Goal: Task Accomplishment & Management: Manage account settings

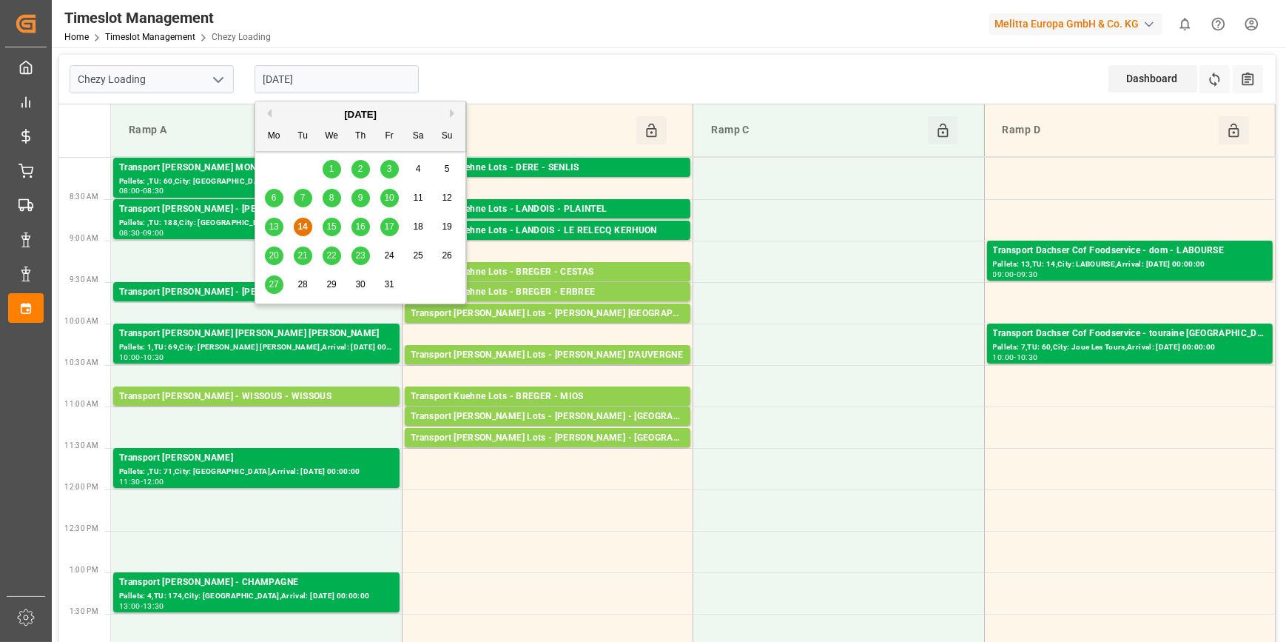
click at [303, 85] on input "[DATE]" at bounding box center [337, 79] width 164 height 28
click at [331, 220] on div "15" at bounding box center [332, 227] width 19 height 18
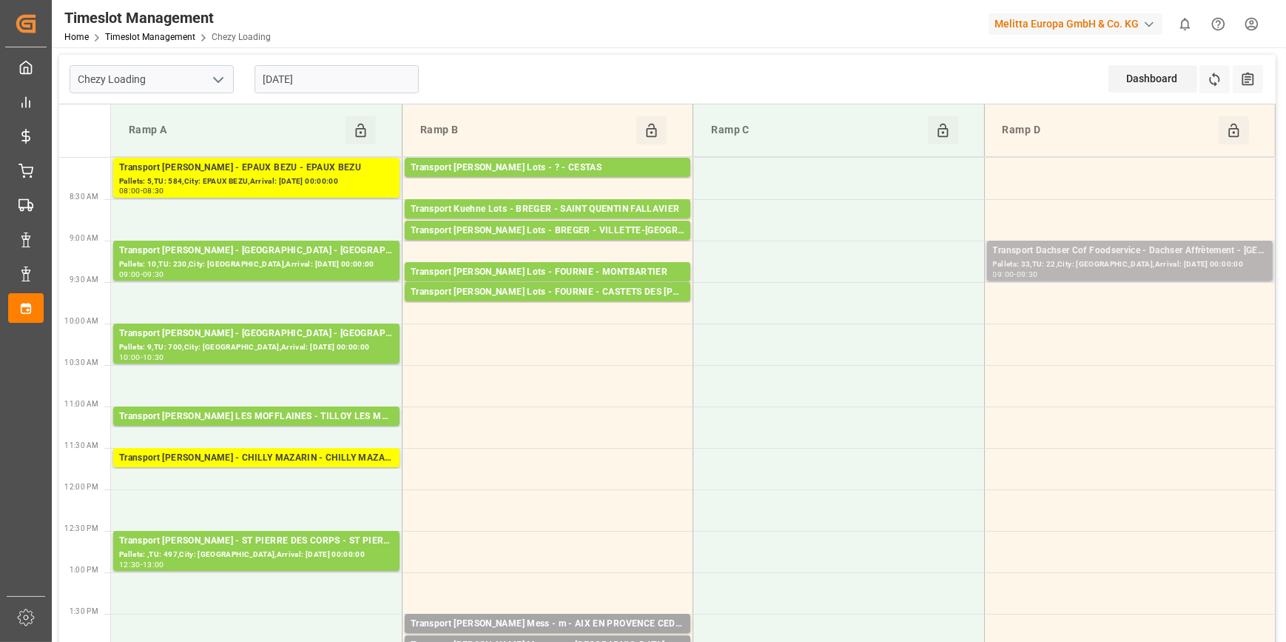
click at [1187, 259] on div "Pallets: 33,TU: 22,City: [GEOGRAPHIC_DATA],Arrival: [DATE] 00:00:00" at bounding box center [1130, 264] width 274 height 13
click at [734, 39] on div "Timeslot Management Home Timeslot Management Chezy Loading Melitta Europa GmbH …" at bounding box center [663, 23] width 1245 height 47
click at [294, 73] on input "[DATE]" at bounding box center [337, 79] width 164 height 28
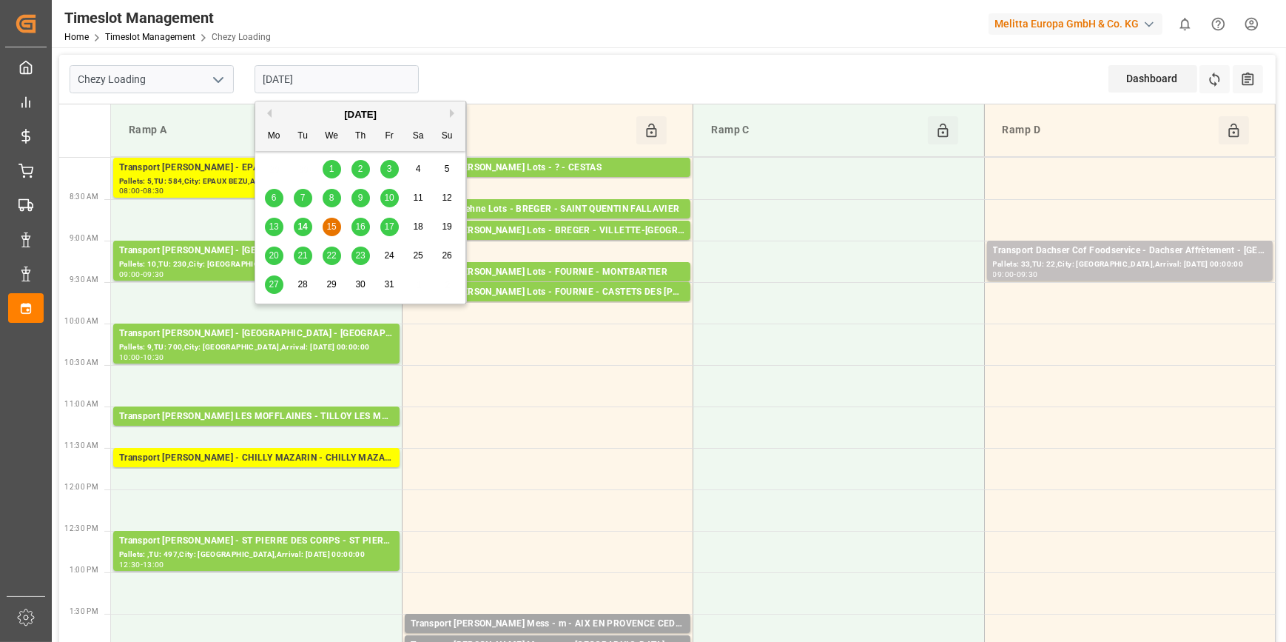
click at [360, 226] on span "16" at bounding box center [360, 226] width 10 height 10
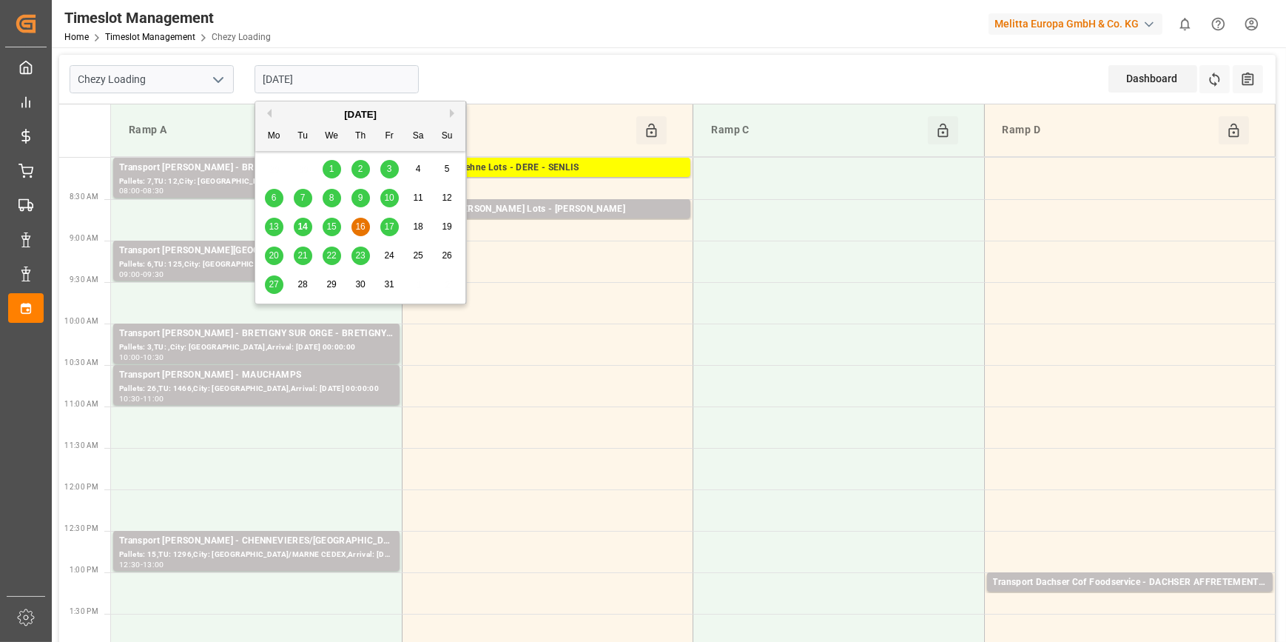
click at [344, 73] on input "[DATE]" at bounding box center [337, 79] width 164 height 28
click at [332, 229] on span "15" at bounding box center [331, 226] width 10 height 10
type input "[DATE]"
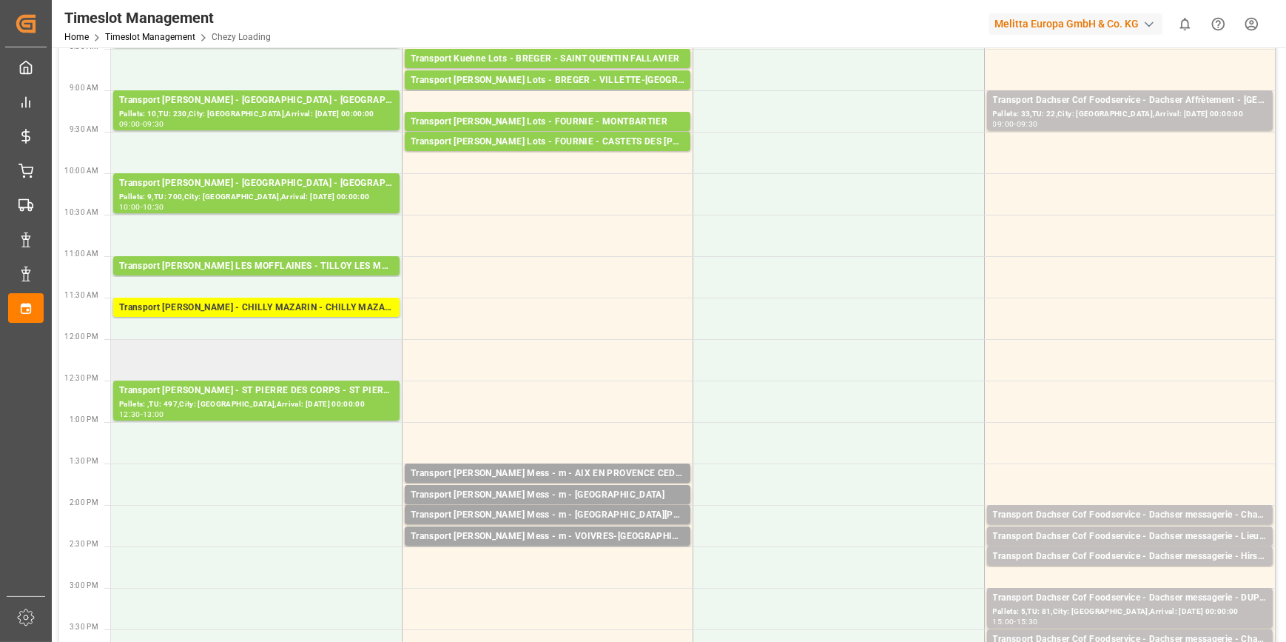
scroll to position [134, 0]
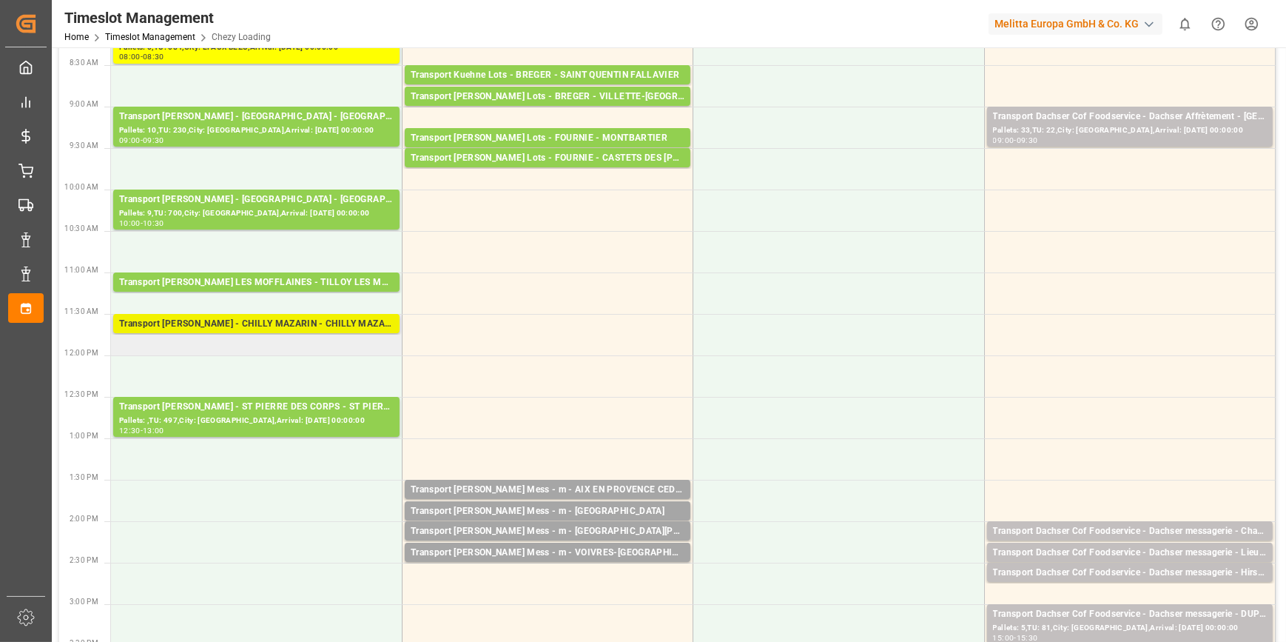
click at [333, 322] on div "Transport [PERSON_NAME] - CHILLY MAZARIN - CHILLY MAZARIN CEDEX" at bounding box center [256, 324] width 275 height 15
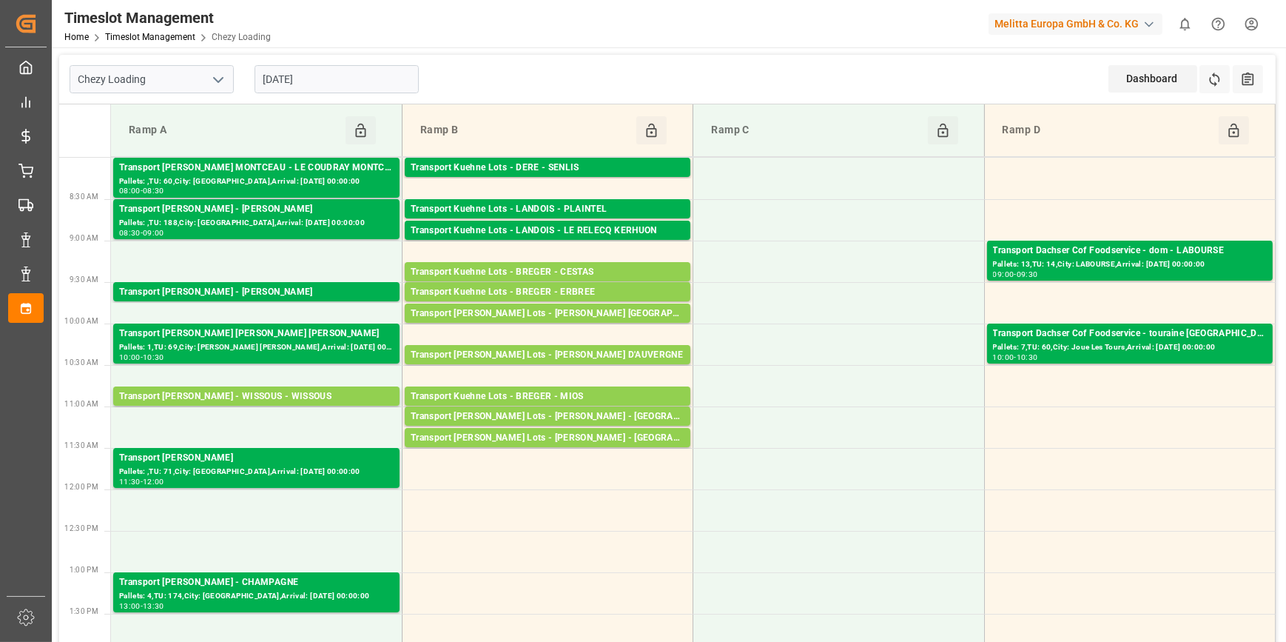
click at [311, 74] on input "[DATE]" at bounding box center [337, 79] width 164 height 28
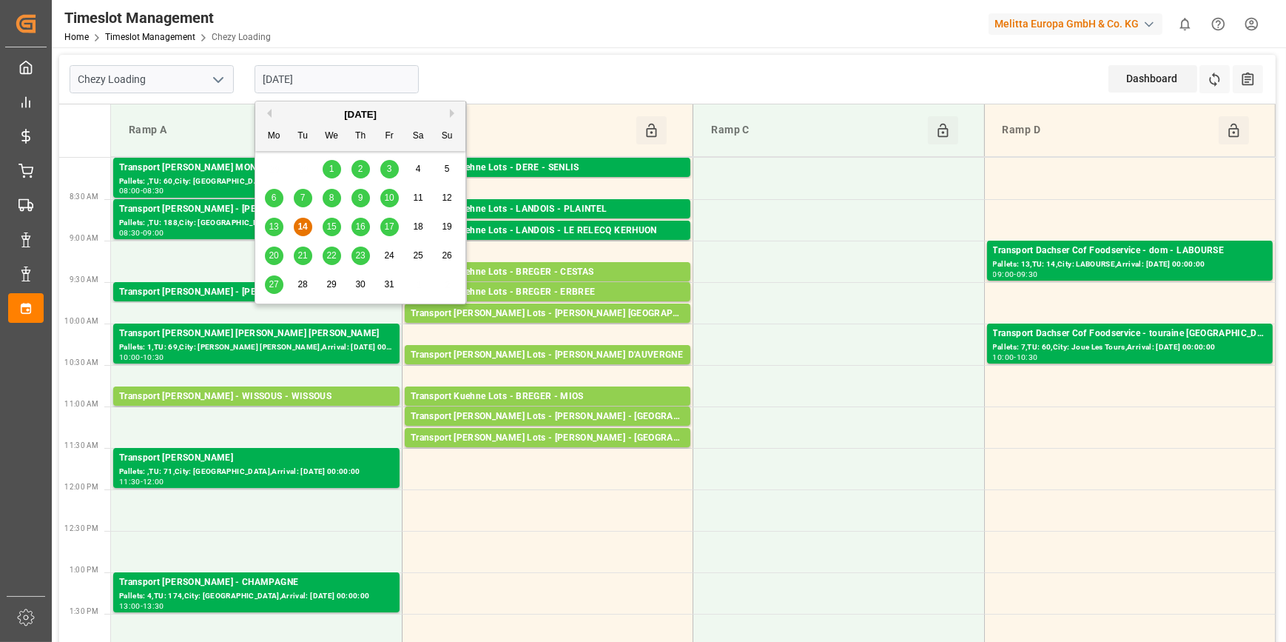
click at [329, 223] on span "15" at bounding box center [331, 226] width 10 height 10
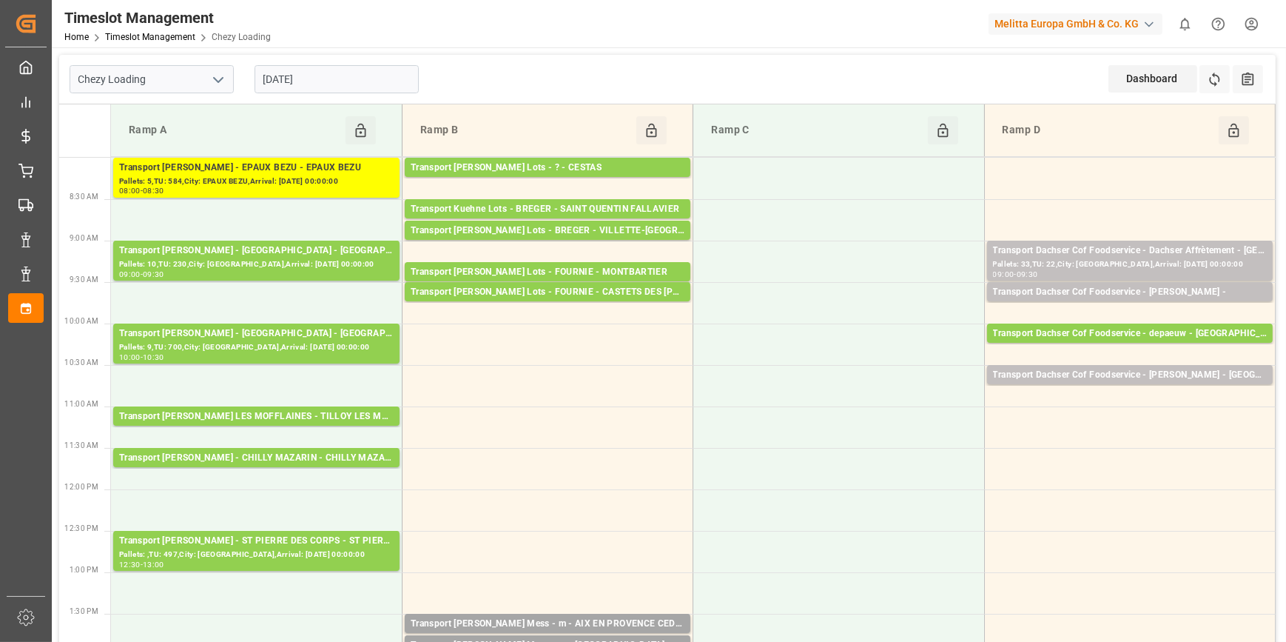
click at [326, 68] on input "[DATE]" at bounding box center [337, 79] width 164 height 28
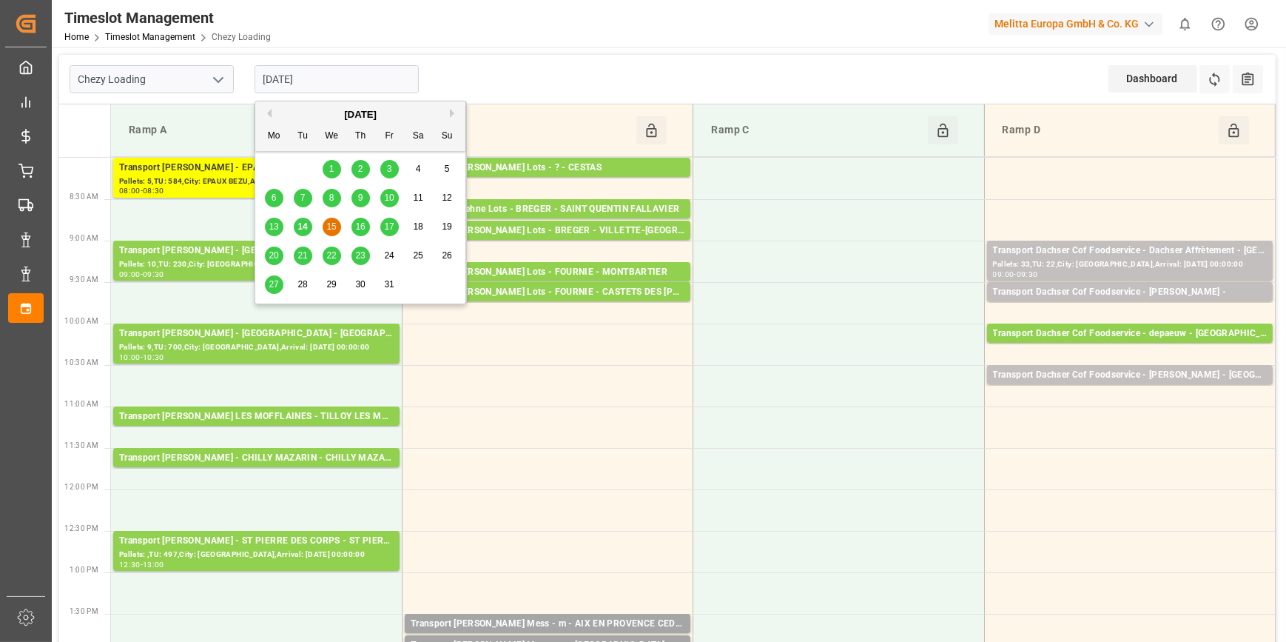
click at [360, 222] on span "16" at bounding box center [360, 226] width 10 height 10
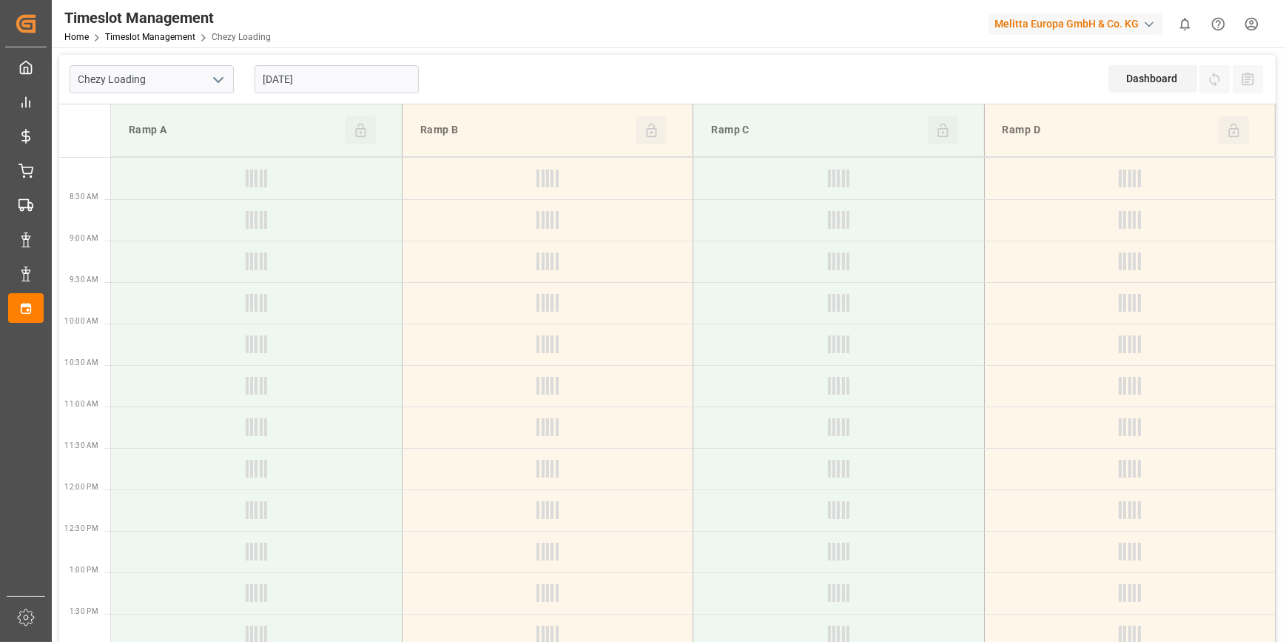
type input "[DATE]"
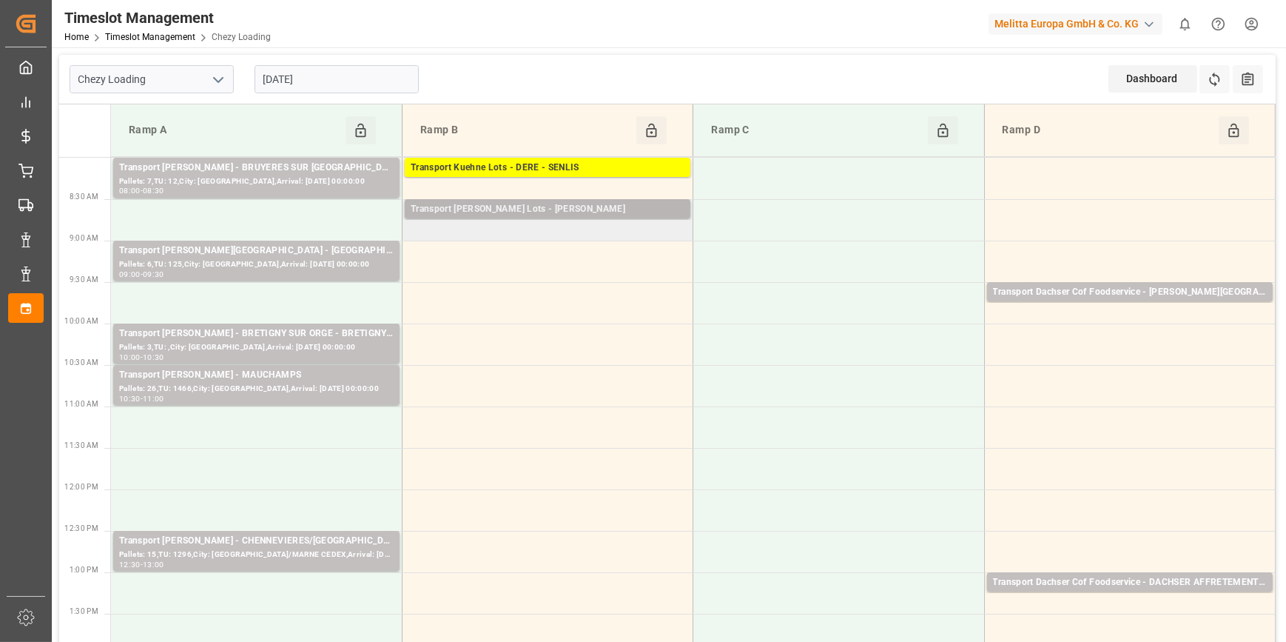
click at [554, 203] on div "Transport [PERSON_NAME] Lots - [PERSON_NAME]" at bounding box center [548, 209] width 274 height 15
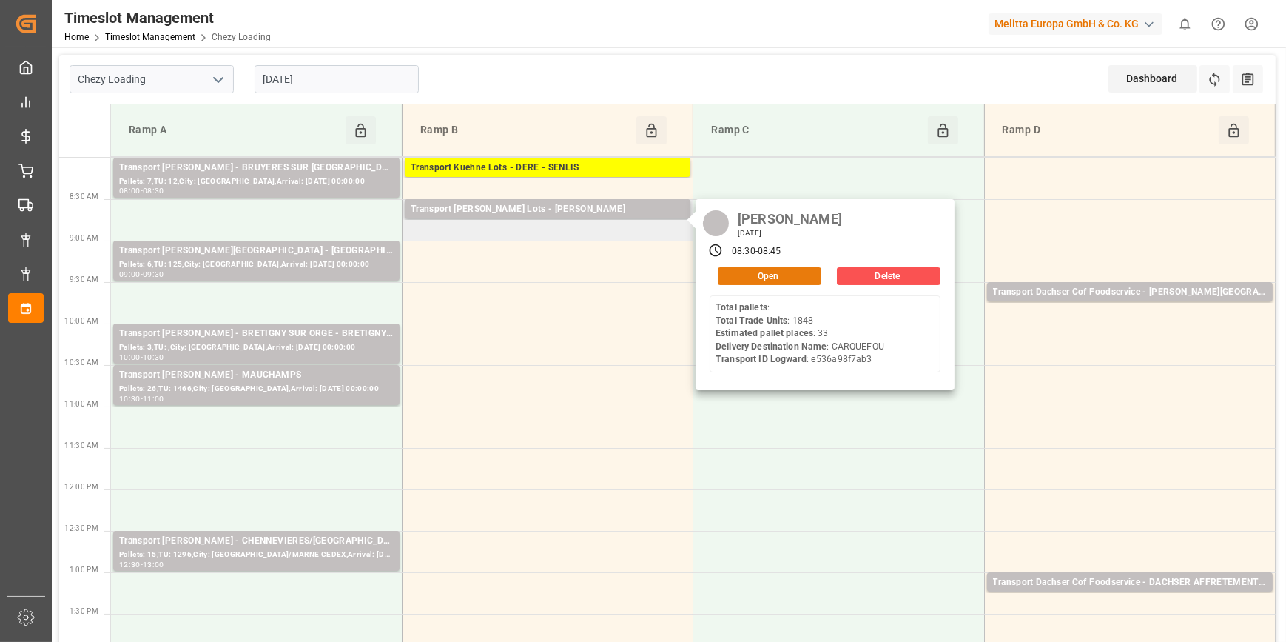
click at [756, 274] on button "Open" at bounding box center [770, 276] width 104 height 18
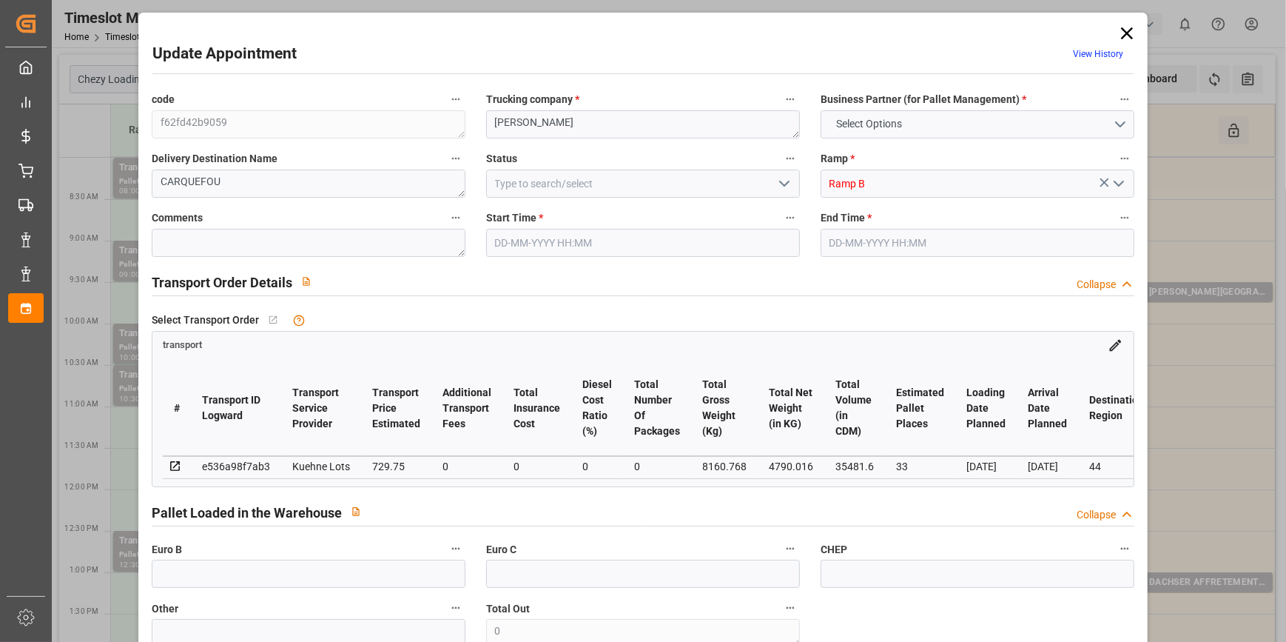
type input "33"
type input "729.75"
type input "0"
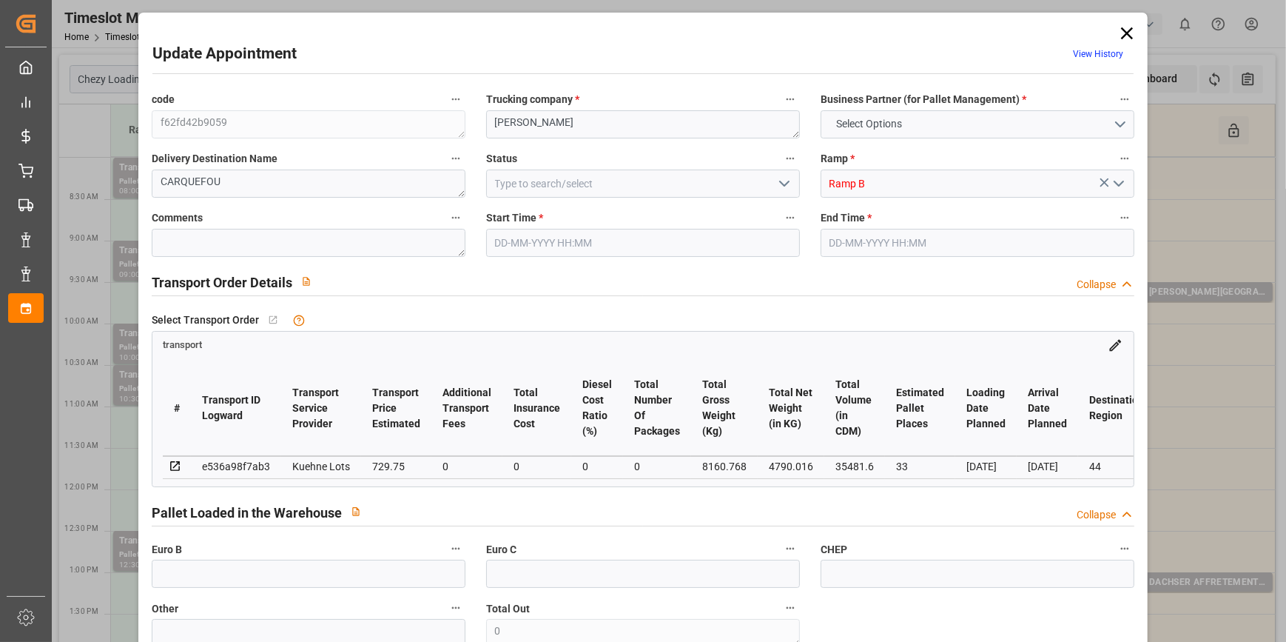
type input "729.75"
type input "0"
type input "4790.016"
type input "9438"
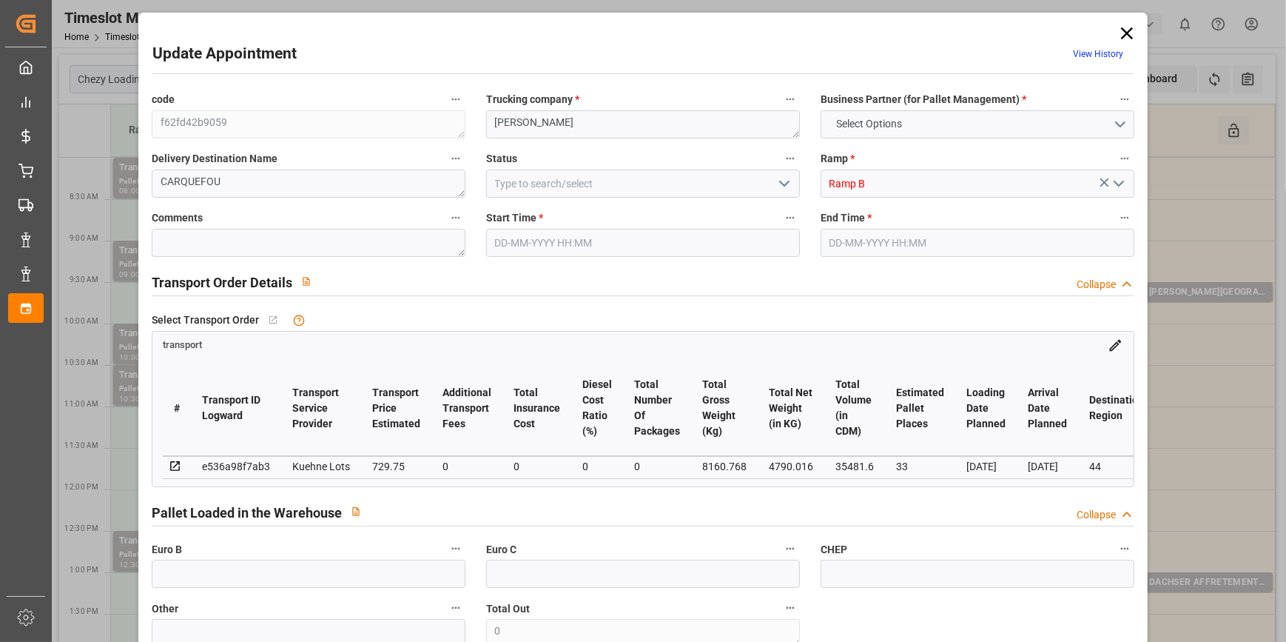
type input "35481.6"
type input "44"
type input "0"
type input "1848"
type input "33"
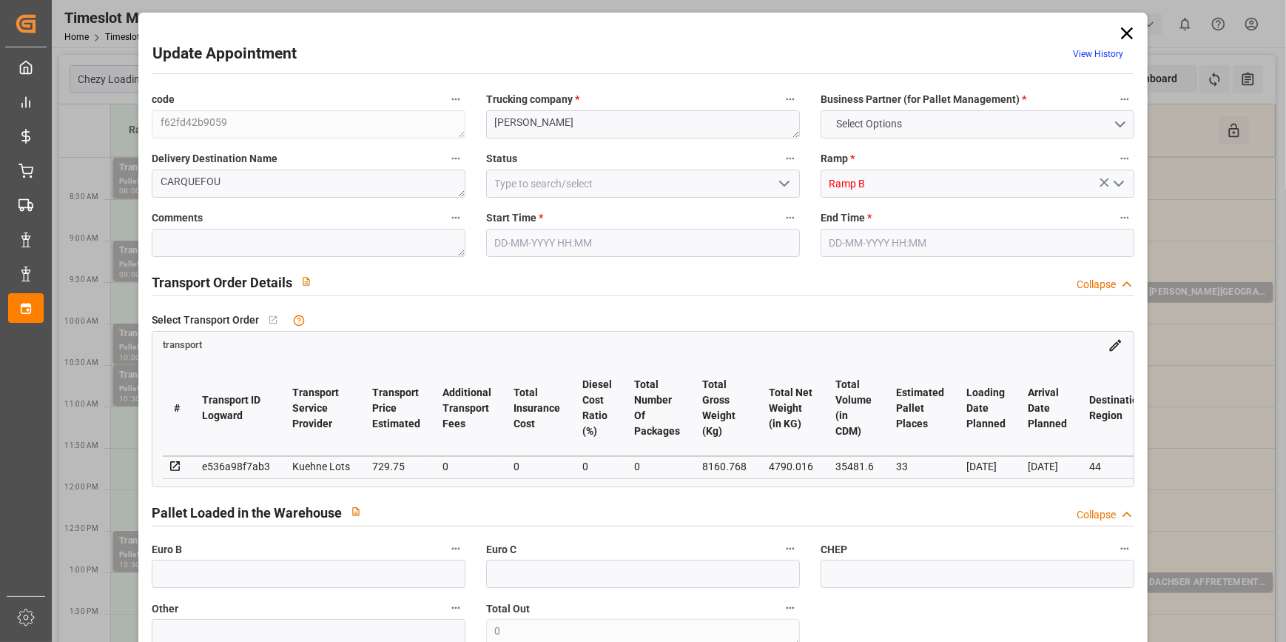
type input "101"
type input "8160.768"
type input "0"
type input "4710.8598"
type input "0"
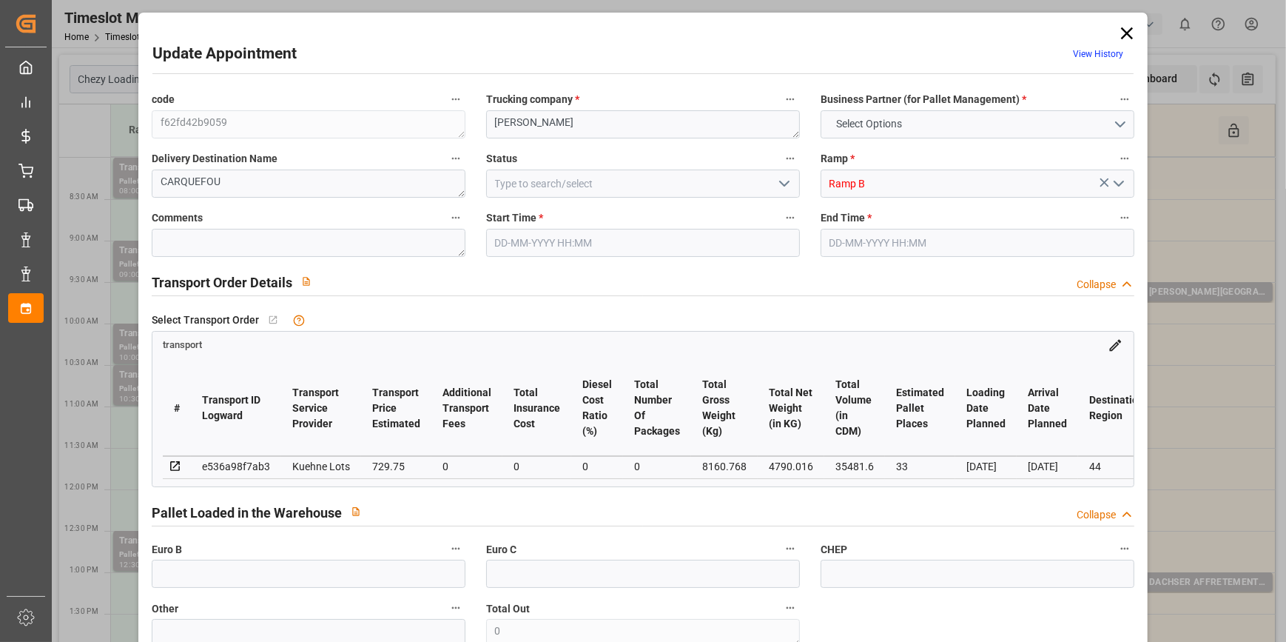
type input "0"
type input "21"
type input "35"
type input "16-10-2025 08:30"
type input "16-10-2025 08:45"
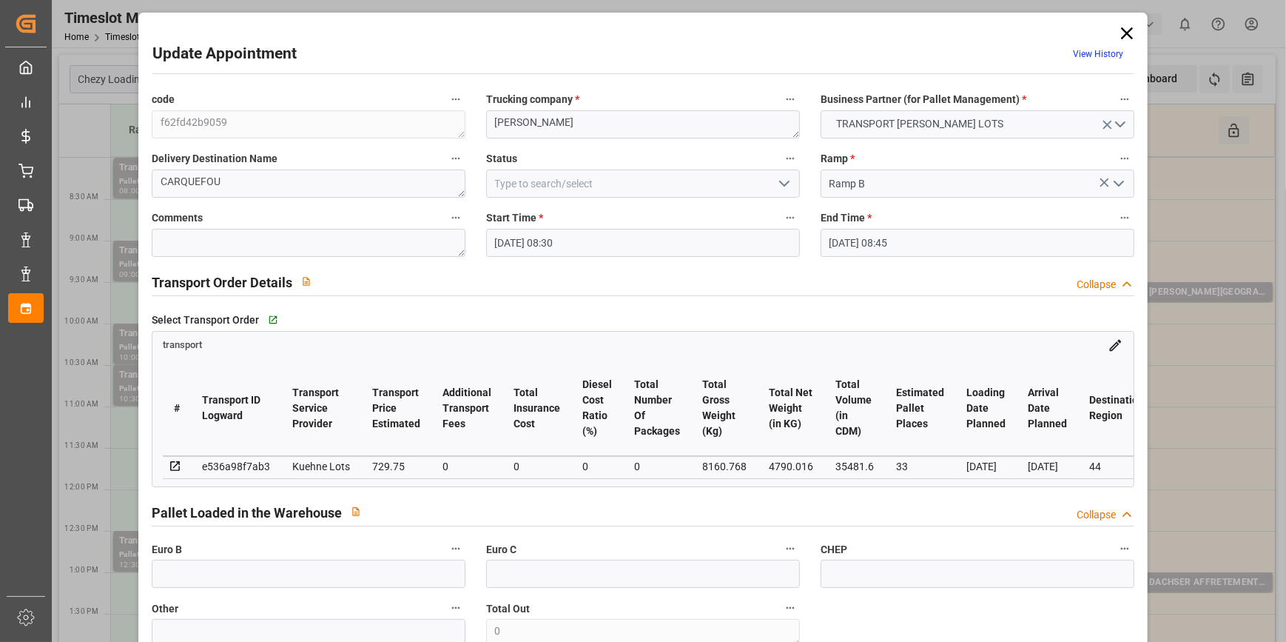
type input "13-10-2025 14:11"
type input "13-10-2025 11:18"
type input "20-10-2025"
type input "16-10-2025"
click at [784, 179] on icon "open menu" at bounding box center [785, 184] width 18 height 18
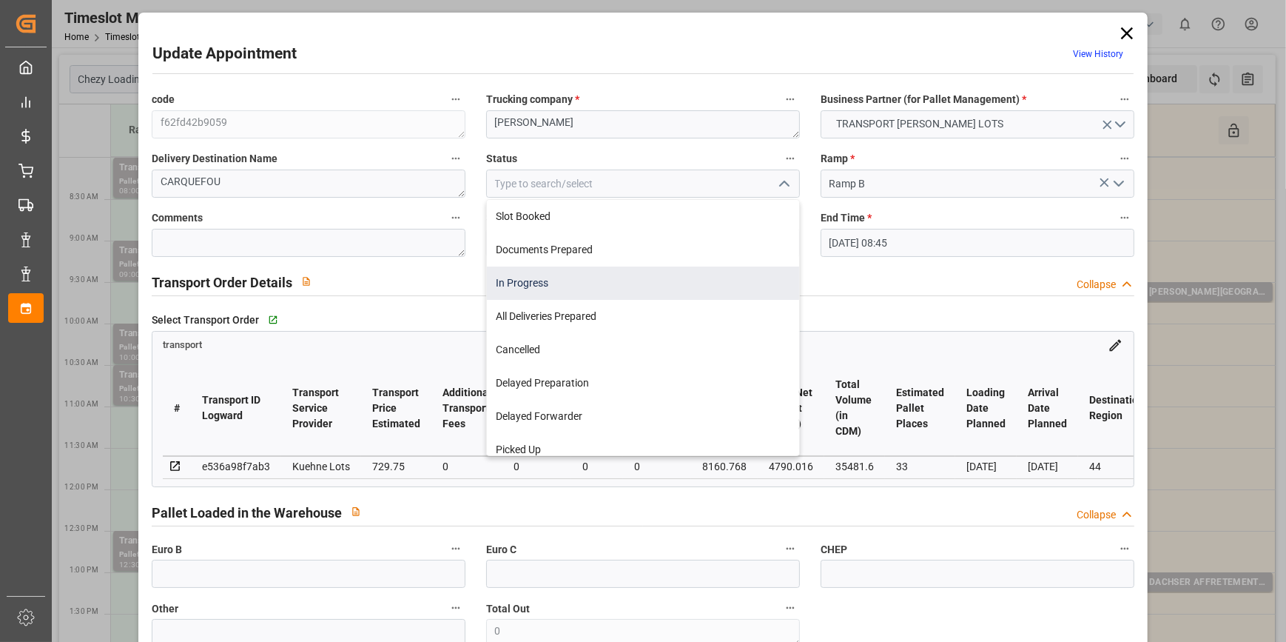
click at [514, 275] on div "In Progress" at bounding box center [643, 282] width 312 height 33
type input "In Progress"
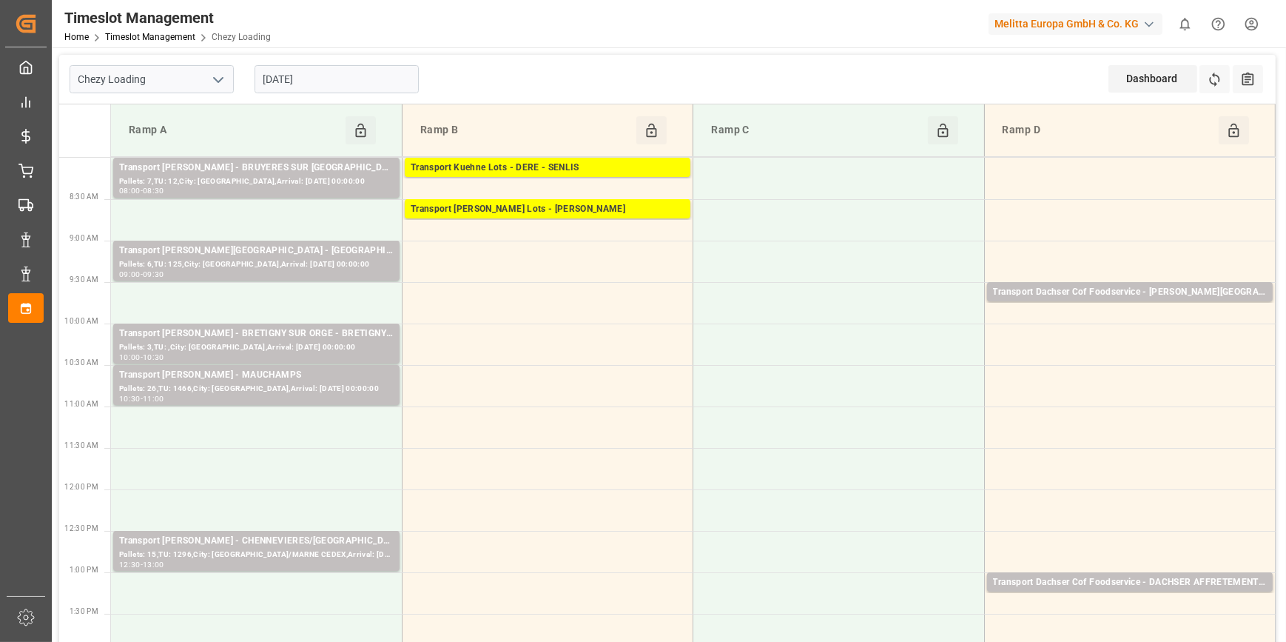
drag, startPoint x: 328, startPoint y: 81, endPoint x: 337, endPoint y: 84, distance: 9.6
click at [337, 84] on input "[DATE]" at bounding box center [337, 79] width 164 height 28
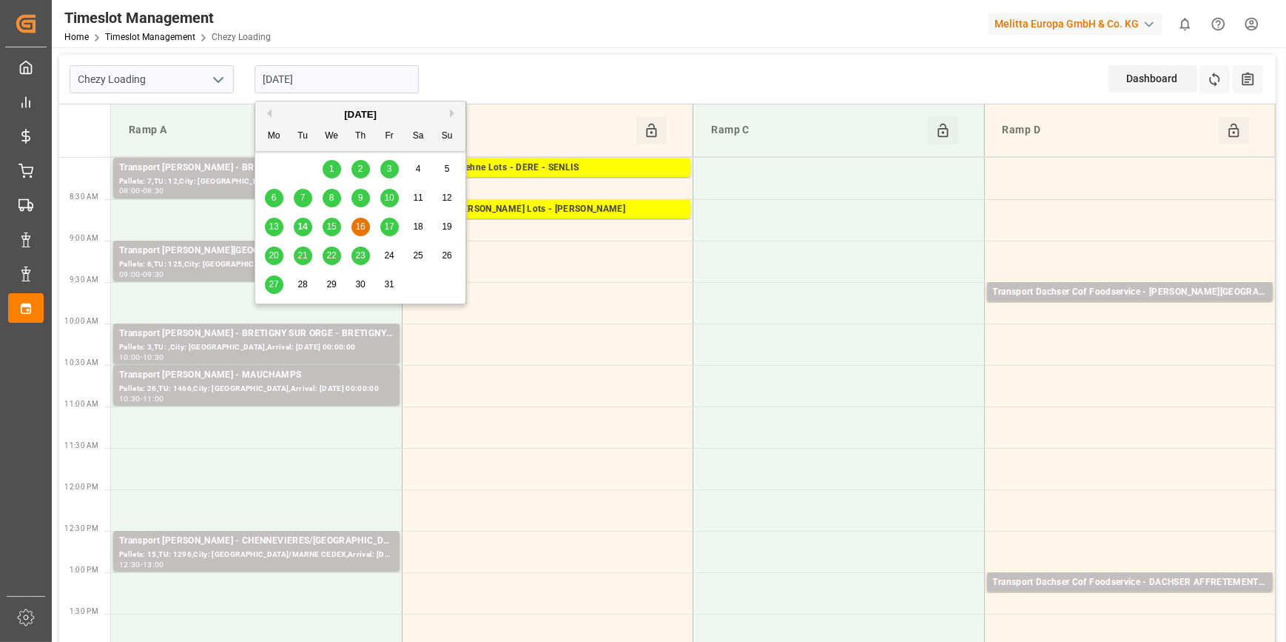
click at [304, 225] on span "14" at bounding box center [302, 226] width 10 height 10
type input "[DATE]"
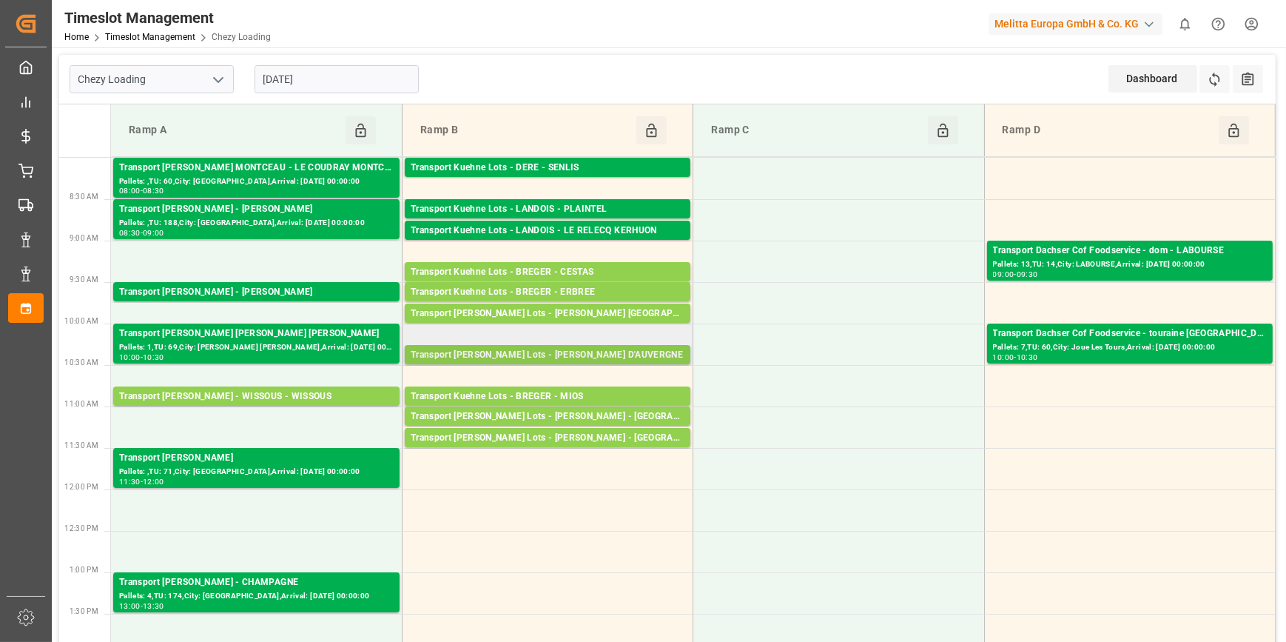
click at [568, 351] on div "Transport Kuehne Lots - PEDRETTI - COURNON D'AUVERGNE" at bounding box center [548, 355] width 274 height 15
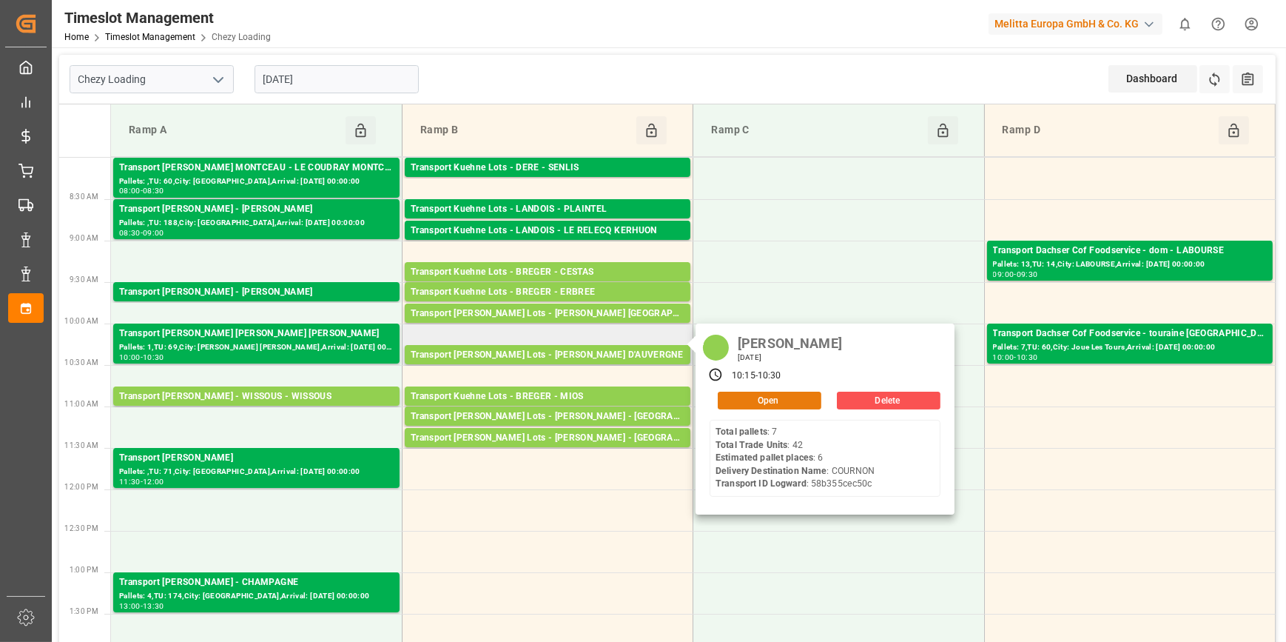
click at [761, 397] on button "Open" at bounding box center [770, 400] width 104 height 18
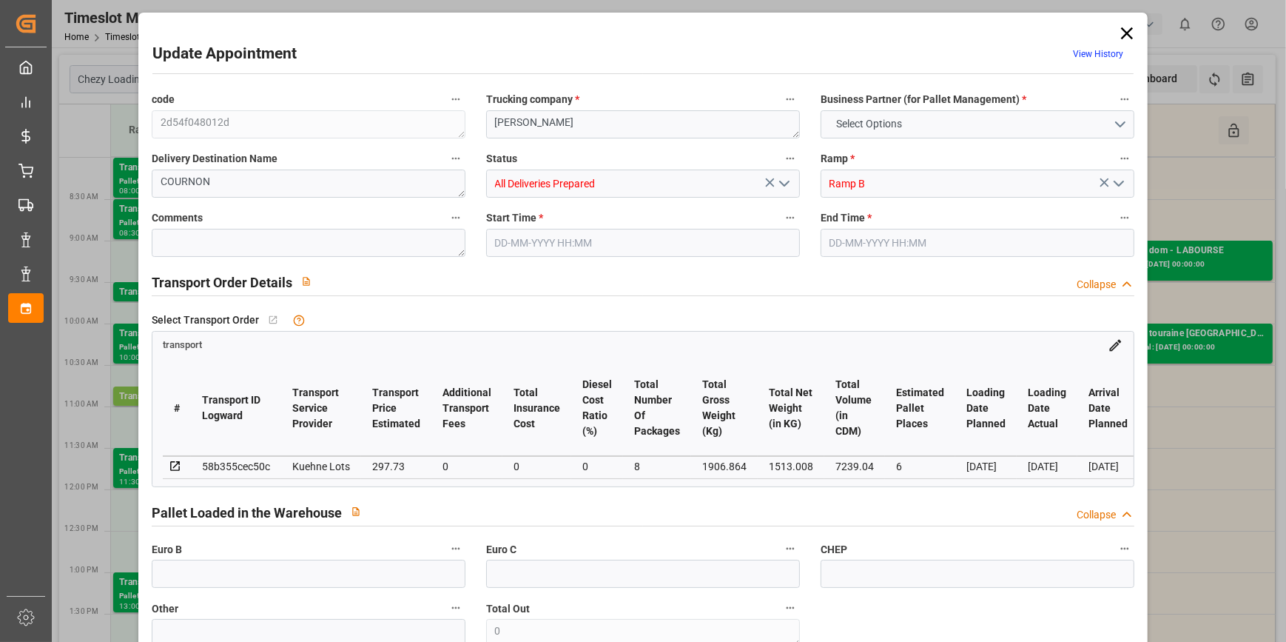
type input "6"
type input "297.73"
type input "0"
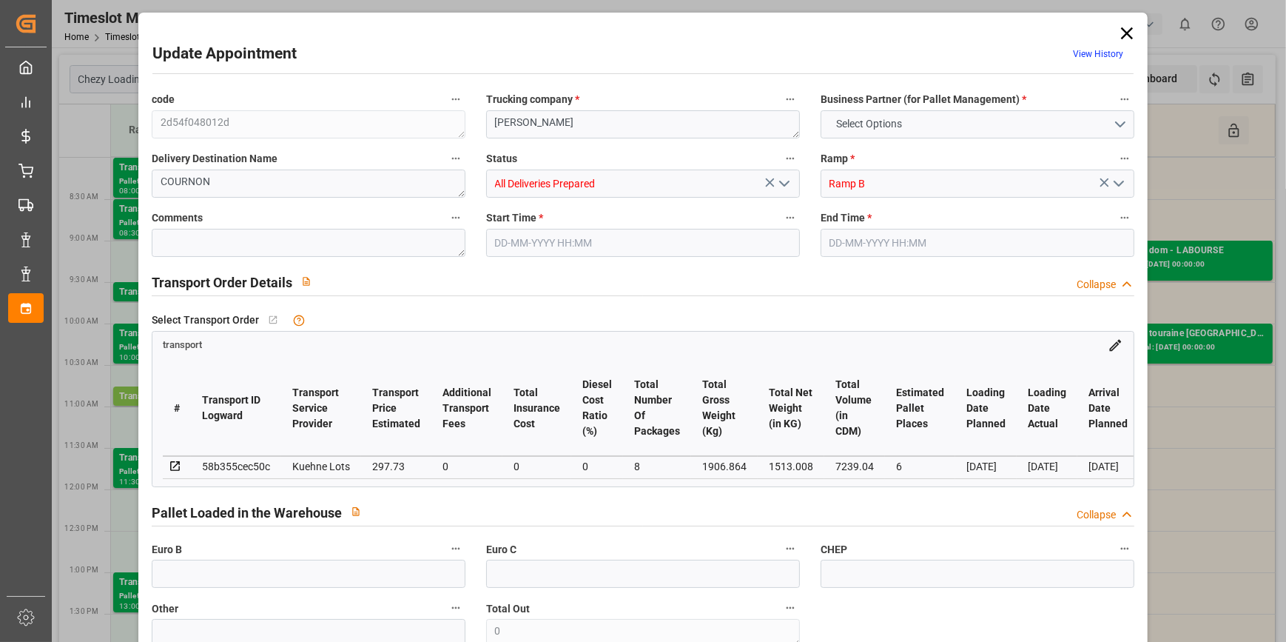
type input "297.73"
type input "0"
type input "8"
type input "1513.008"
type input "2298"
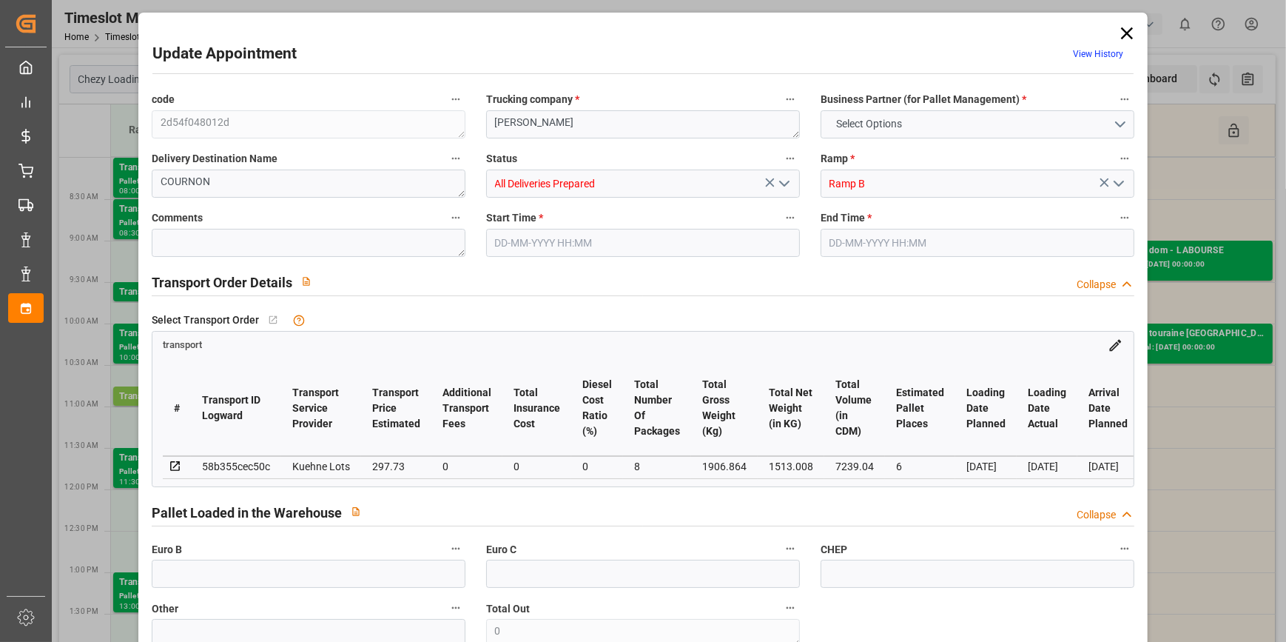
type input "7239.04"
type input "63"
type input "7"
type input "42"
type input "8"
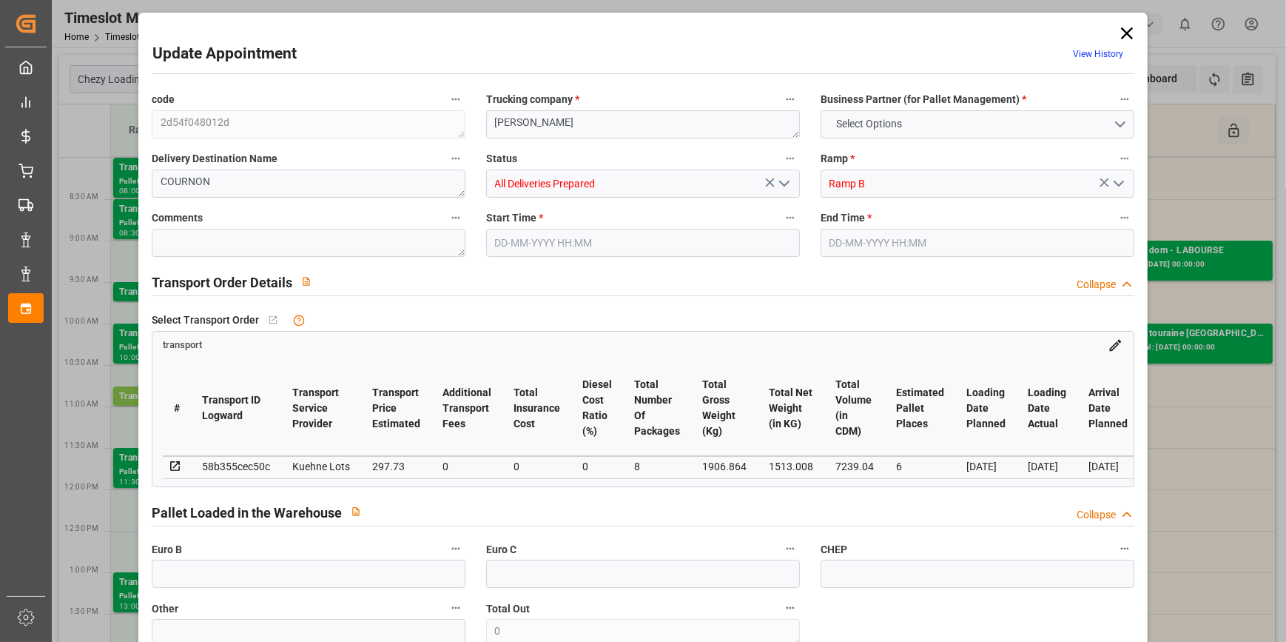
type input "101"
type input "1906.864"
type input "0"
type input "4710.8598"
type input "0"
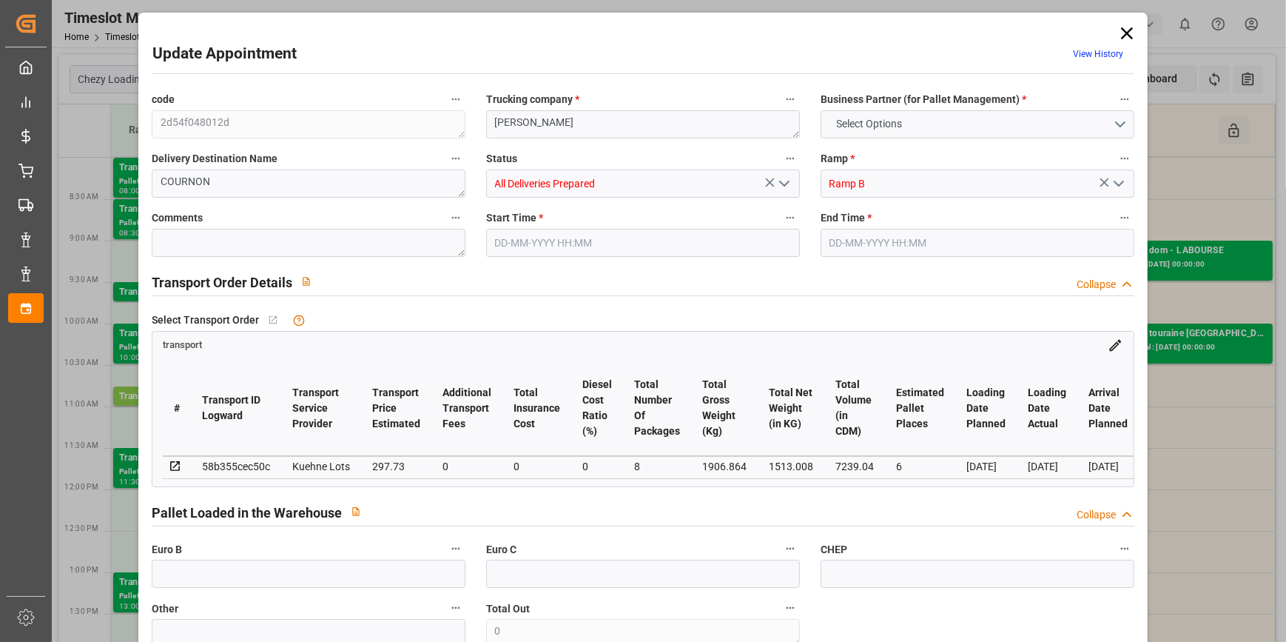
type input "0"
type input "21"
type input "35"
type input "14-10-2025 10:15"
type input "14-10-2025 10:30"
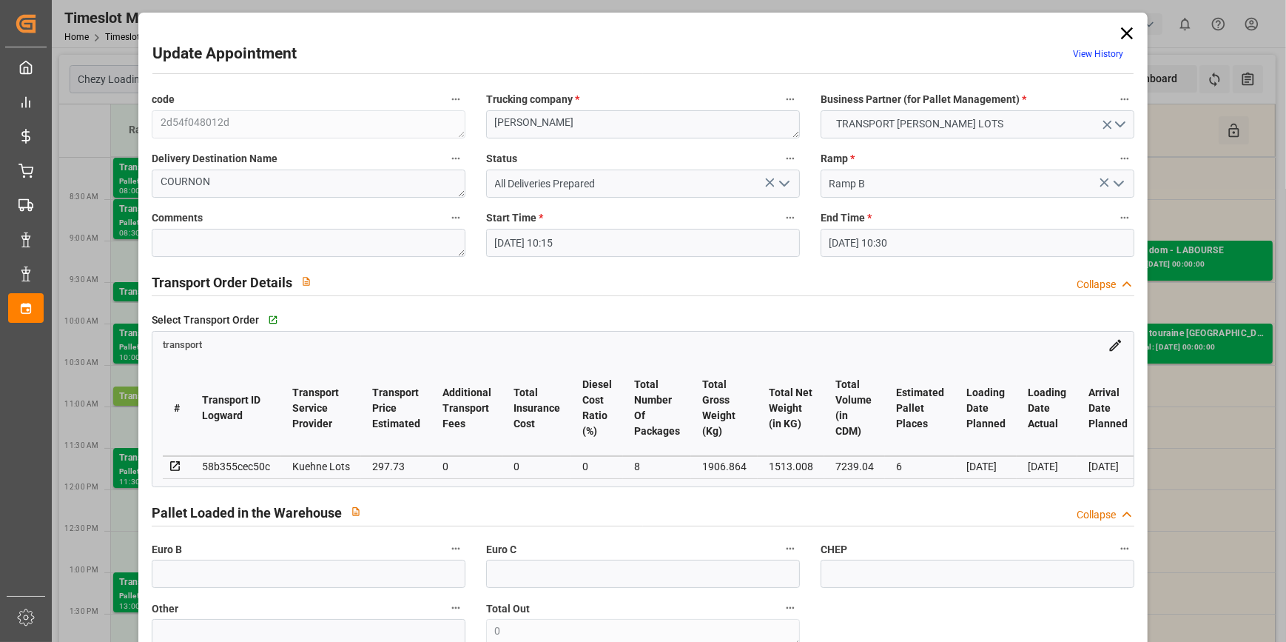
type input "13-10-2025 14:07"
type input "13-10-2025 11:18"
type input "[DATE]"
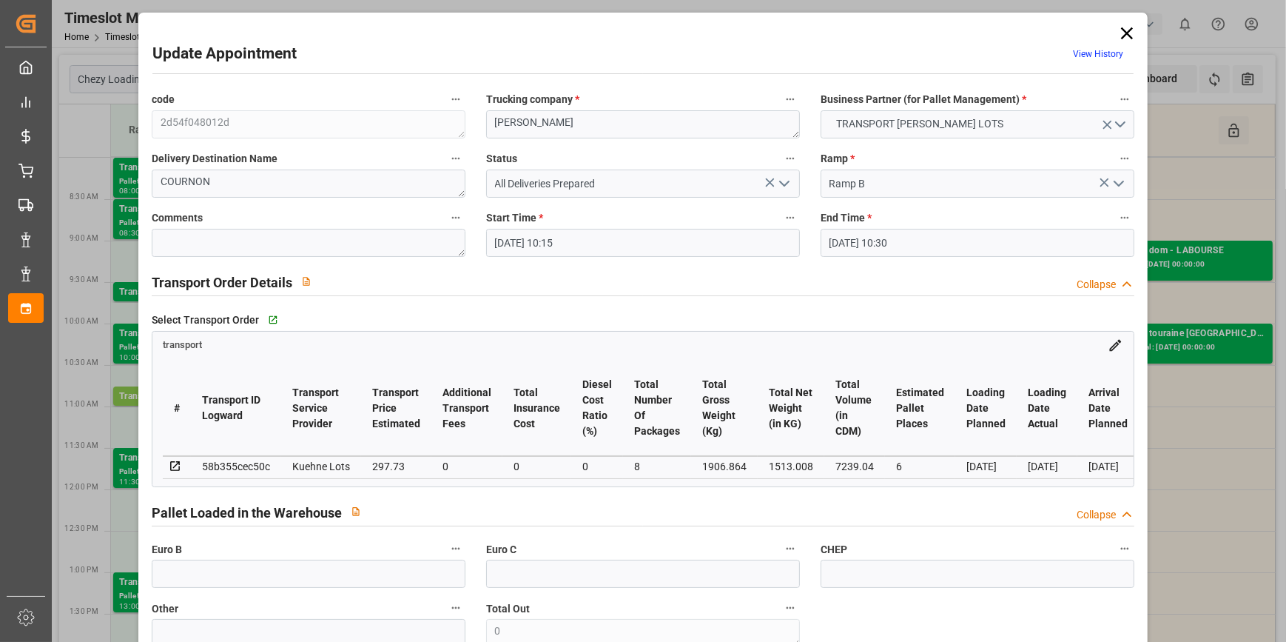
click at [1120, 27] on icon at bounding box center [1127, 33] width 21 height 21
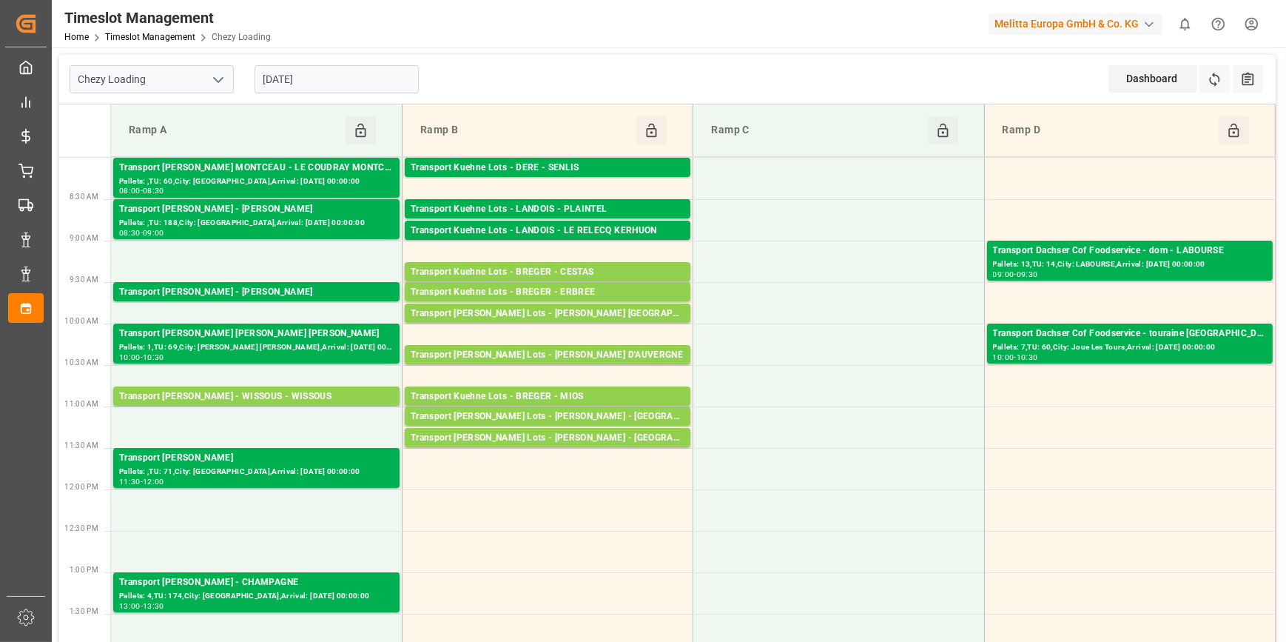
click at [334, 70] on input "[DATE]" at bounding box center [337, 79] width 164 height 28
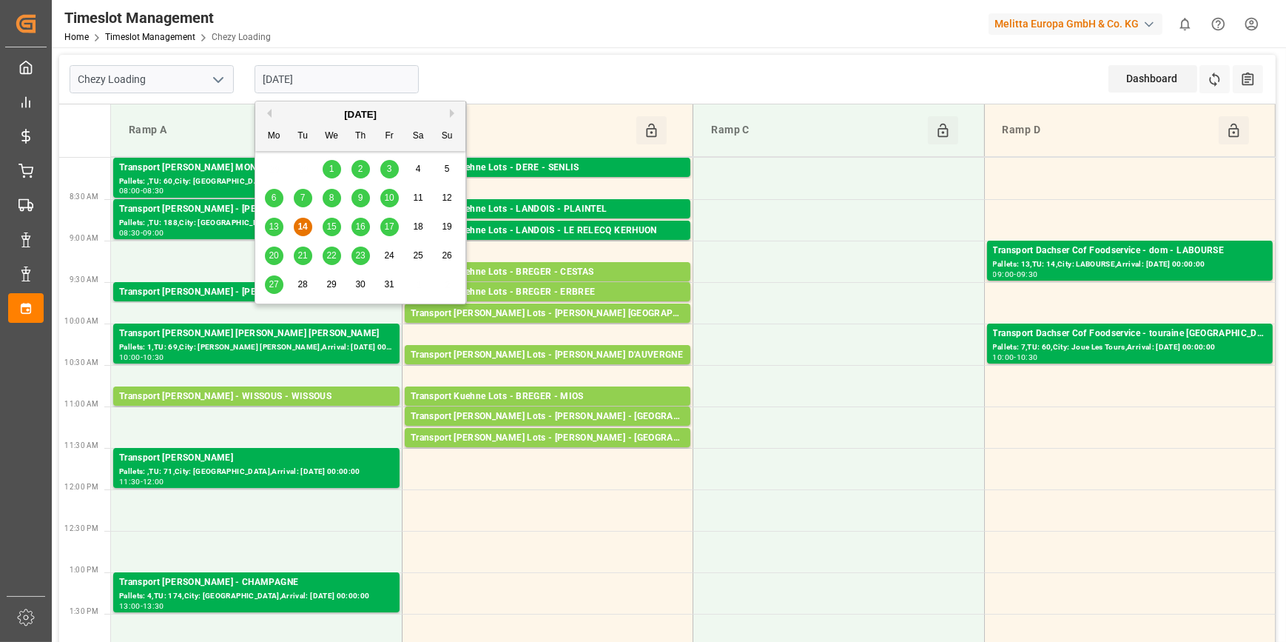
click at [330, 225] on span "15" at bounding box center [331, 226] width 10 height 10
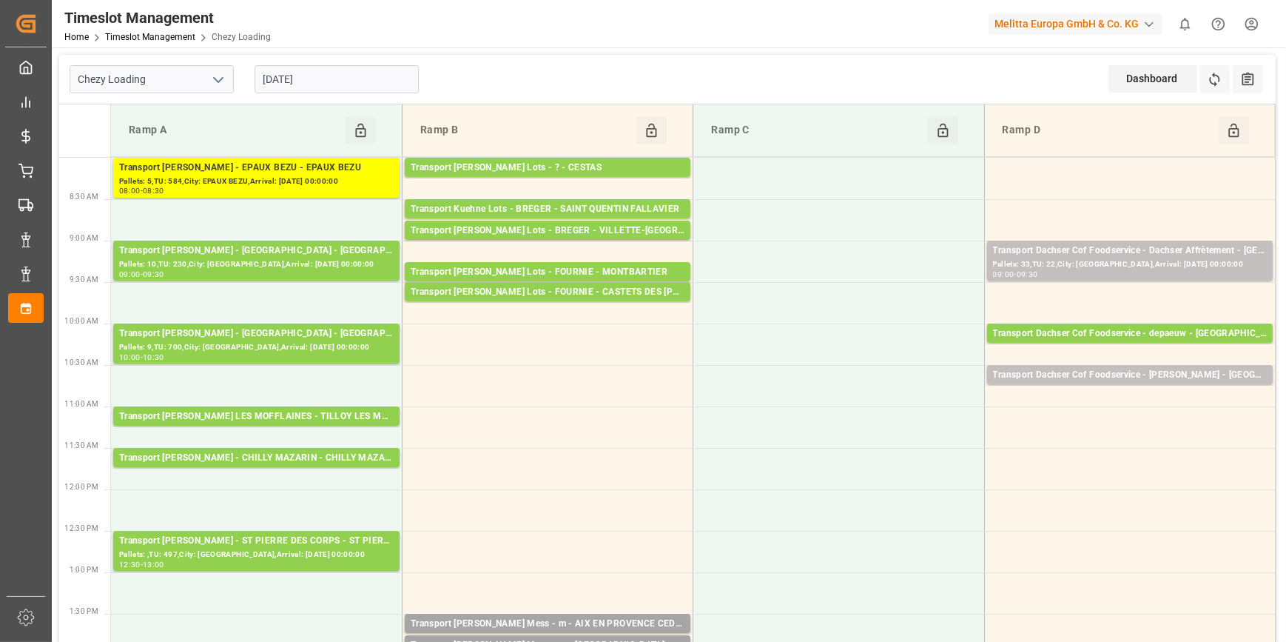
click at [339, 80] on input "15-10-2025" at bounding box center [337, 79] width 164 height 28
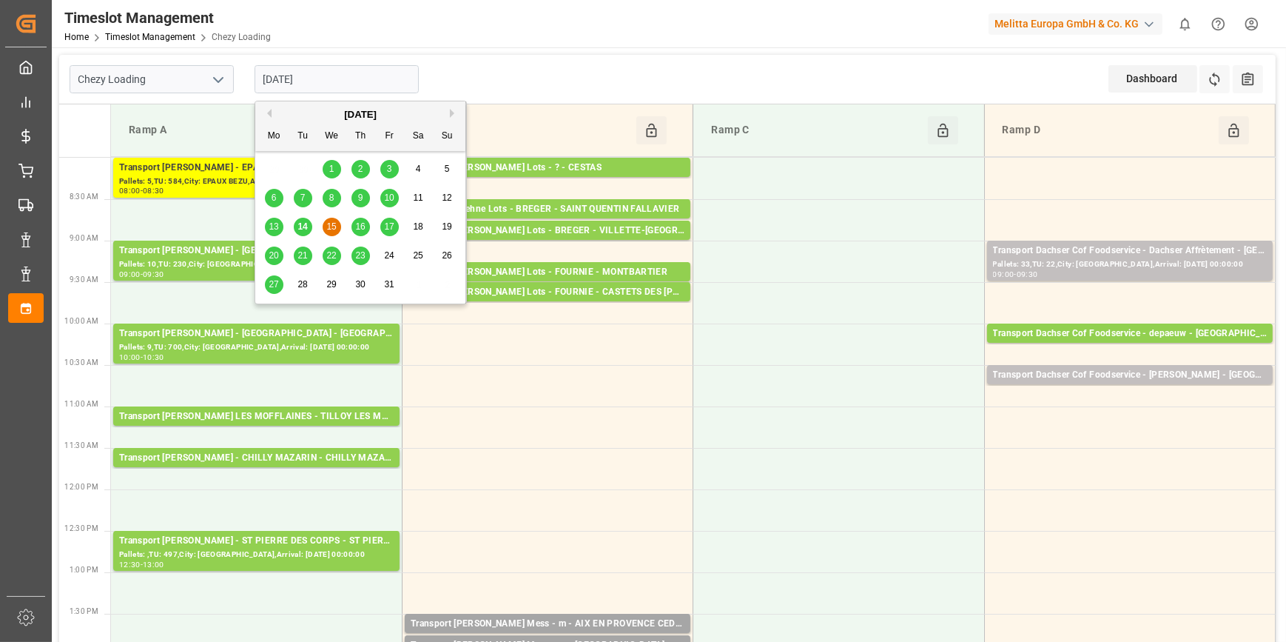
click at [366, 223] on div "16" at bounding box center [361, 227] width 19 height 18
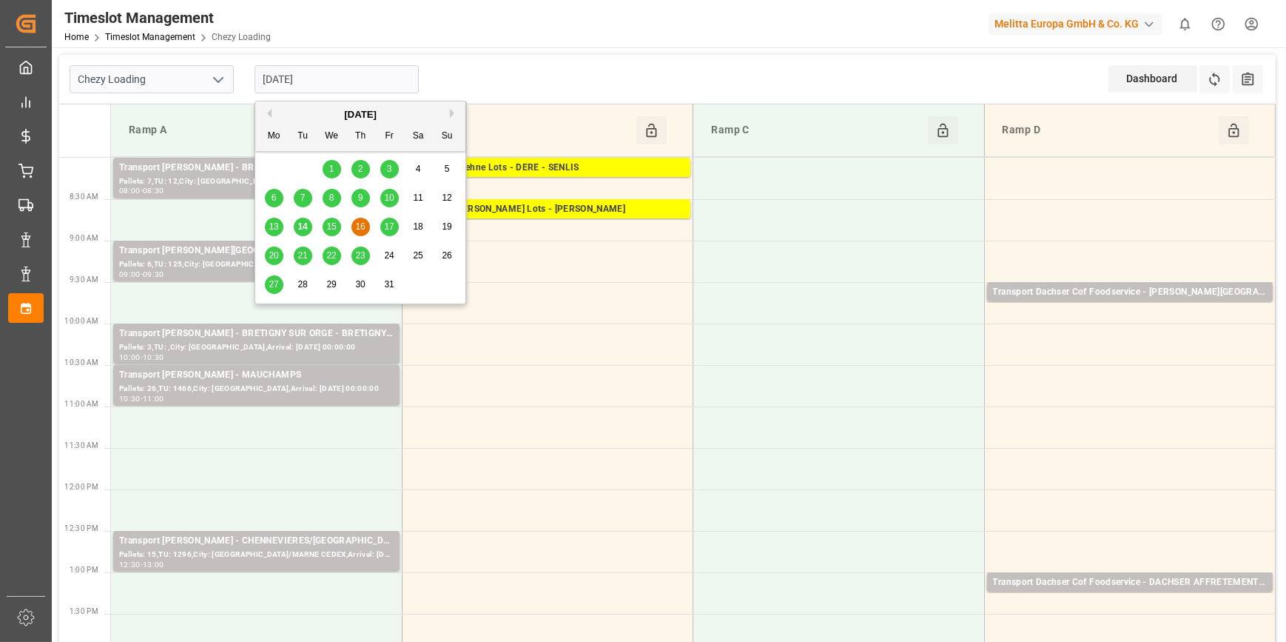
click at [354, 73] on input "[DATE]" at bounding box center [337, 79] width 164 height 28
click at [393, 228] on span "17" at bounding box center [389, 226] width 10 height 10
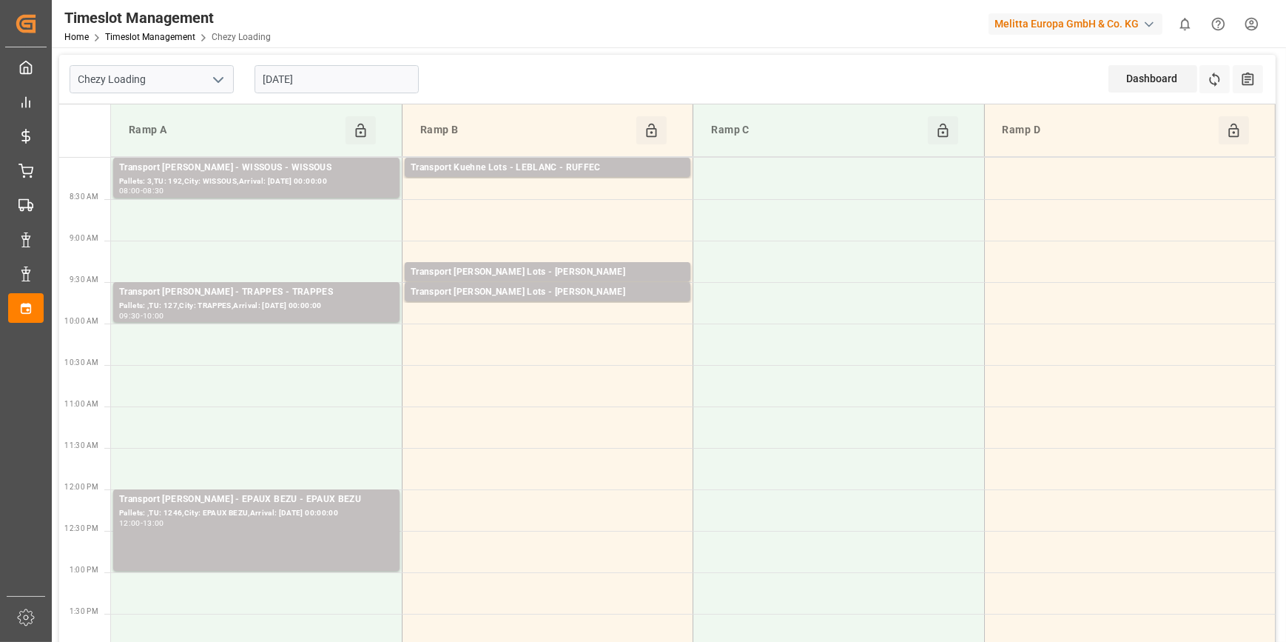
click at [342, 81] on input "17-10-2025" at bounding box center [337, 79] width 164 height 28
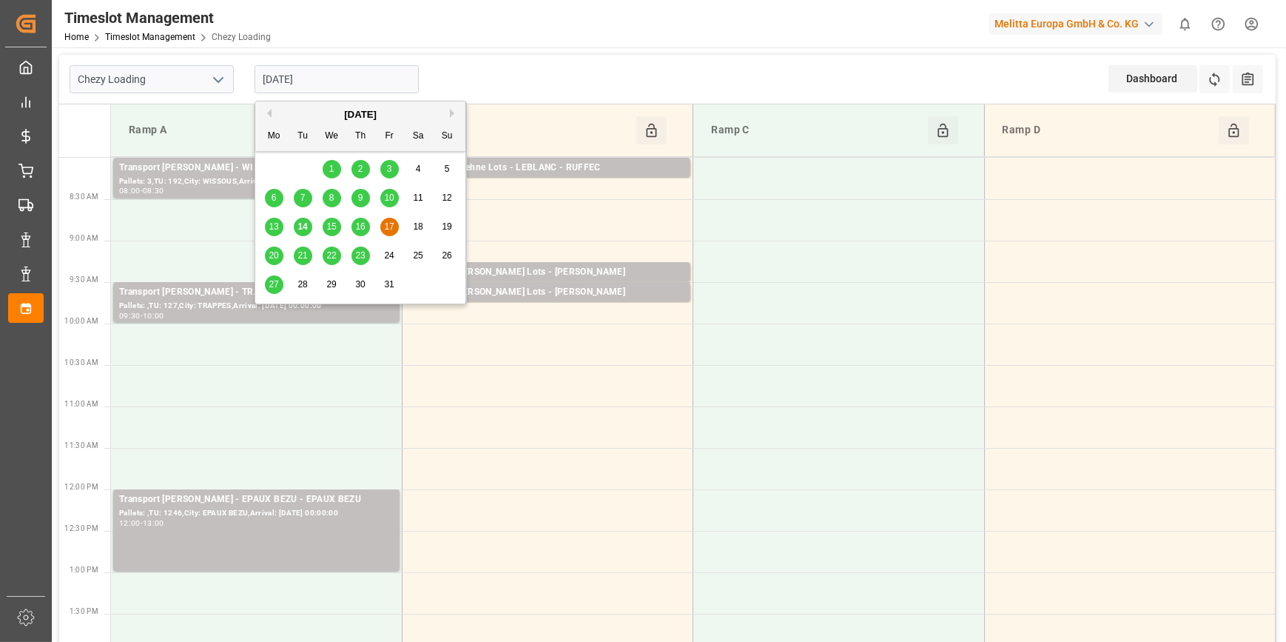
click at [270, 251] on span "20" at bounding box center [274, 255] width 10 height 10
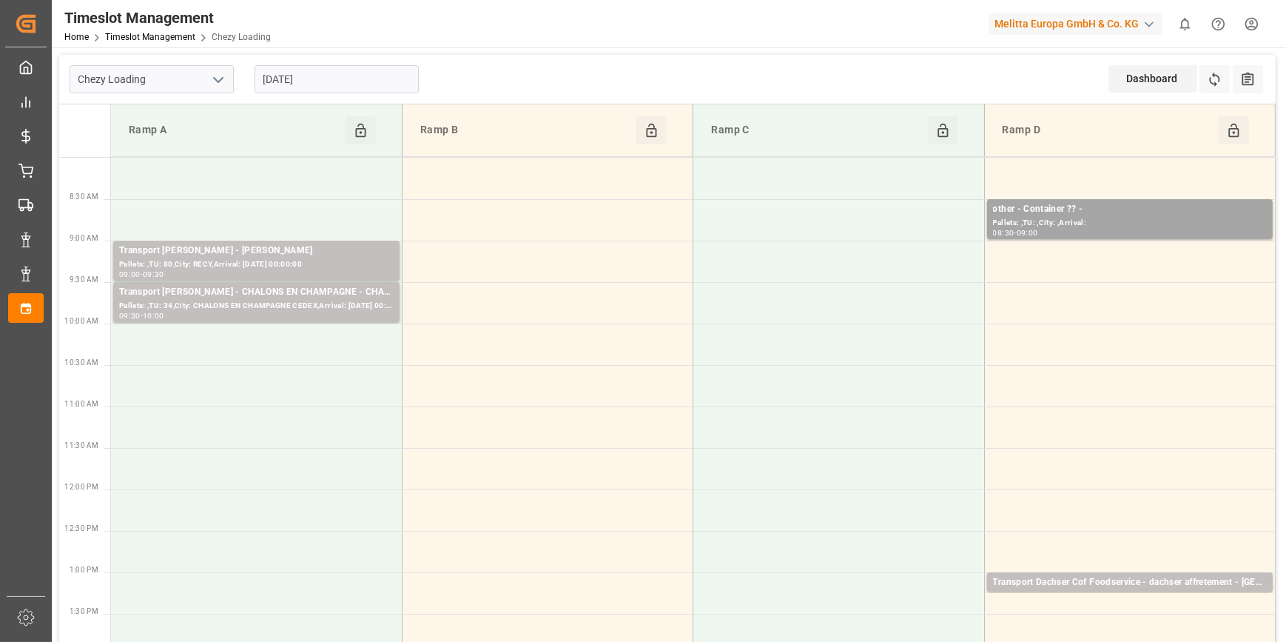
click at [313, 63] on div "[DATE]" at bounding box center [336, 79] width 185 height 49
click at [314, 76] on input "[DATE]" at bounding box center [337, 79] width 164 height 28
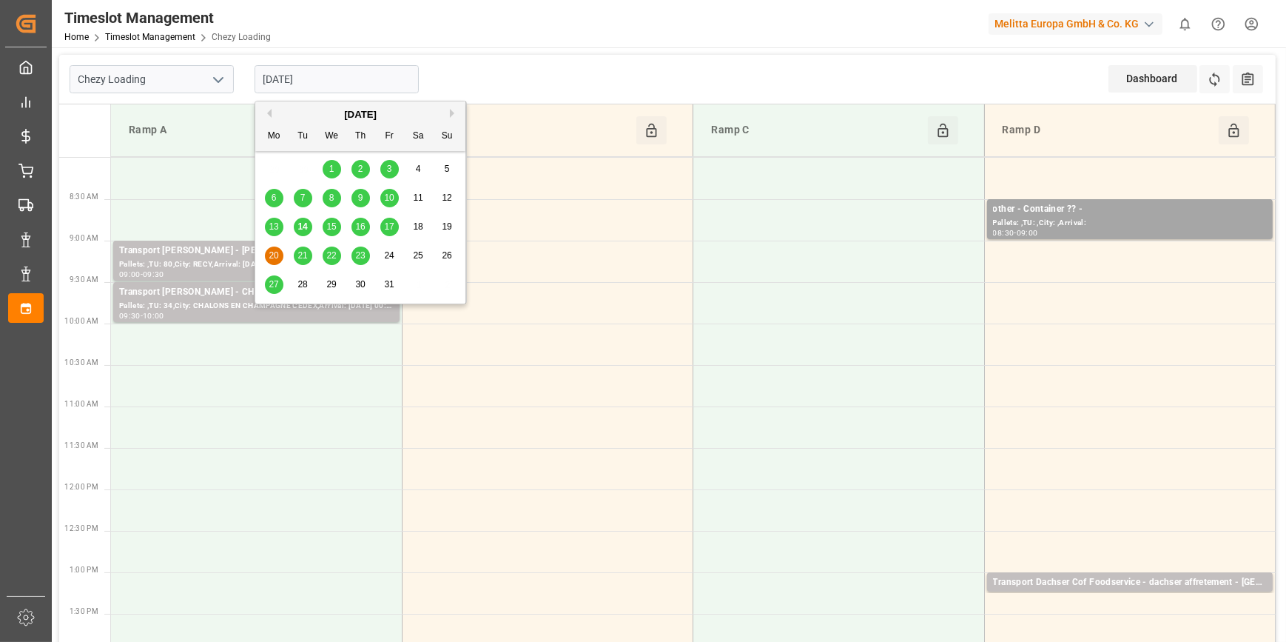
click at [302, 255] on span "21" at bounding box center [302, 255] width 10 height 10
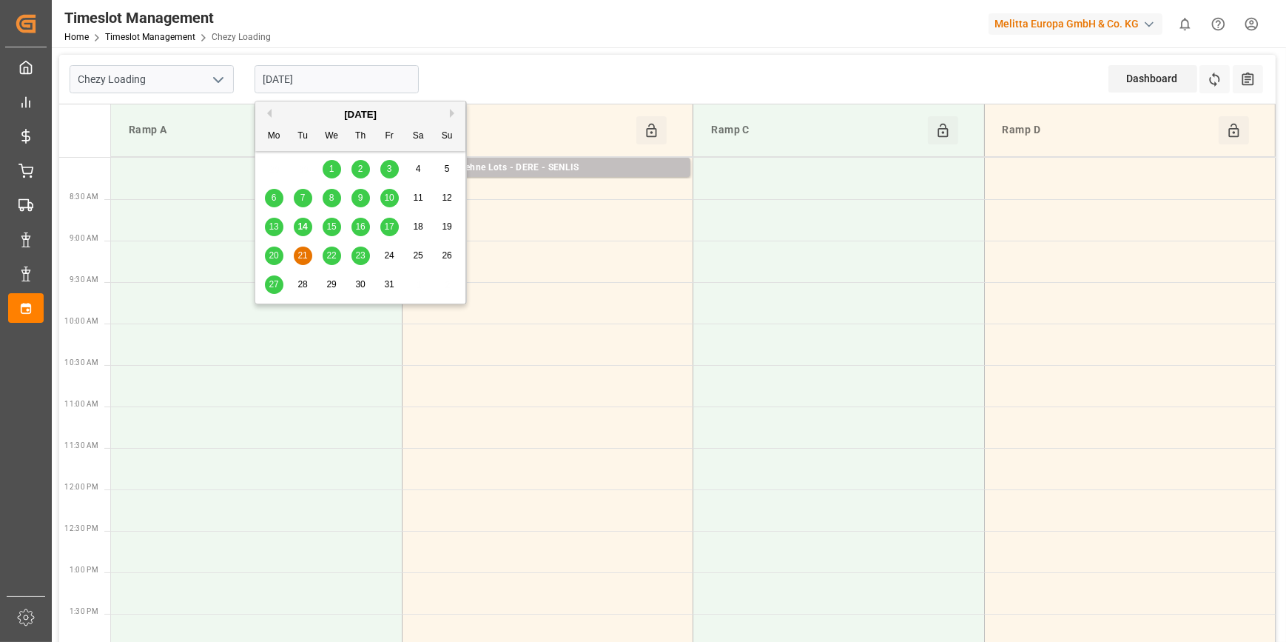
click at [301, 80] on input "21-10-2025" at bounding box center [337, 79] width 164 height 28
click at [332, 254] on span "22" at bounding box center [331, 255] width 10 height 10
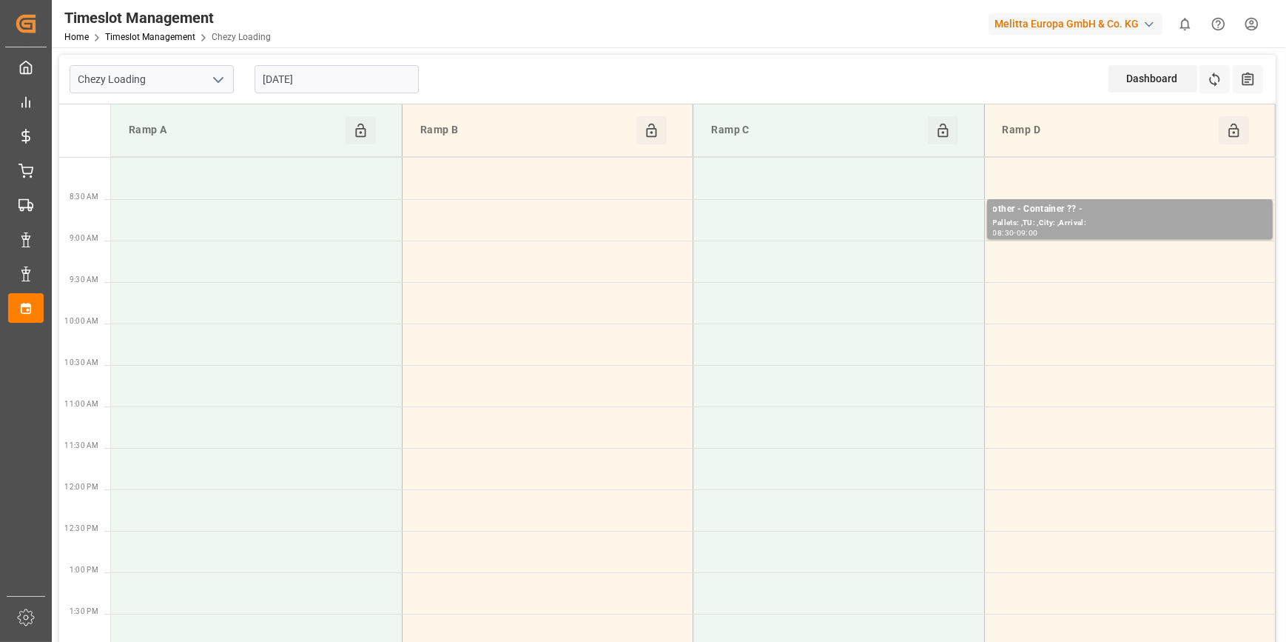
click at [340, 79] on input "22-10-2025" at bounding box center [337, 79] width 164 height 28
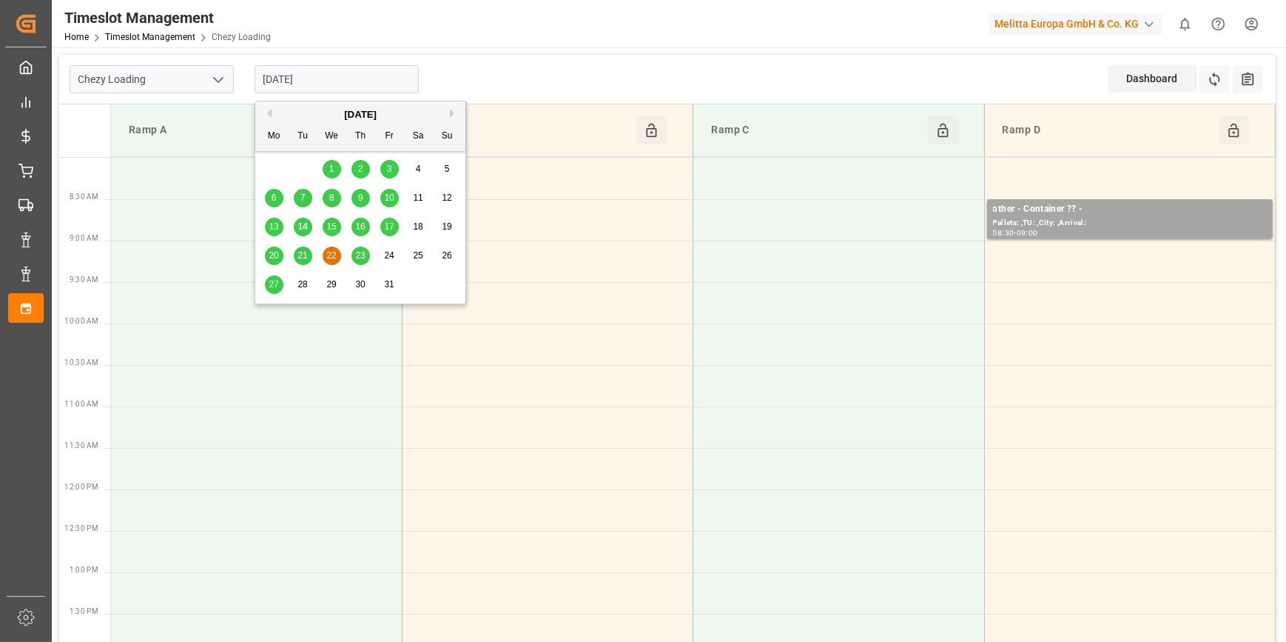
click at [360, 248] on div "23" at bounding box center [361, 256] width 19 height 18
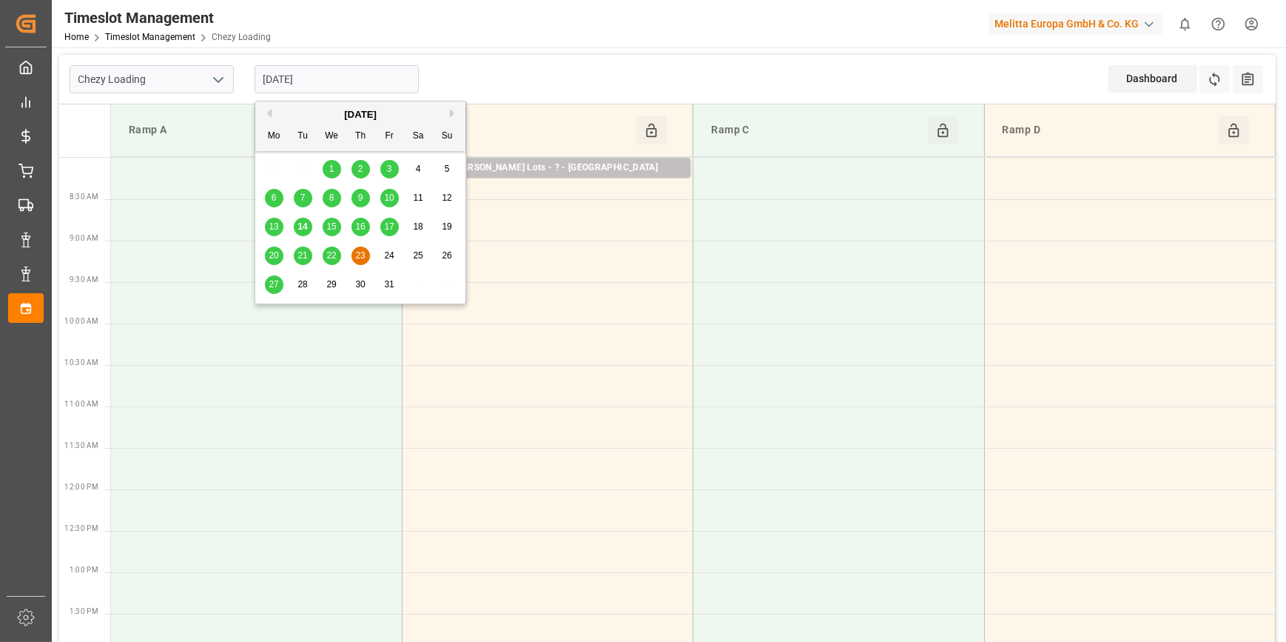
click at [371, 77] on input "23-10-2025" at bounding box center [337, 79] width 164 height 28
click at [332, 81] on input "23-10-2025" at bounding box center [337, 79] width 164 height 28
click at [272, 278] on div "27" at bounding box center [274, 285] width 19 height 18
type input "27-10-2025"
click at [334, 76] on input "27-10-2025" at bounding box center [337, 79] width 164 height 28
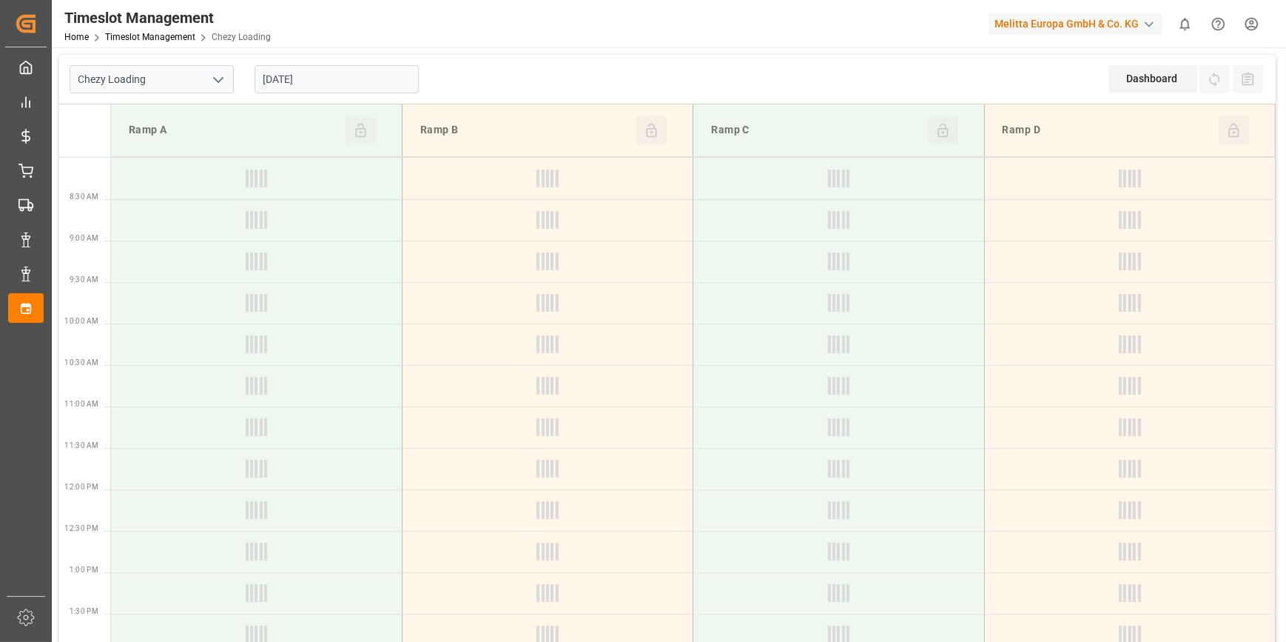
click at [327, 76] on input "[DATE]" at bounding box center [337, 79] width 164 height 28
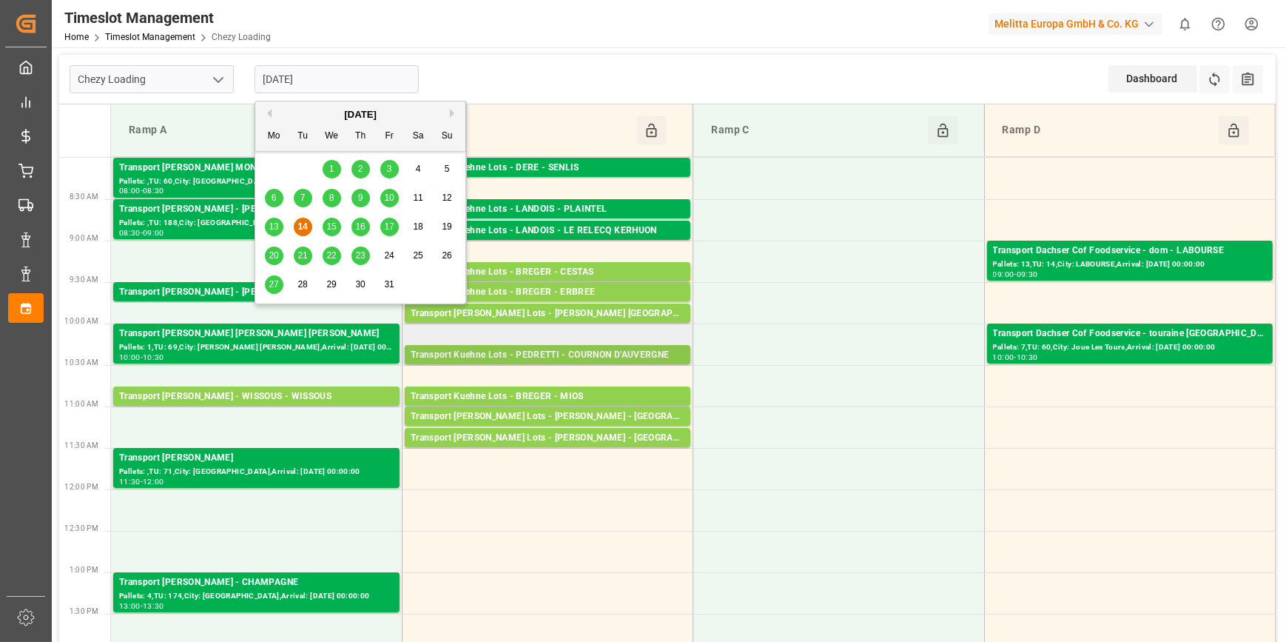
click at [593, 351] on div "Transport Kuehne Lots - PEDRETTI - COURNON D'AUVERGNE" at bounding box center [548, 355] width 274 height 15
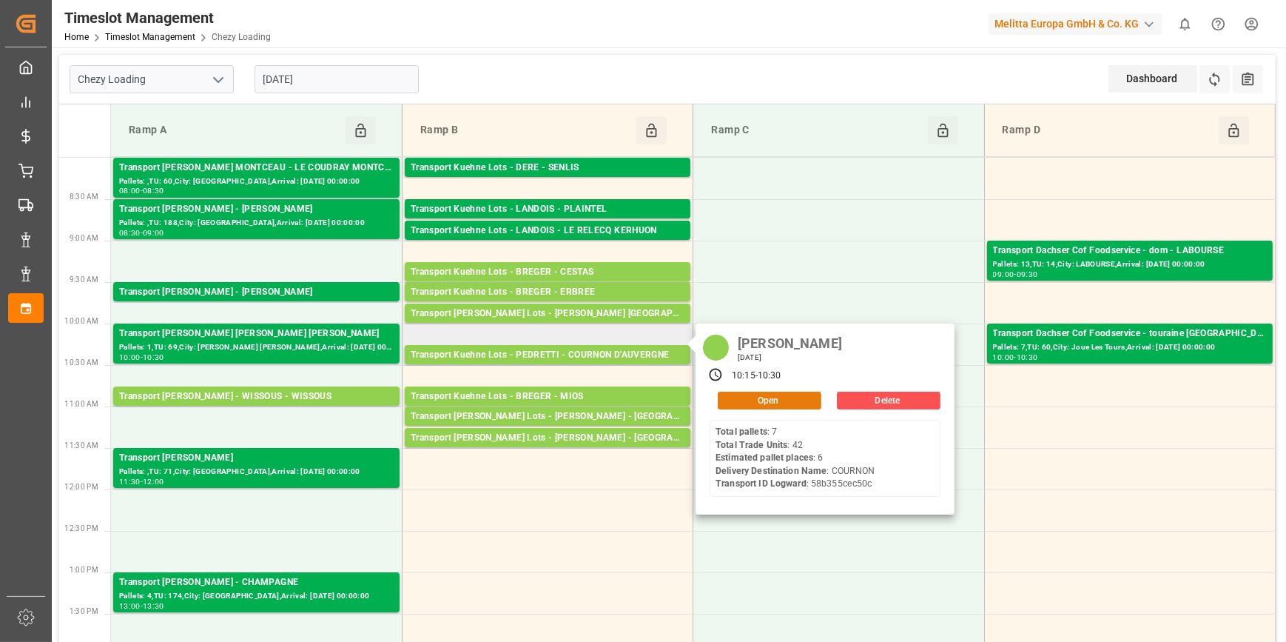
click at [767, 395] on button "Open" at bounding box center [770, 400] width 104 height 18
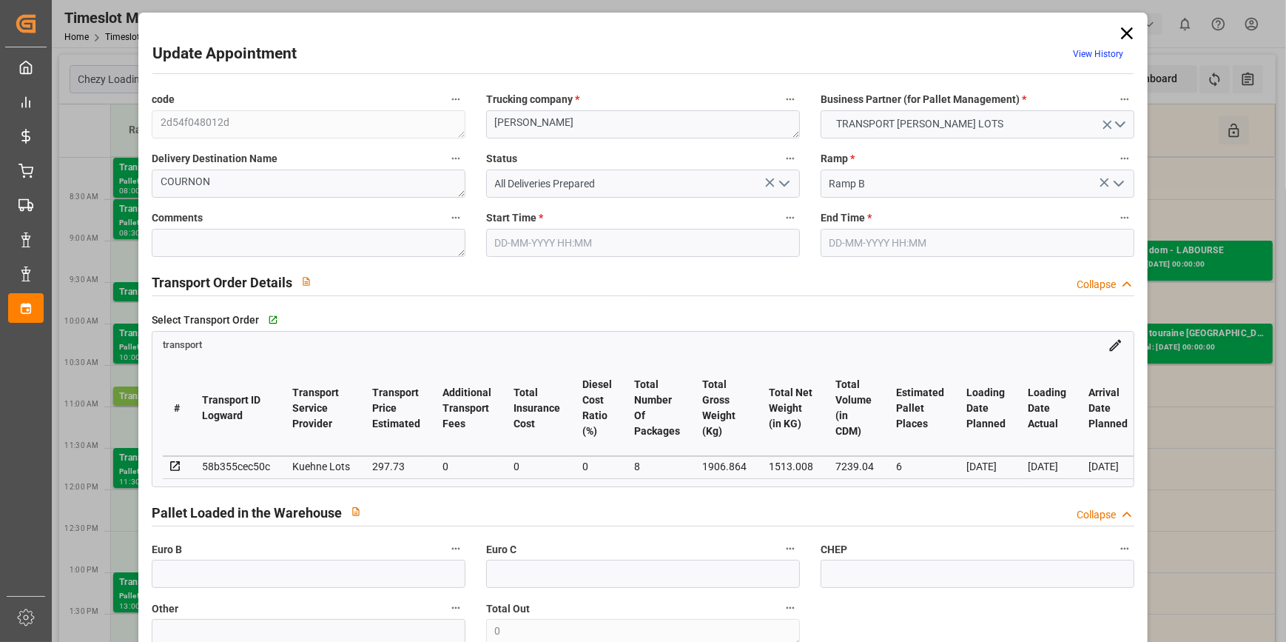
type input "6"
type input "297.73"
type input "0"
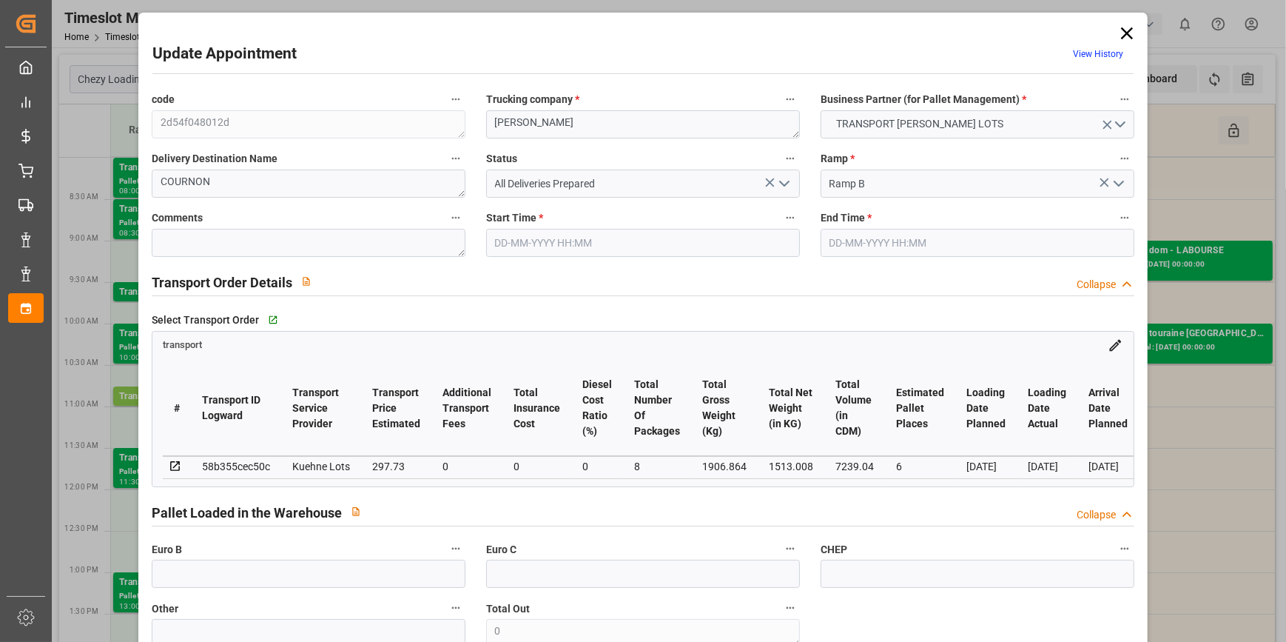
type input "297.73"
type input "0"
type input "8"
type input "1513.008"
type input "2298"
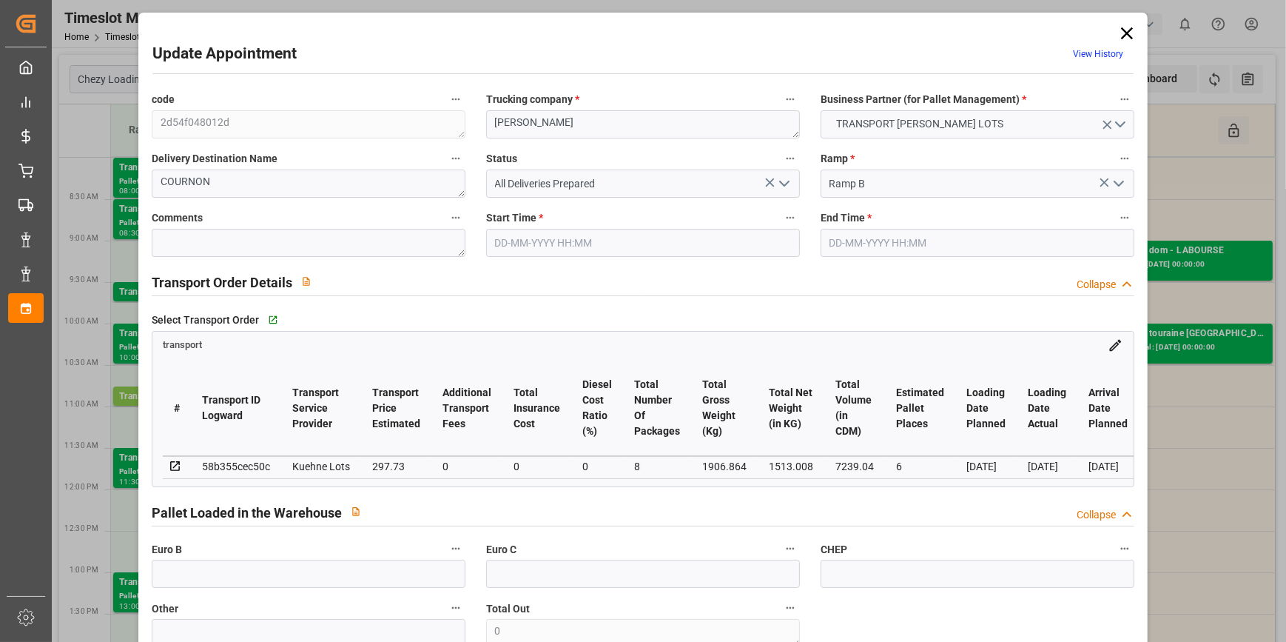
type input "7239.04"
type input "63"
type input "7"
type input "42"
type input "8"
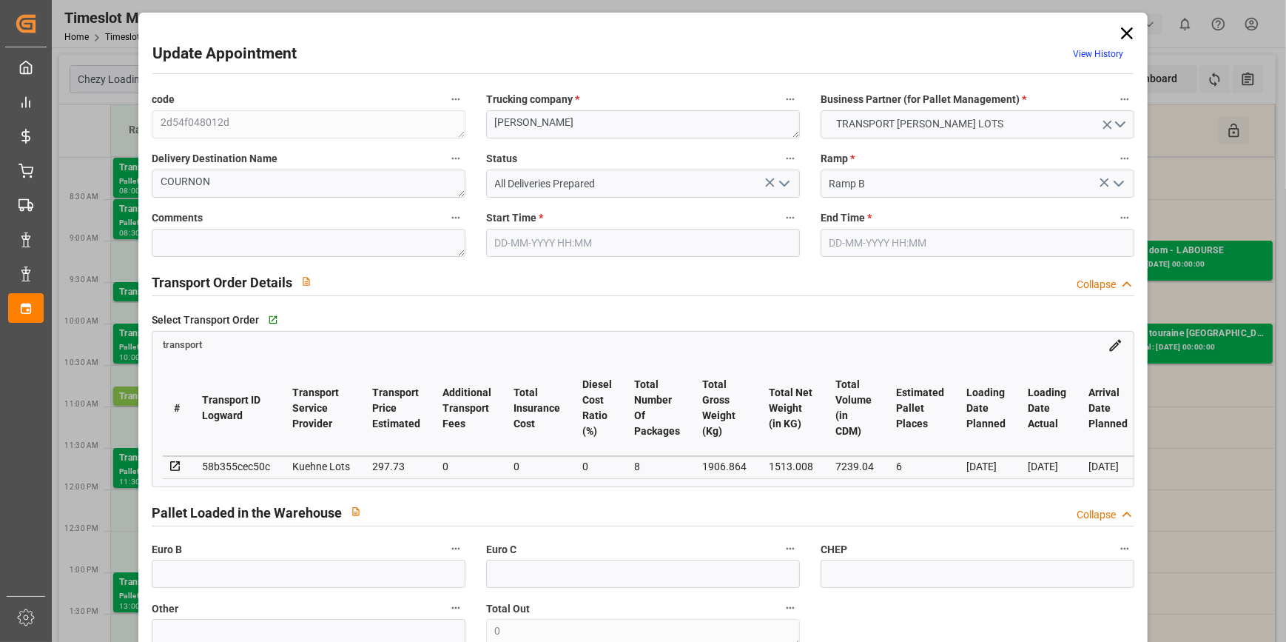
type input "101"
type input "1906.864"
type input "0"
type input "4710.8598"
type input "0"
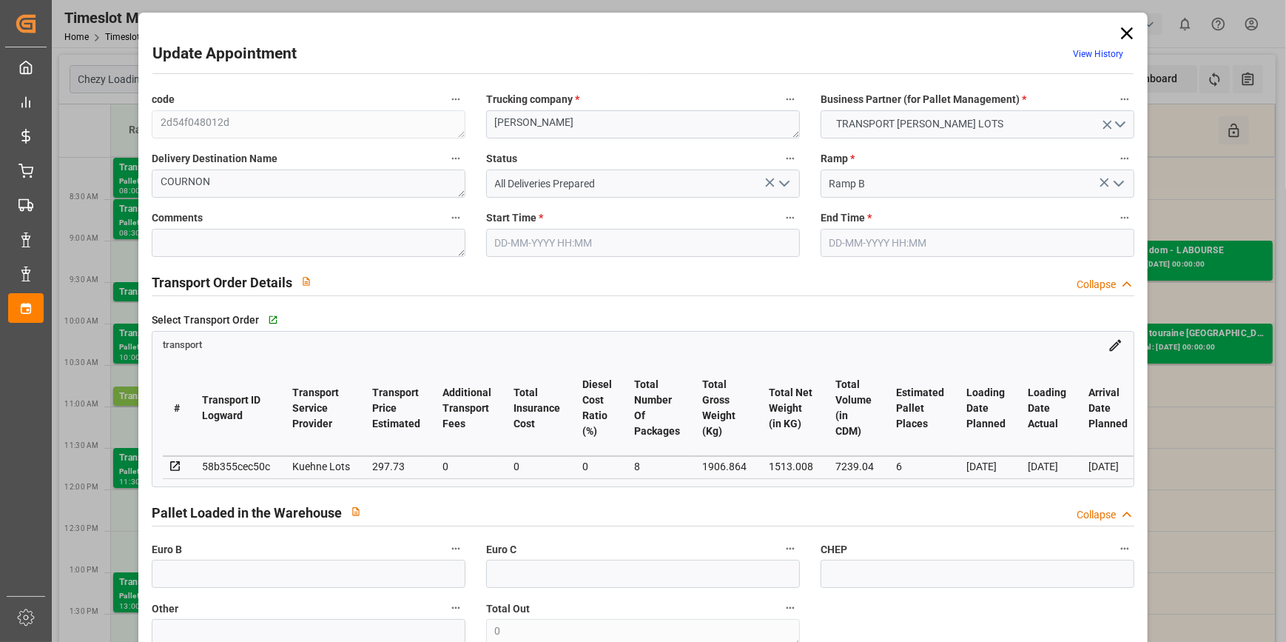
type input "0"
type input "21"
type input "35"
type input "14-10-2025 10:15"
type input "14-10-2025 10:30"
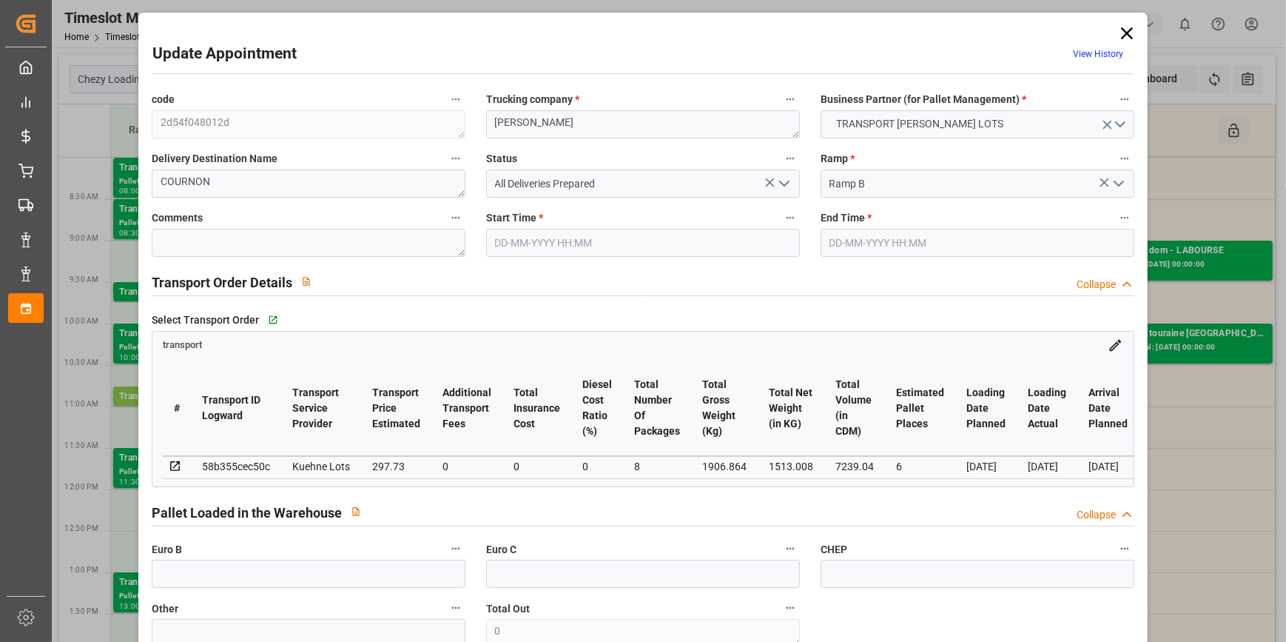
type input "13-10-2025 14:07"
type input "13-10-2025 11:18"
type input "[DATE]"
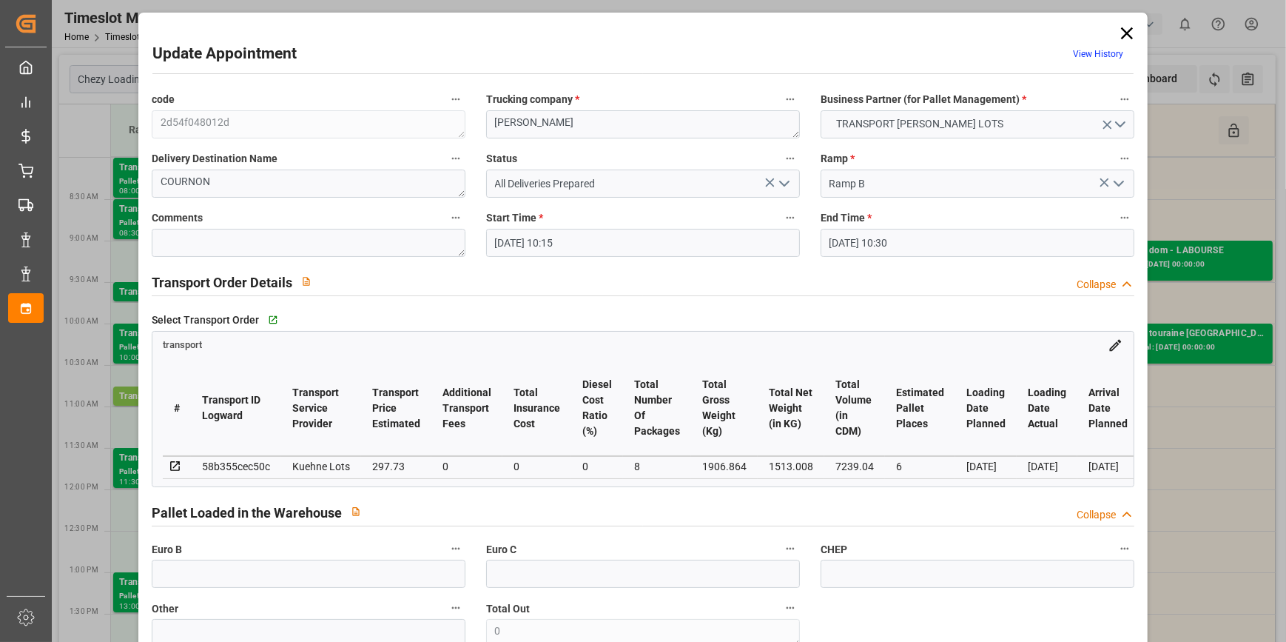
click at [1121, 32] on icon at bounding box center [1127, 33] width 12 height 12
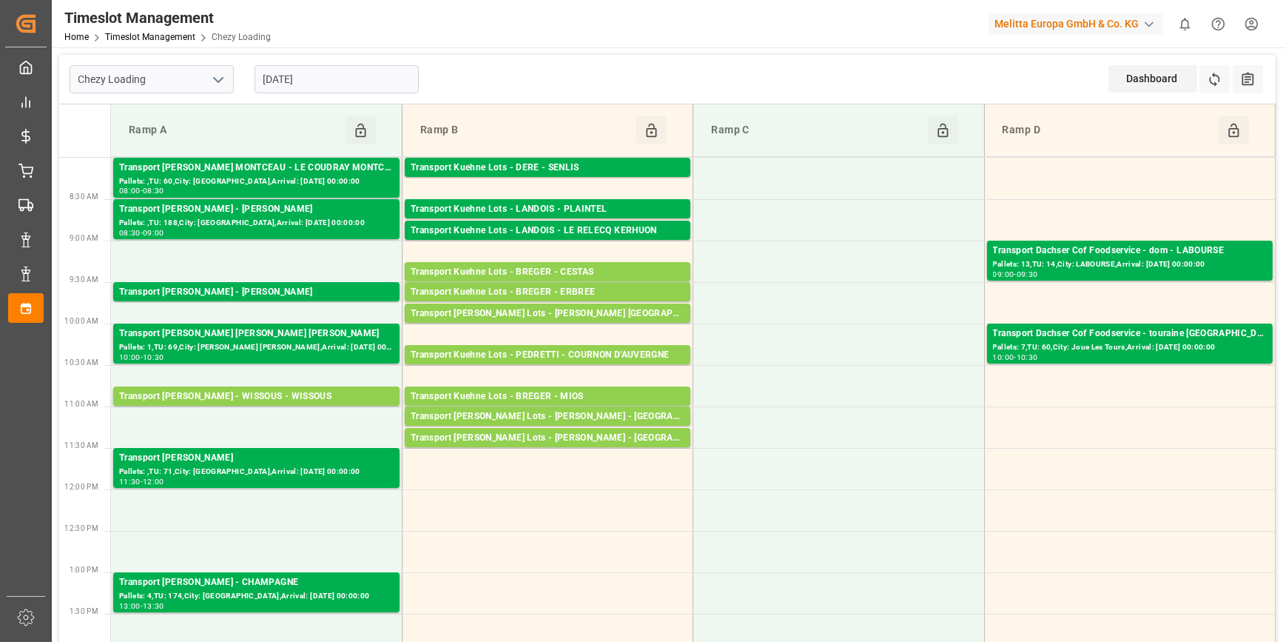
click at [332, 76] on input "[DATE]" at bounding box center [337, 79] width 164 height 28
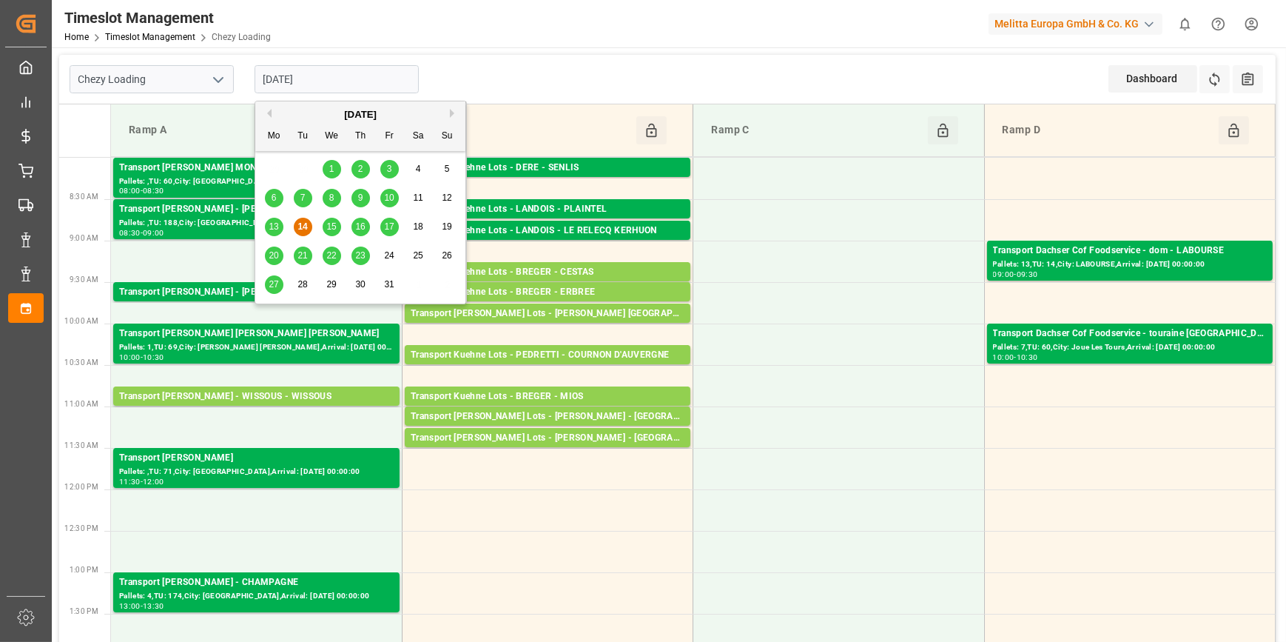
click at [332, 223] on span "15" at bounding box center [331, 226] width 10 height 10
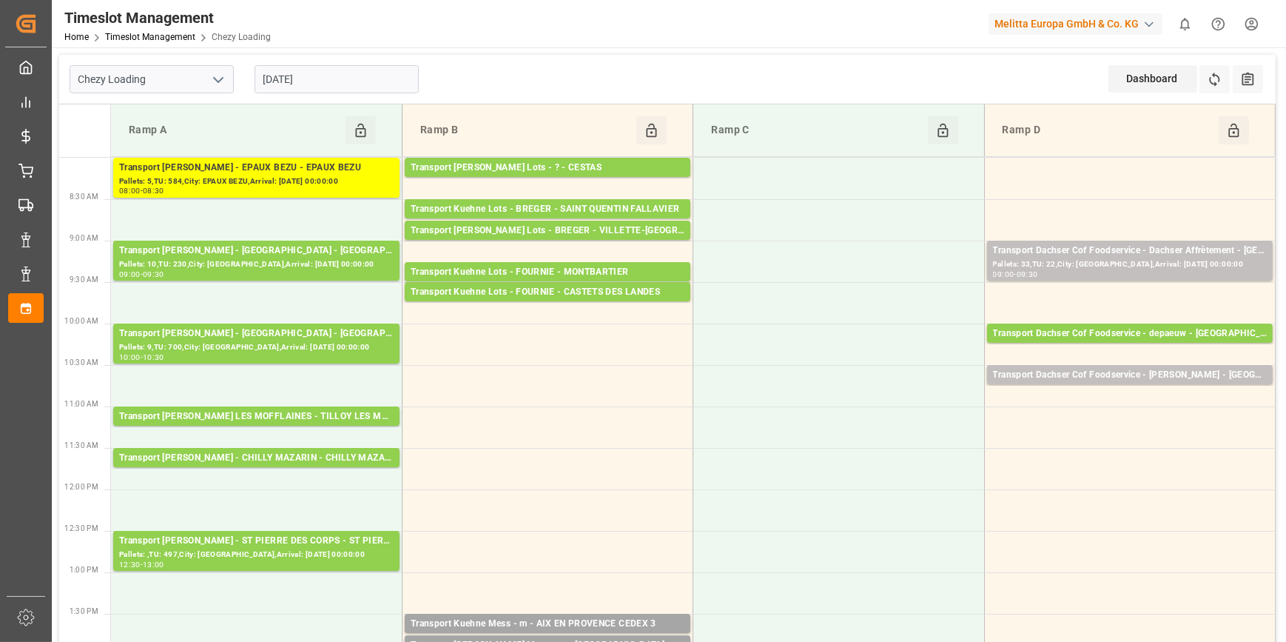
click at [349, 76] on input "15-10-2025" at bounding box center [337, 79] width 164 height 28
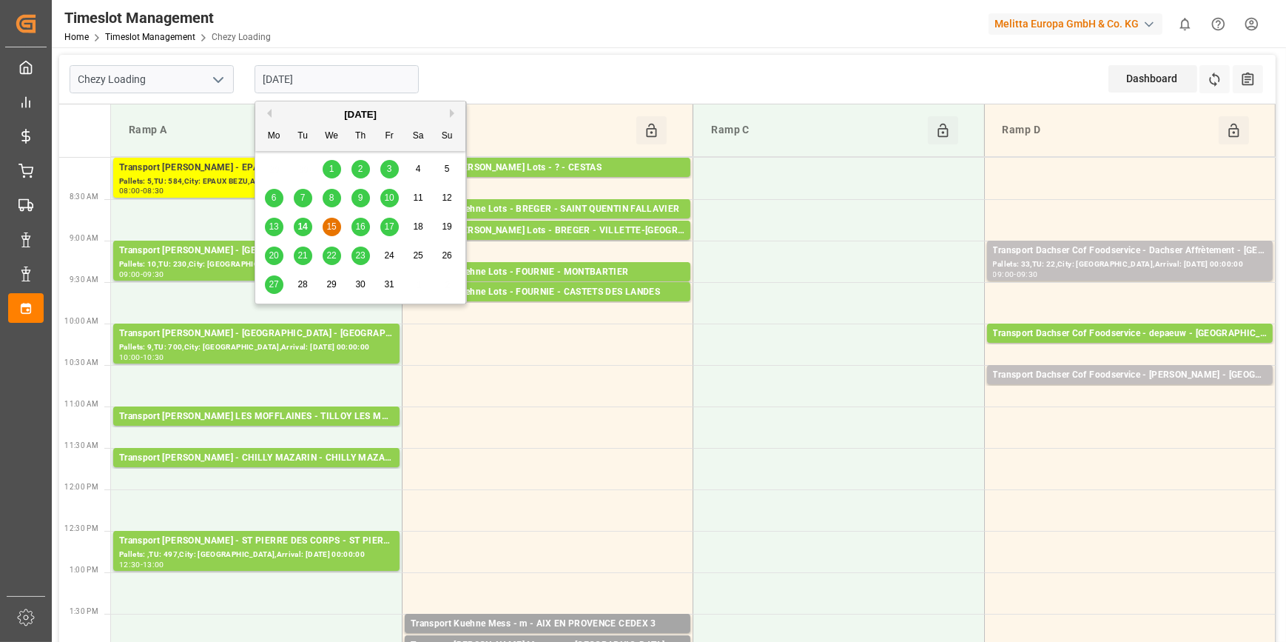
click at [304, 229] on span "14" at bounding box center [302, 226] width 10 height 10
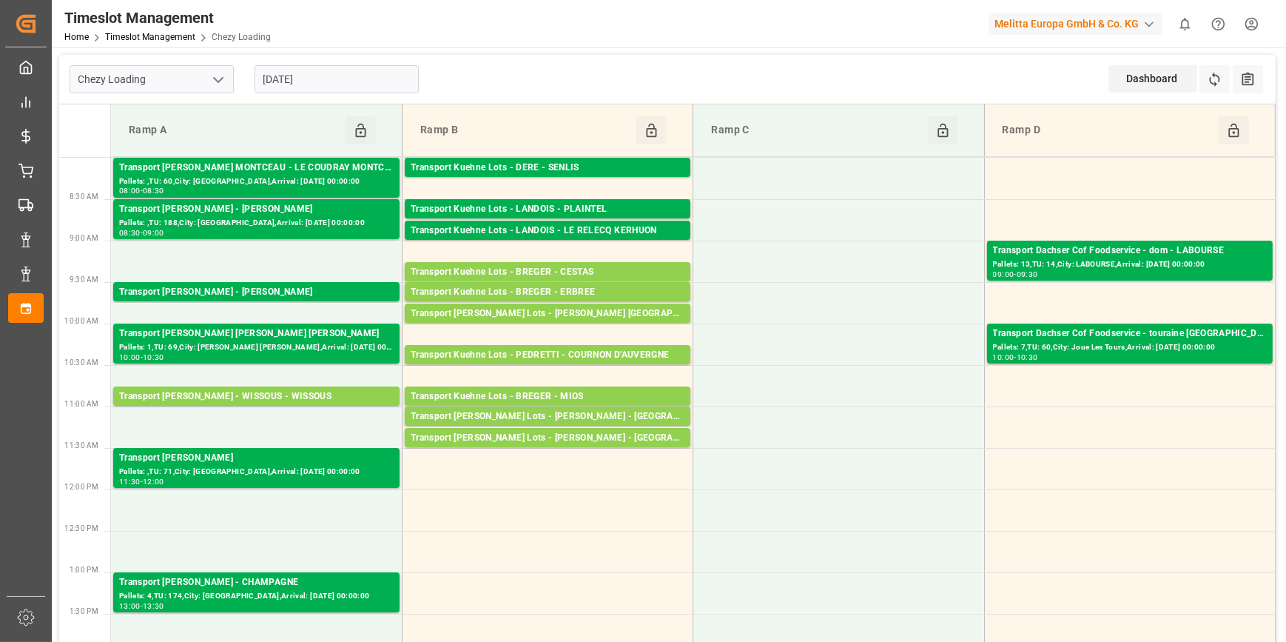
click at [317, 80] on input "[DATE]" at bounding box center [337, 79] width 164 height 28
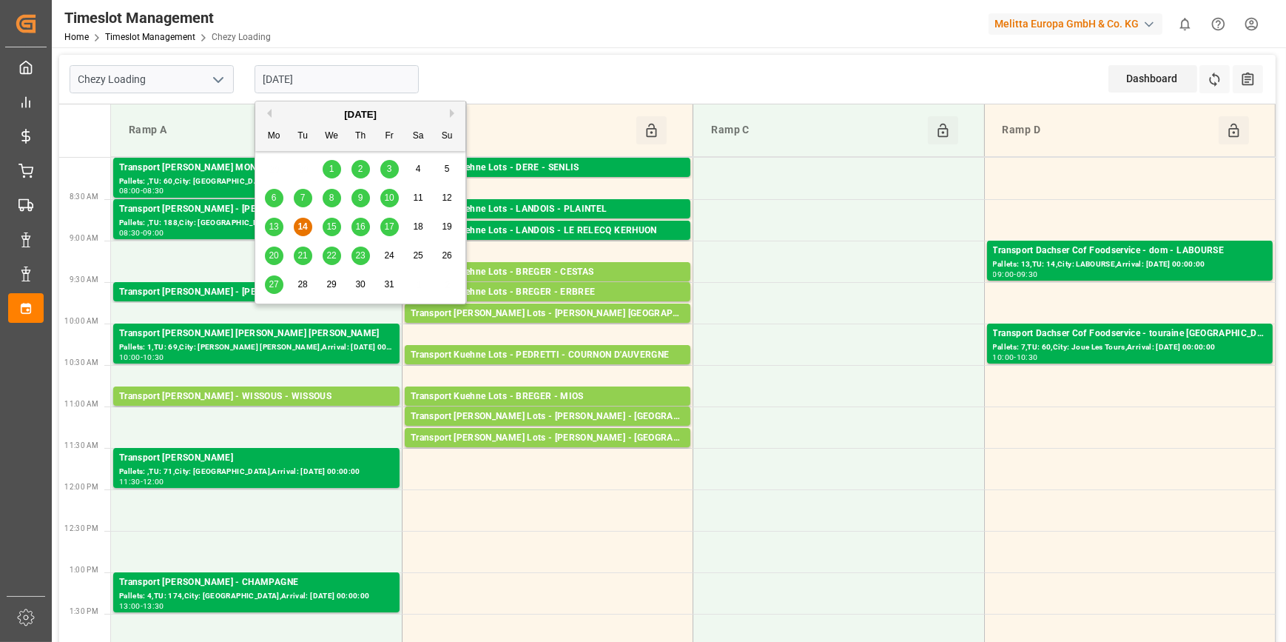
click at [276, 222] on span "13" at bounding box center [274, 226] width 10 height 10
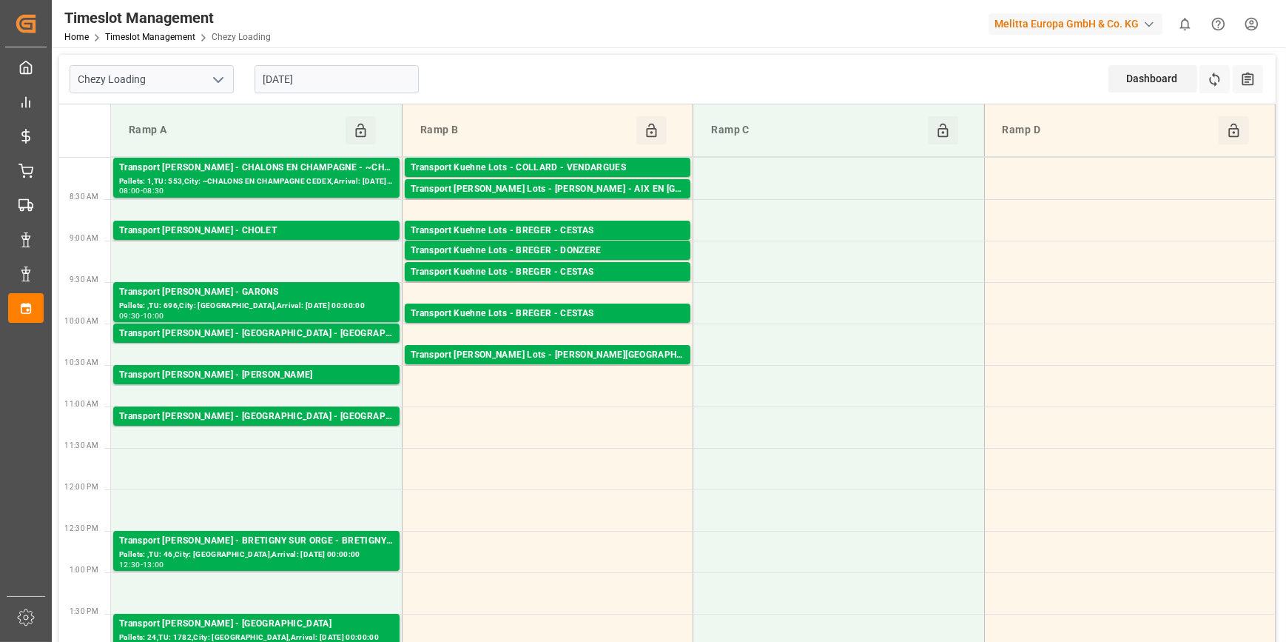
click at [339, 67] on input "13-10-2025" at bounding box center [337, 79] width 164 height 28
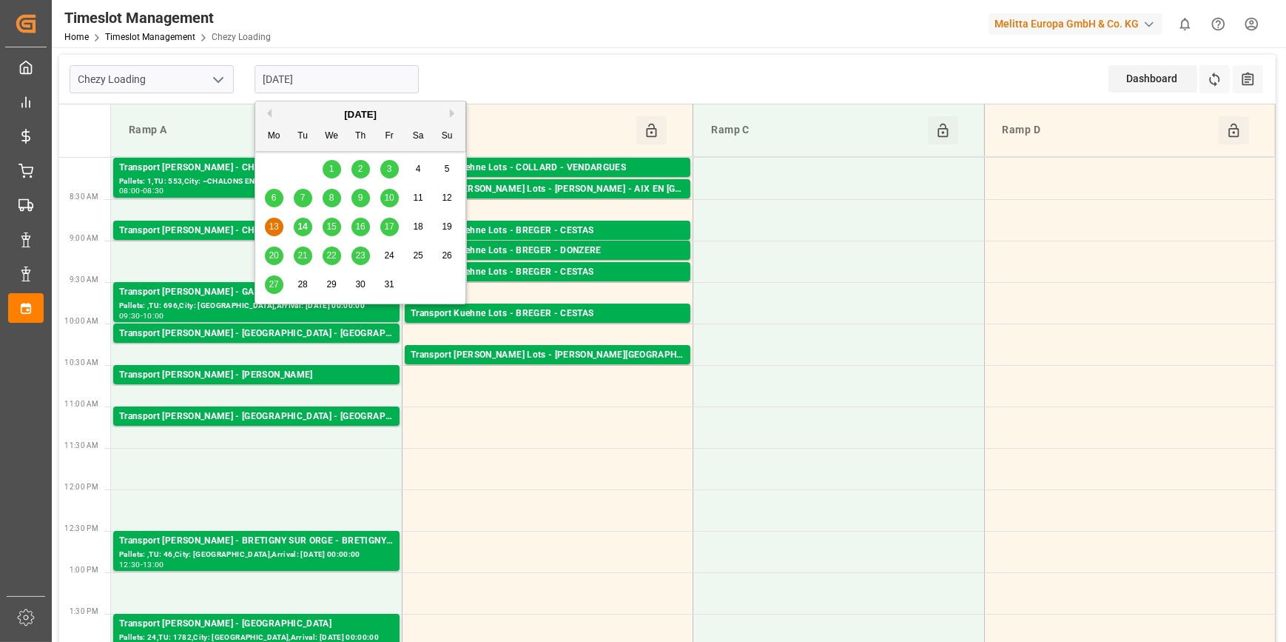
click at [302, 227] on span "14" at bounding box center [302, 226] width 10 height 10
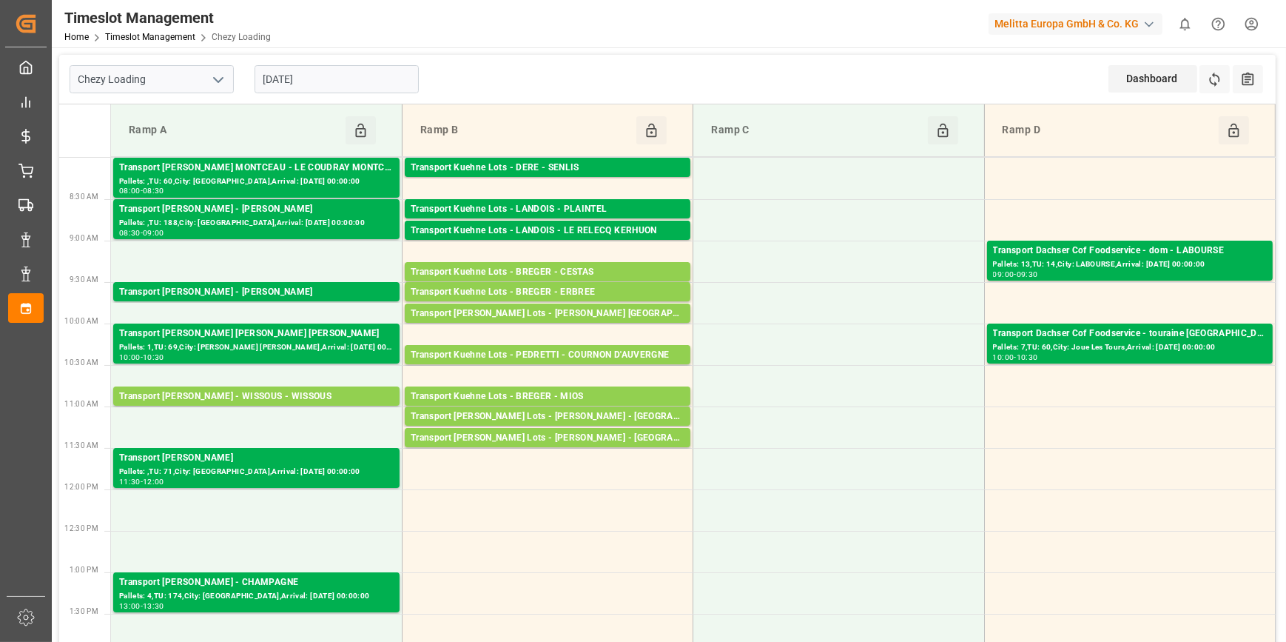
drag, startPoint x: 351, startPoint y: 83, endPoint x: 343, endPoint y: 81, distance: 8.4
click at [345, 81] on input "[DATE]" at bounding box center [337, 79] width 164 height 28
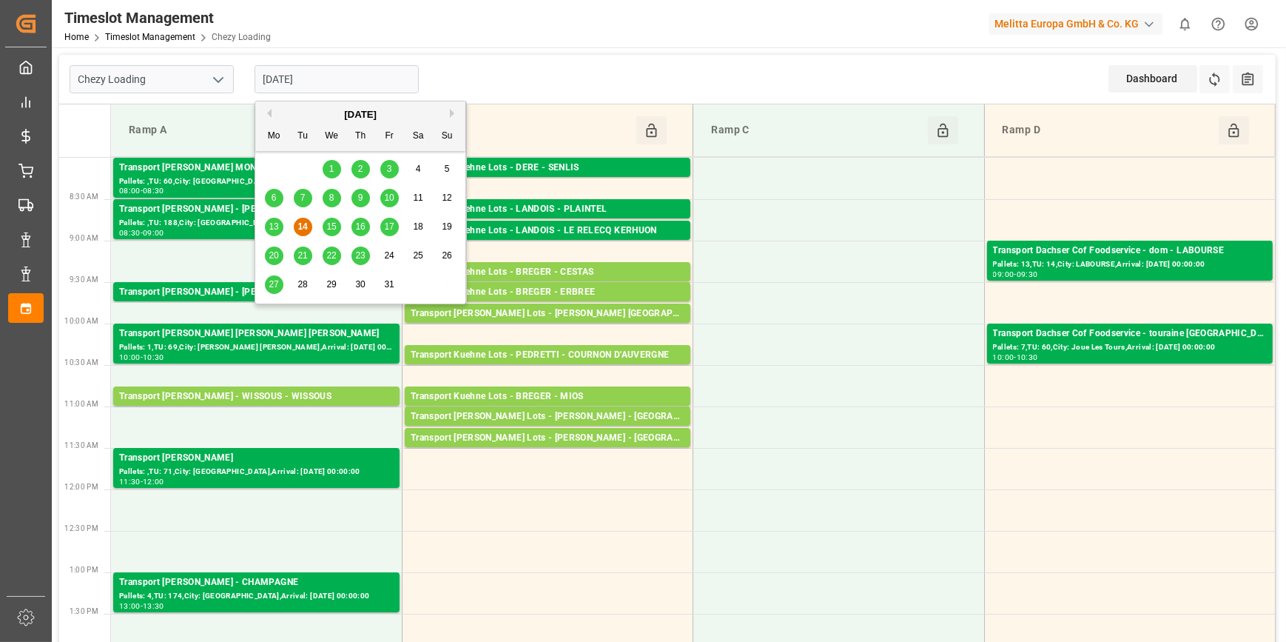
click at [329, 223] on span "15" at bounding box center [331, 226] width 10 height 10
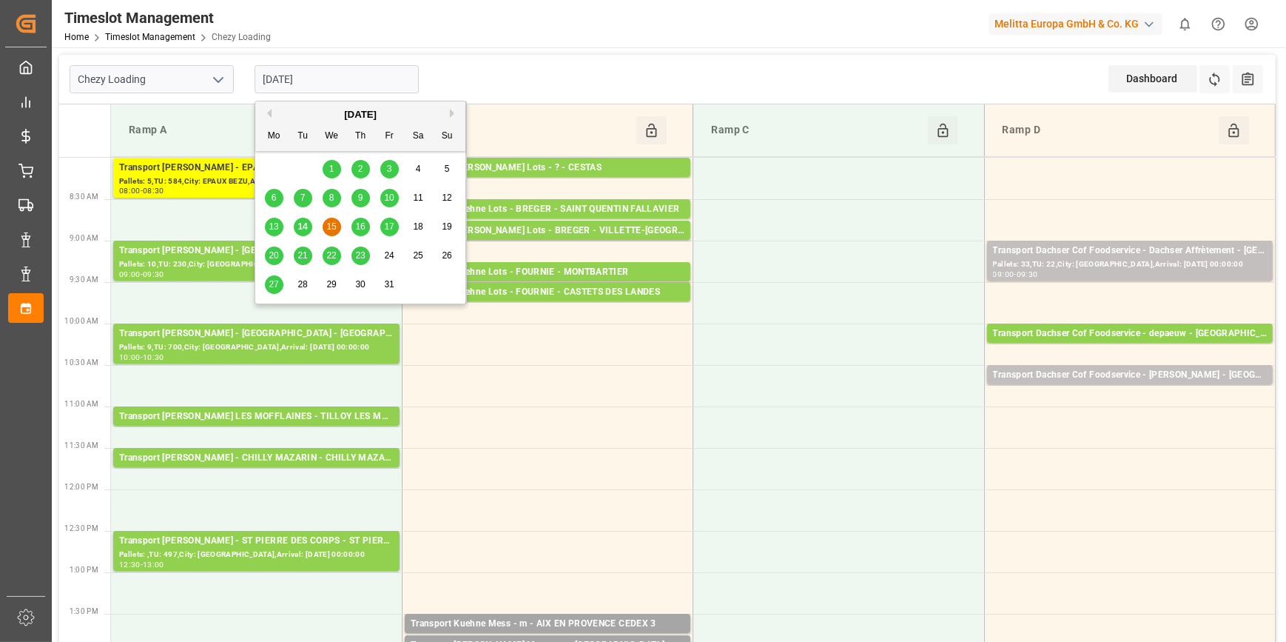
click at [337, 85] on input "15-10-2025" at bounding box center [337, 79] width 164 height 28
click at [360, 225] on span "16" at bounding box center [360, 226] width 10 height 10
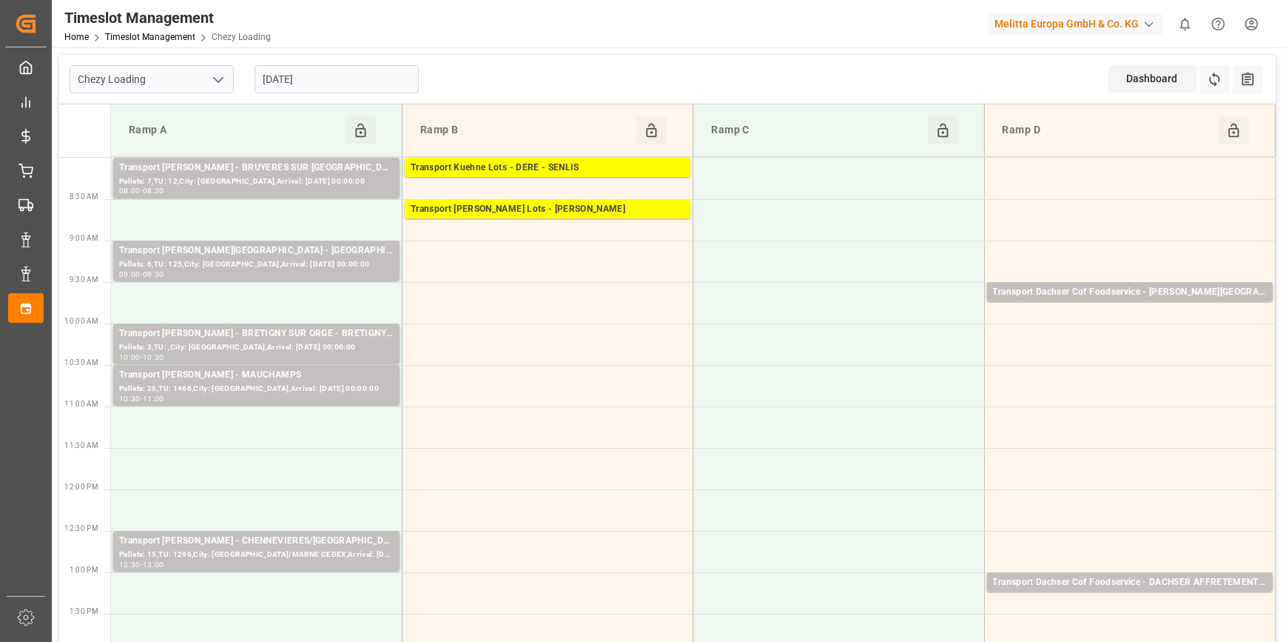
click at [329, 75] on input "[DATE]" at bounding box center [337, 79] width 164 height 28
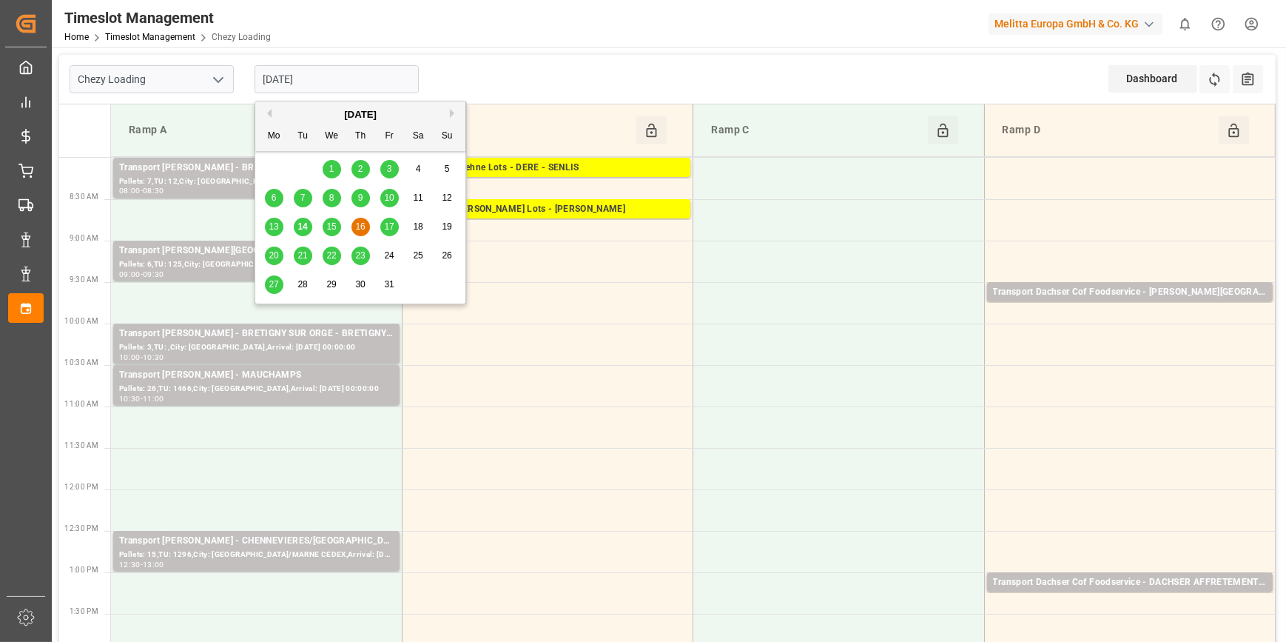
click at [302, 223] on span "14" at bounding box center [302, 226] width 10 height 10
type input "[DATE]"
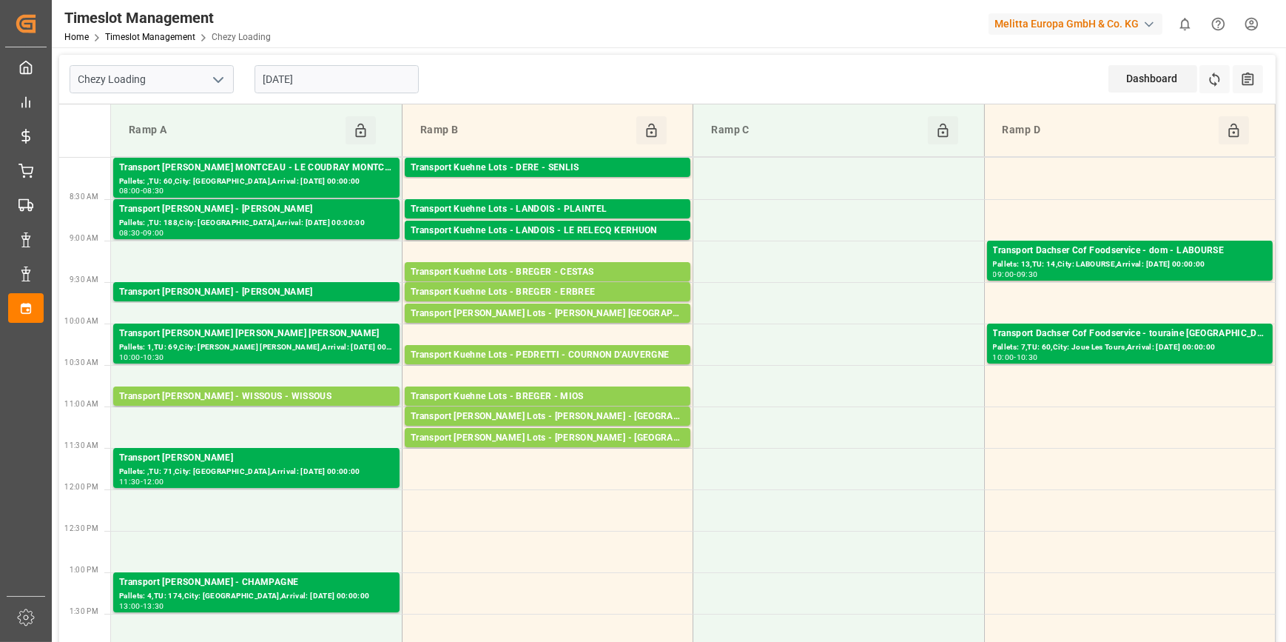
click at [325, 82] on input "[DATE]" at bounding box center [337, 79] width 164 height 28
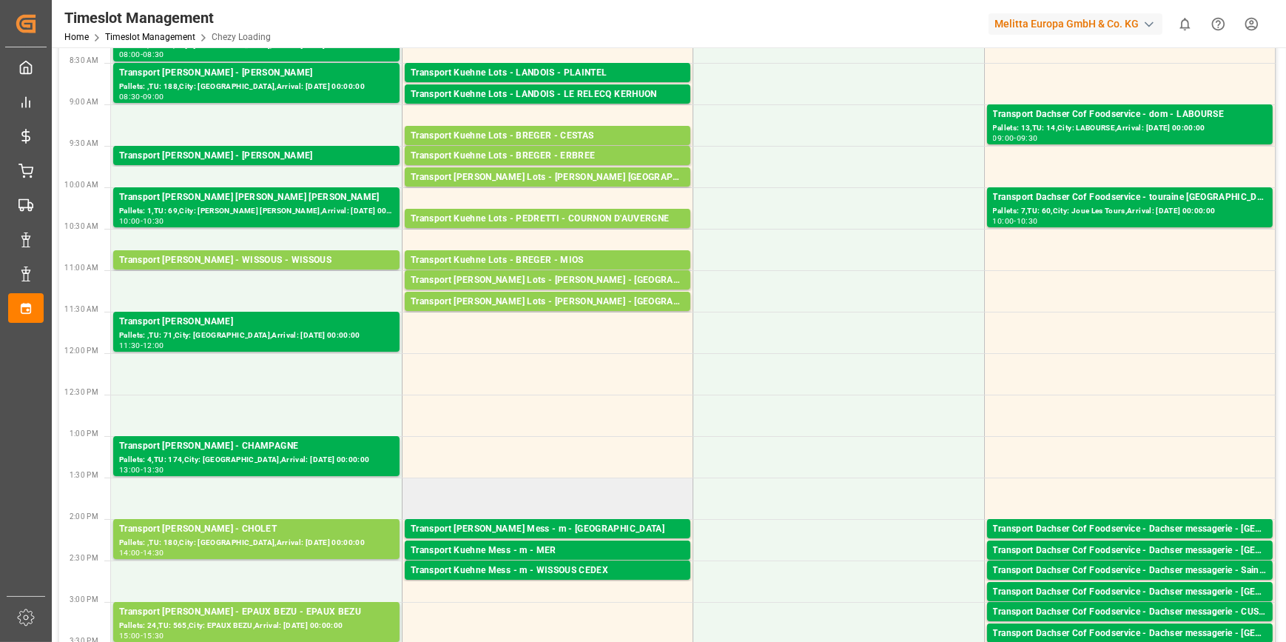
scroll to position [134, 0]
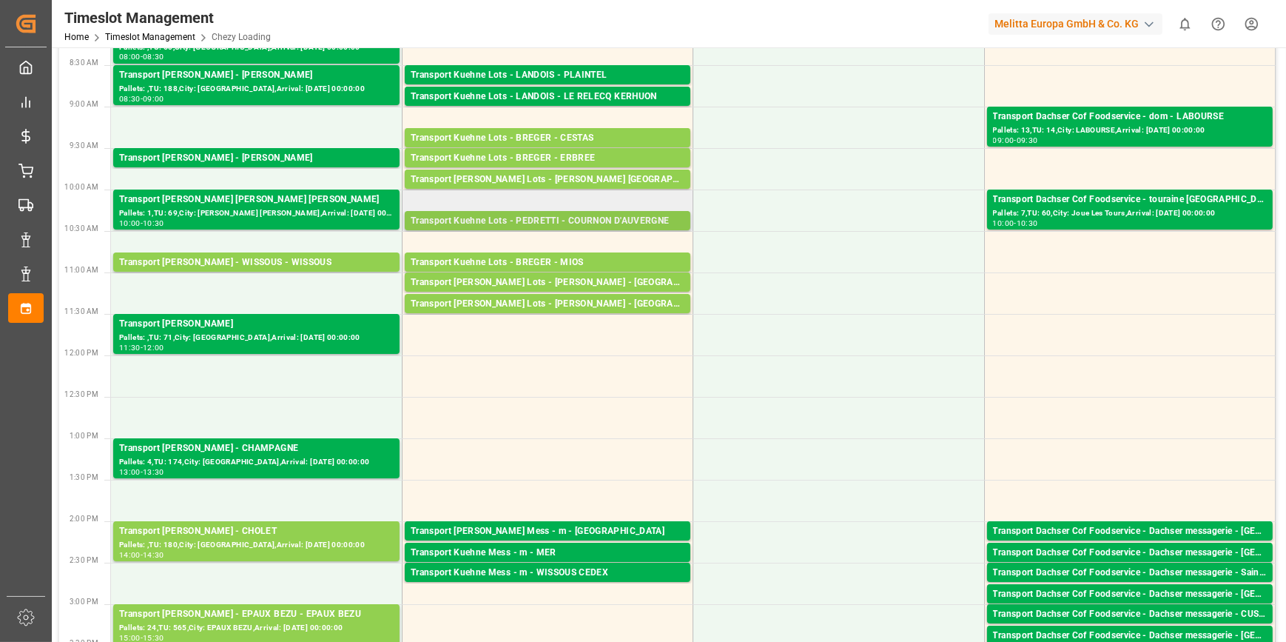
click at [665, 221] on div "Transport Kuehne Lots - PEDRETTI - COURNON D'AUVERGNE" at bounding box center [548, 221] width 274 height 15
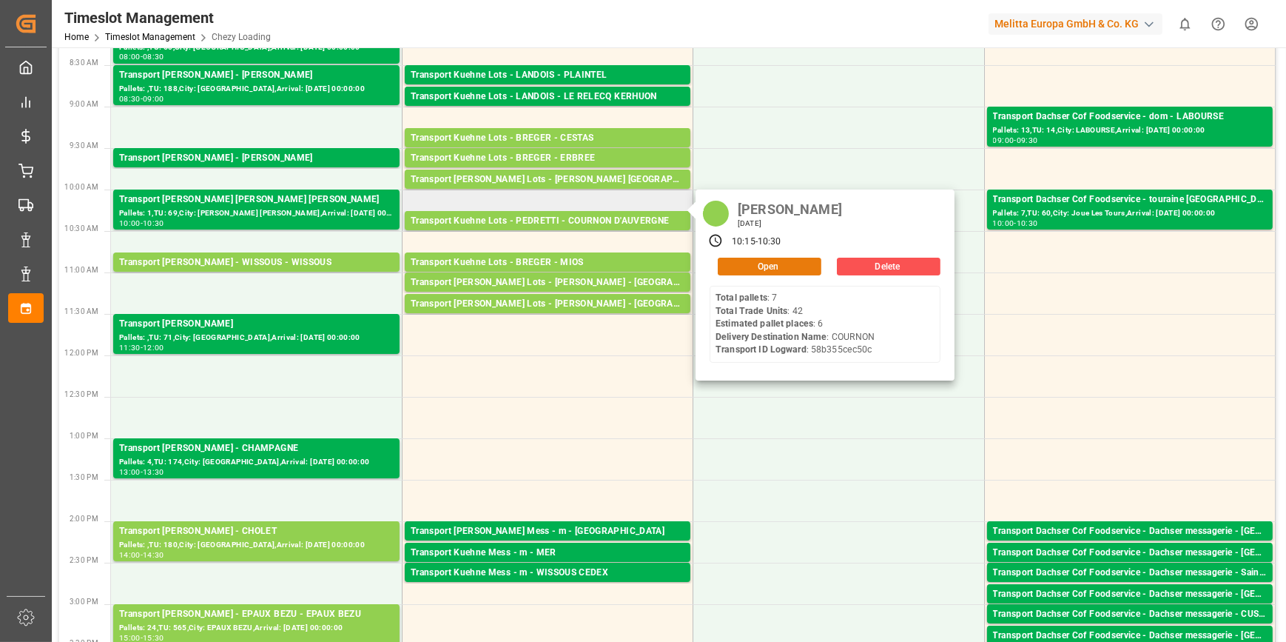
click at [768, 263] on button "Open" at bounding box center [770, 267] width 104 height 18
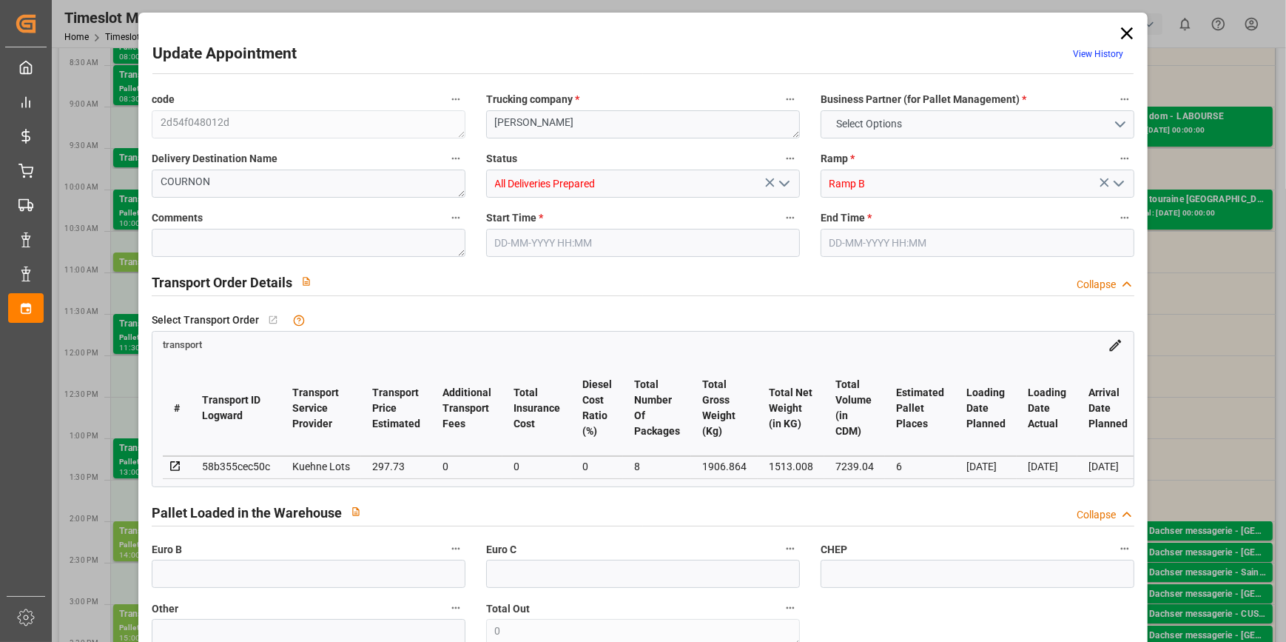
type input "6"
type input "297.73"
type input "0"
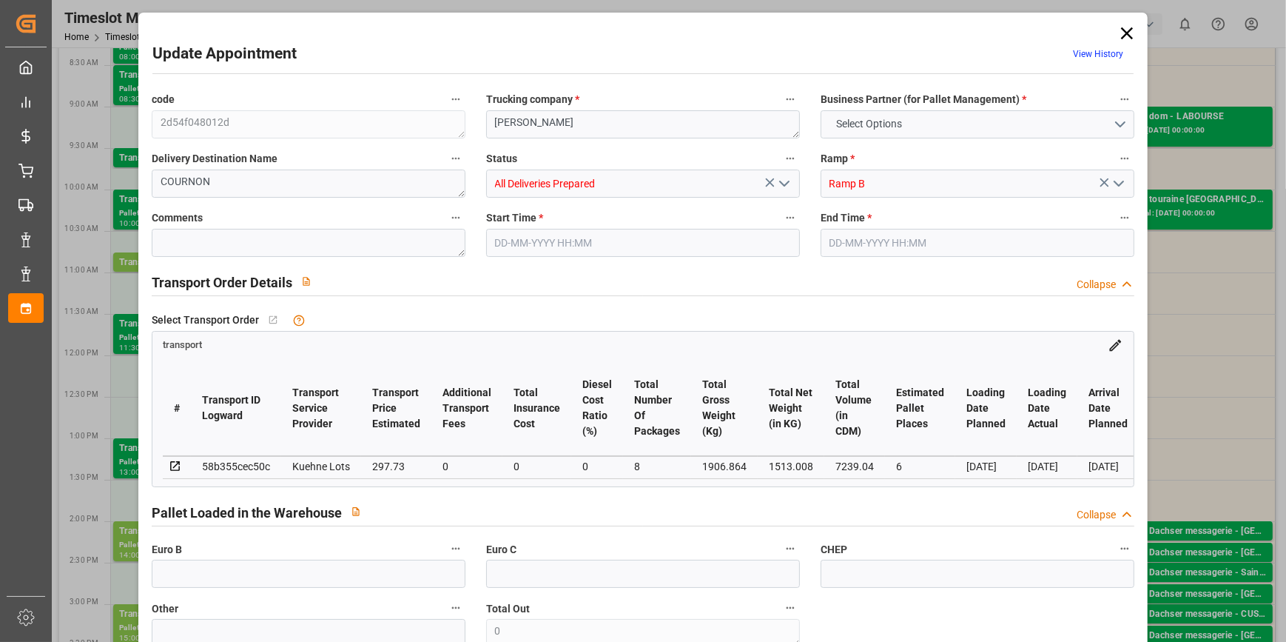
type input "297.73"
type input "0"
type input "8"
type input "1513.008"
type input "2298"
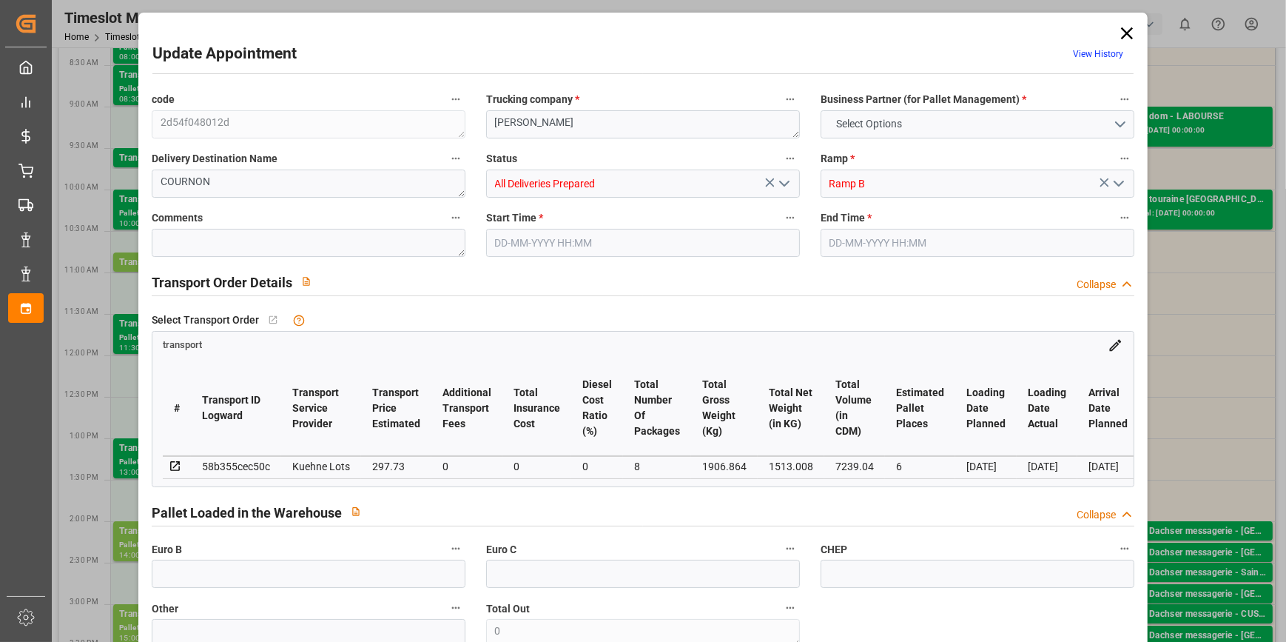
type input "7239.04"
type input "63"
type input "7"
type input "42"
type input "8"
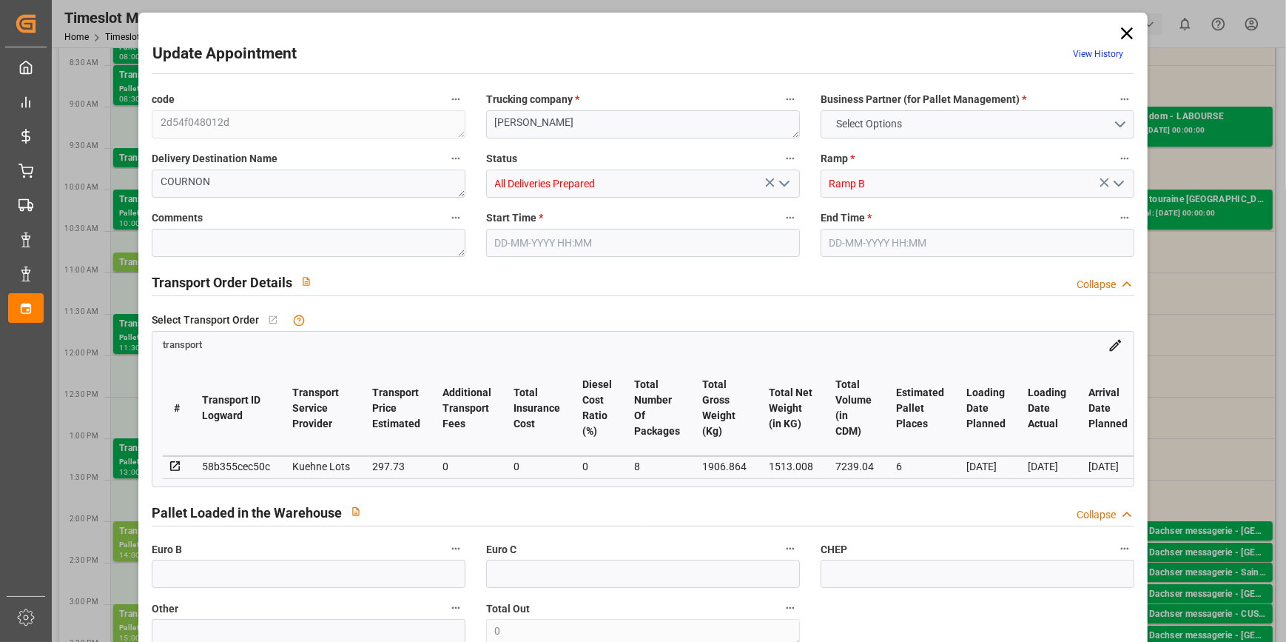
type input "101"
type input "1906.864"
type input "0"
type input "4710.8598"
type input "0"
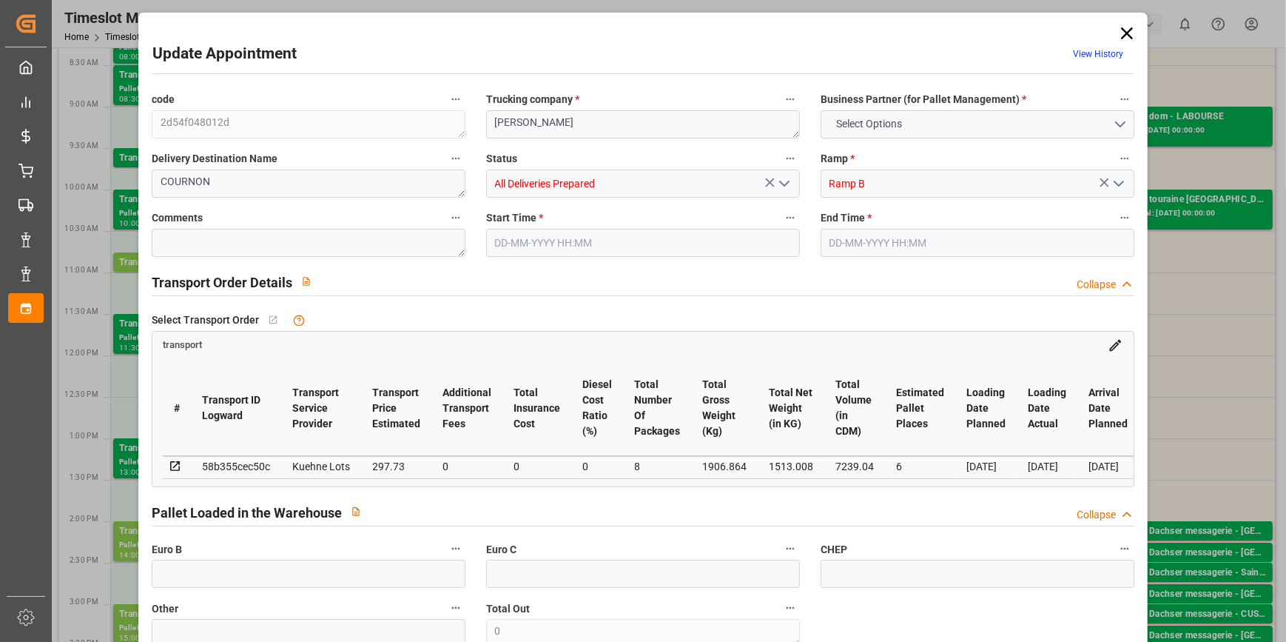
type input "0"
type input "21"
type input "35"
type input "14-10-2025 10:15"
type input "14-10-2025 10:30"
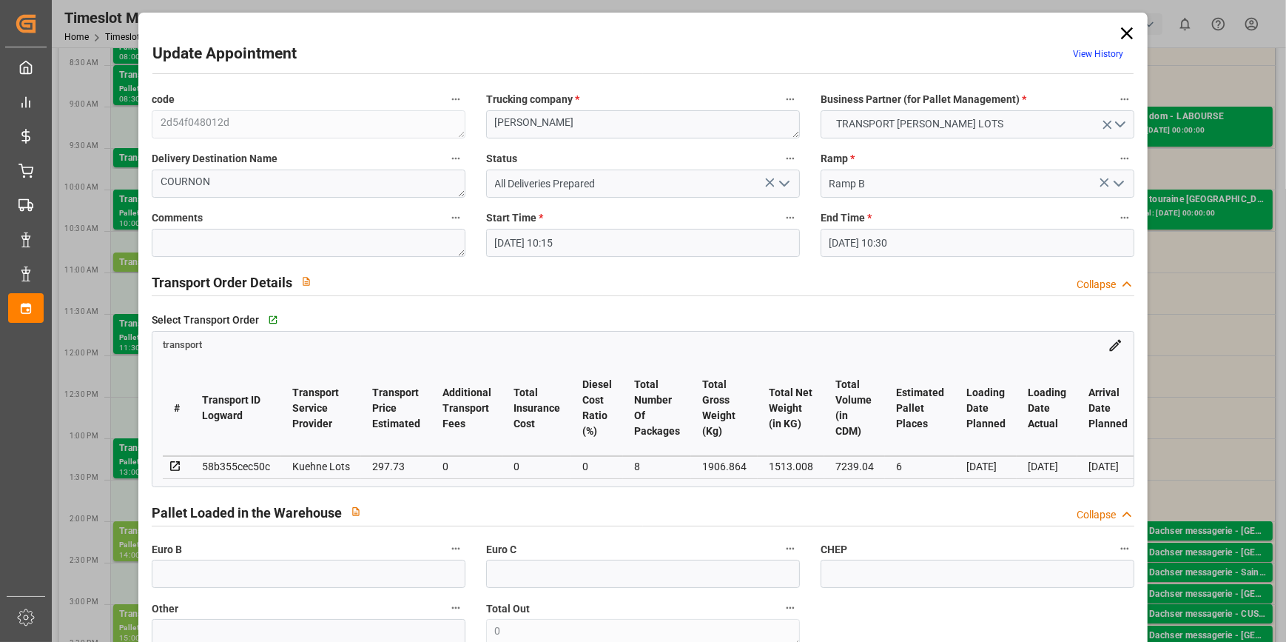
type input "13-10-2025 14:07"
type input "13-10-2025 11:18"
type input "[DATE]"
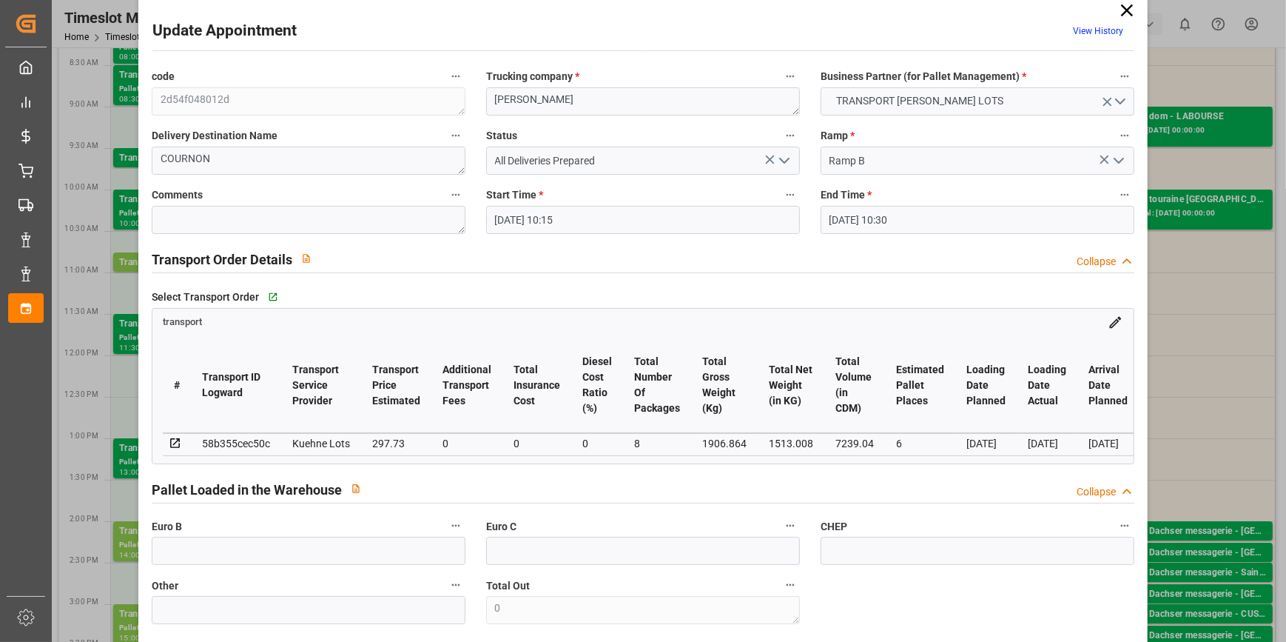
scroll to position [0, 0]
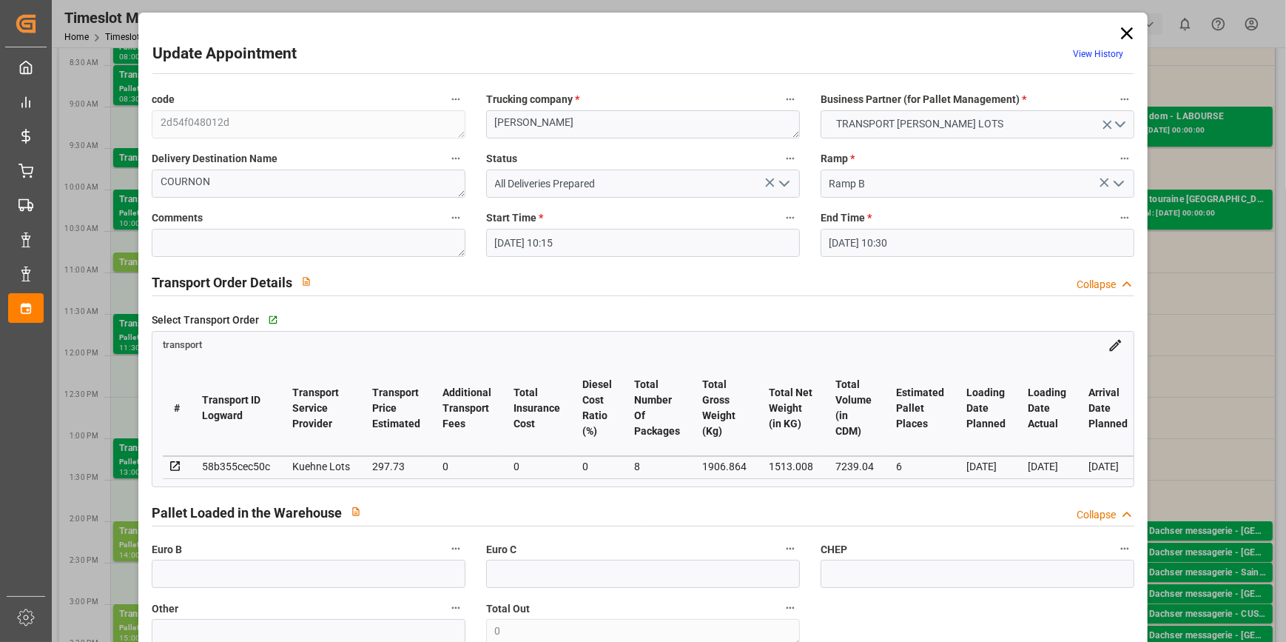
click at [1127, 36] on icon at bounding box center [1127, 33] width 21 height 21
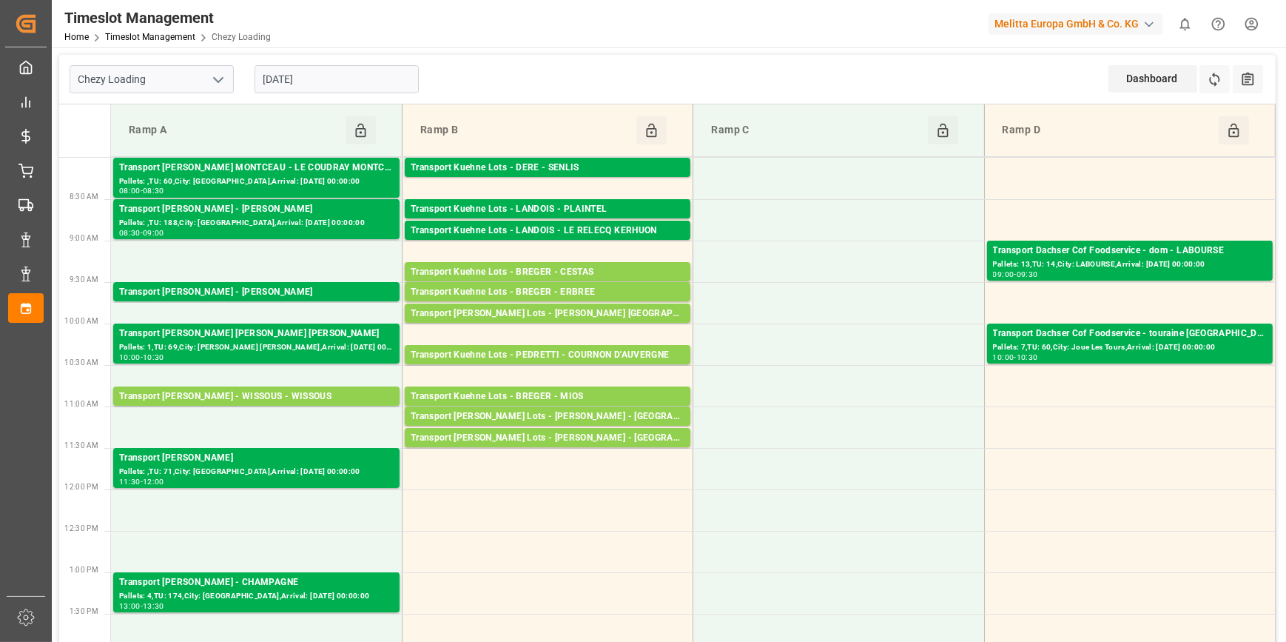
click at [346, 81] on input "[DATE]" at bounding box center [337, 79] width 164 height 28
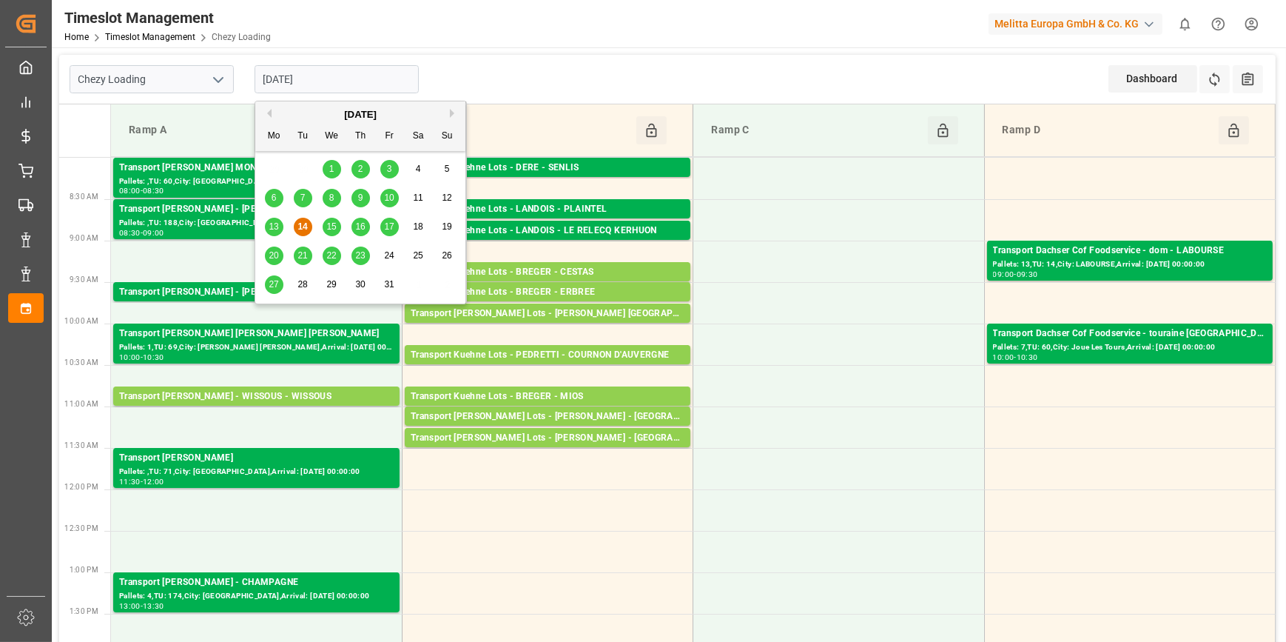
click at [329, 232] on div "15" at bounding box center [332, 227] width 19 height 18
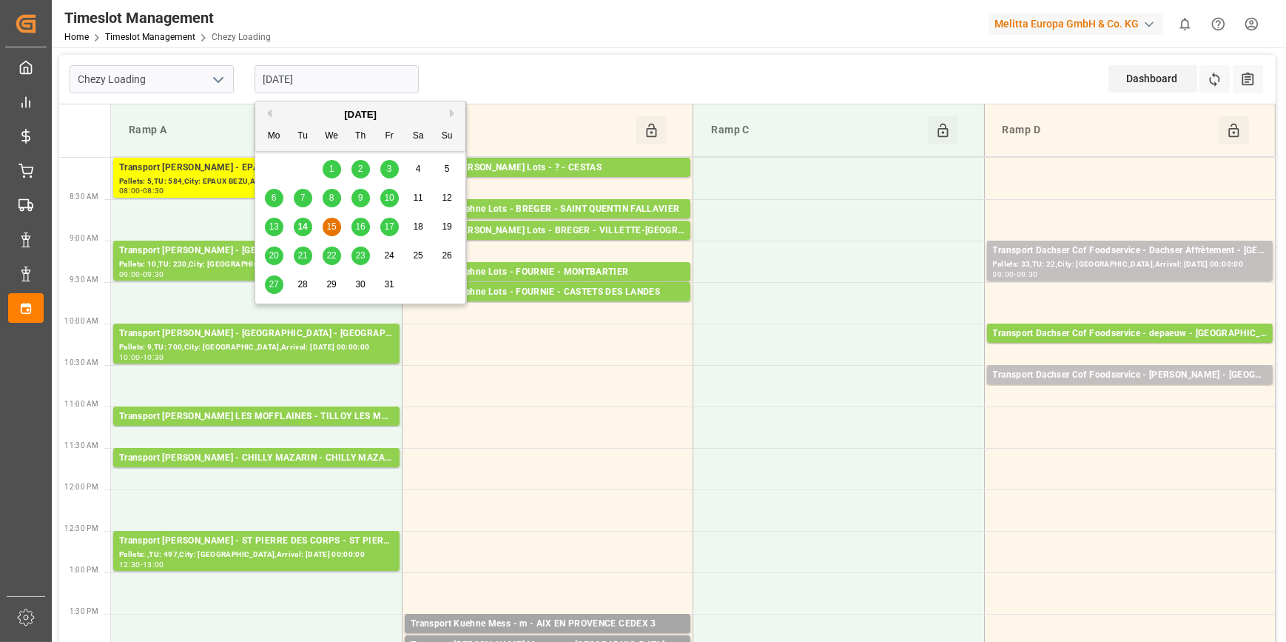
click at [334, 79] on input "15-10-2025" at bounding box center [337, 79] width 164 height 28
click at [302, 229] on span "14" at bounding box center [302, 226] width 10 height 10
type input "[DATE]"
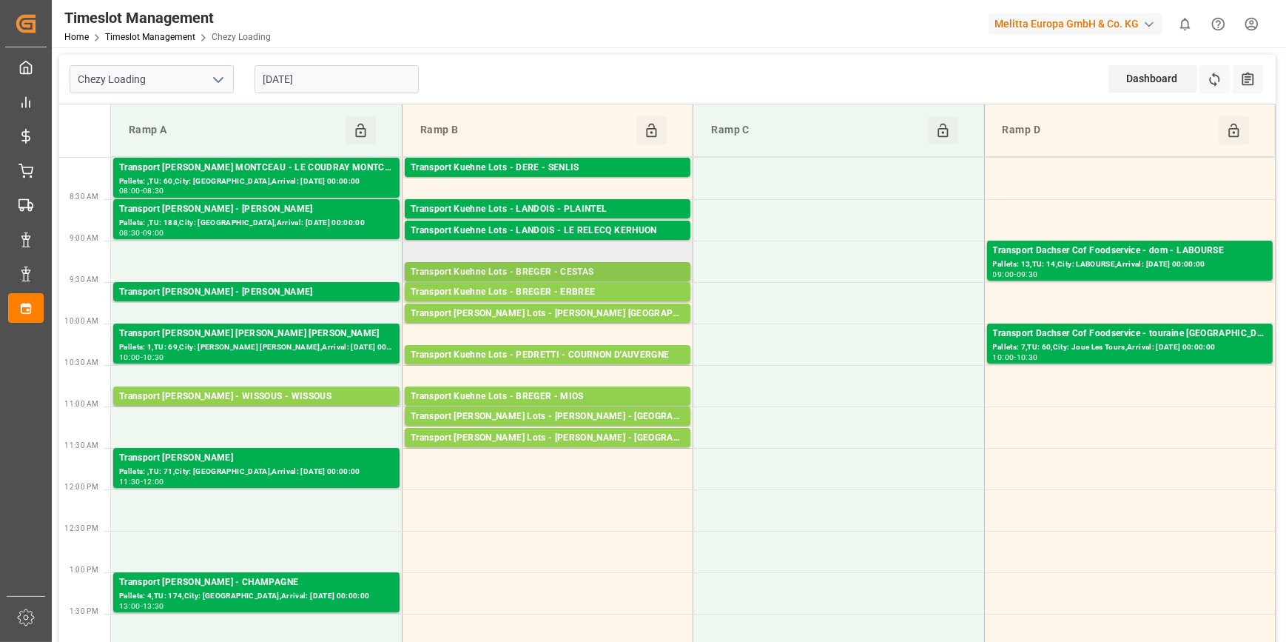
click at [590, 270] on div "Transport Kuehne Lots - BREGER - CESTAS" at bounding box center [548, 272] width 274 height 15
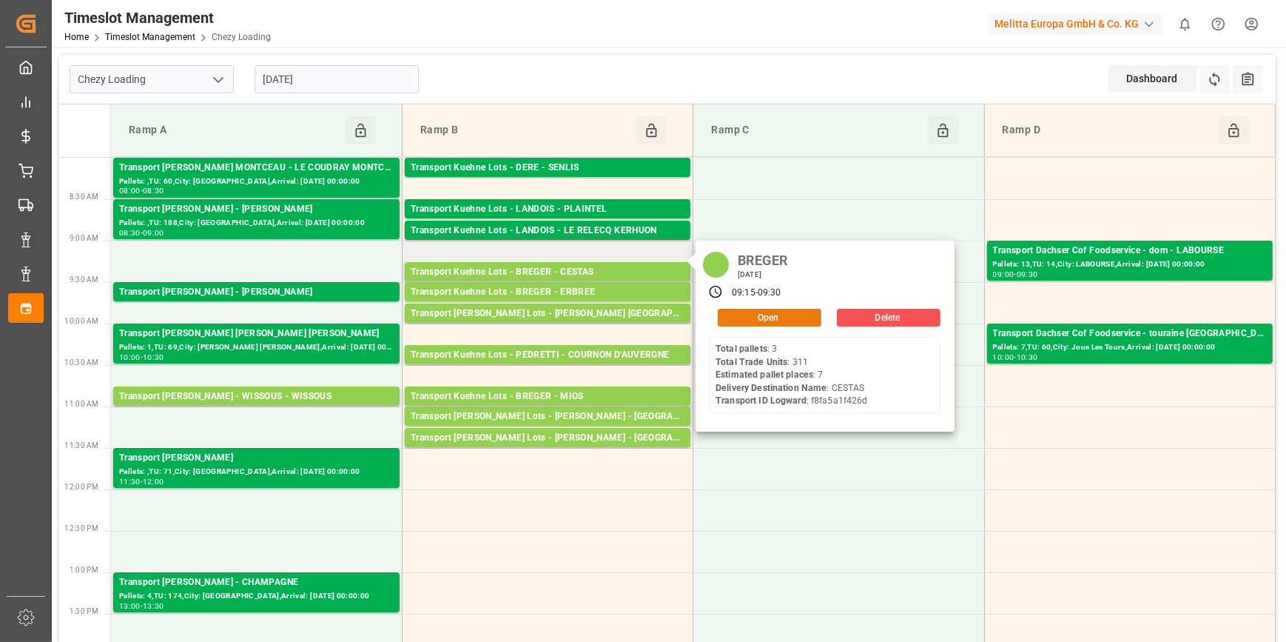
click at [747, 317] on button "Open" at bounding box center [770, 318] width 104 height 18
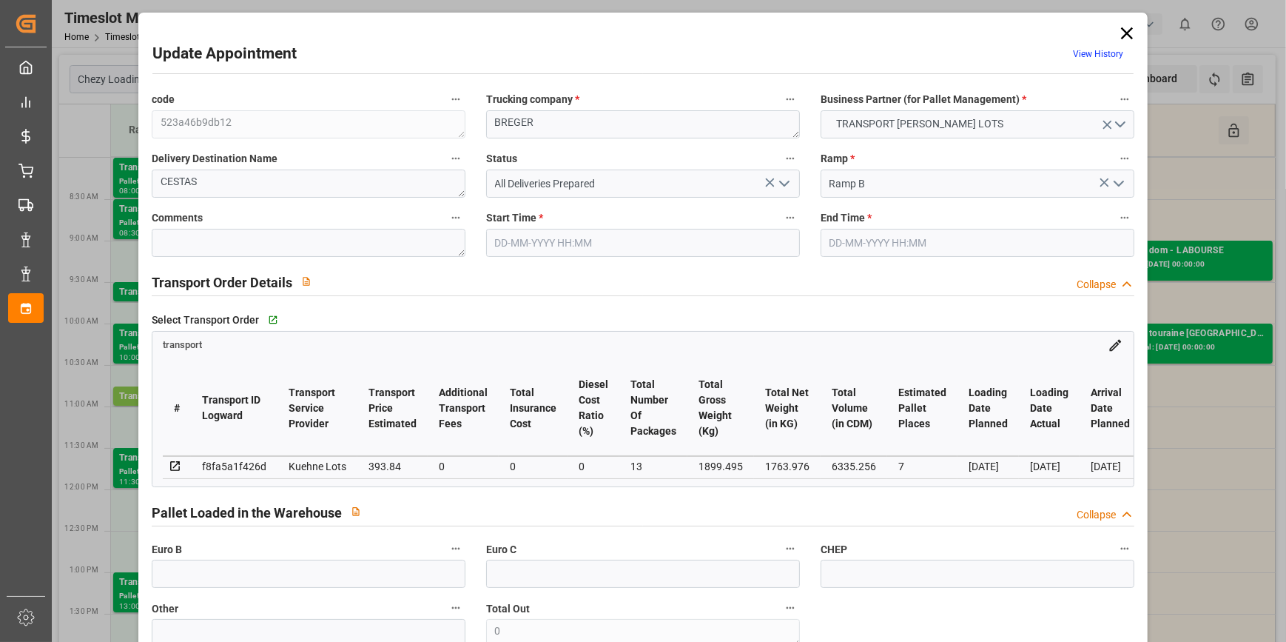
type input "7"
type input "393.84"
type input "0"
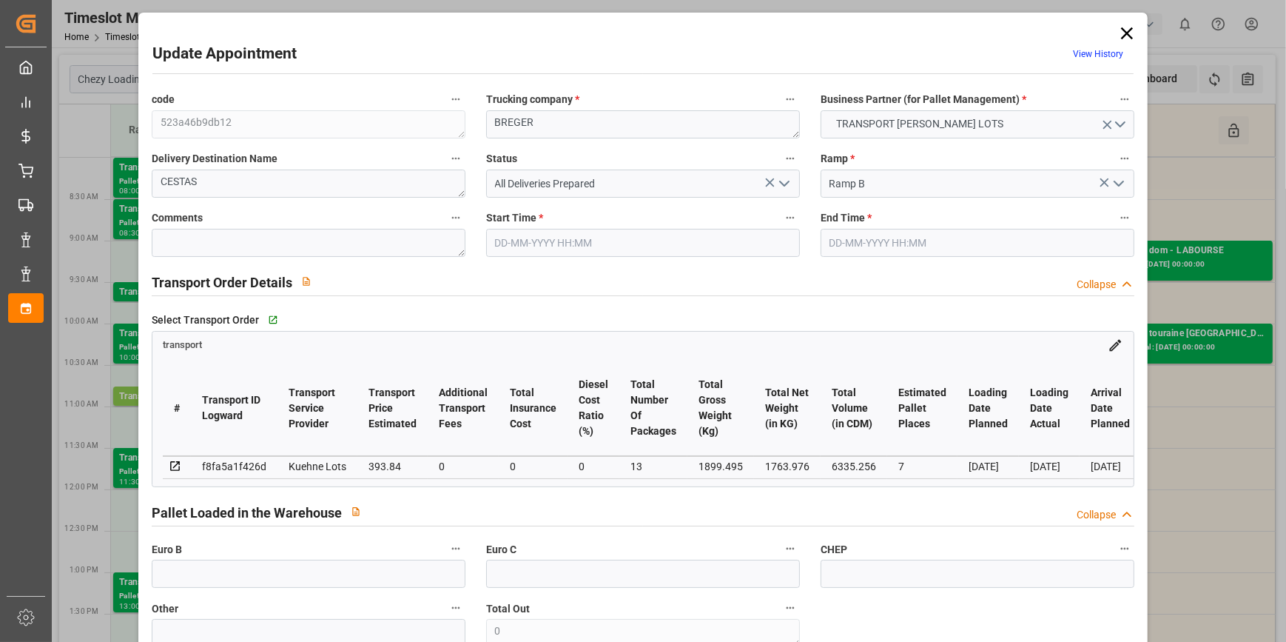
type input "393.84"
type input "0"
type input "13"
type input "1763.976"
type input "2266.748"
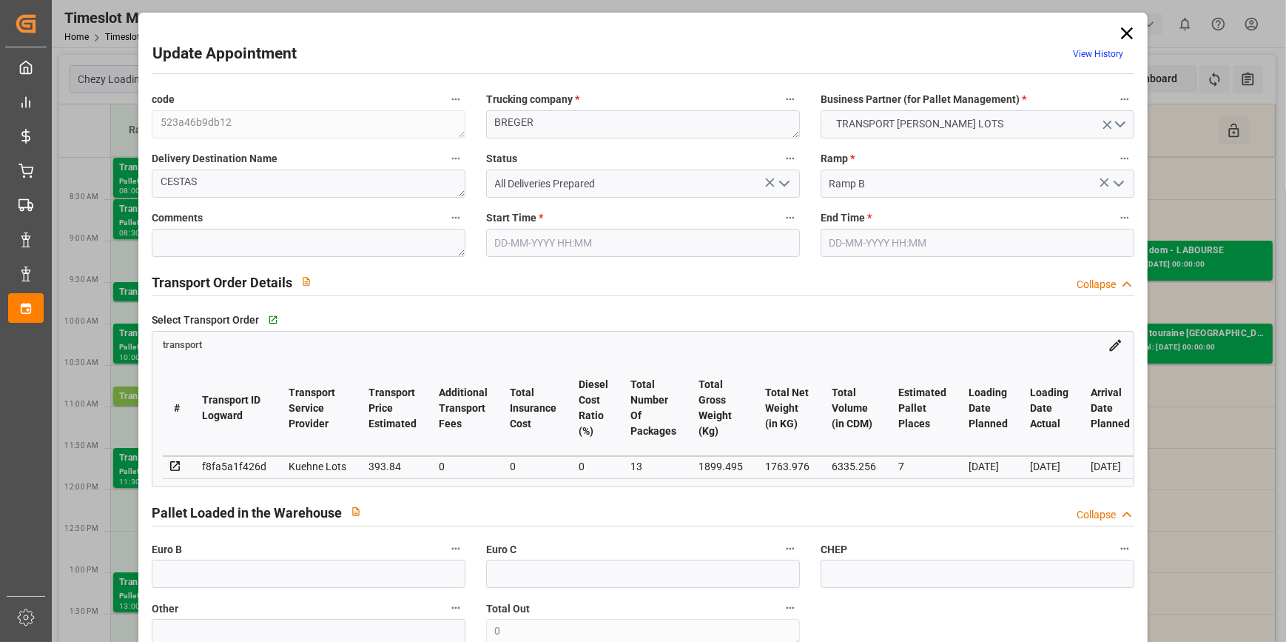
type input "6335.256"
type input "33"
type input "3"
type input "311"
type input "13"
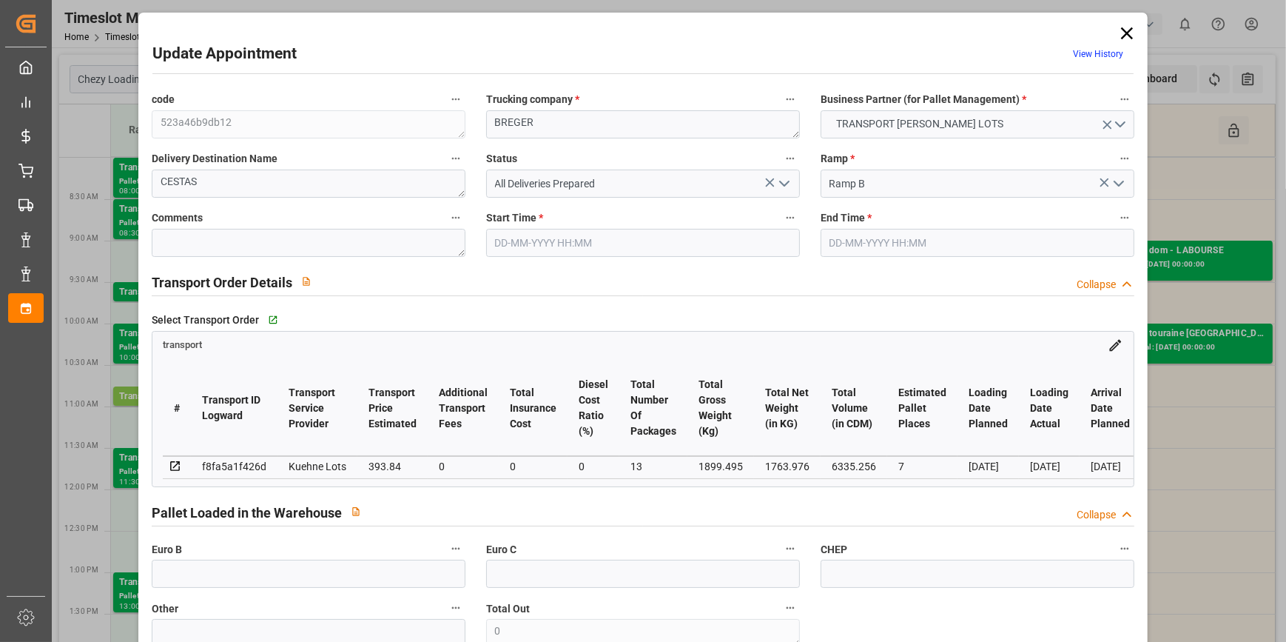
type input "101"
type input "1899.495"
type input "0"
type input "4710.8598"
type input "0"
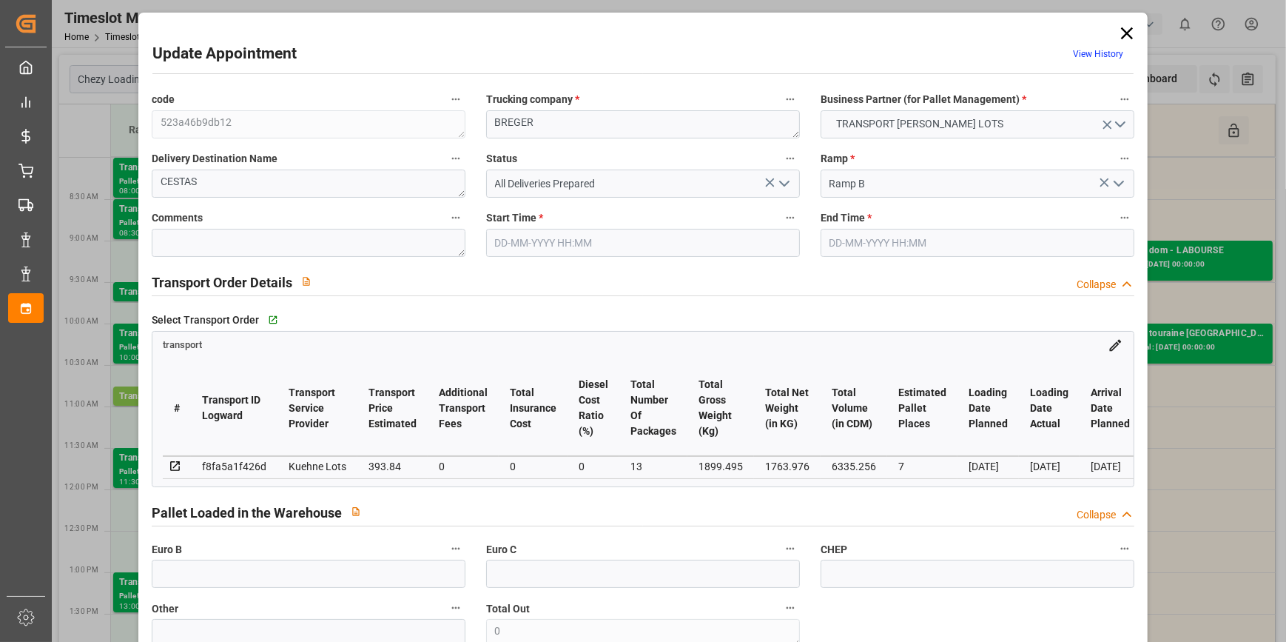
type input "0"
type input "21"
type input "35"
type input "14-10-2025 09:15"
type input "14-10-2025 09:30"
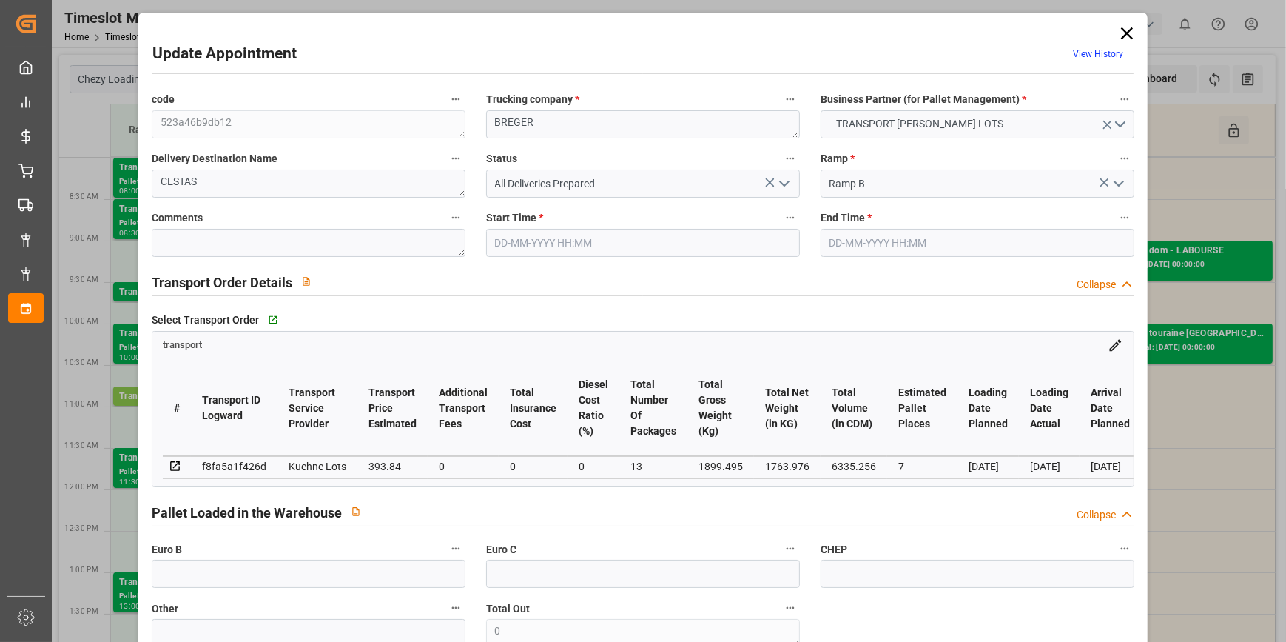
type input "10-10-2025 13:02"
type input "10-10-2025 11:29"
type input "15-10-2025"
type input "13-10-2025"
type input "[DATE]"
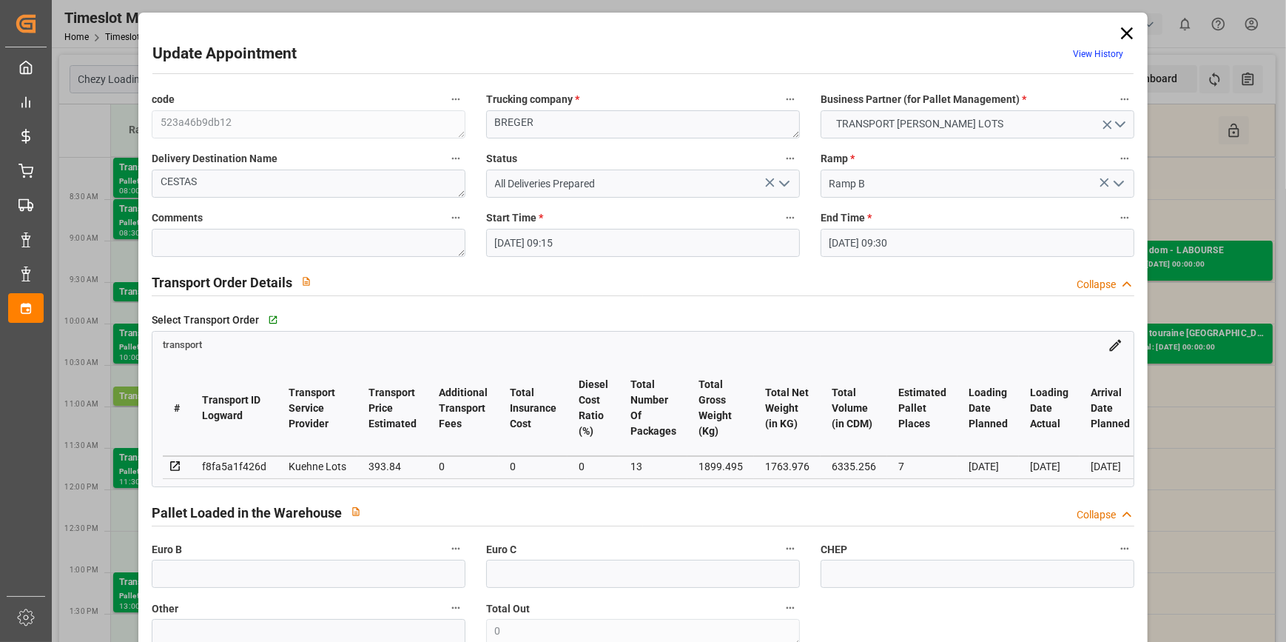
click at [1125, 34] on icon at bounding box center [1127, 33] width 21 height 21
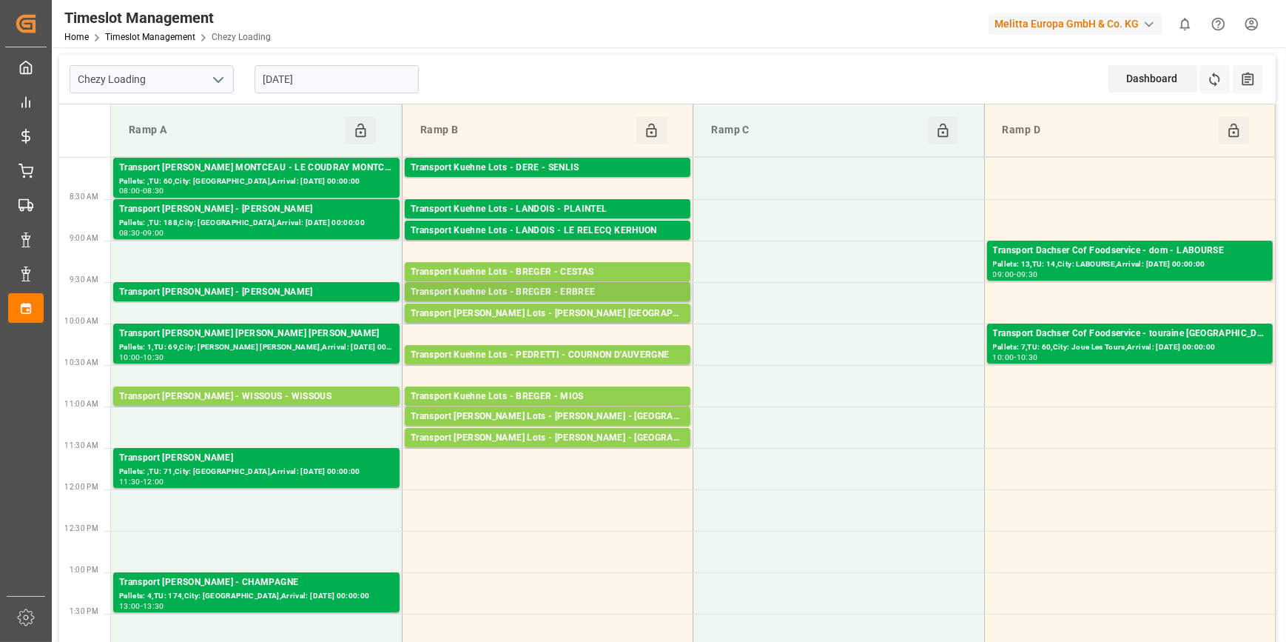
click at [580, 292] on div "Transport Kuehne Lots - BREGER - ERBREE" at bounding box center [548, 292] width 274 height 15
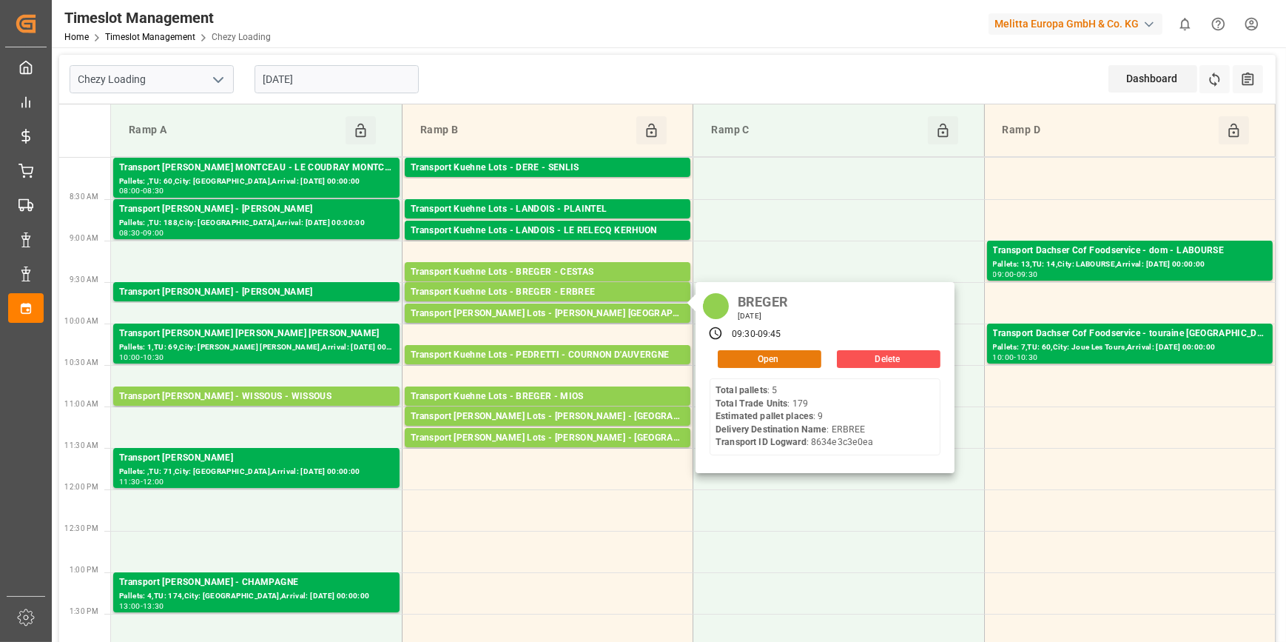
click at [767, 357] on button "Open" at bounding box center [770, 359] width 104 height 18
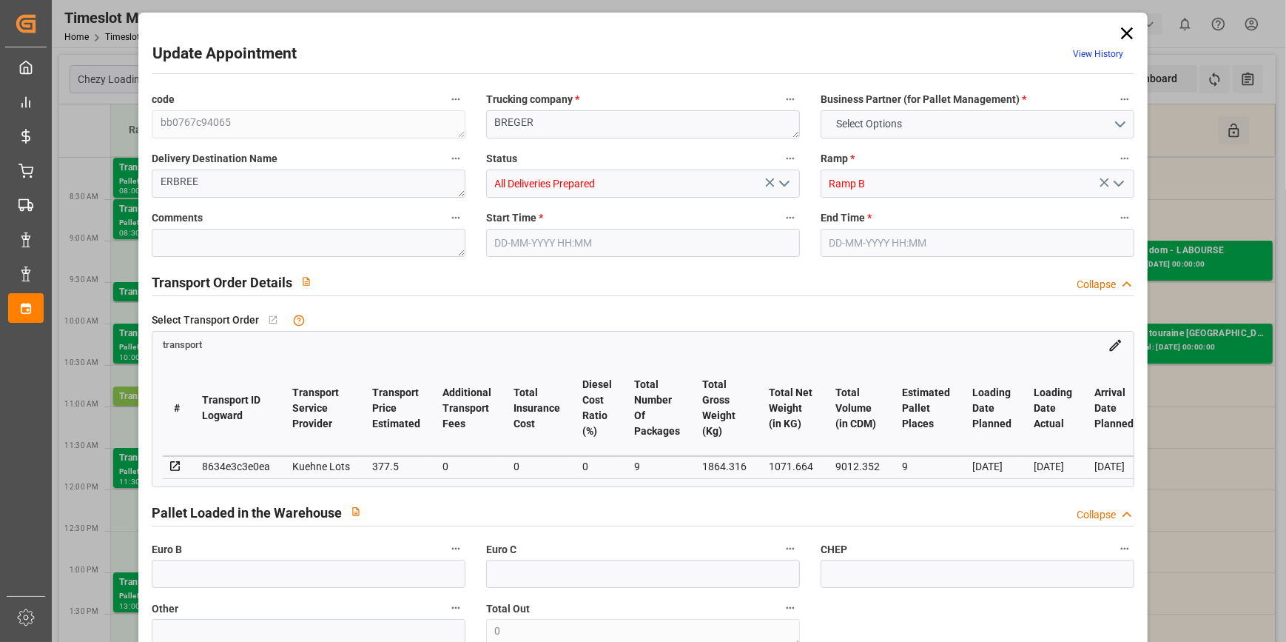
type input "9"
type input "377.5"
type input "0"
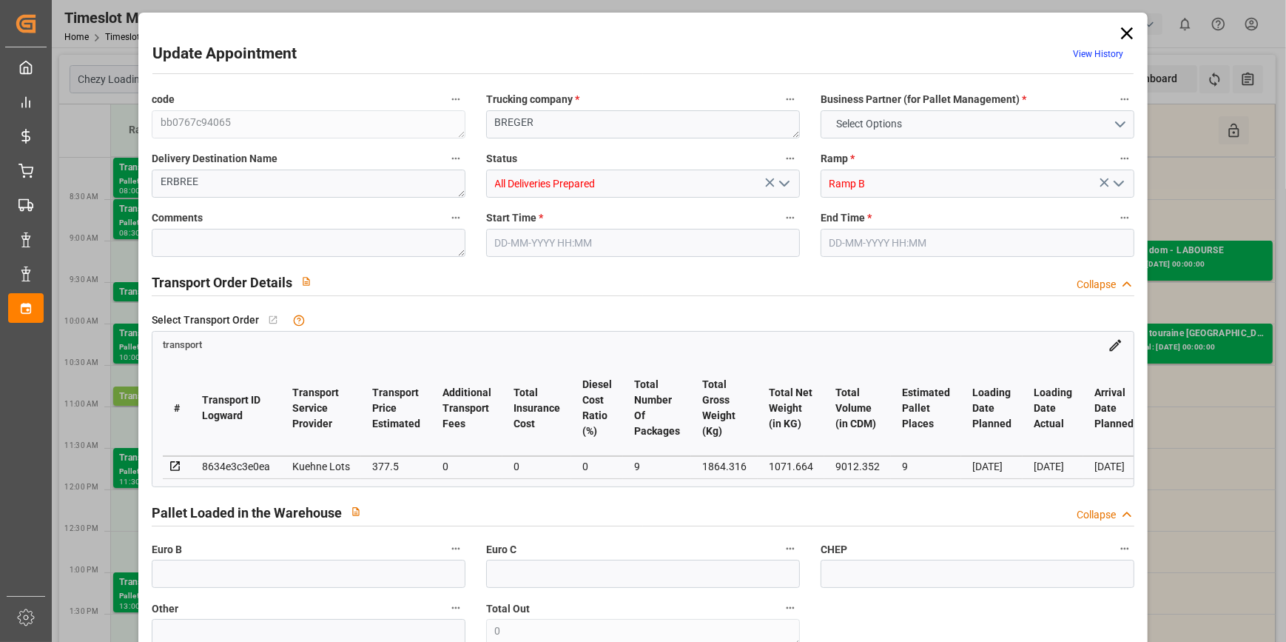
type input "377.5"
type input "0"
type input "9"
type input "1071.664"
type input "2204.428"
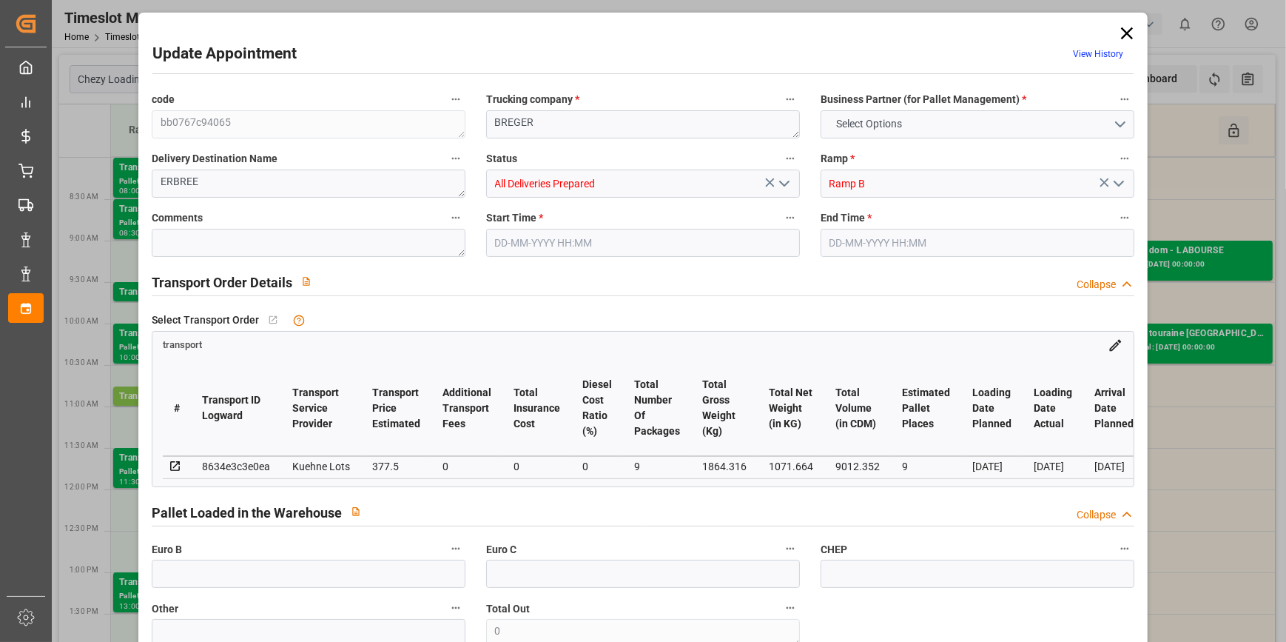
type input "9012.352"
type input "35"
type input "5"
type input "179"
type input "9"
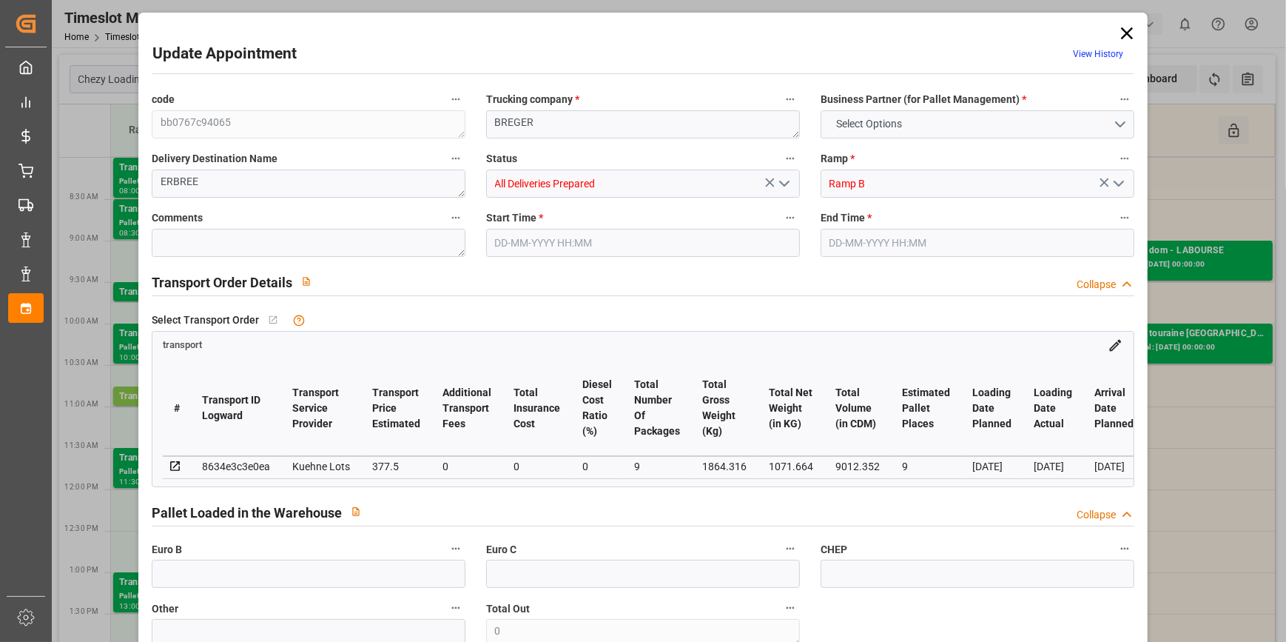
type input "101"
type input "1864.316"
type input "0"
type input "4710.8598"
type input "0"
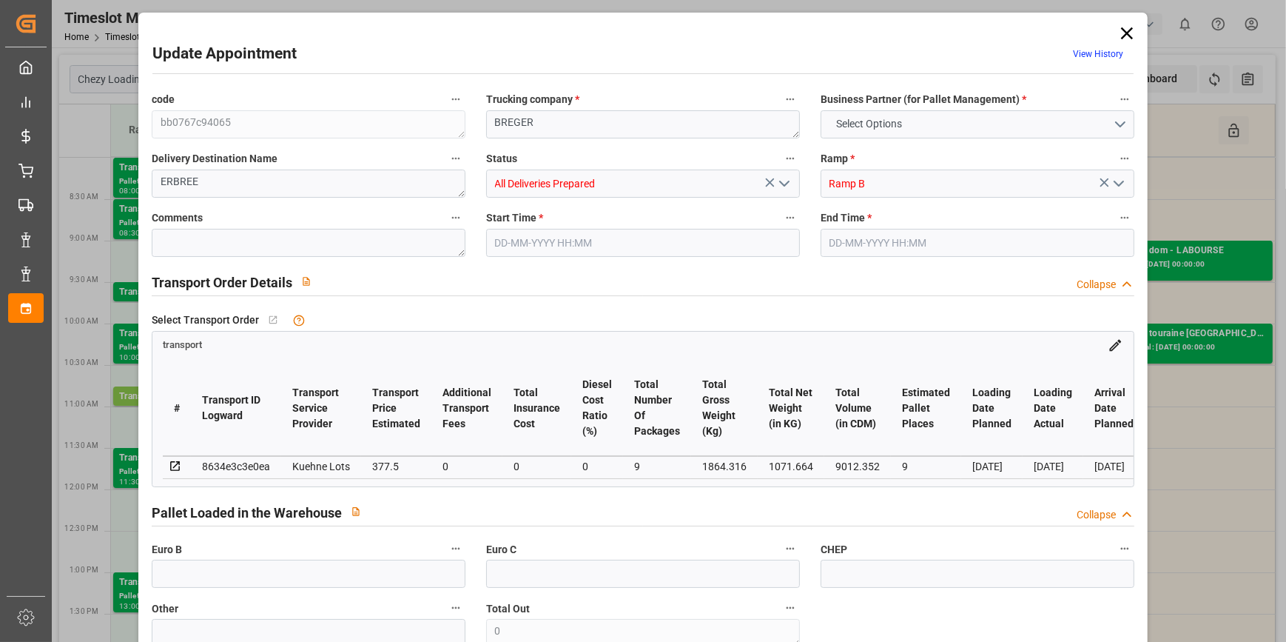
type input "0"
type input "21"
type input "35"
type input "14-10-2025 09:30"
type input "14-10-2025 09:45"
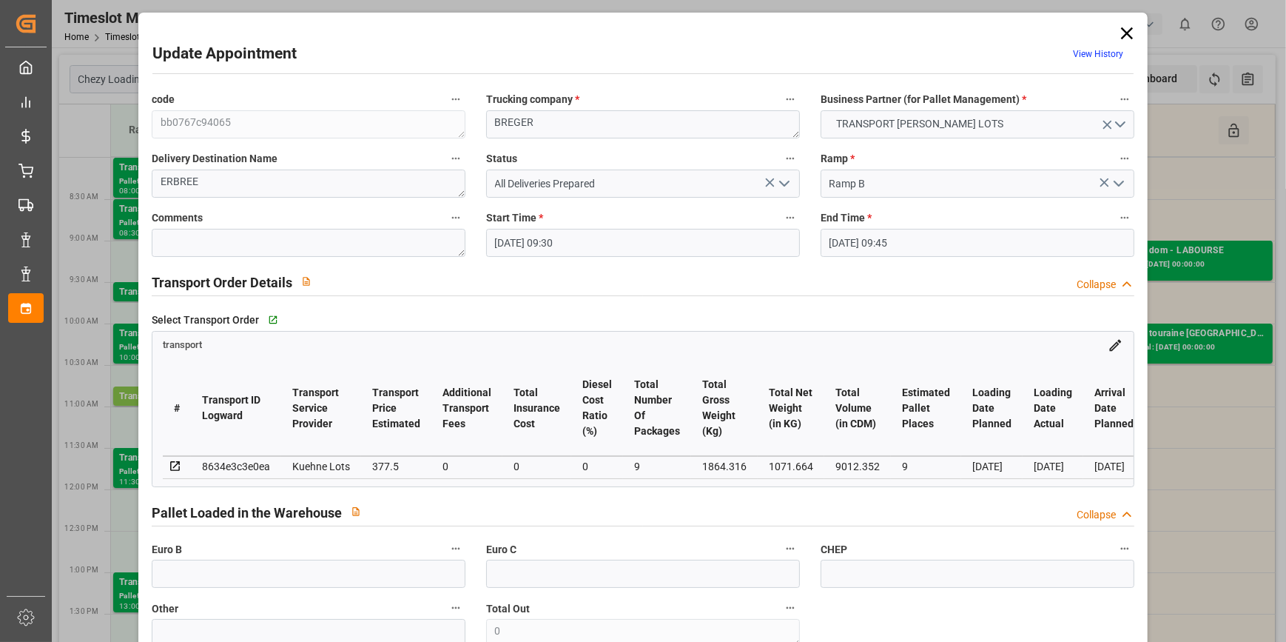
type input "10-10-2025 13:07"
type input "10-10-2025 11:30"
type input "[DATE]"
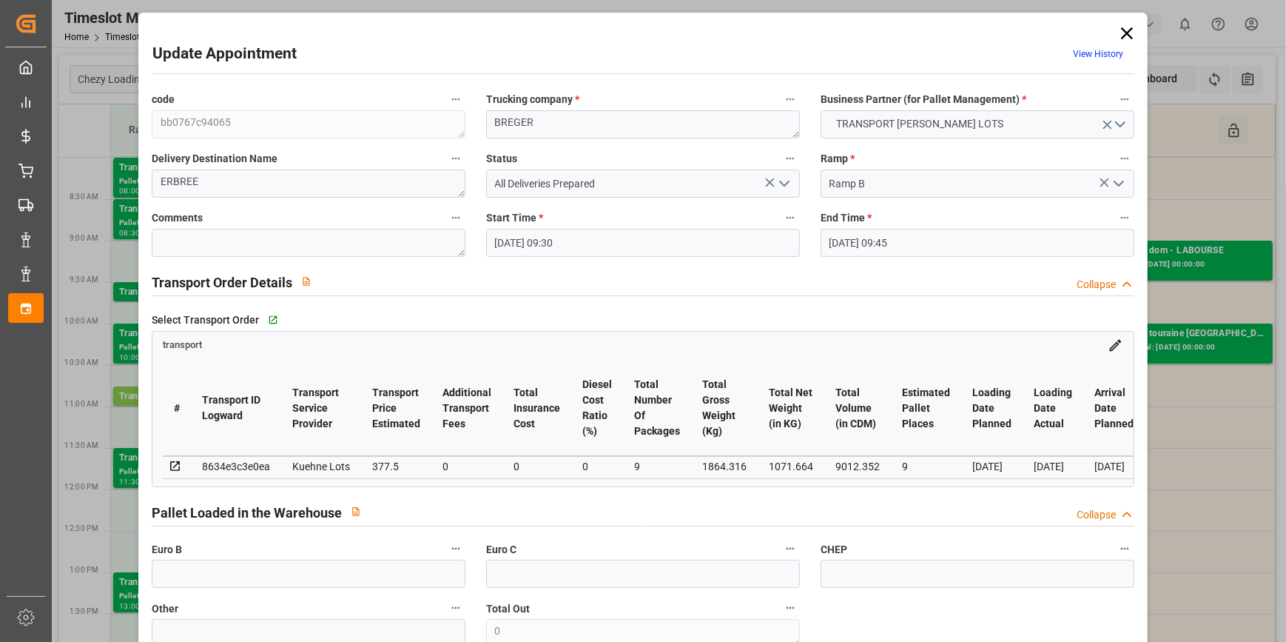
drag, startPoint x: 1124, startPoint y: 35, endPoint x: 1100, endPoint y: 45, distance: 25.8
click at [1124, 35] on icon at bounding box center [1127, 33] width 12 height 12
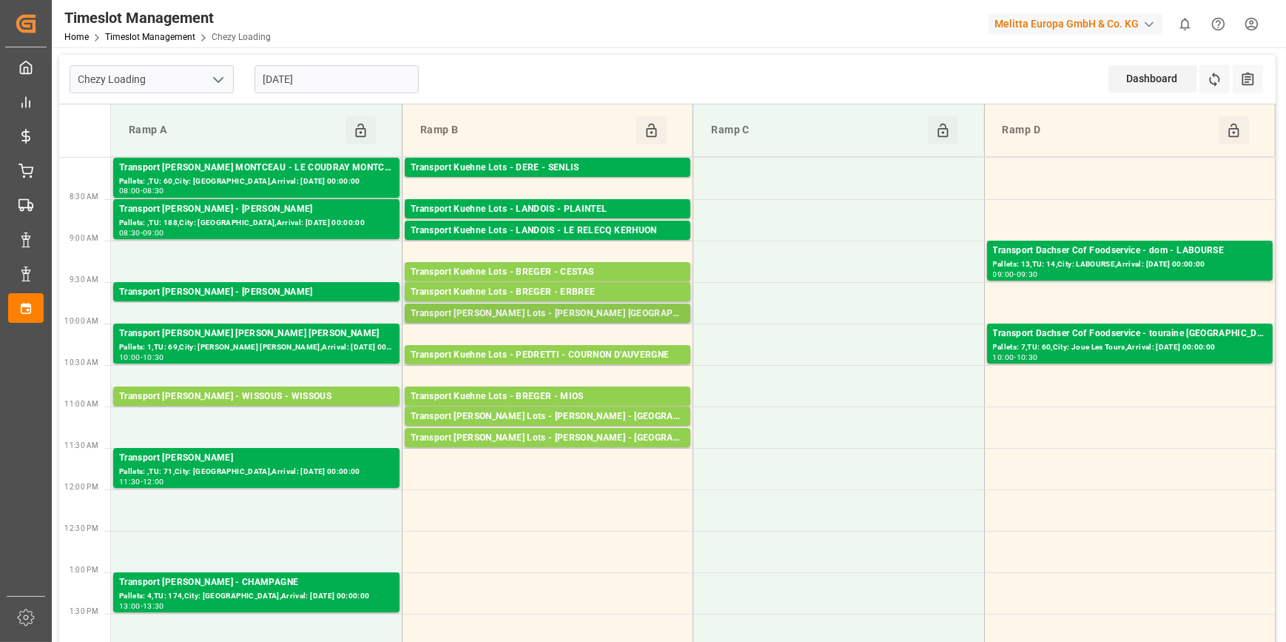
click at [578, 312] on div "Transport Kuehne Lots - BREGER Thierville -" at bounding box center [548, 313] width 274 height 15
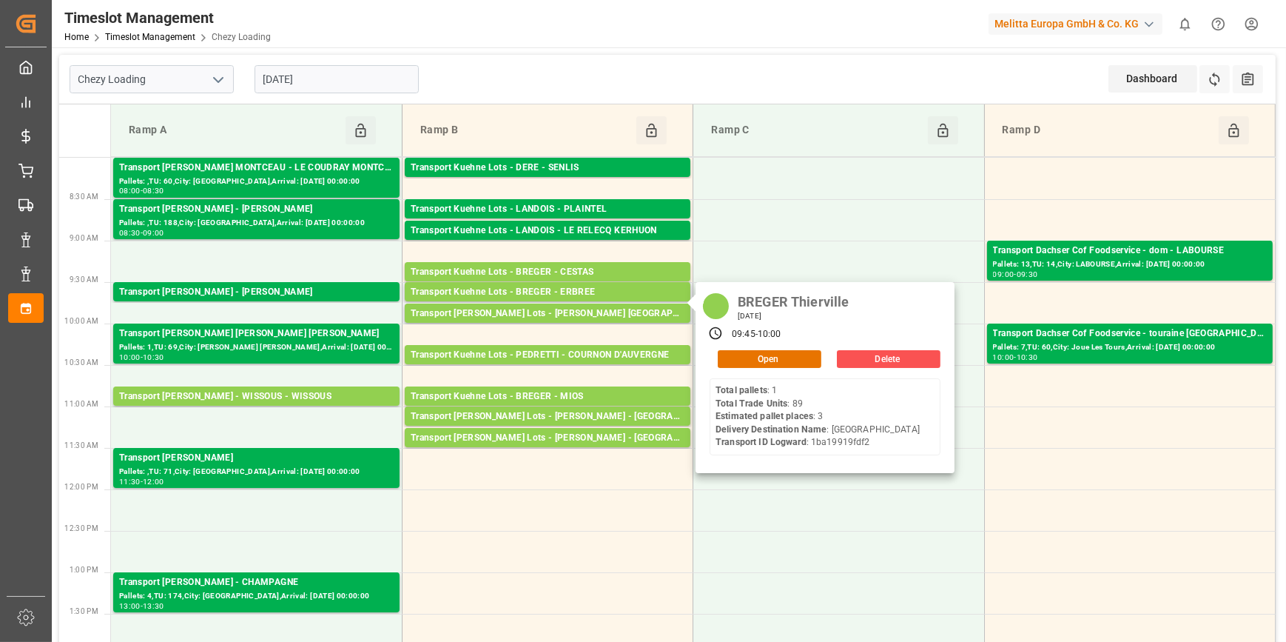
click at [767, 370] on div "BREGER Thierville Tuesday, October 14, 2025 09:45 - 10:00 Open Delete Total pal…" at bounding box center [825, 377] width 259 height 191
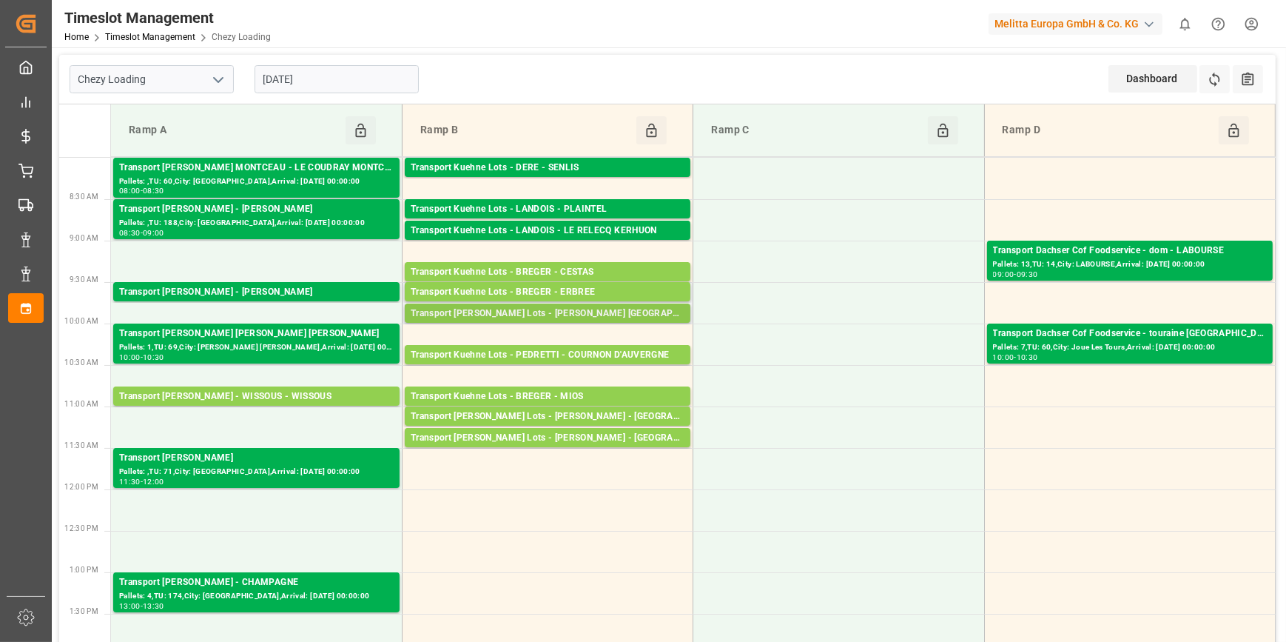
click at [574, 313] on div "Transport Kuehne Lots - BREGER Thierville -" at bounding box center [548, 313] width 274 height 15
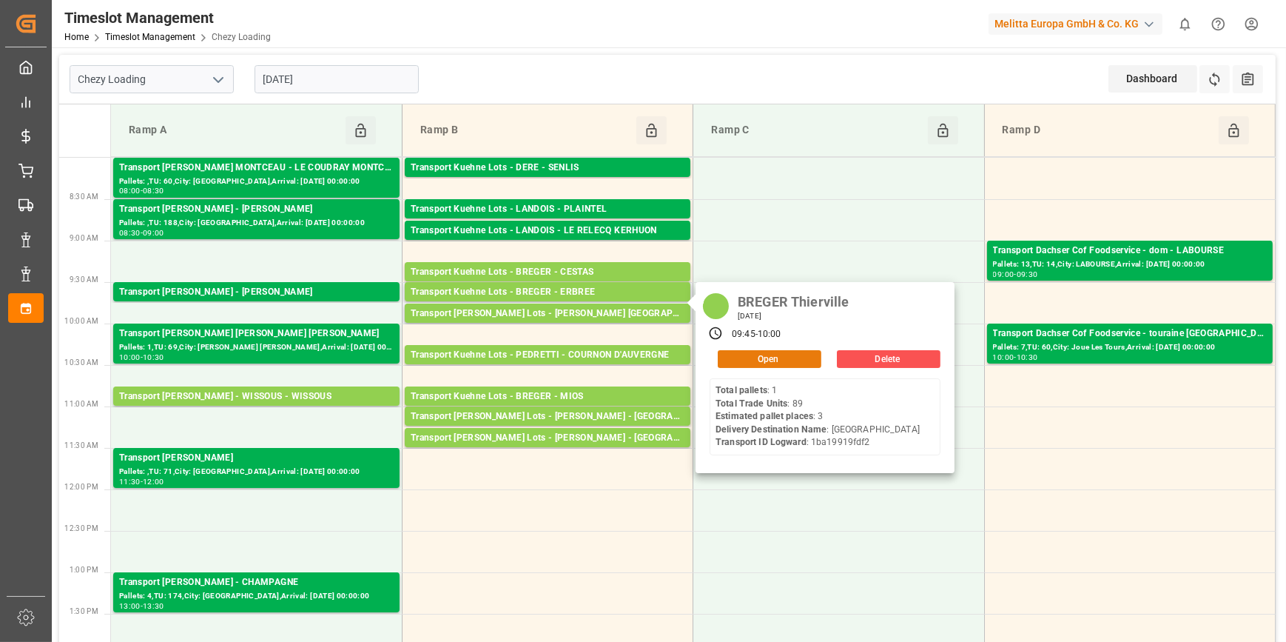
click at [744, 359] on button "Open" at bounding box center [770, 359] width 104 height 18
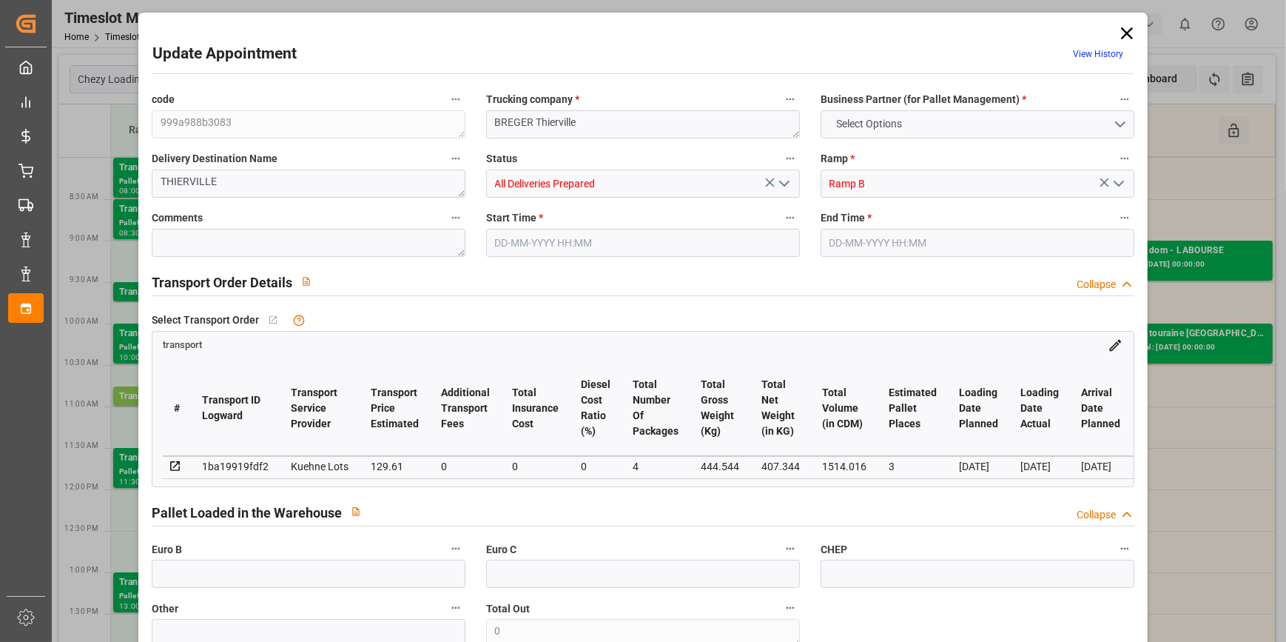
type input "3"
type input "129.61"
type input "0"
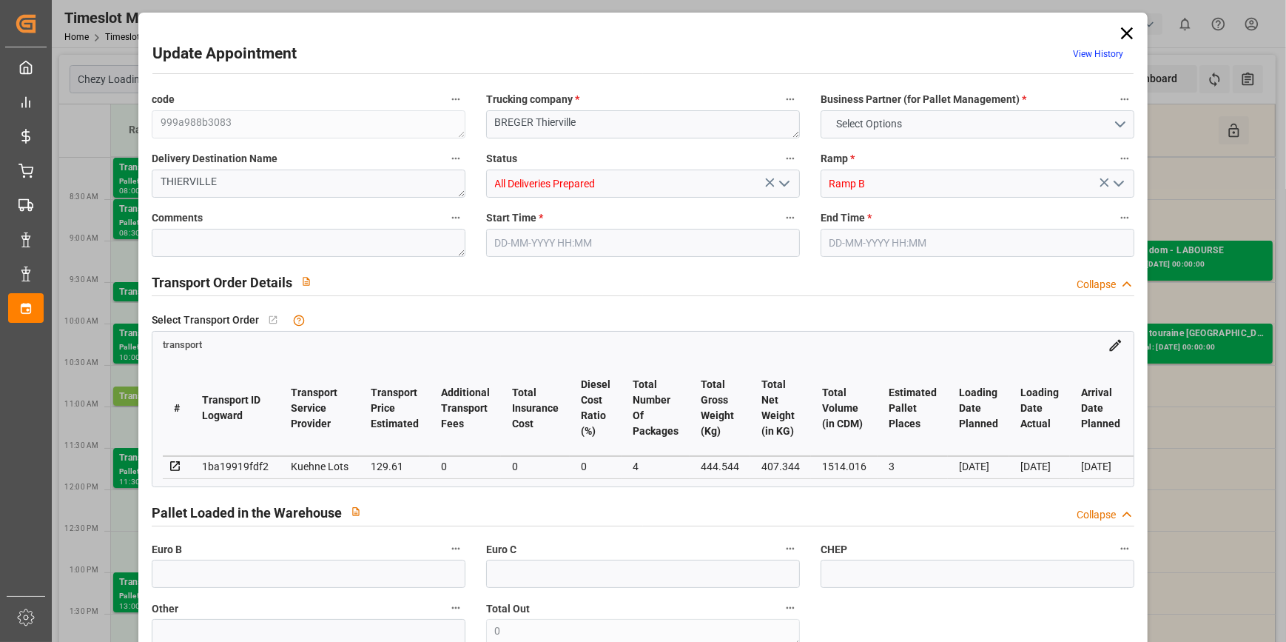
type input "129.61"
type input "0"
type input "4"
type input "407.344"
type input "588.488"
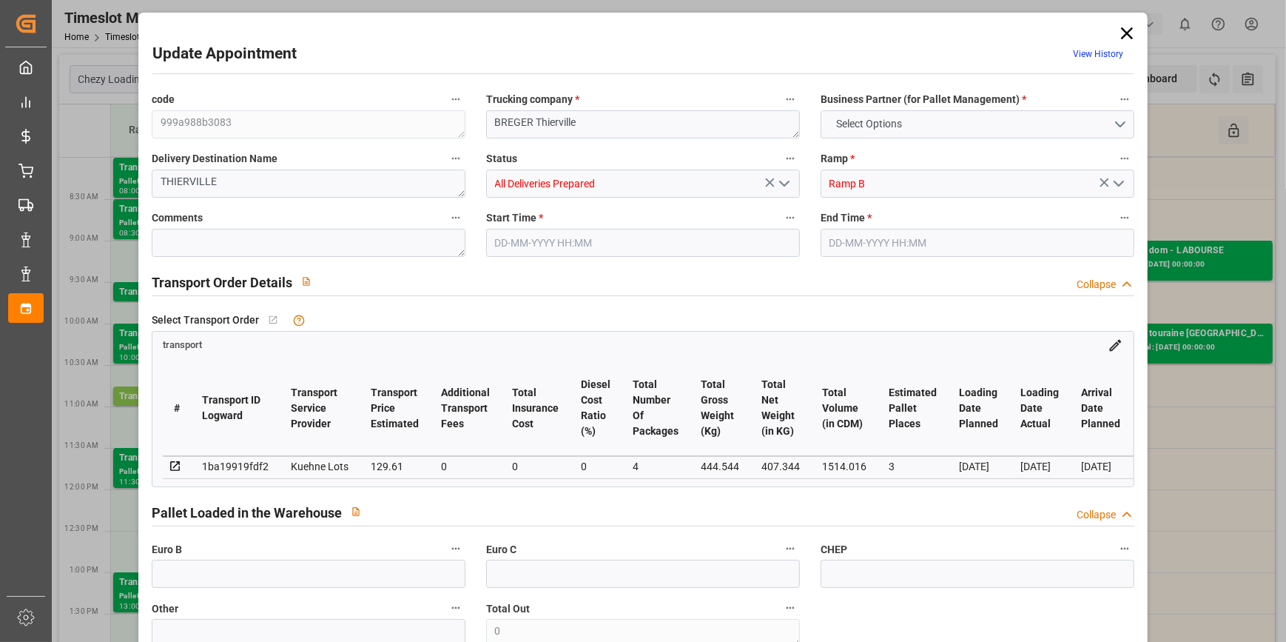
type input "1514.016"
type input "55"
type input "1"
type input "89"
type input "6"
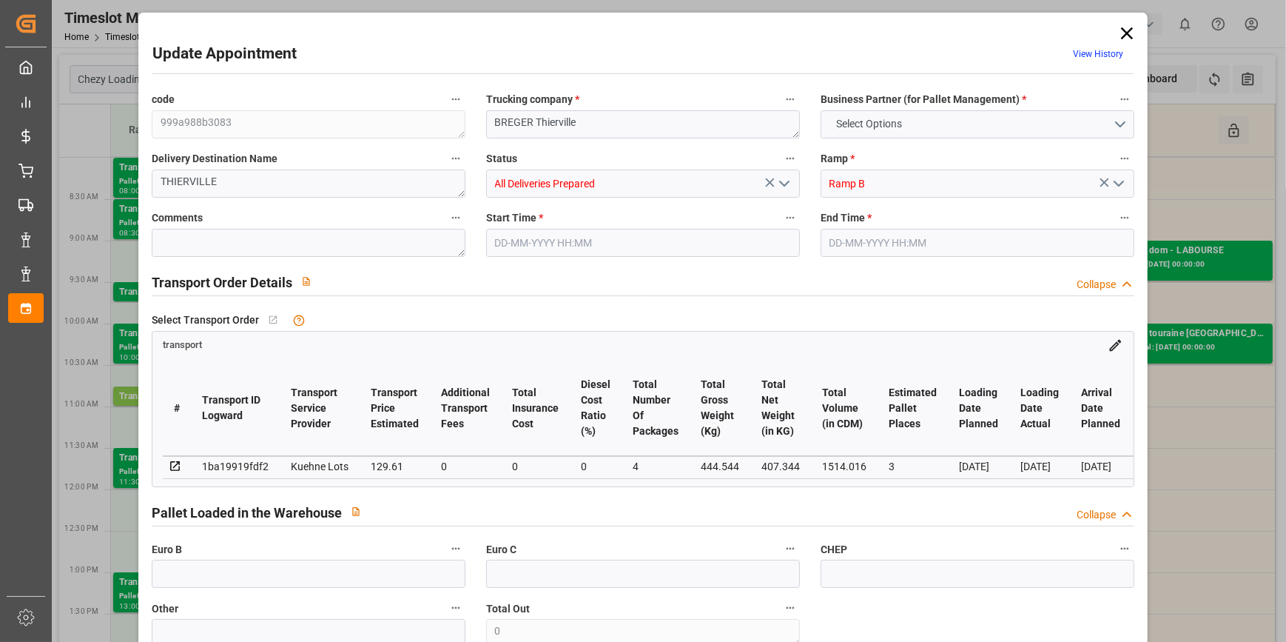
type input "101"
type input "444.544"
type input "0"
type input "4710.8598"
type input "0"
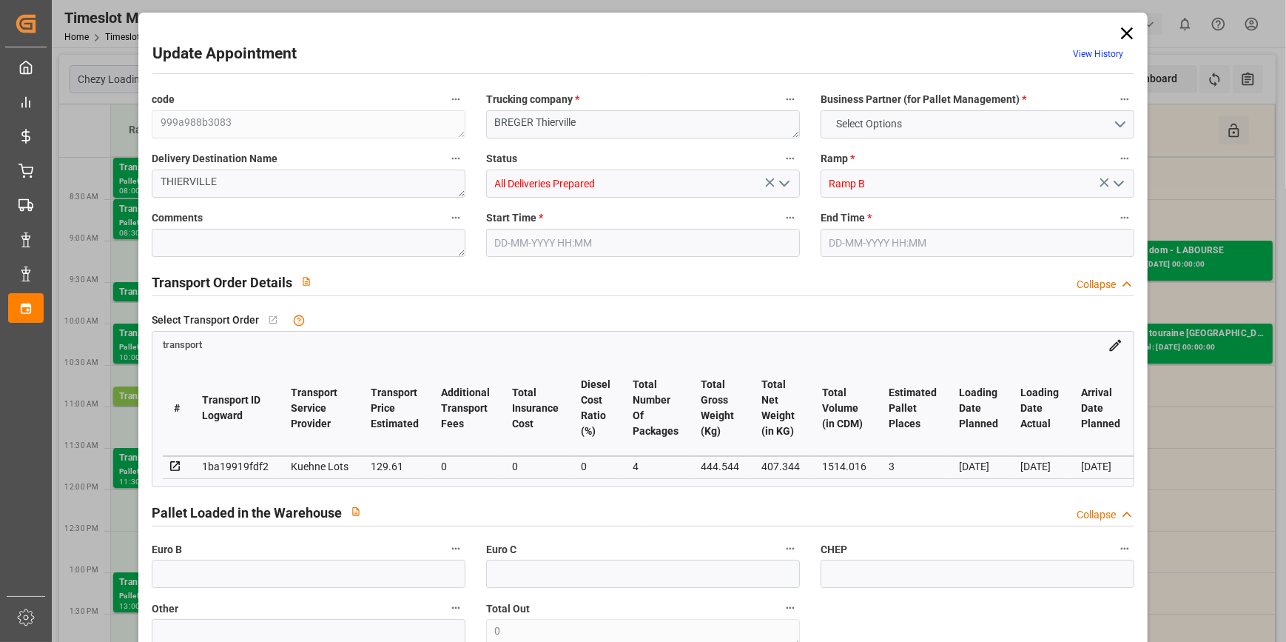
type input "0"
type input "21"
type input "35"
type input "14-10-2025 09:45"
type input "14-10-2025 10:00"
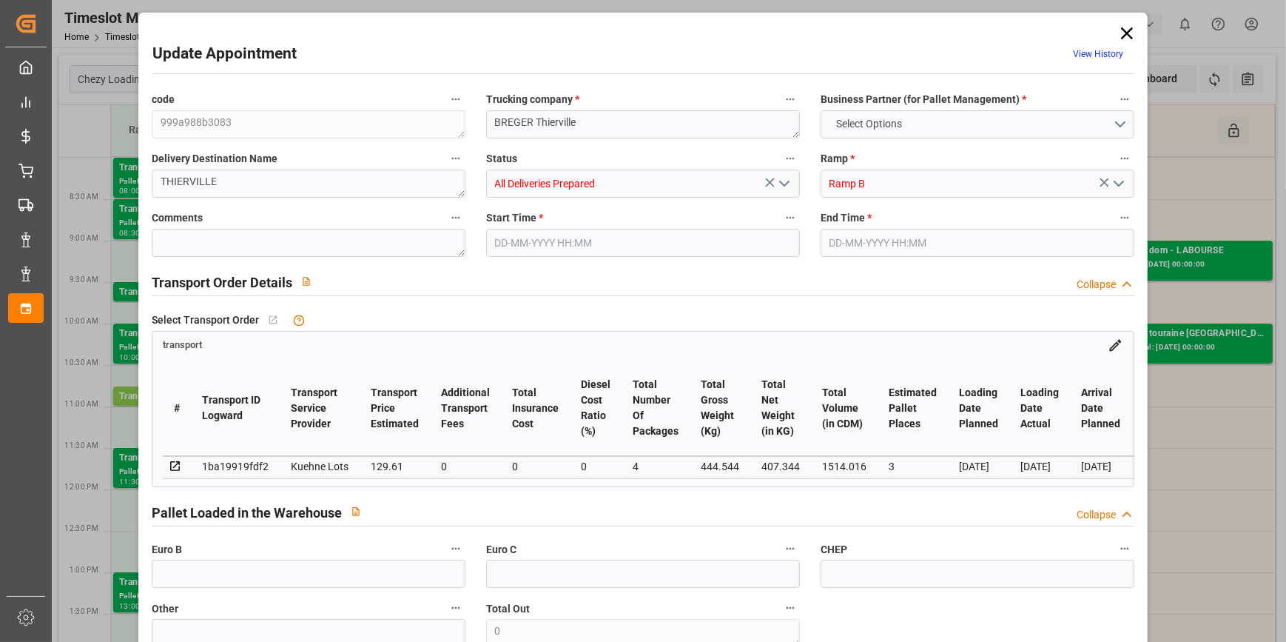
type input "10-10-2025 13:08"
type input "10-10-2025 11:30"
type input "17-10-2025"
type input "[DATE]"
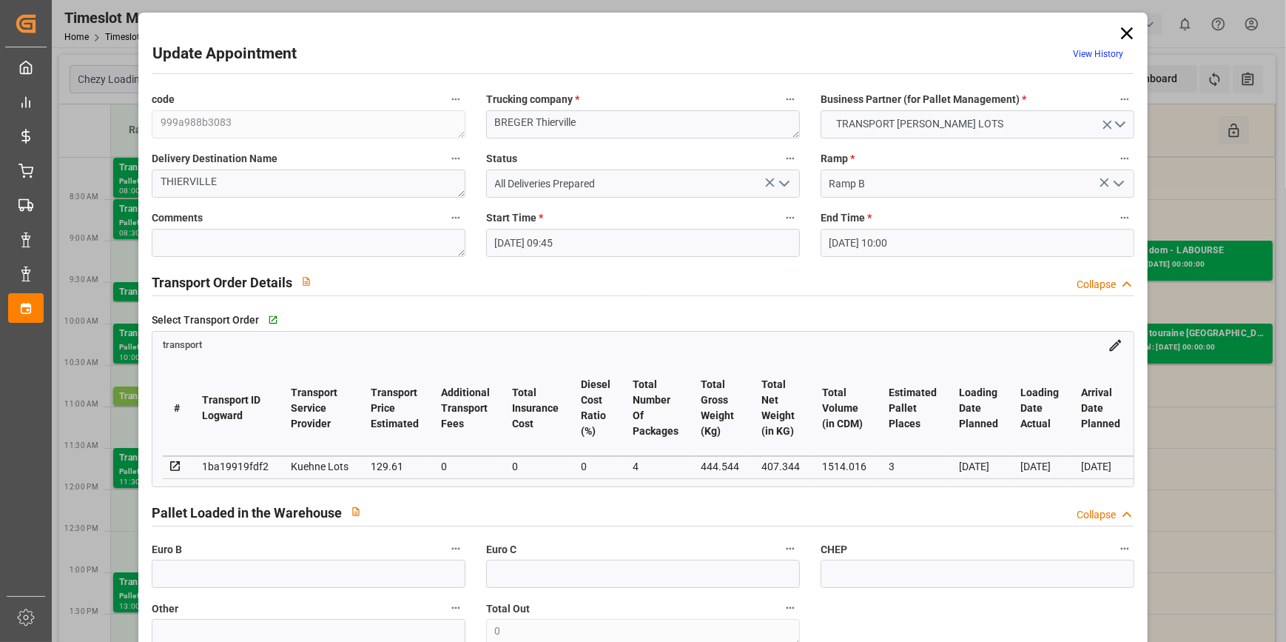
click at [1123, 32] on icon at bounding box center [1127, 33] width 12 height 12
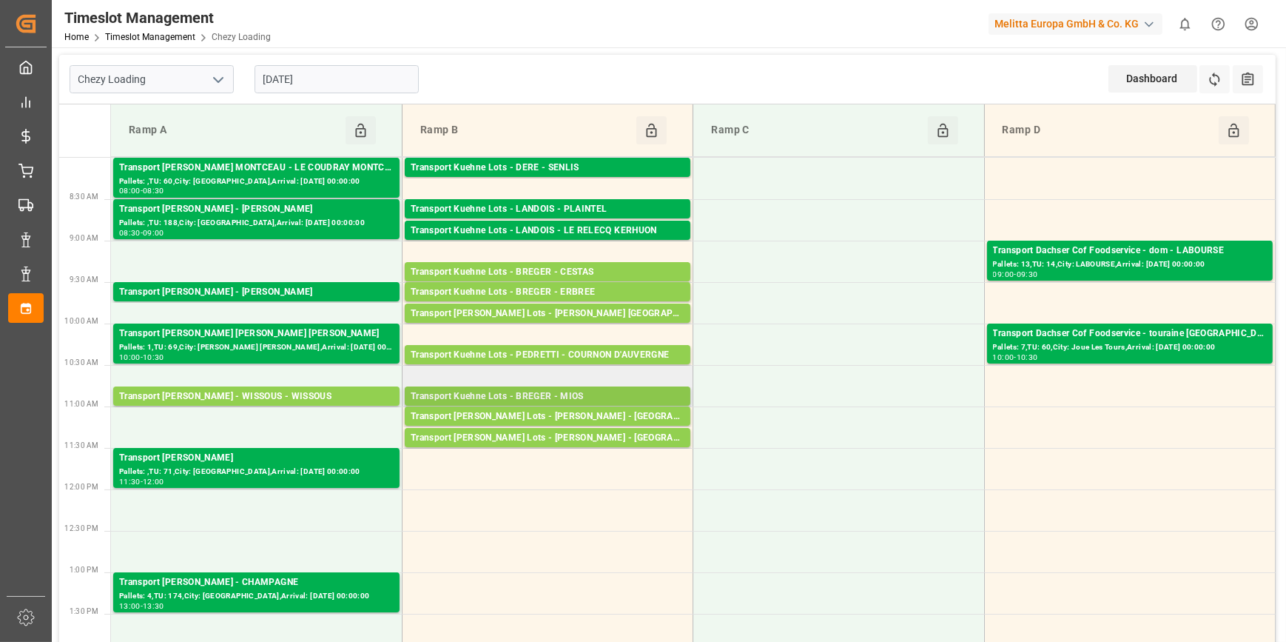
click at [612, 392] on div "Transport Kuehne Lots - BREGER - MIOS" at bounding box center [548, 396] width 274 height 15
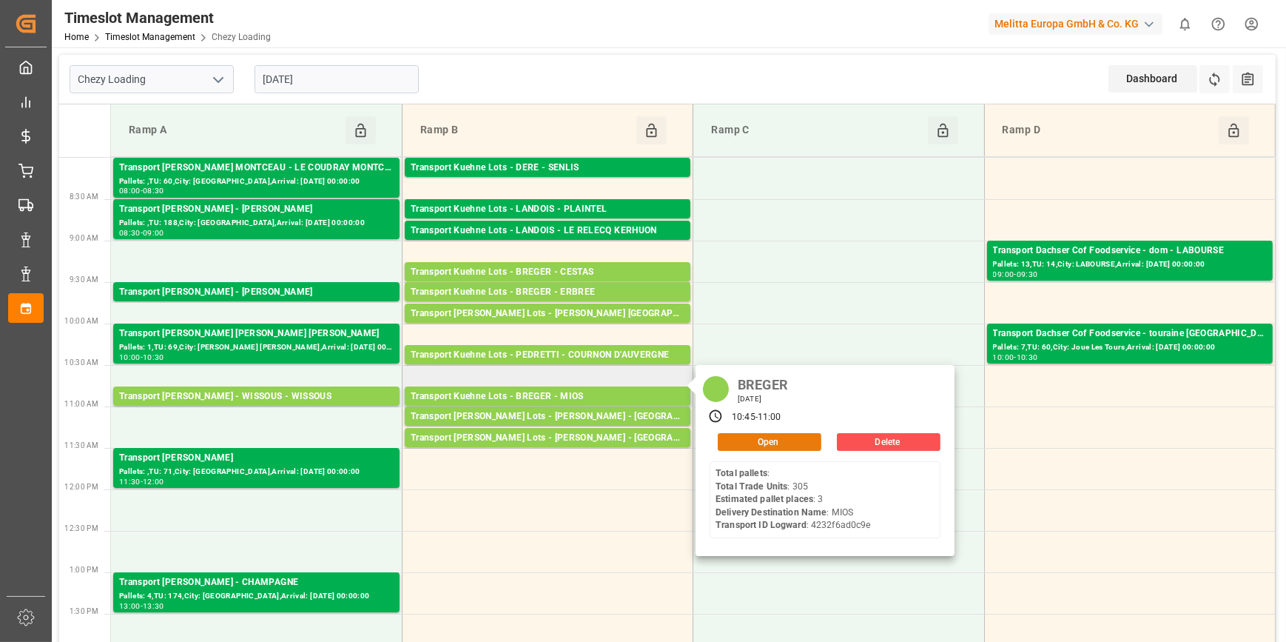
click at [753, 439] on button "Open" at bounding box center [770, 442] width 104 height 18
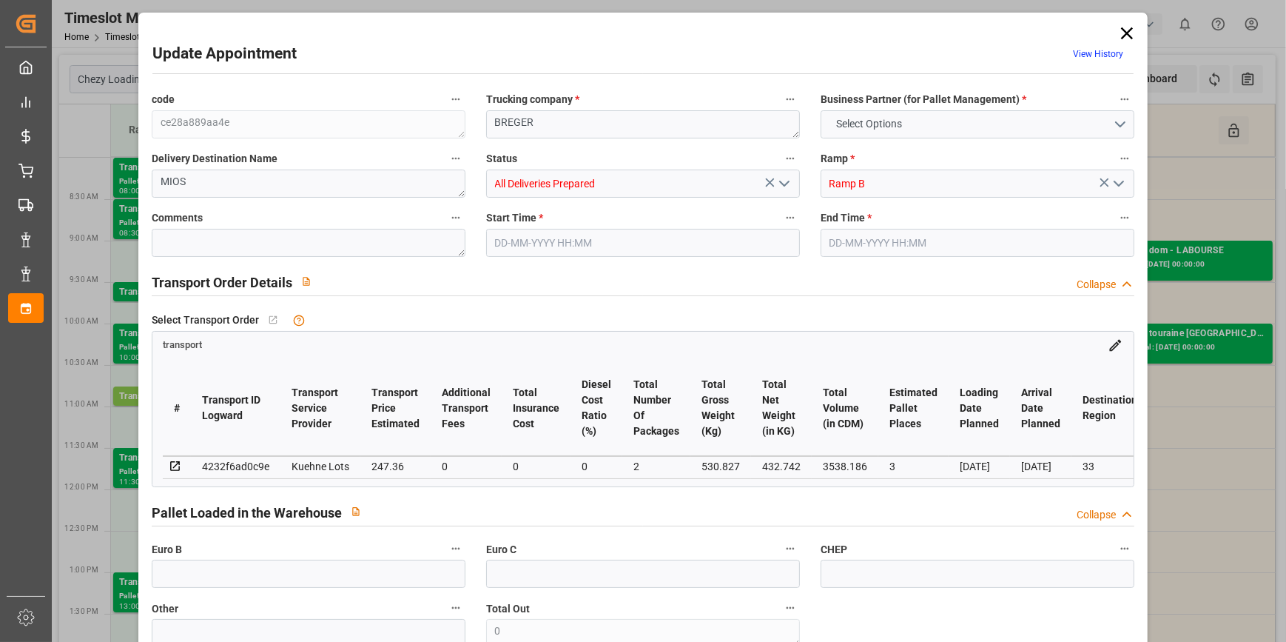
type input "3"
type input "247.36"
type input "0"
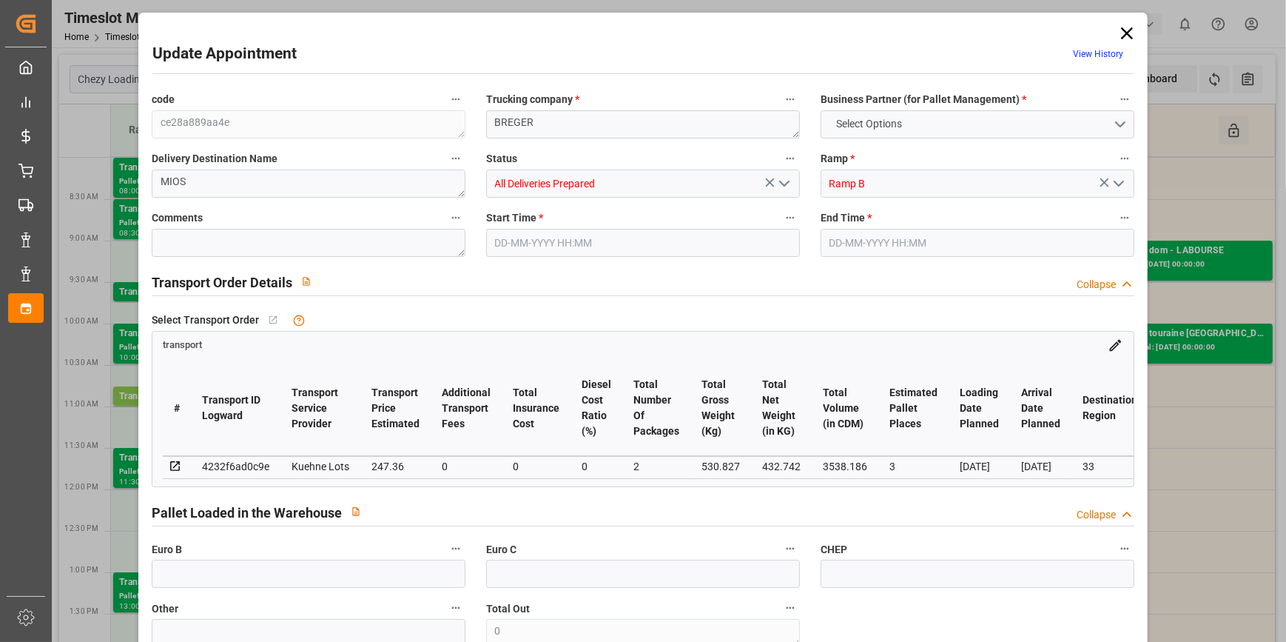
type input "247.36"
type input "0"
type input "2"
type input "432.742"
type input "599.827"
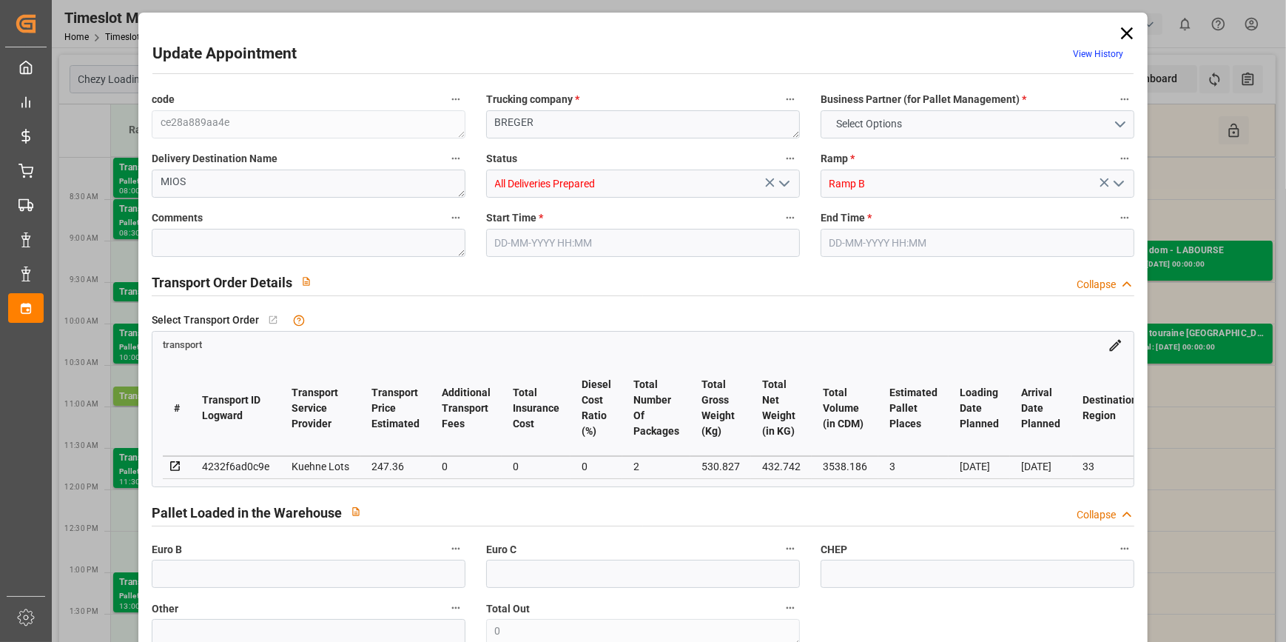
type input "3538.186"
type input "33"
type input "0"
type input "305"
type input "3"
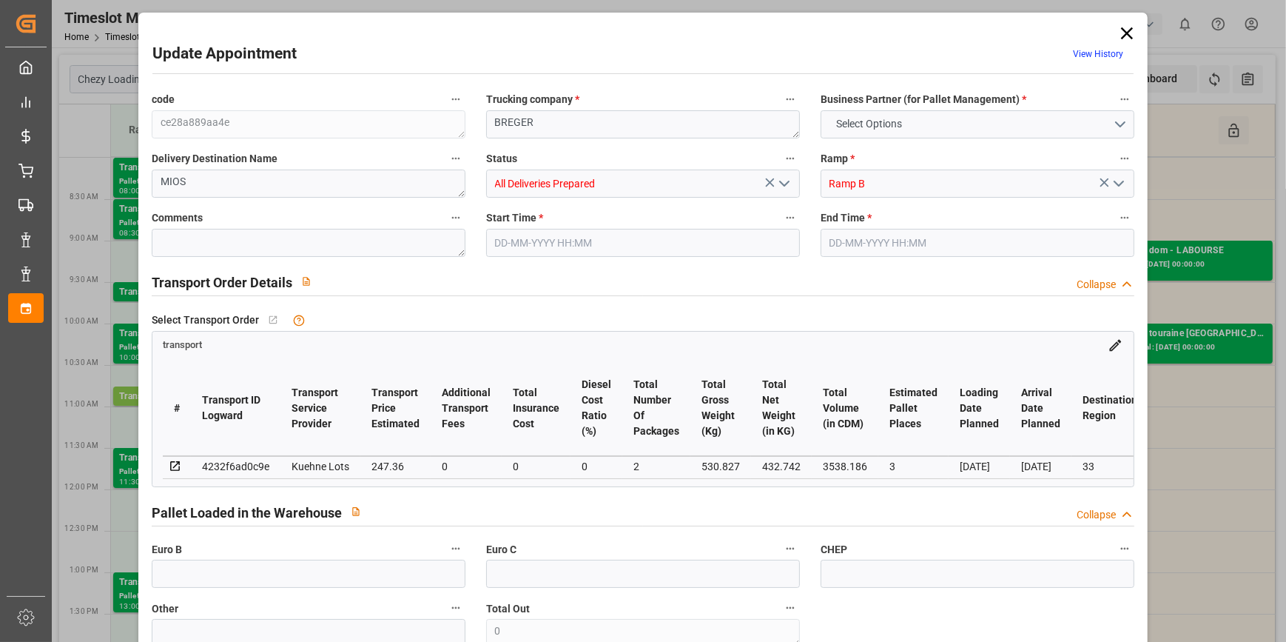
type input "101"
type input "530.827"
type input "0"
type input "4710.8598"
type input "0"
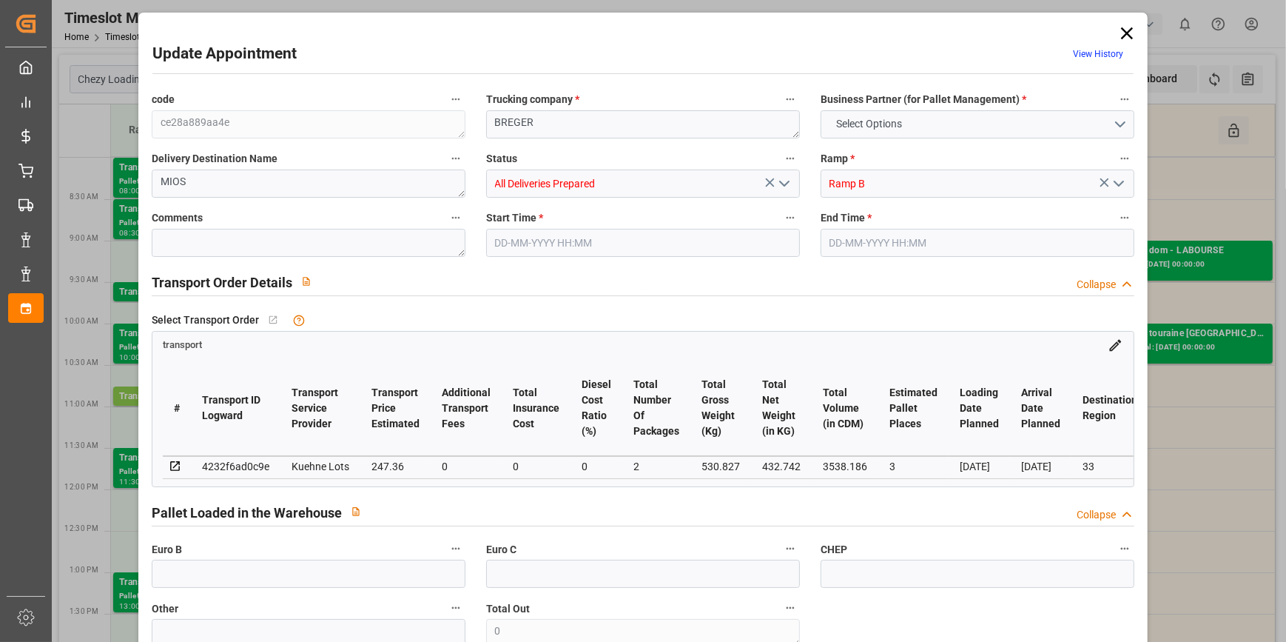
type input "0"
type input "21"
type input "35"
type input "14-10-2025 10:45"
type input "14-10-2025 11:00"
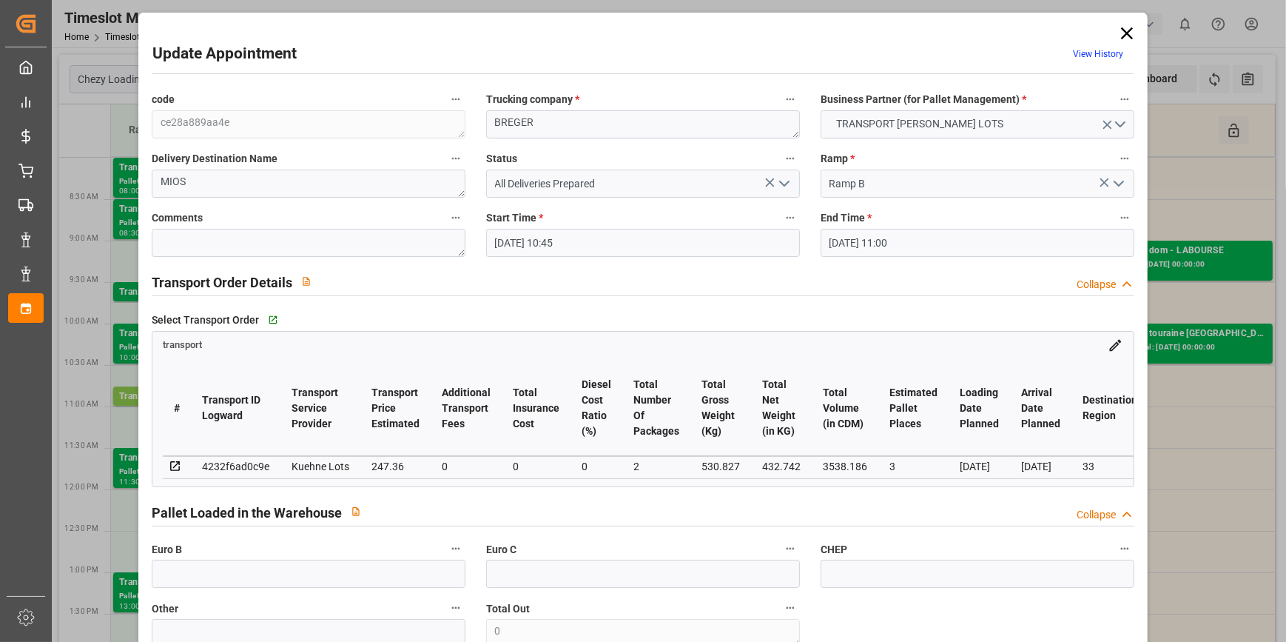
type input "13-10-2025 14:05"
type input "13-10-2025 11:15"
type input "17-10-2025"
type input "15-10-2025"
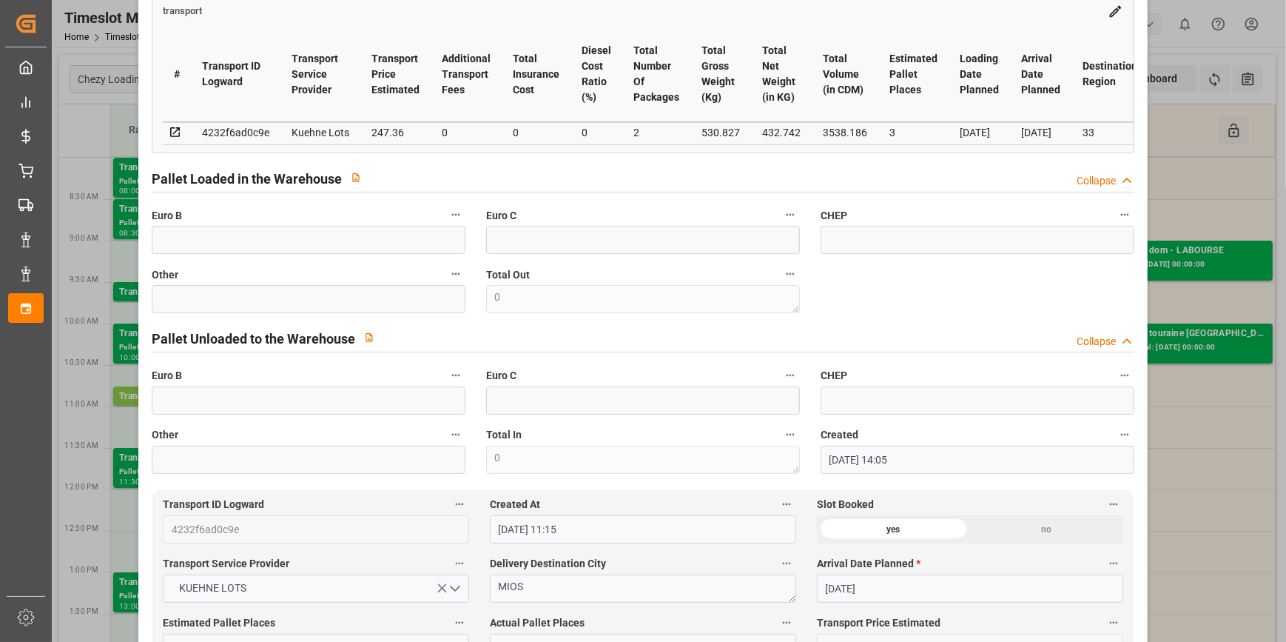
scroll to position [134, 0]
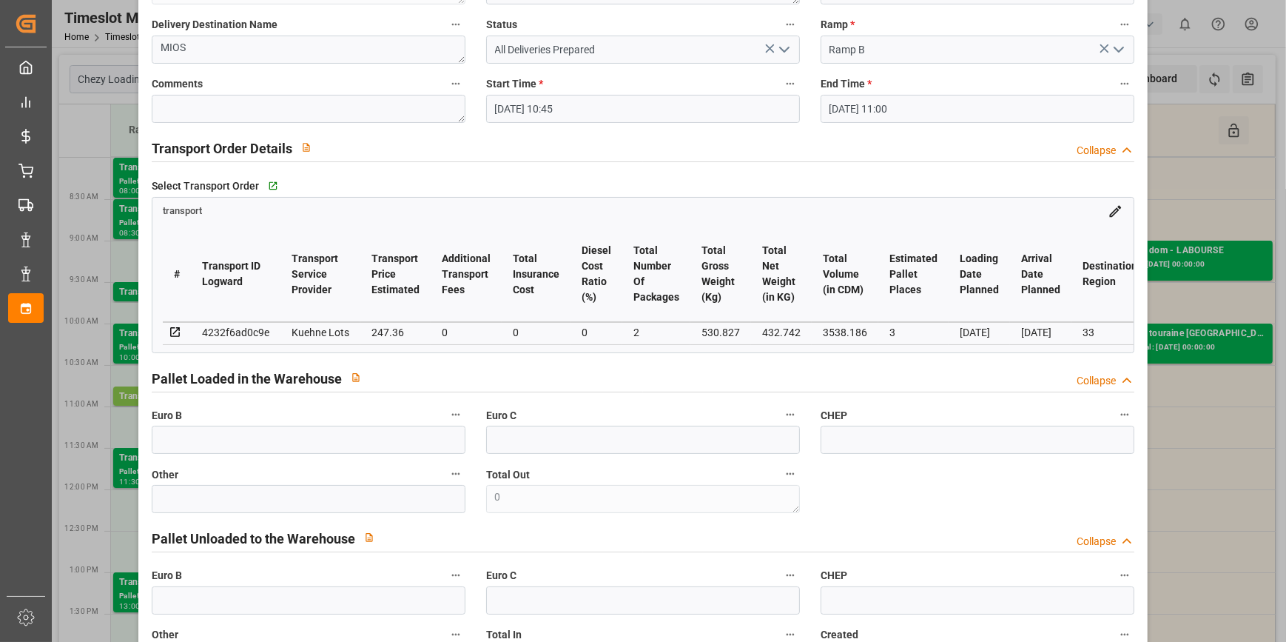
click at [786, 44] on icon "open menu" at bounding box center [785, 50] width 18 height 18
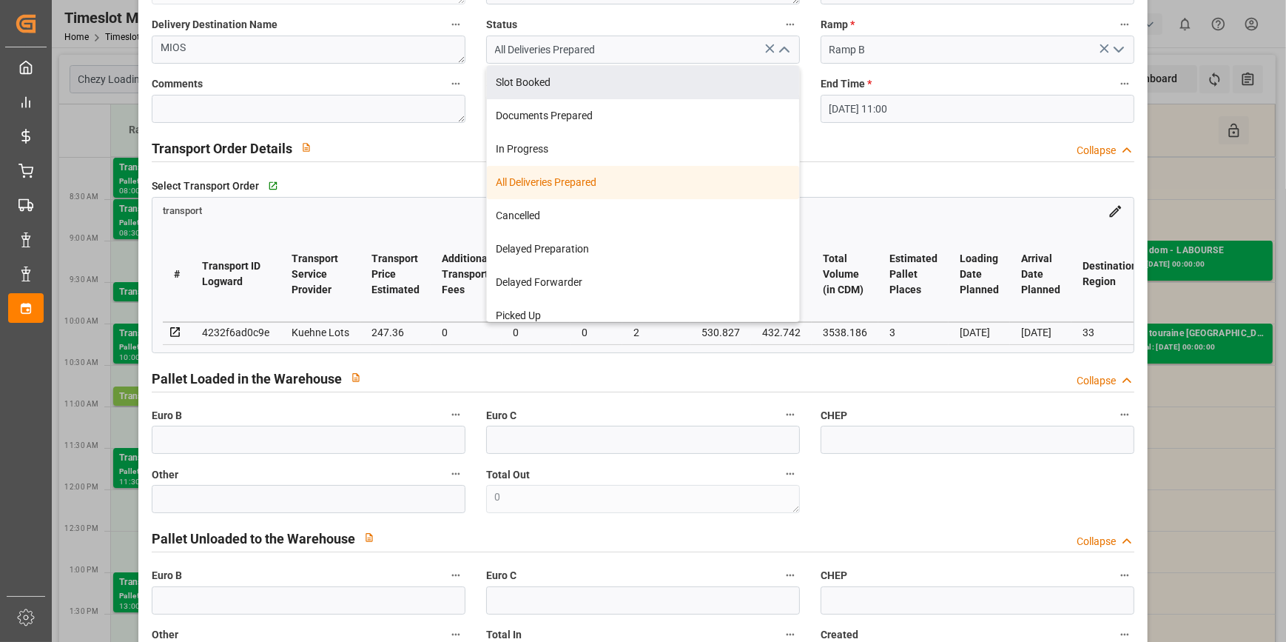
click at [920, 179] on div "Select Transport Order   Go to transport Grid" at bounding box center [643, 186] width 983 height 22
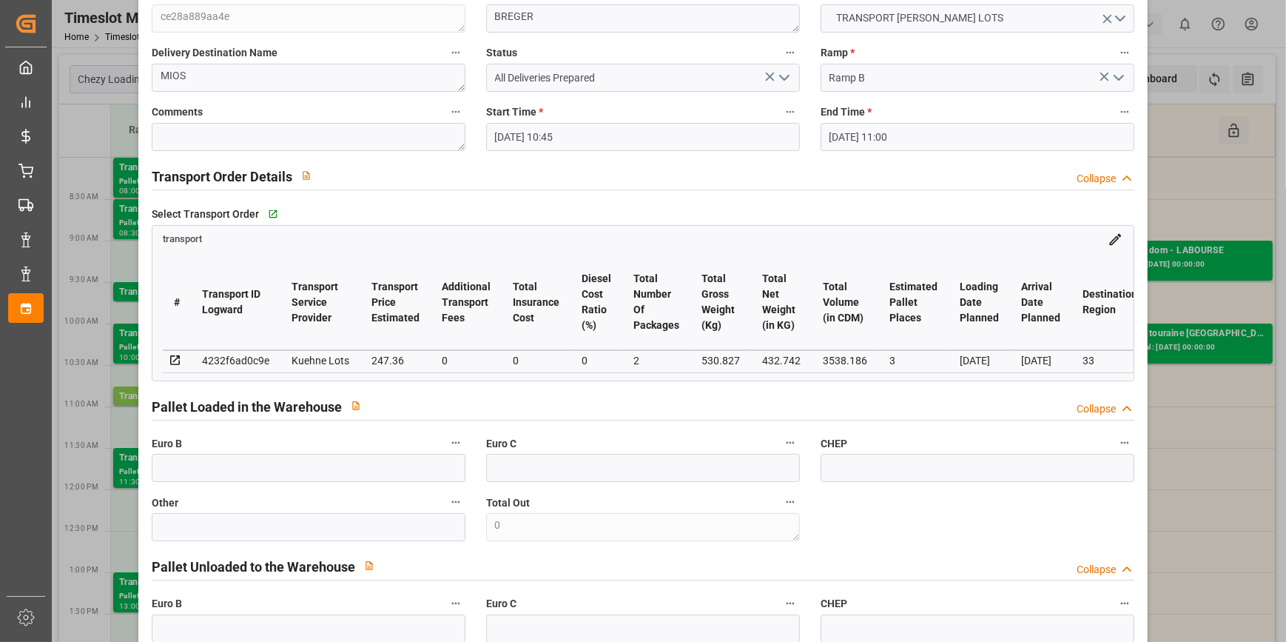
scroll to position [0, 0]
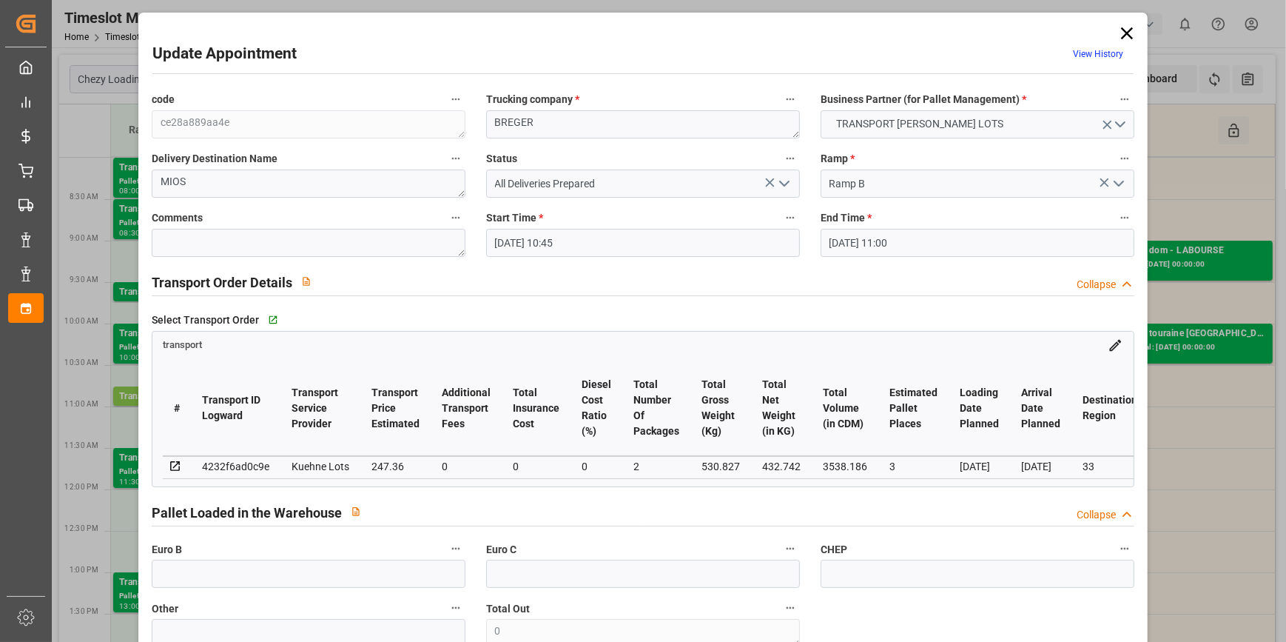
click at [1123, 34] on icon at bounding box center [1127, 33] width 12 height 12
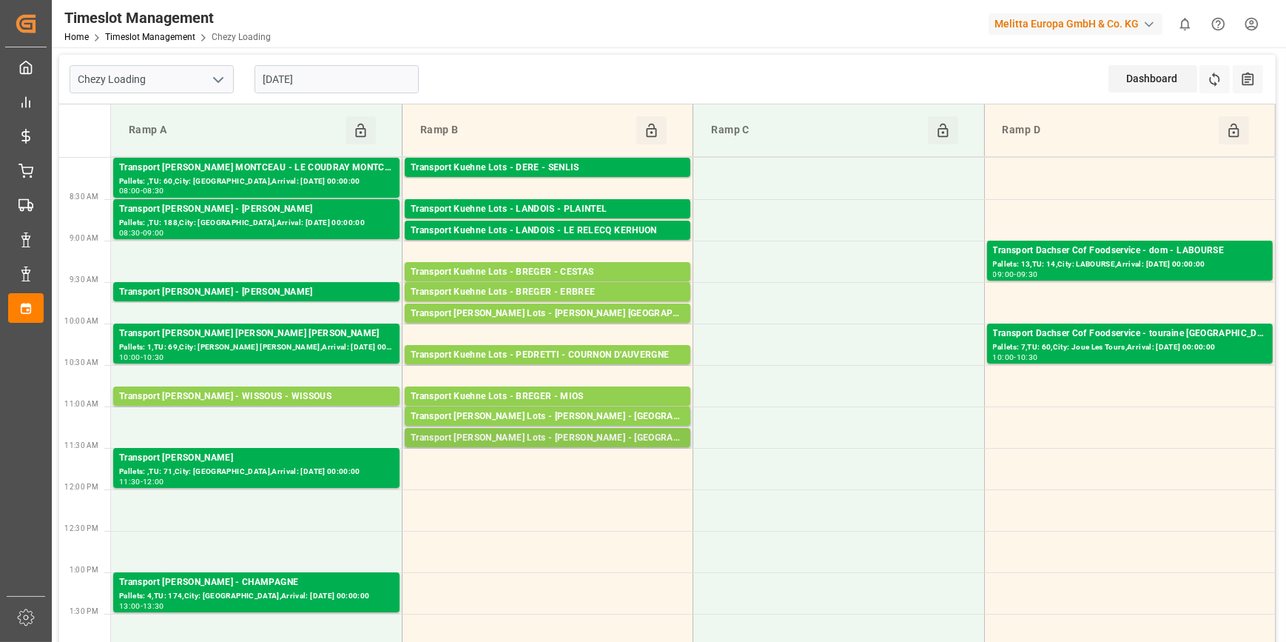
click at [619, 434] on div "Transport Kuehne Lots - BREGER - NIEDERHERGHEIM" at bounding box center [548, 438] width 274 height 15
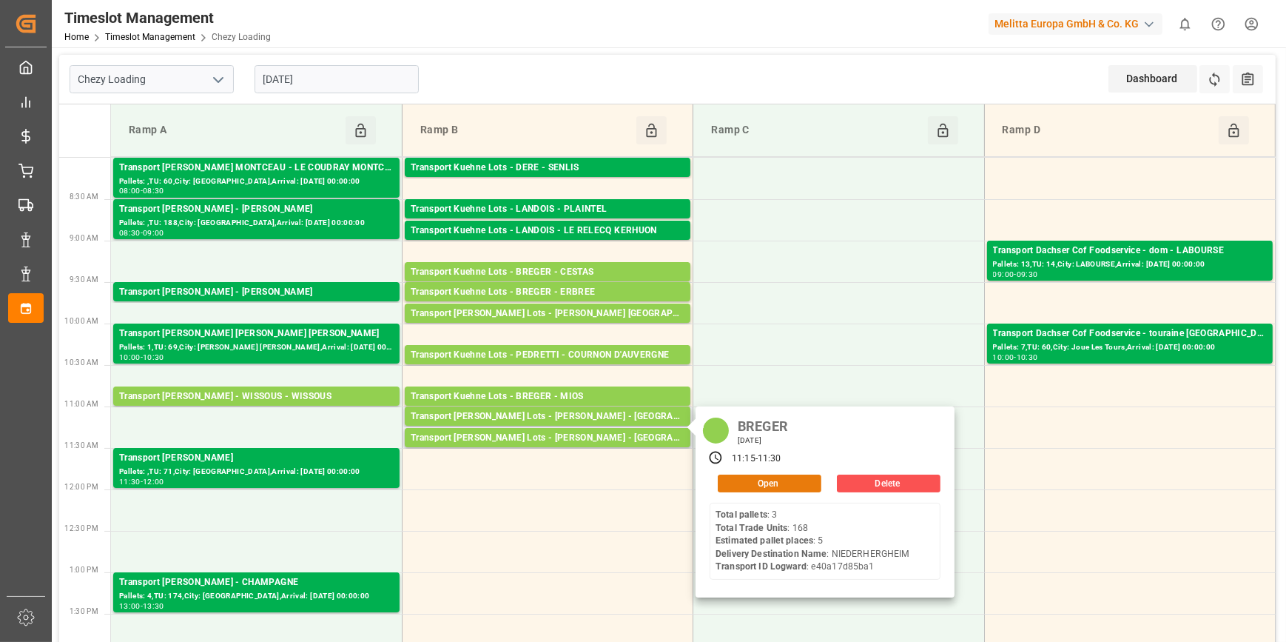
click at [734, 478] on button "Open" at bounding box center [770, 483] width 104 height 18
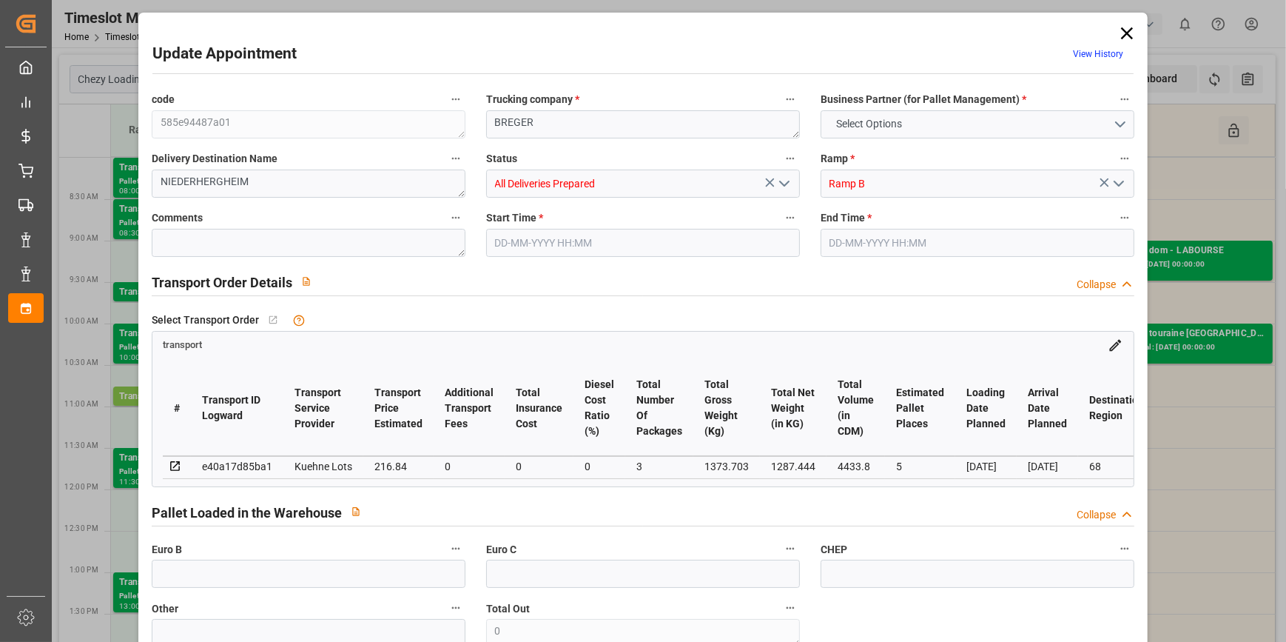
type input "5"
type input "216.84"
type input "0"
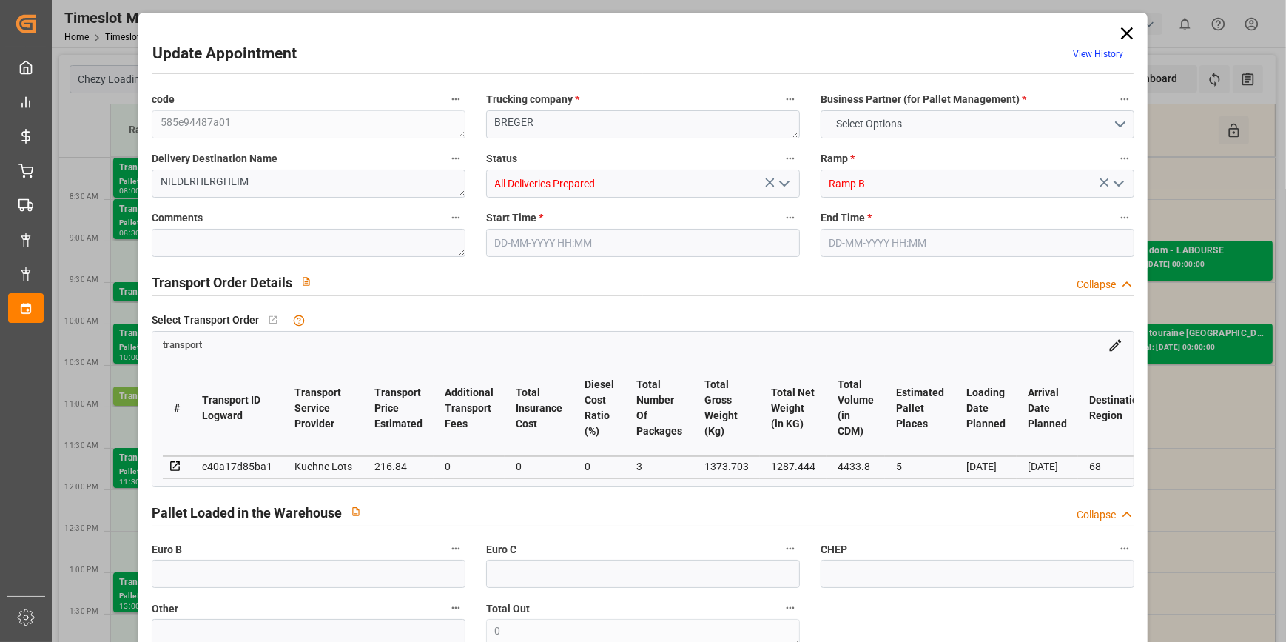
type input "216.84"
type input "0"
type input "3"
type input "1287.444"
type input "1587.74"
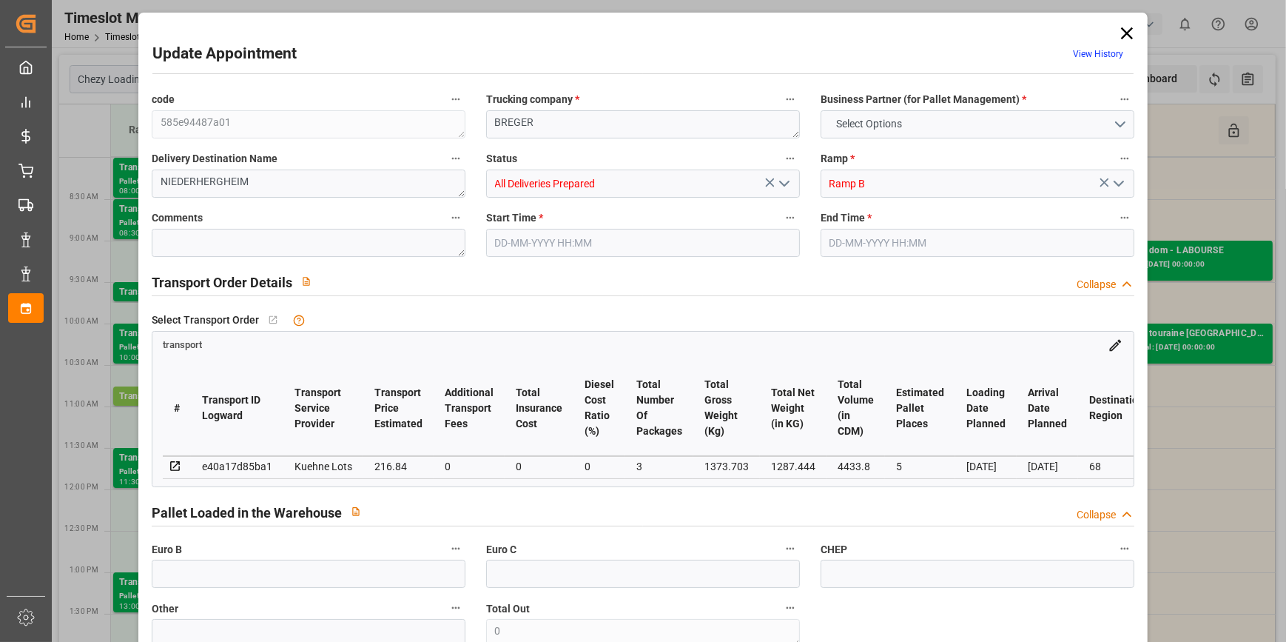
type input "4433.8"
type input "68"
type input "3"
type input "168"
type input "7"
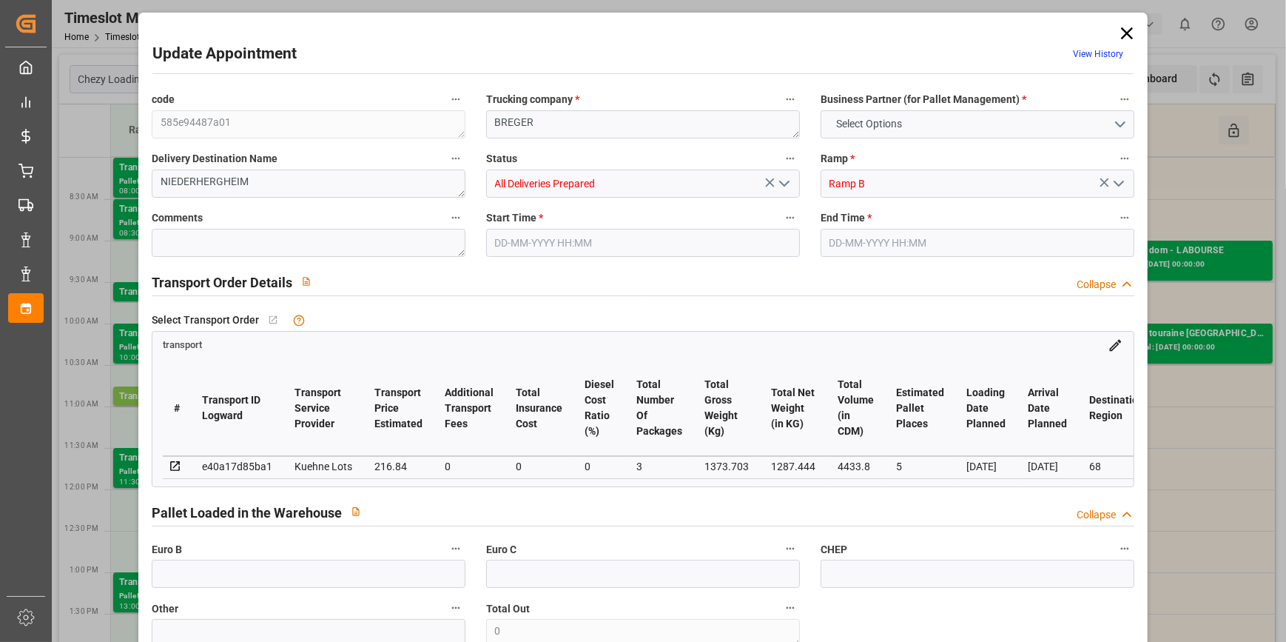
type input "101"
type input "1373.703"
type input "0"
type input "4710.8598"
click at [786, 185] on icon "open menu" at bounding box center [785, 184] width 18 height 18
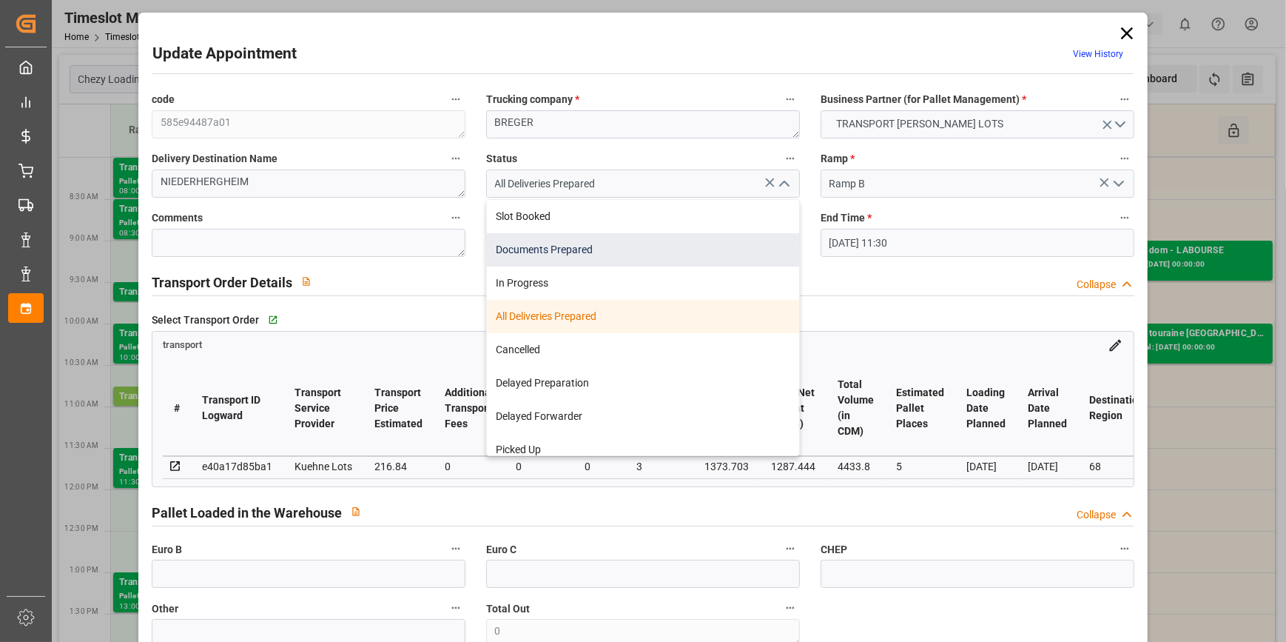
click at [583, 250] on div "Documents Prepared" at bounding box center [643, 249] width 312 height 33
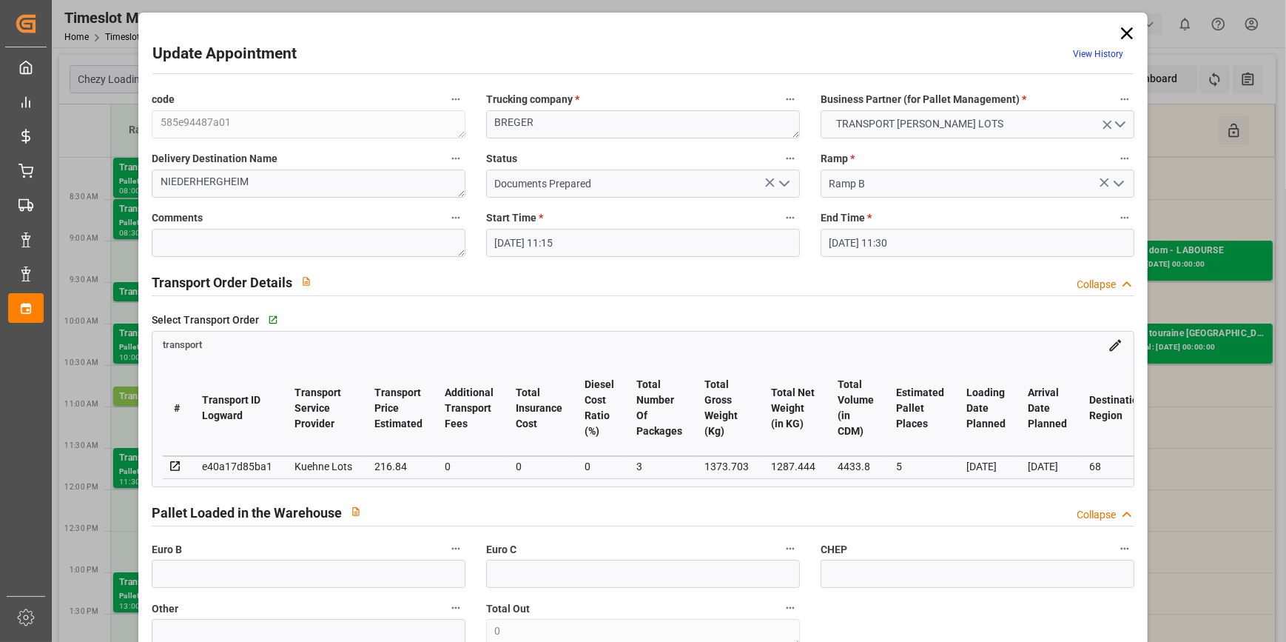
click at [827, 313] on div "Select Transport Order   Go to transport Grid" at bounding box center [643, 320] width 983 height 22
click at [1126, 28] on icon at bounding box center [1127, 33] width 12 height 12
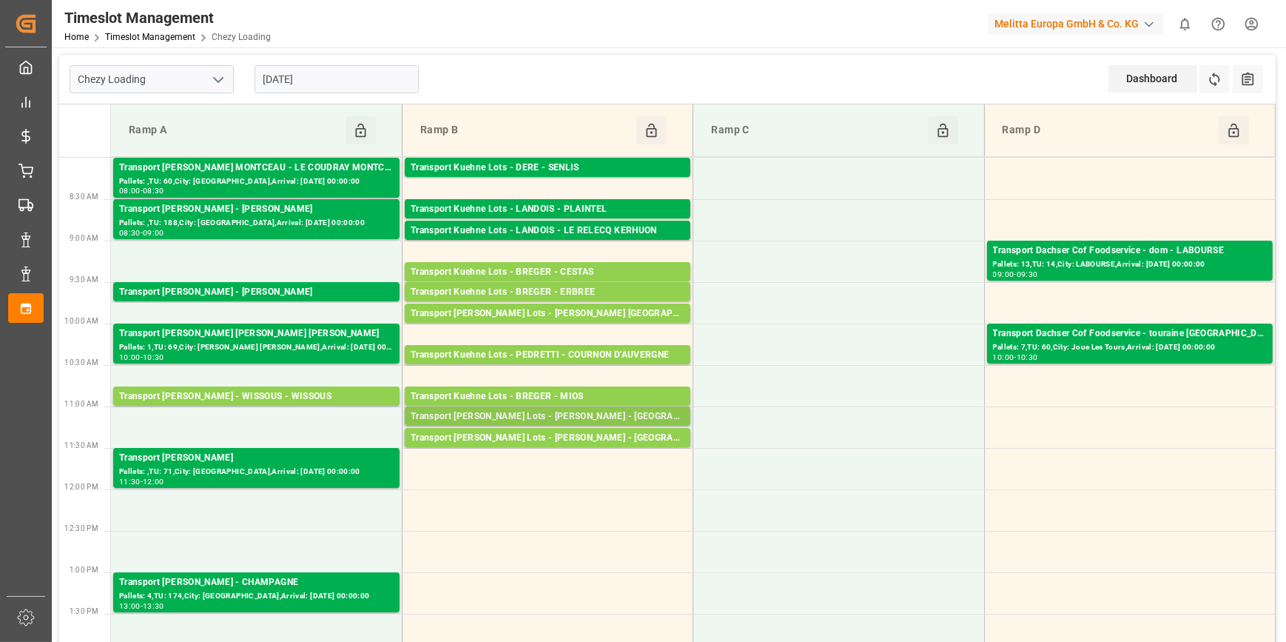
click at [592, 413] on div "Transport Kuehne Lots - BREGER - CORBAS" at bounding box center [548, 416] width 274 height 15
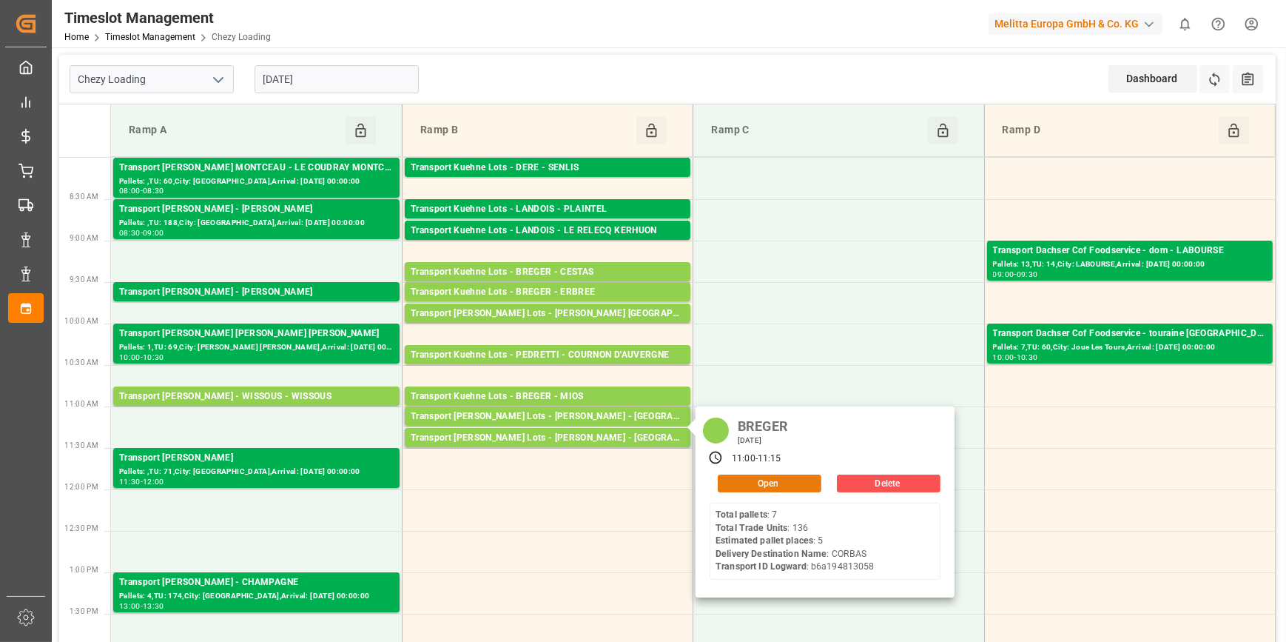
click at [762, 484] on button "Open" at bounding box center [770, 483] width 104 height 18
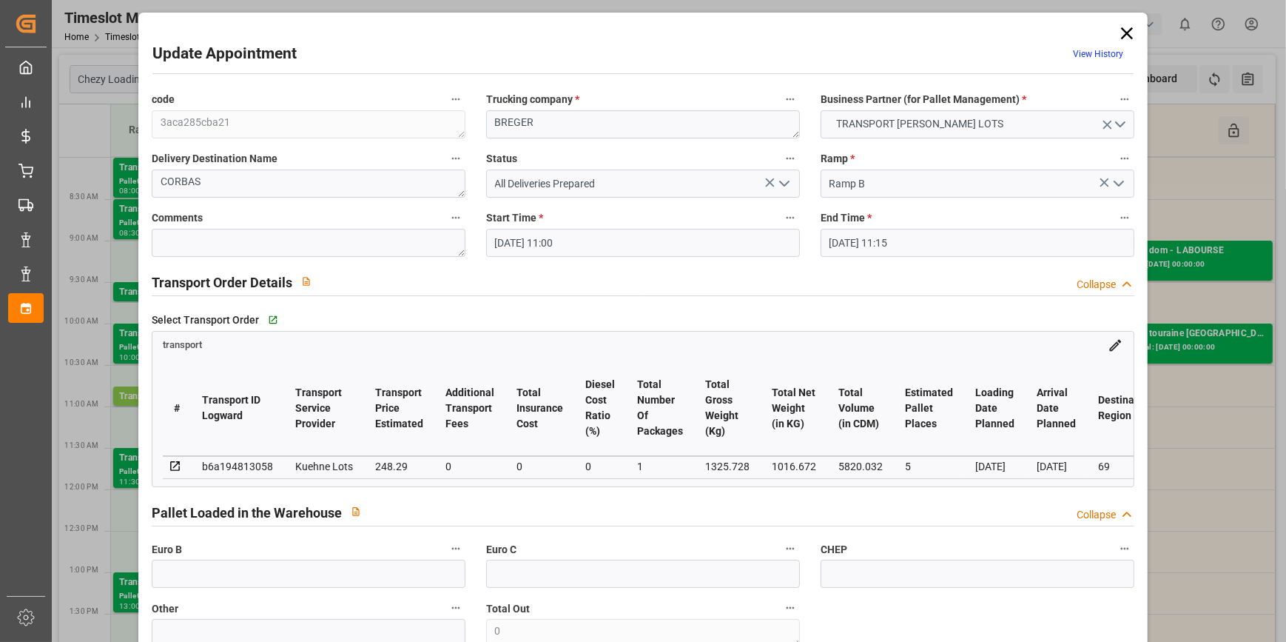
click at [1126, 30] on icon at bounding box center [1127, 33] width 12 height 12
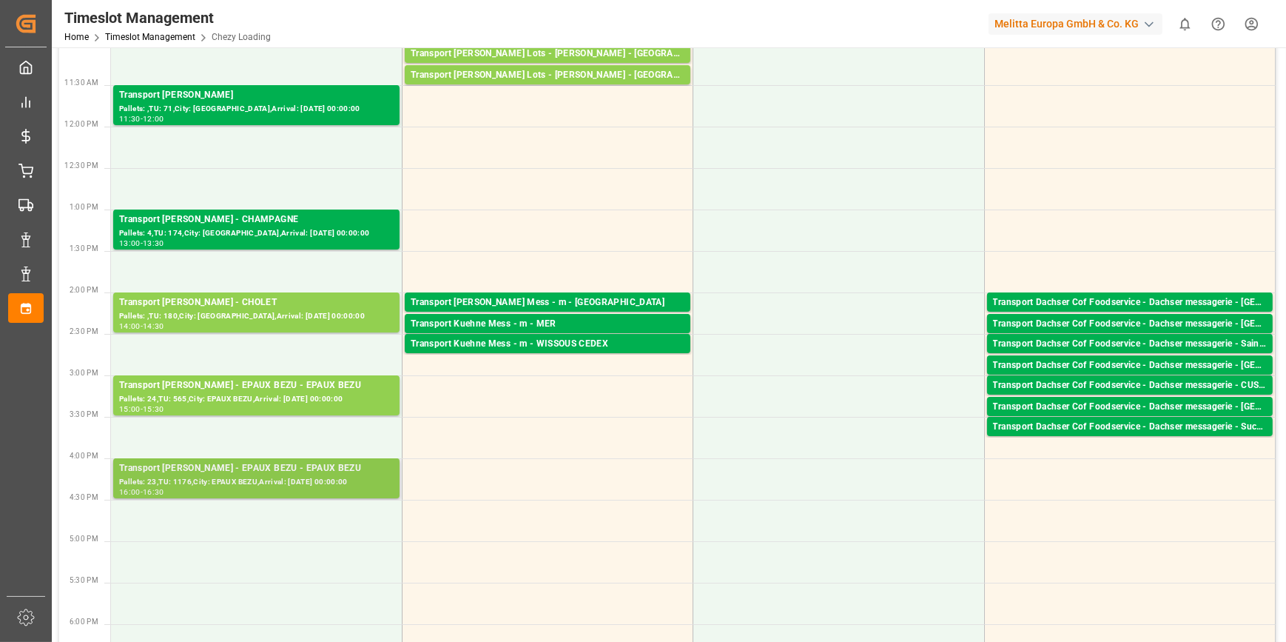
scroll to position [403, 0]
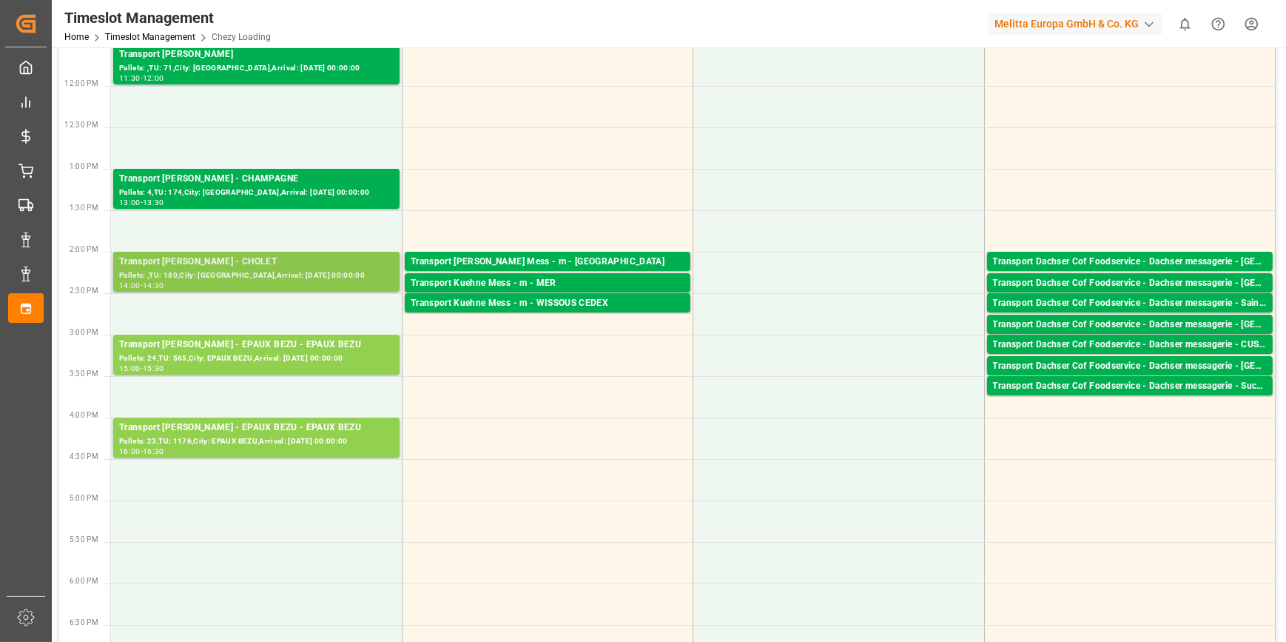
click at [283, 255] on div "Transport Delisle - CHOLET - CHOLET" at bounding box center [256, 262] width 275 height 15
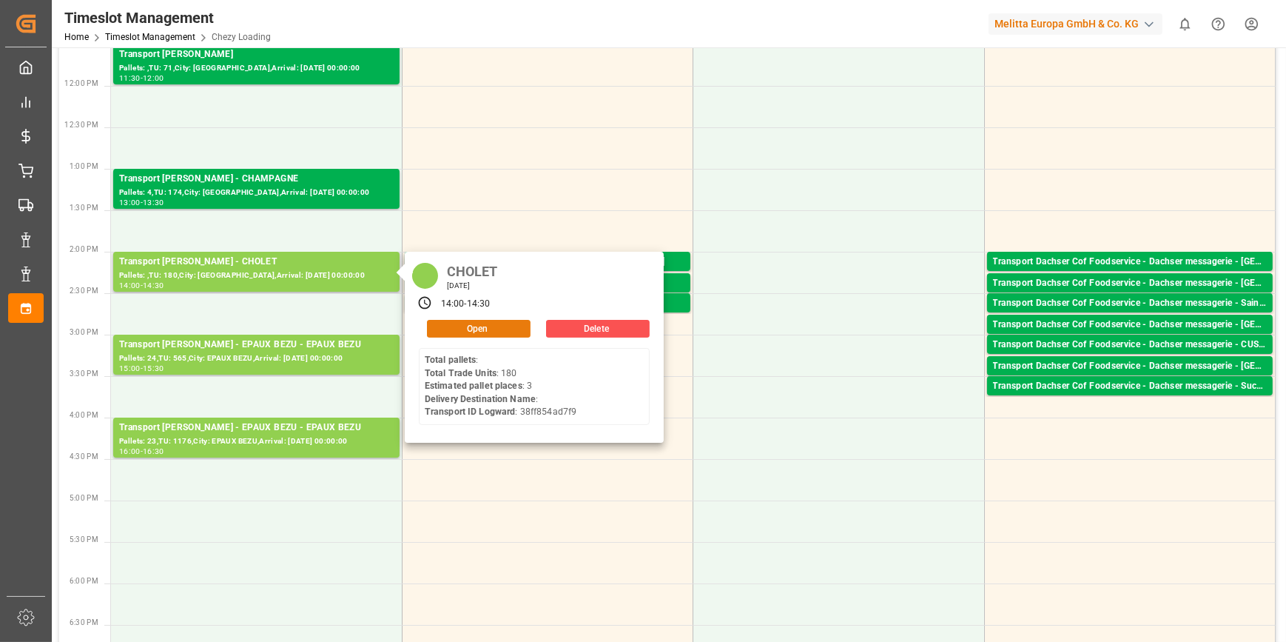
click at [469, 320] on button "Open" at bounding box center [479, 329] width 104 height 18
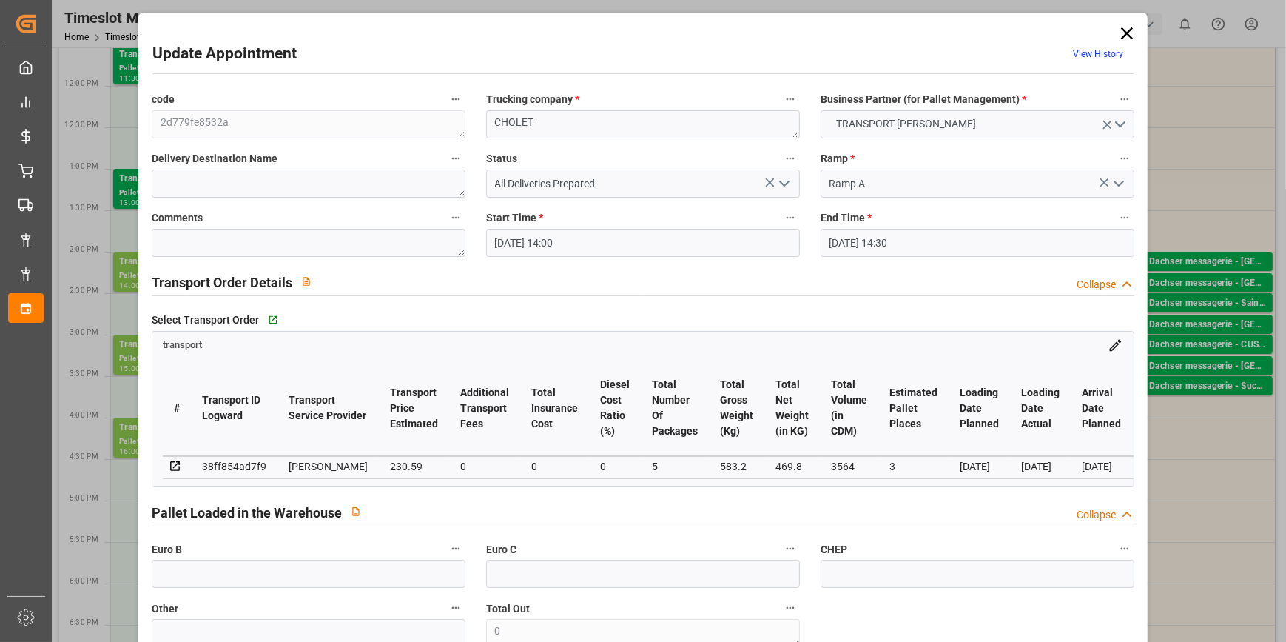
click at [781, 180] on icon "open menu" at bounding box center [785, 184] width 18 height 18
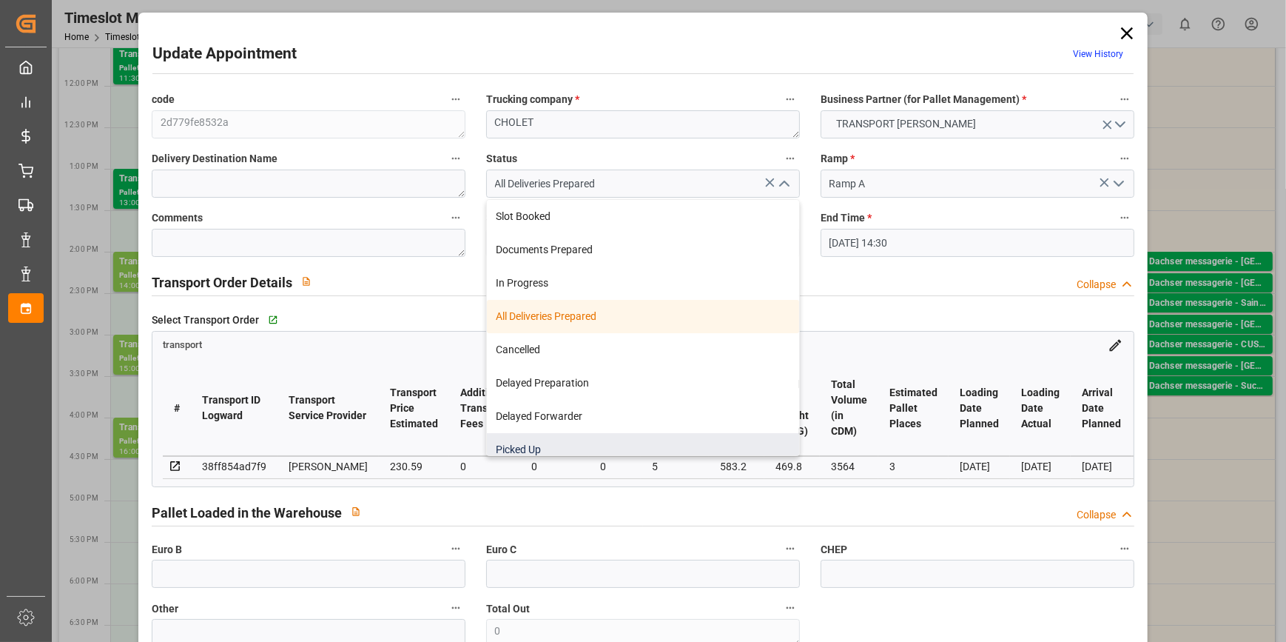
click at [525, 444] on div "Picked Up" at bounding box center [643, 449] width 312 height 33
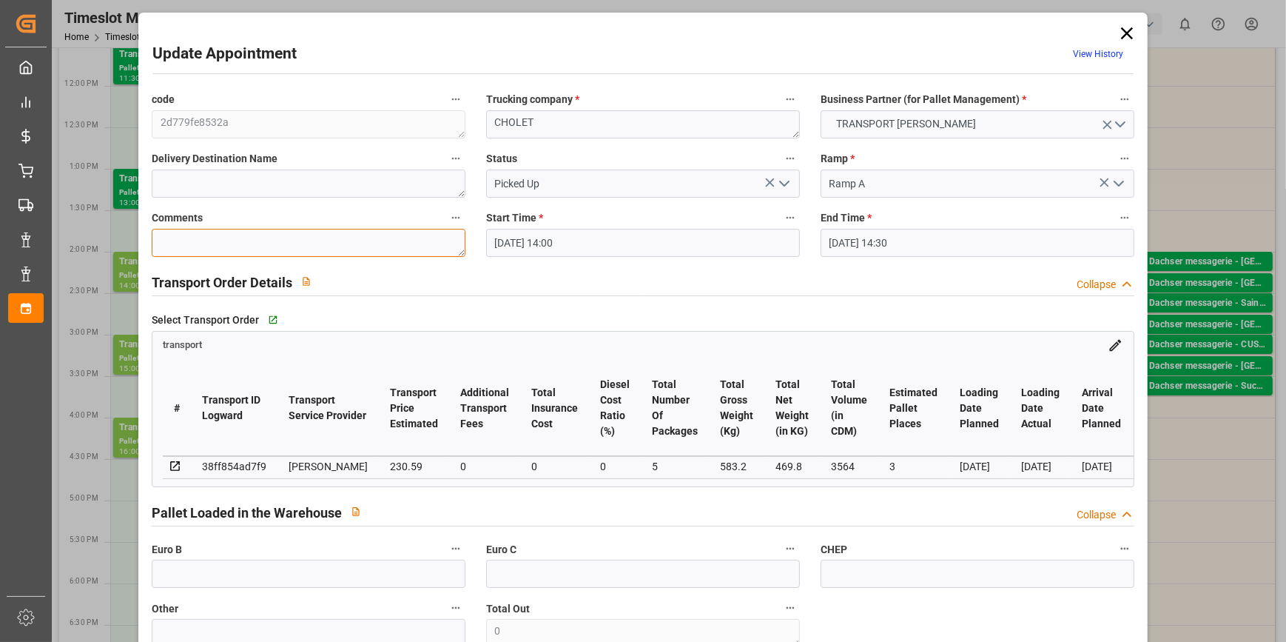
click at [257, 251] on textarea at bounding box center [309, 243] width 314 height 28
drag, startPoint x: 272, startPoint y: 575, endPoint x: 263, endPoint y: 572, distance: 9.4
click at [272, 575] on input "text" at bounding box center [309, 573] width 314 height 28
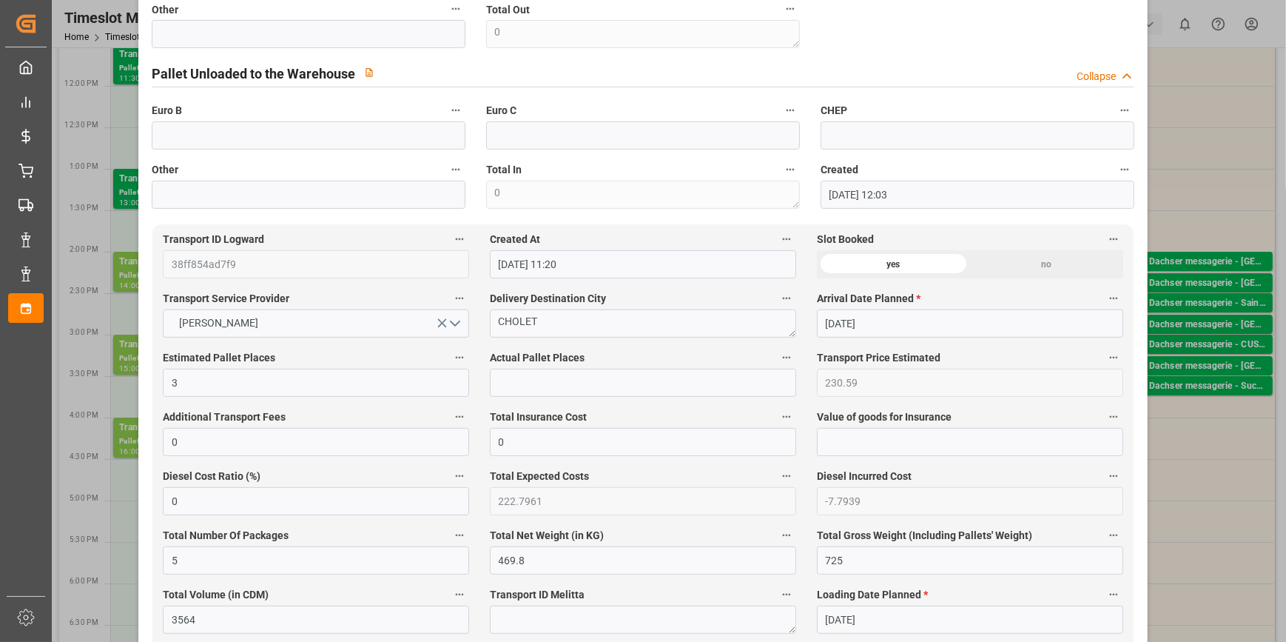
scroll to position [605, 0]
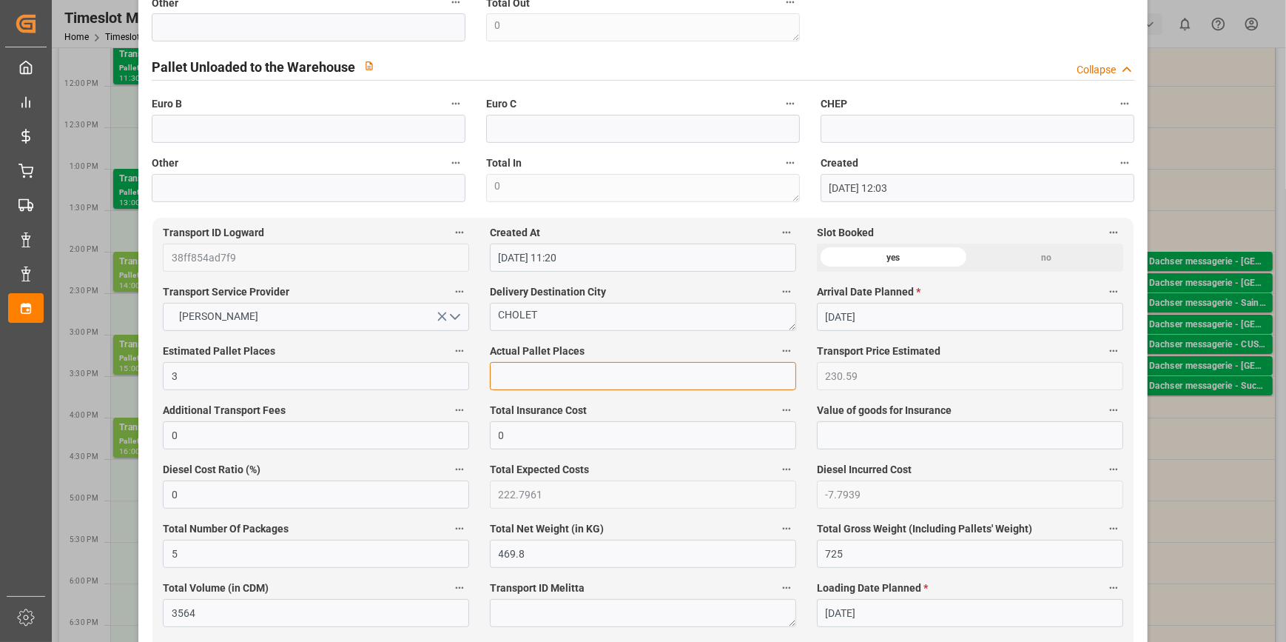
click at [542, 383] on input "text" at bounding box center [643, 376] width 306 height 28
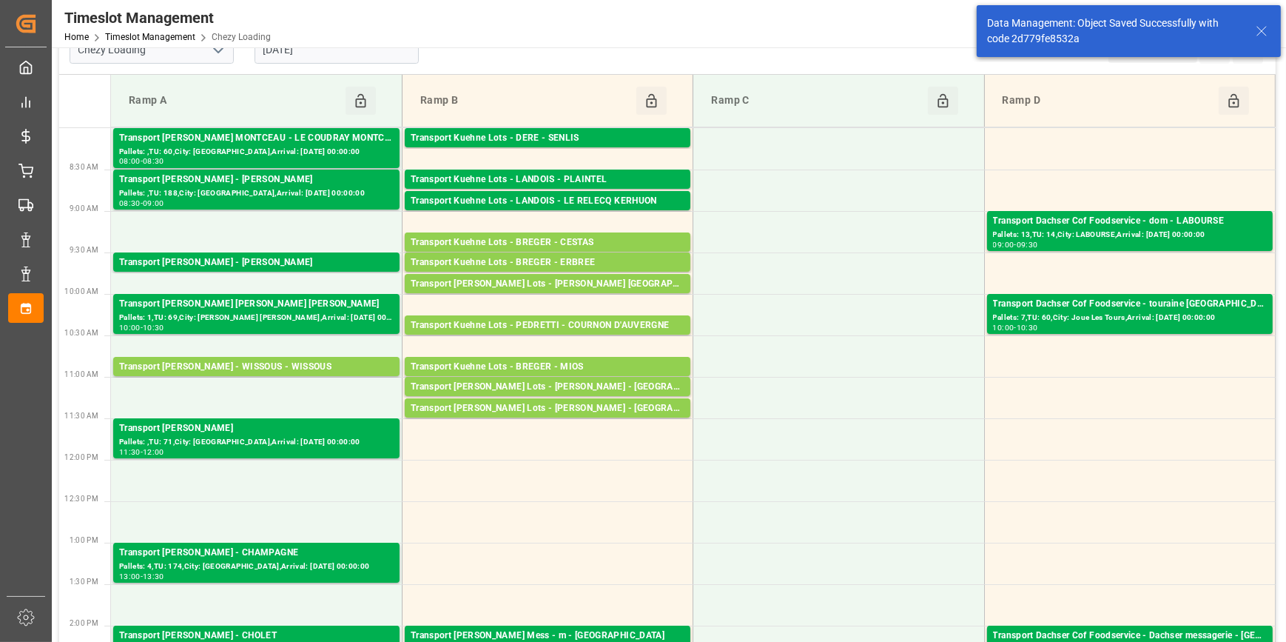
scroll to position [0, 0]
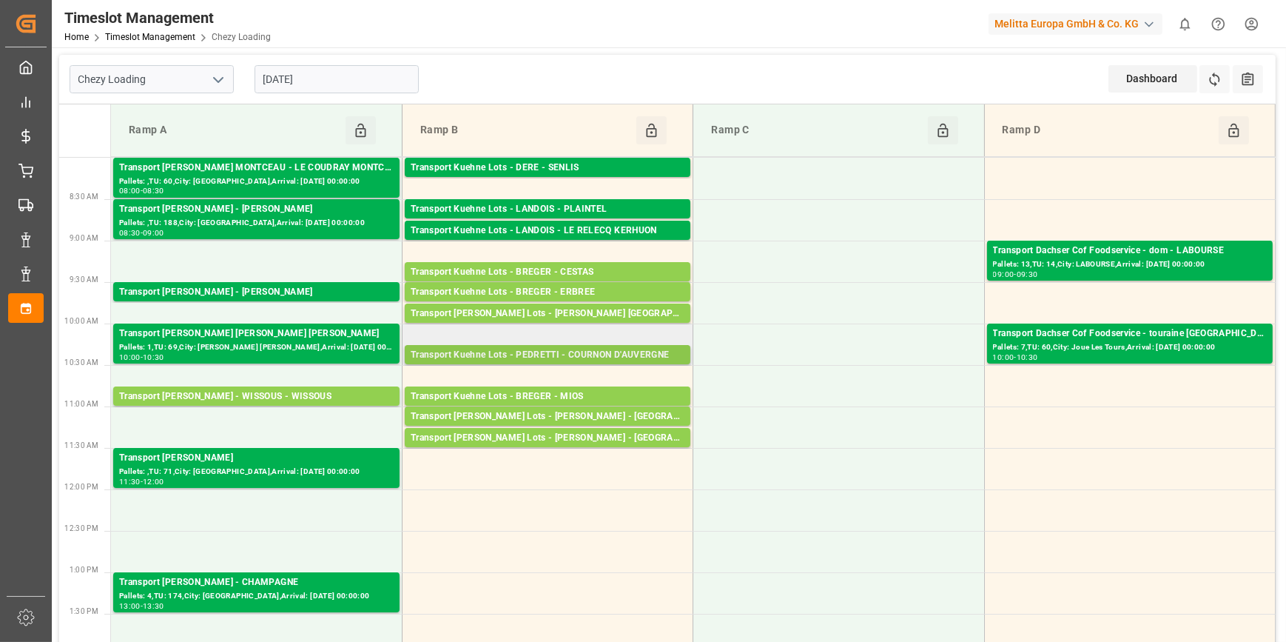
click at [598, 354] on div "Transport Kuehne Lots - PEDRETTI - COURNON D'AUVERGNE" at bounding box center [548, 355] width 274 height 15
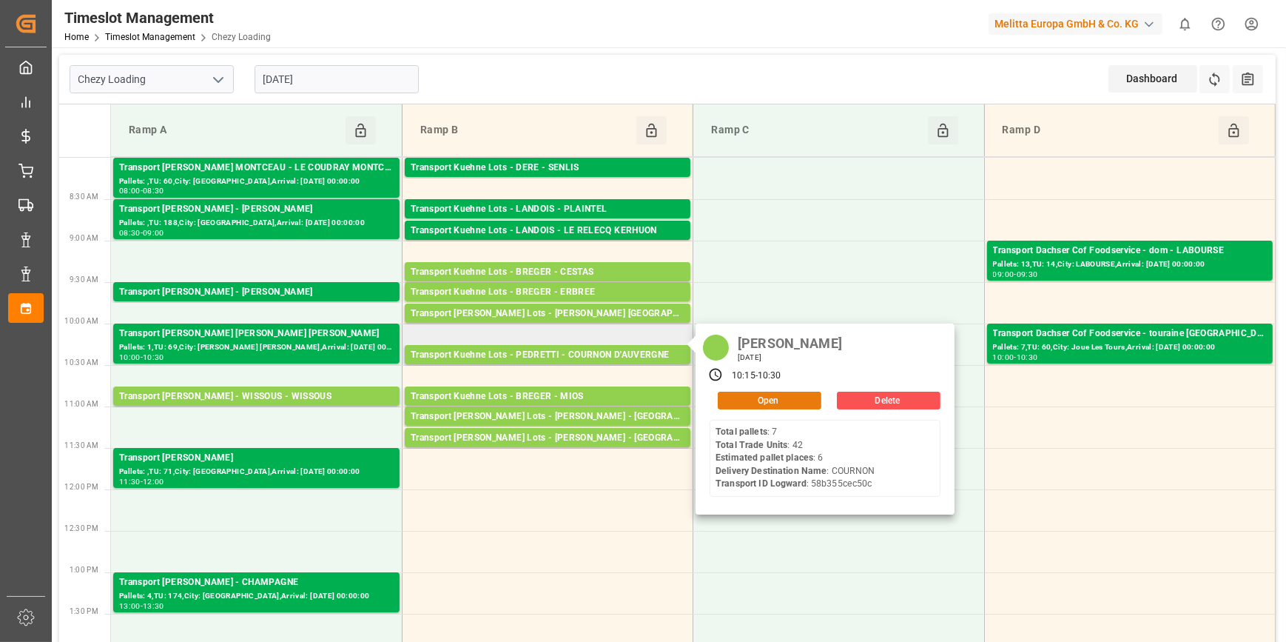
click at [770, 397] on button "Open" at bounding box center [770, 400] width 104 height 18
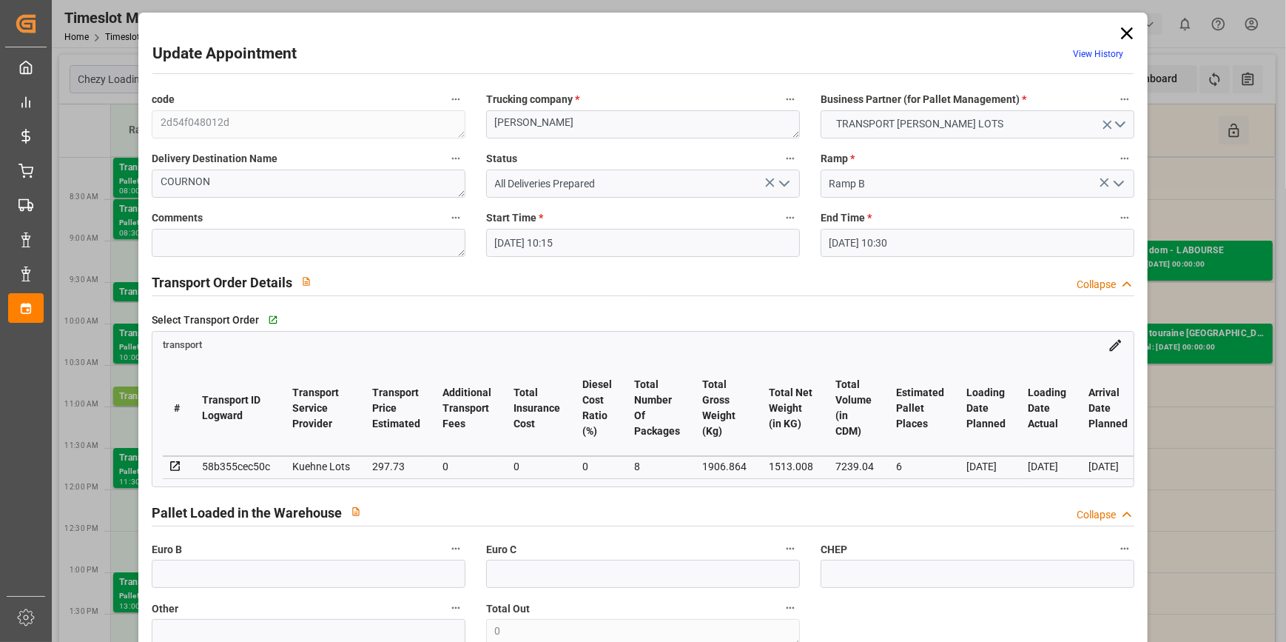
click at [784, 181] on icon "open menu" at bounding box center [785, 184] width 18 height 18
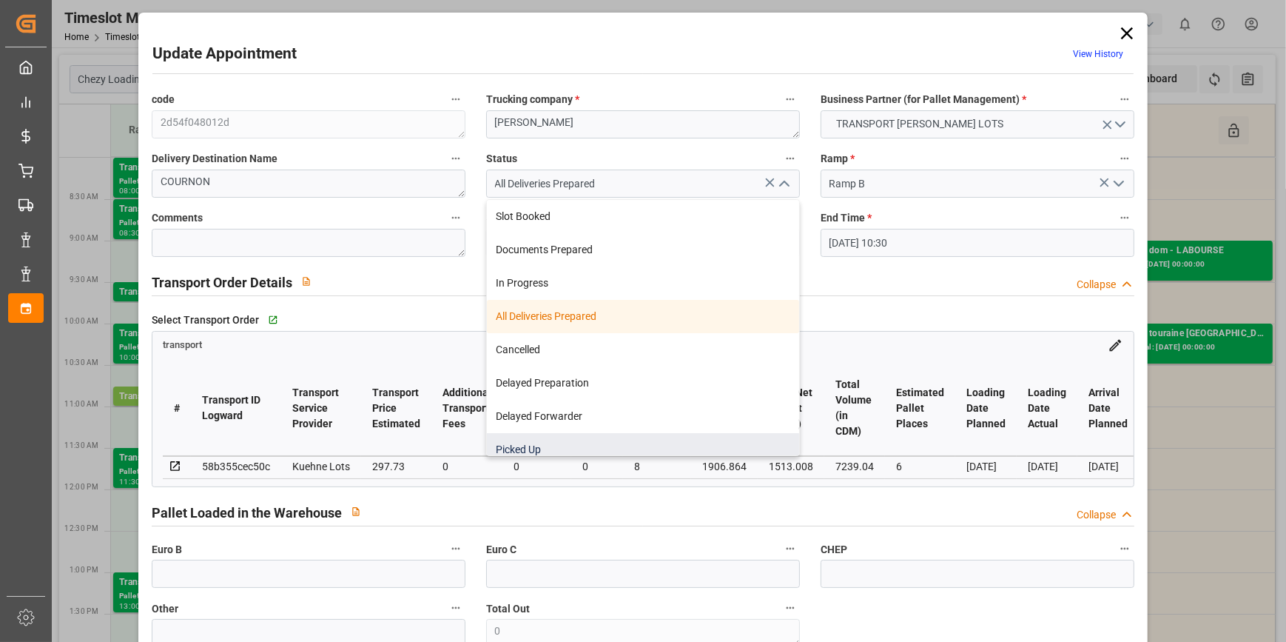
click at [488, 445] on div "Picked Up" at bounding box center [643, 449] width 312 height 33
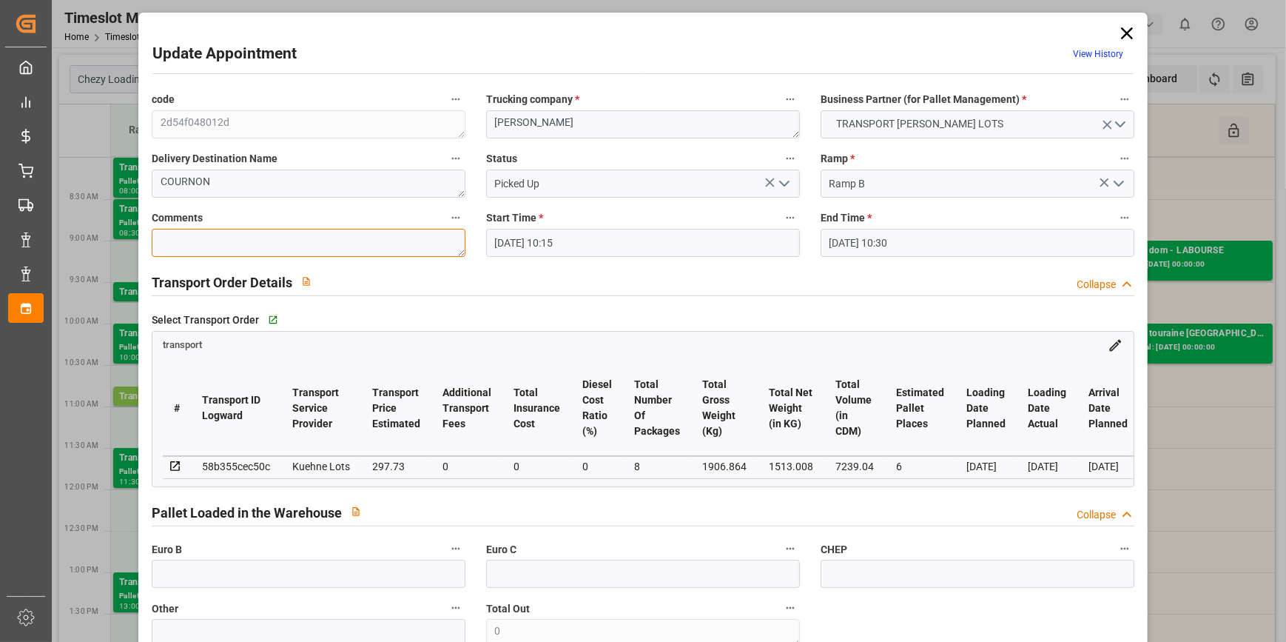
click at [256, 241] on textarea at bounding box center [309, 243] width 314 height 28
click at [250, 582] on input "text" at bounding box center [309, 573] width 314 height 28
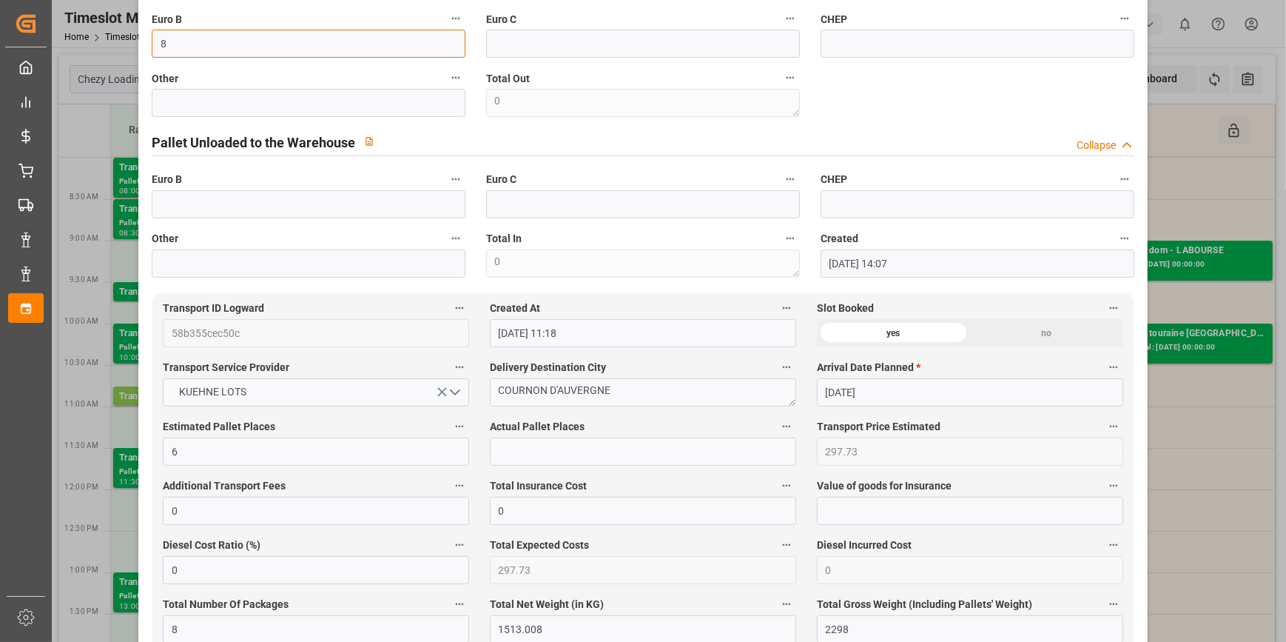
scroll to position [538, 0]
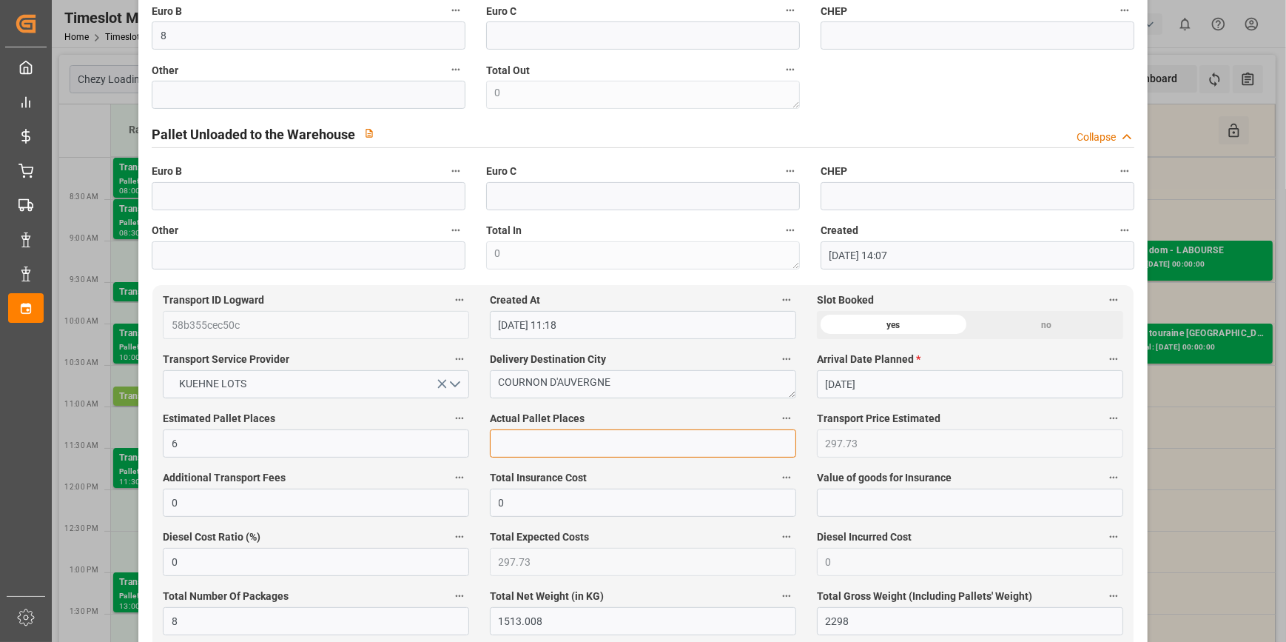
drag, startPoint x: 528, startPoint y: 451, endPoint x: 518, endPoint y: 449, distance: 9.7
click at [528, 451] on input "text" at bounding box center [643, 443] width 306 height 28
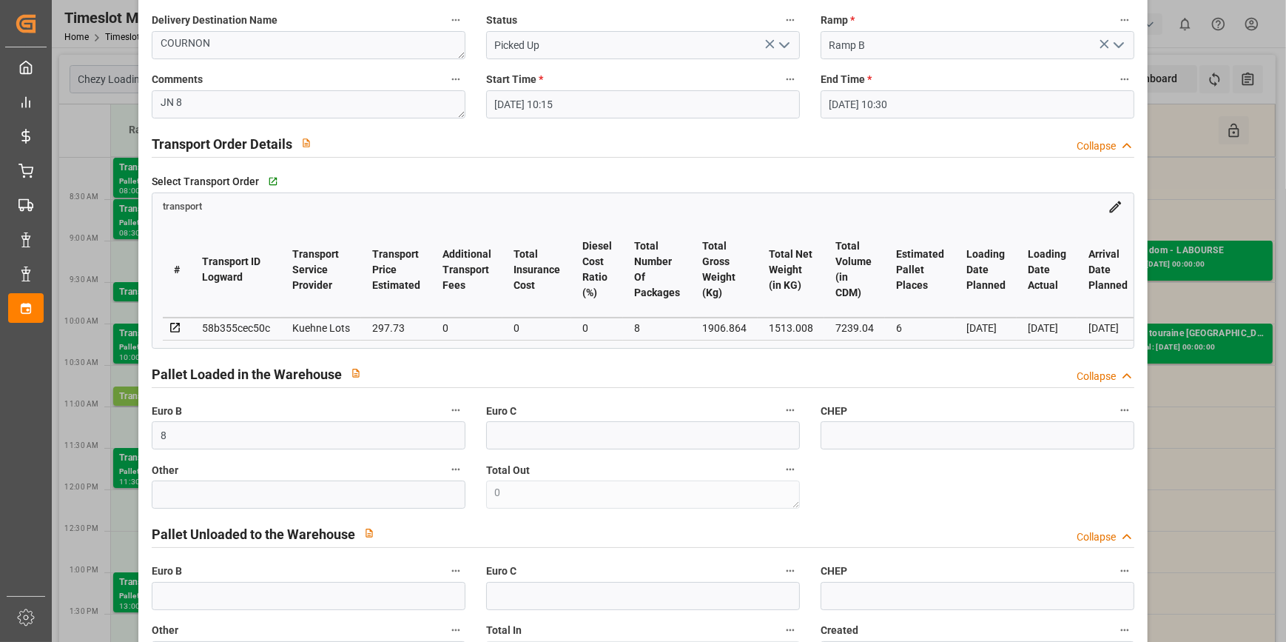
scroll to position [0, 0]
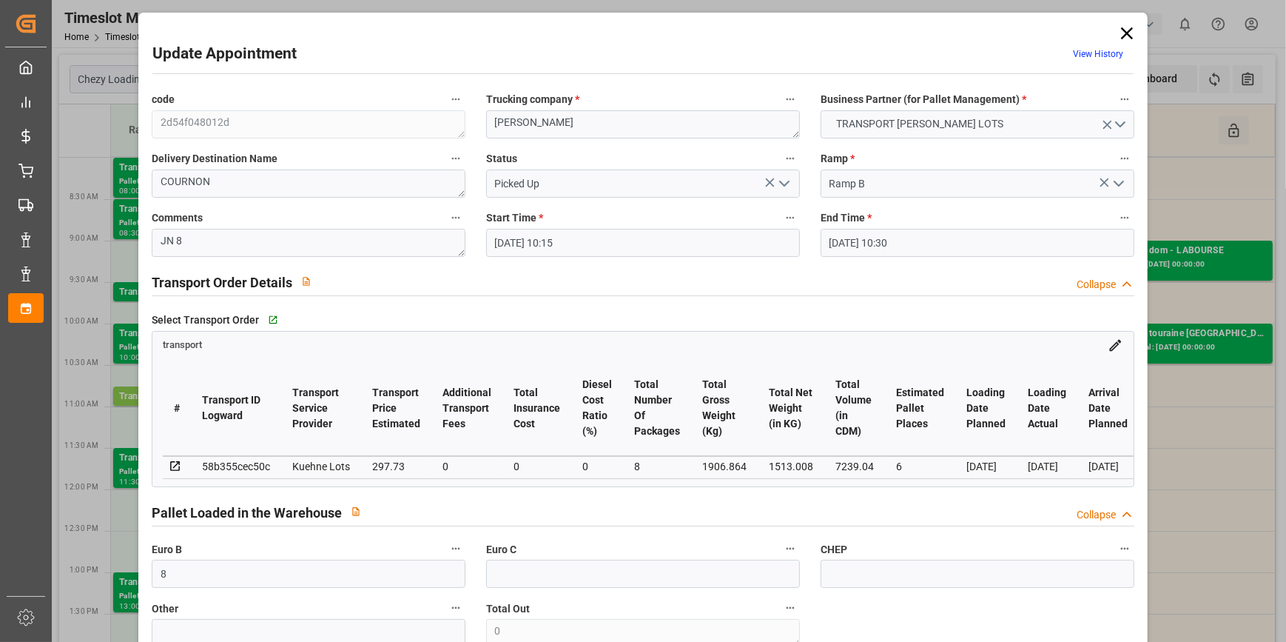
click at [780, 184] on polyline "open menu" at bounding box center [784, 183] width 9 height 4
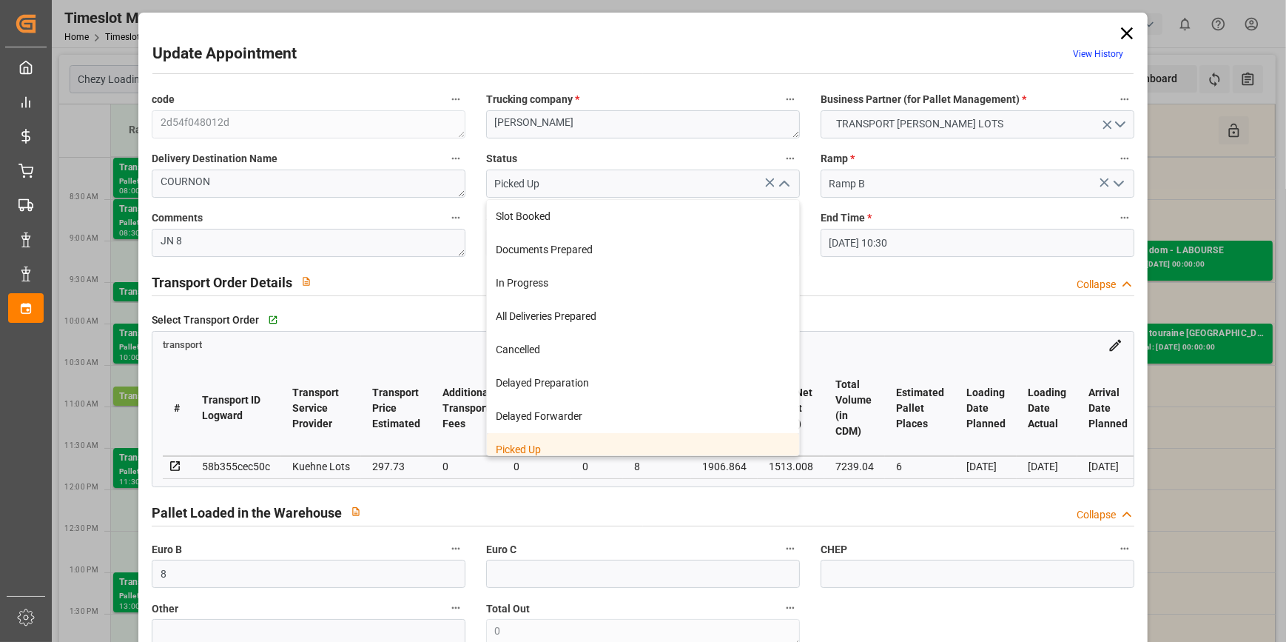
click at [542, 446] on div "Picked Up" at bounding box center [643, 449] width 312 height 33
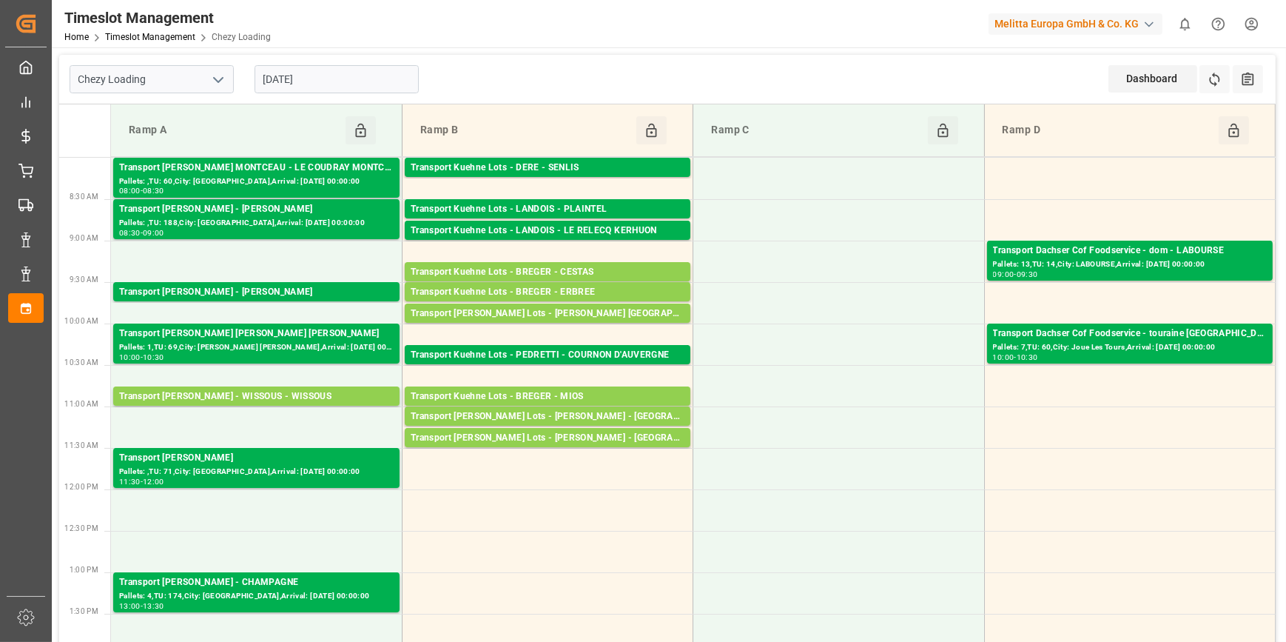
click at [315, 81] on input "[DATE]" at bounding box center [337, 79] width 164 height 28
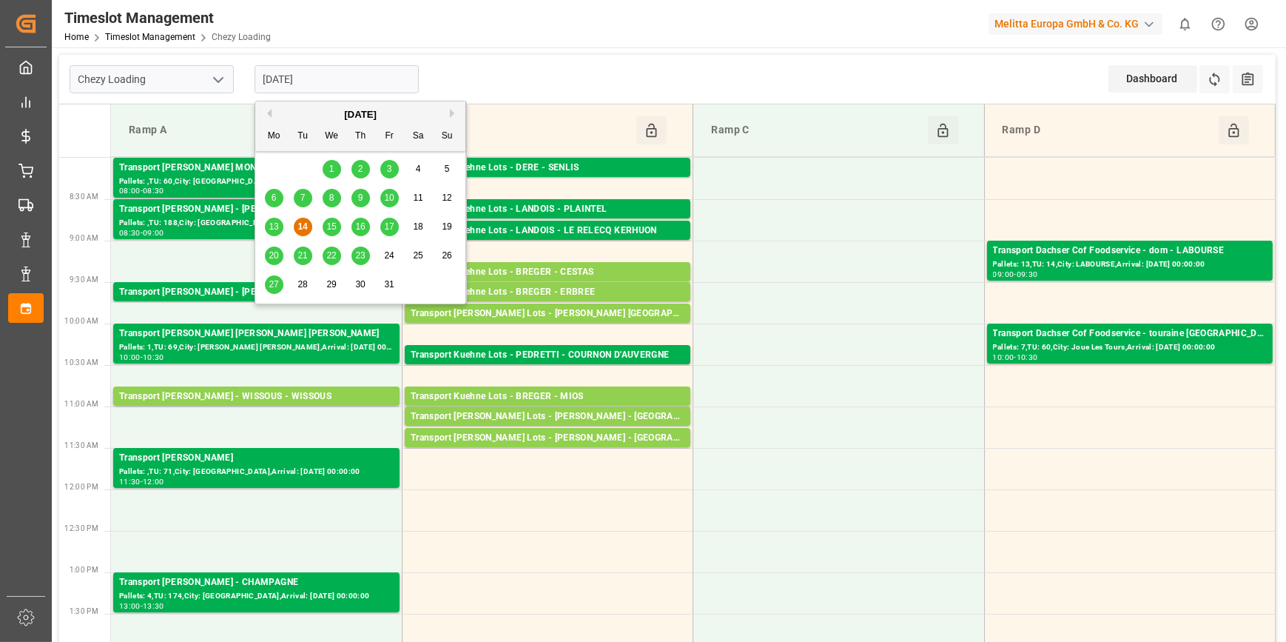
click at [334, 226] on span "15" at bounding box center [331, 226] width 10 height 10
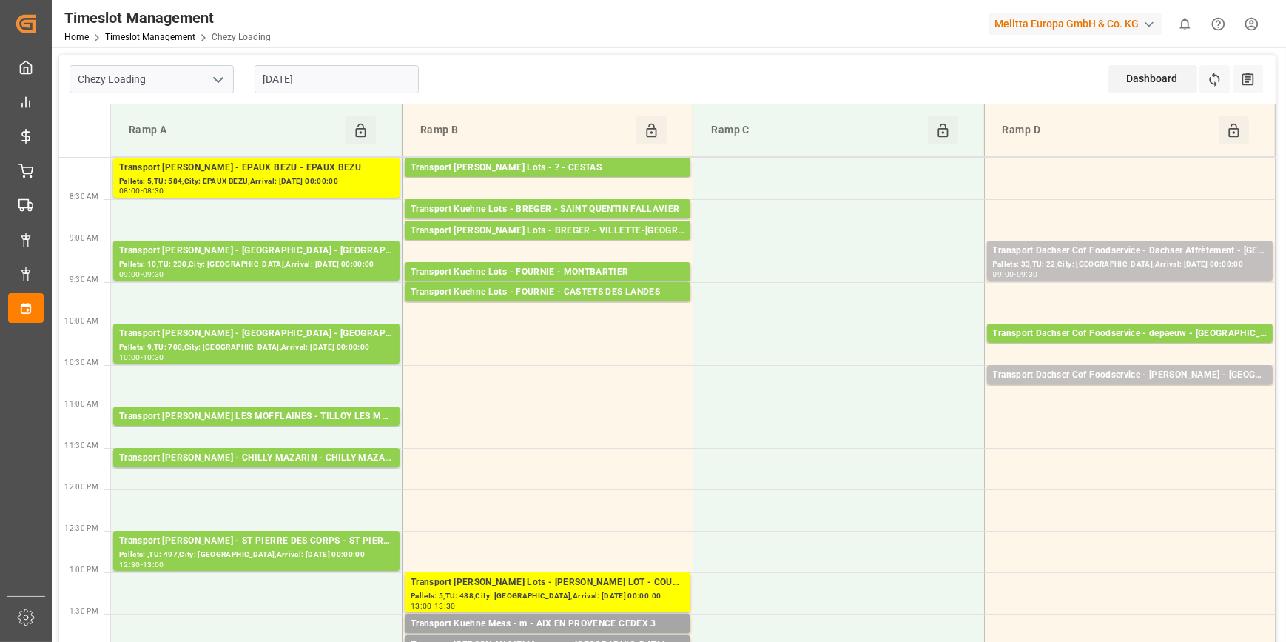
click at [349, 63] on div "15-10-2025" at bounding box center [336, 79] width 185 height 49
click at [357, 77] on input "15-10-2025" at bounding box center [337, 79] width 164 height 28
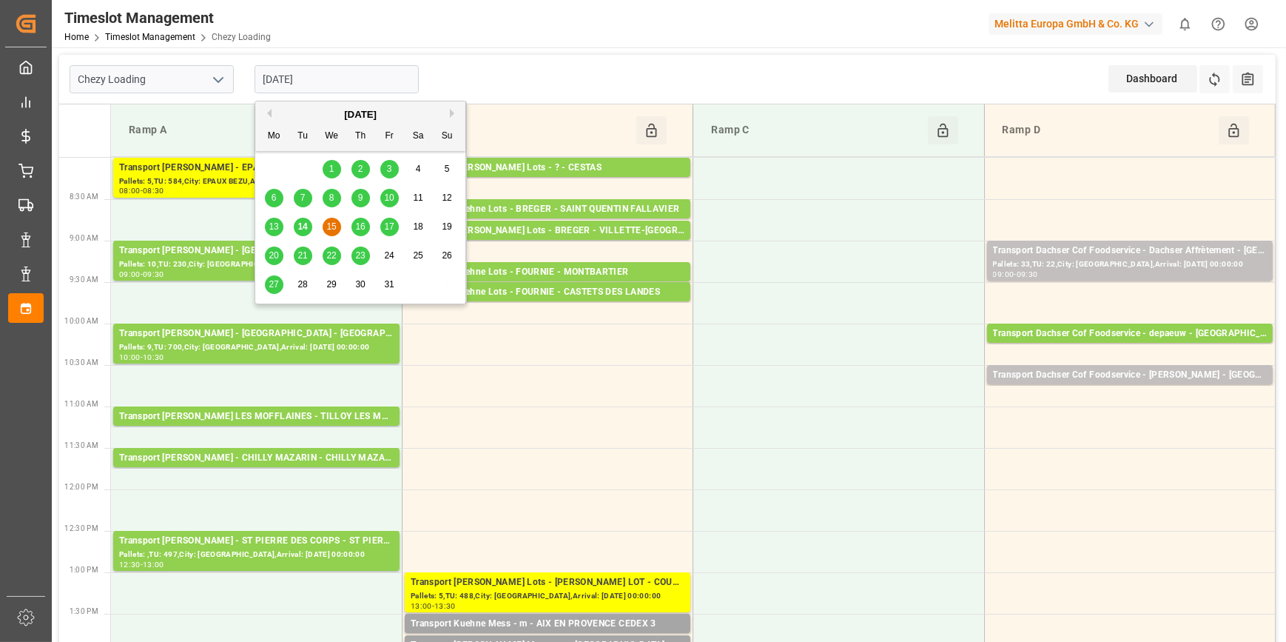
click at [356, 222] on span "16" at bounding box center [360, 226] width 10 height 10
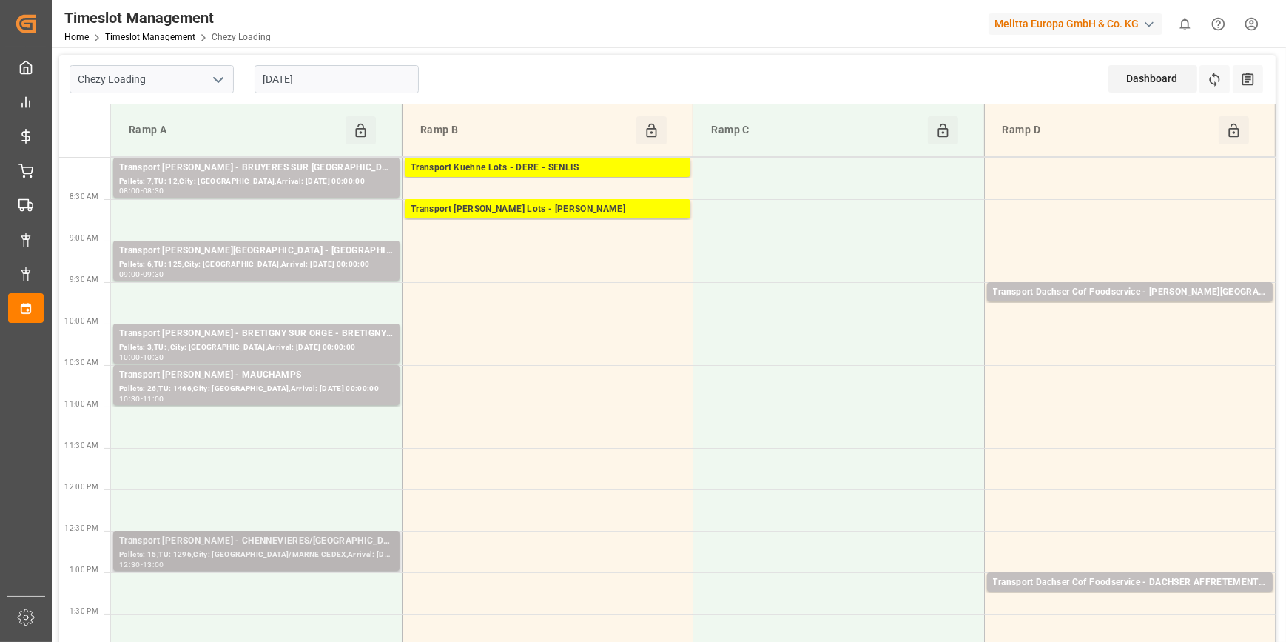
click at [291, 548] on div "Pallets: 15,TU: 1296,City: CHENNEVIERES/MARNE CEDEX,Arrival: 2025-10-17 00:00:00" at bounding box center [256, 554] width 275 height 13
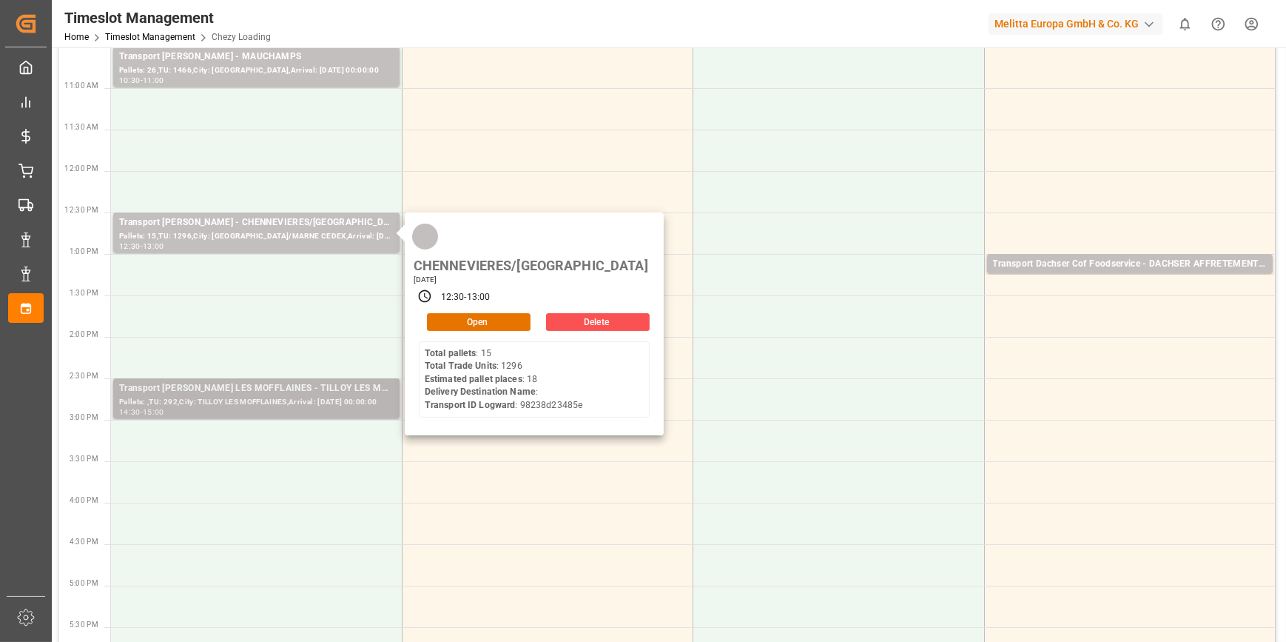
scroll to position [336, 0]
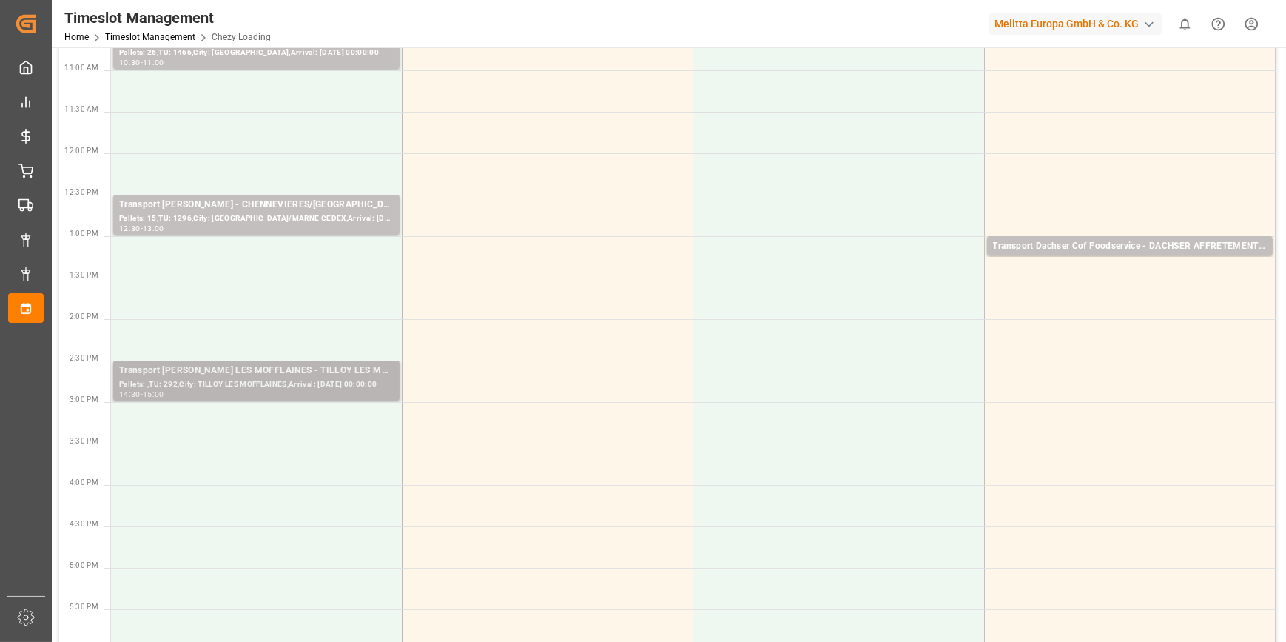
click at [313, 382] on div "Pallets: ,TU: 292,City: TILLOY LES MOFFLAINES,Arrival: 2025-10-20 00:00:00" at bounding box center [256, 384] width 275 height 13
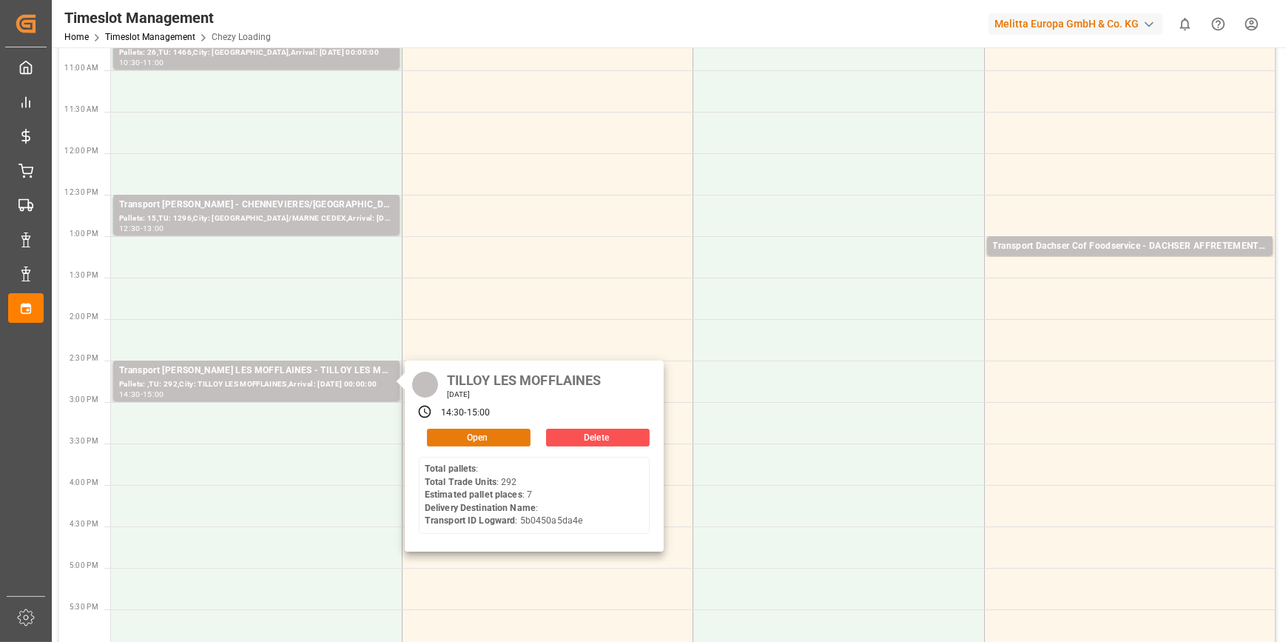
click at [451, 434] on button "Open" at bounding box center [479, 437] width 104 height 18
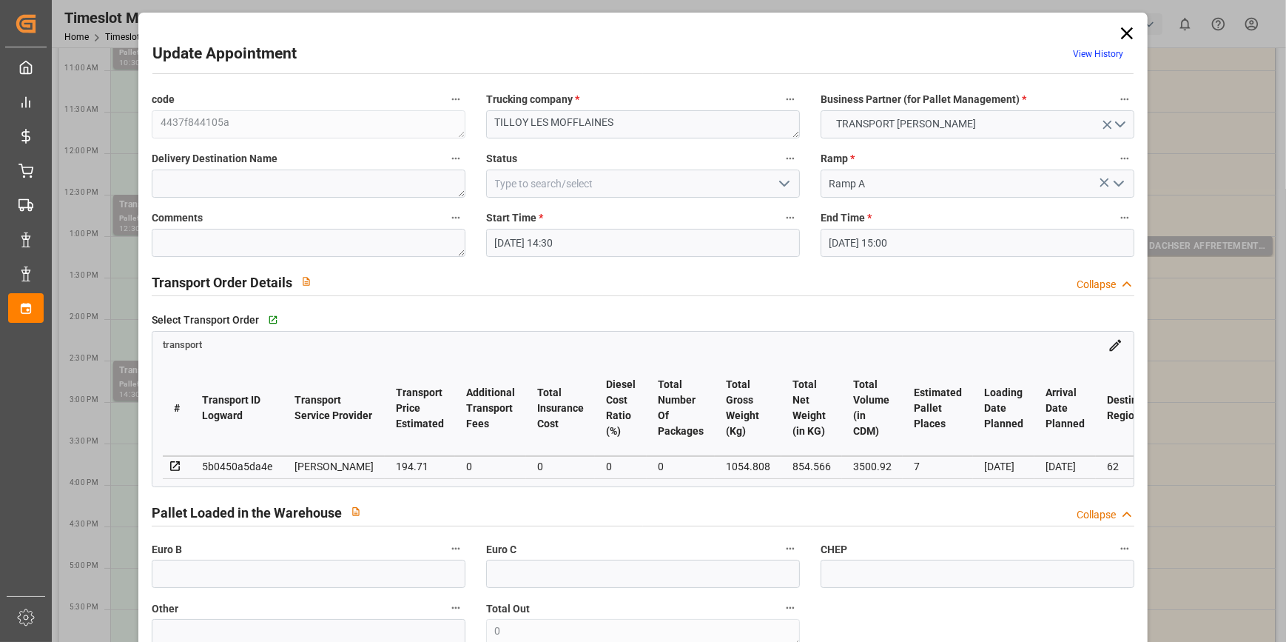
click at [780, 183] on polyline "open menu" at bounding box center [784, 183] width 9 height 4
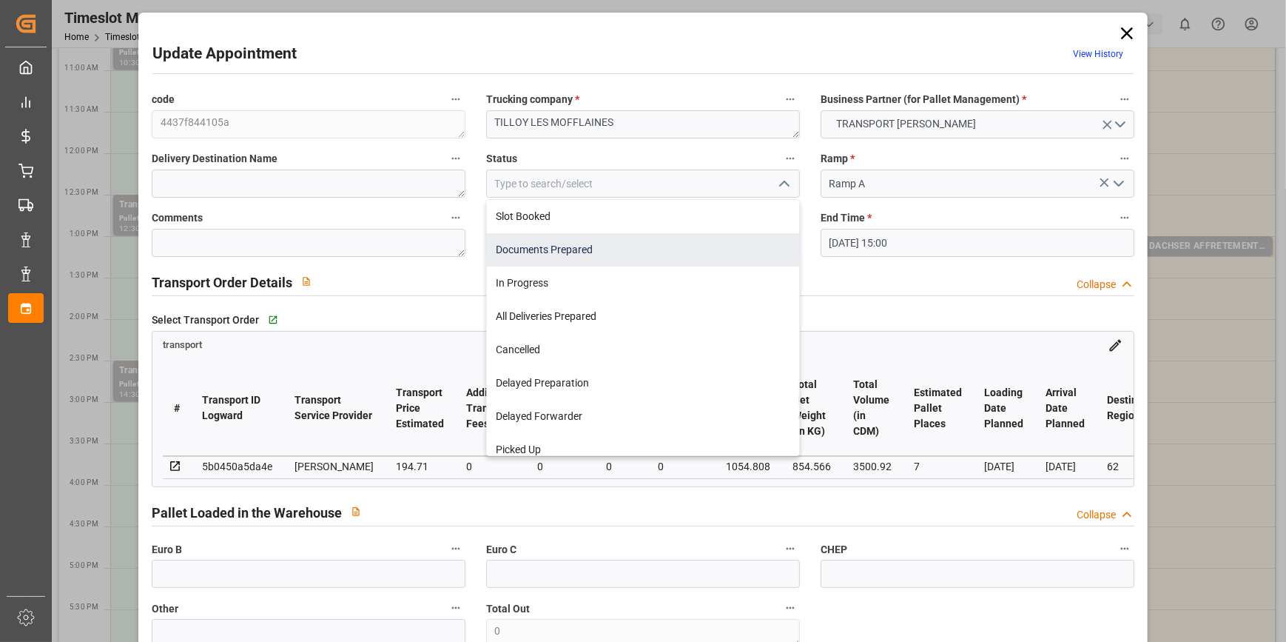
click at [521, 246] on div "Documents Prepared" at bounding box center [643, 249] width 312 height 33
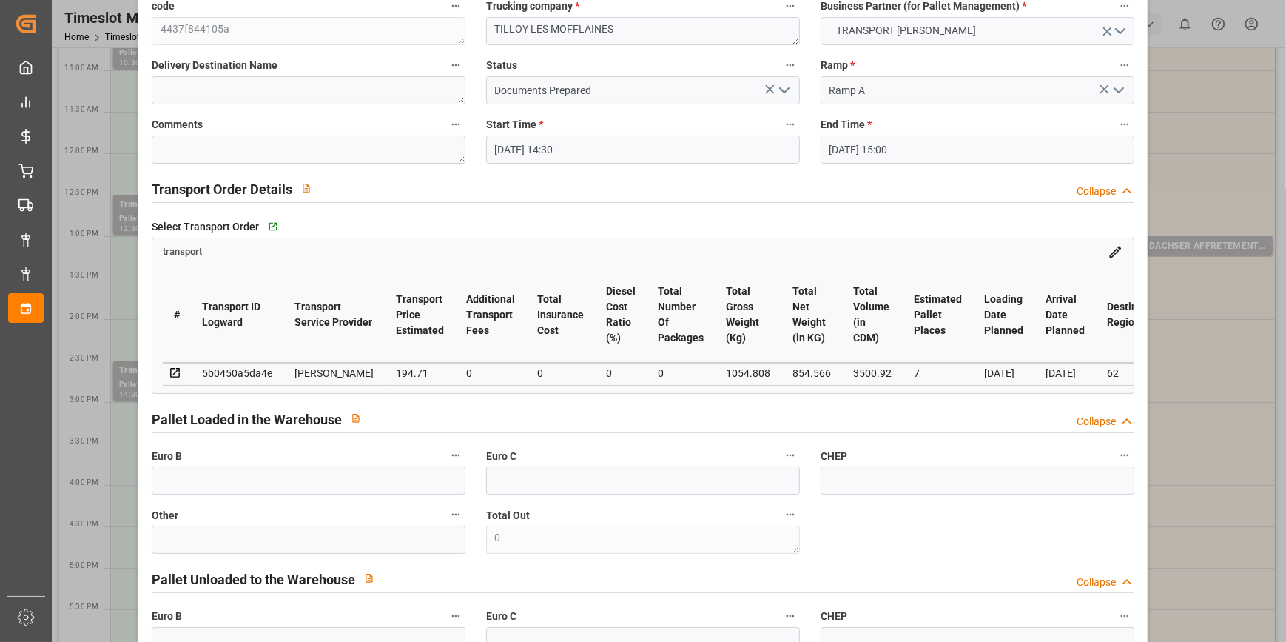
scroll to position [0, 0]
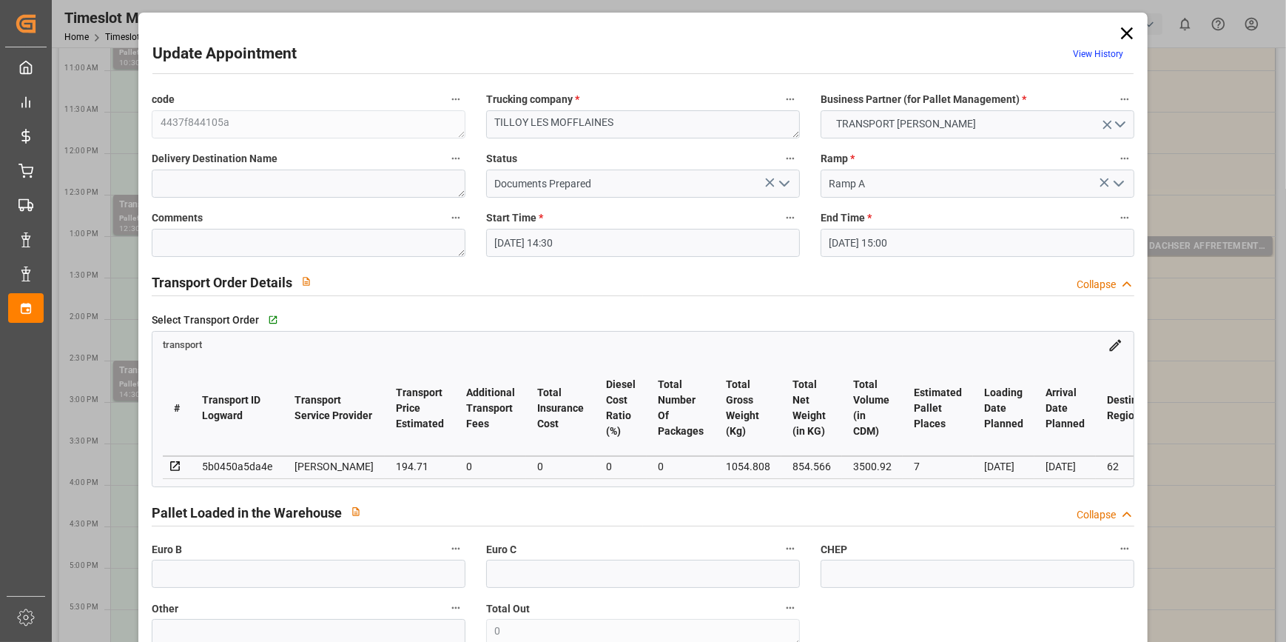
click at [784, 178] on icon "open menu" at bounding box center [785, 184] width 18 height 18
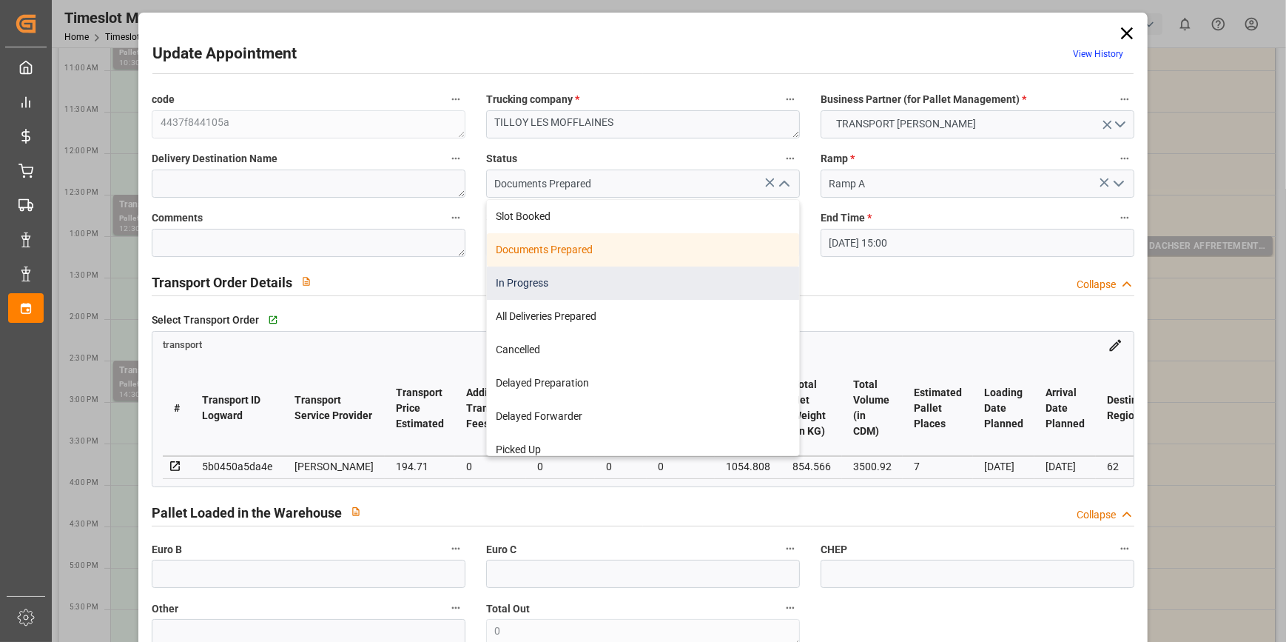
click at [527, 274] on div "In Progress" at bounding box center [643, 282] width 312 height 33
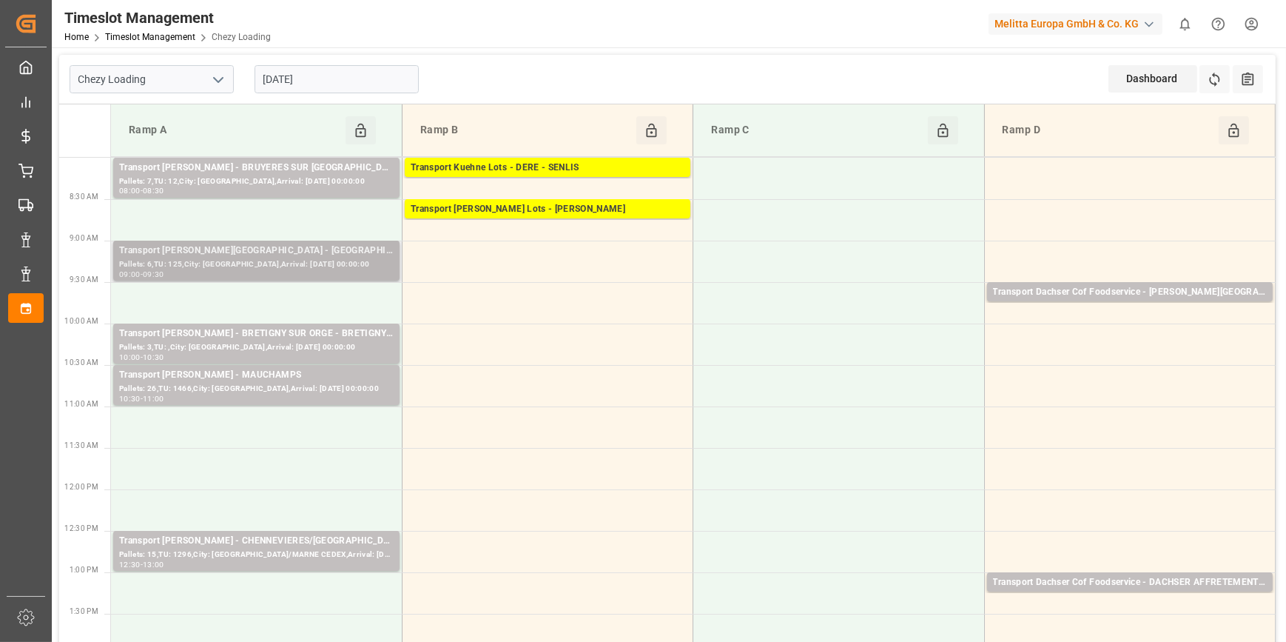
click at [287, 262] on div "Pallets: 6,TU: 125,City: BOURGES,Arrival: 2025-10-20 00:00:00" at bounding box center [256, 264] width 275 height 13
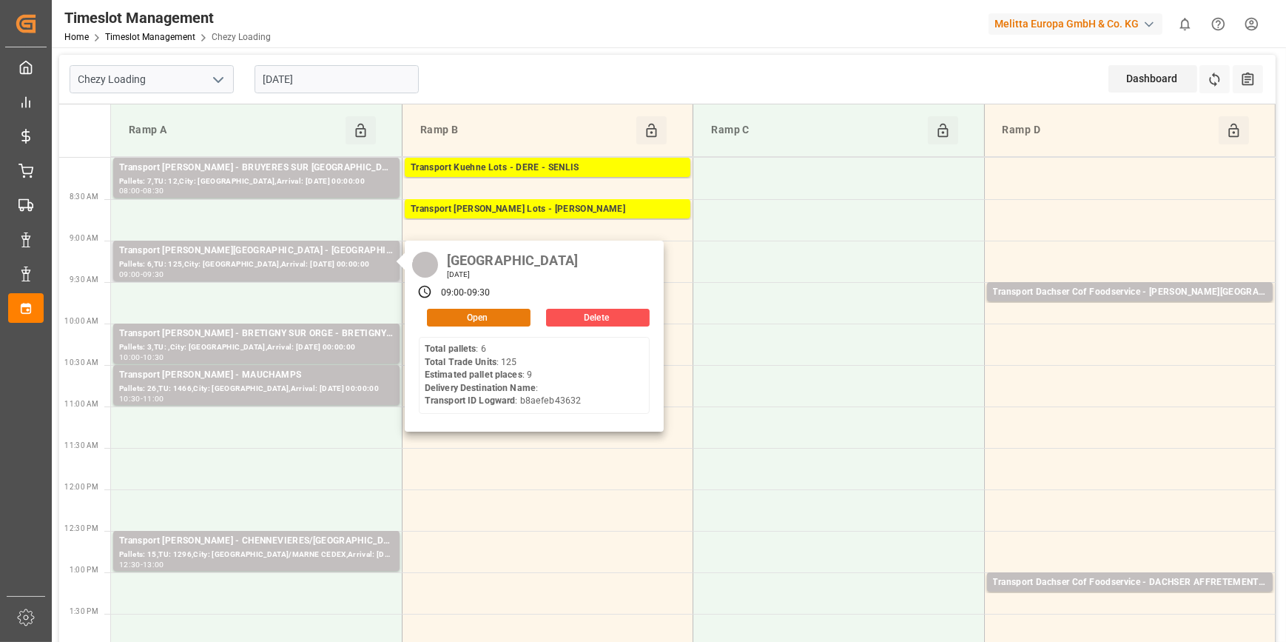
click at [465, 311] on button "Open" at bounding box center [479, 318] width 104 height 18
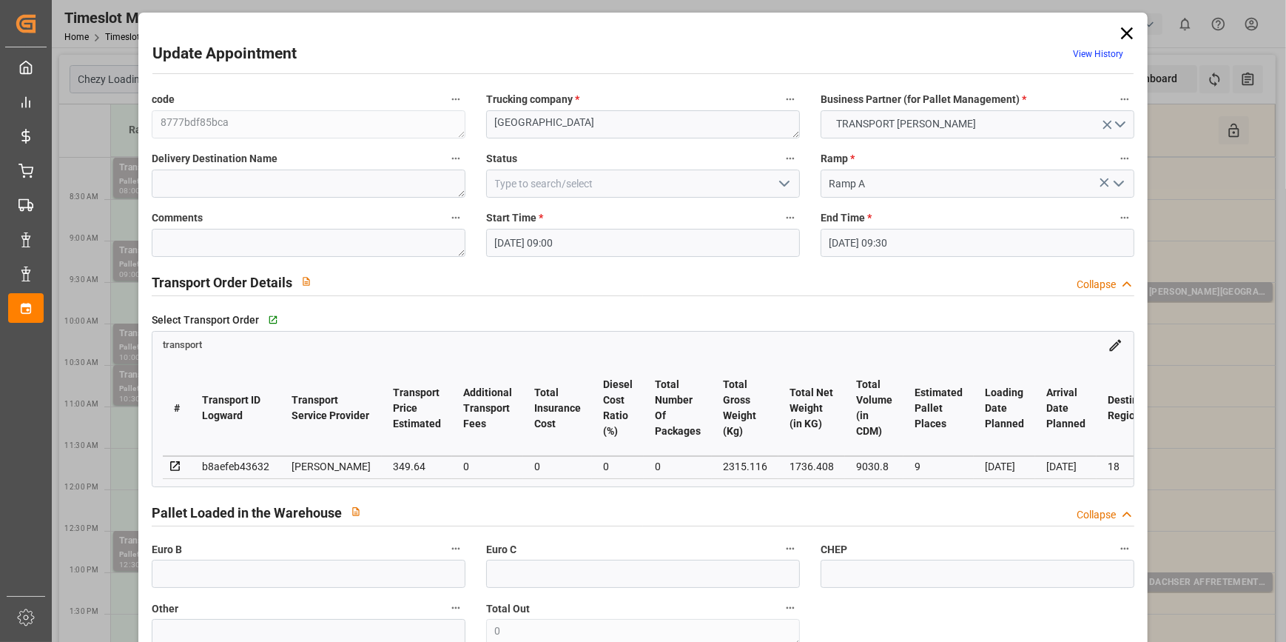
click at [776, 184] on icon "open menu" at bounding box center [785, 184] width 18 height 18
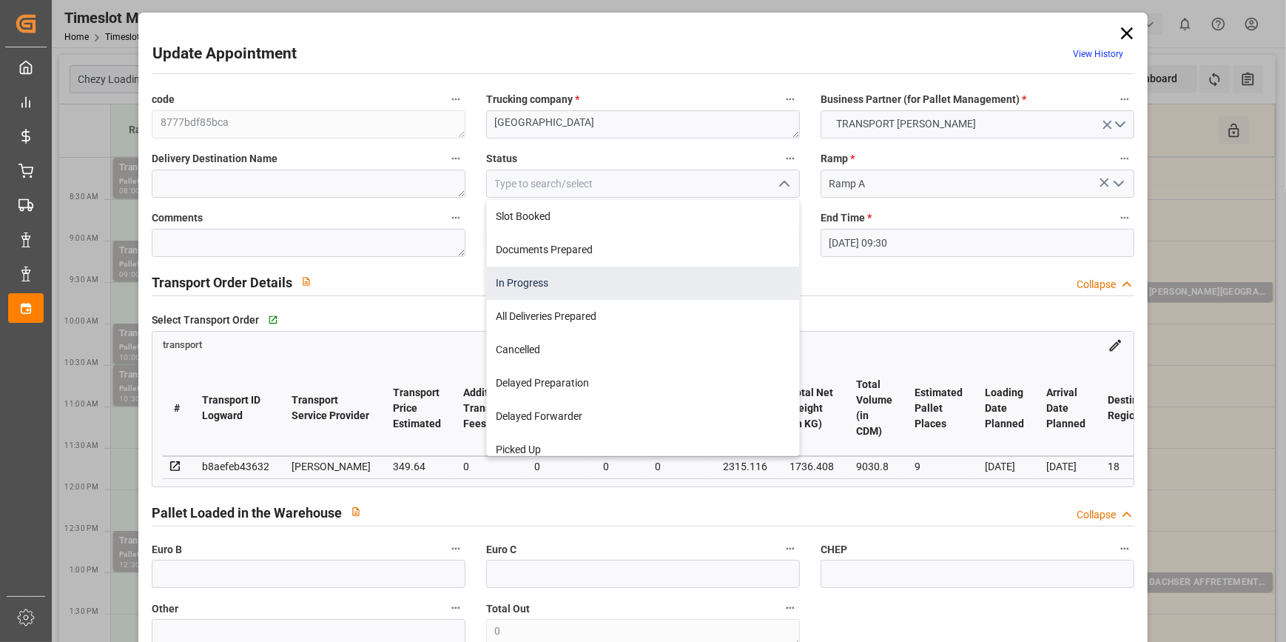
click at [559, 276] on div "In Progress" at bounding box center [643, 282] width 312 height 33
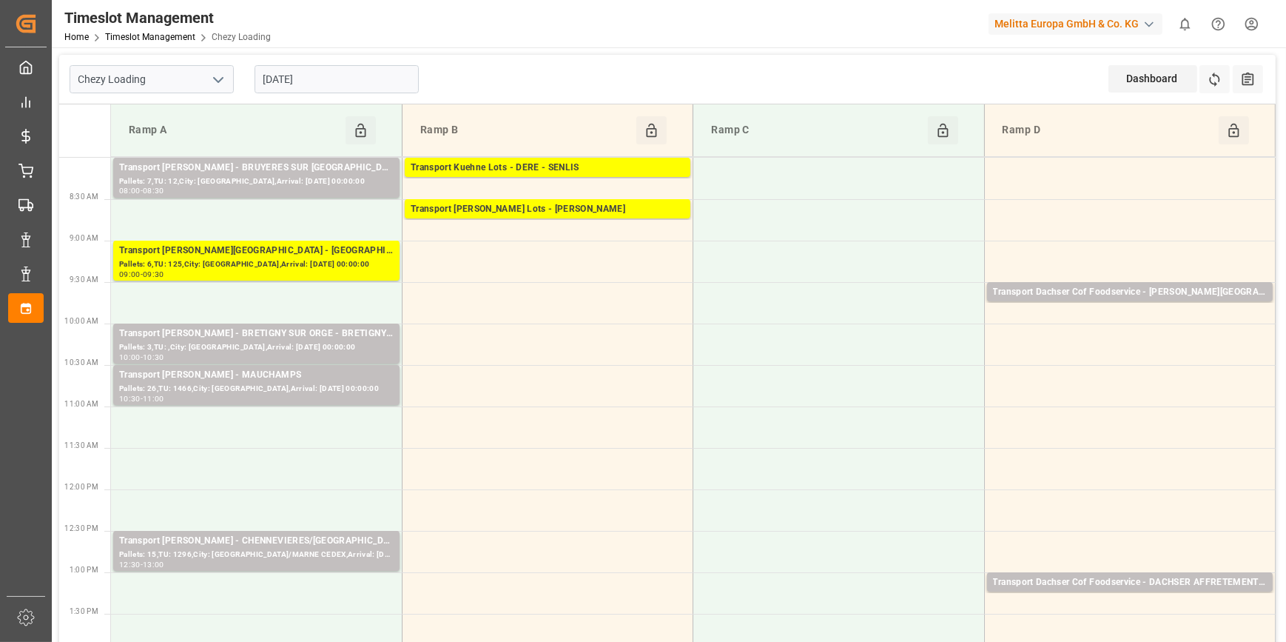
click at [295, 88] on input "[DATE]" at bounding box center [337, 79] width 164 height 28
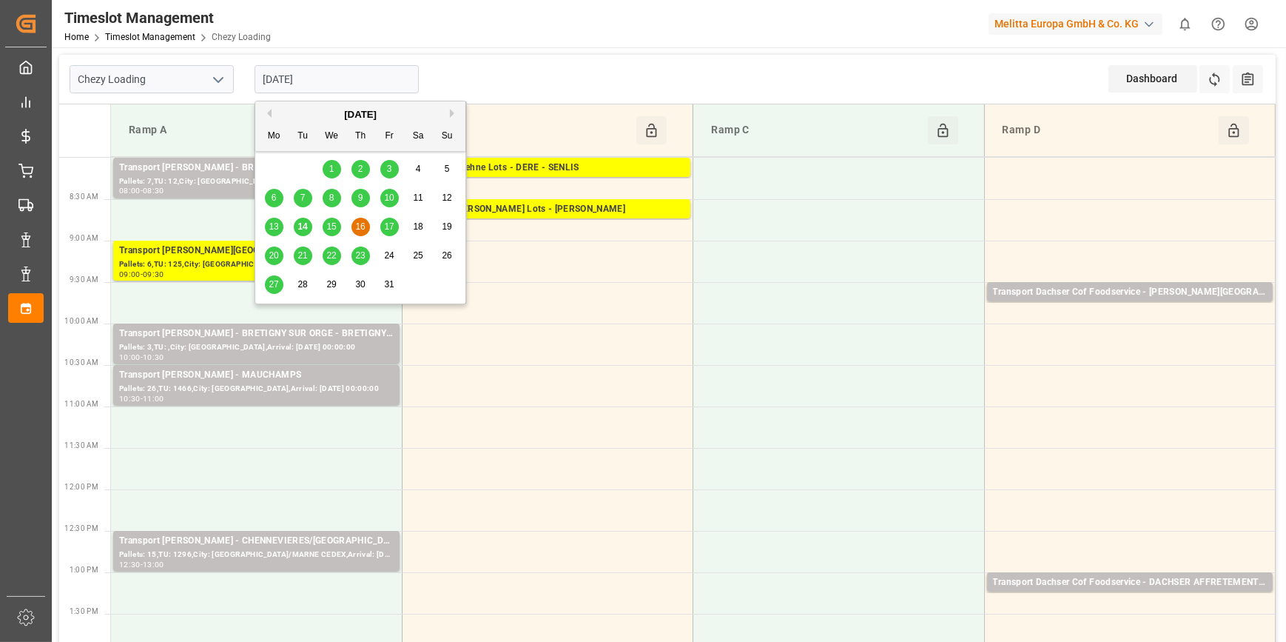
click at [331, 226] on span "15" at bounding box center [331, 226] width 10 height 10
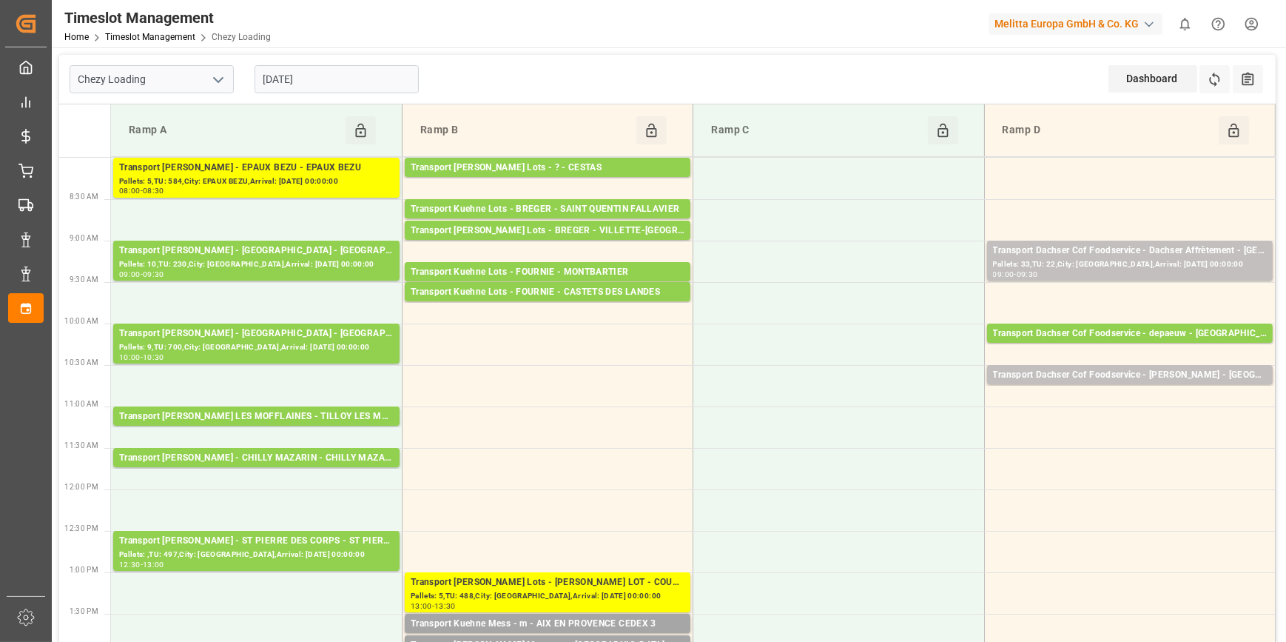
click at [329, 78] on input "15-10-2025" at bounding box center [337, 79] width 164 height 28
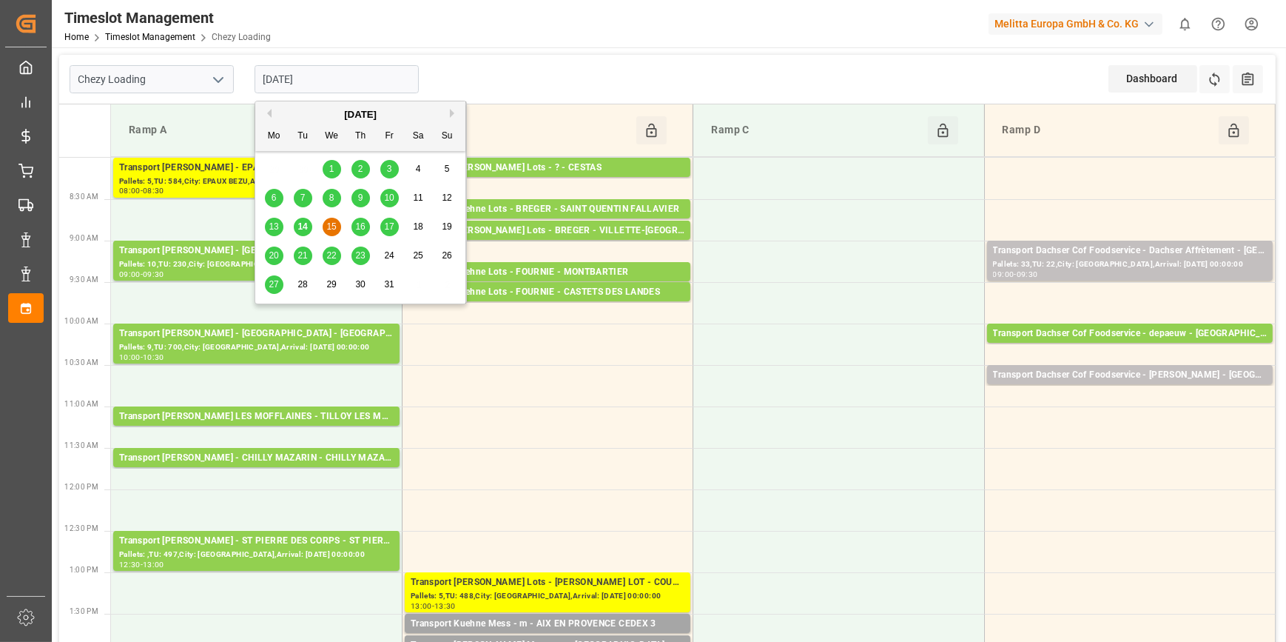
click at [303, 226] on span "14" at bounding box center [302, 226] width 10 height 10
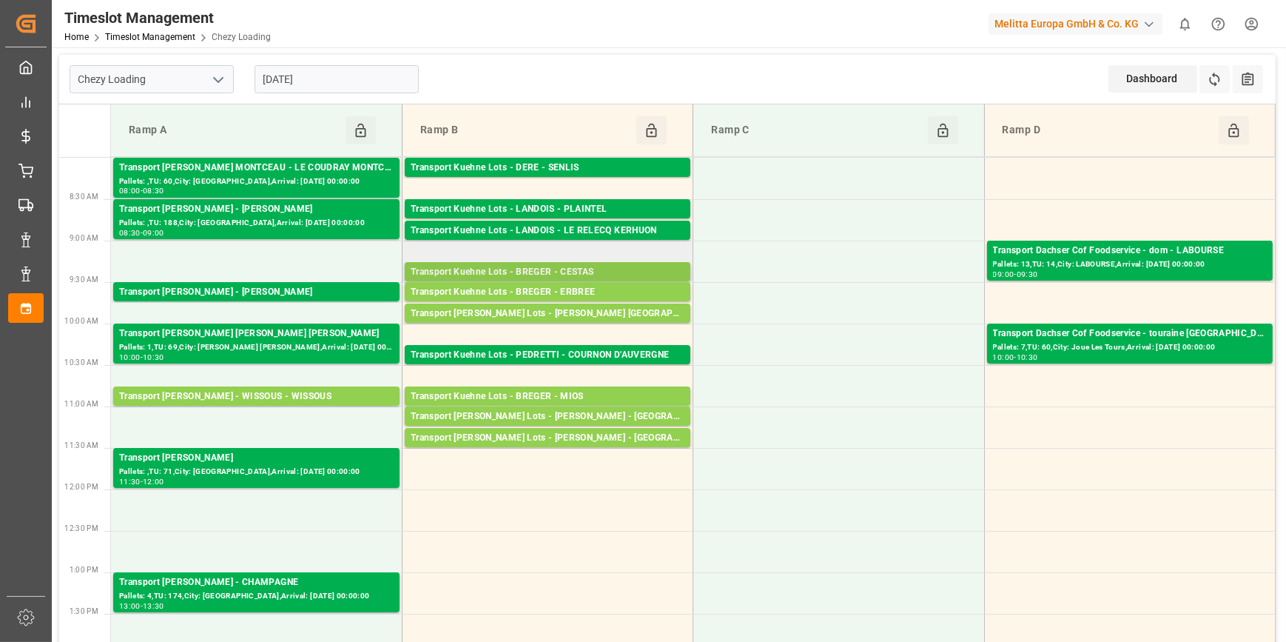
click at [580, 267] on div "Transport Kuehne Lots - BREGER - CESTAS" at bounding box center [548, 272] width 274 height 15
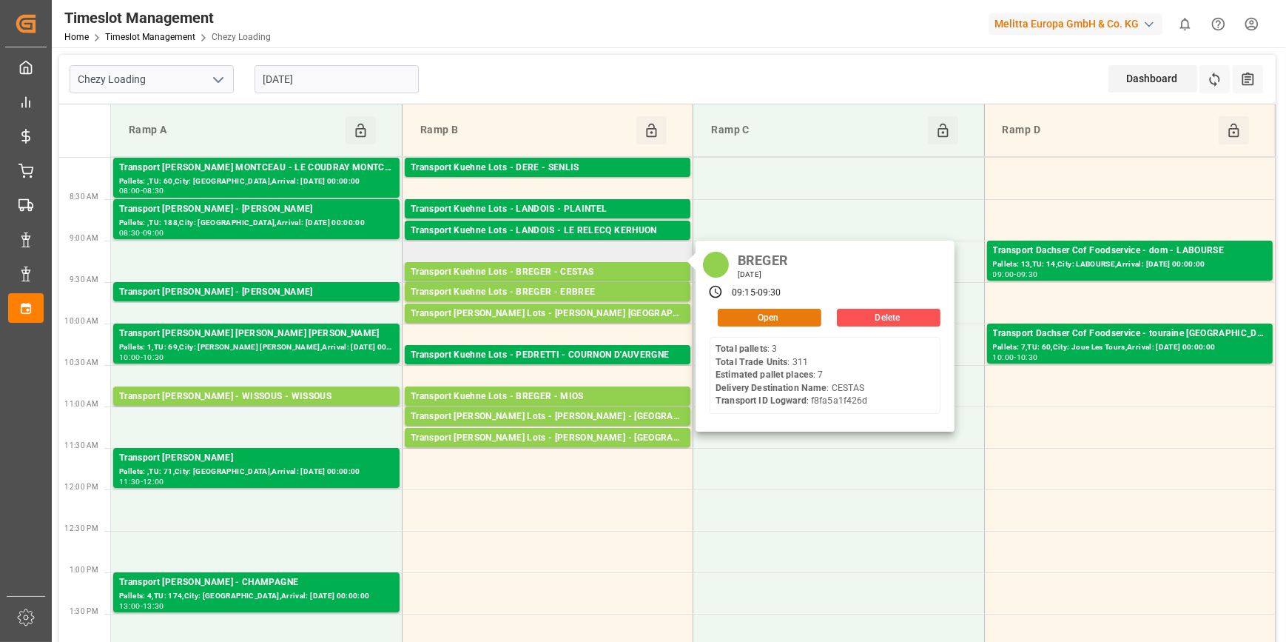
click at [749, 317] on button "Open" at bounding box center [770, 318] width 104 height 18
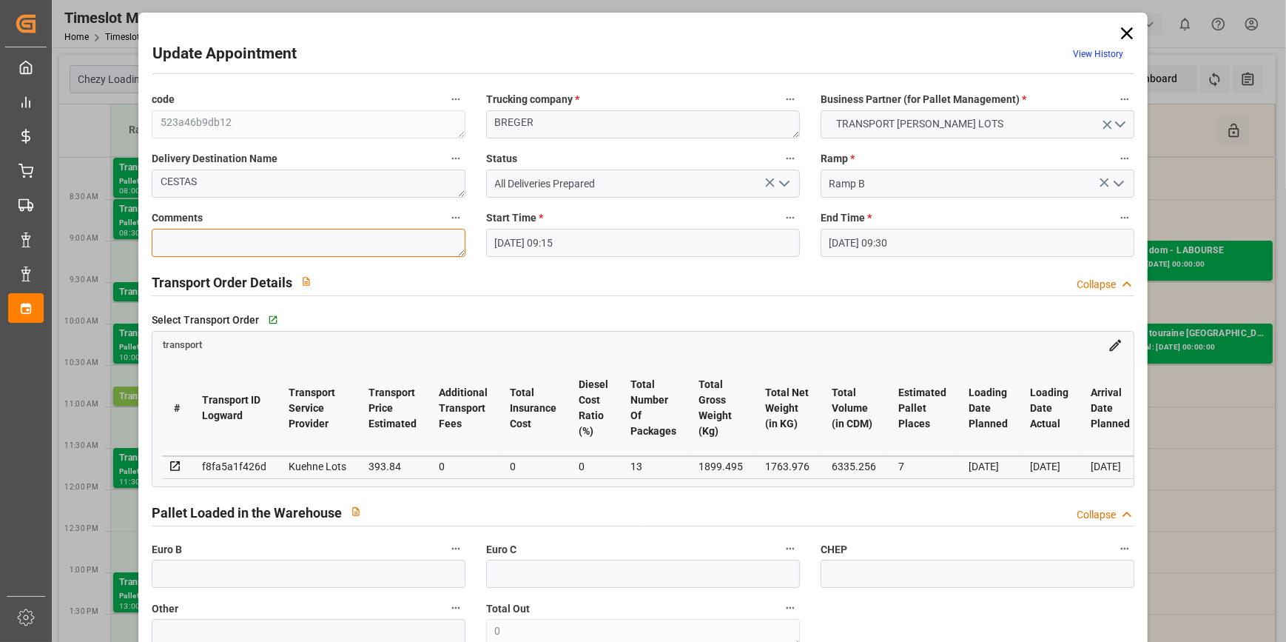
click at [188, 246] on textarea at bounding box center [309, 243] width 314 height 28
click at [781, 186] on icon "open menu" at bounding box center [785, 184] width 18 height 18
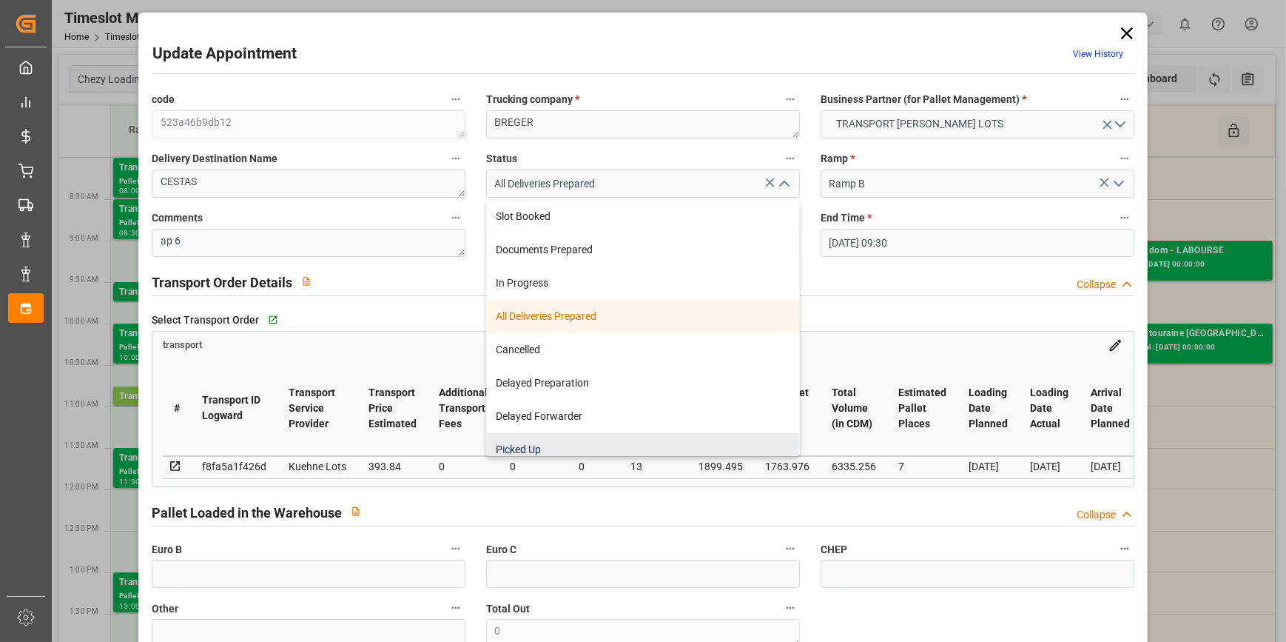
click at [518, 448] on div "Picked Up" at bounding box center [643, 449] width 312 height 33
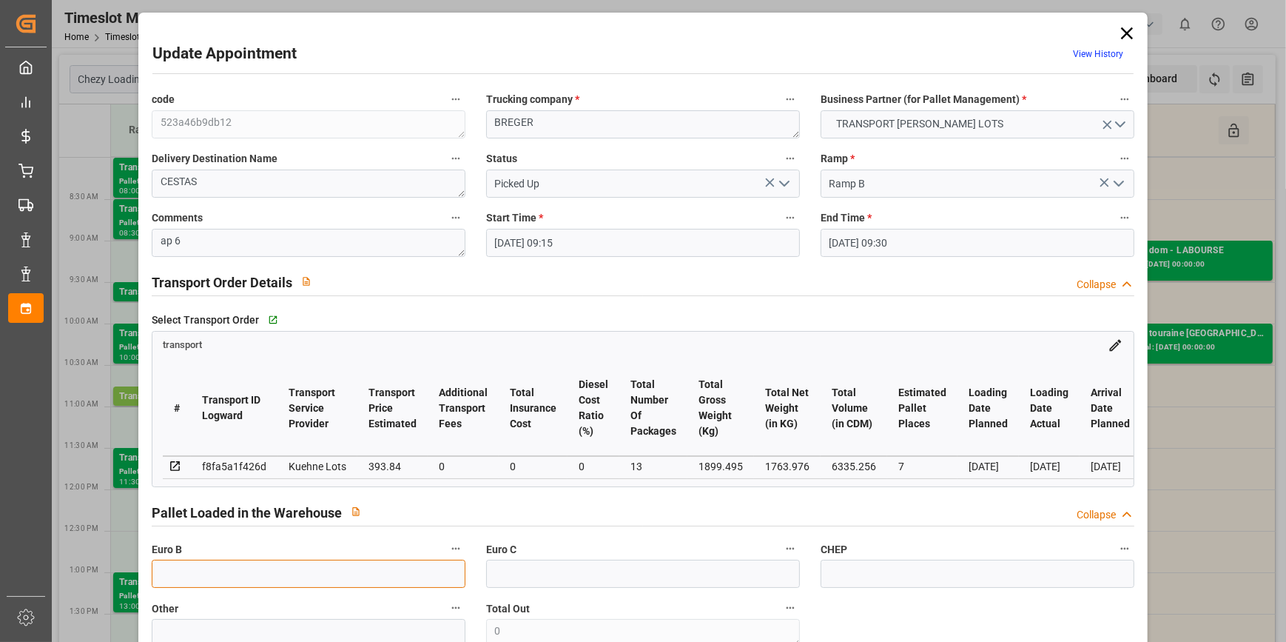
drag, startPoint x: 215, startPoint y: 577, endPoint x: 228, endPoint y: 585, distance: 14.6
click at [215, 577] on input "text" at bounding box center [309, 573] width 314 height 28
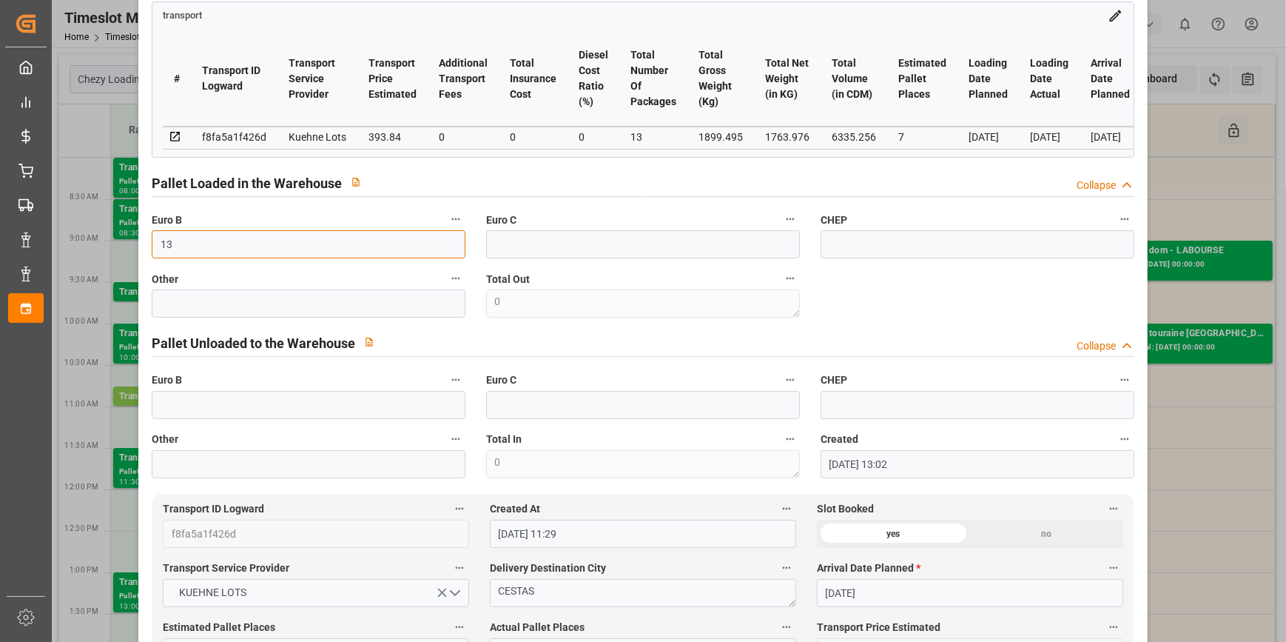
scroll to position [403, 0]
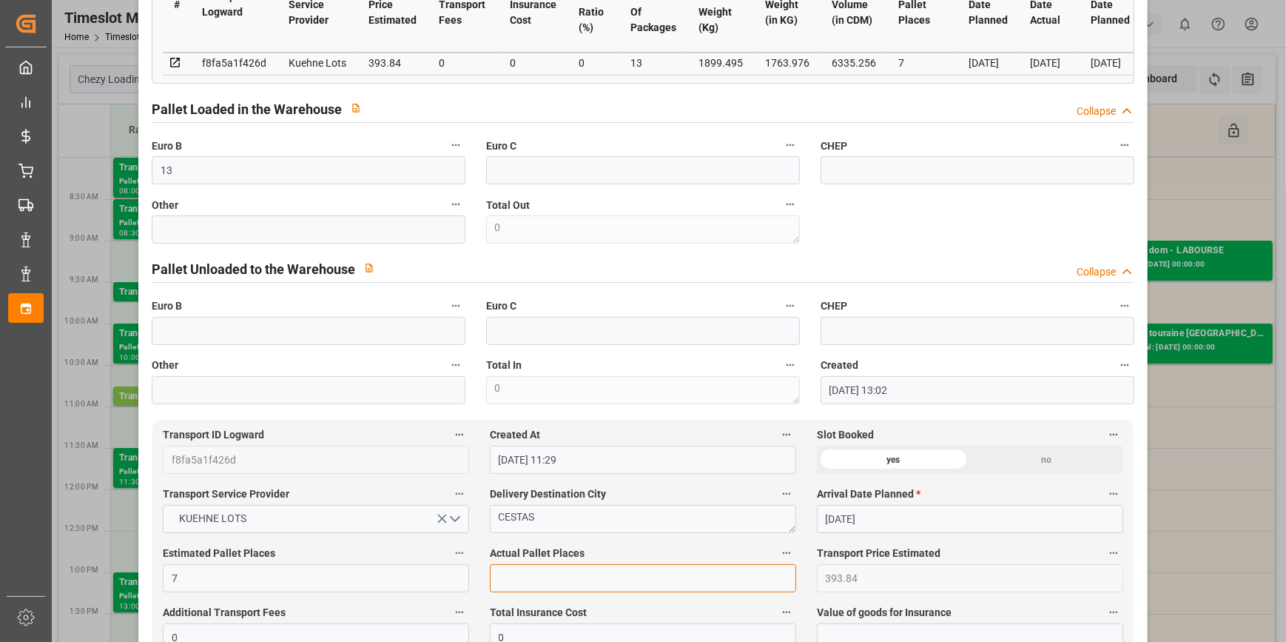
click at [506, 583] on input "text" at bounding box center [643, 578] width 306 height 28
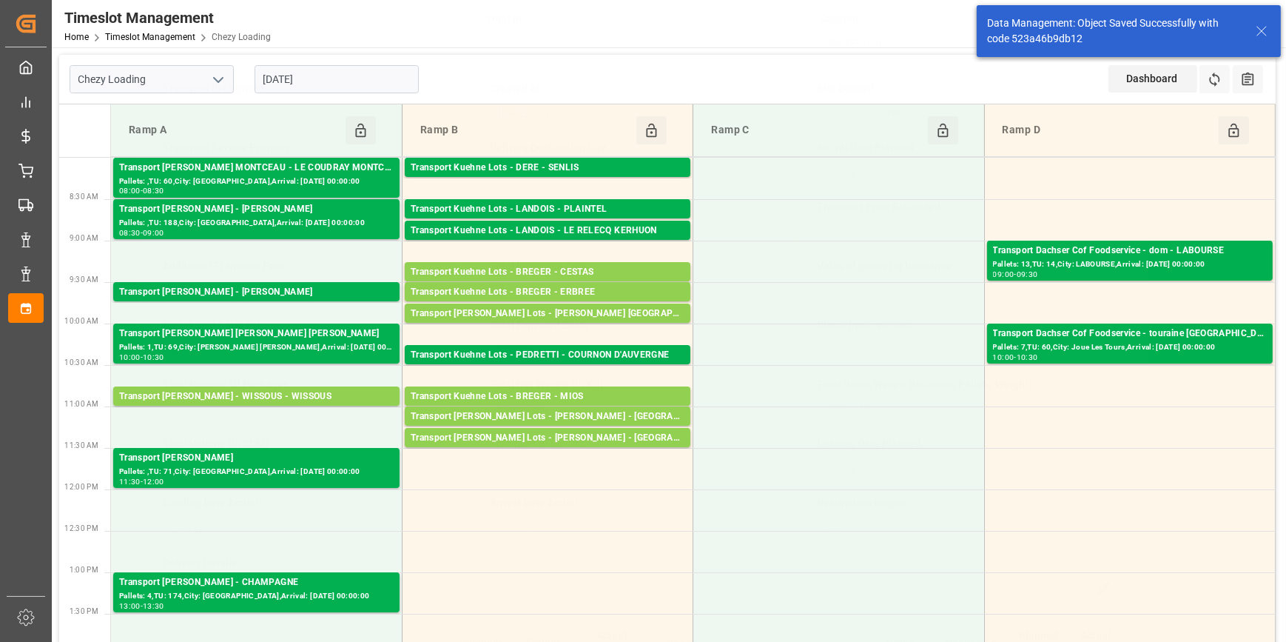
scroll to position [710, 0]
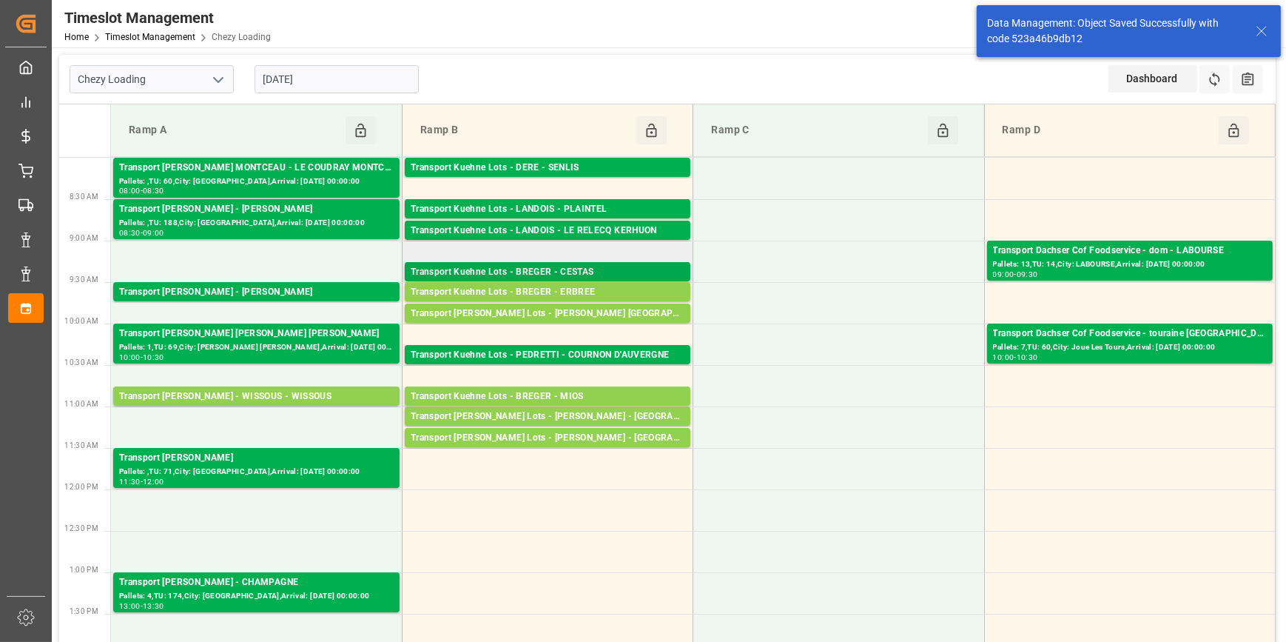
click at [618, 275] on div "Transport Kuehne Lots - BREGER - CESTAS" at bounding box center [548, 272] width 274 height 15
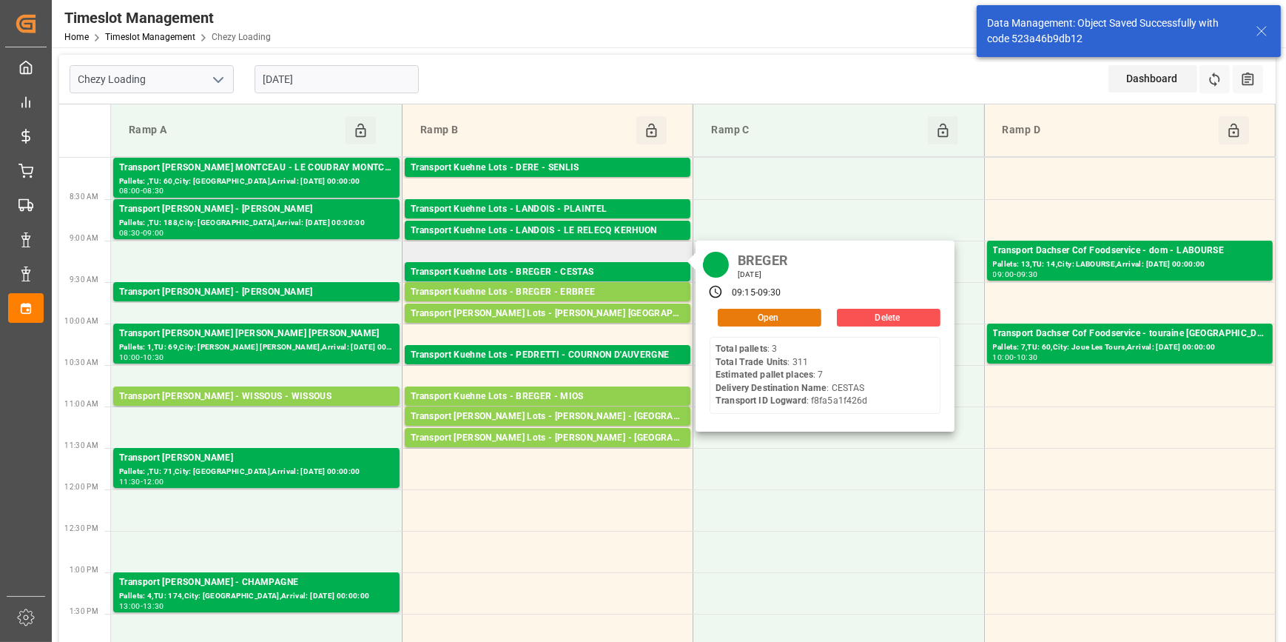
click at [747, 314] on button "Open" at bounding box center [770, 318] width 104 height 18
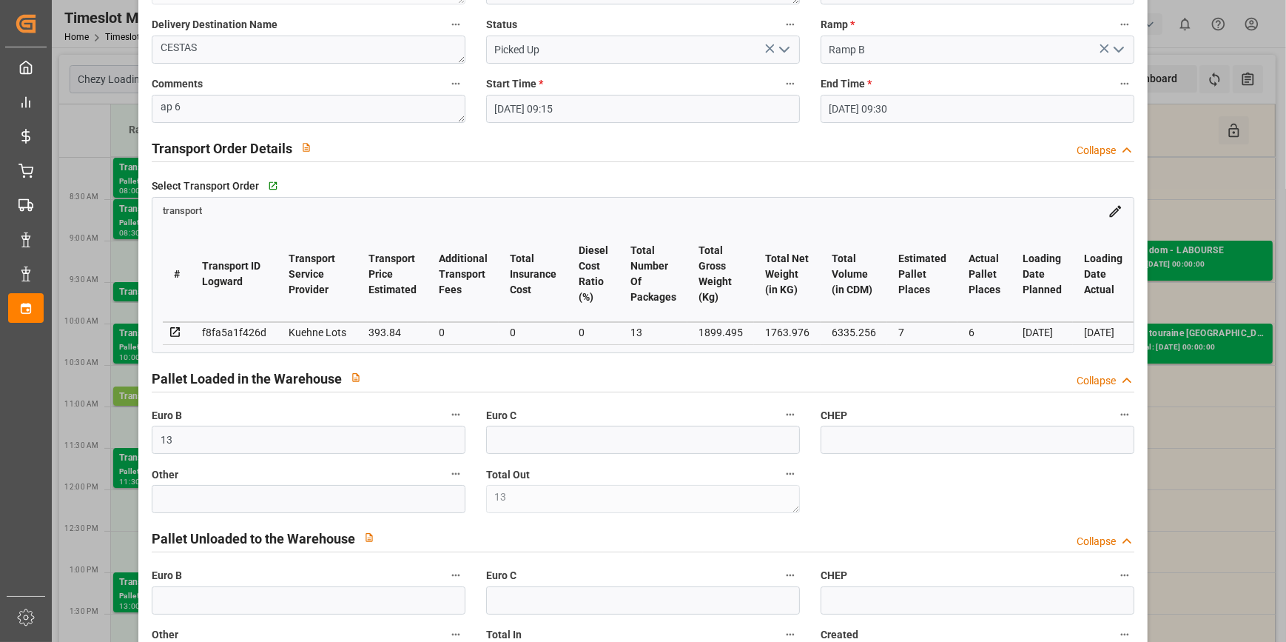
scroll to position [0, 0]
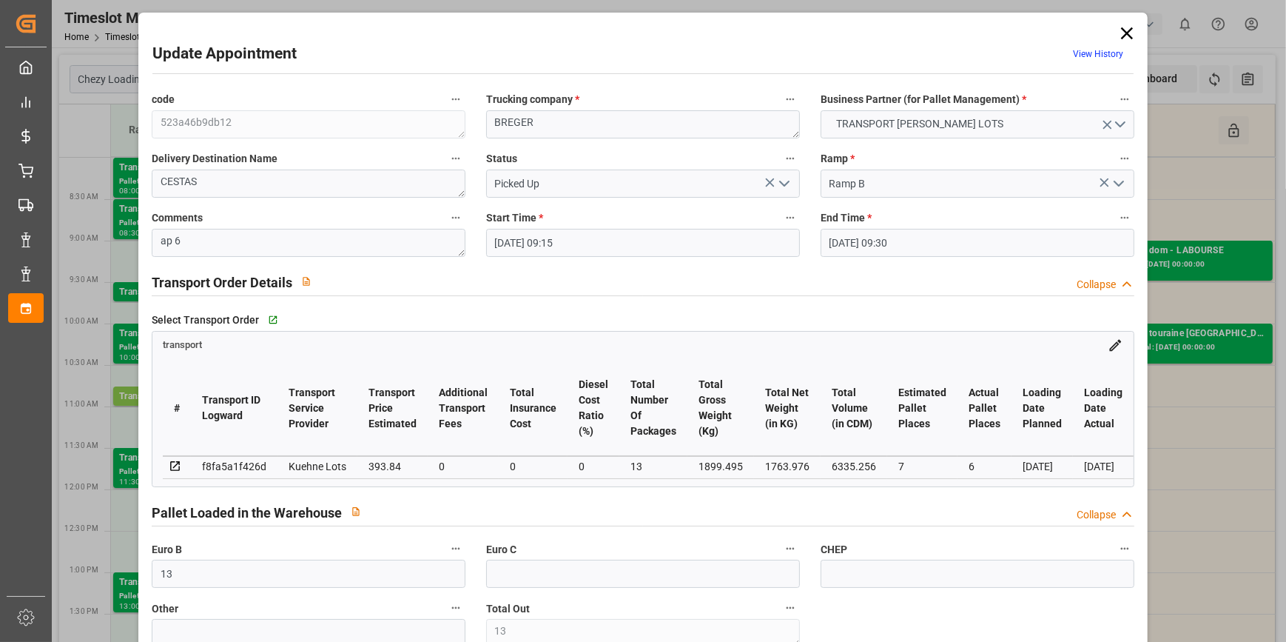
click at [1126, 35] on icon at bounding box center [1127, 33] width 21 height 21
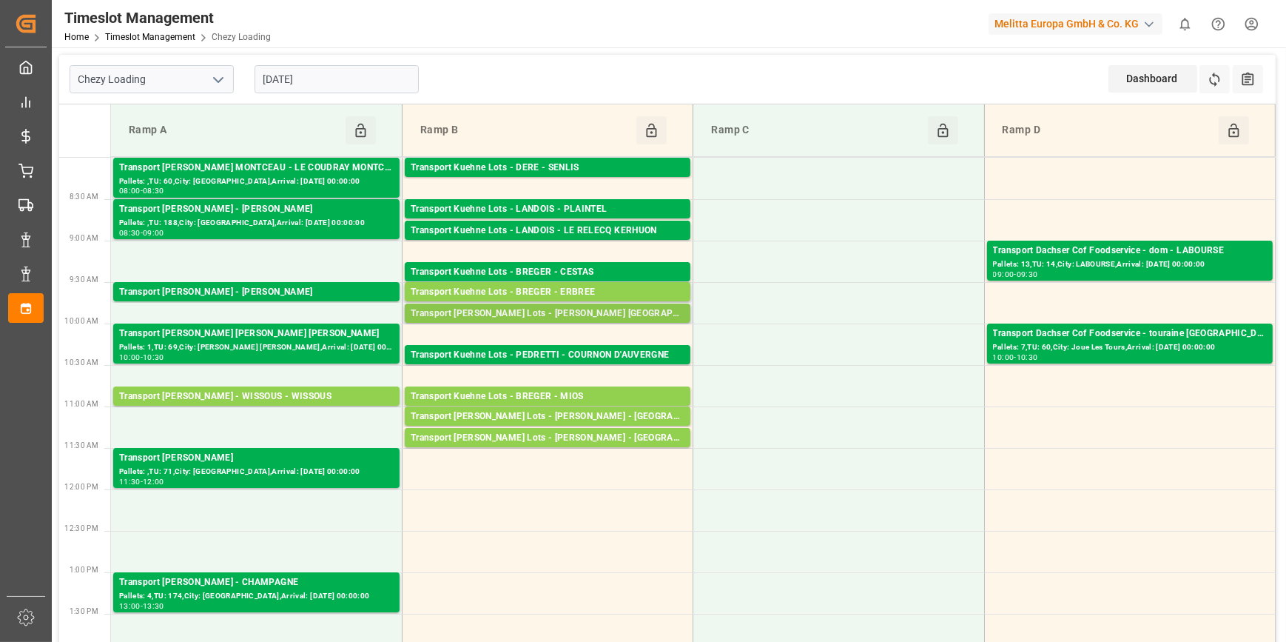
click at [579, 314] on div "Transport Kuehne Lots - BREGER Thierville -" at bounding box center [548, 313] width 274 height 15
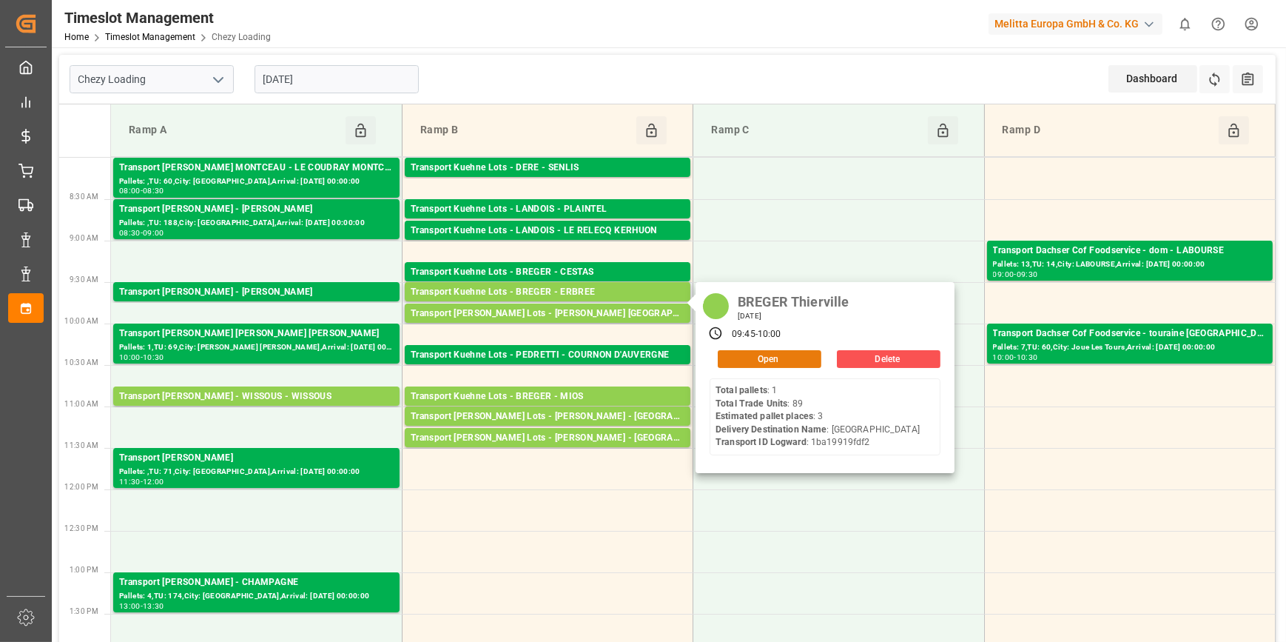
click at [736, 352] on button "Open" at bounding box center [770, 359] width 104 height 18
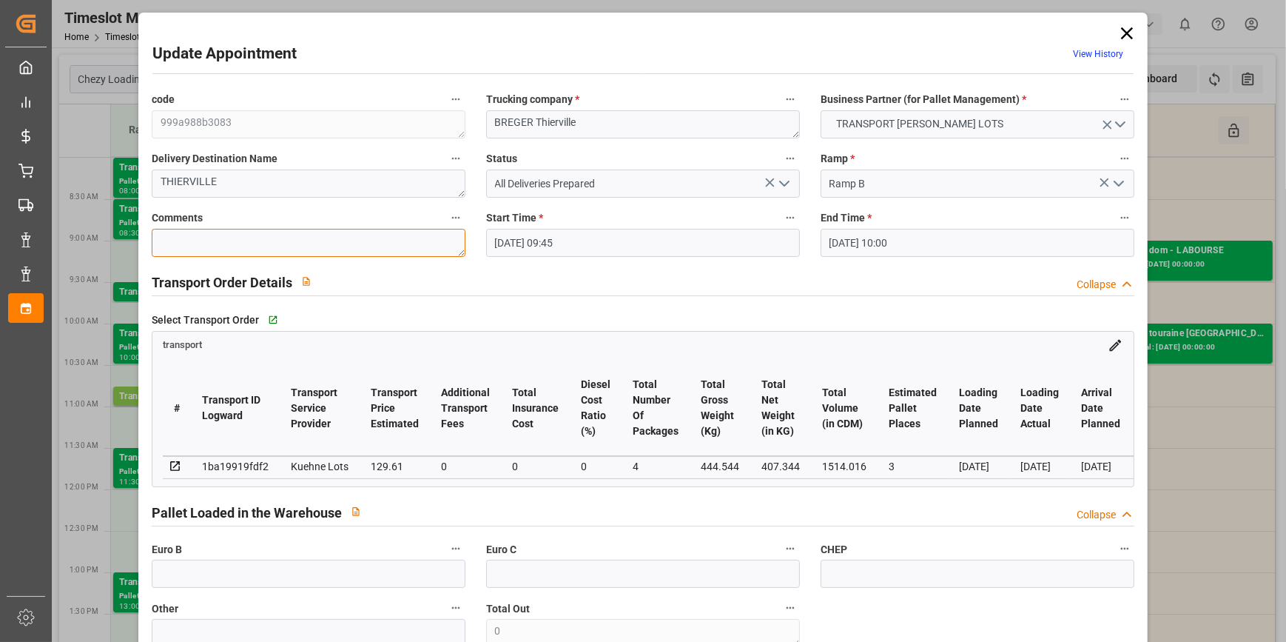
click at [184, 246] on textarea at bounding box center [309, 243] width 314 height 28
drag, startPoint x: 780, startPoint y: 184, endPoint x: 780, endPoint y: 192, distance: 8.9
click at [780, 186] on icon "open menu" at bounding box center [785, 184] width 18 height 18
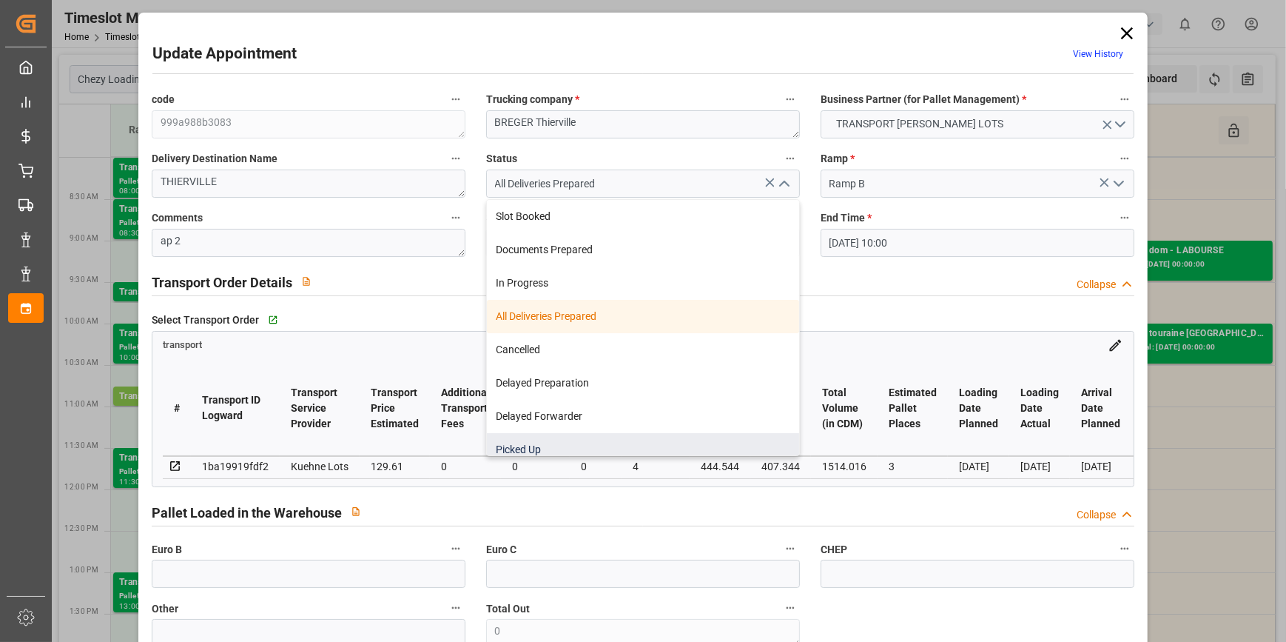
click at [571, 445] on div "Picked Up" at bounding box center [643, 449] width 312 height 33
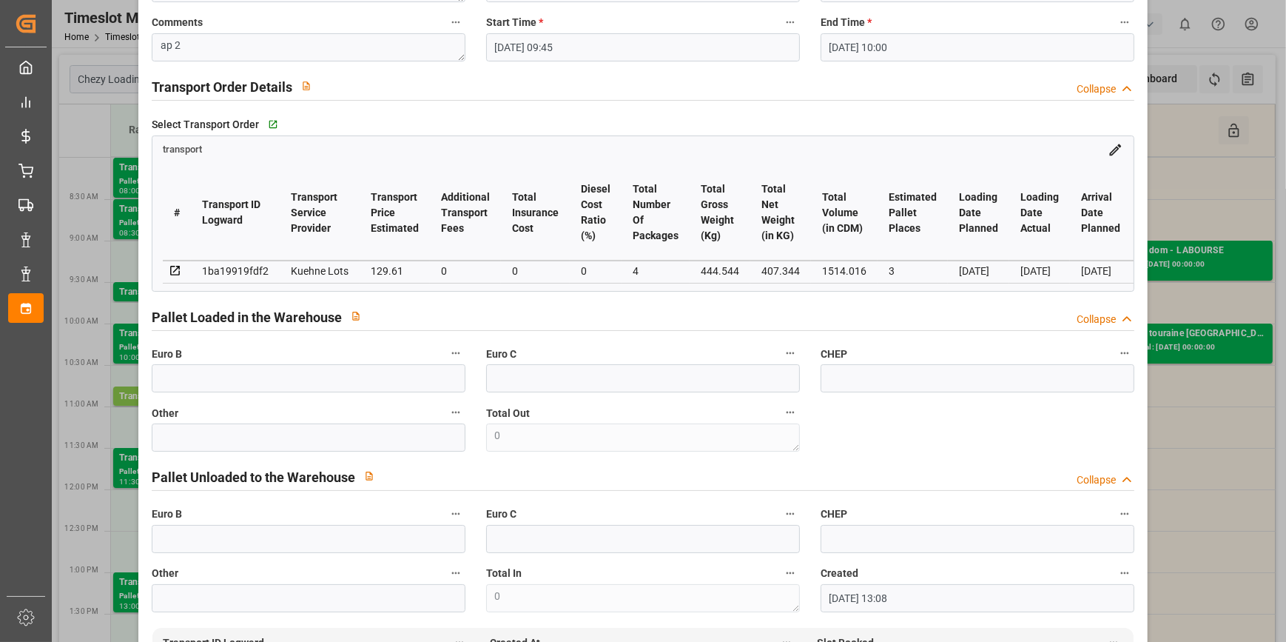
scroll to position [201, 0]
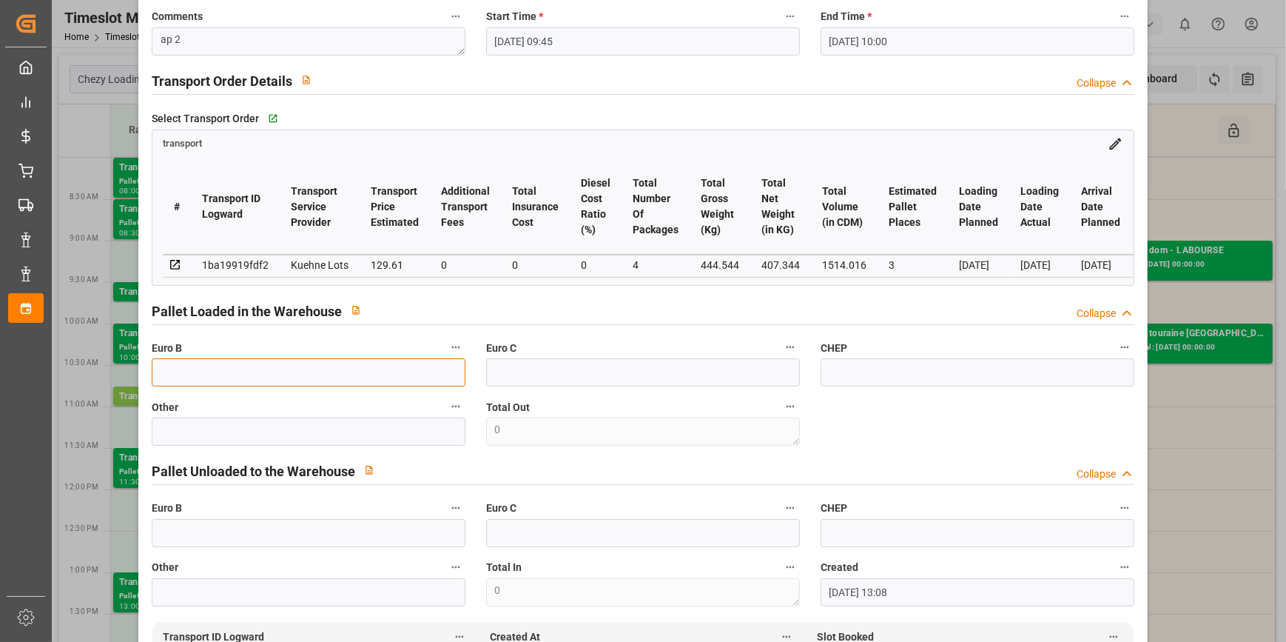
click at [198, 379] on input "text" at bounding box center [309, 372] width 314 height 28
click at [517, 310] on div "Pallet Loaded in the Warehouse Collapse" at bounding box center [643, 310] width 983 height 28
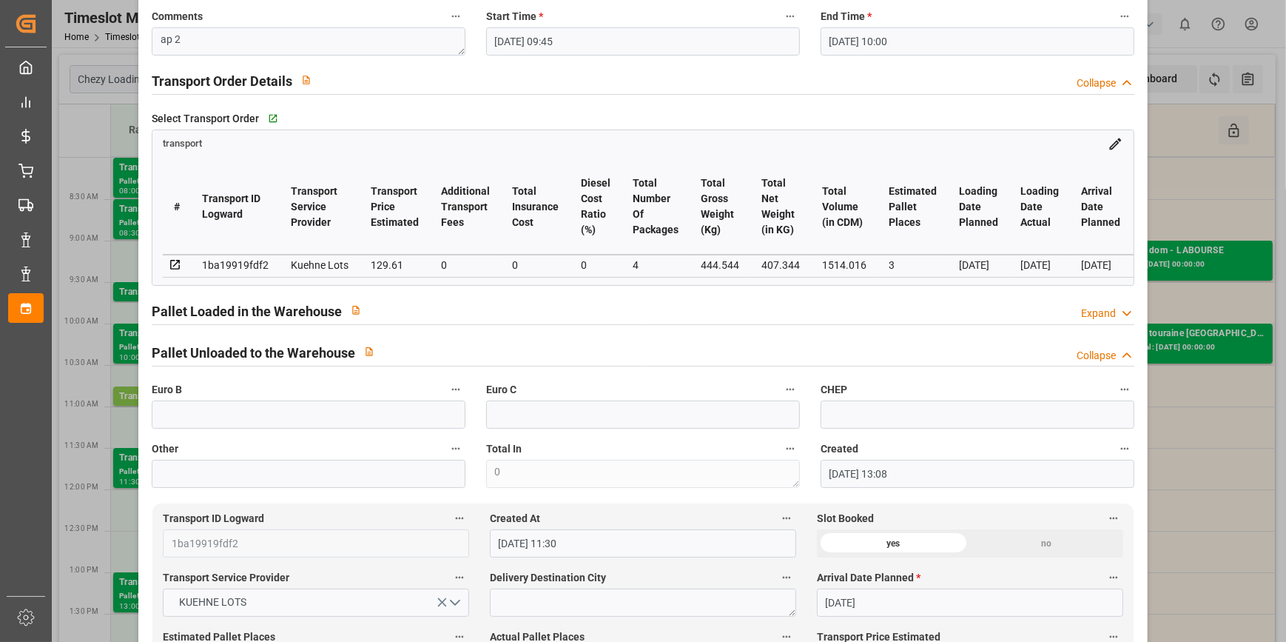
click at [1120, 311] on icon at bounding box center [1127, 314] width 15 height 16
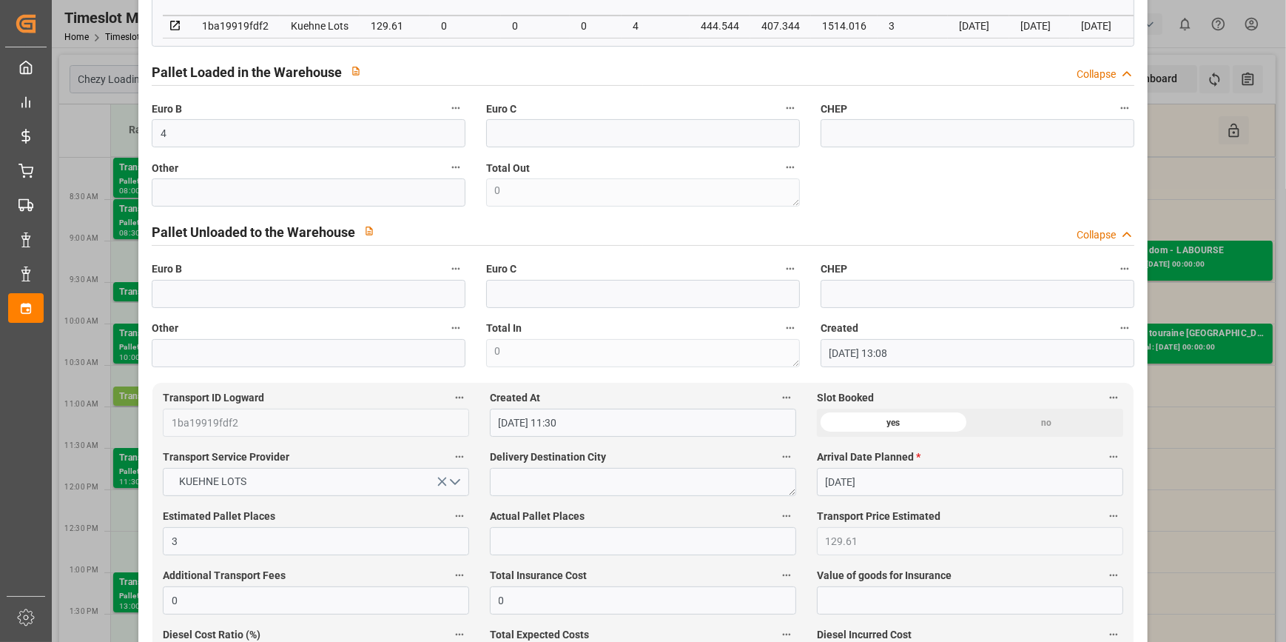
scroll to position [471, 0]
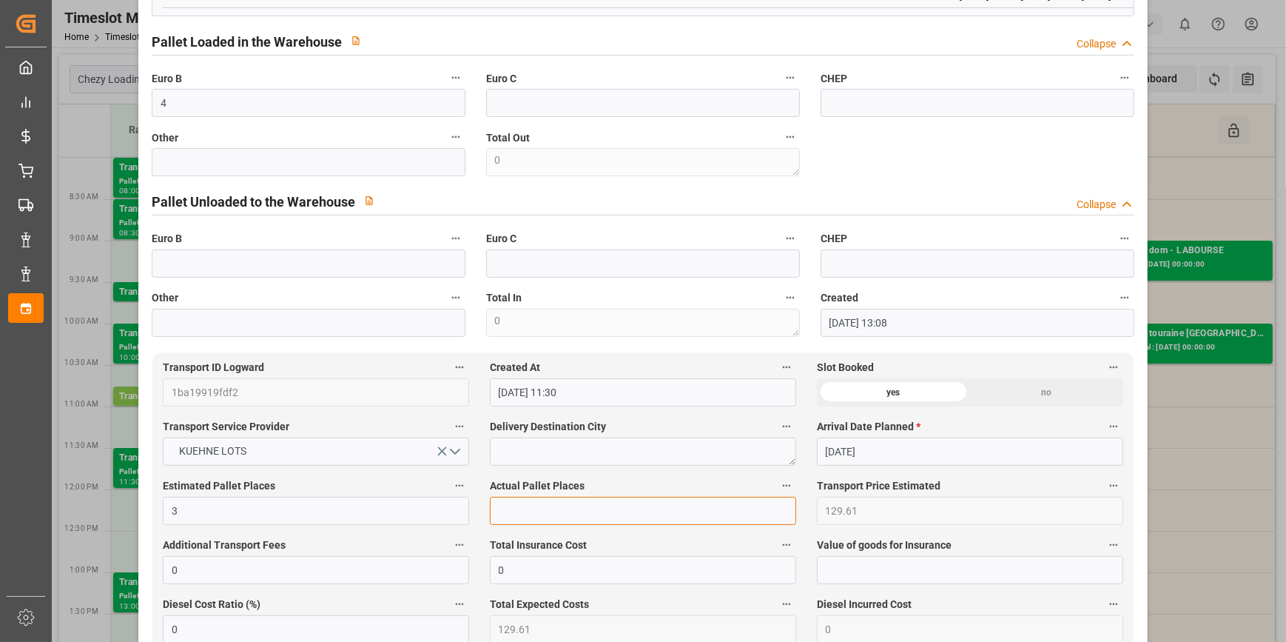
click at [511, 511] on input "text" at bounding box center [643, 511] width 306 height 28
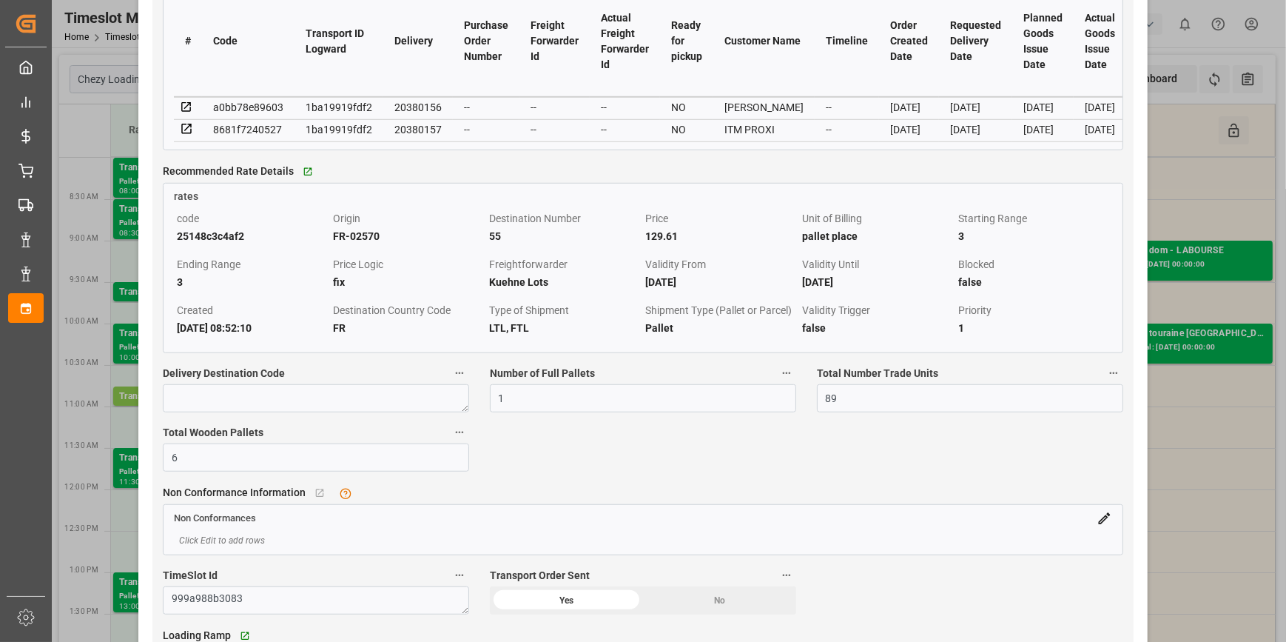
scroll to position [1278, 0]
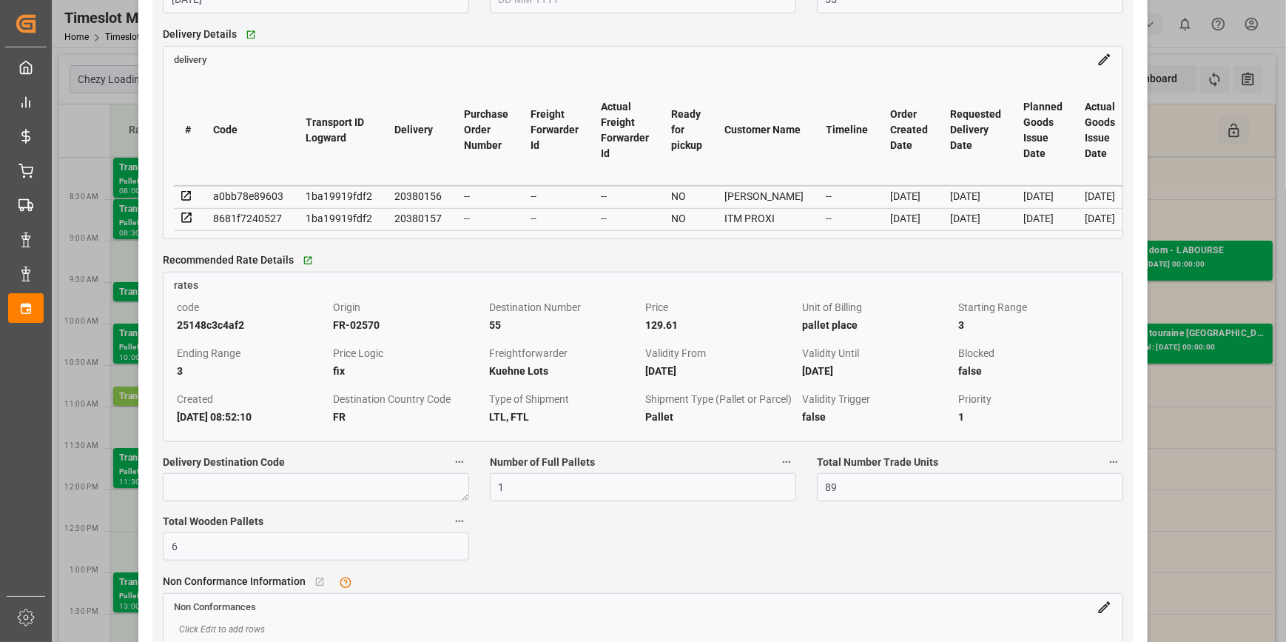
click at [186, 195] on icon at bounding box center [186, 195] width 13 height 13
click at [189, 218] on icon at bounding box center [186, 218] width 10 height 10
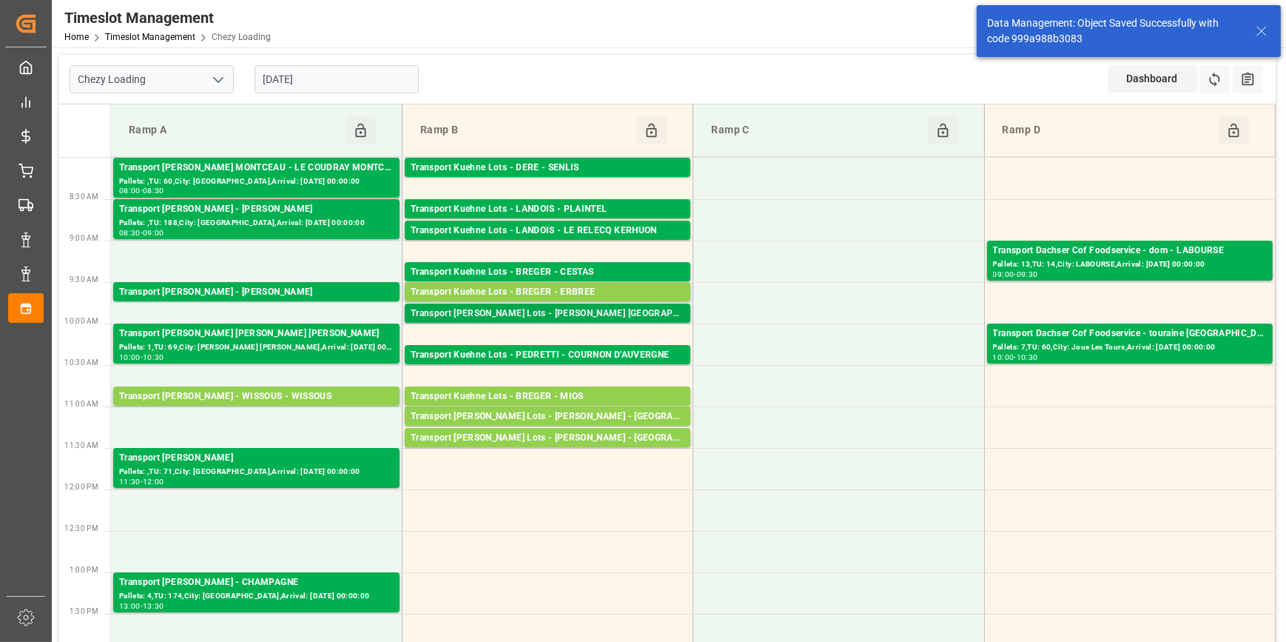
click at [589, 315] on div "Transport Kuehne Lots - BREGER Thierville -" at bounding box center [548, 313] width 274 height 15
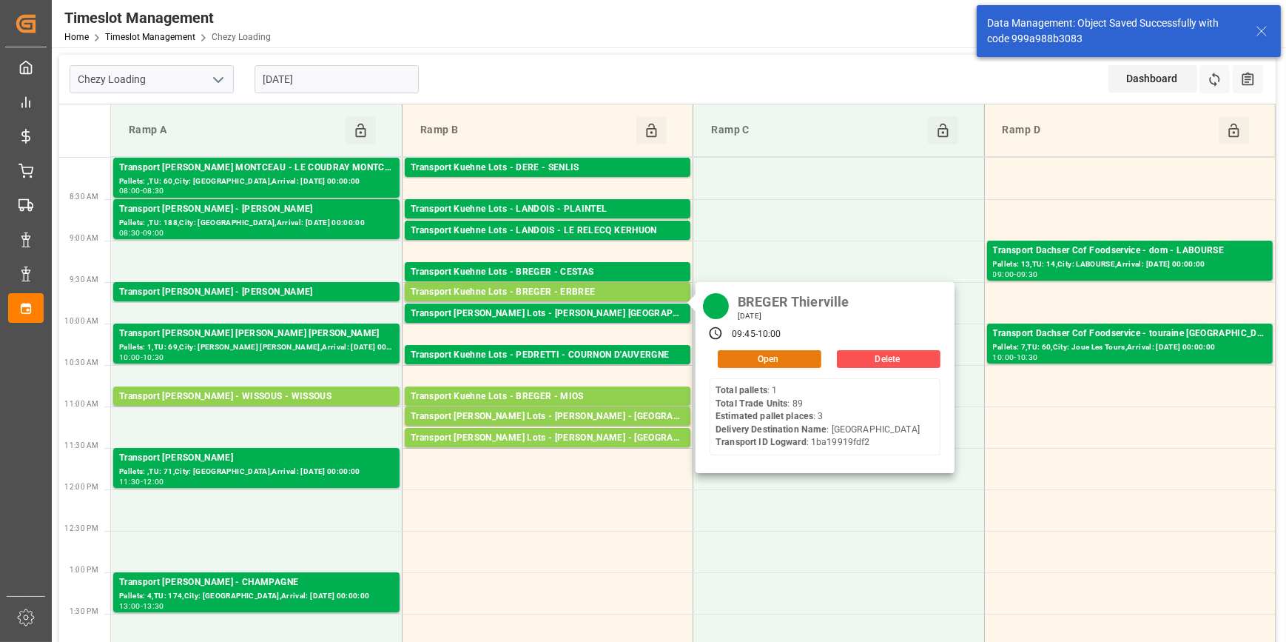
click at [754, 359] on button "Open" at bounding box center [770, 359] width 104 height 18
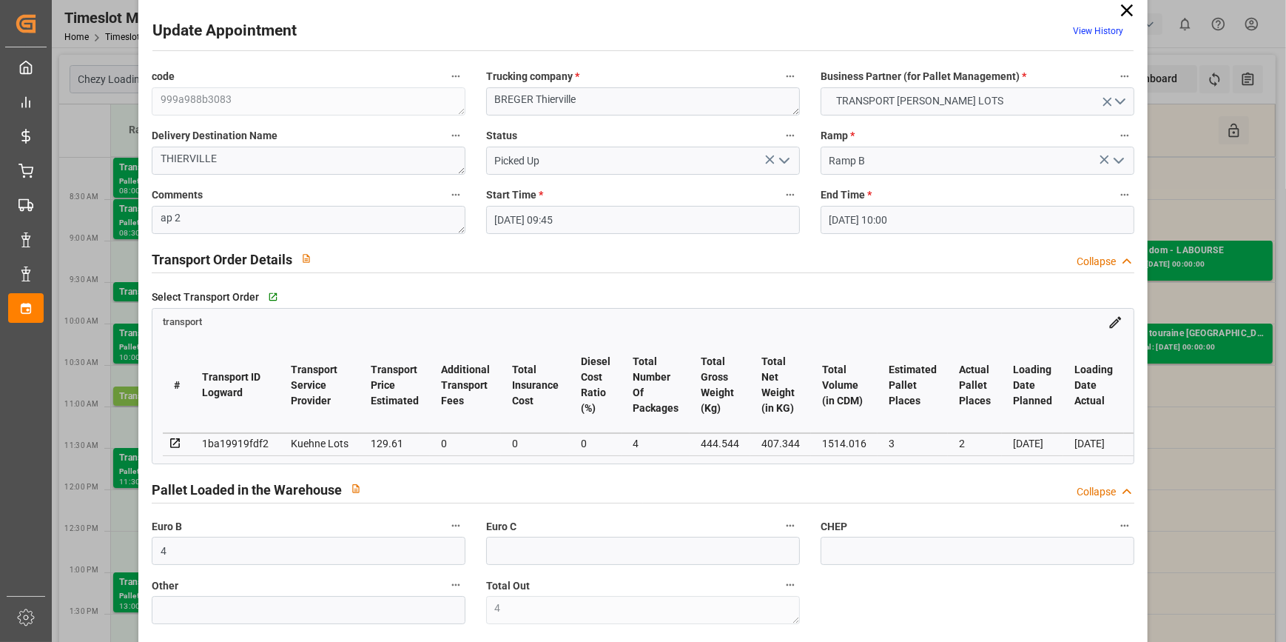
scroll to position [0, 0]
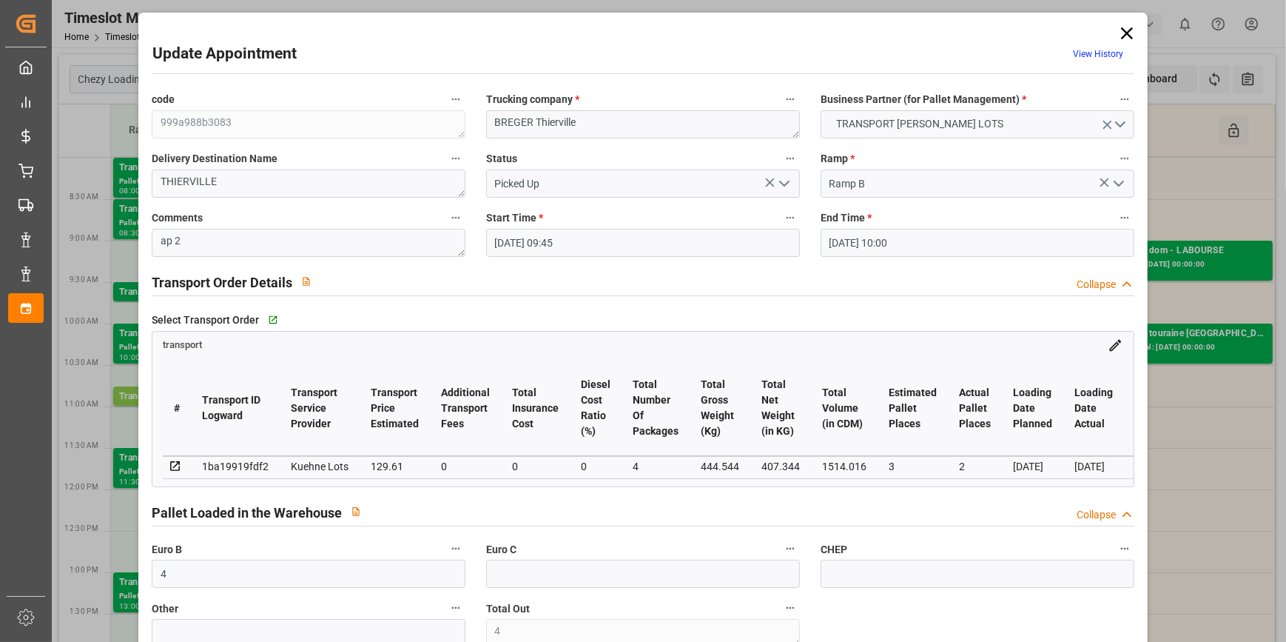
click at [1125, 38] on icon at bounding box center [1127, 33] width 21 height 21
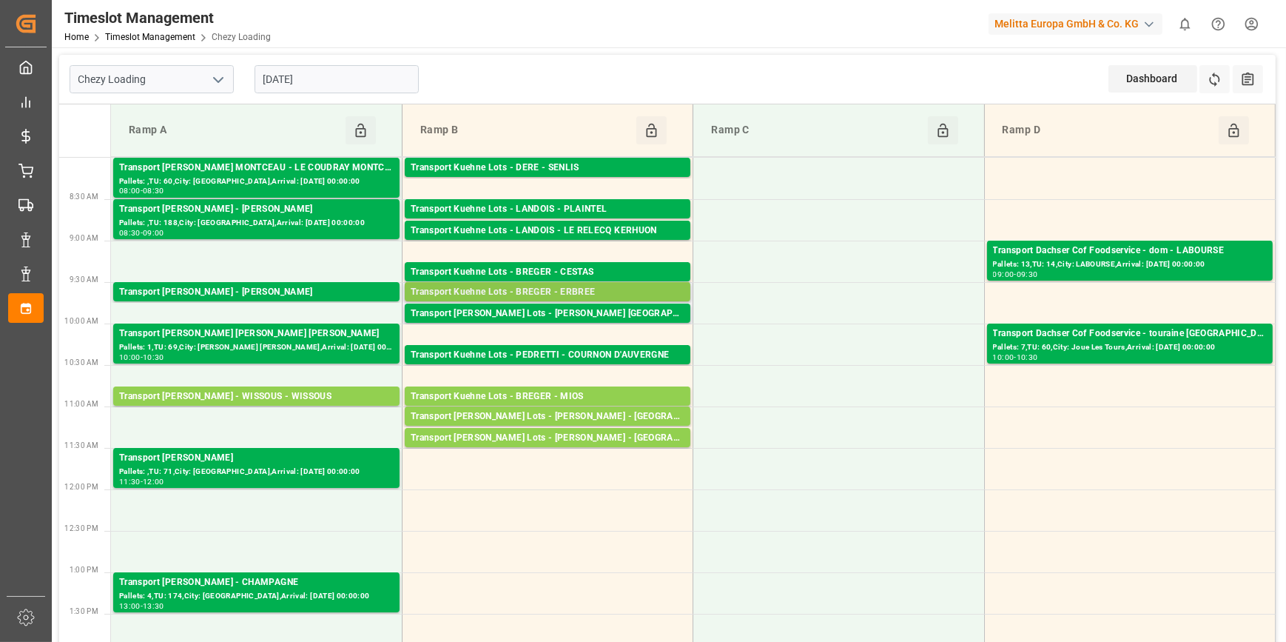
click at [629, 287] on div "Transport Kuehne Lots - BREGER - ERBREE" at bounding box center [548, 292] width 274 height 15
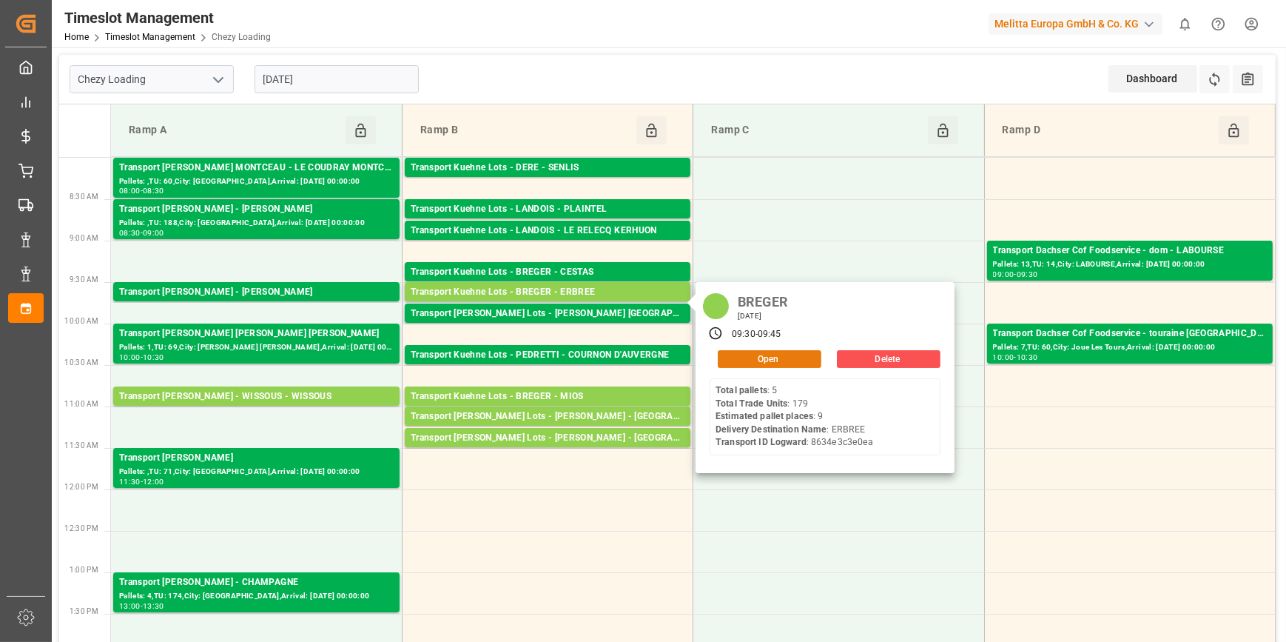
click at [759, 354] on button "Open" at bounding box center [770, 359] width 104 height 18
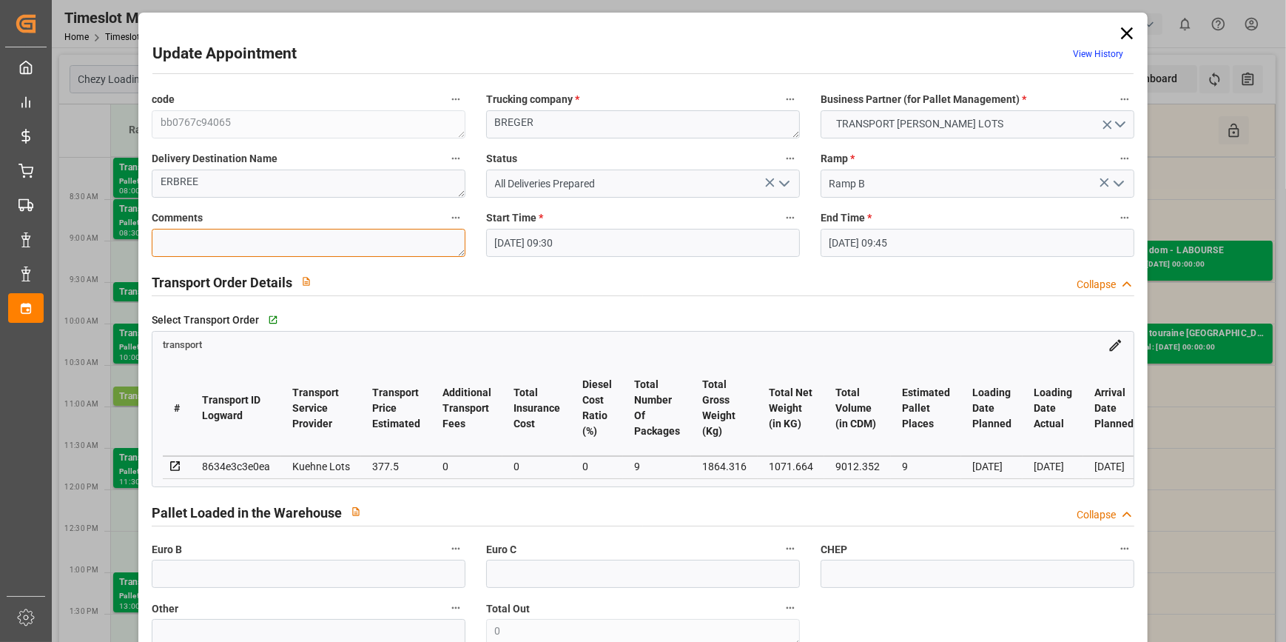
drag, startPoint x: 207, startPoint y: 241, endPoint x: 309, endPoint y: 228, distance: 102.3
click at [207, 243] on textarea at bounding box center [309, 243] width 314 height 28
click at [785, 178] on icon "open menu" at bounding box center [785, 184] width 18 height 18
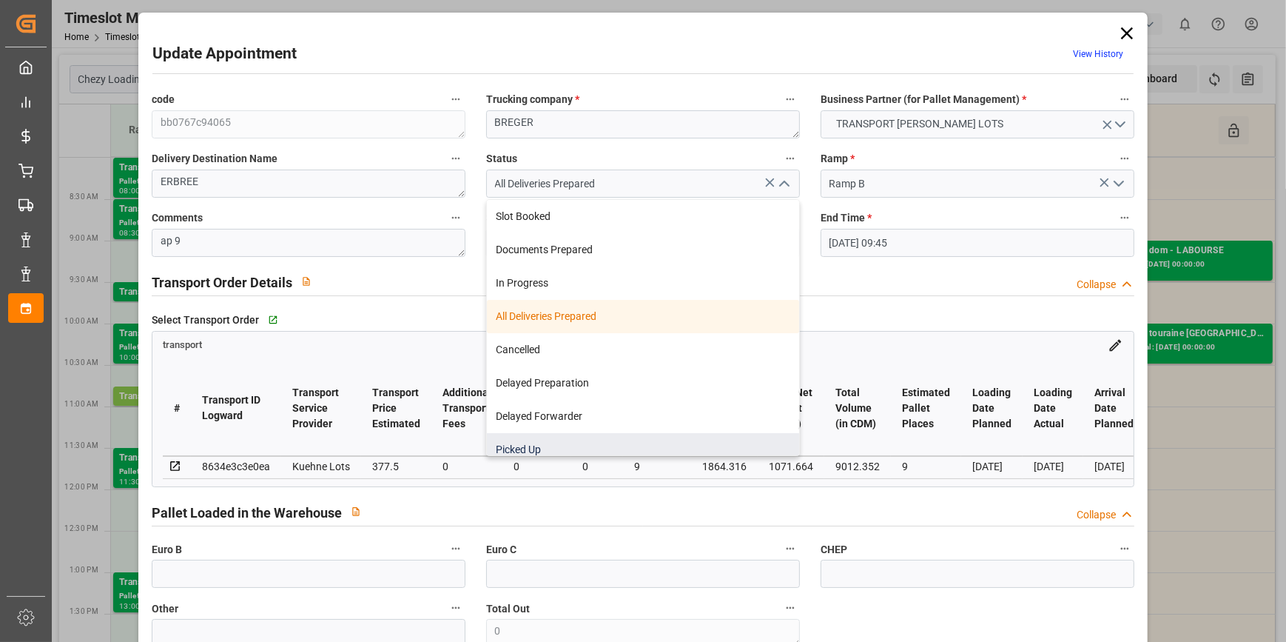
click at [547, 451] on div "Picked Up" at bounding box center [643, 449] width 312 height 33
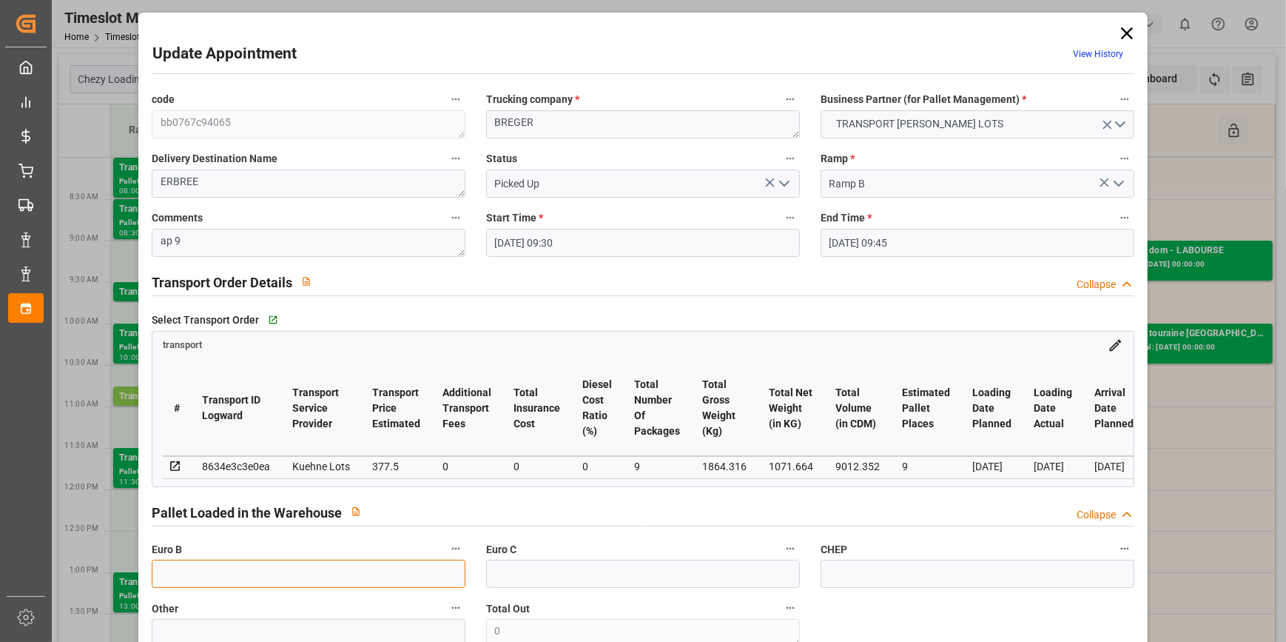
click at [292, 566] on input "text" at bounding box center [309, 573] width 314 height 28
click at [730, 332] on div "transport" at bounding box center [642, 342] width 981 height 21
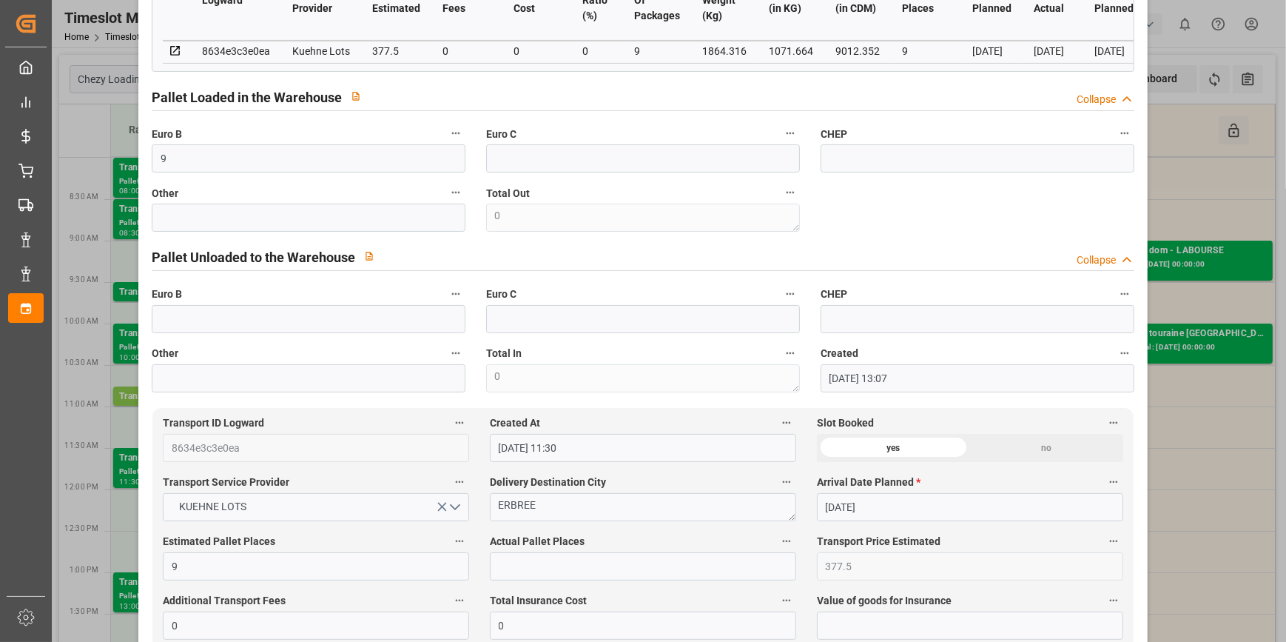
scroll to position [538, 0]
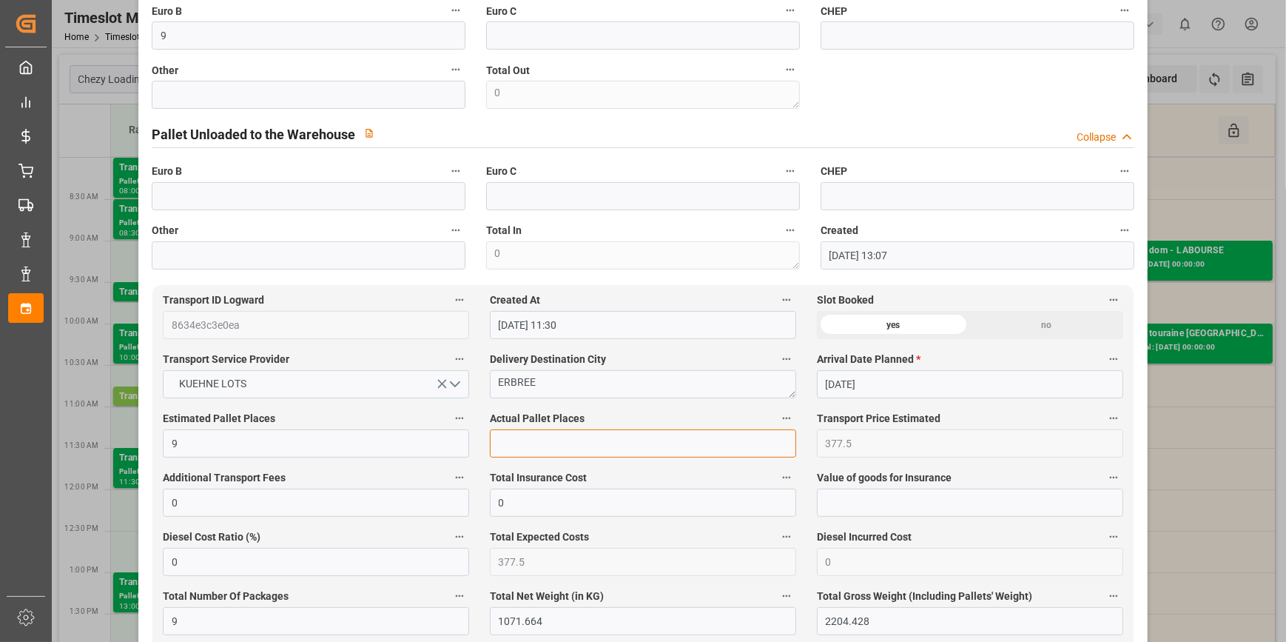
click at [511, 444] on input "text" at bounding box center [643, 443] width 306 height 28
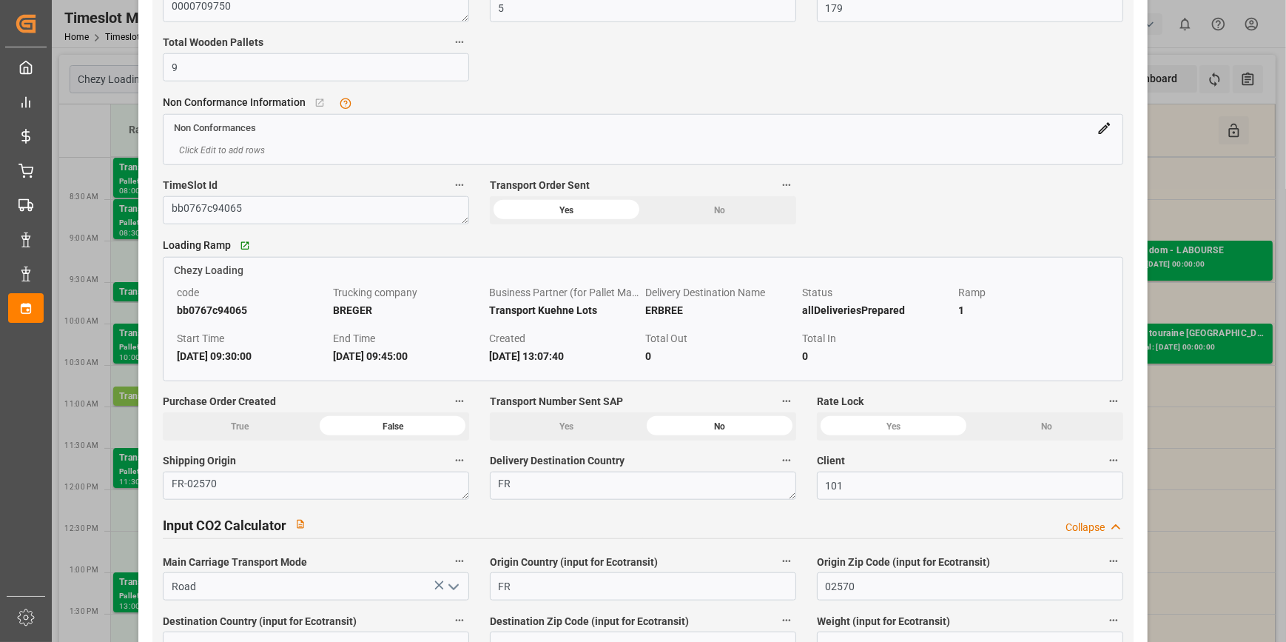
scroll to position [1883, 0]
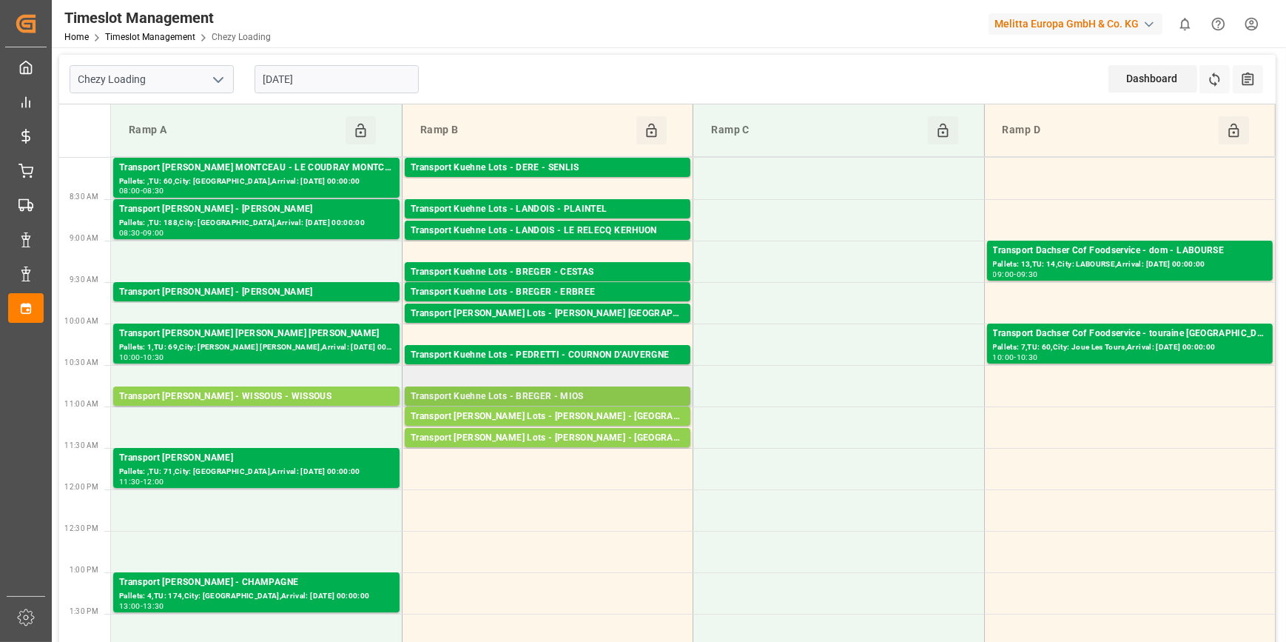
click at [600, 394] on div "Transport Kuehne Lots - BREGER - MIOS" at bounding box center [548, 396] width 274 height 15
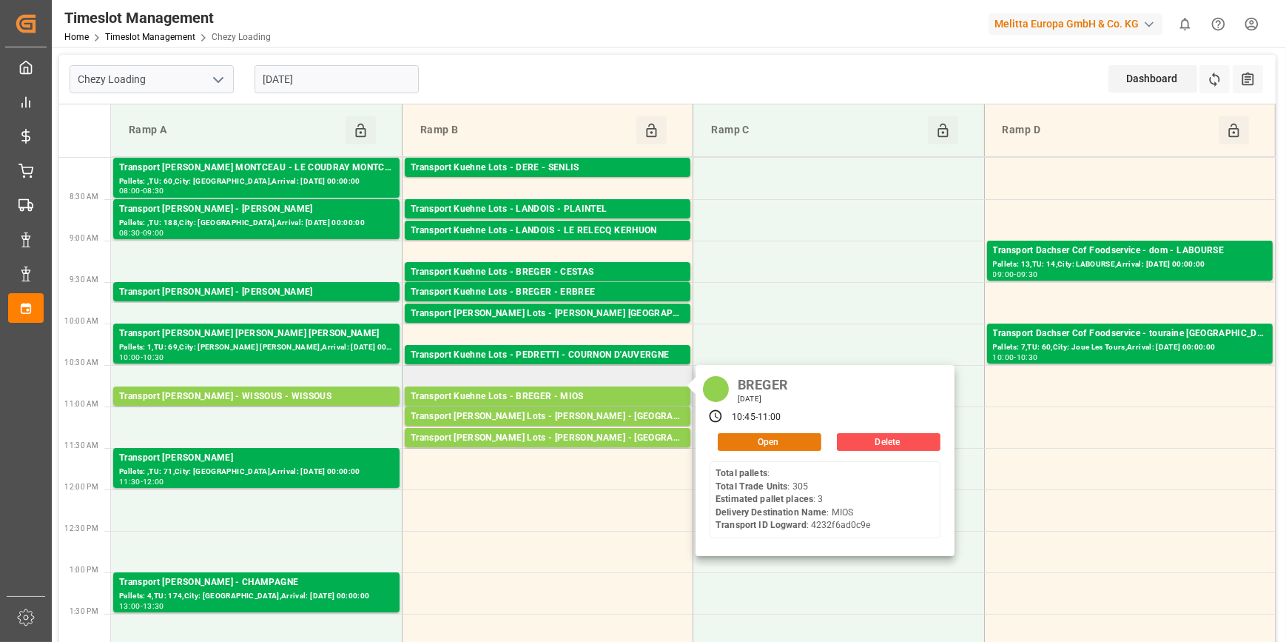
click at [757, 444] on button "Open" at bounding box center [770, 442] width 104 height 18
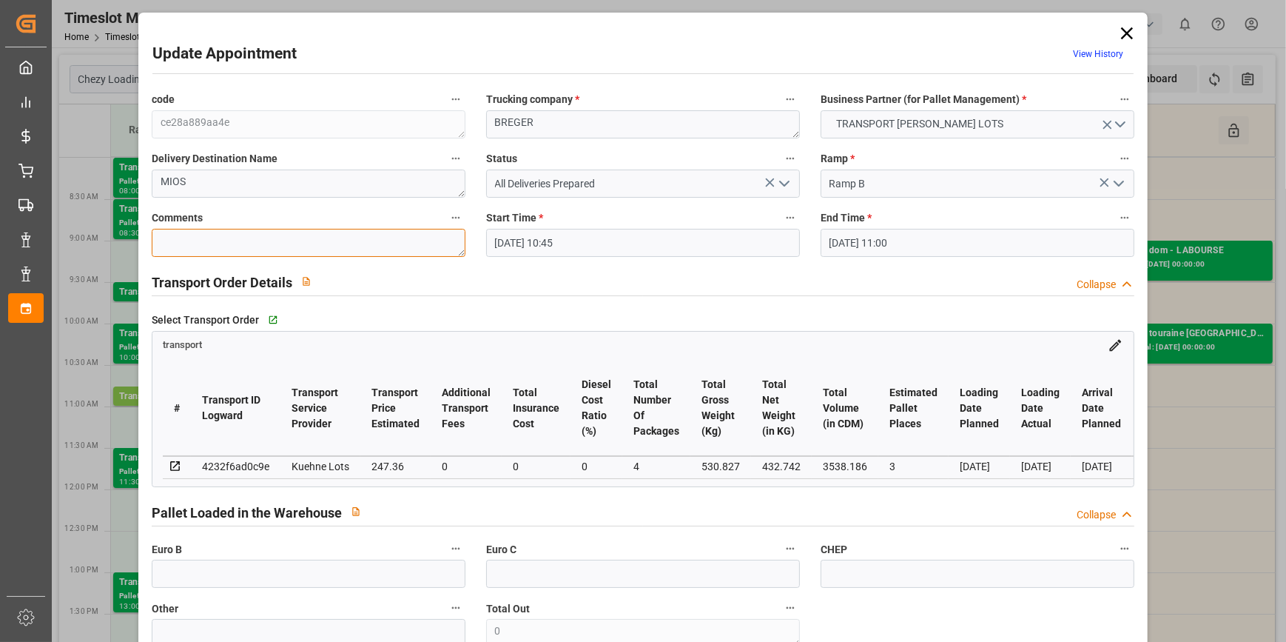
click at [184, 245] on textarea at bounding box center [309, 243] width 314 height 28
click at [780, 184] on polyline "open menu" at bounding box center [784, 183] width 9 height 4
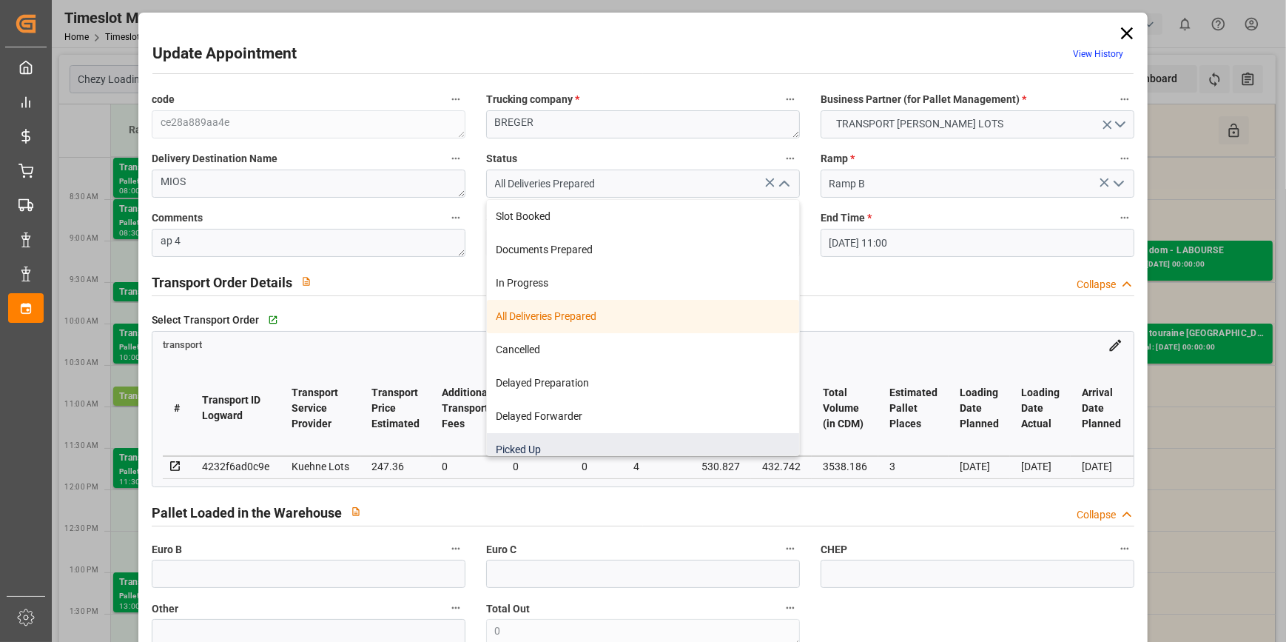
click at [536, 446] on div "Picked Up" at bounding box center [643, 449] width 312 height 33
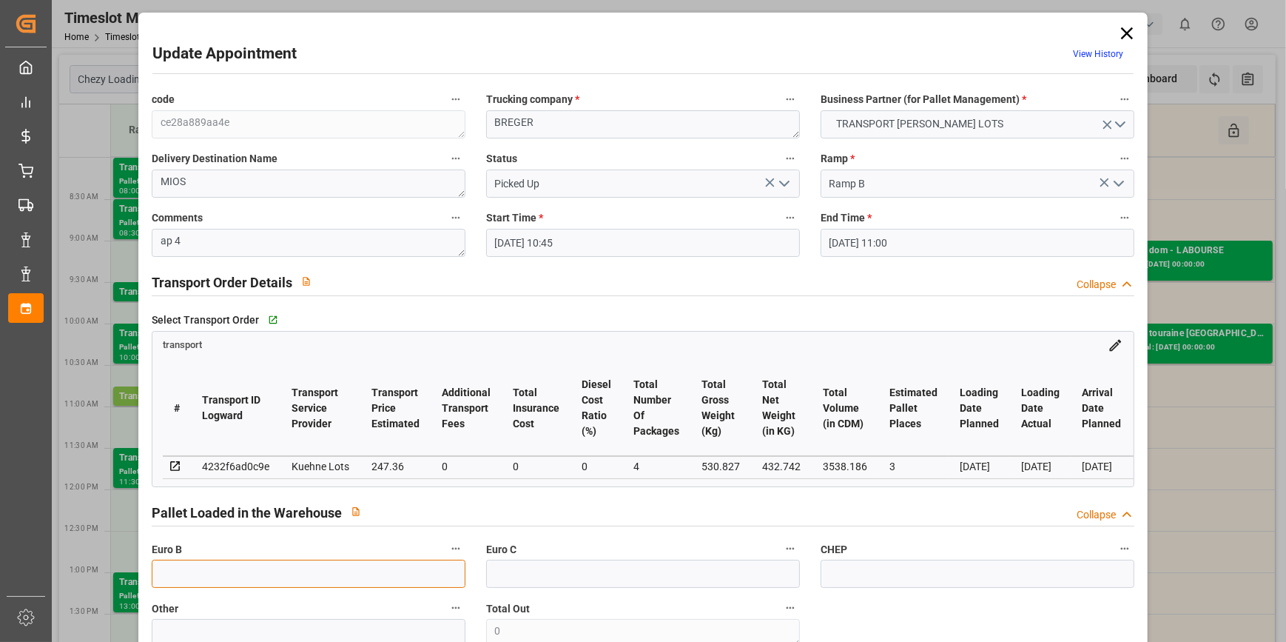
click at [207, 579] on input "text" at bounding box center [309, 573] width 314 height 28
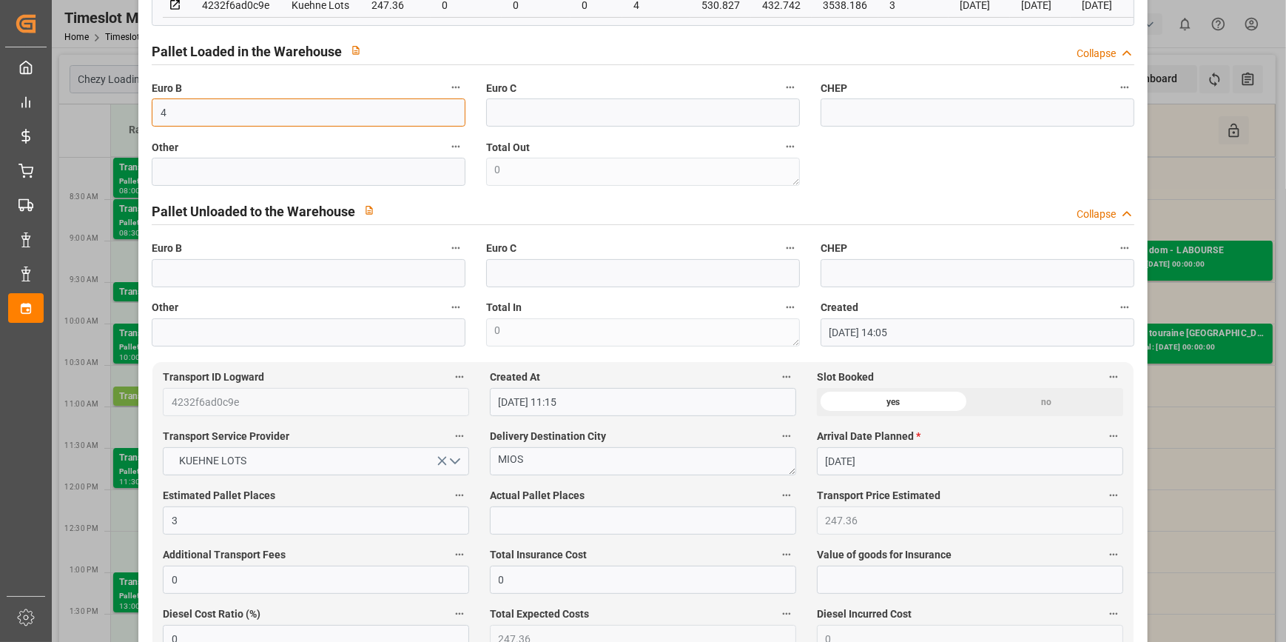
scroll to position [471, 0]
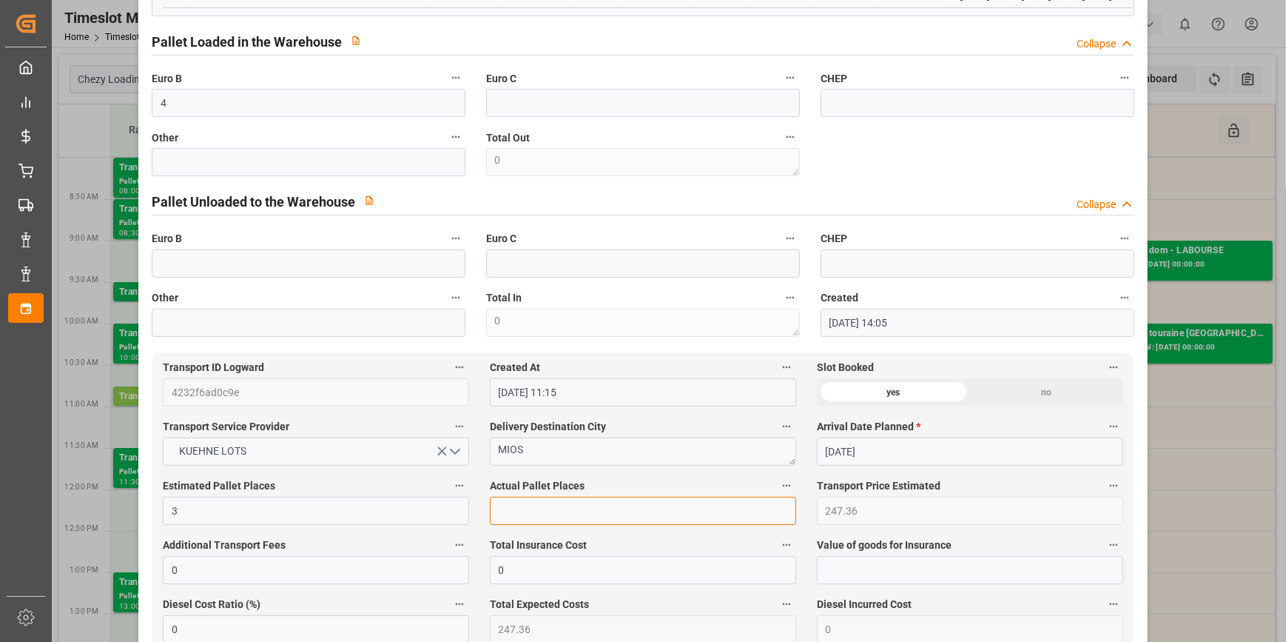
click at [525, 514] on input "text" at bounding box center [643, 511] width 306 height 28
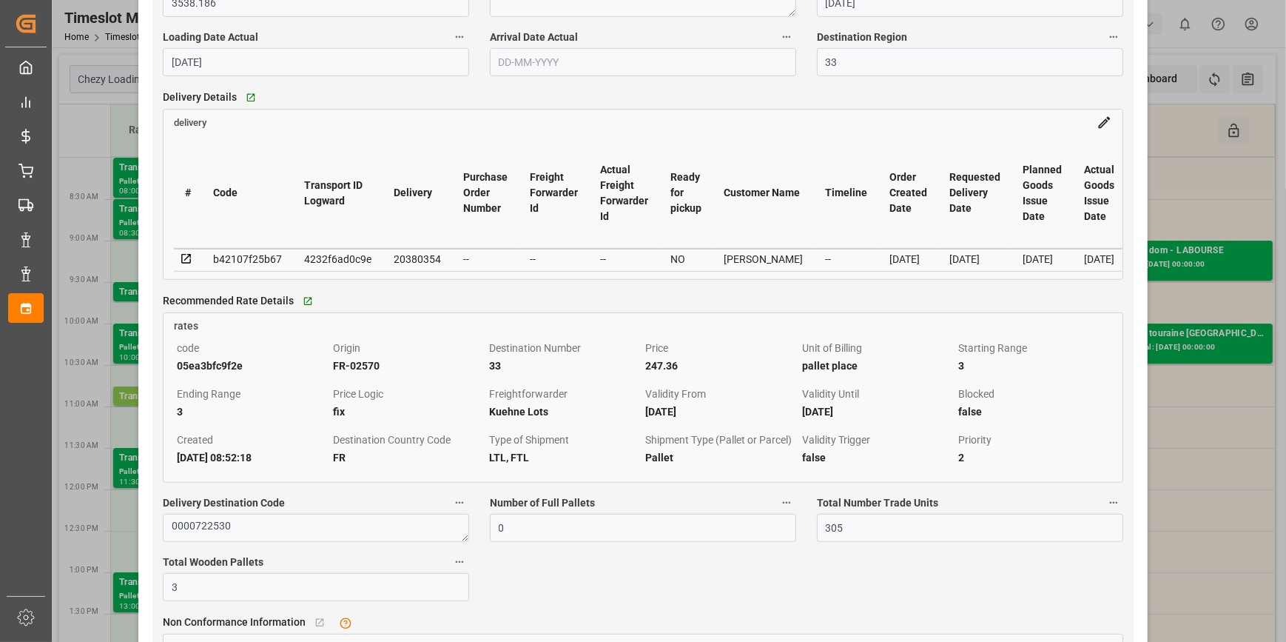
scroll to position [1211, 0]
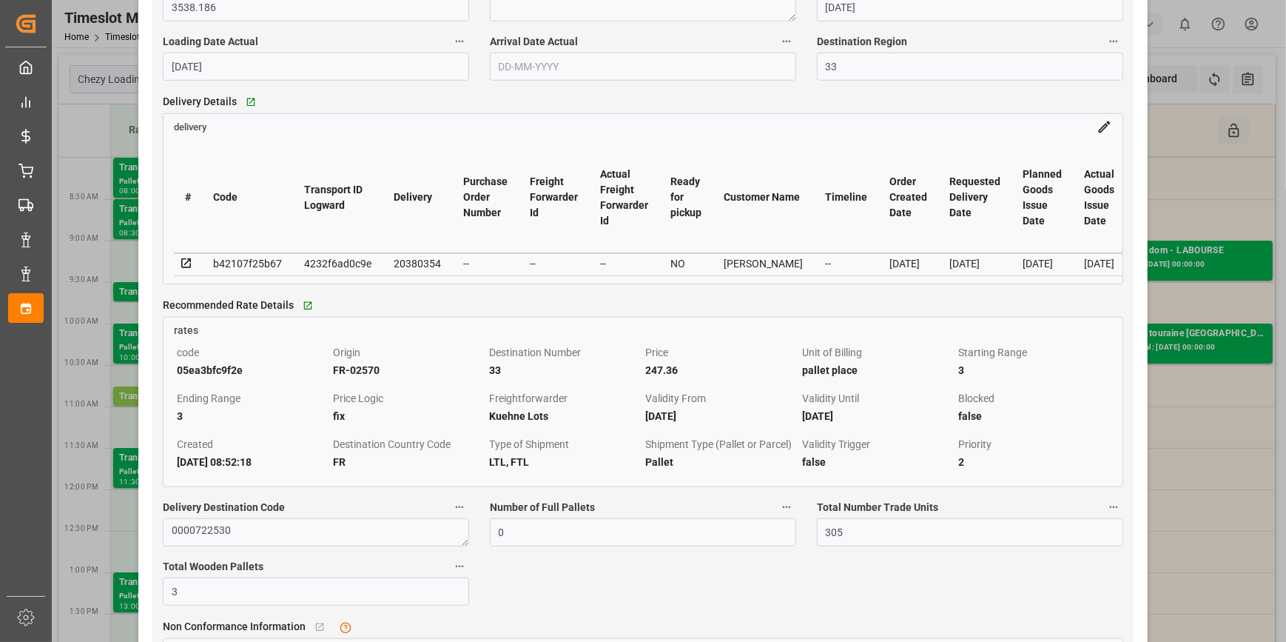
click at [185, 268] on icon at bounding box center [186, 263] width 13 height 13
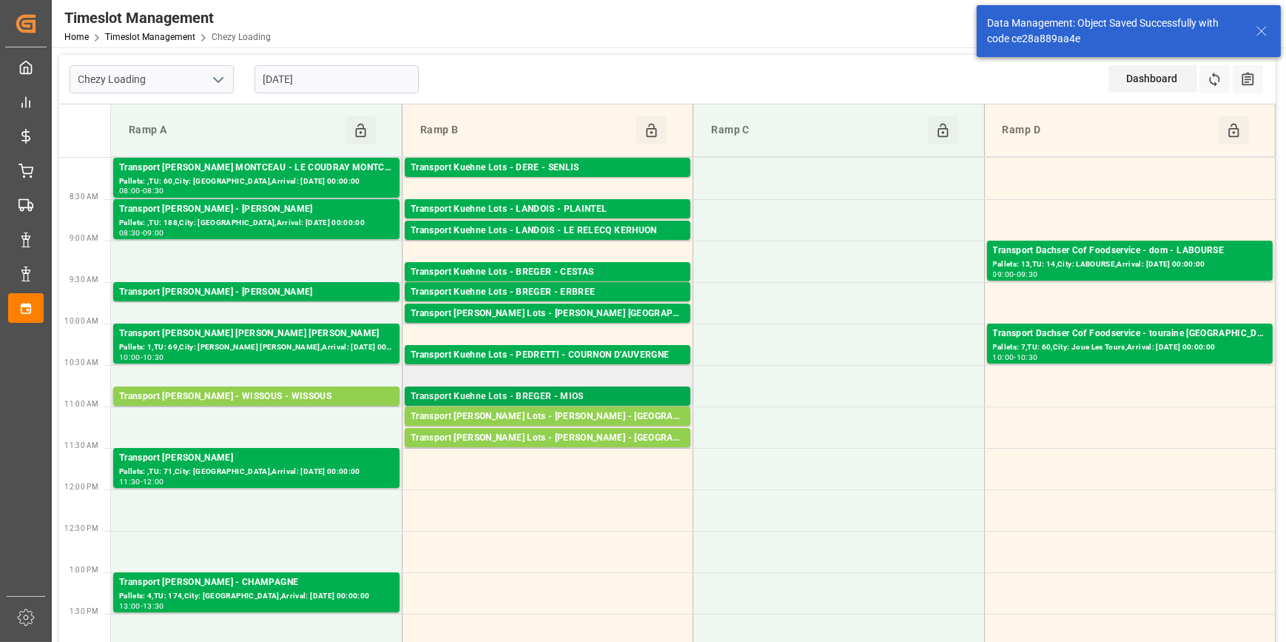
click at [617, 393] on div "Transport Kuehne Lots - BREGER - MIOS" at bounding box center [548, 396] width 274 height 15
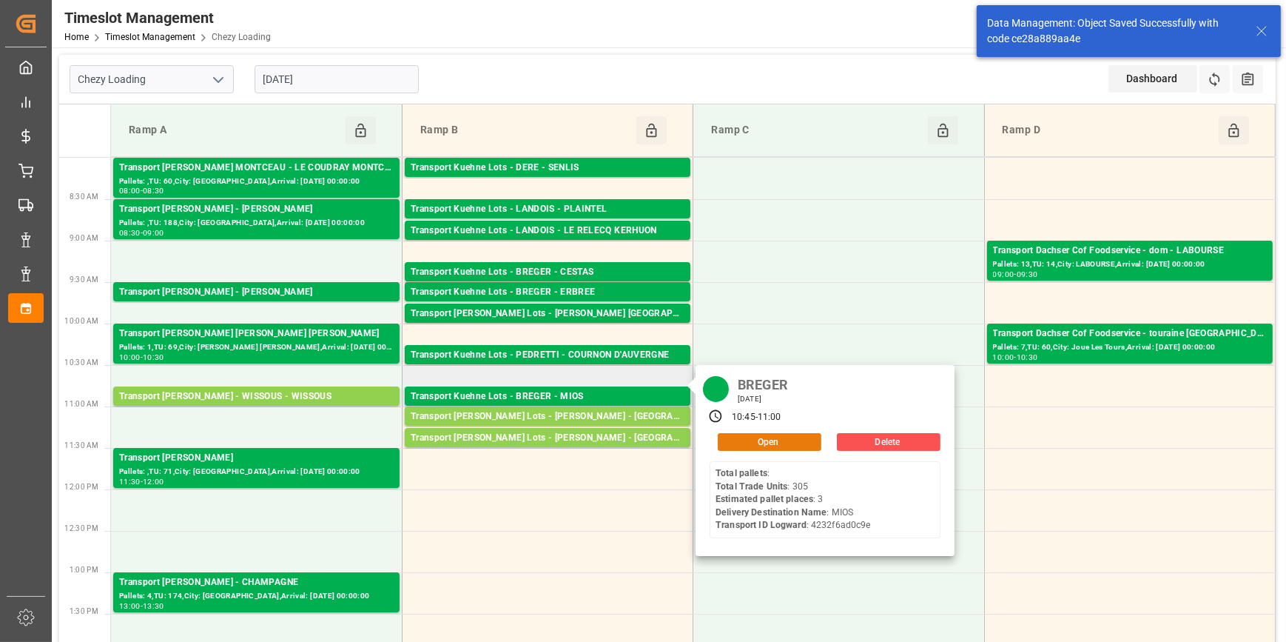
click at [749, 443] on button "Open" at bounding box center [770, 442] width 104 height 18
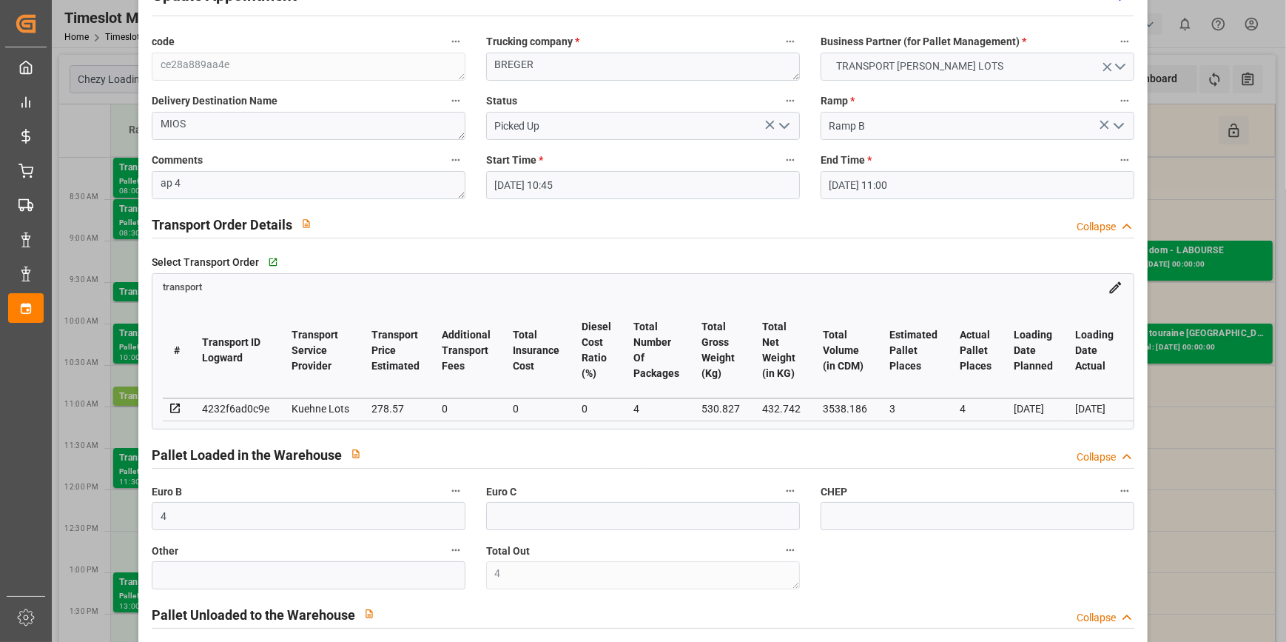
scroll to position [0, 0]
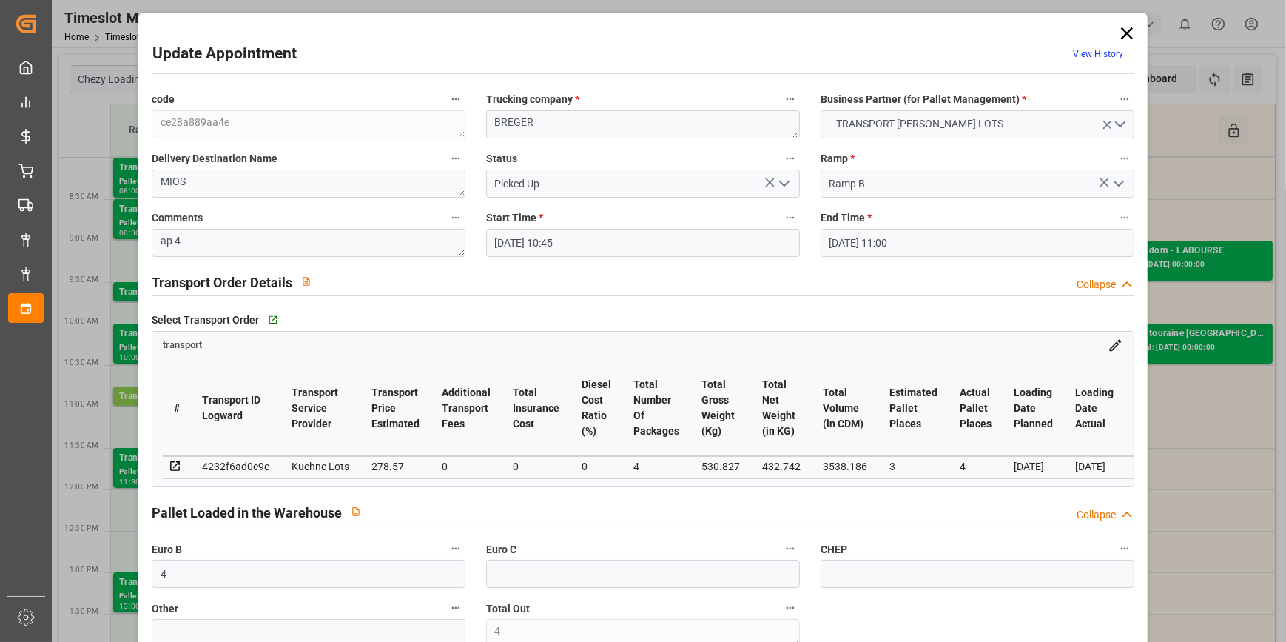
click at [1125, 30] on icon at bounding box center [1127, 33] width 12 height 12
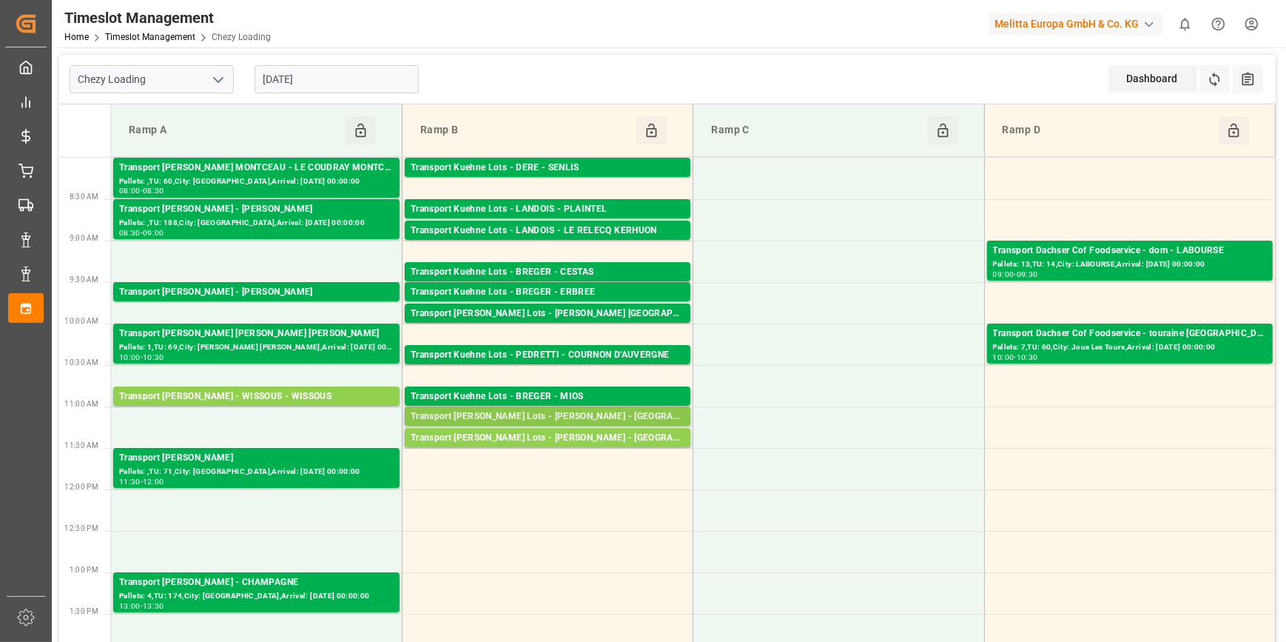
click at [607, 416] on div "Transport Kuehne Lots - BREGER - CORBAS" at bounding box center [548, 416] width 274 height 15
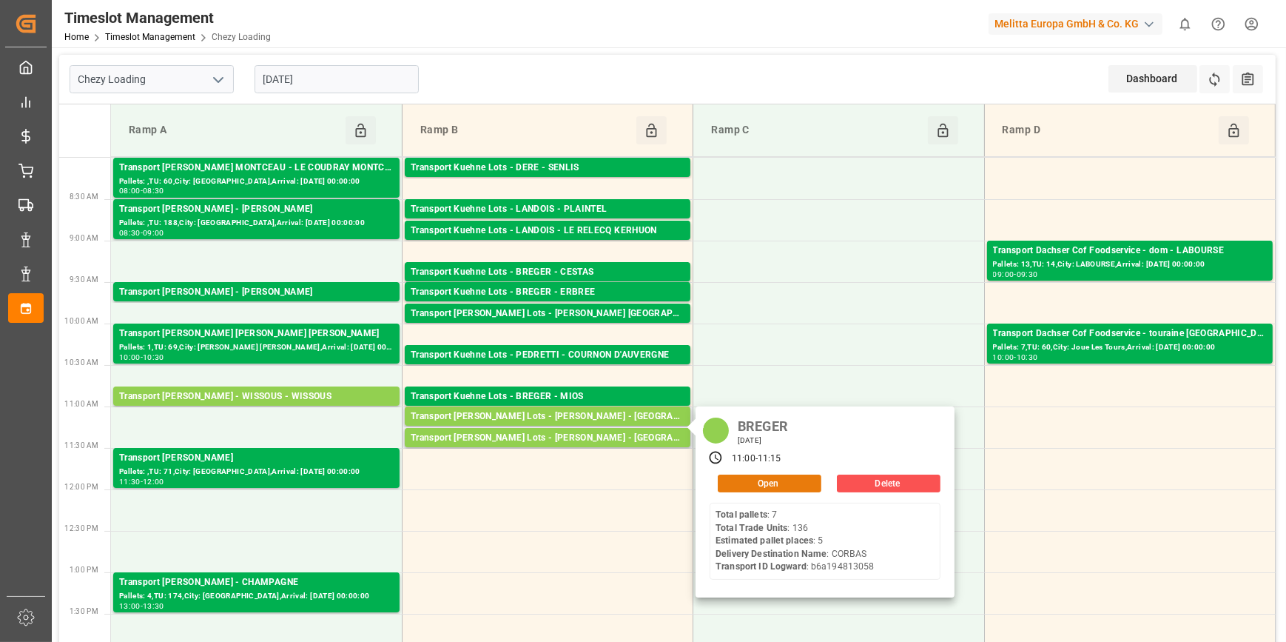
click at [767, 488] on button "Open" at bounding box center [770, 483] width 104 height 18
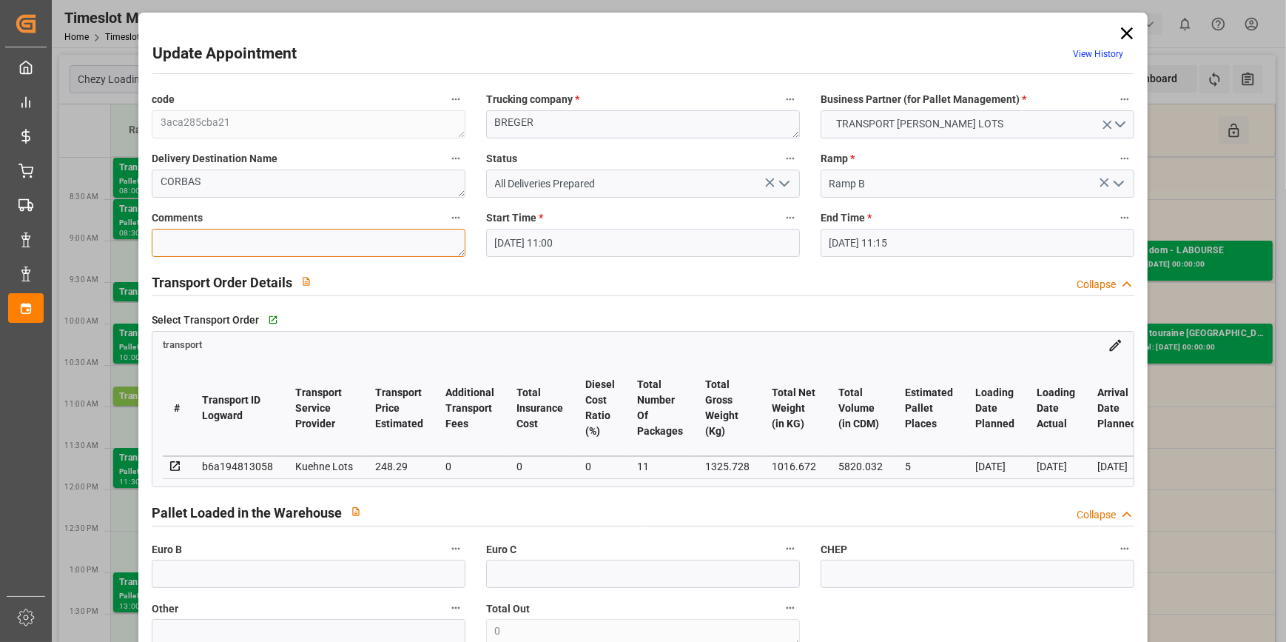
click at [172, 245] on textarea at bounding box center [309, 243] width 314 height 28
drag, startPoint x: 789, startPoint y: 184, endPoint x: 784, endPoint y: 192, distance: 9.3
click at [789, 185] on icon "open menu" at bounding box center [785, 184] width 18 height 18
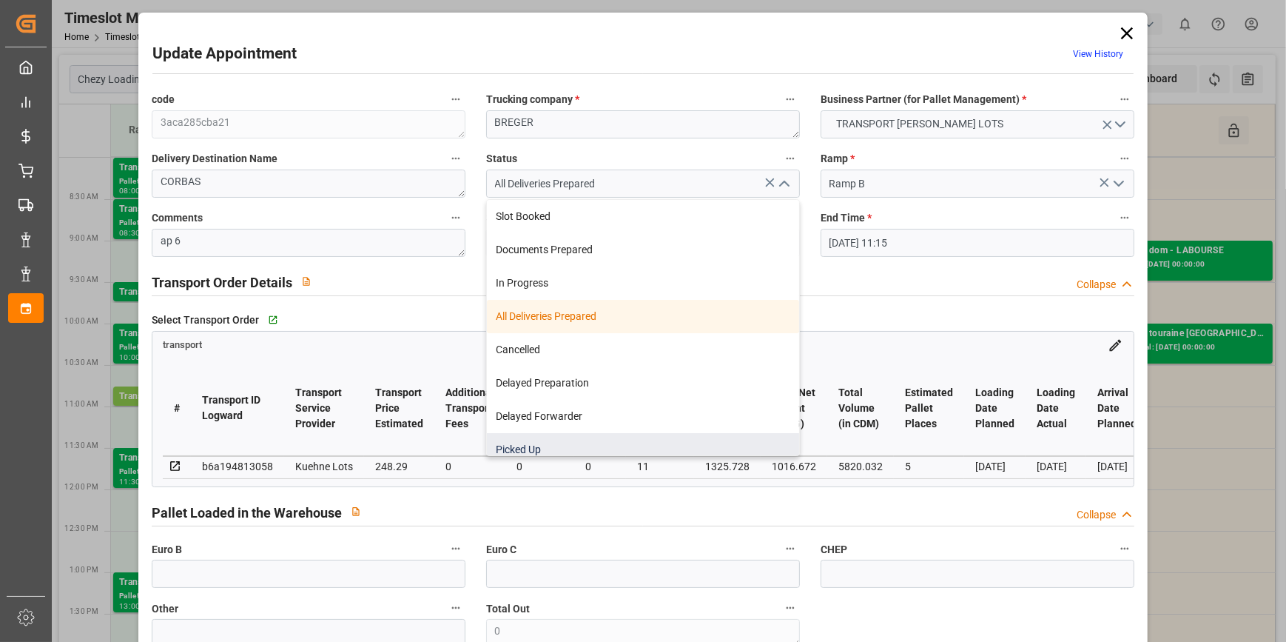
click at [535, 451] on div "Picked Up" at bounding box center [643, 449] width 312 height 33
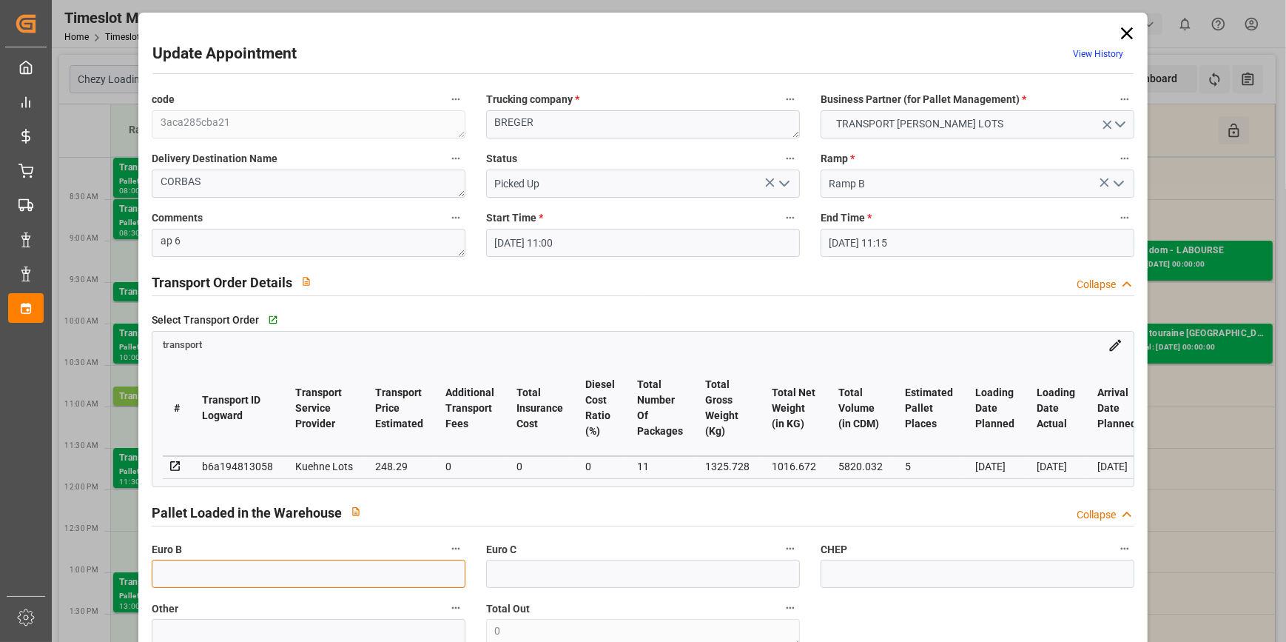
click at [173, 588] on input "text" at bounding box center [309, 573] width 314 height 28
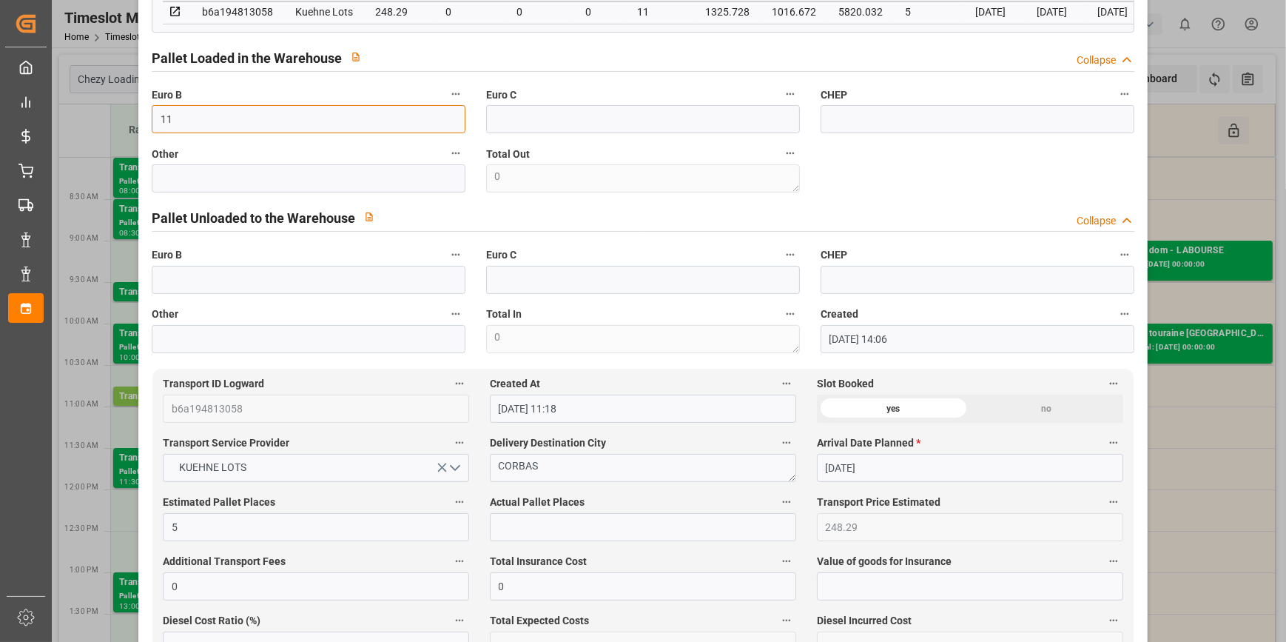
scroll to position [538, 0]
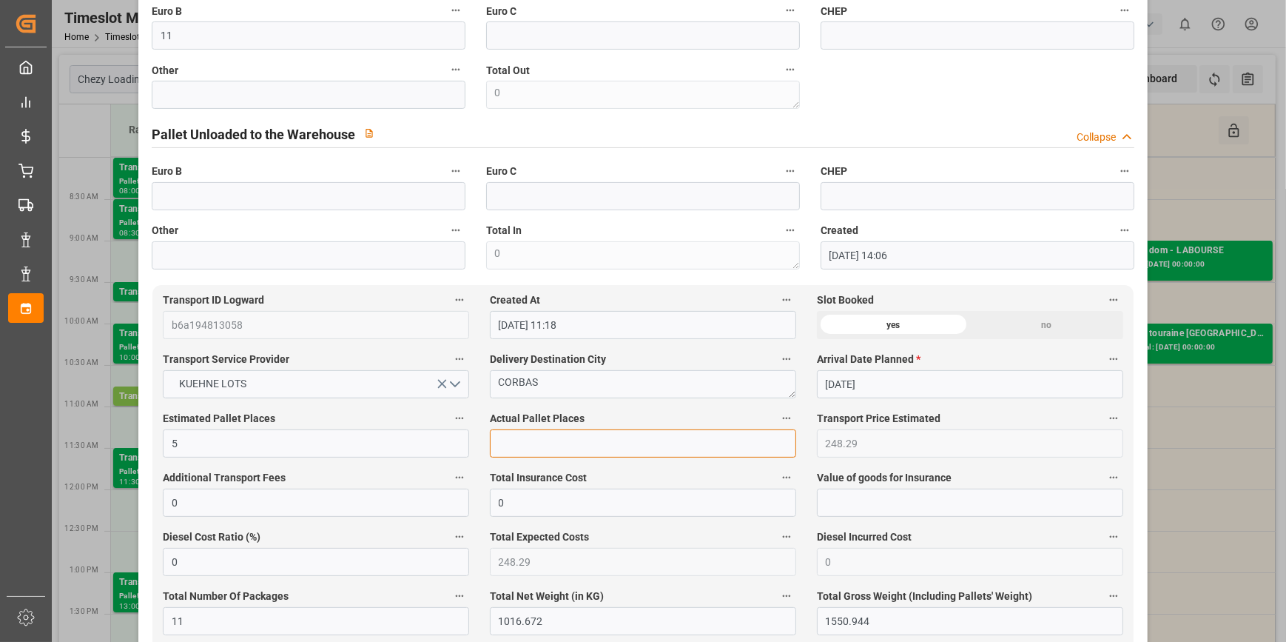
click at [510, 446] on input "text" at bounding box center [643, 443] width 306 height 28
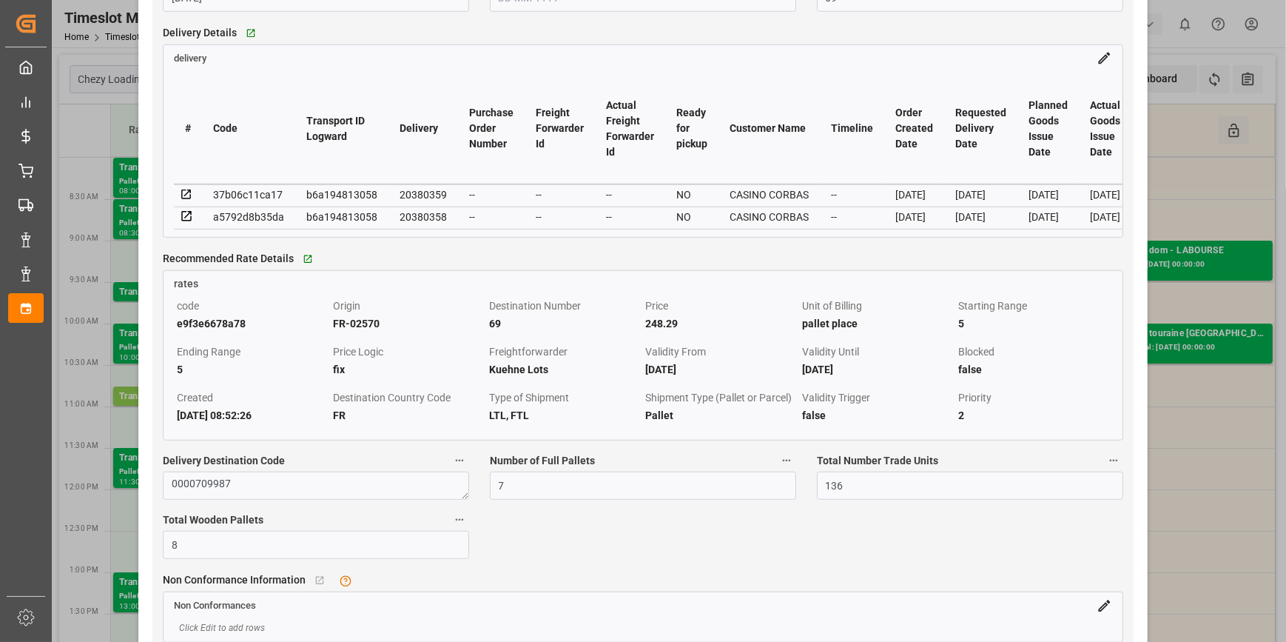
scroll to position [1278, 0]
click at [186, 203] on icon at bounding box center [186, 195] width 13 height 13
click at [183, 224] on icon at bounding box center [186, 217] width 13 height 13
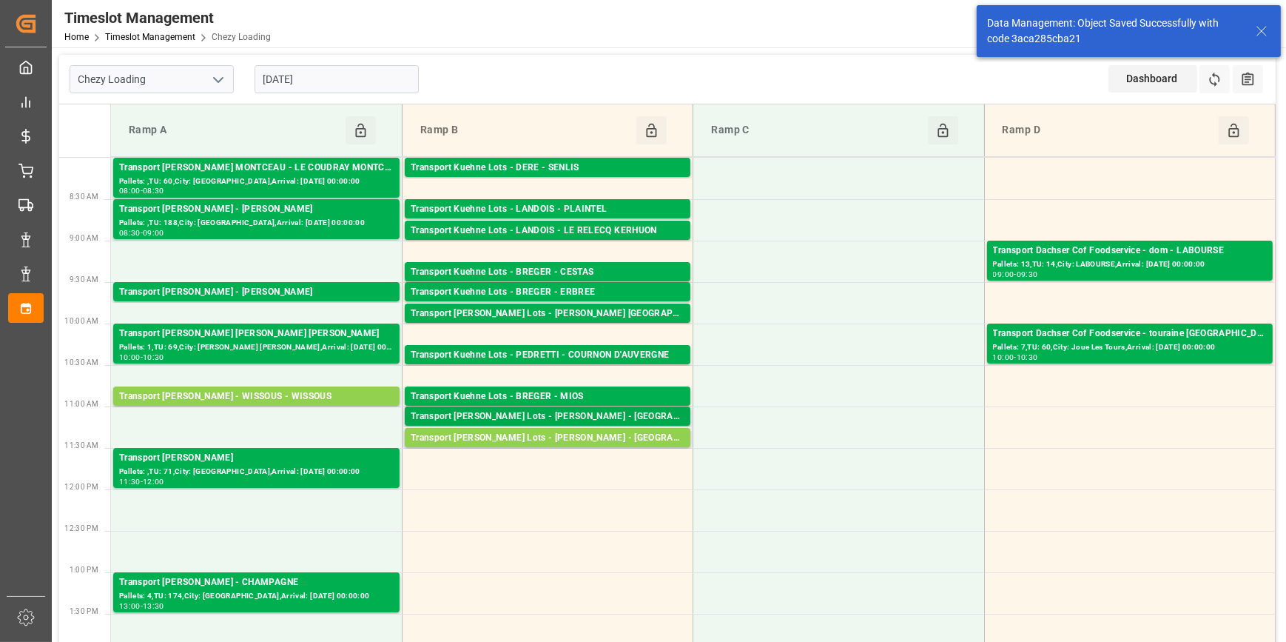
click at [582, 417] on div "Transport Kuehne Lots - BREGER - CORBAS" at bounding box center [548, 416] width 274 height 15
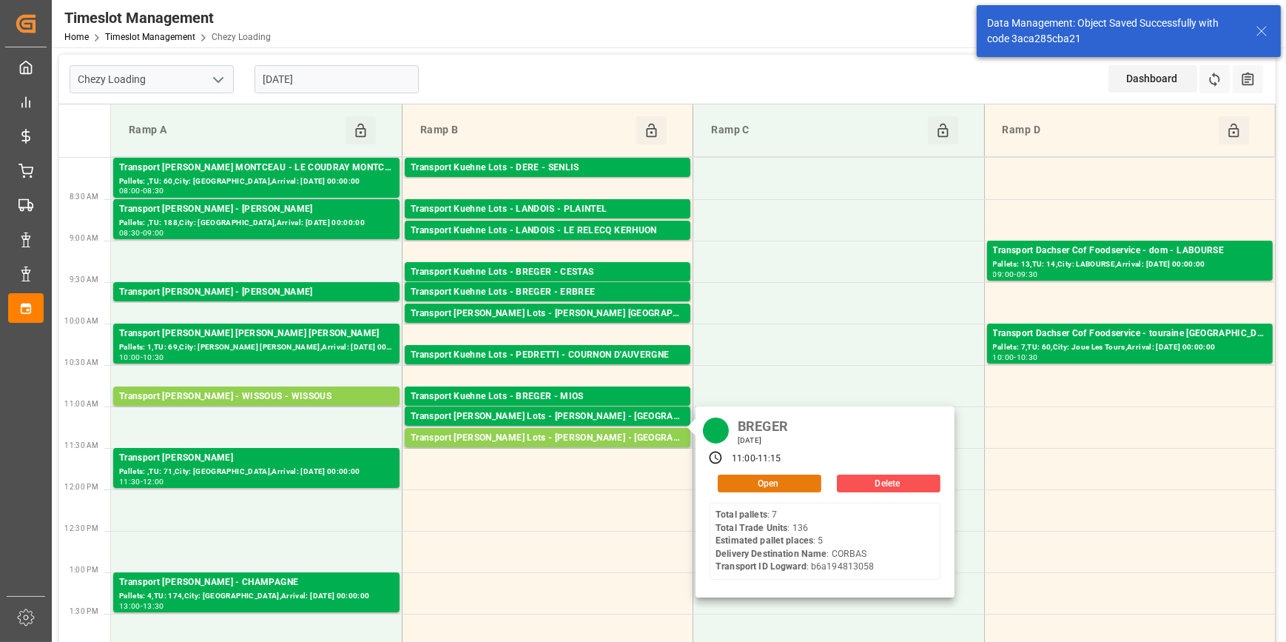
click at [760, 483] on button "Open" at bounding box center [770, 483] width 104 height 18
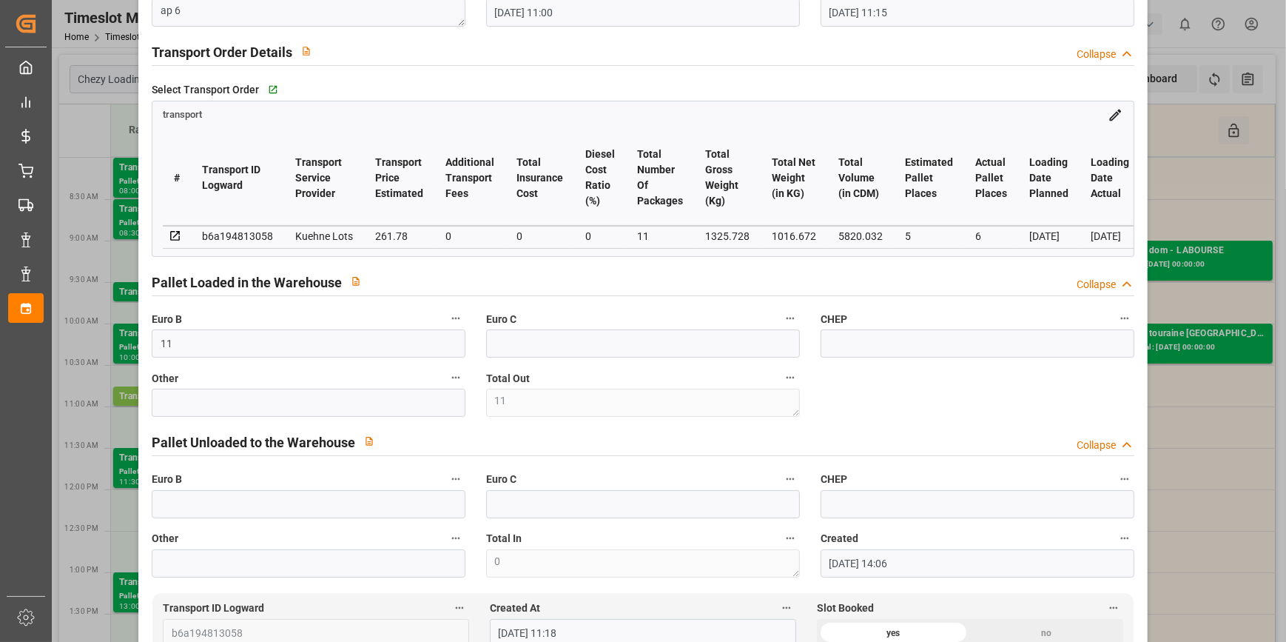
scroll to position [269, 0]
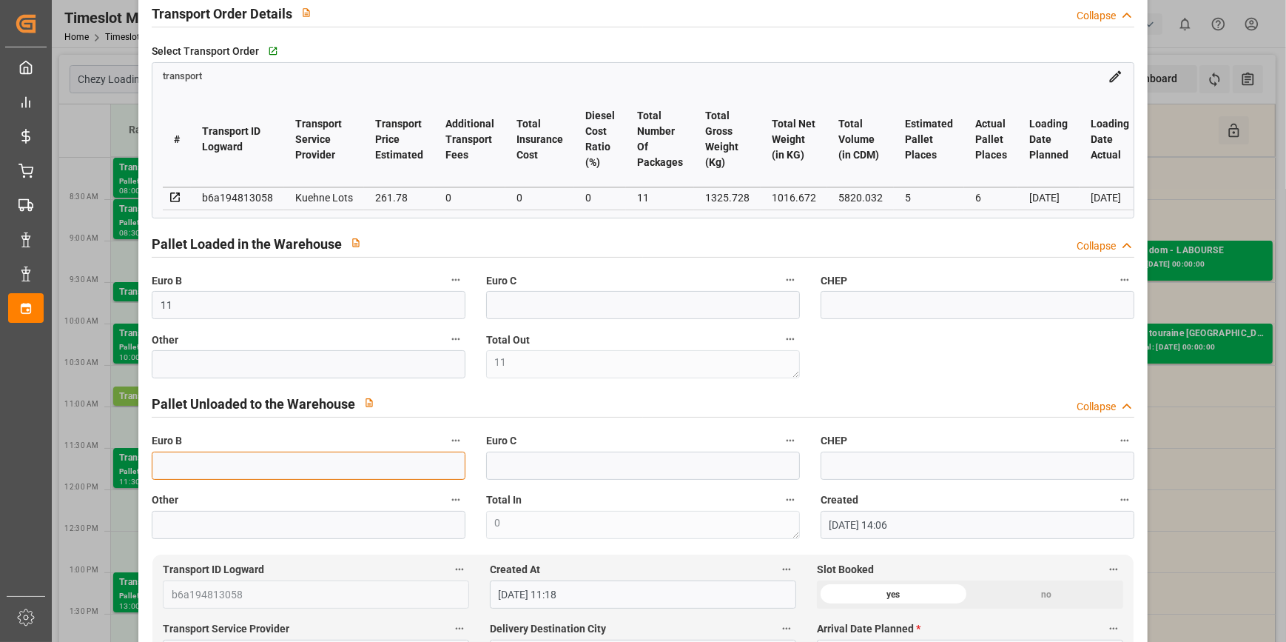
click at [218, 472] on input "text" at bounding box center [309, 465] width 314 height 28
click at [877, 377] on div "code 3aca285cba21 Trucking company * BREGER Business Partner (for Pallet Manage…" at bounding box center [642, 180] width 1003 height 728
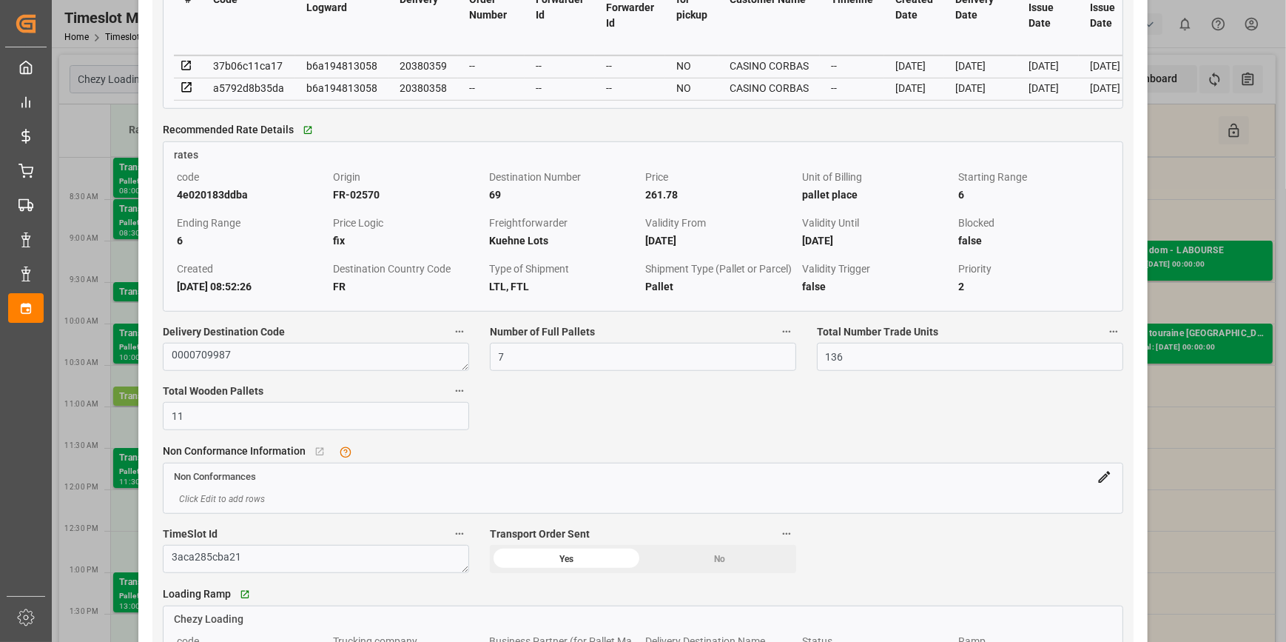
scroll to position [1413, 0]
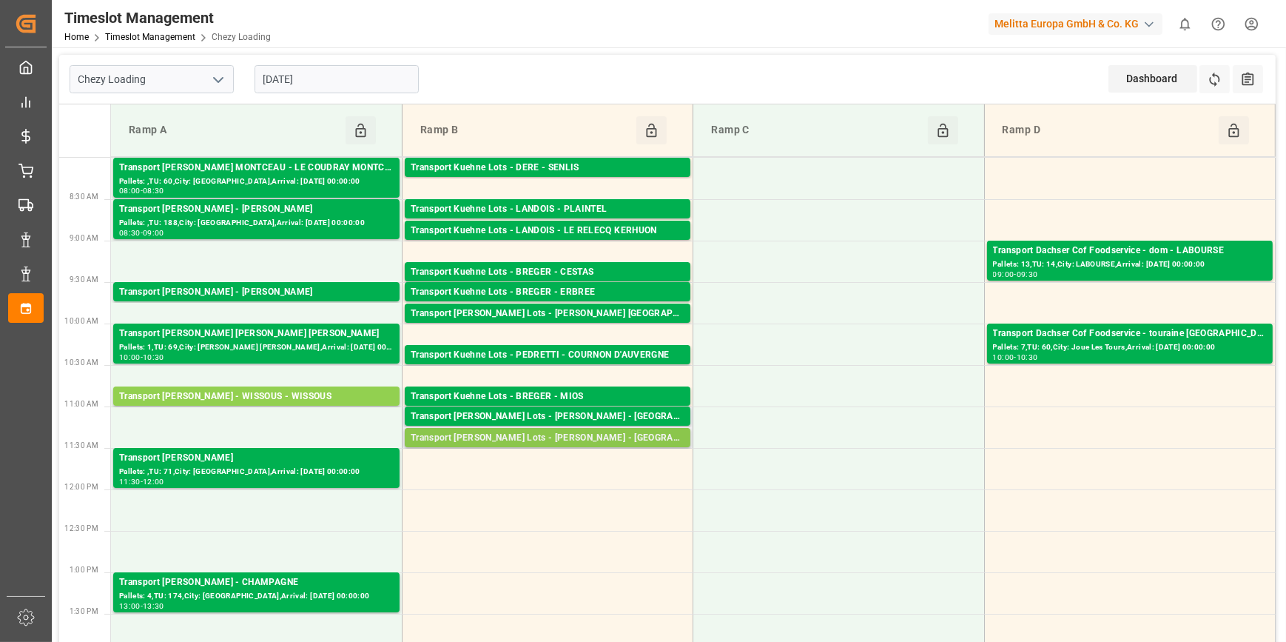
click at [632, 443] on div "Transport Kuehne Lots - BREGER - NIEDERHERGHEIM" at bounding box center [548, 438] width 274 height 15
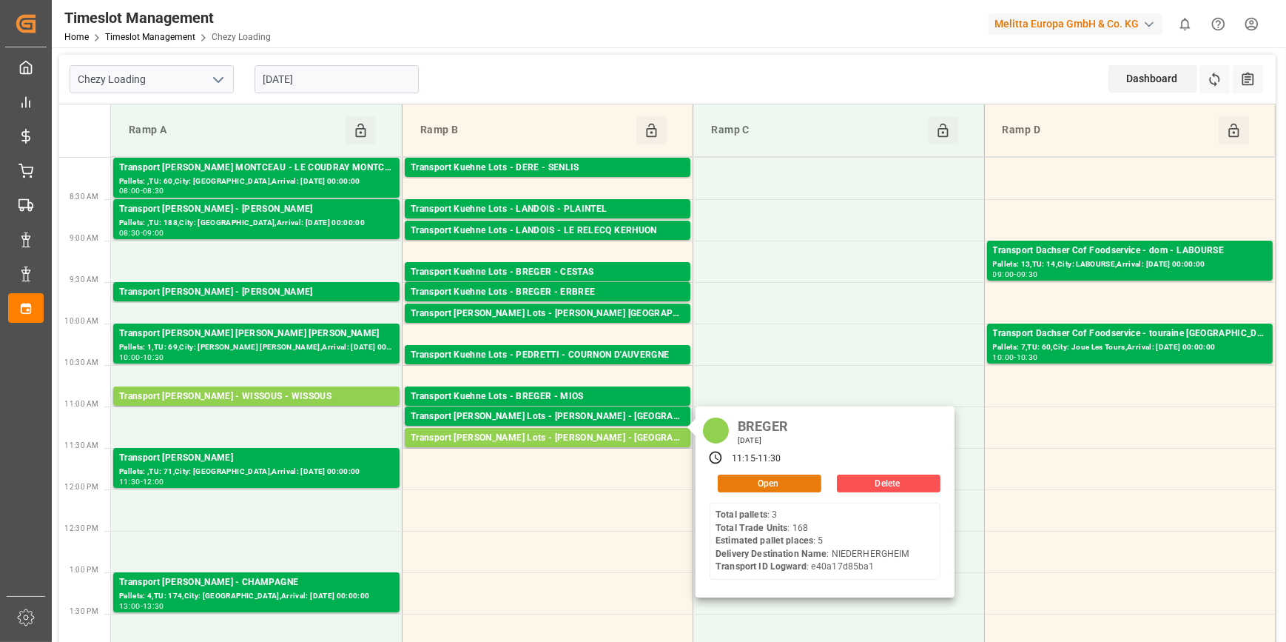
click at [747, 481] on button "Open" at bounding box center [770, 483] width 104 height 18
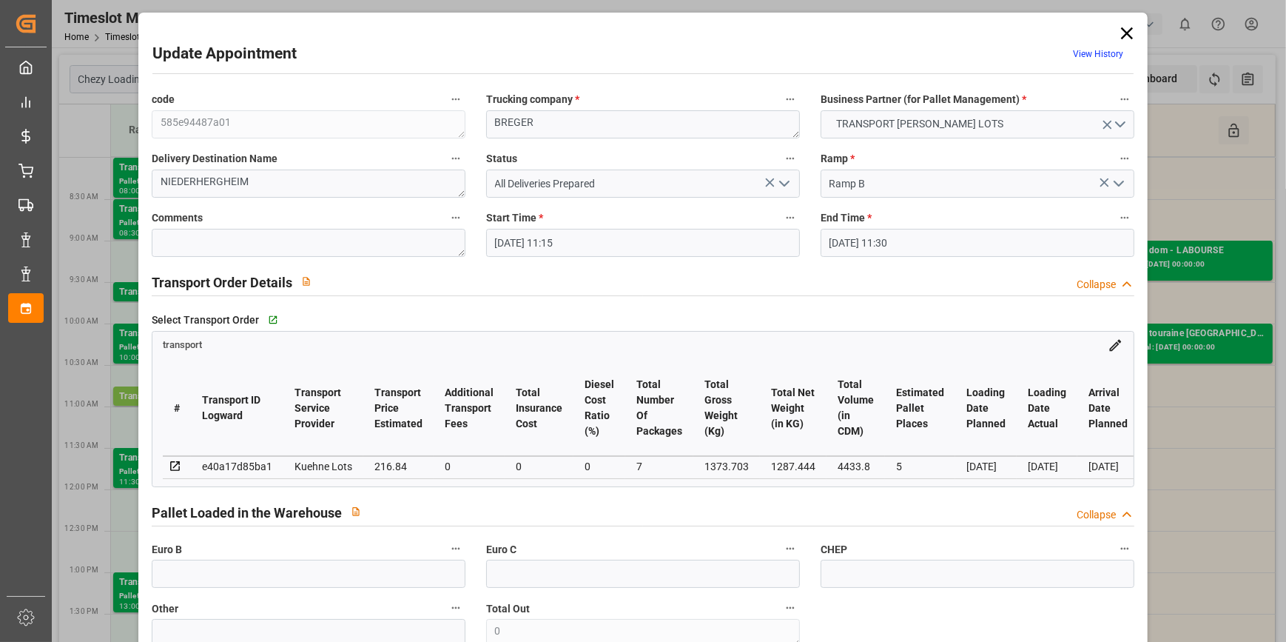
click at [784, 182] on polyline "open menu" at bounding box center [784, 183] width 9 height 4
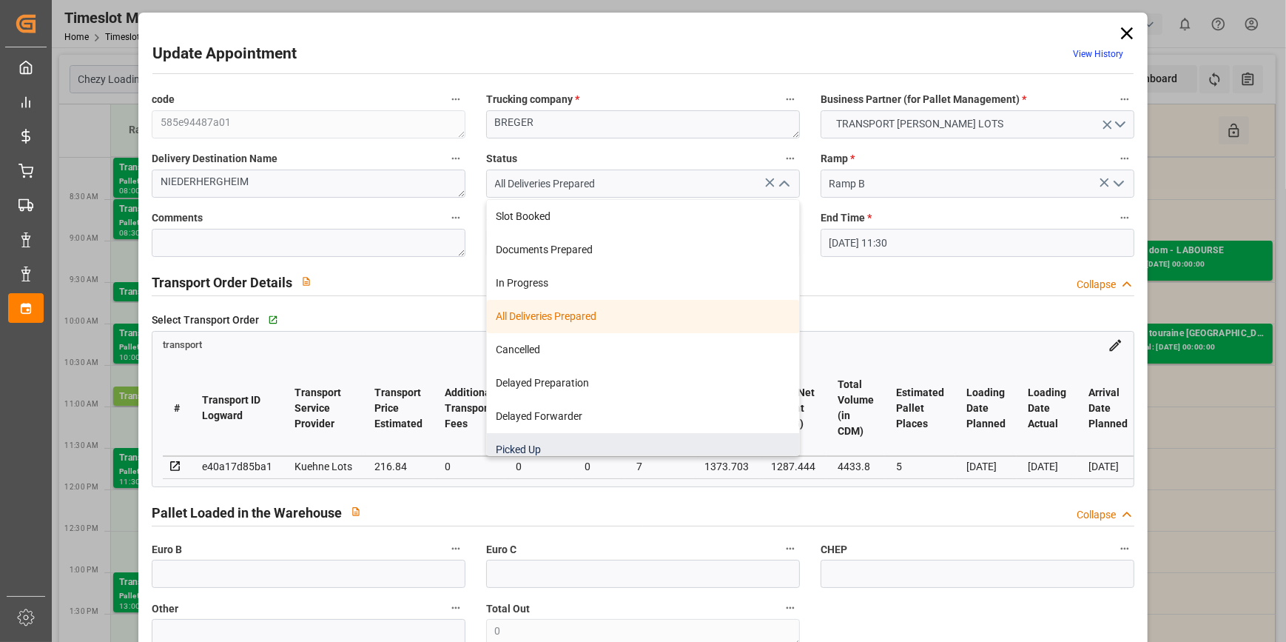
click at [525, 445] on div "Picked Up" at bounding box center [643, 449] width 312 height 33
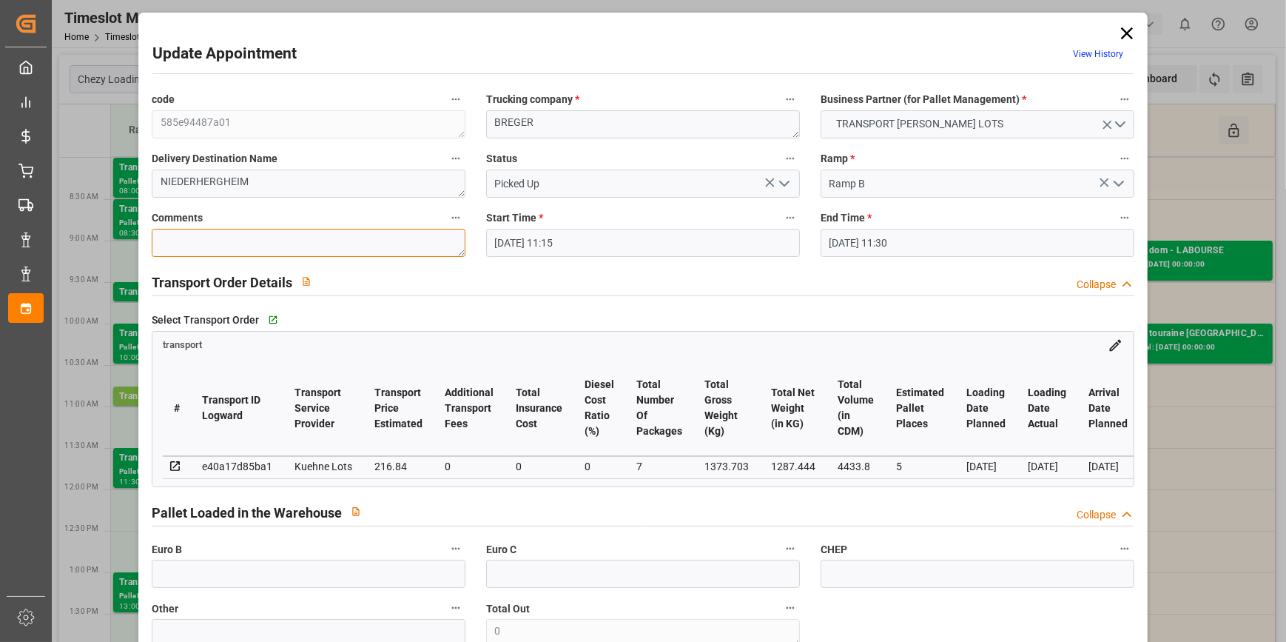
click at [167, 235] on textarea at bounding box center [309, 243] width 314 height 28
click at [176, 249] on textarea at bounding box center [309, 243] width 314 height 28
click at [783, 184] on polyline "open menu" at bounding box center [784, 183] width 9 height 4
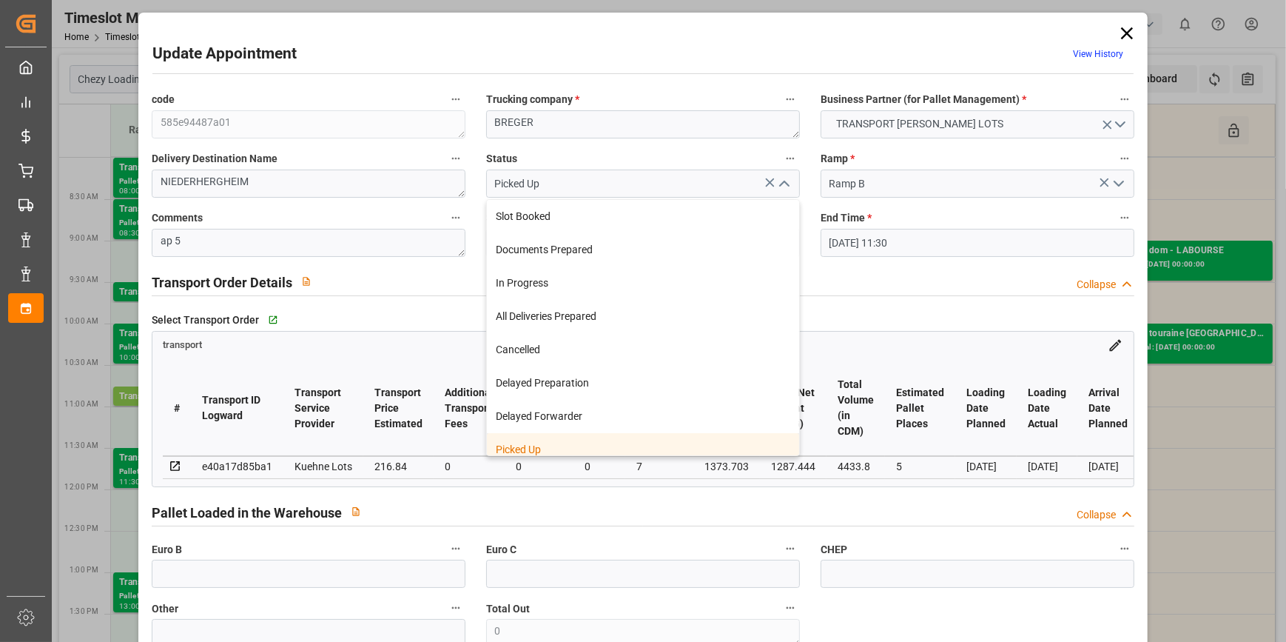
click at [533, 444] on div "Picked Up" at bounding box center [643, 449] width 312 height 33
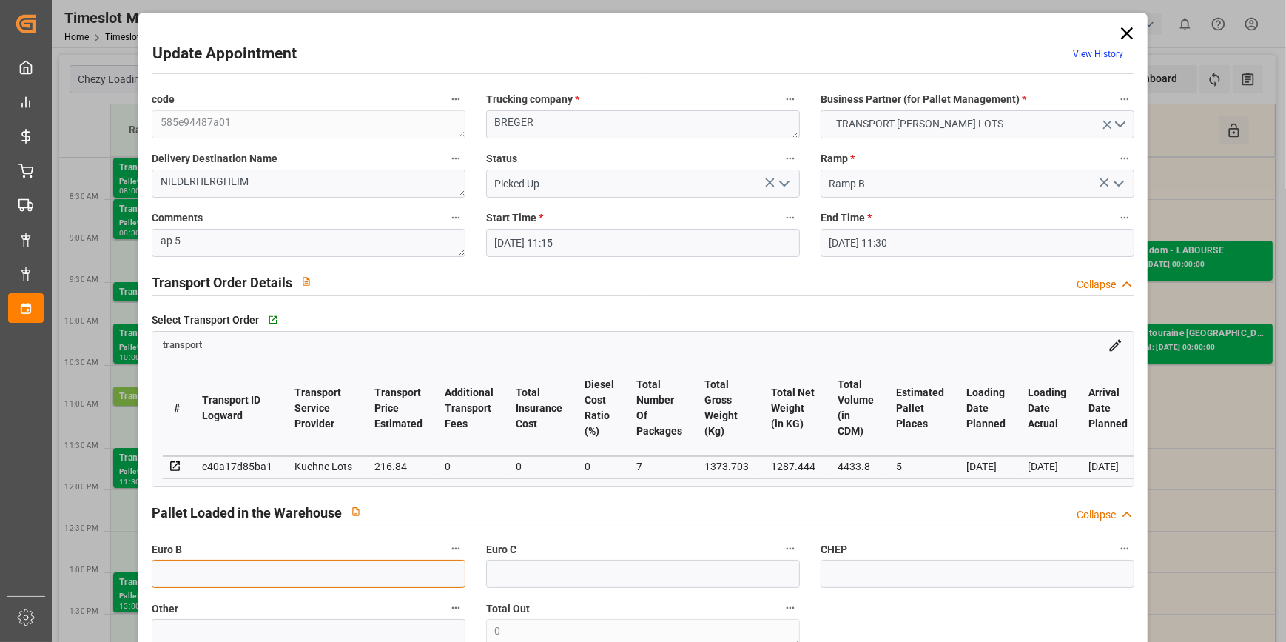
click at [201, 582] on input "text" at bounding box center [309, 573] width 314 height 28
click at [861, 314] on div "Select Transport Order   Go to transport Grid" at bounding box center [643, 320] width 983 height 22
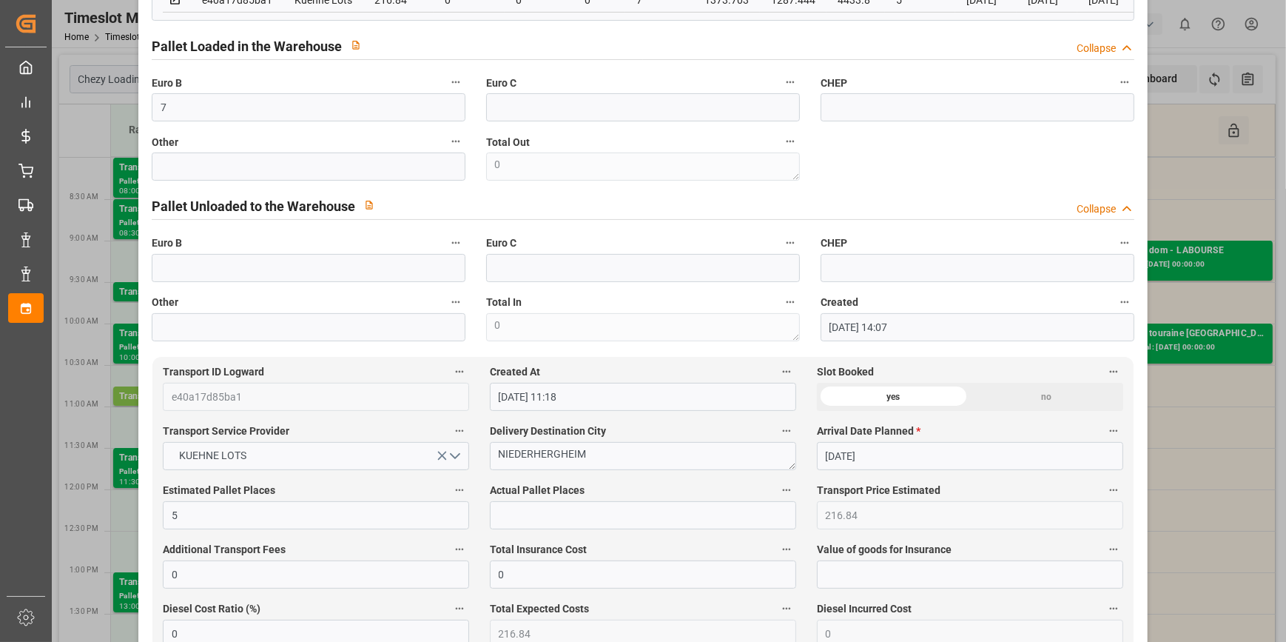
scroll to position [471, 0]
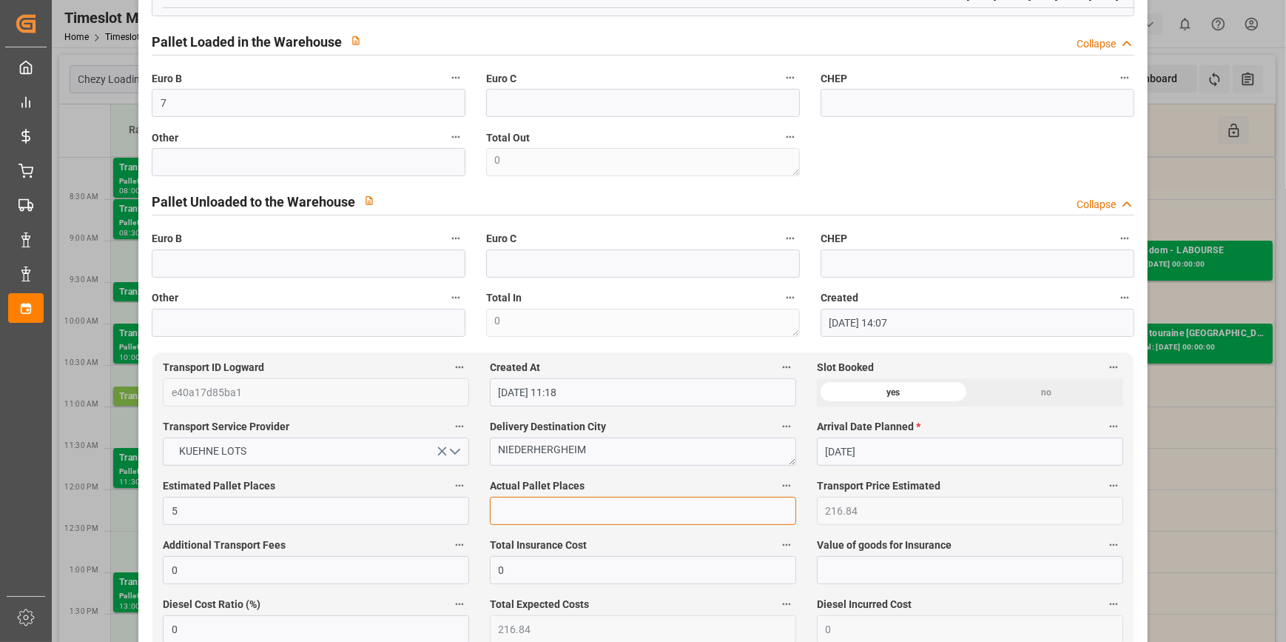
click at [545, 525] on input "text" at bounding box center [643, 511] width 306 height 28
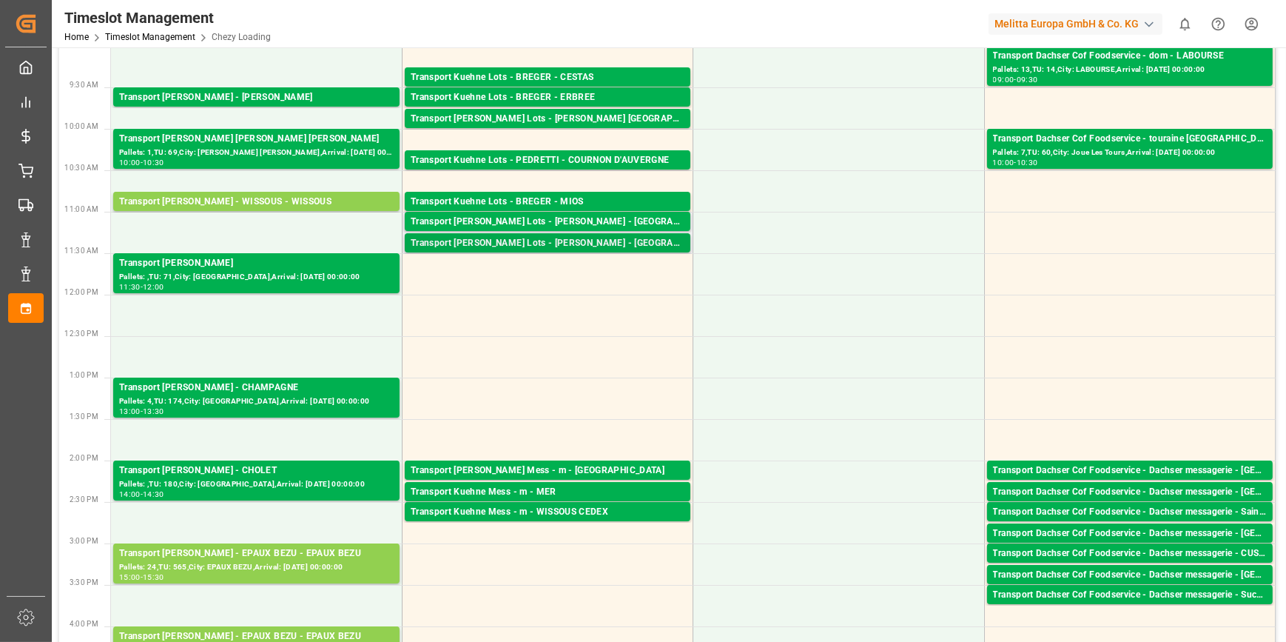
scroll to position [0, 0]
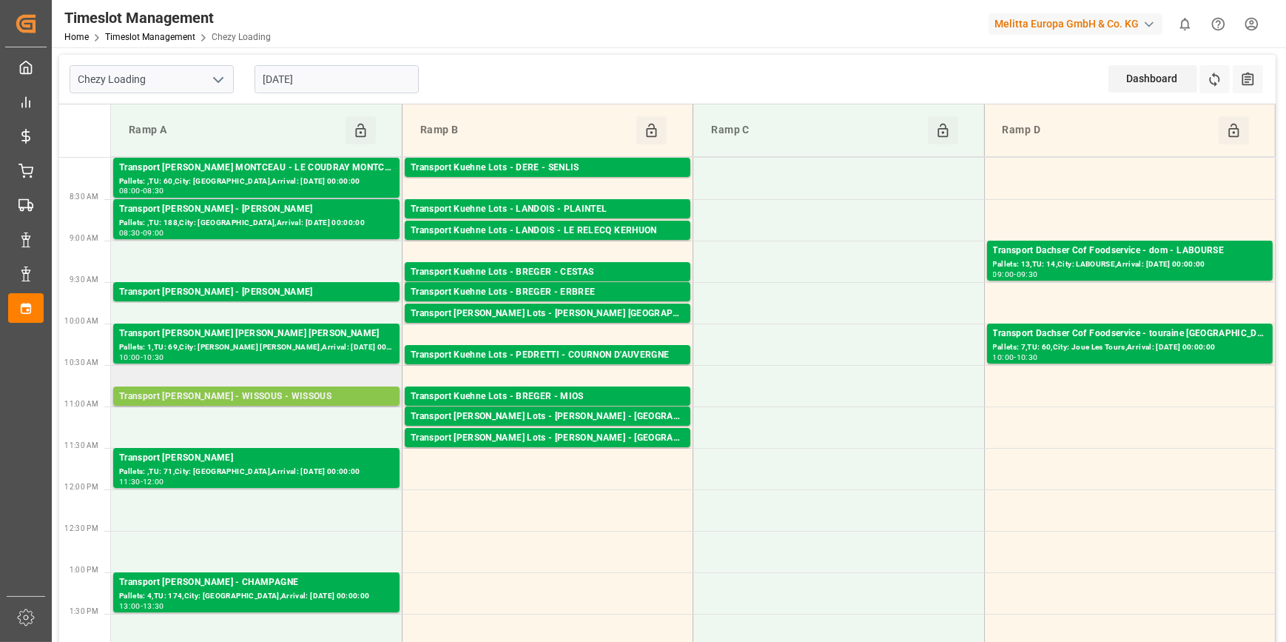
click at [289, 398] on div "Transport Delisle - WISSOUS - WISSOUS" at bounding box center [256, 396] width 275 height 15
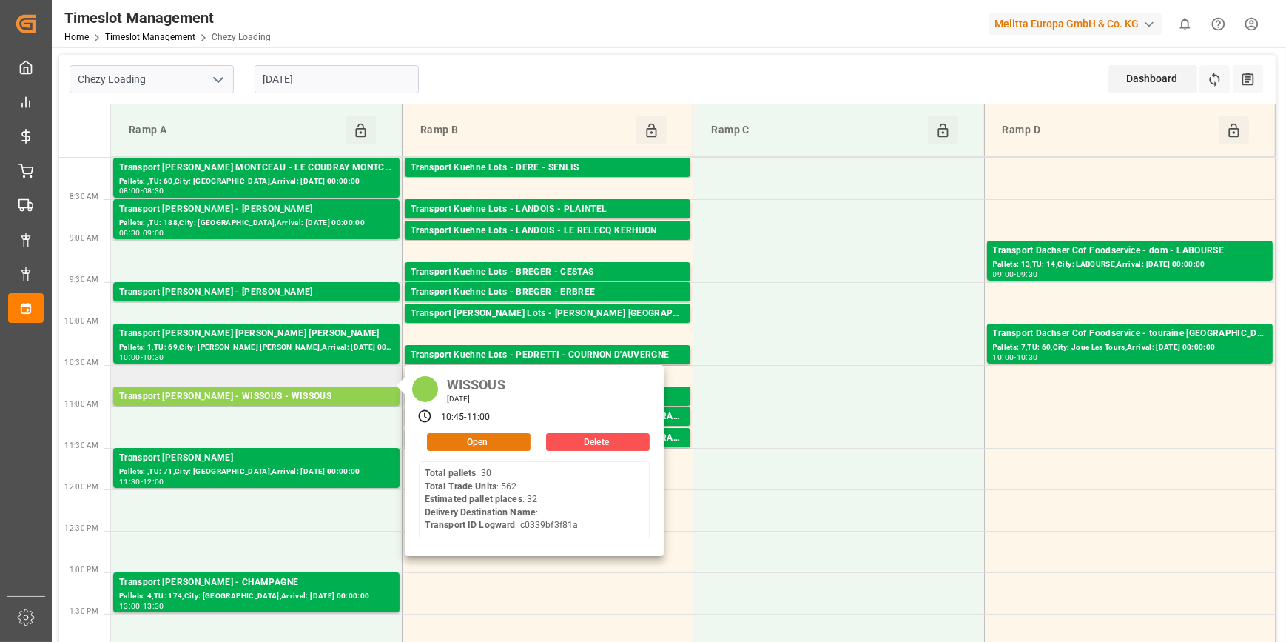
click at [481, 441] on button "Open" at bounding box center [479, 442] width 104 height 18
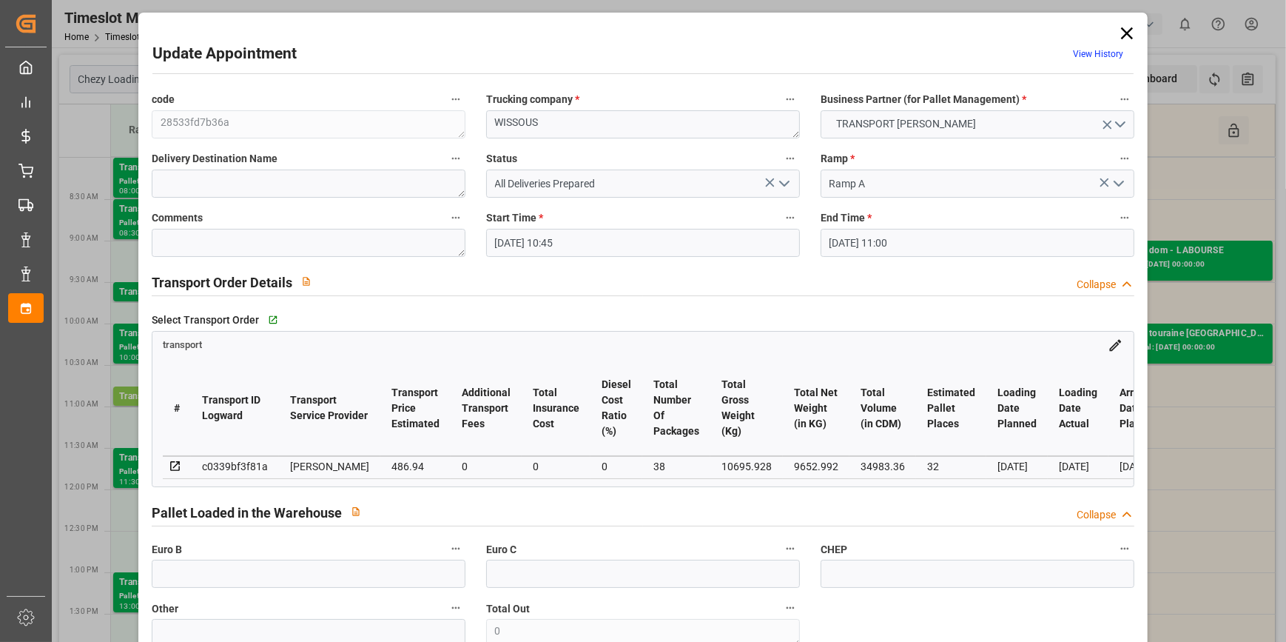
click at [784, 184] on icon "open menu" at bounding box center [785, 184] width 18 height 18
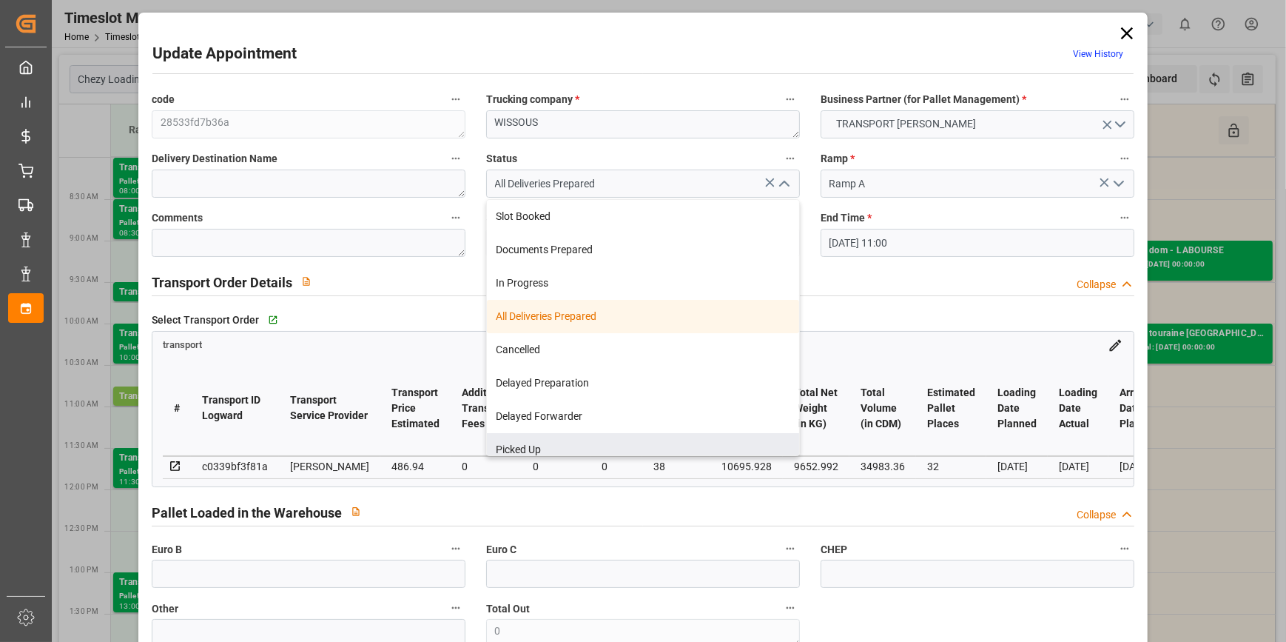
drag, startPoint x: 547, startPoint y: 446, endPoint x: 477, endPoint y: 448, distance: 70.3
click at [539, 449] on div "Picked Up" at bounding box center [643, 449] width 312 height 33
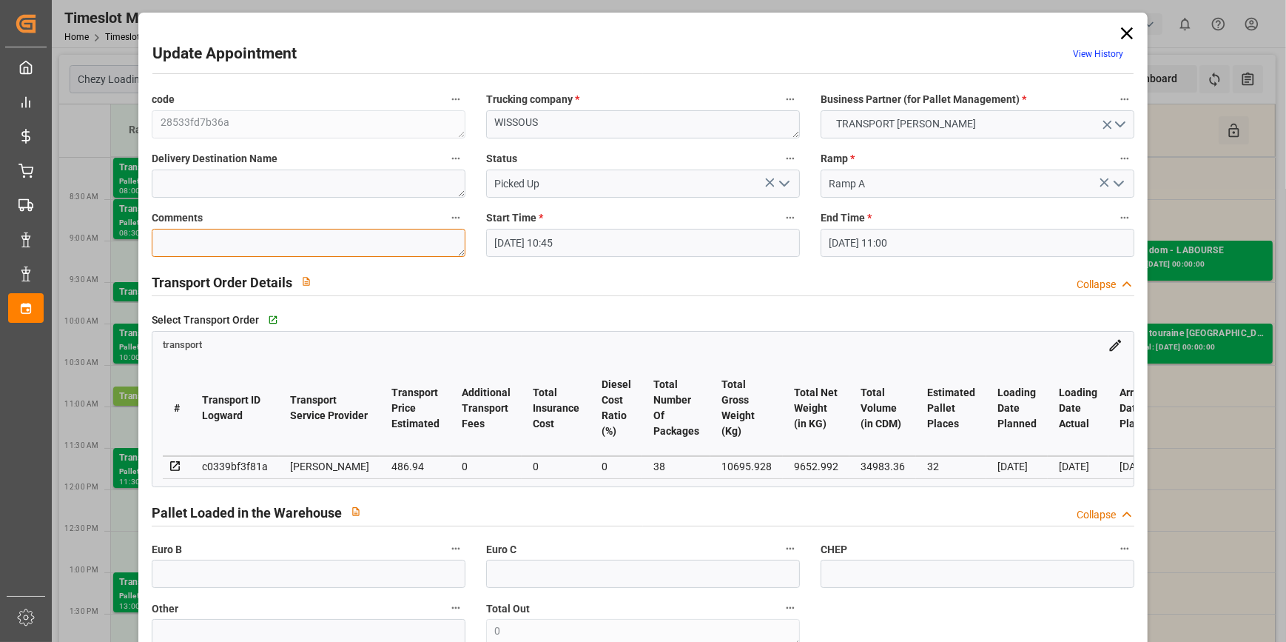
click at [187, 246] on textarea at bounding box center [309, 243] width 314 height 28
click at [777, 184] on icon "open menu" at bounding box center [785, 184] width 18 height 18
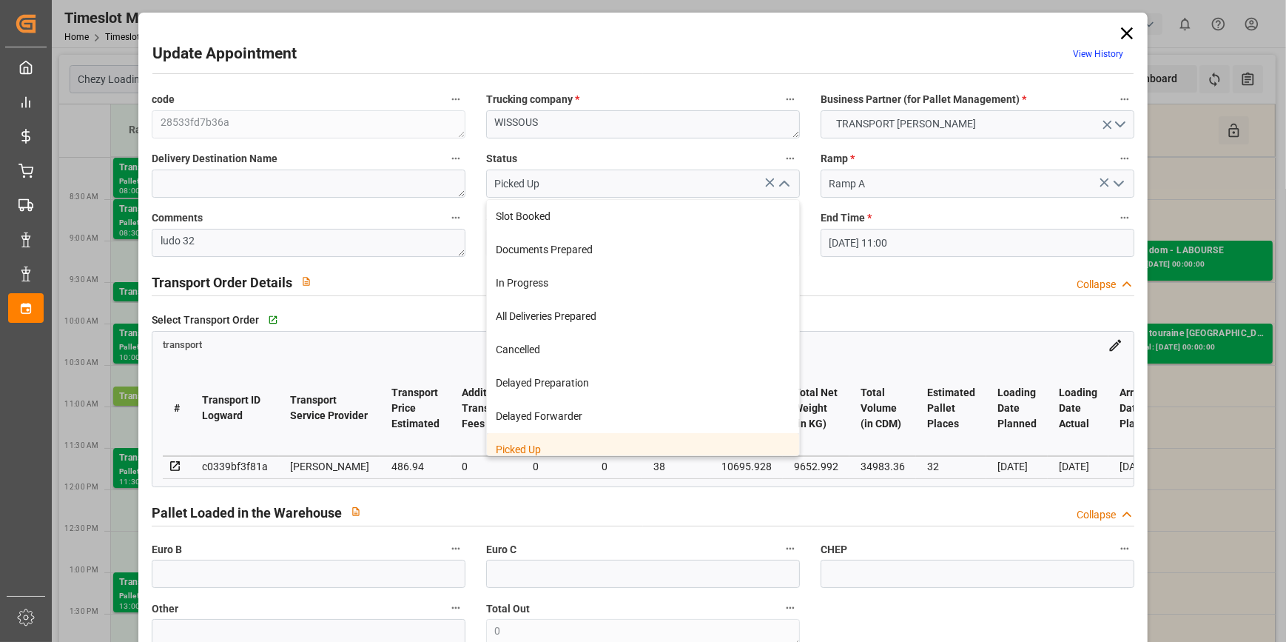
click at [542, 444] on div "Picked Up" at bounding box center [643, 449] width 312 height 33
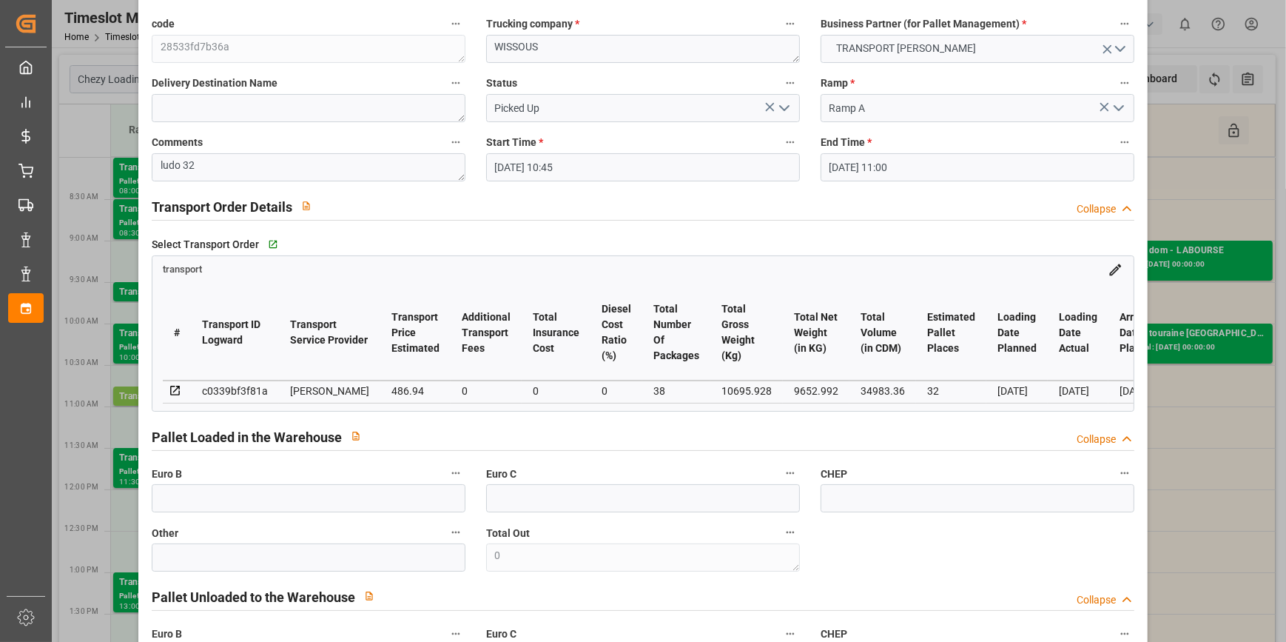
scroll to position [269, 0]
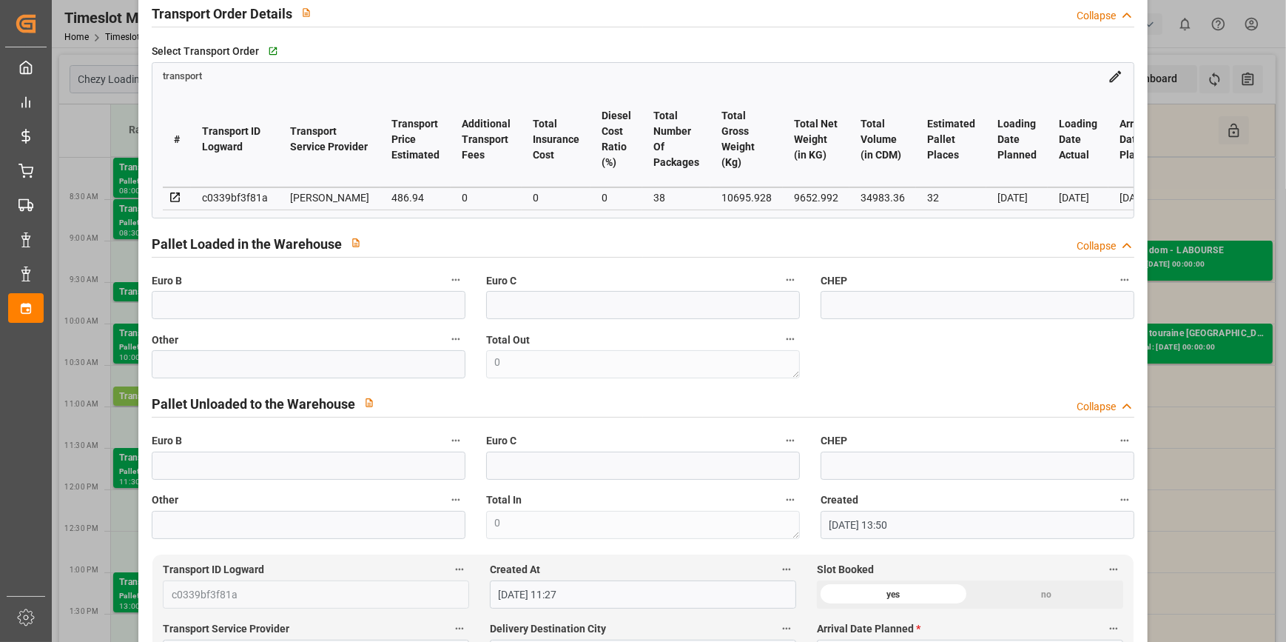
click at [181, 291] on label "Euro B" at bounding box center [309, 280] width 314 height 21
click at [446, 289] on button "Euro B" at bounding box center [455, 279] width 19 height 19
click at [219, 300] on div at bounding box center [643, 321] width 1286 height 642
click at [189, 309] on input "text" at bounding box center [309, 305] width 314 height 28
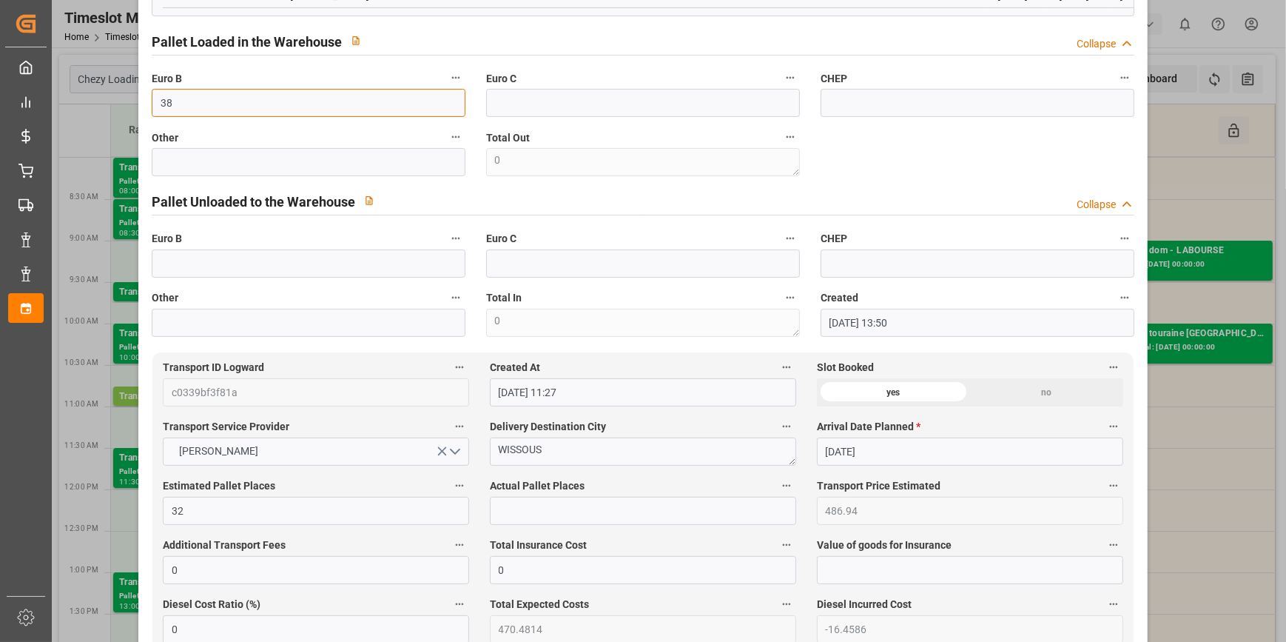
scroll to position [673, 0]
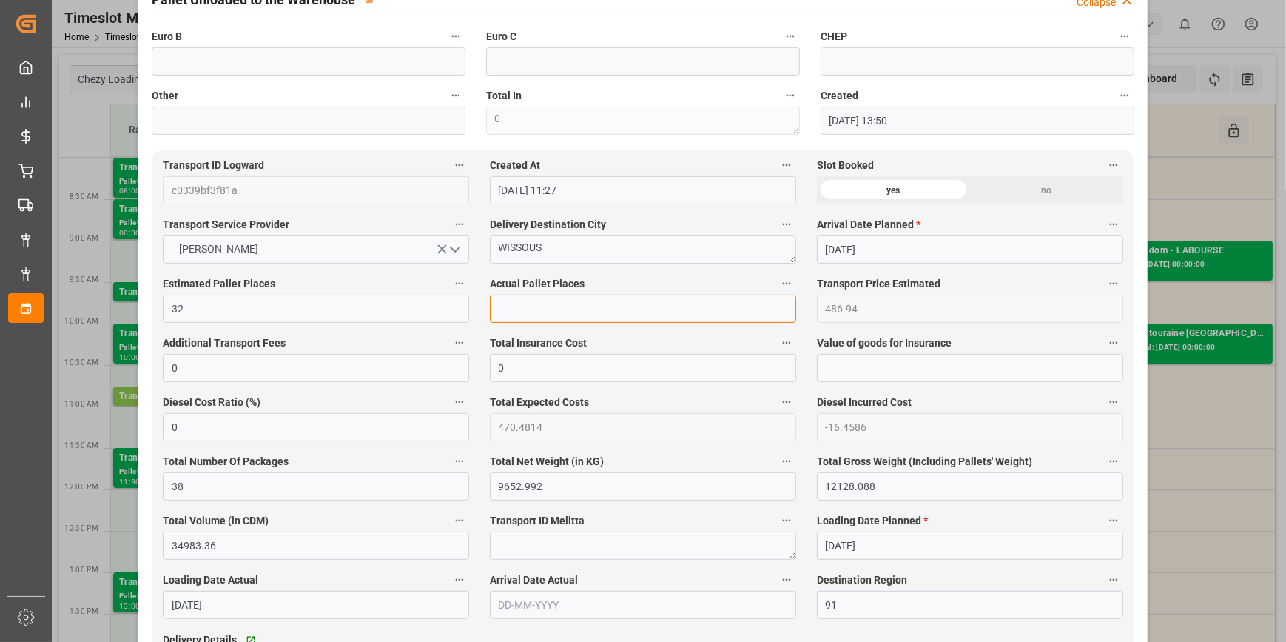
click at [514, 313] on input "text" at bounding box center [643, 309] width 306 height 28
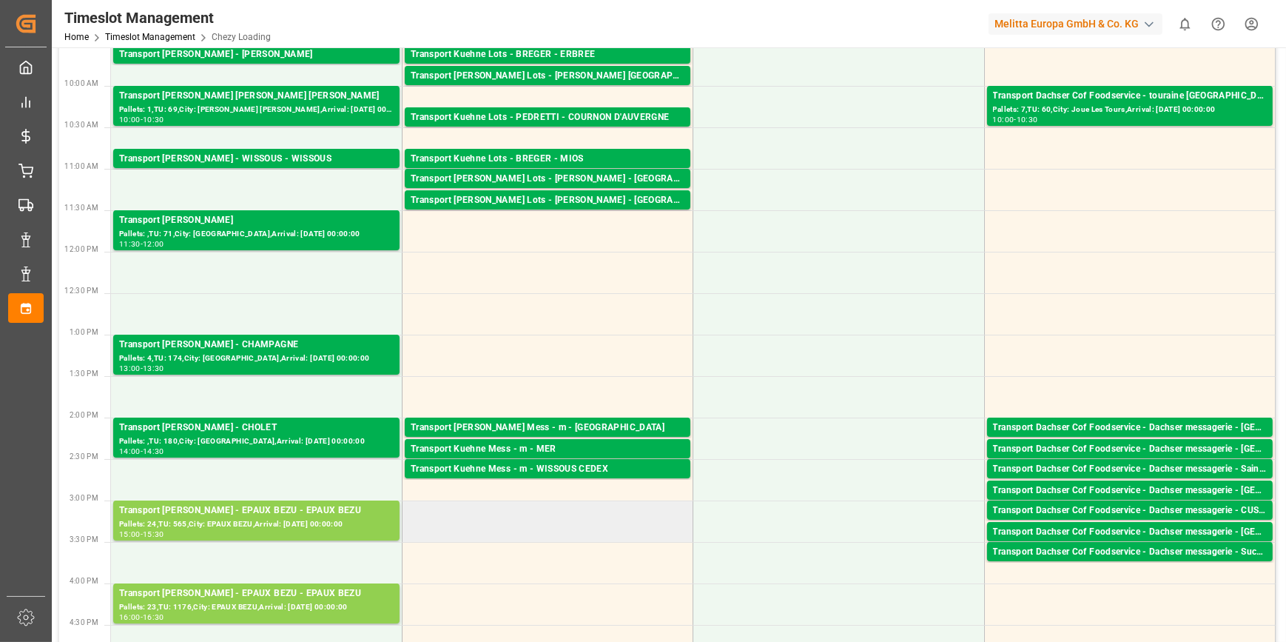
scroll to position [201, 0]
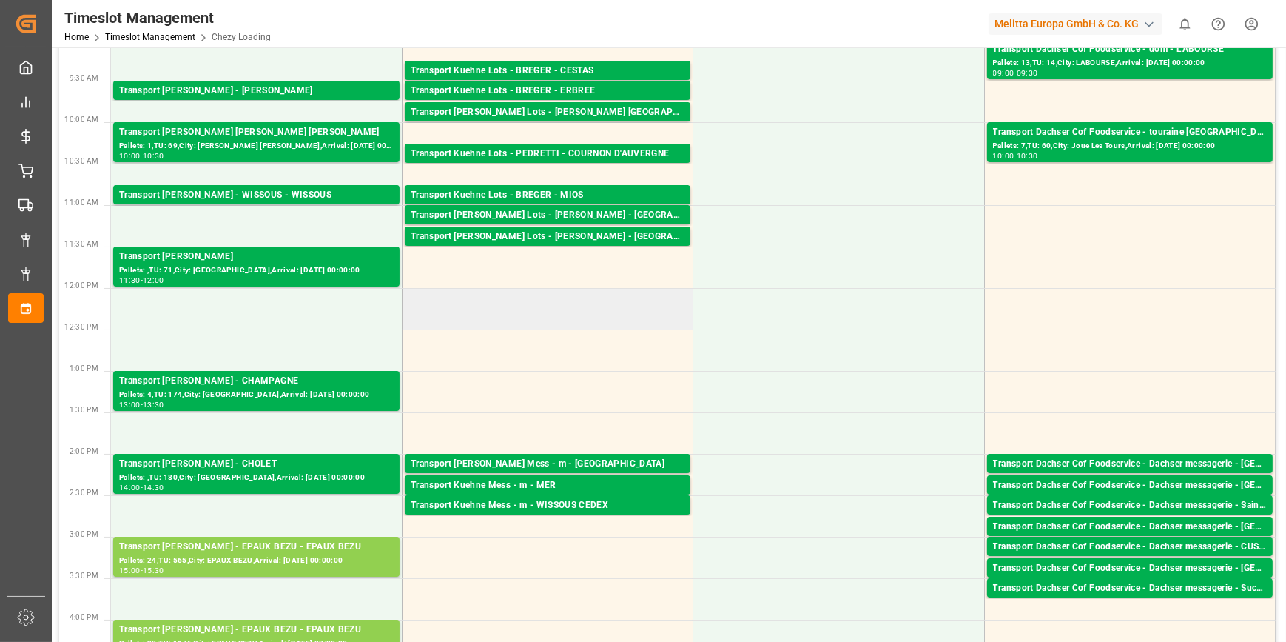
click at [495, 315] on td at bounding box center [547, 308] width 291 height 41
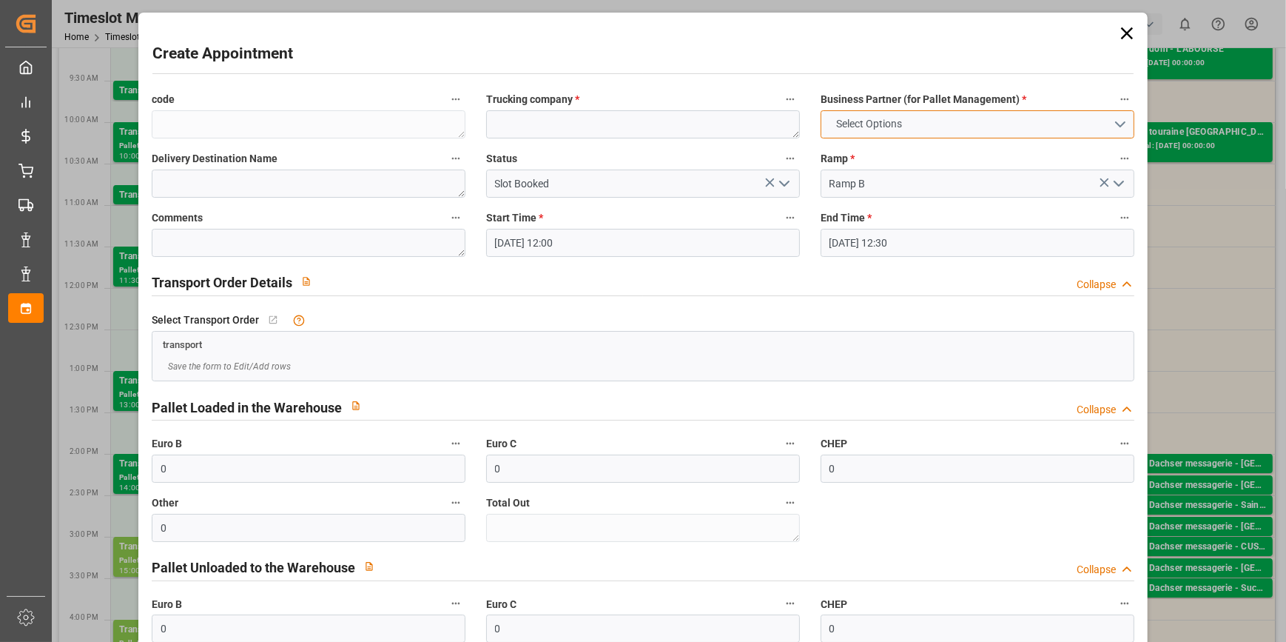
click at [1117, 117] on button "Select Options" at bounding box center [978, 124] width 314 height 28
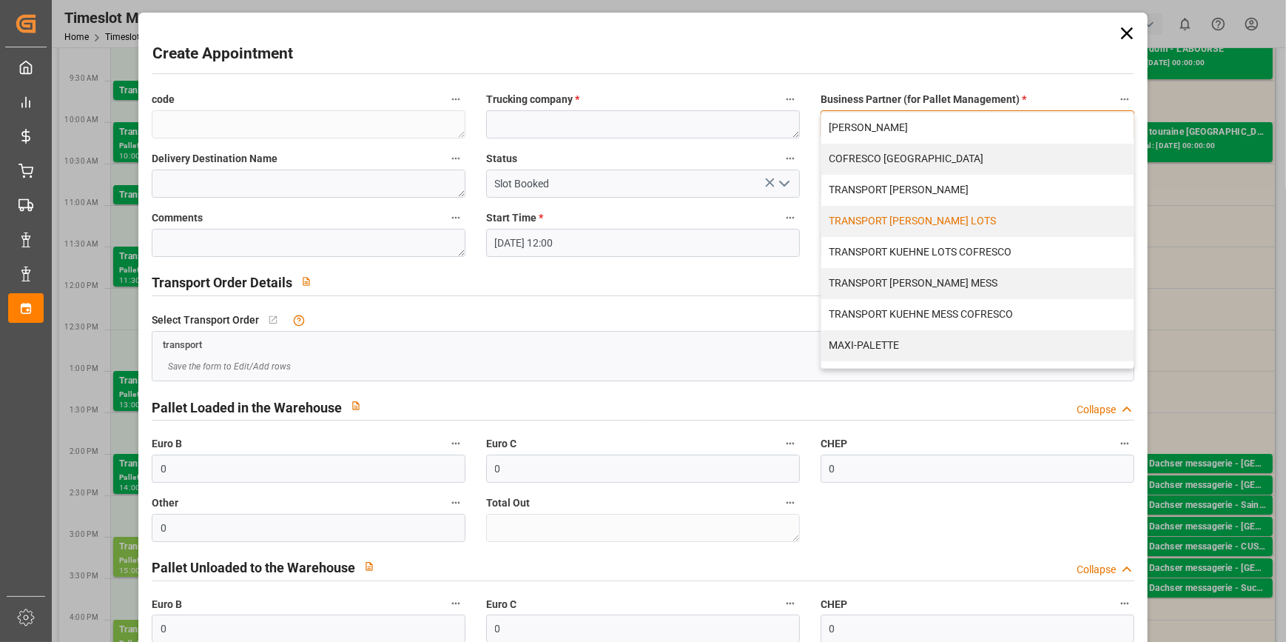
click at [927, 221] on div "TRANSPORT KUEHNE LOTS" at bounding box center [977, 221] width 312 height 31
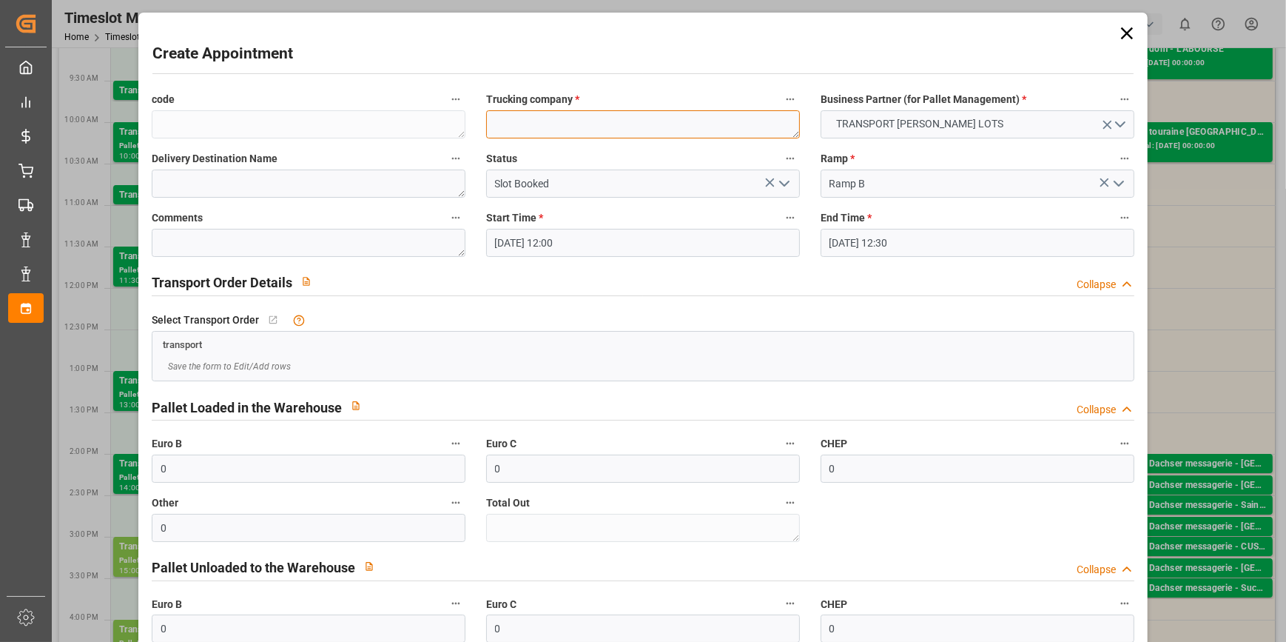
click at [530, 124] on textarea at bounding box center [643, 124] width 314 height 28
click at [522, 120] on textarea "retour pals 8 Europe CMR po2247518" at bounding box center [643, 124] width 314 height 28
click at [495, 121] on textarea "retour Pedretti pals 8 Europe CMR po2247518" at bounding box center [643, 124] width 314 height 28
drag, startPoint x: 711, startPoint y: 120, endPoint x: 469, endPoint y: 127, distance: 242.1
click at [469, 127] on div "code Trucking company * Retour Pedretti pals 8 Europe CMR po2247518 Business Pa…" at bounding box center [642, 395] width 1003 height 623
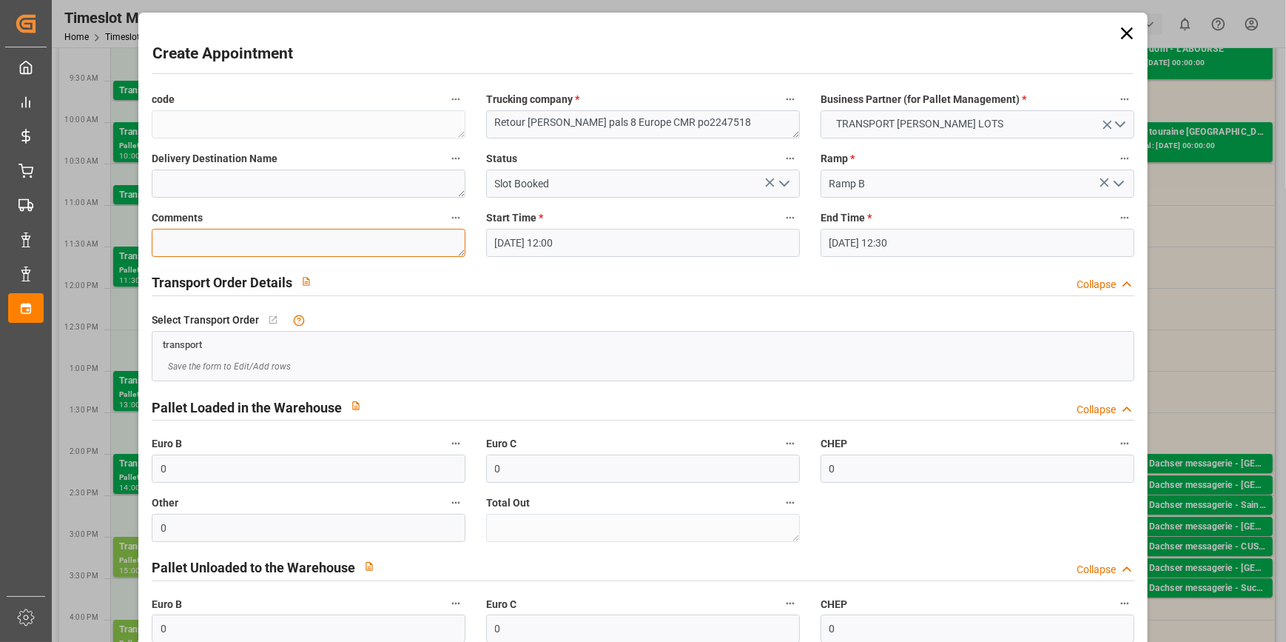
click at [192, 244] on textarea at bounding box center [309, 243] width 314 height 28
paste textarea "Retour Pedretti pals 8 Europe CMR po2247518"
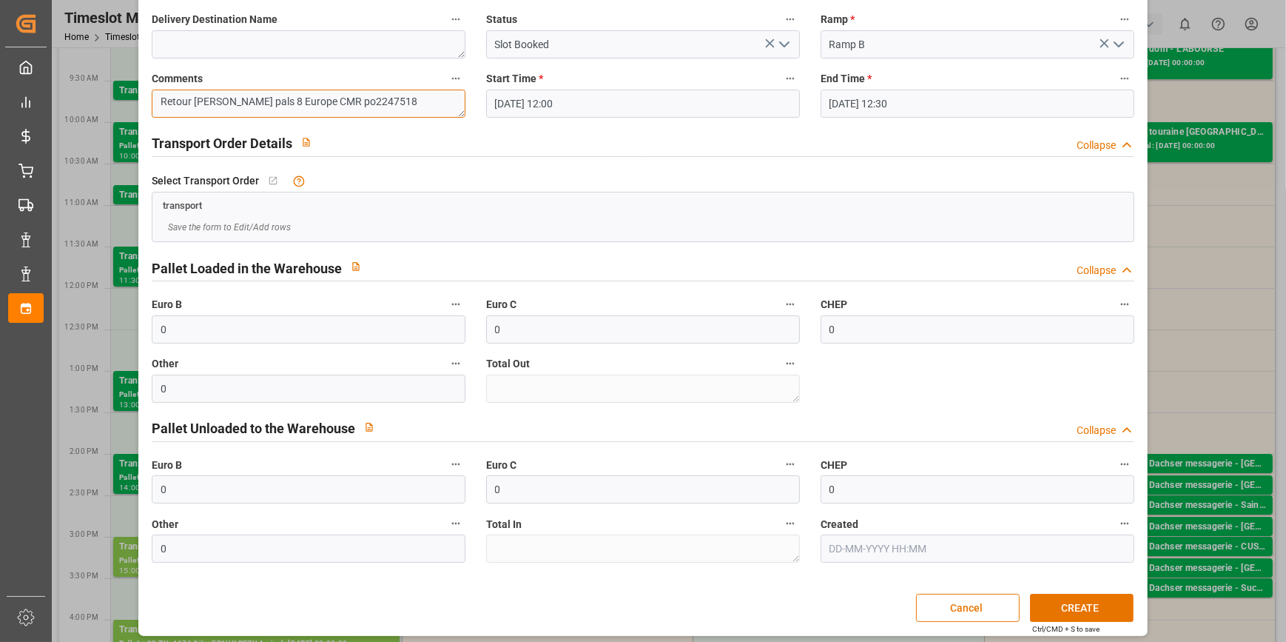
scroll to position [145, 0]
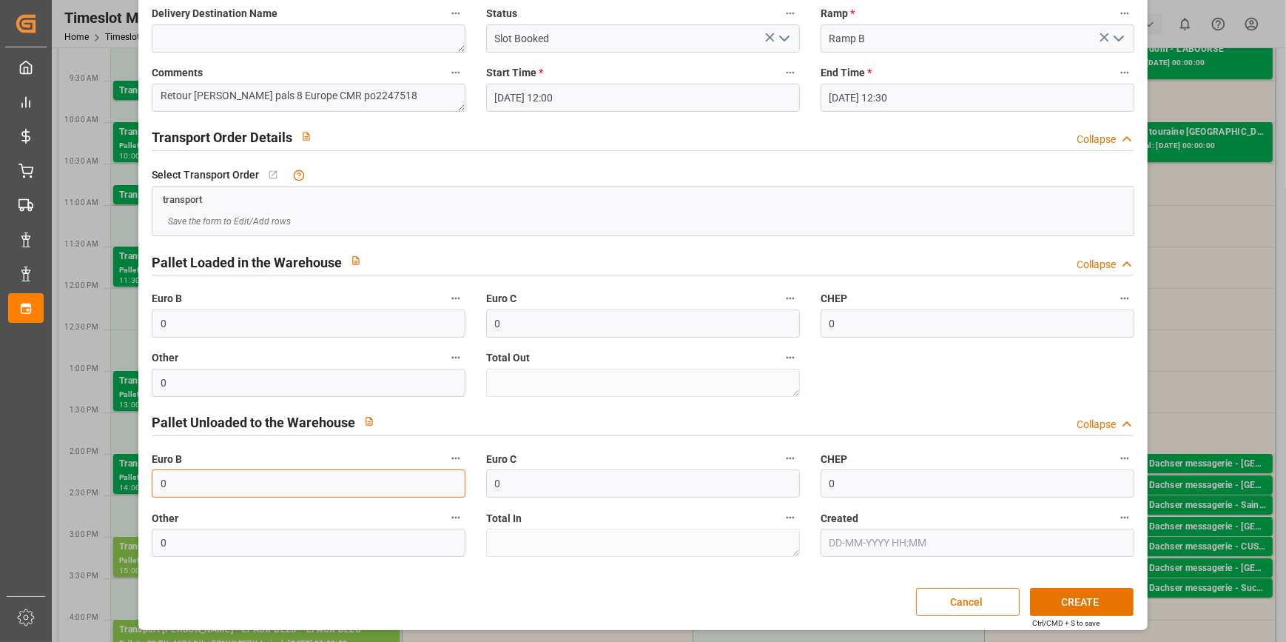
click at [186, 488] on input "0" at bounding box center [309, 483] width 314 height 28
click at [732, 203] on div "transport" at bounding box center [642, 196] width 981 height 21
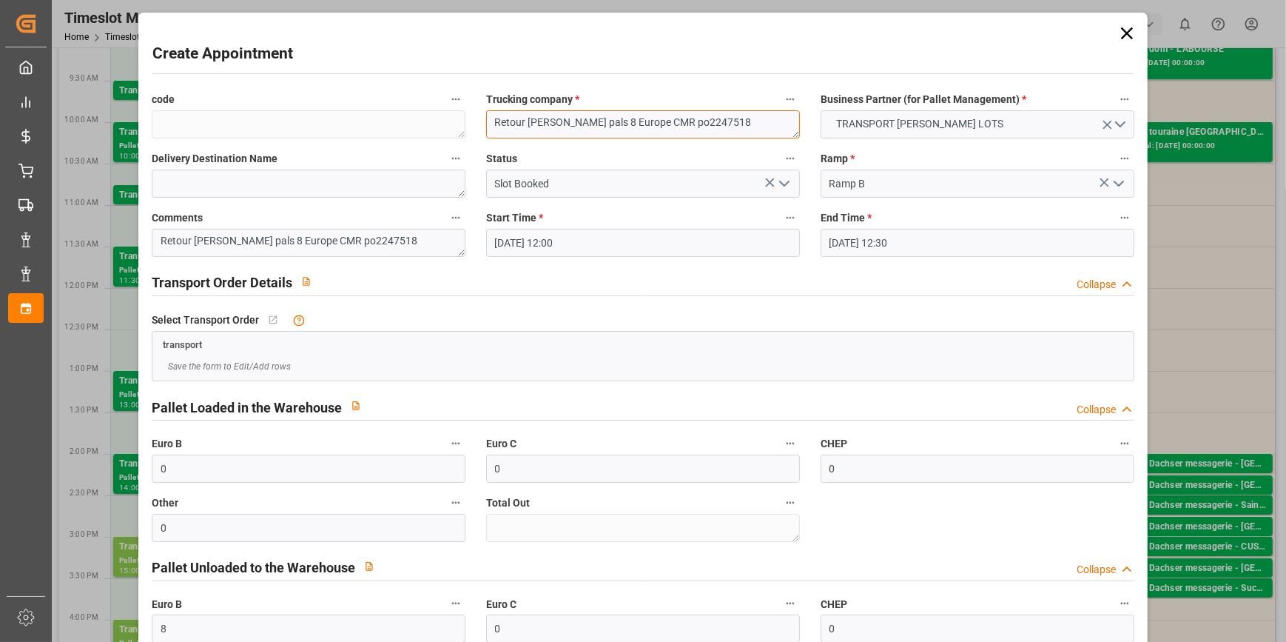
click at [665, 121] on textarea "Retour Pedretti pals 8 Europe CMR po2247518" at bounding box center [643, 124] width 314 height 28
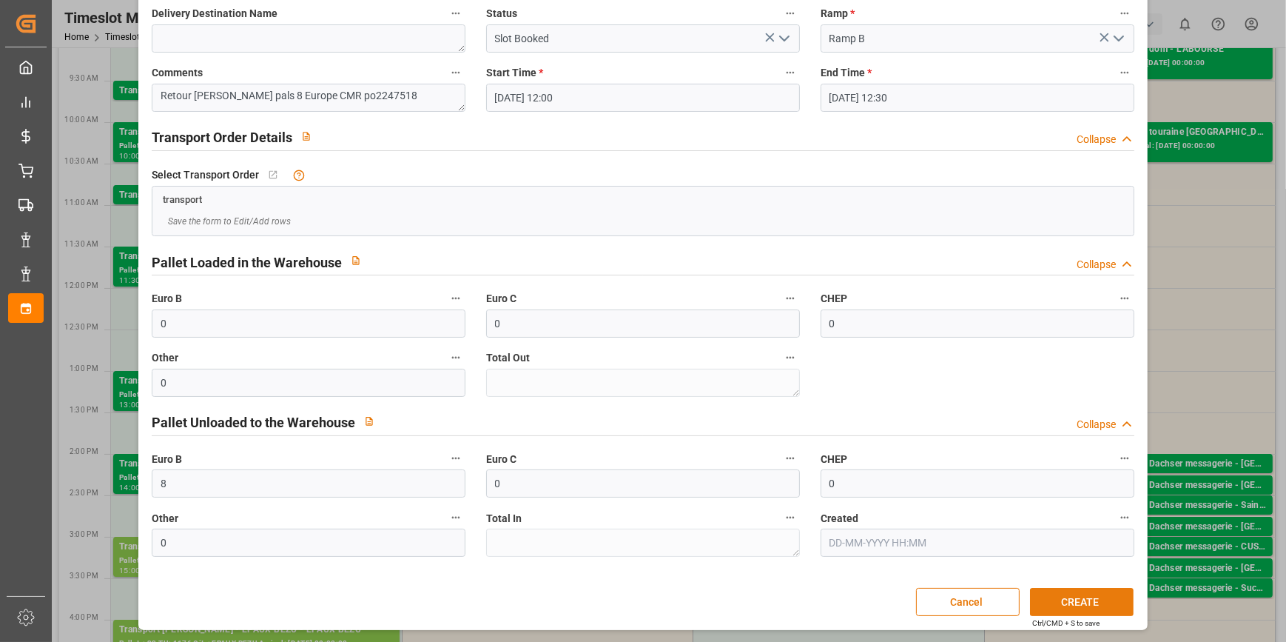
click at [1080, 602] on button "CREATE" at bounding box center [1082, 602] width 104 height 28
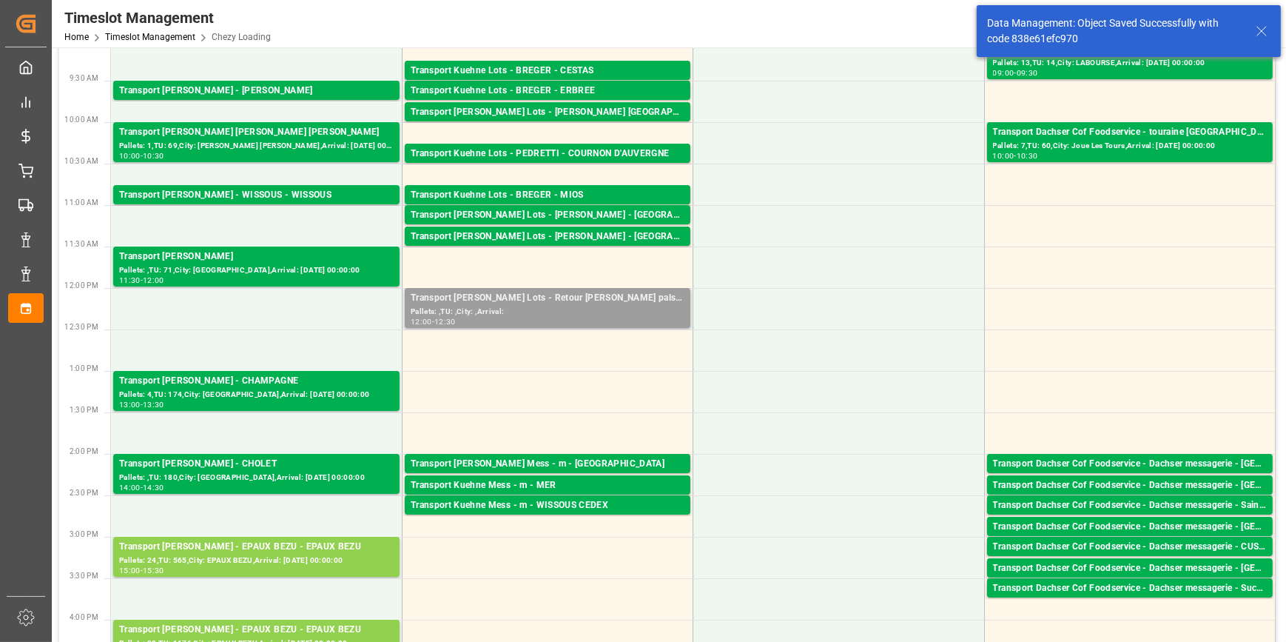
click at [553, 300] on div "Transport Kuehne Lots - Retour Pedretti pals 8 Europe CMR PO2247518 -" at bounding box center [548, 298] width 274 height 15
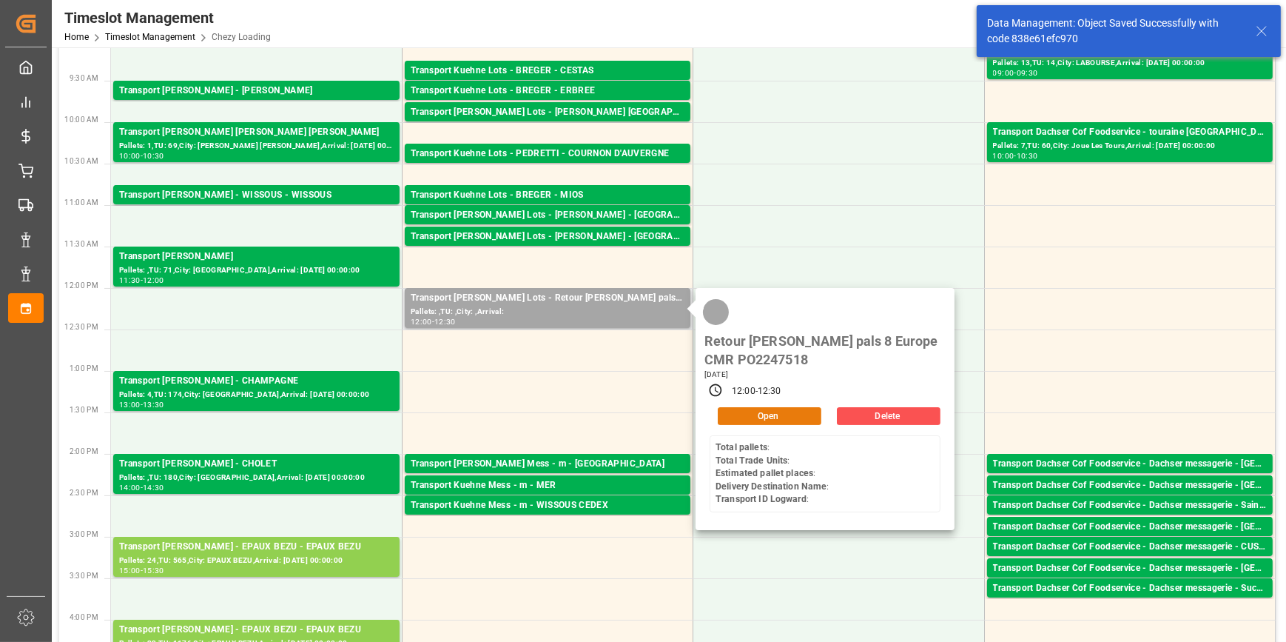
click at [757, 413] on button "Open" at bounding box center [770, 416] width 104 height 18
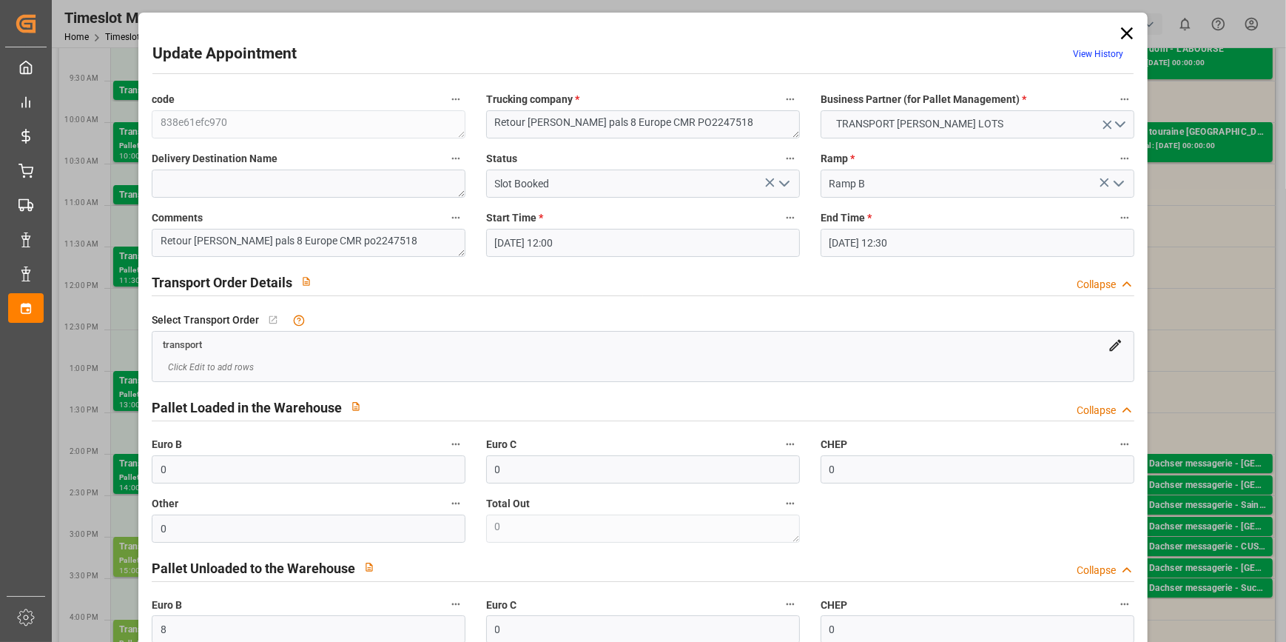
click at [781, 185] on polyline "open menu" at bounding box center [784, 183] width 9 height 4
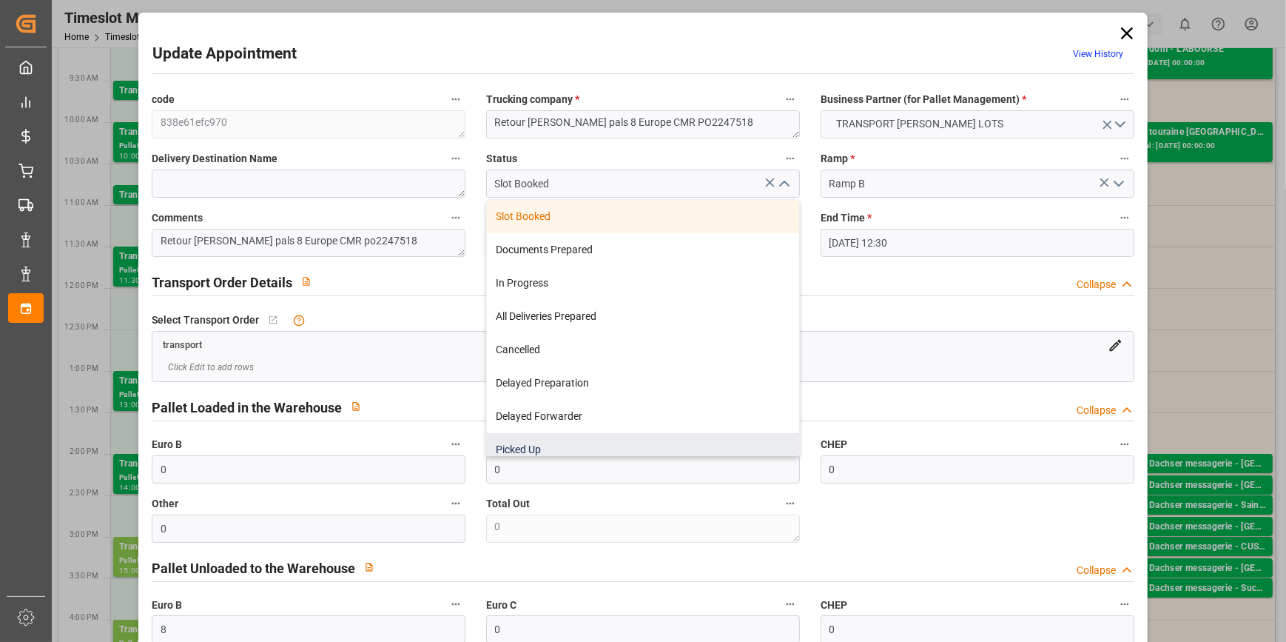
click at [547, 444] on div "Picked Up" at bounding box center [643, 449] width 312 height 33
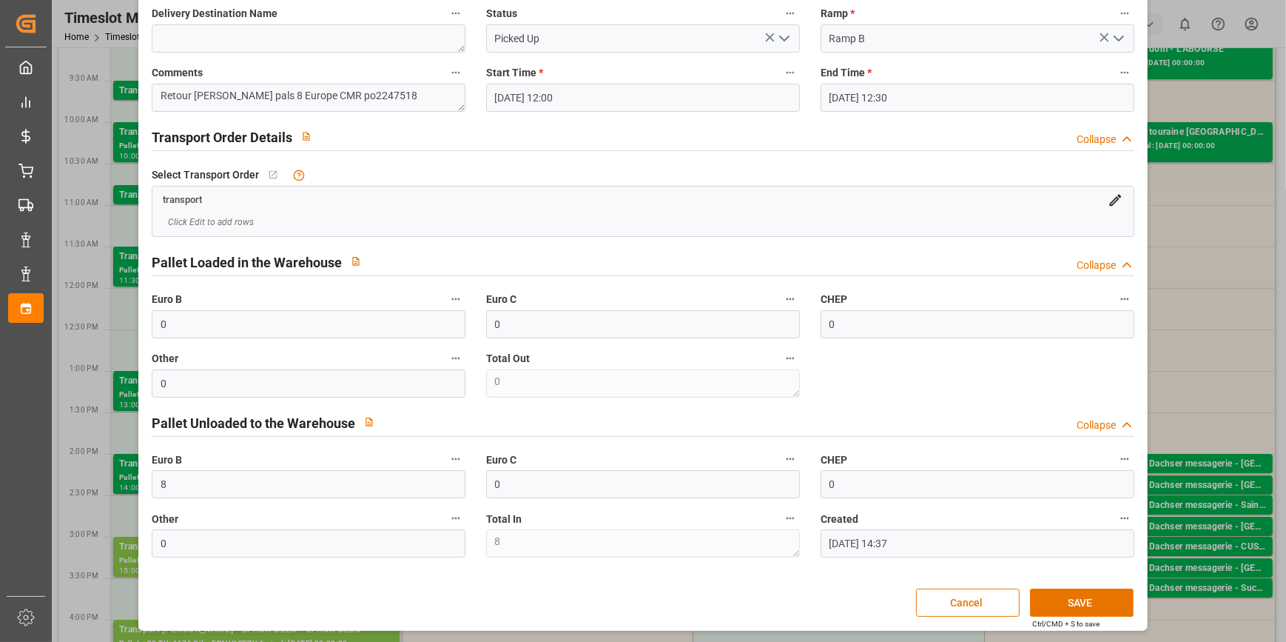
scroll to position [146, 0]
click at [1087, 602] on button "SAVE" at bounding box center [1082, 602] width 104 height 28
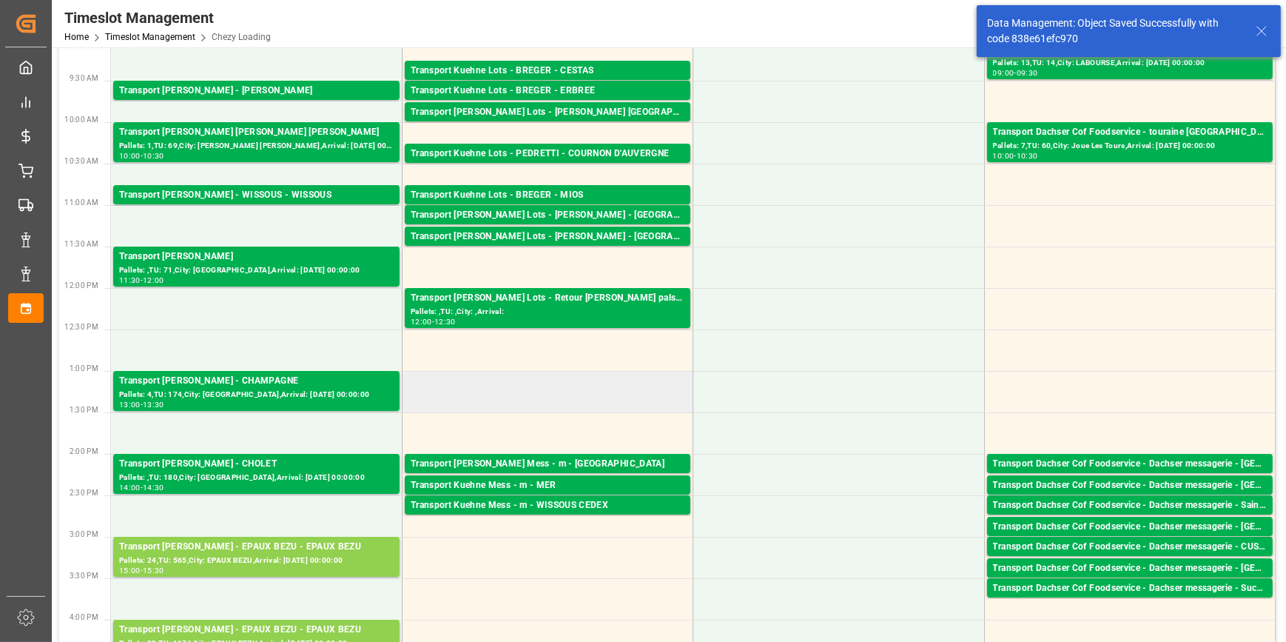
click at [465, 386] on td at bounding box center [547, 391] width 291 height 41
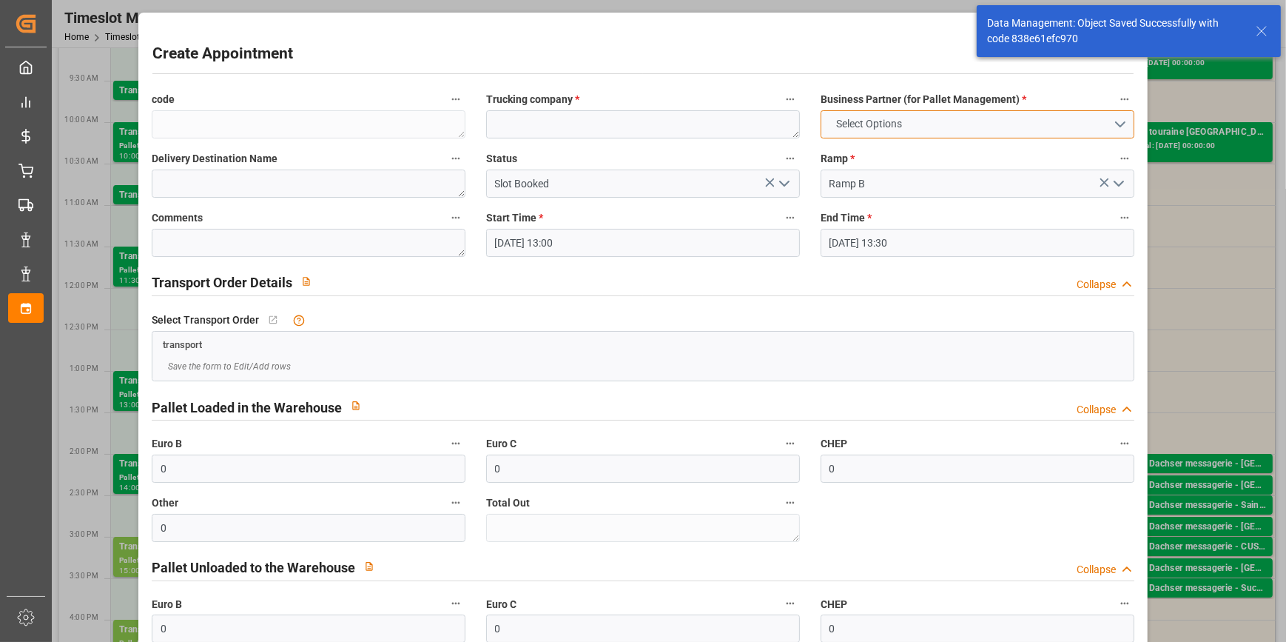
click at [1109, 121] on button "Select Options" at bounding box center [978, 124] width 314 height 28
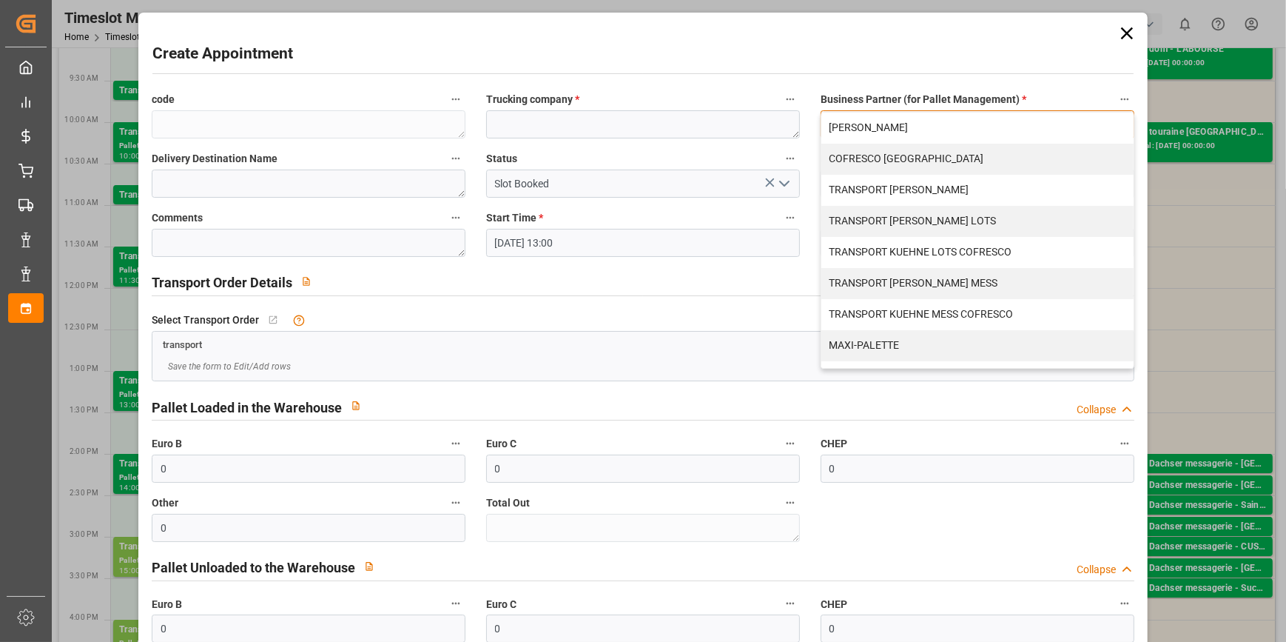
drag, startPoint x: 918, startPoint y: 219, endPoint x: 687, endPoint y: 155, distance: 240.2
click at [918, 221] on div "TRANSPORT KUEHNE LOTS" at bounding box center [977, 221] width 312 height 31
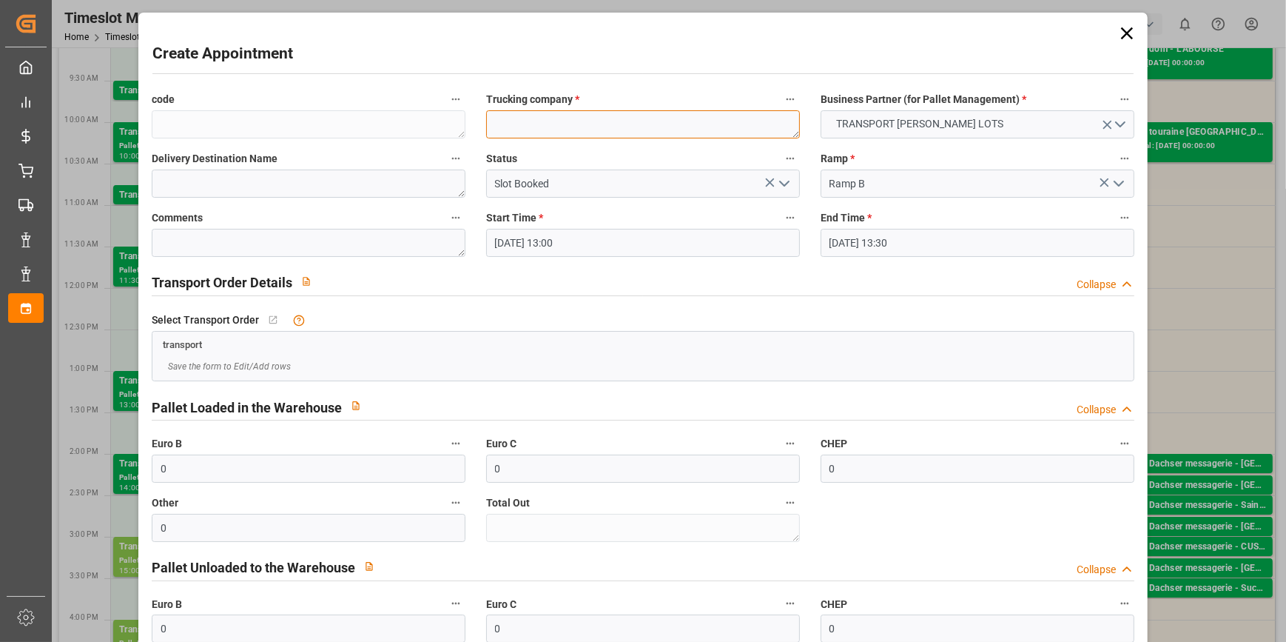
click at [506, 127] on textarea at bounding box center [643, 124] width 314 height 28
paste textarea "Retour Pedretti pals 8 Europe CMR po2247518"
click at [593, 122] on textarea "Retour Pedretti pals 8 Europe CMR po2247518" at bounding box center [643, 124] width 314 height 28
click at [717, 121] on textarea "Retour Pedretti pals 29 Europe CMR po2247518" at bounding box center [643, 124] width 314 height 28
drag, startPoint x: 719, startPoint y: 117, endPoint x: 474, endPoint y: 130, distance: 246.0
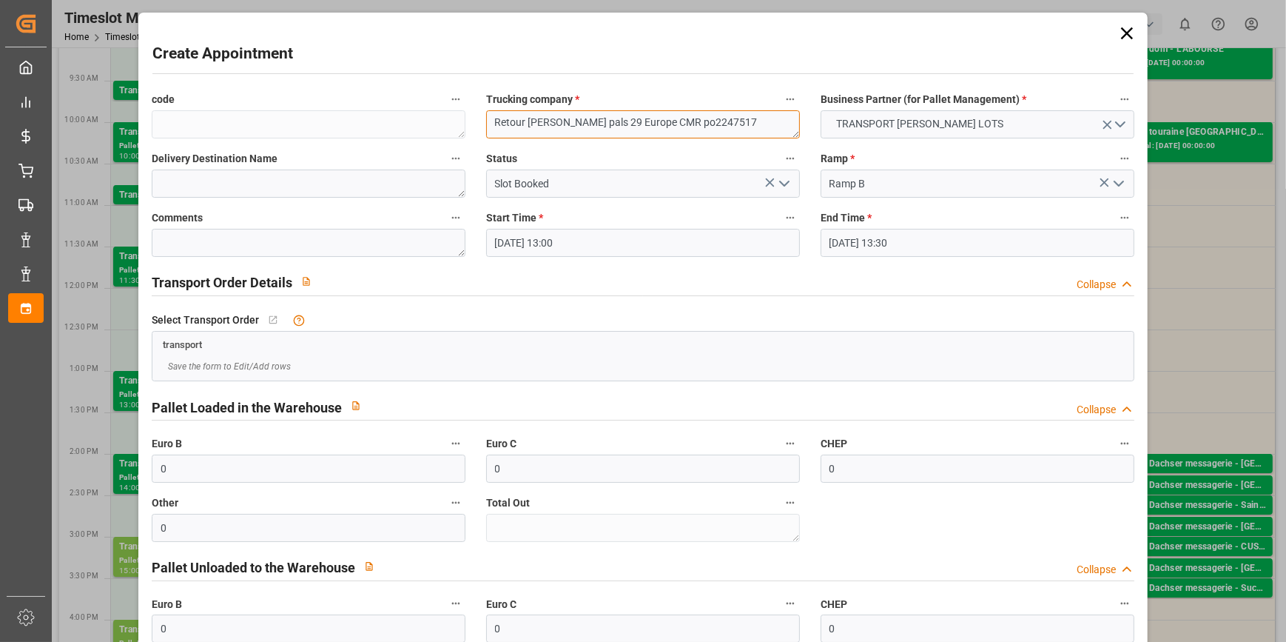
click at [476, 130] on div "Trucking company * Retour Pedretti pals 29 Europe CMR po2247517" at bounding box center [643, 113] width 334 height 59
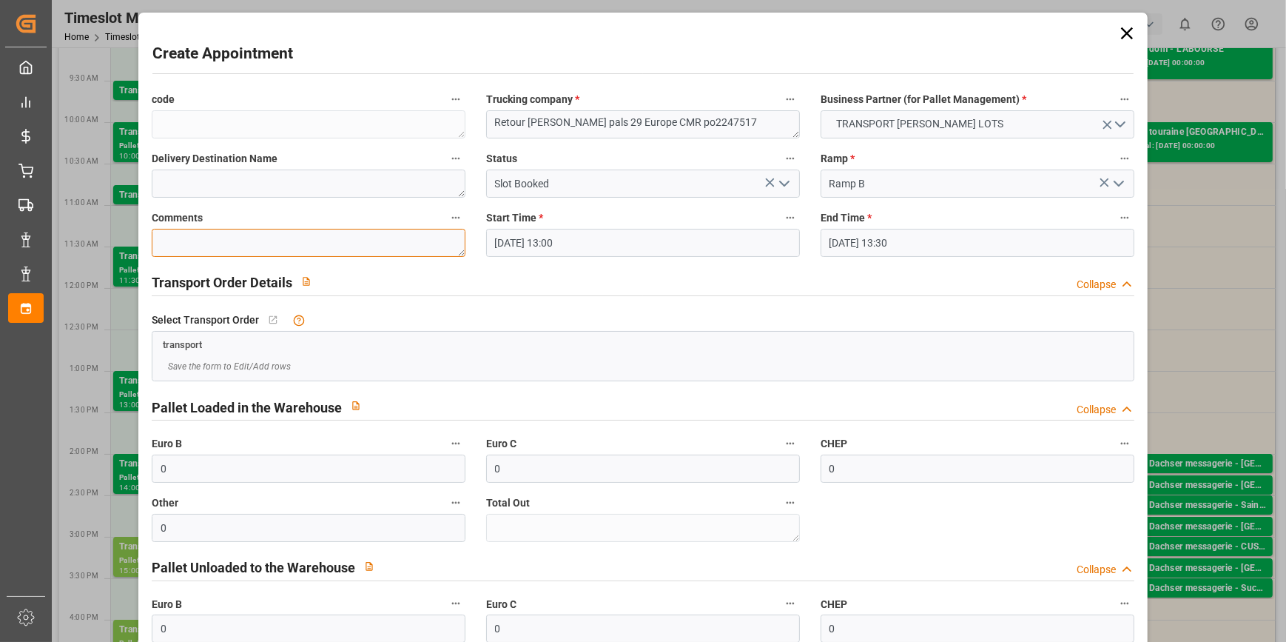
click at [184, 238] on textarea at bounding box center [309, 243] width 314 height 28
paste textarea "Retour Pedretti pals 29 Europe CMR po2247517"
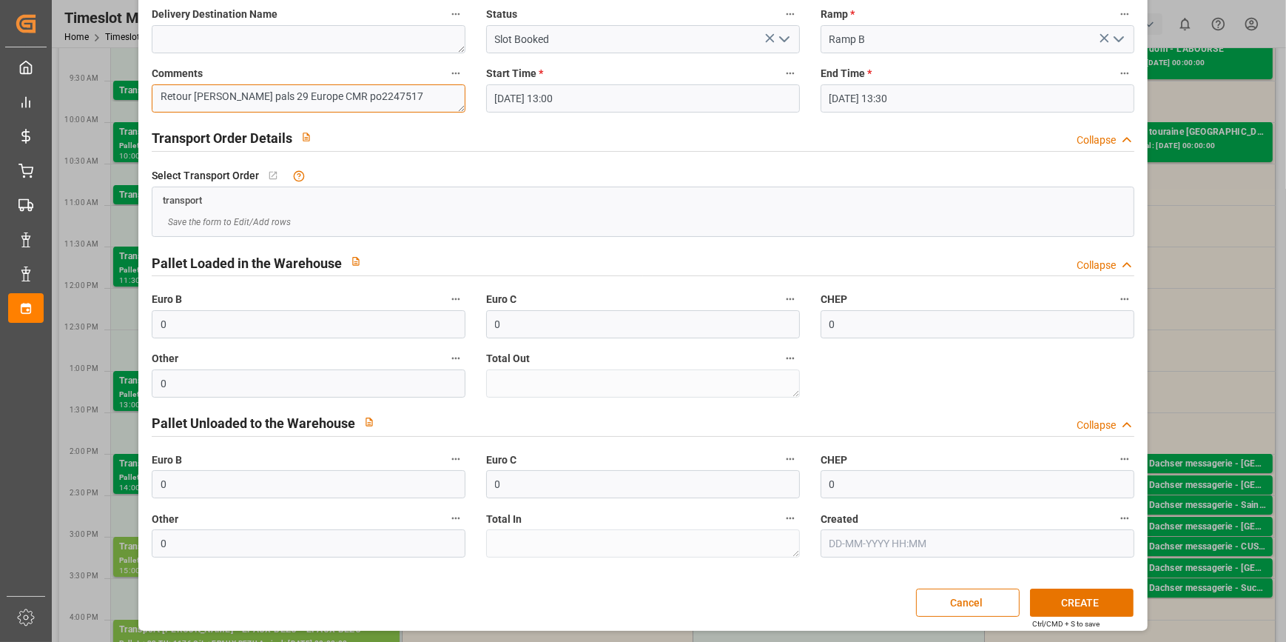
scroll to position [145, 0]
click at [201, 474] on input "0" at bounding box center [309, 483] width 314 height 28
click at [650, 218] on div "Save the form to Edit/Add rows" at bounding box center [643, 221] width 961 height 13
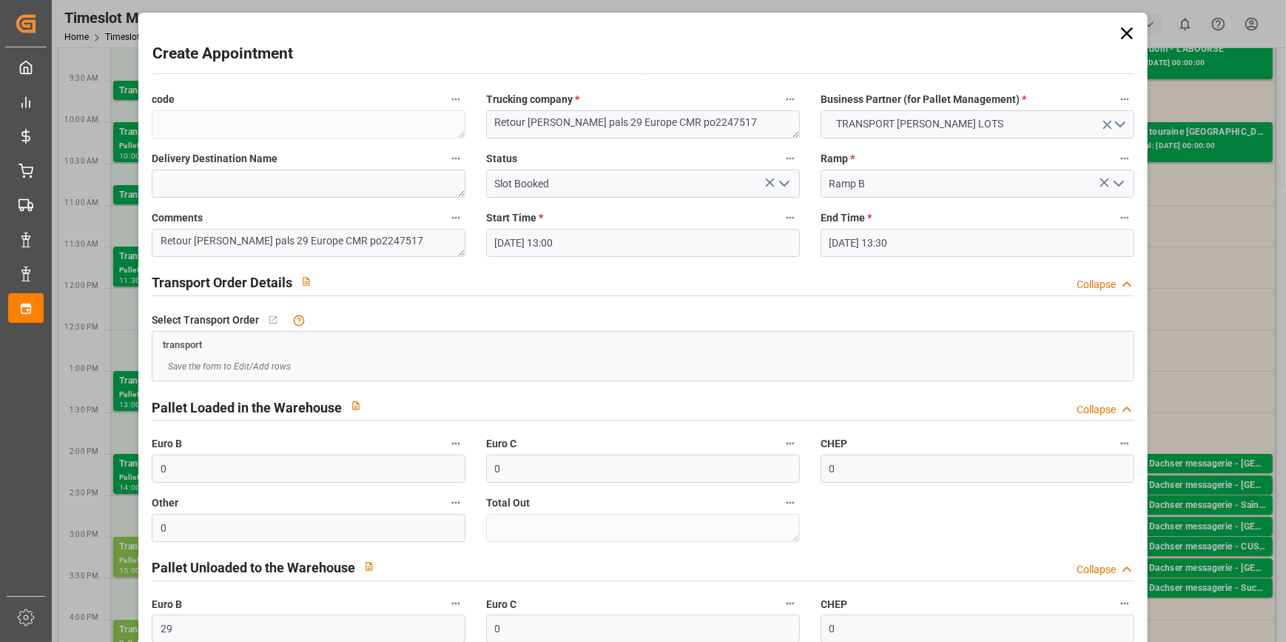
scroll to position [0, 0]
click at [780, 183] on icon "open menu" at bounding box center [785, 184] width 18 height 18
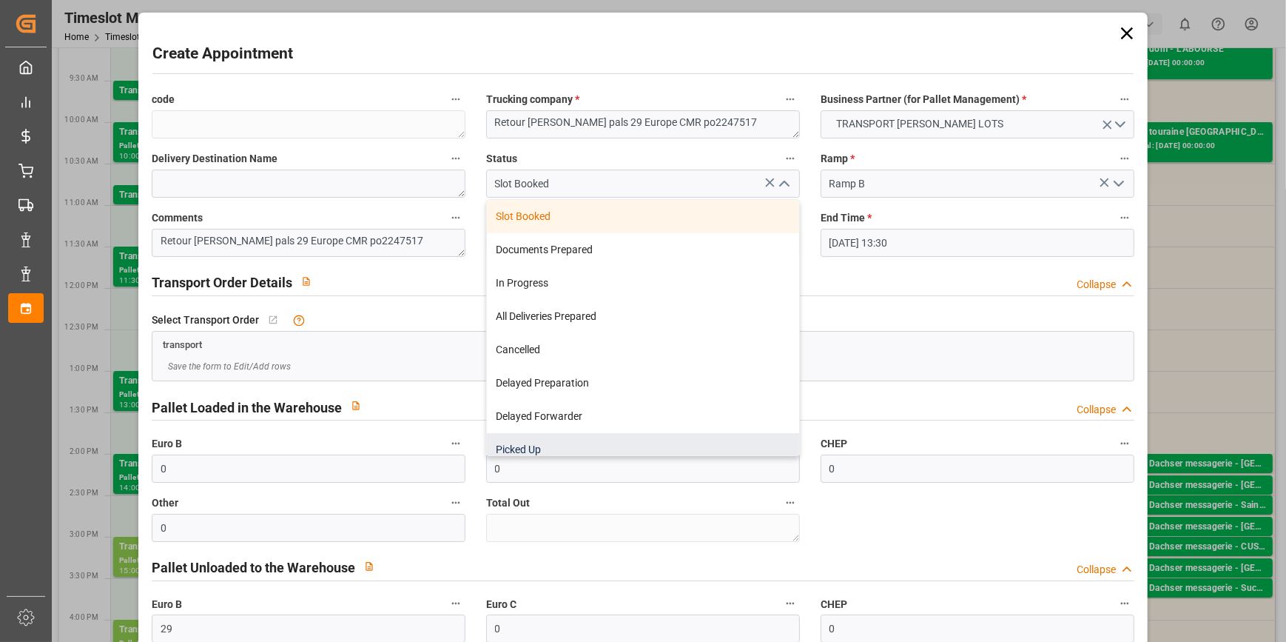
click at [525, 451] on div "Picked Up" at bounding box center [643, 449] width 312 height 33
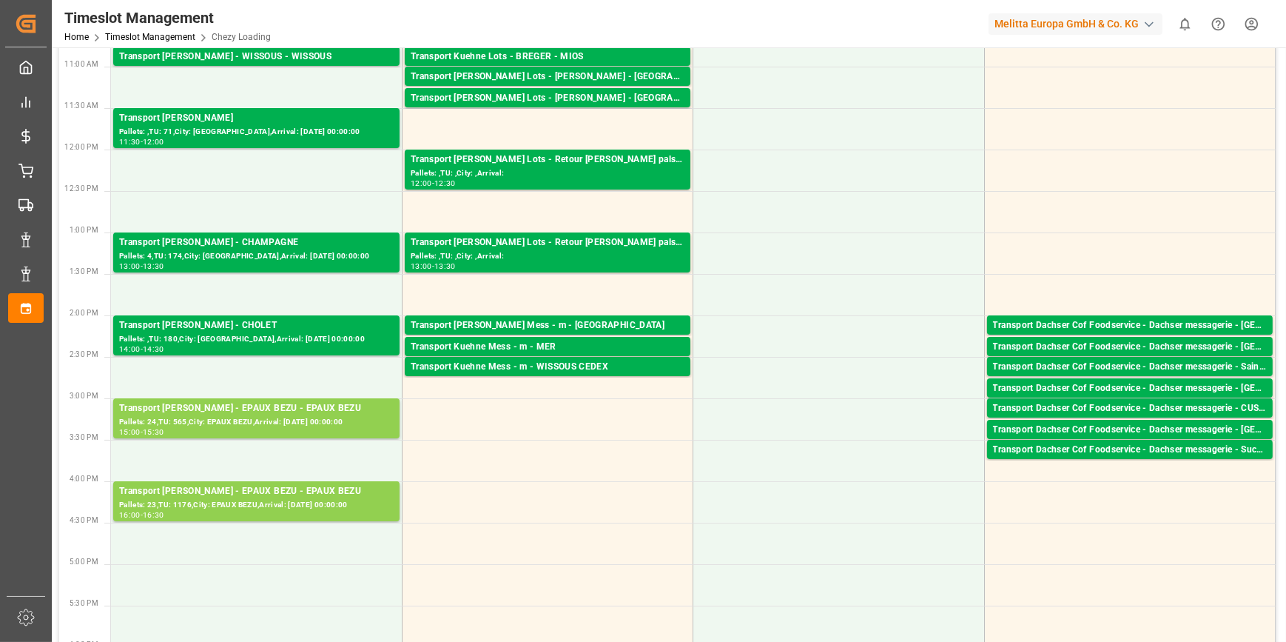
scroll to position [336, 0]
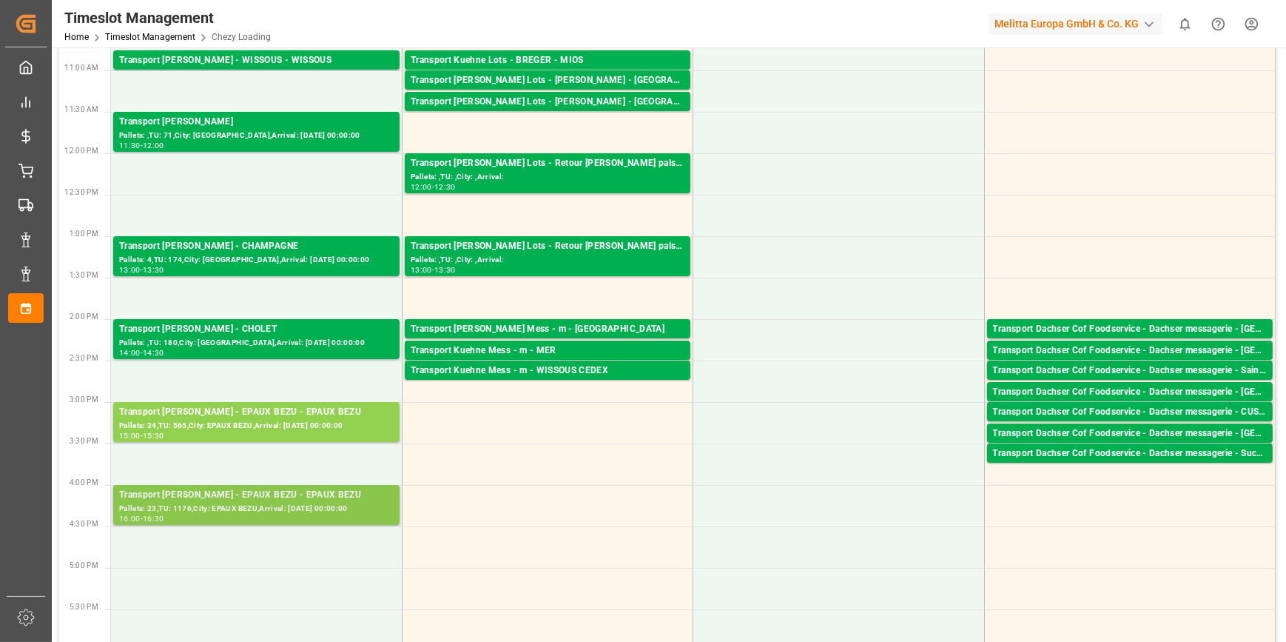
click at [340, 505] on div "Pallets: 23,TU: 1176,City: EPAUX BEZU,Arrival: 2025-10-15 00:00:00" at bounding box center [256, 508] width 275 height 13
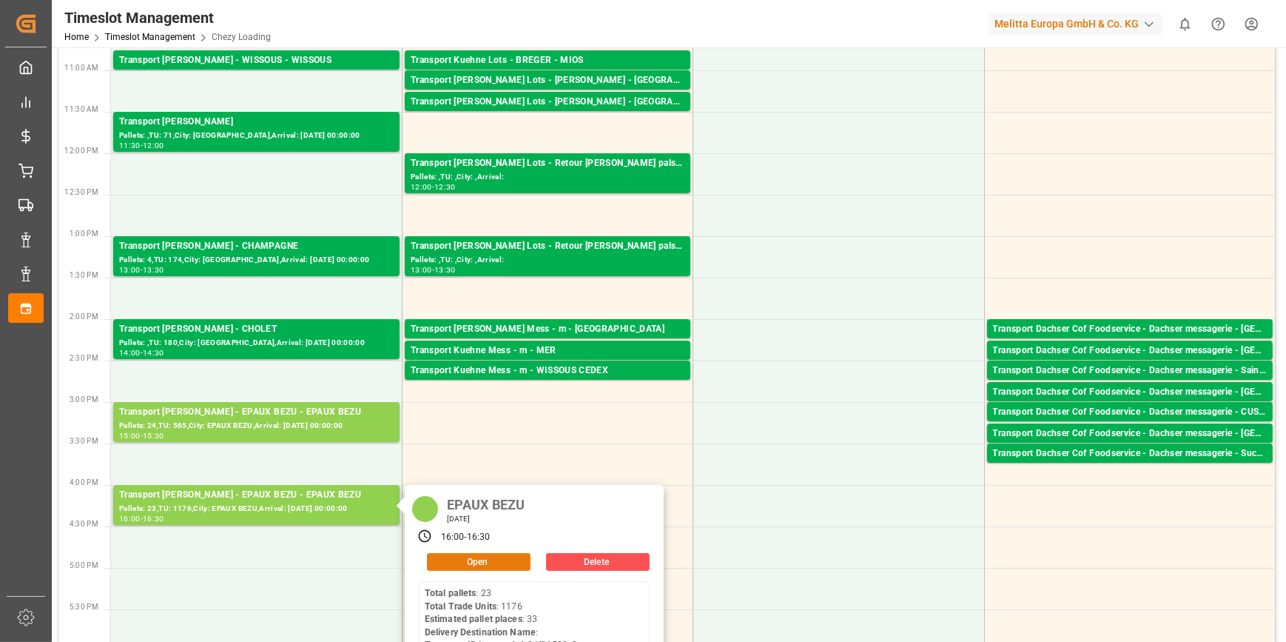
click at [482, 561] on button "Open" at bounding box center [479, 562] width 104 height 18
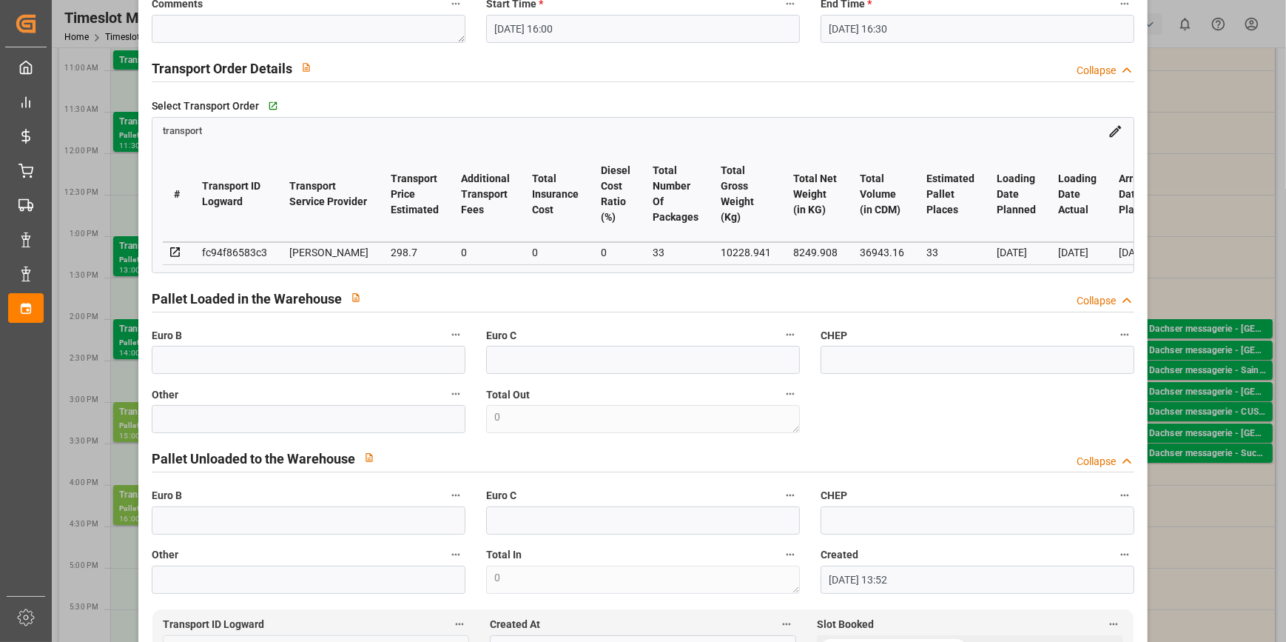
scroll to position [67, 0]
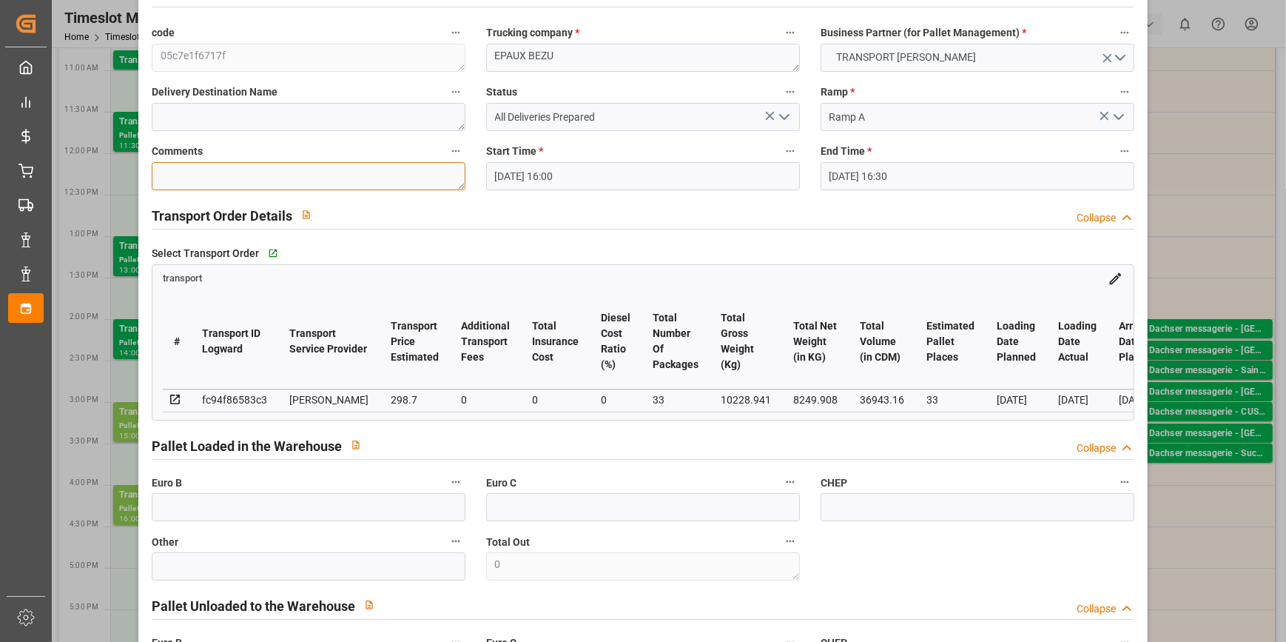
click at [184, 173] on textarea at bounding box center [309, 176] width 314 height 28
click at [781, 112] on icon "open menu" at bounding box center [785, 117] width 18 height 18
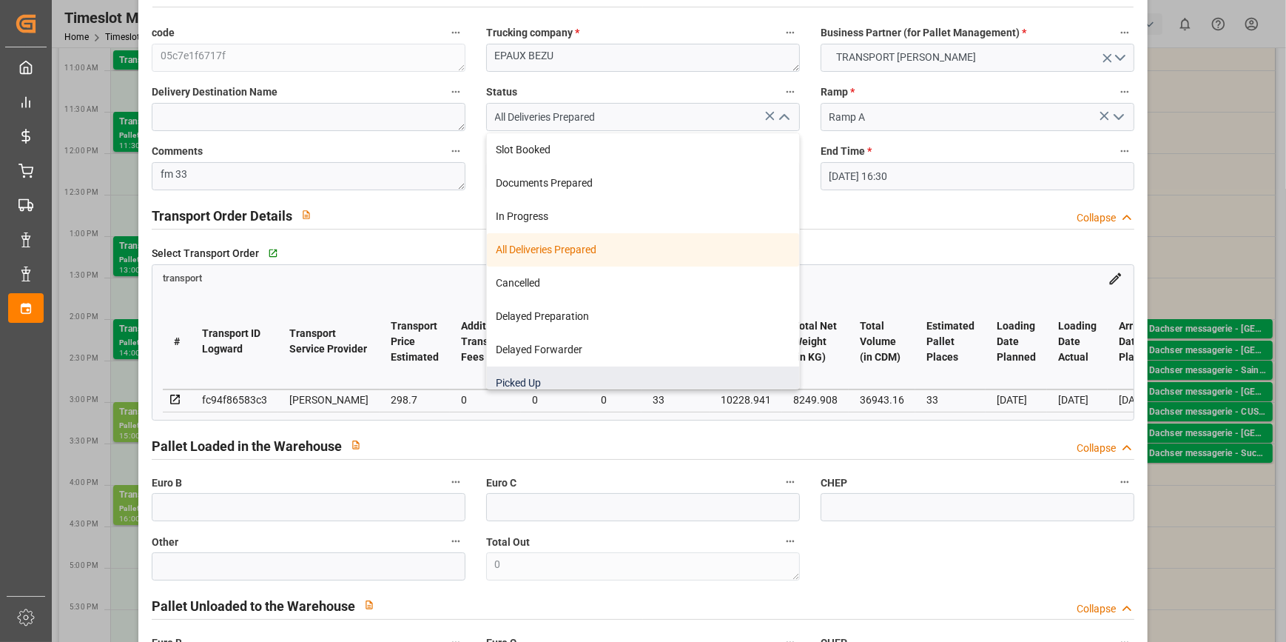
click at [524, 377] on div "Picked Up" at bounding box center [643, 382] width 312 height 33
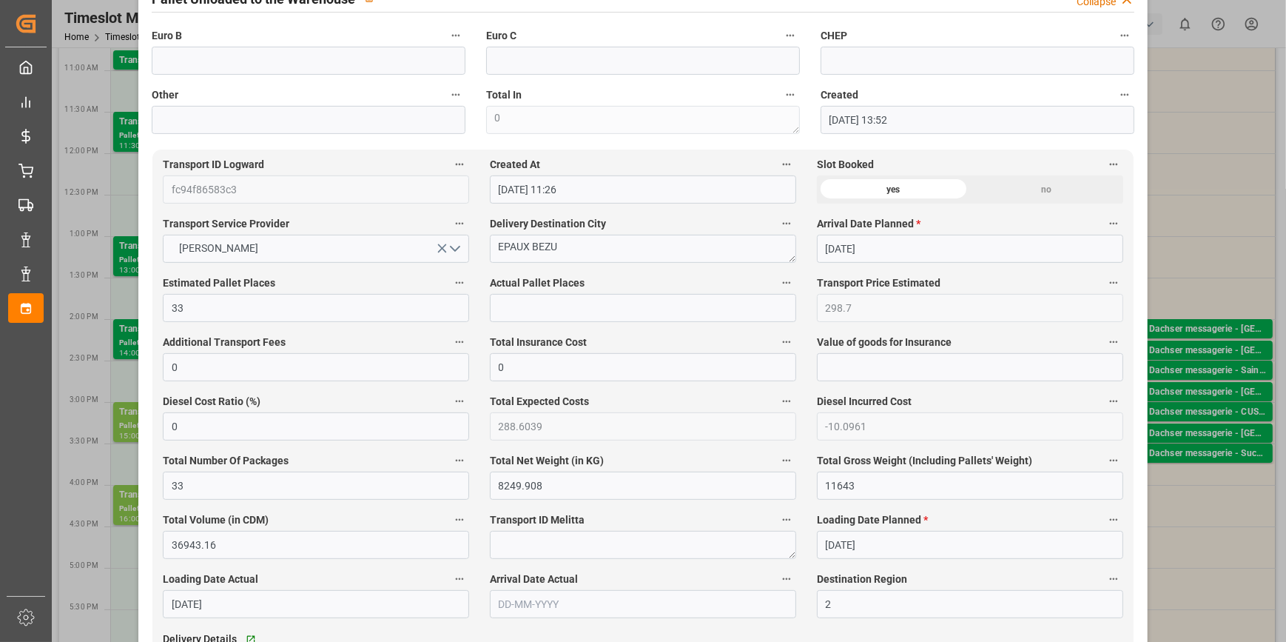
scroll to position [673, 0]
click at [514, 312] on input "text" at bounding box center [643, 309] width 306 height 28
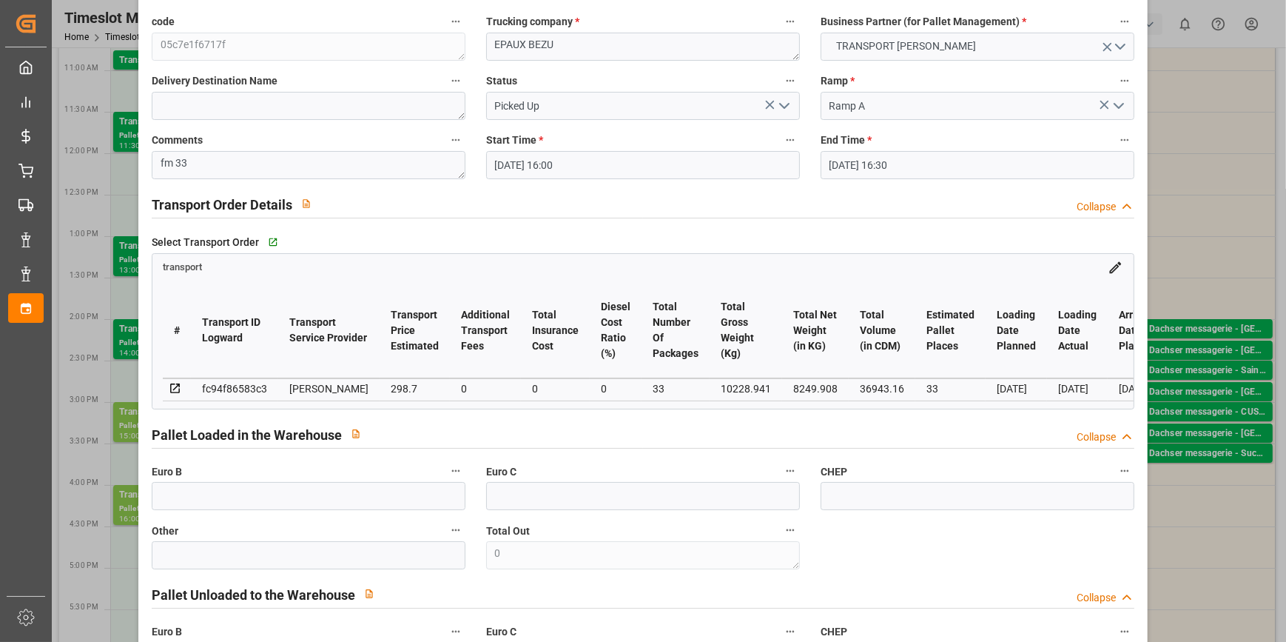
scroll to position [67, 0]
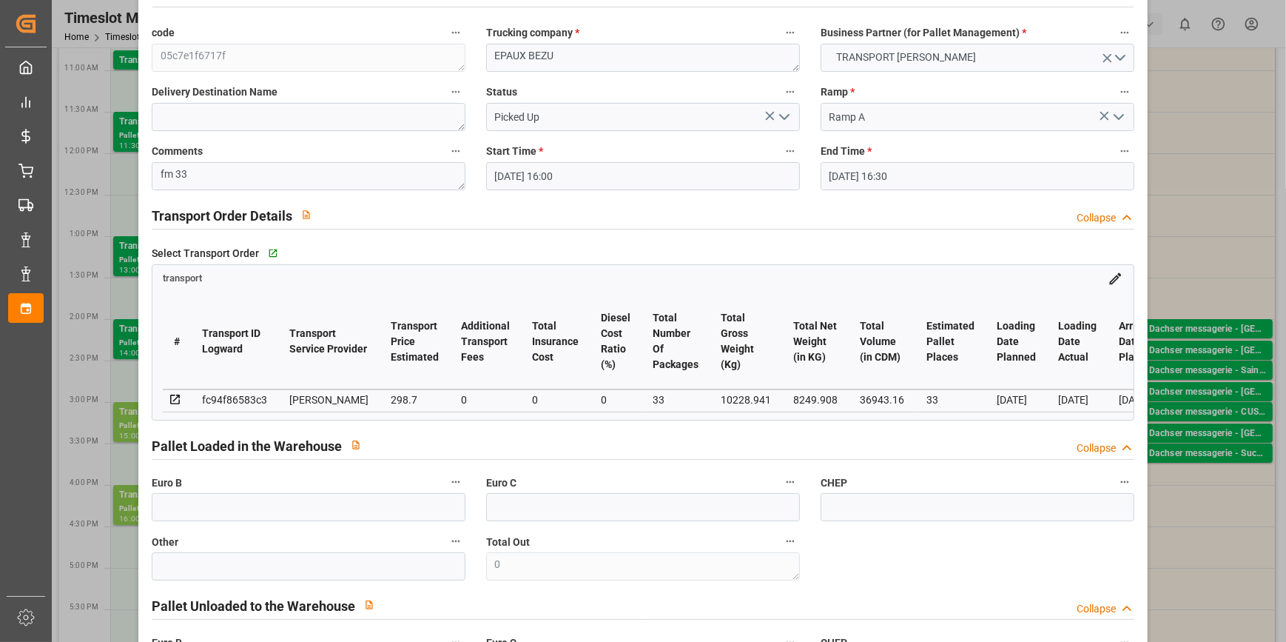
click at [885, 244] on div "Select Transport Order   Go to transport Grid" at bounding box center [643, 253] width 983 height 22
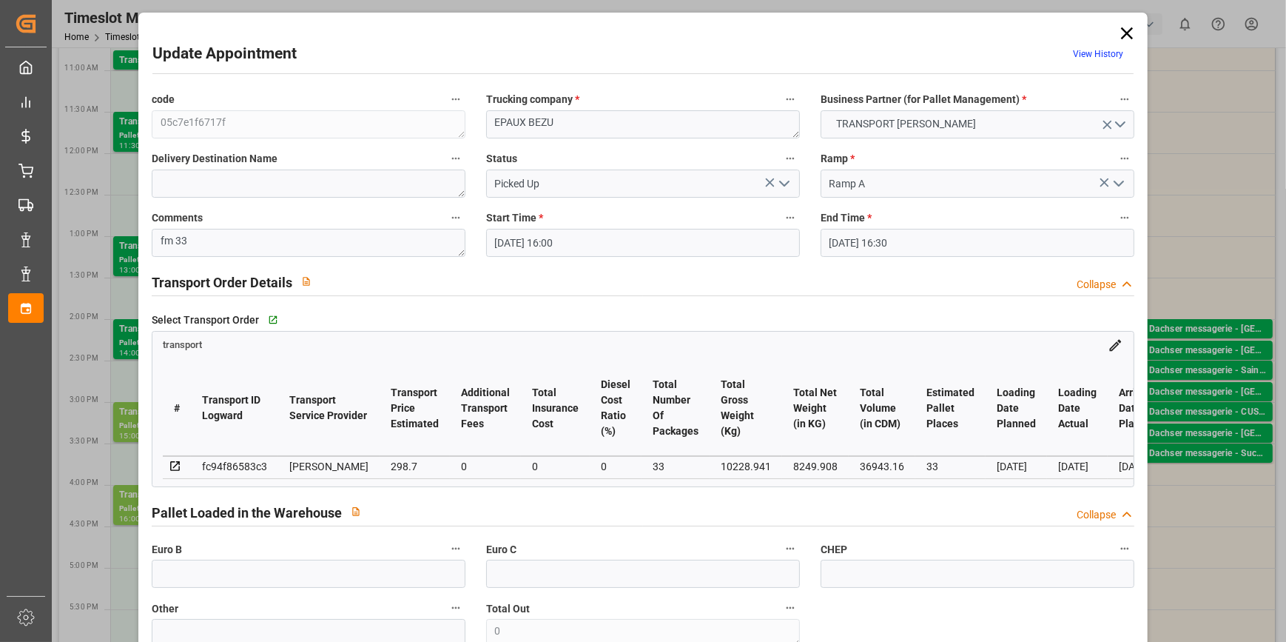
scroll to position [0, 0]
click at [784, 184] on icon "open menu" at bounding box center [785, 184] width 18 height 18
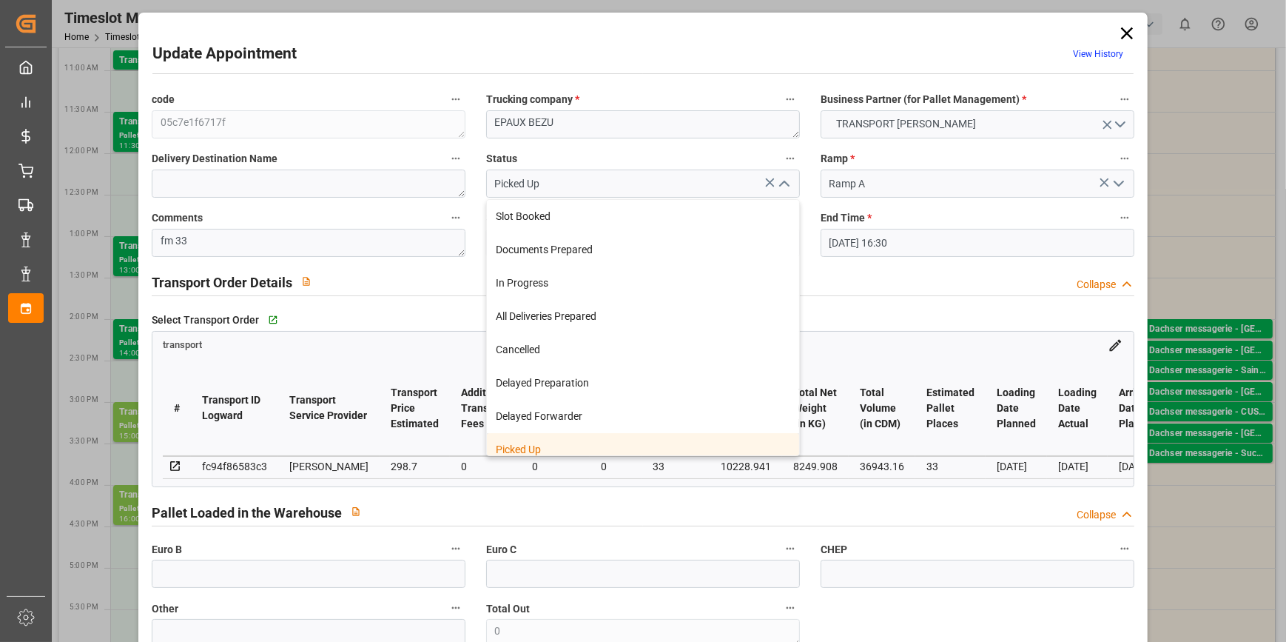
click at [548, 448] on div "Picked Up" at bounding box center [643, 449] width 312 height 33
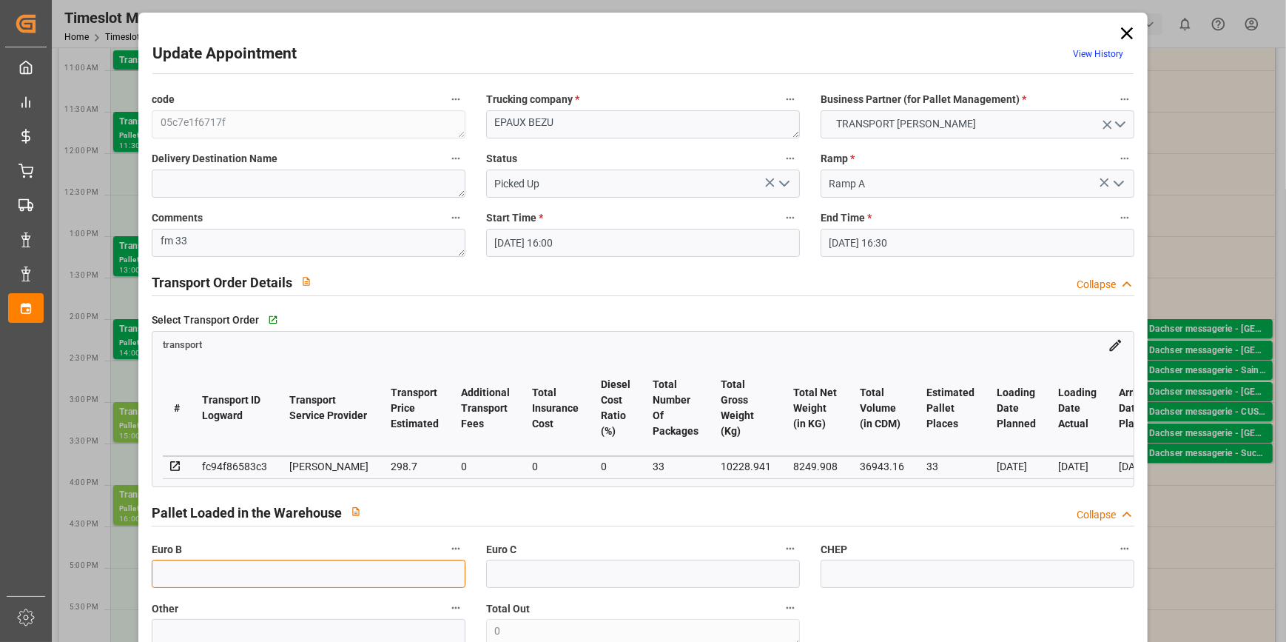
click at [180, 588] on input "text" at bounding box center [309, 573] width 314 height 28
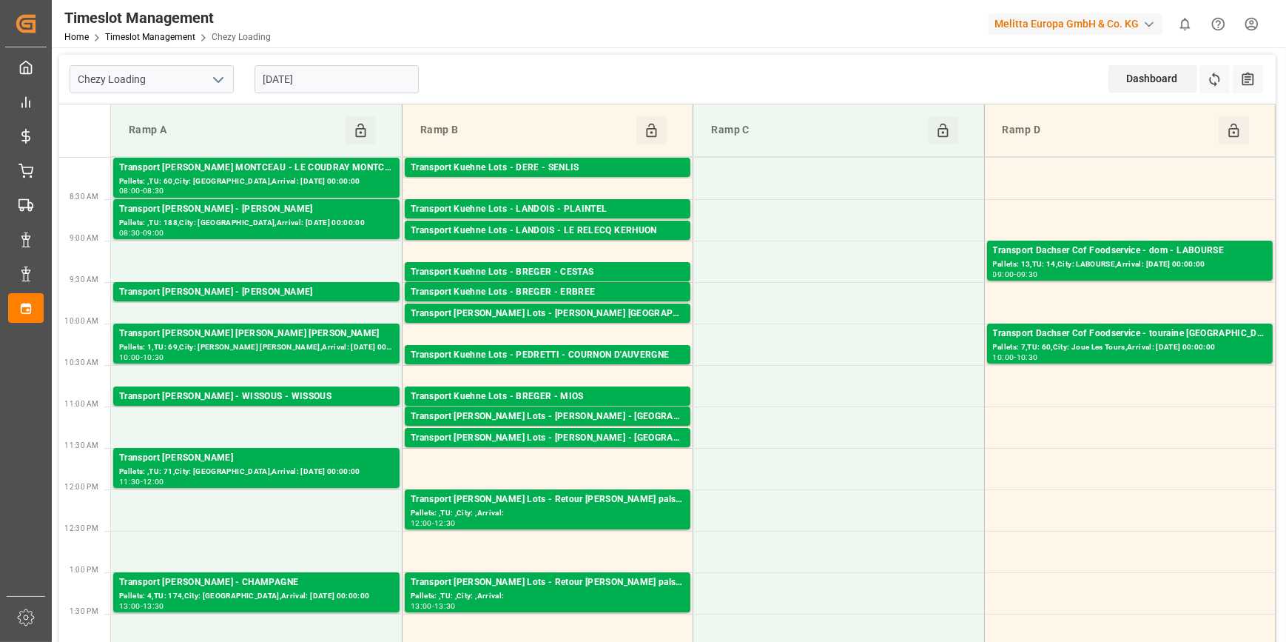
click at [336, 70] on input "[DATE]" at bounding box center [337, 79] width 164 height 28
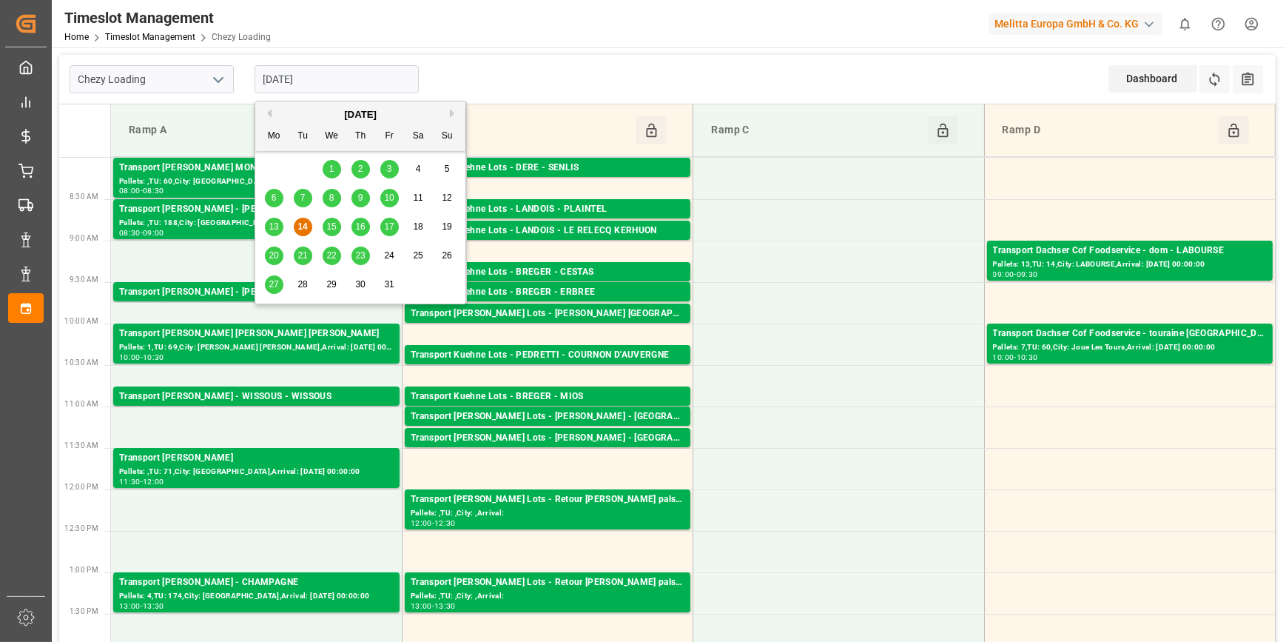
click at [334, 226] on span "15" at bounding box center [331, 226] width 10 height 10
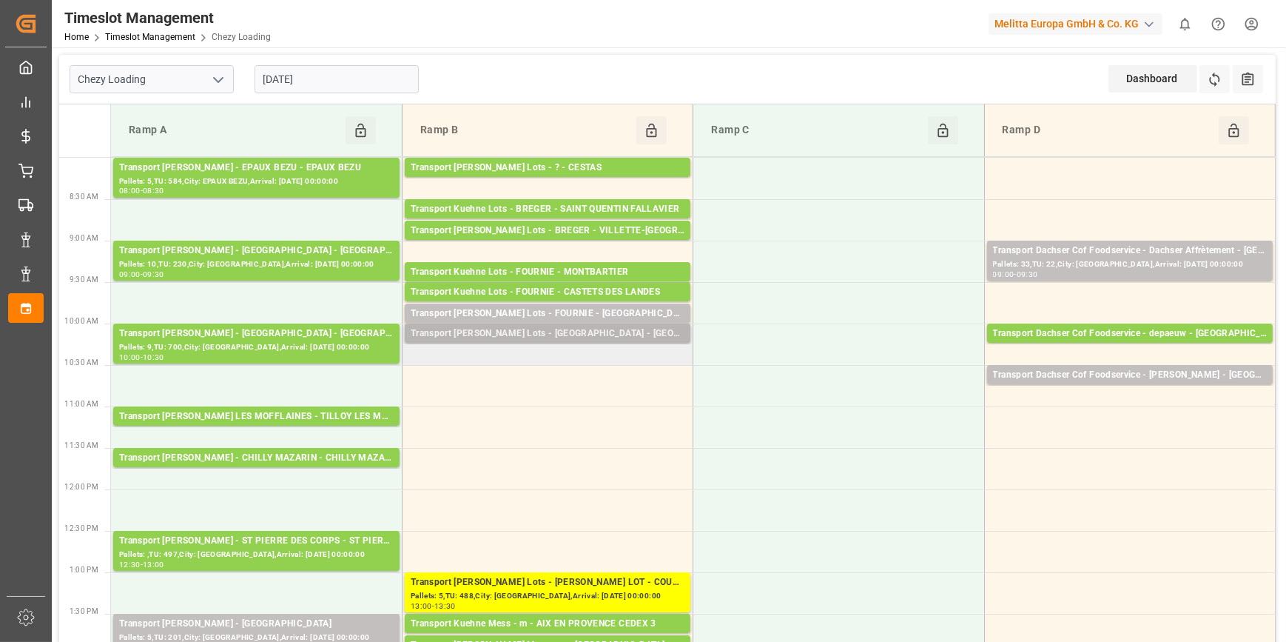
click at [601, 330] on div "Transport Kuehne Lots - FOURNIE - SANVIGNES LES MINES" at bounding box center [548, 333] width 274 height 15
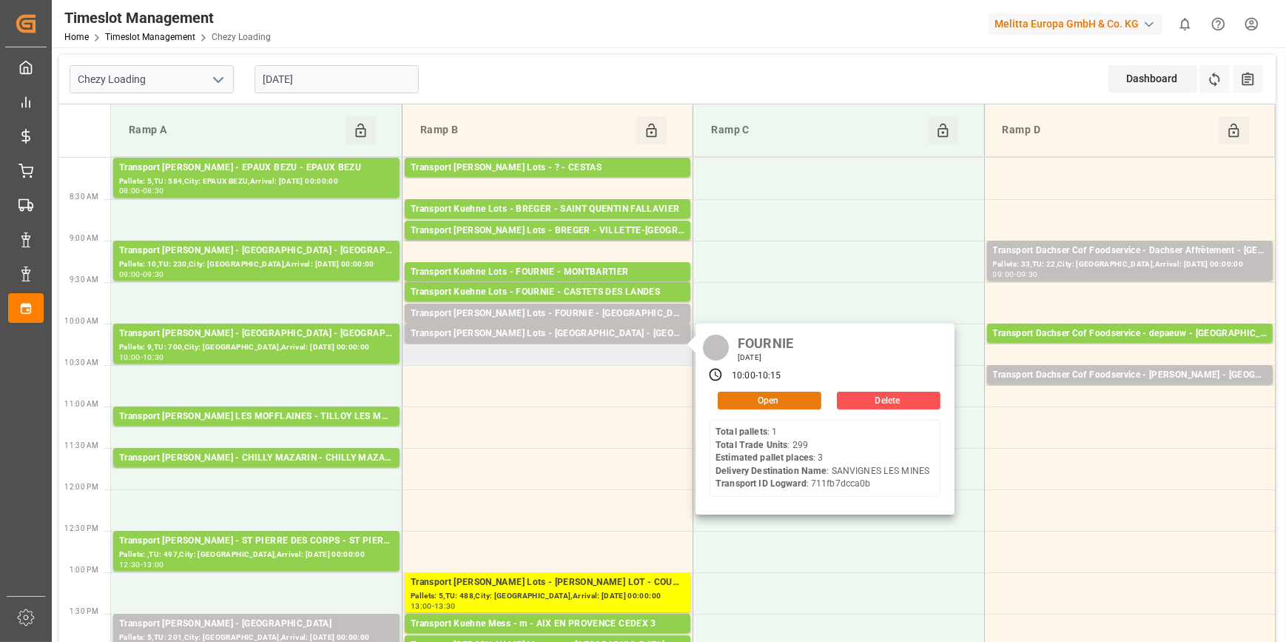
click at [787, 396] on button "Open" at bounding box center [770, 400] width 104 height 18
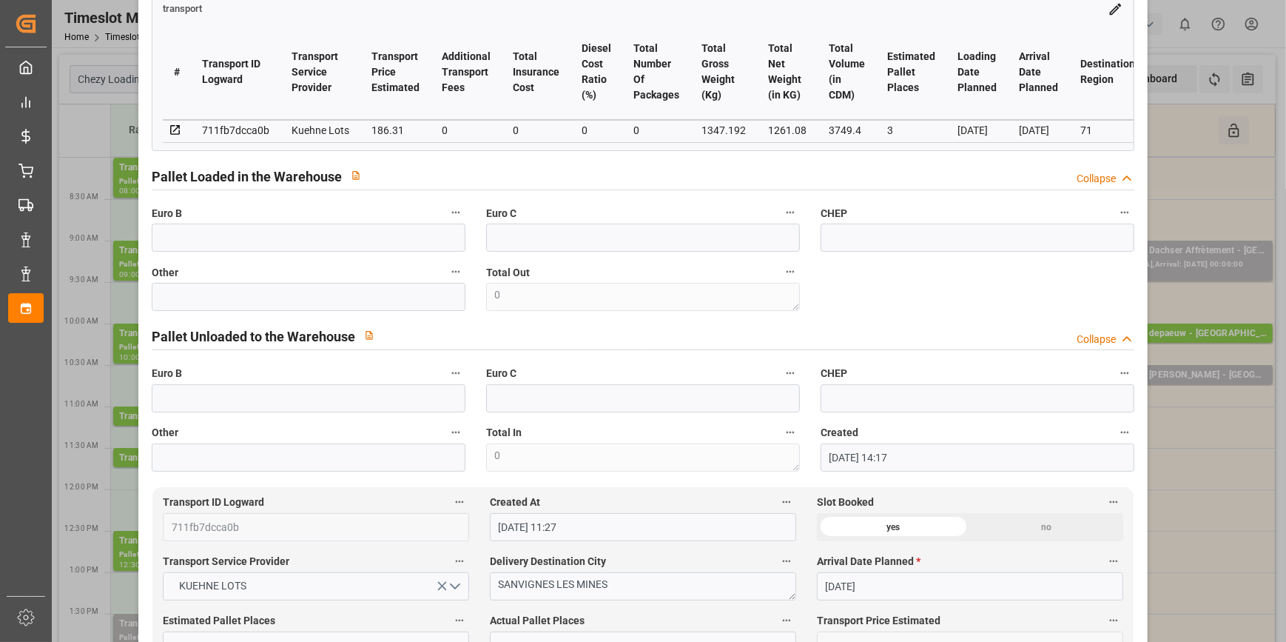
scroll to position [67, 0]
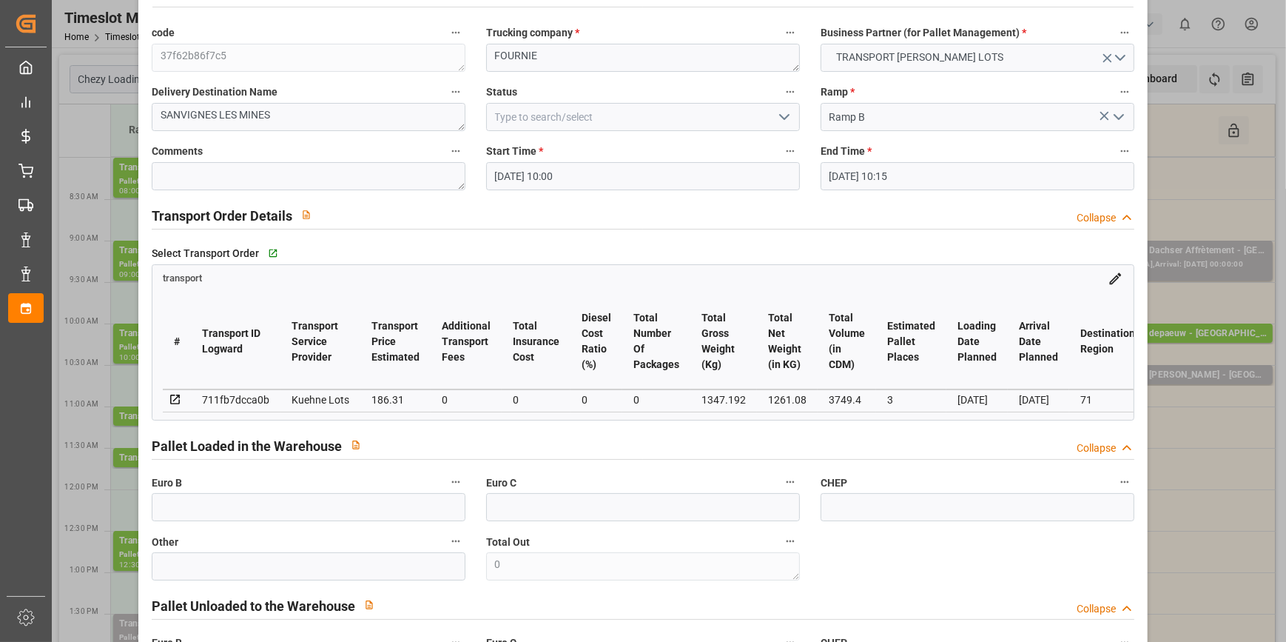
click at [784, 115] on polyline "open menu" at bounding box center [784, 117] width 9 height 4
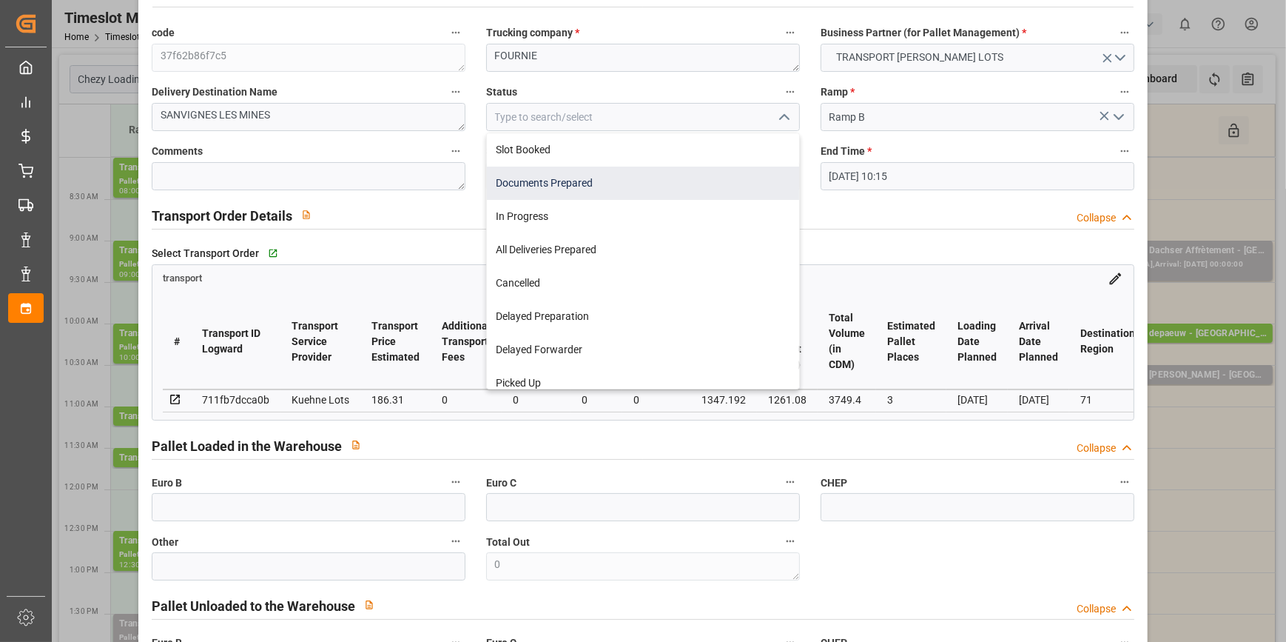
click at [567, 183] on div "Documents Prepared" at bounding box center [643, 183] width 312 height 33
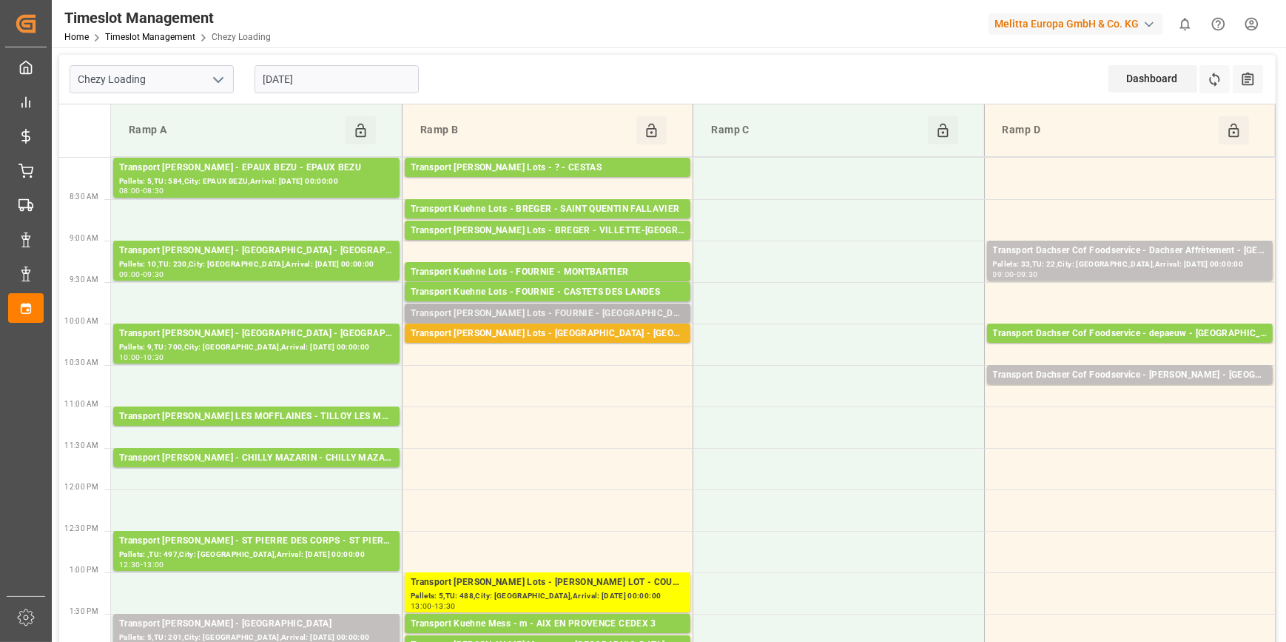
click at [605, 316] on div "Transport Kuehne Lots - FOURNIE - SAINT MARTIN DE CRAU" at bounding box center [548, 313] width 274 height 15
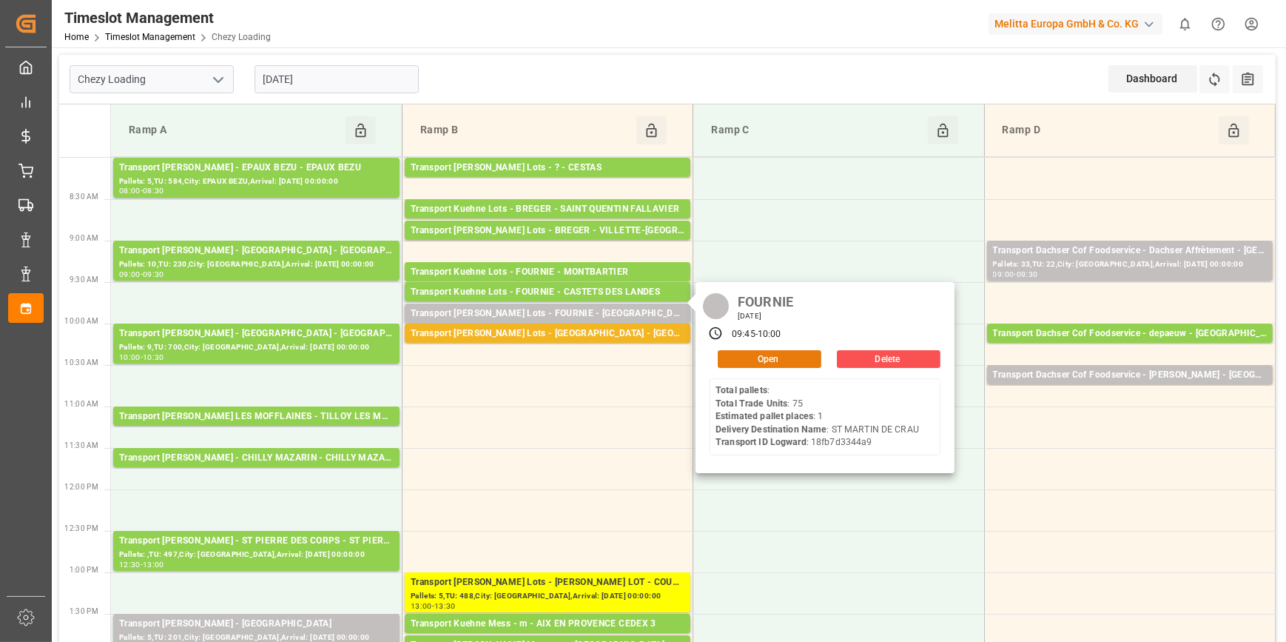
click at [769, 354] on button "Open" at bounding box center [770, 359] width 104 height 18
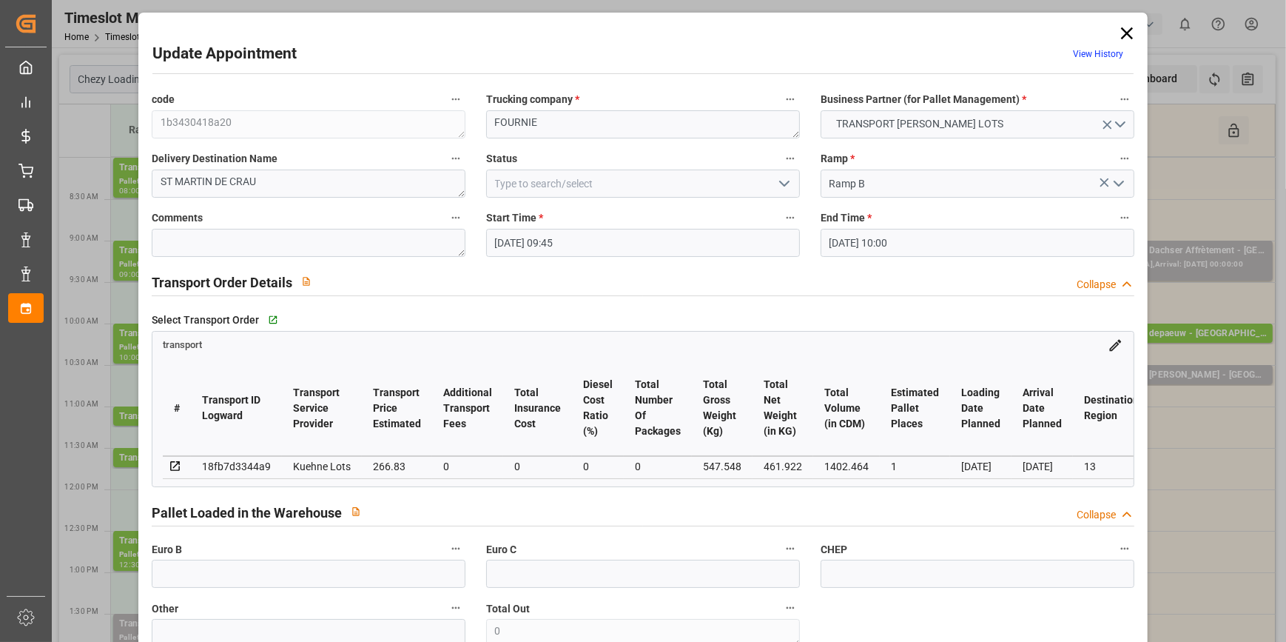
click at [780, 183] on polyline "open menu" at bounding box center [784, 183] width 9 height 4
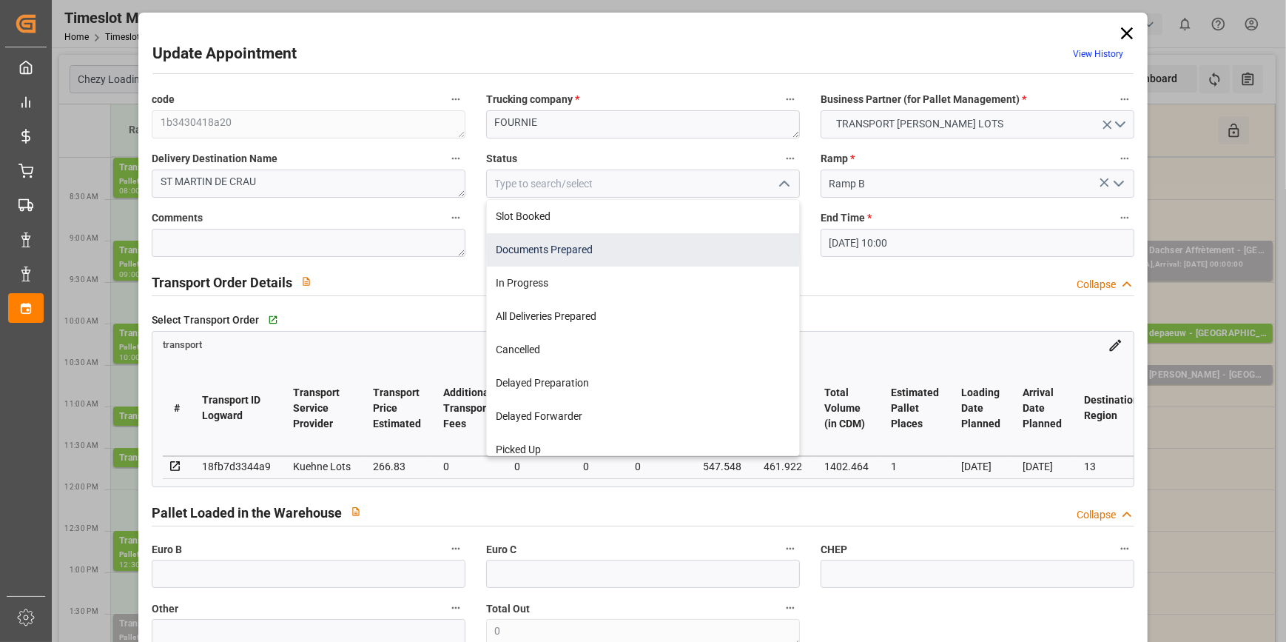
click at [579, 255] on div "Documents Prepared" at bounding box center [643, 249] width 312 height 33
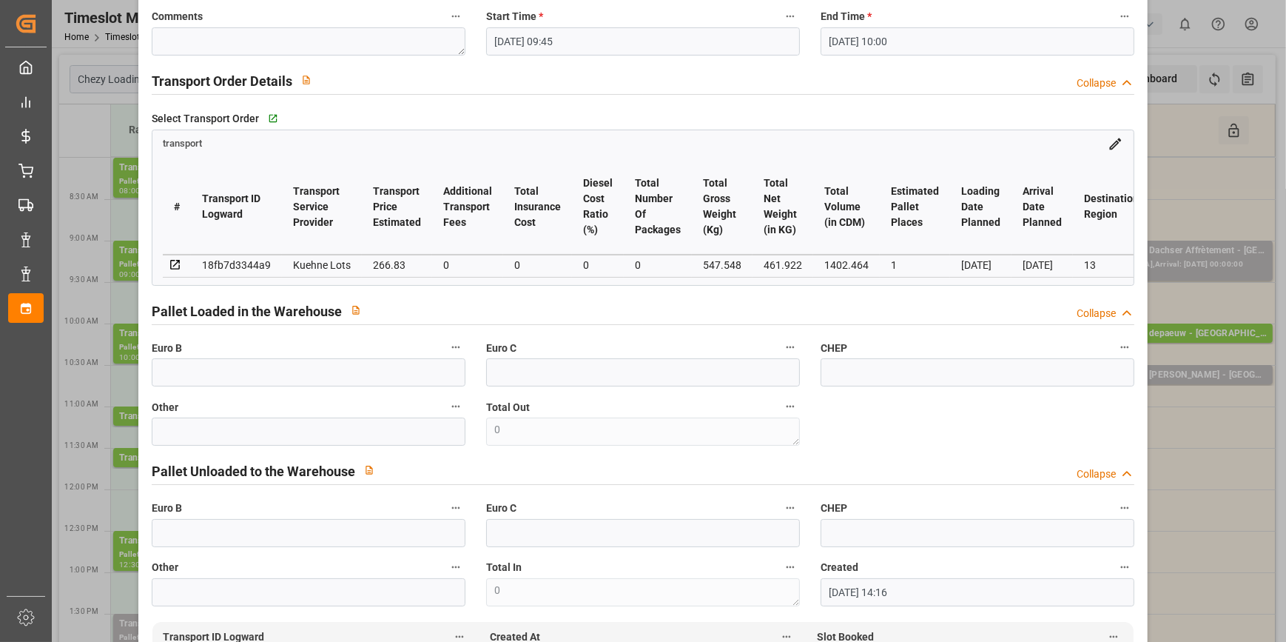
scroll to position [0, 0]
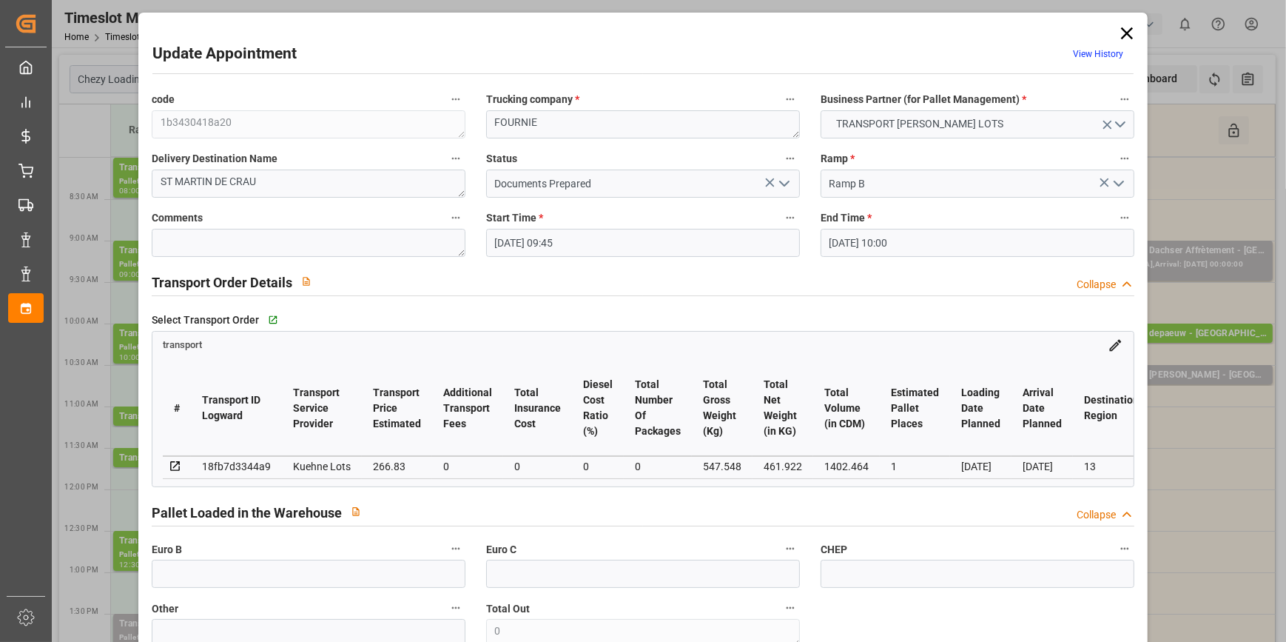
click at [782, 184] on polyline "open menu" at bounding box center [784, 183] width 9 height 4
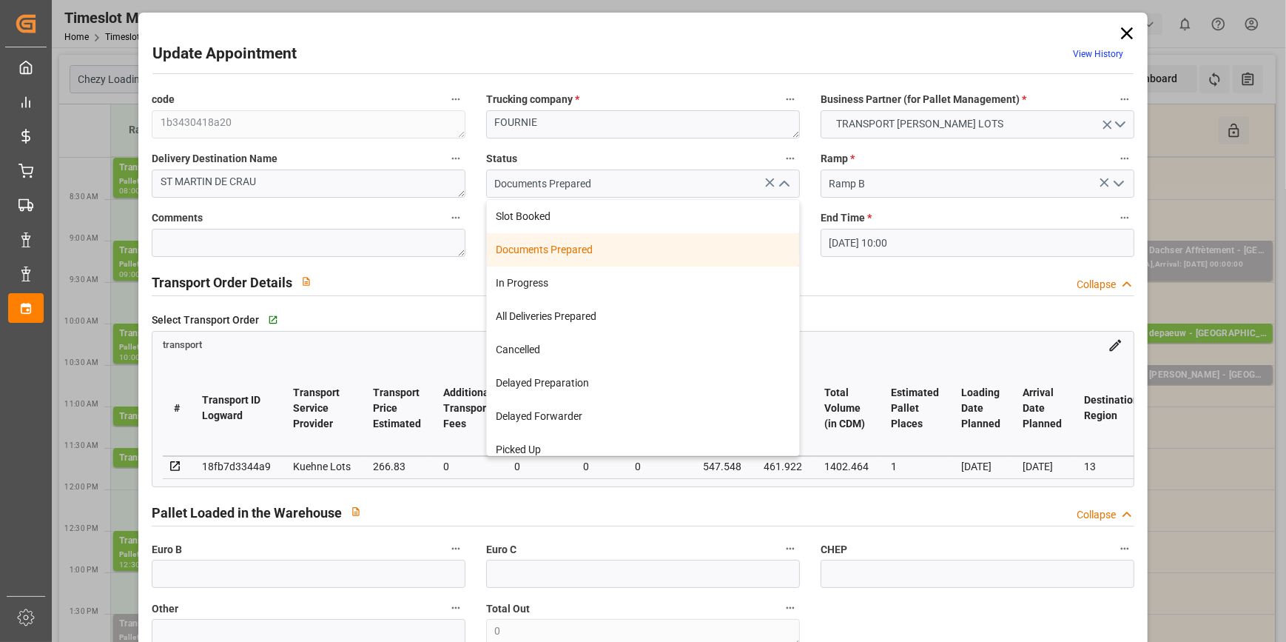
click at [570, 246] on div "Documents Prepared" at bounding box center [643, 249] width 312 height 33
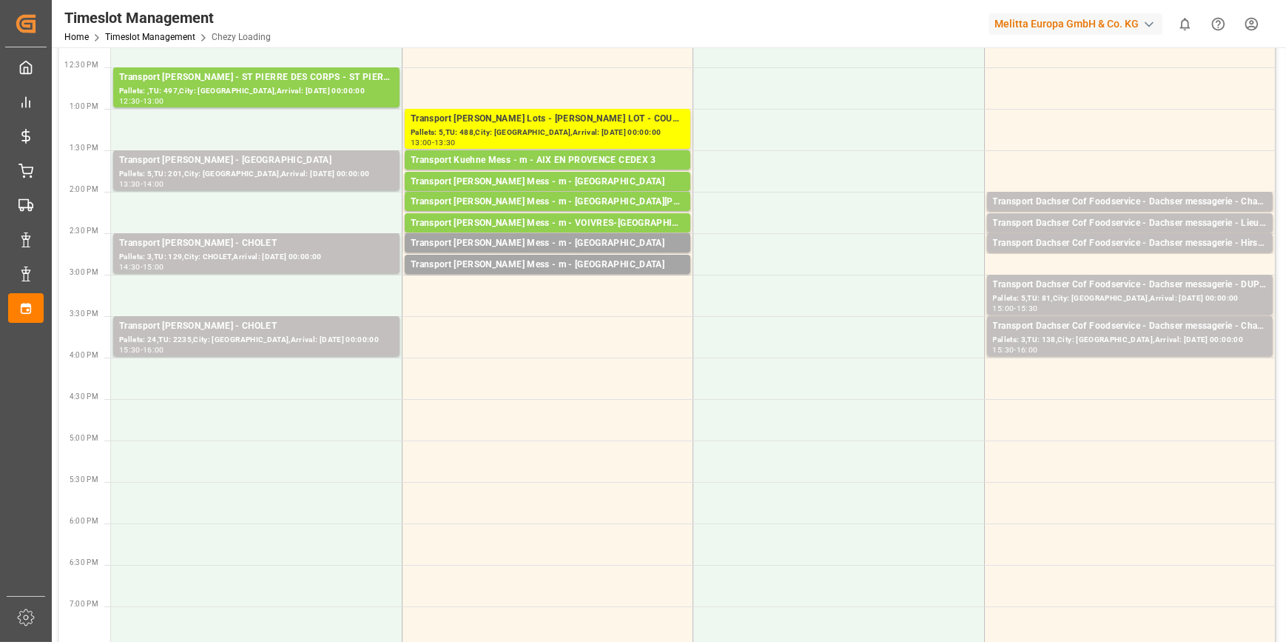
scroll to position [471, 0]
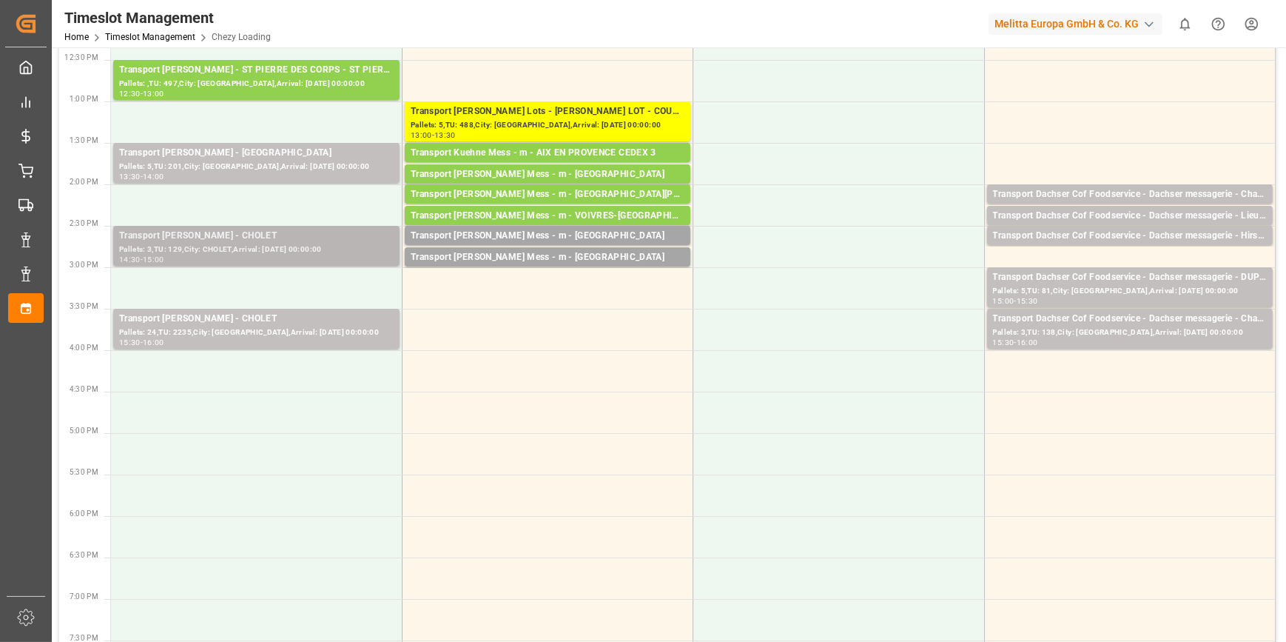
click at [283, 238] on div "Transport Delisle - CHOLET - CHOLET" at bounding box center [256, 236] width 275 height 15
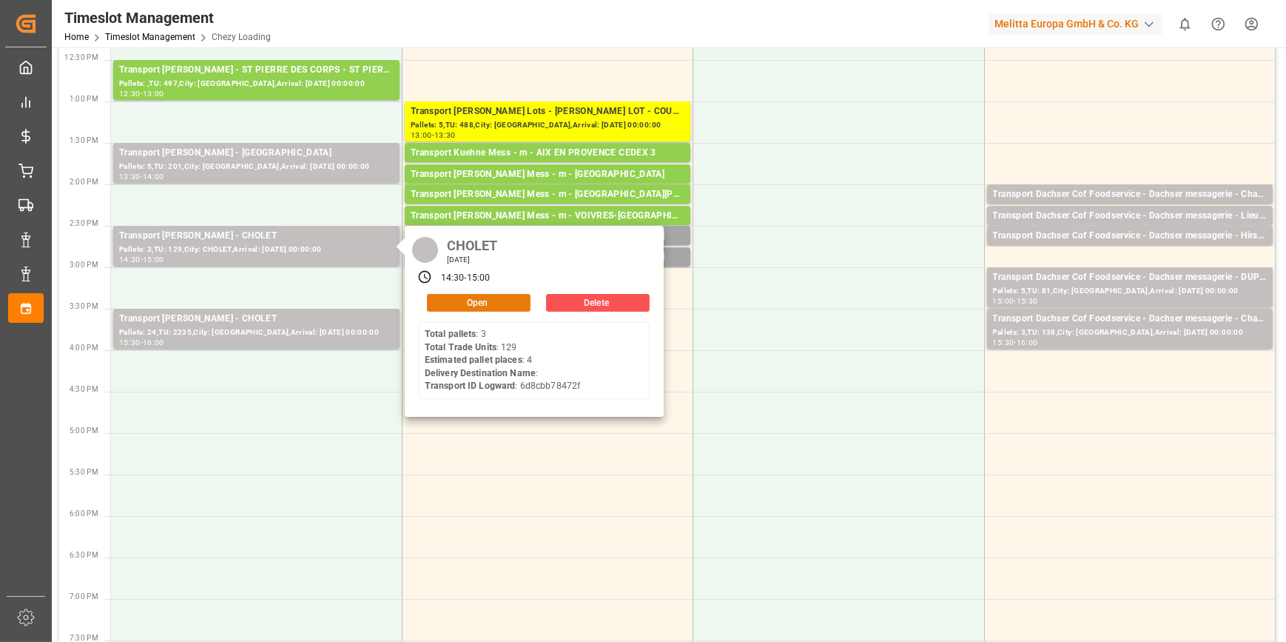
click at [463, 303] on button "Open" at bounding box center [479, 303] width 104 height 18
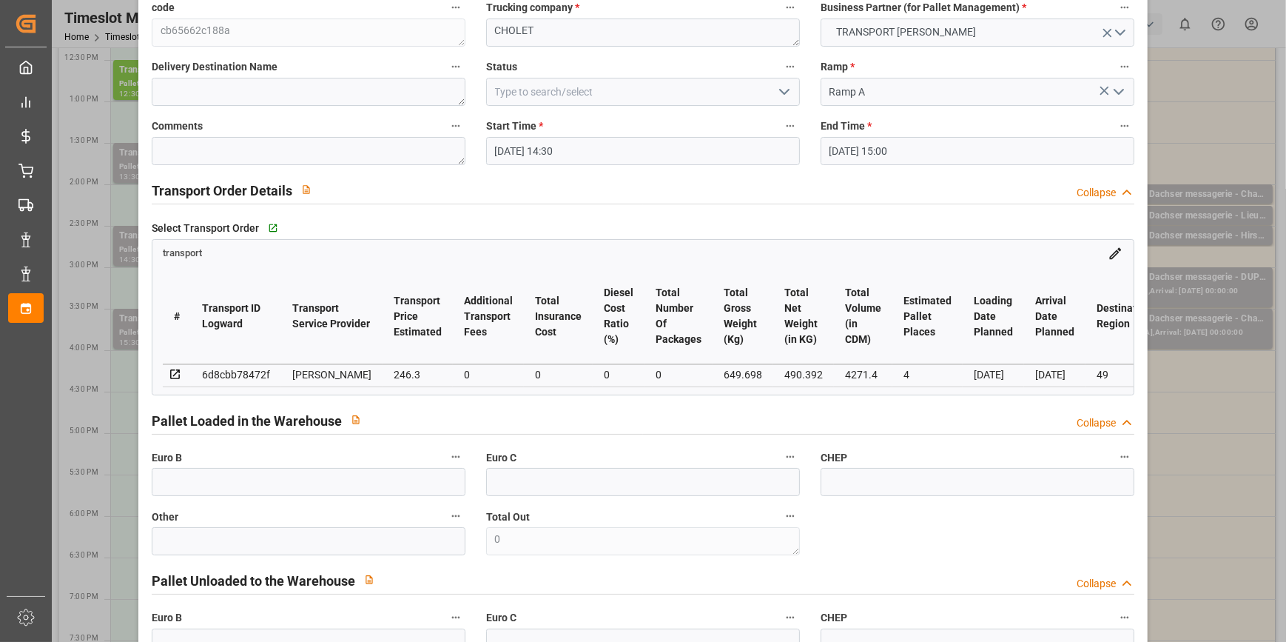
scroll to position [0, 0]
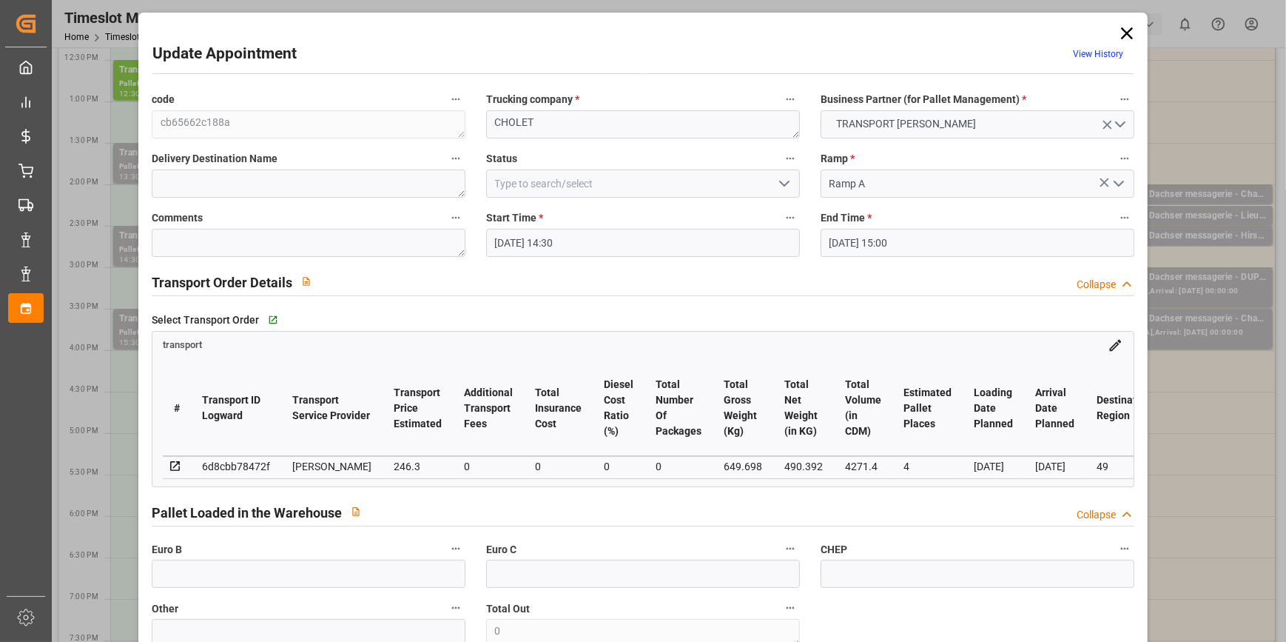
drag, startPoint x: 784, startPoint y: 181, endPoint x: 784, endPoint y: 189, distance: 7.4
click at [784, 184] on icon "open menu" at bounding box center [785, 184] width 18 height 18
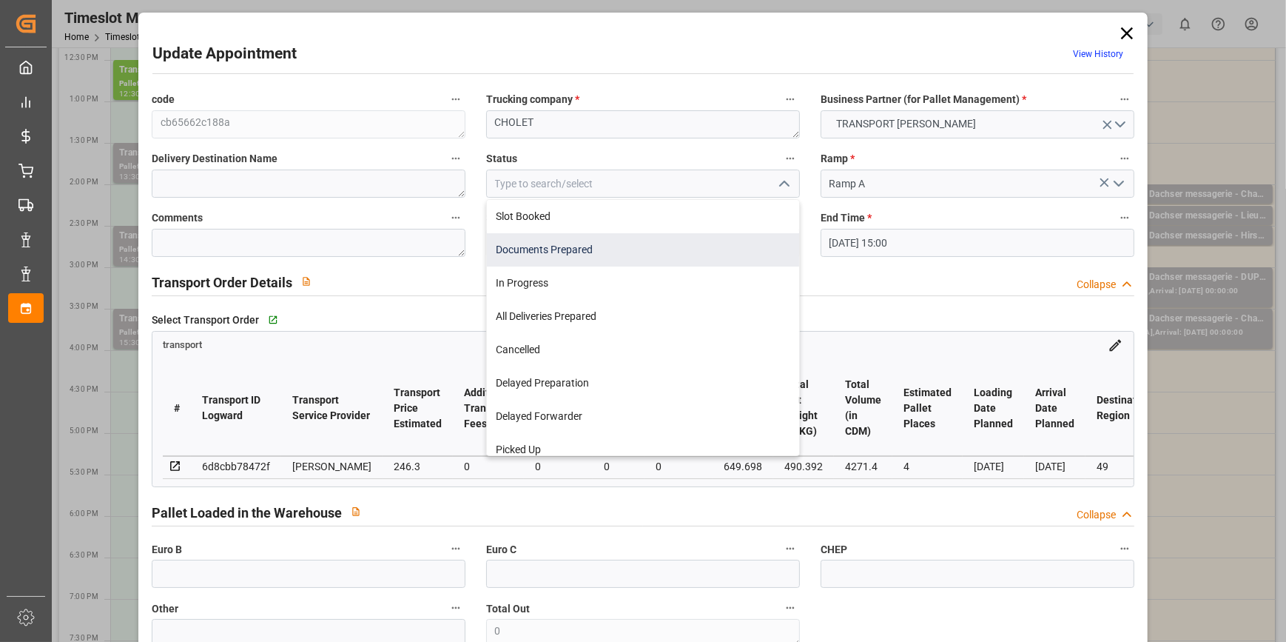
click at [545, 251] on div "Documents Prepared" at bounding box center [643, 249] width 312 height 33
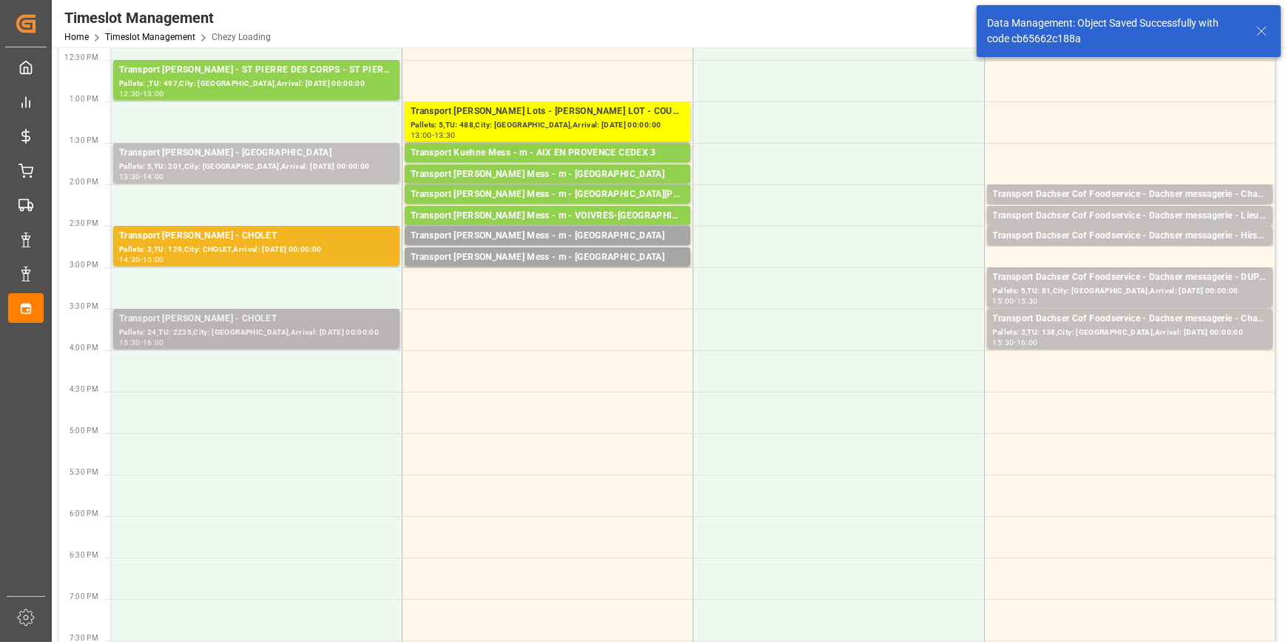
click at [292, 332] on div "Pallets: 24,TU: 2235,City: CHOLET,Arrival: 2025-10-17 00:00:00" at bounding box center [256, 332] width 275 height 13
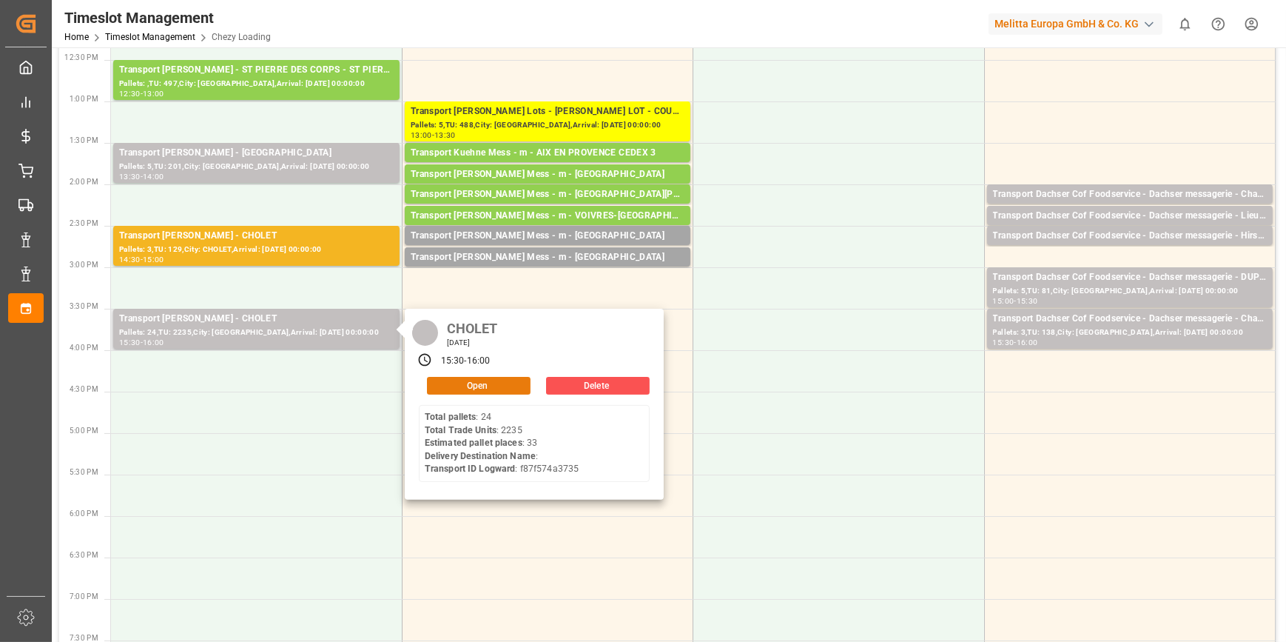
click at [464, 380] on button "Open" at bounding box center [479, 386] width 104 height 18
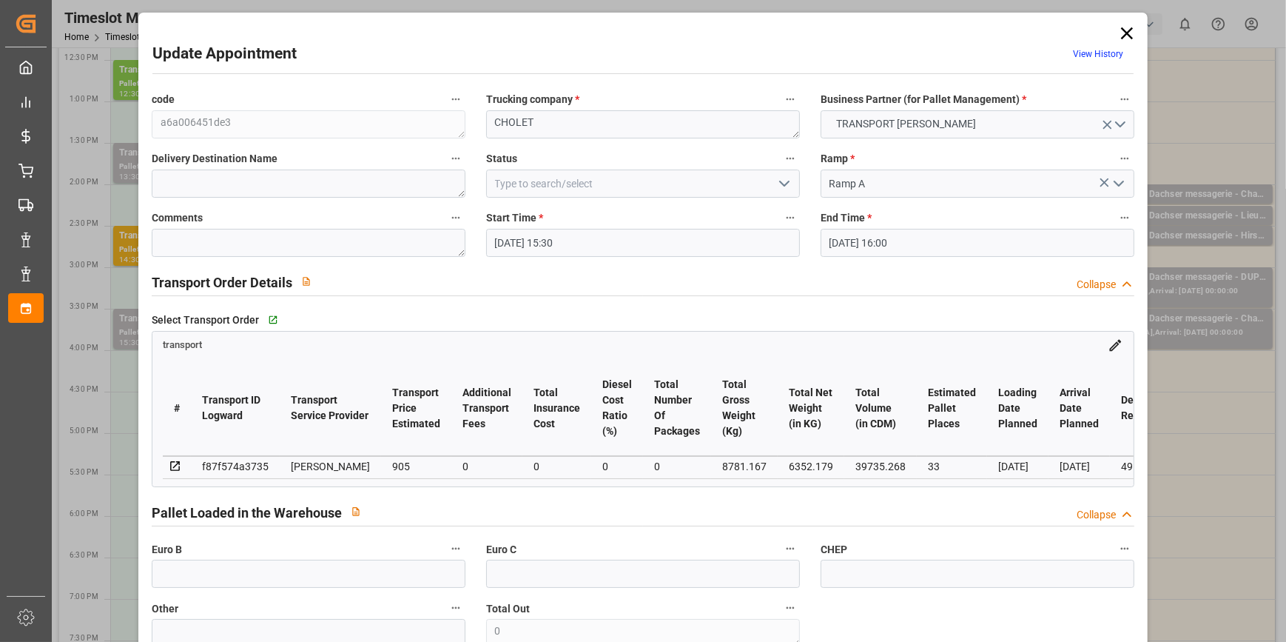
drag, startPoint x: 790, startPoint y: 179, endPoint x: 773, endPoint y: 192, distance: 21.2
click at [790, 179] on button "open menu" at bounding box center [783, 183] width 22 height 23
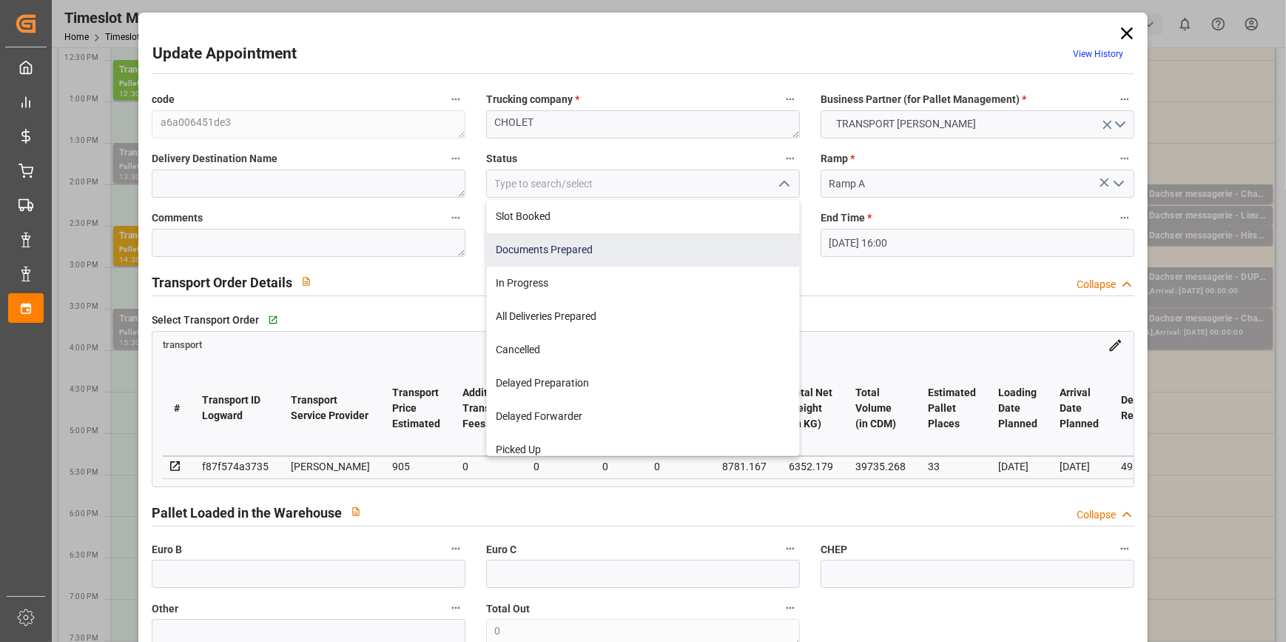
click at [539, 252] on div "Documents Prepared" at bounding box center [643, 249] width 312 height 33
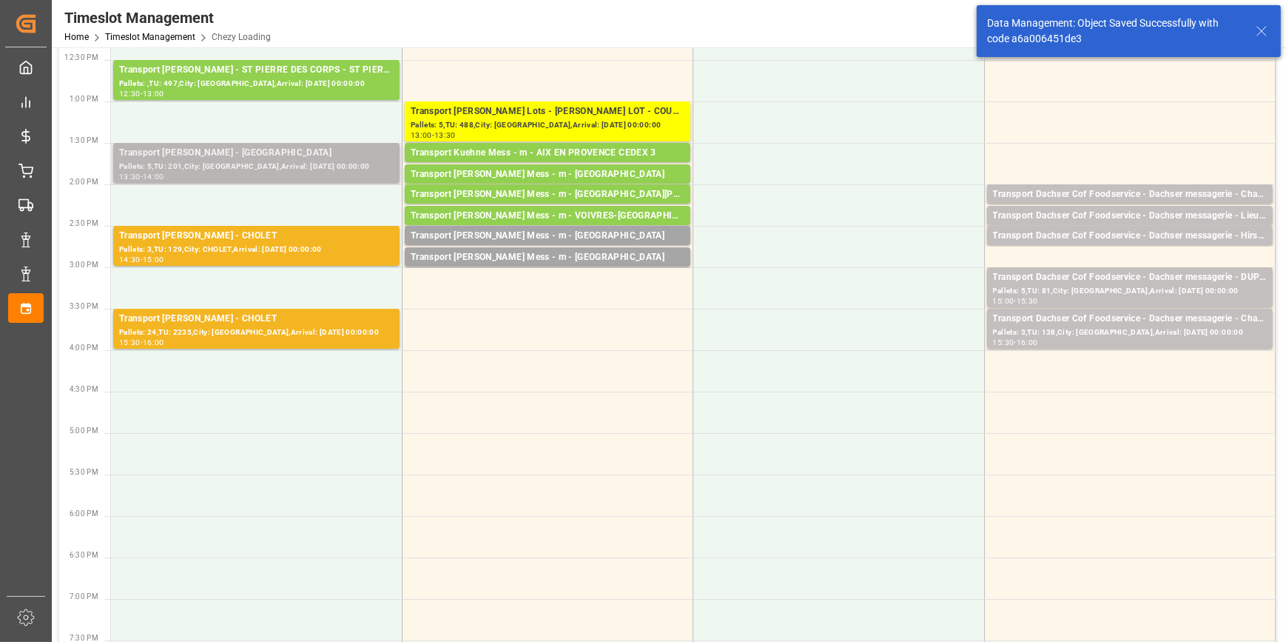
click at [279, 162] on div "Pallets: 5,TU: 201,City: SAINT GILLES,Arrival: 2025-10-17 00:00:00" at bounding box center [256, 167] width 275 height 13
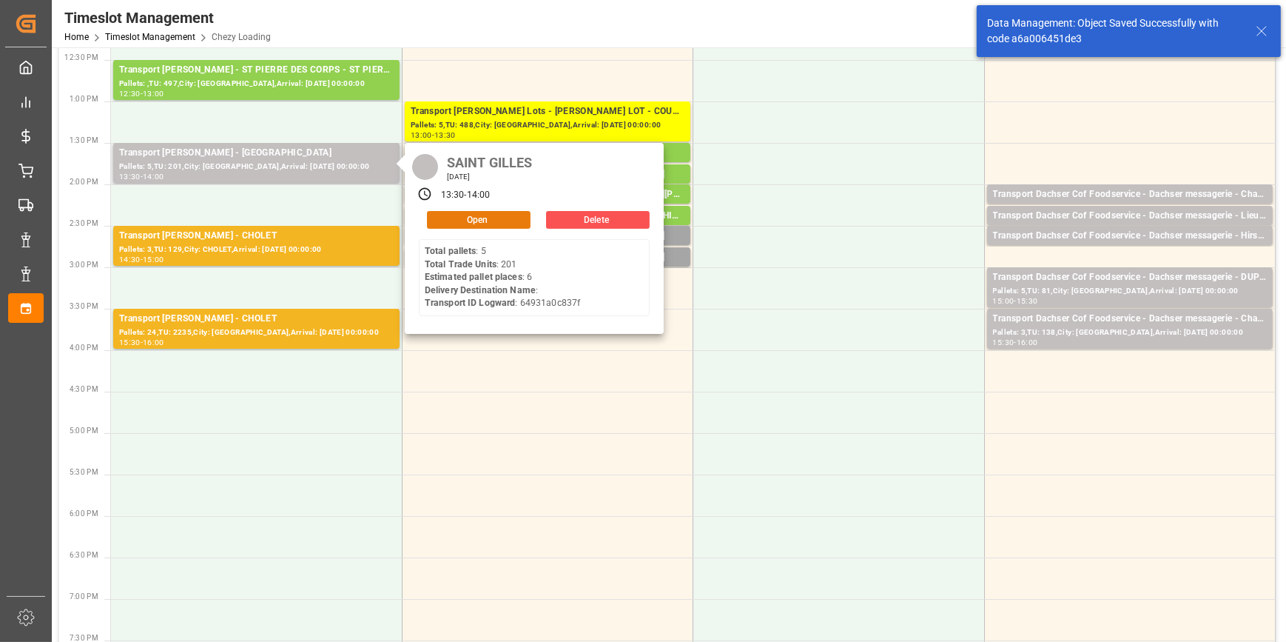
click at [452, 223] on button "Open" at bounding box center [479, 220] width 104 height 18
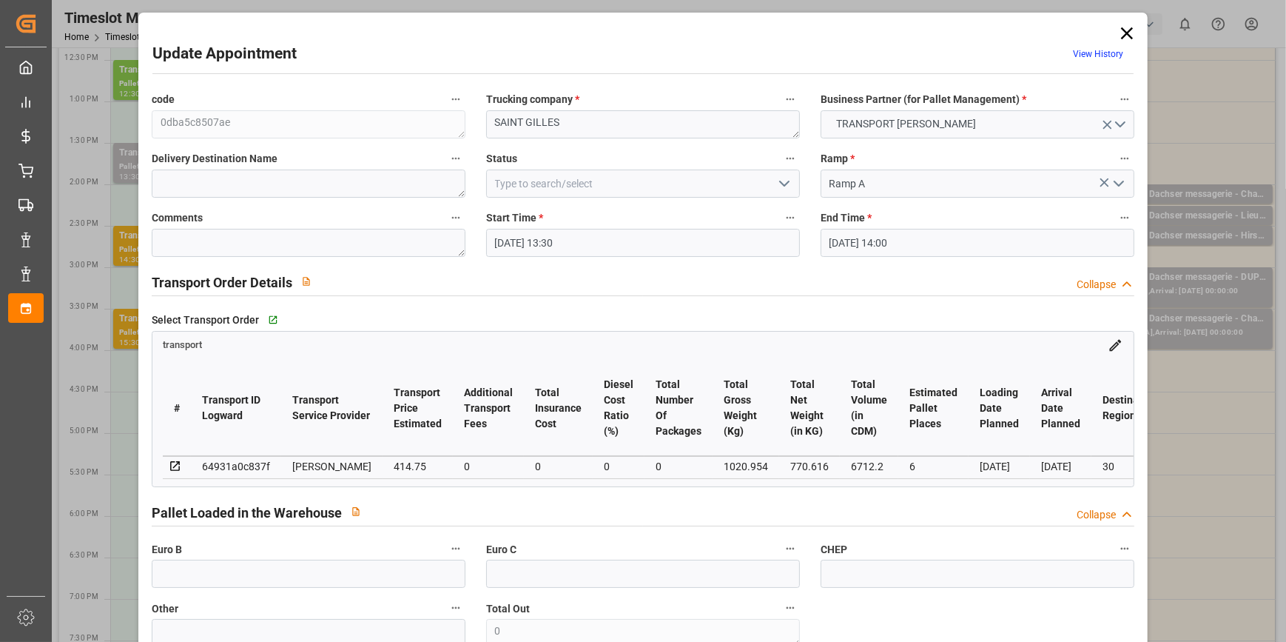
click at [781, 183] on icon "open menu" at bounding box center [785, 184] width 18 height 18
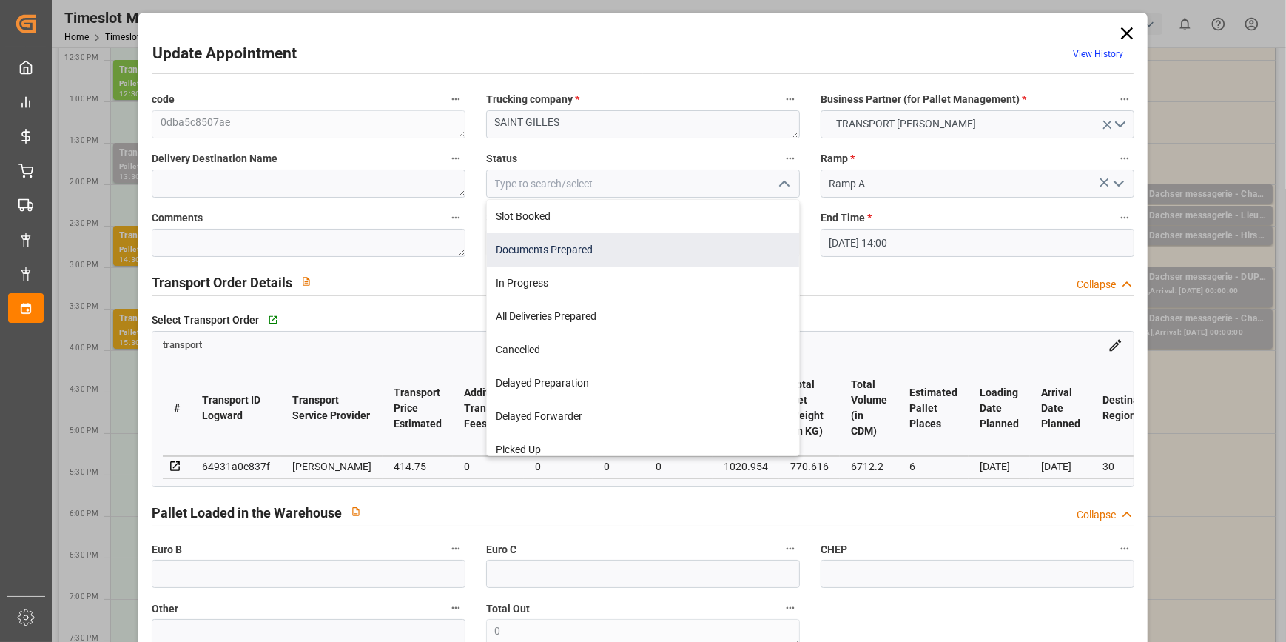
click at [581, 250] on div "Documents Prepared" at bounding box center [643, 249] width 312 height 33
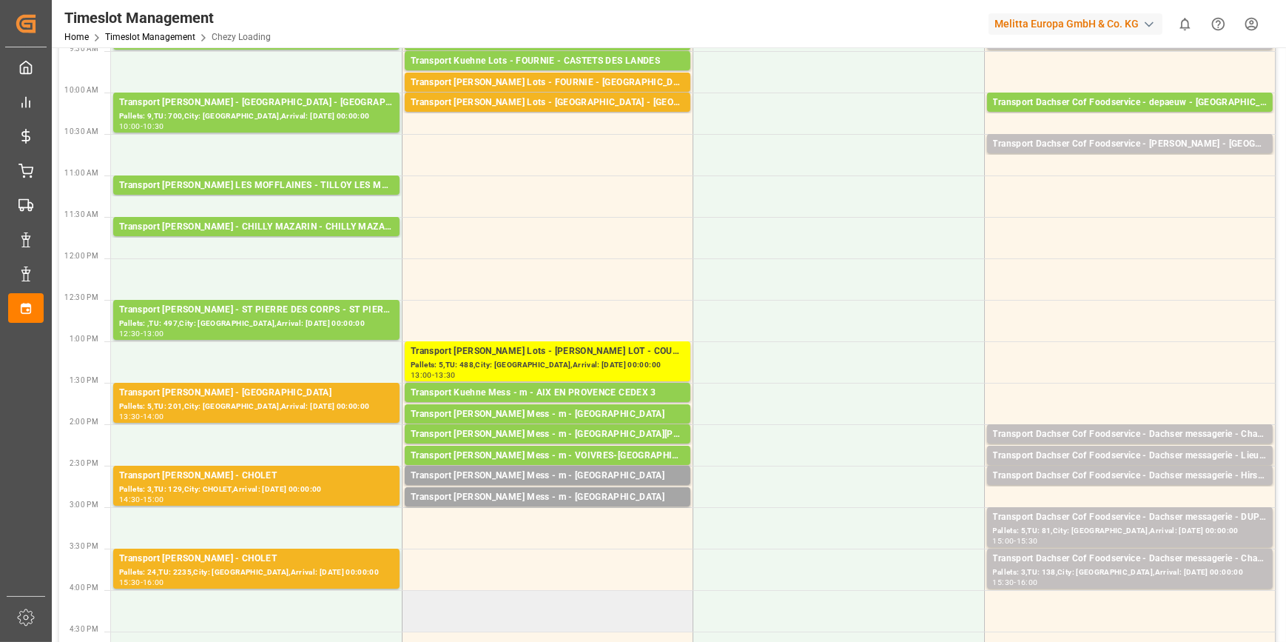
scroll to position [134, 0]
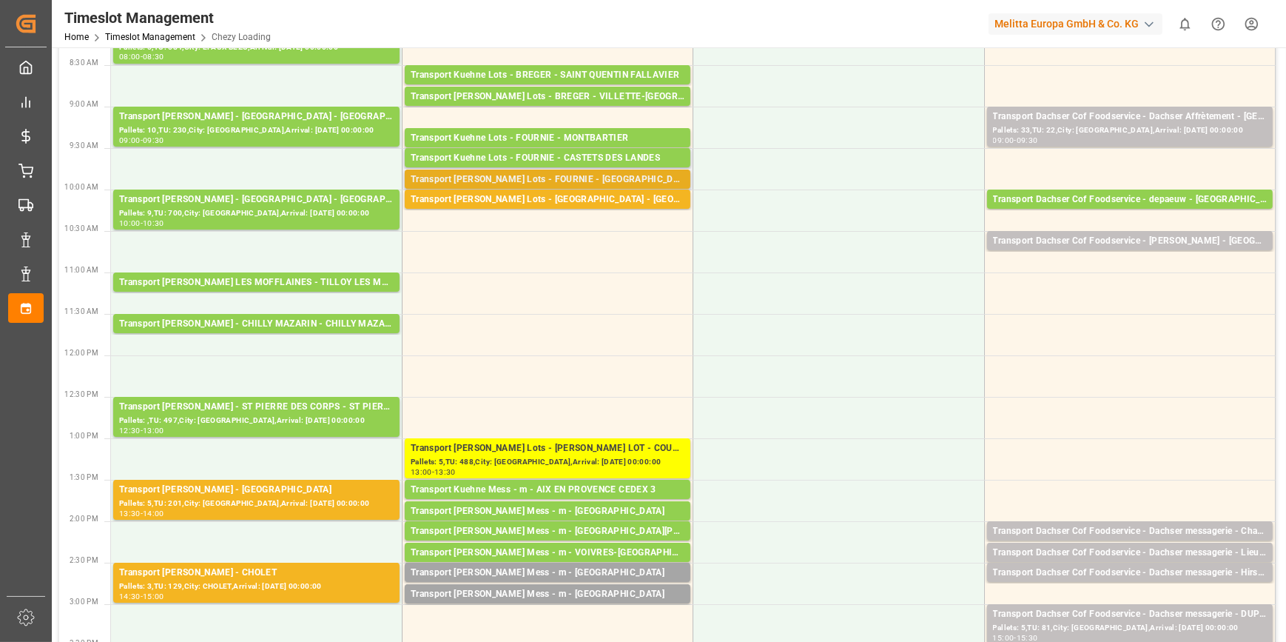
click at [607, 178] on div "Transport Kuehne Lots - FOURNIE - SAINT MARTIN DE CRAU" at bounding box center [548, 179] width 274 height 15
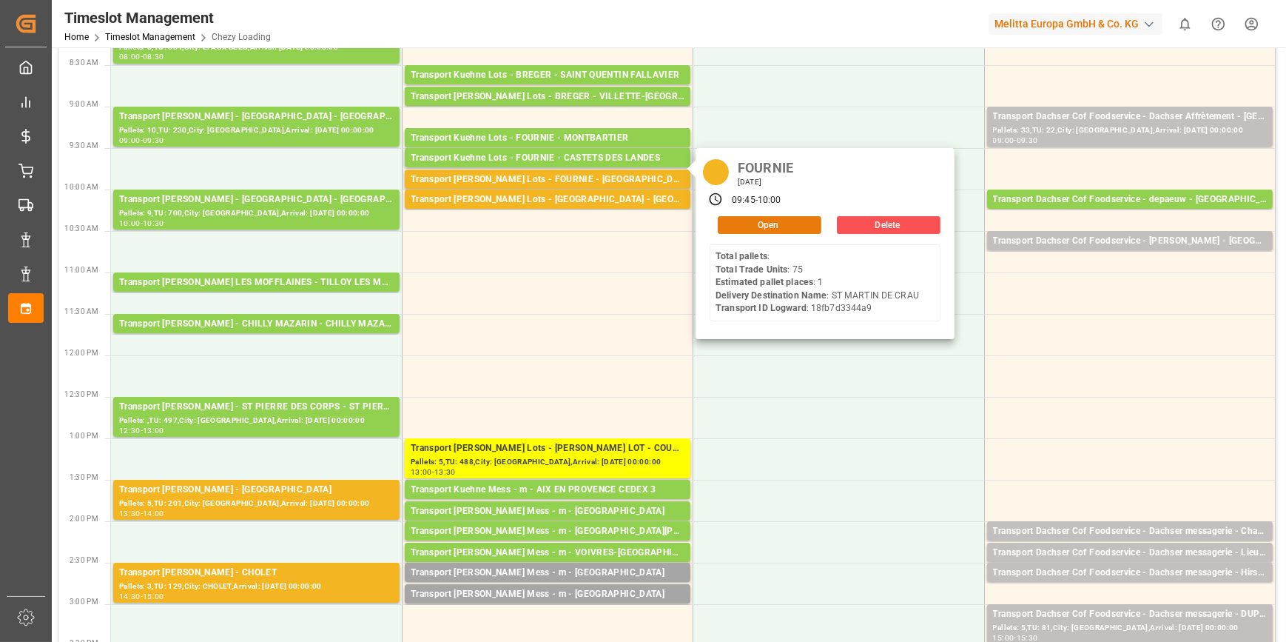
click at [758, 222] on button "Open" at bounding box center [770, 225] width 104 height 18
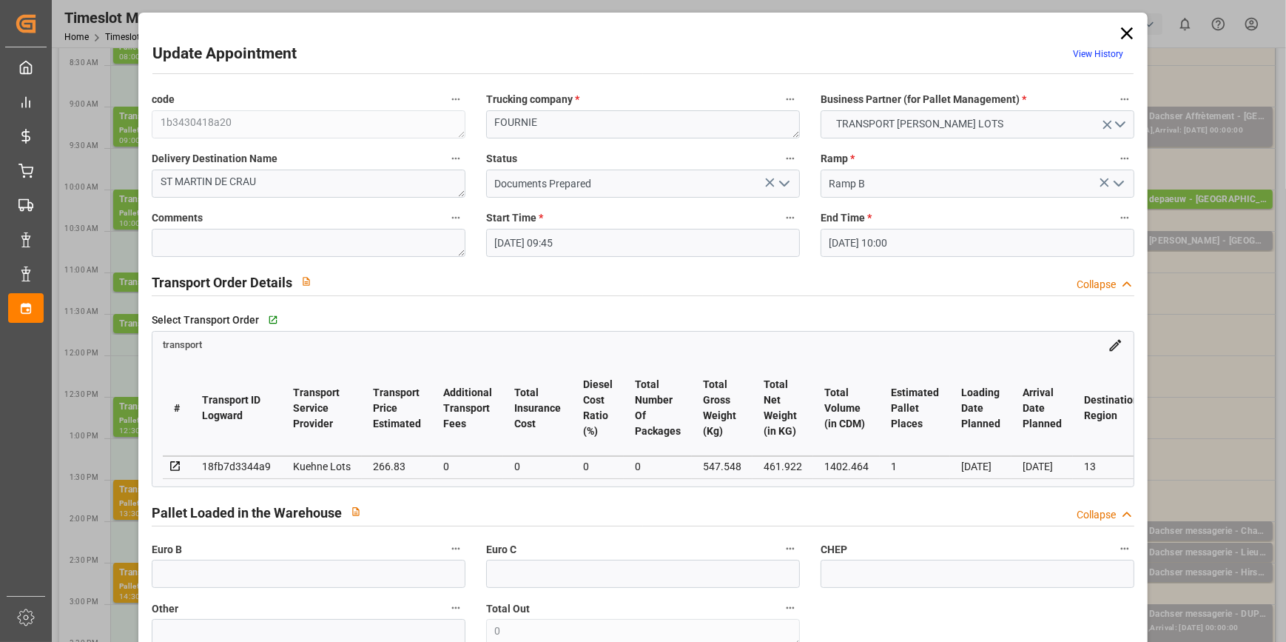
click at [781, 184] on polyline "open menu" at bounding box center [784, 183] width 9 height 4
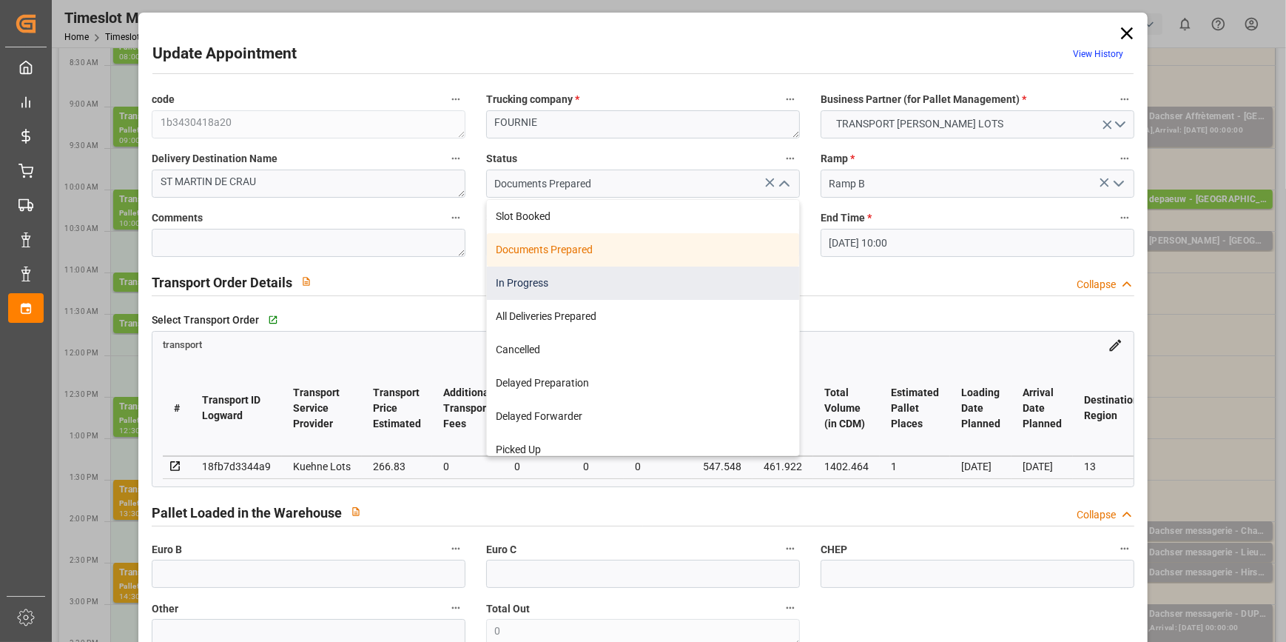
click at [525, 280] on div "In Progress" at bounding box center [643, 282] width 312 height 33
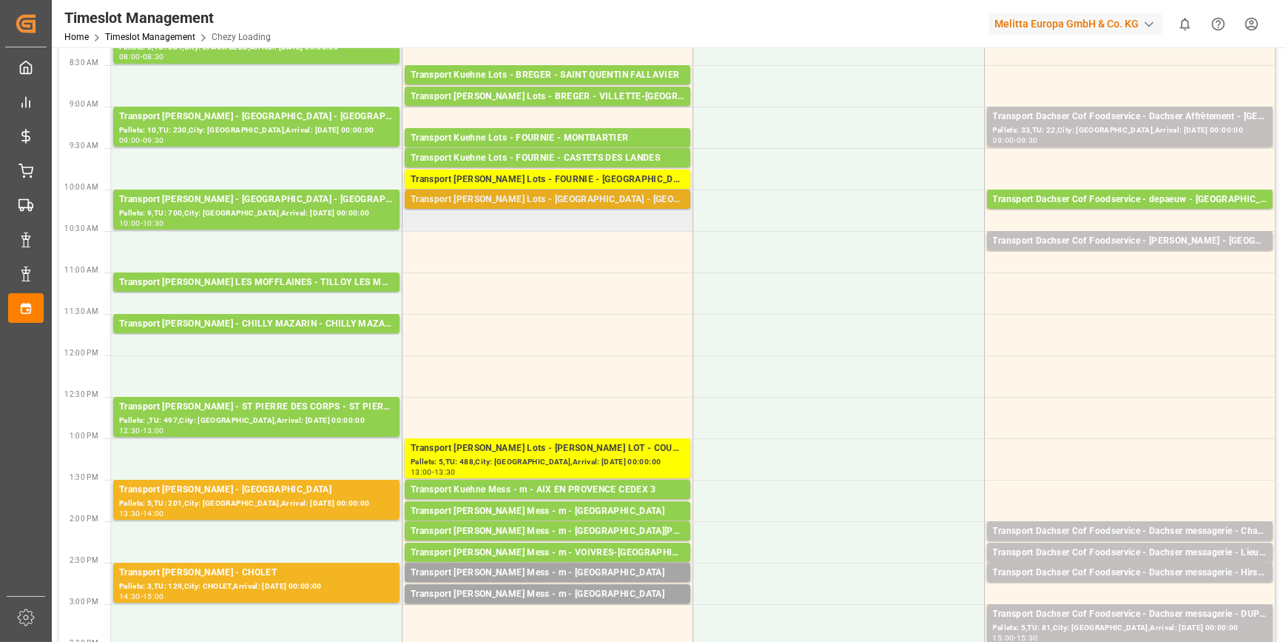
click at [629, 197] on div "Transport Kuehne Lots - FOURNIE - SANVIGNES LES MINES" at bounding box center [548, 199] width 274 height 15
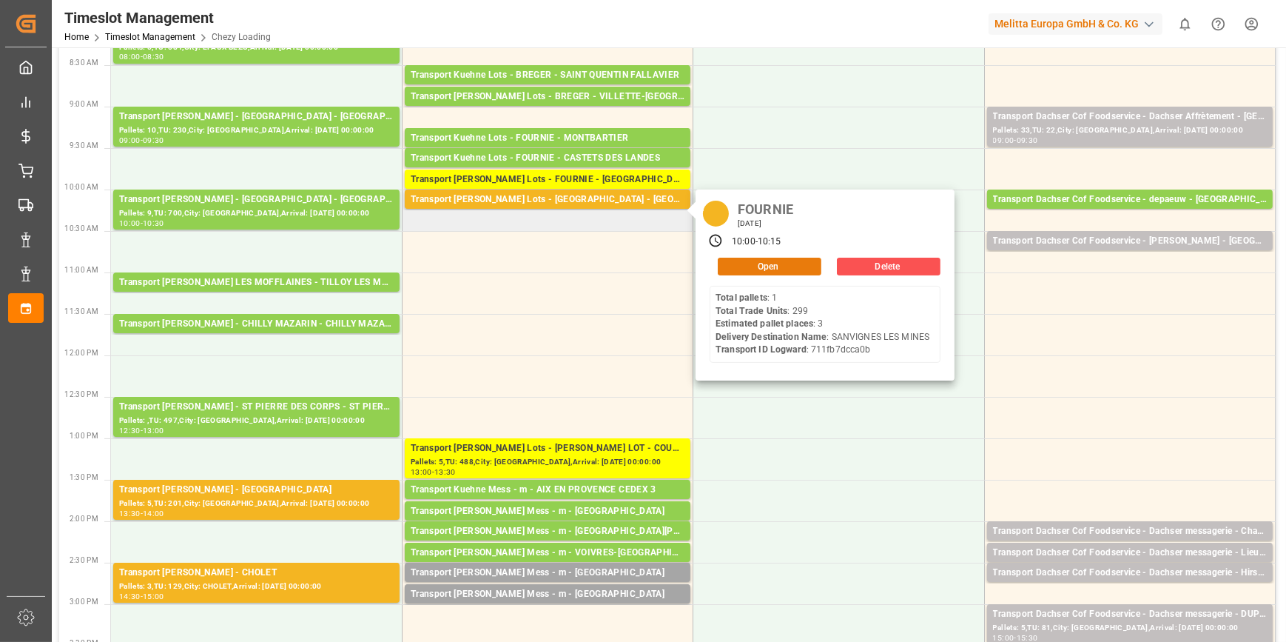
click at [767, 265] on button "Open" at bounding box center [770, 267] width 104 height 18
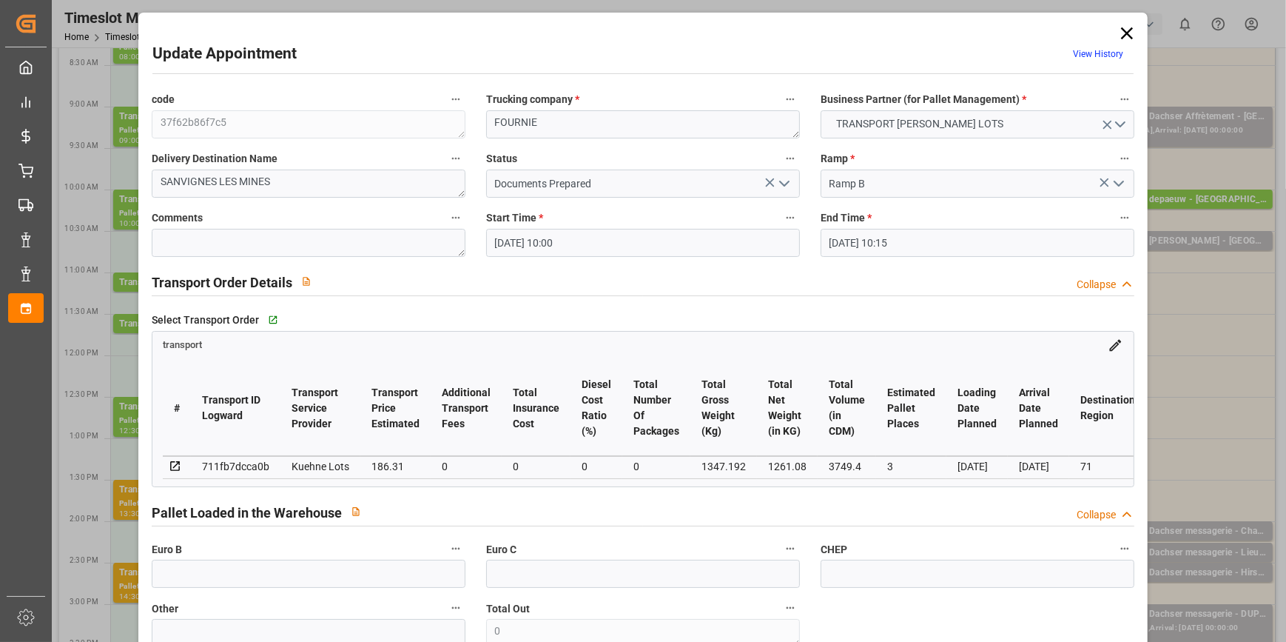
click at [781, 182] on icon "open menu" at bounding box center [785, 184] width 18 height 18
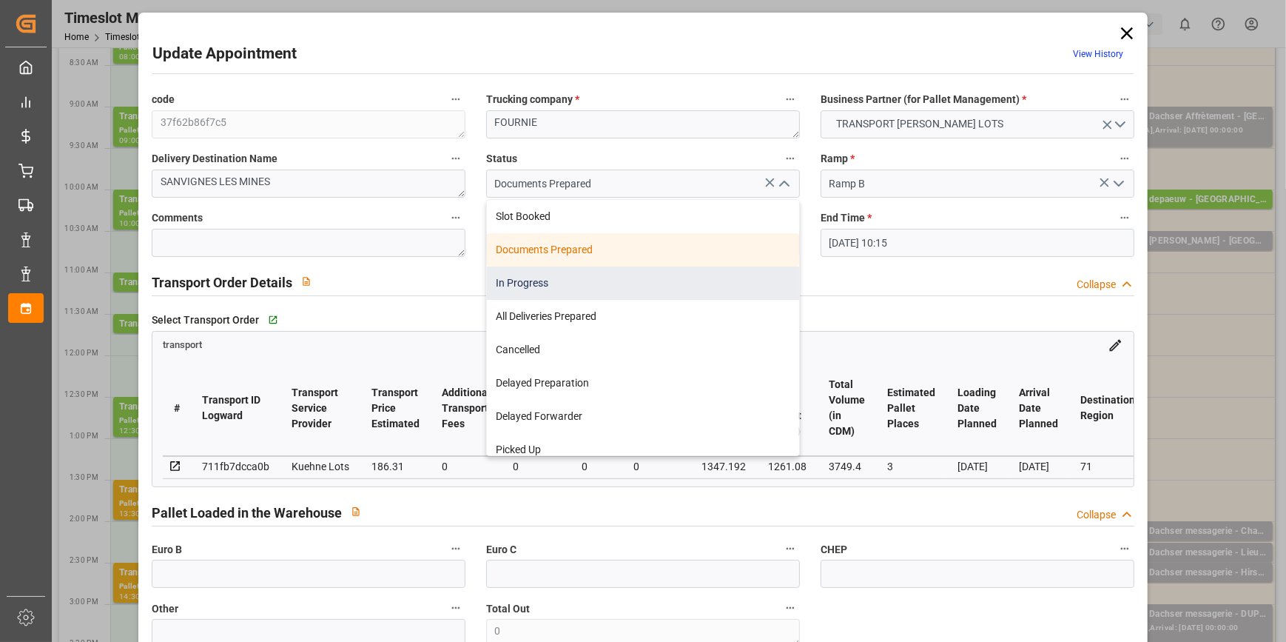
click at [541, 280] on div "In Progress" at bounding box center [643, 282] width 312 height 33
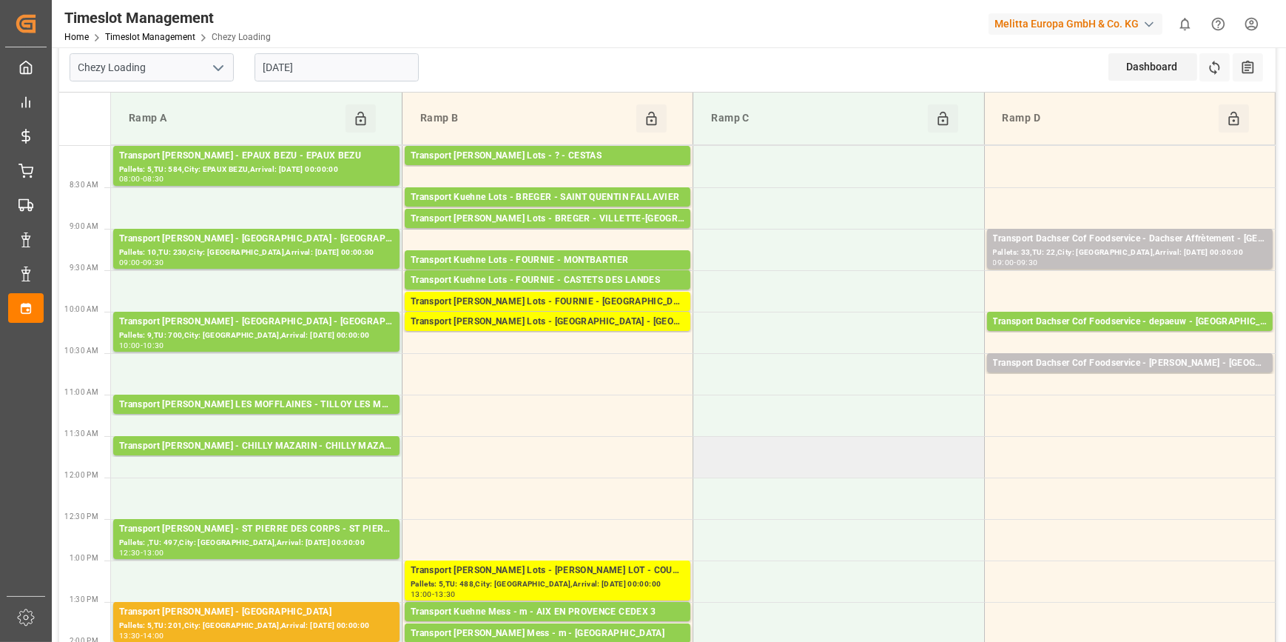
scroll to position [0, 0]
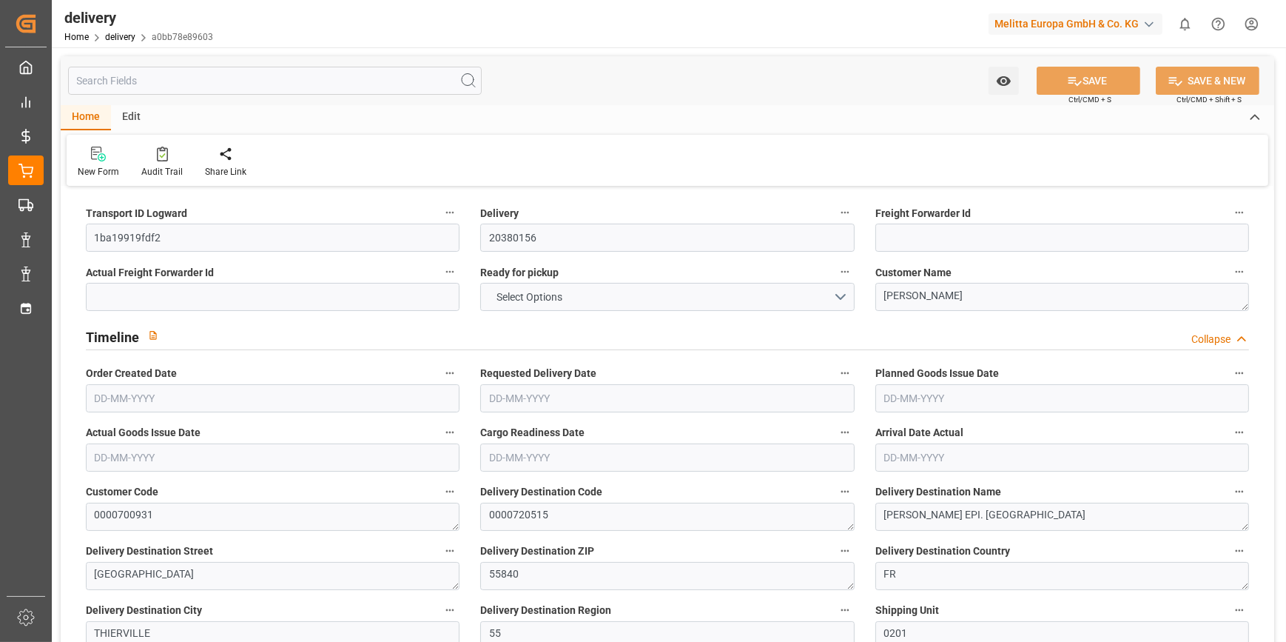
type input "2"
type input "239.04"
type input "289.42"
type input "584"
type input "58"
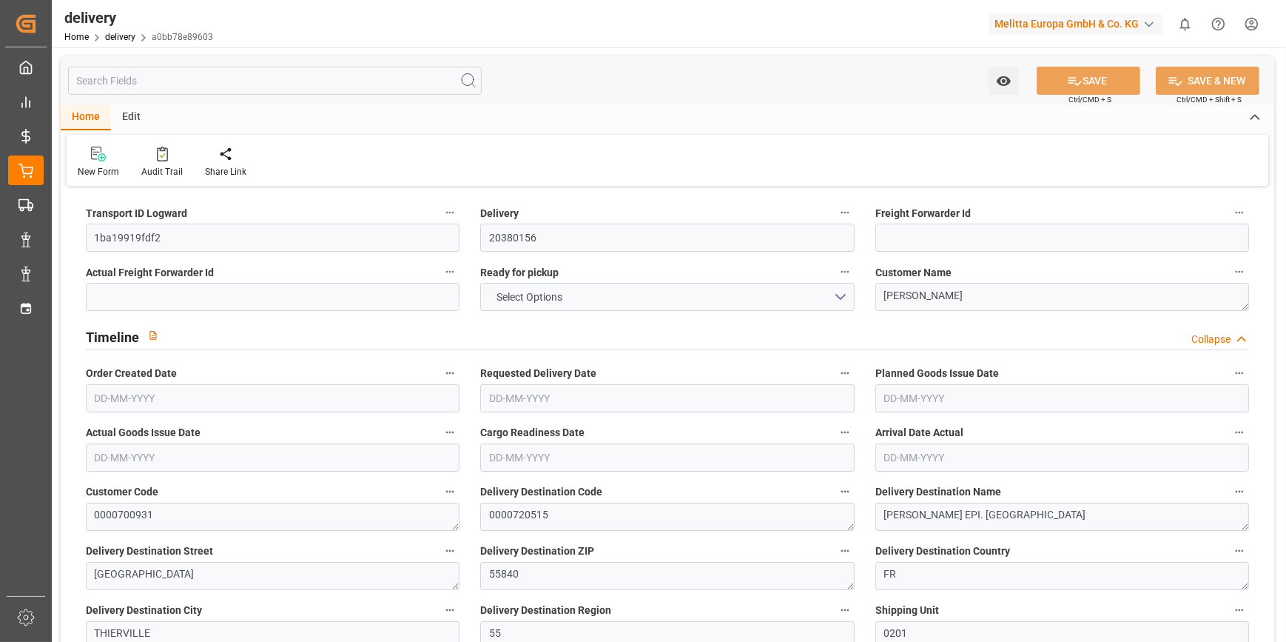
type input "2"
type input "0"
type input "1"
type input "0"
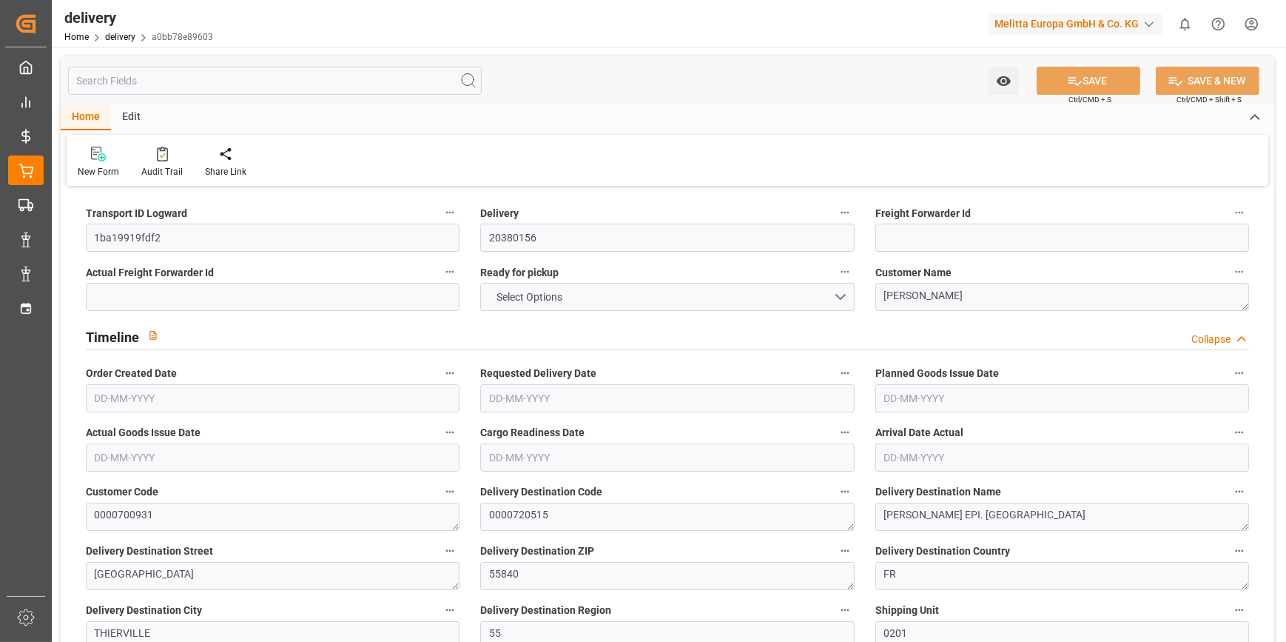
type input "0"
type input "43.2033"
type input "0"
type input "20.88"
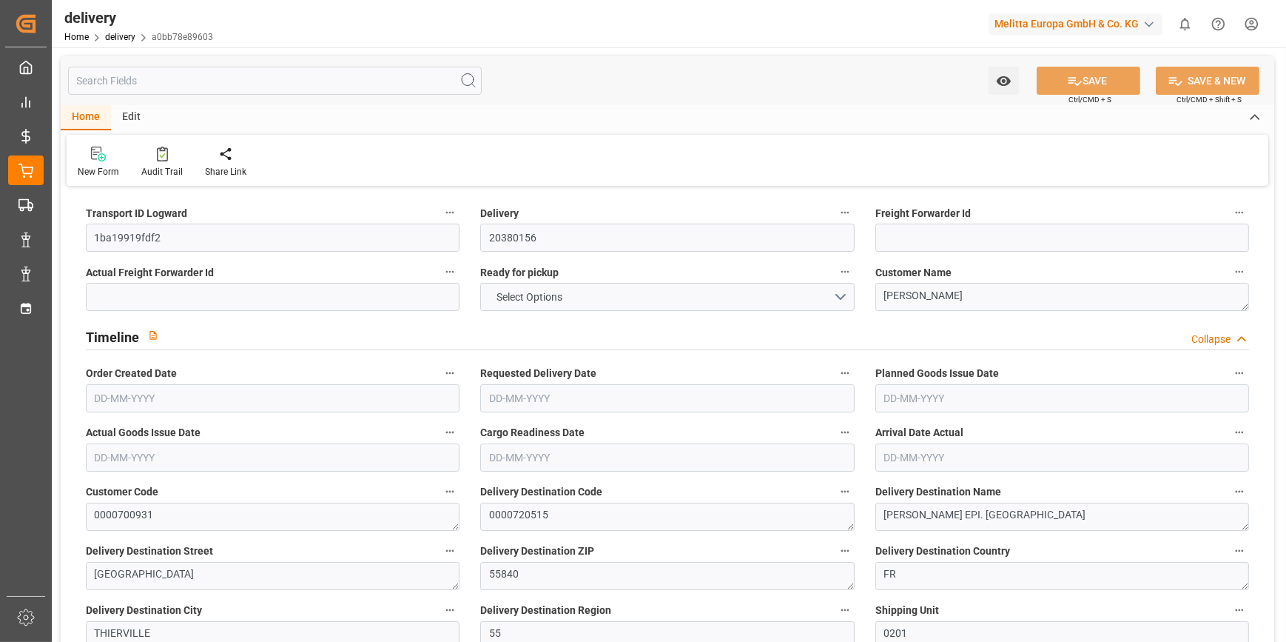
type input "1.5"
type input "1.3"
type input "0"
type input "3"
type input "243.42"
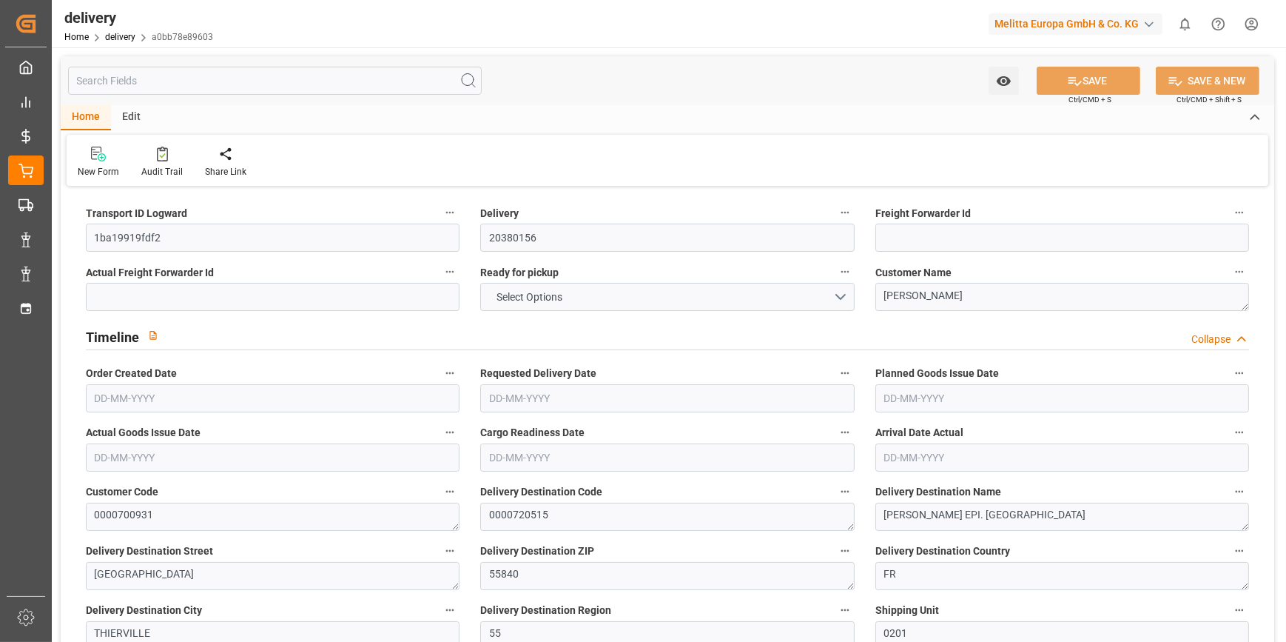
type input "101"
type input "285.1643"
type input "0.0183"
type input "0"
type input "[DATE]"
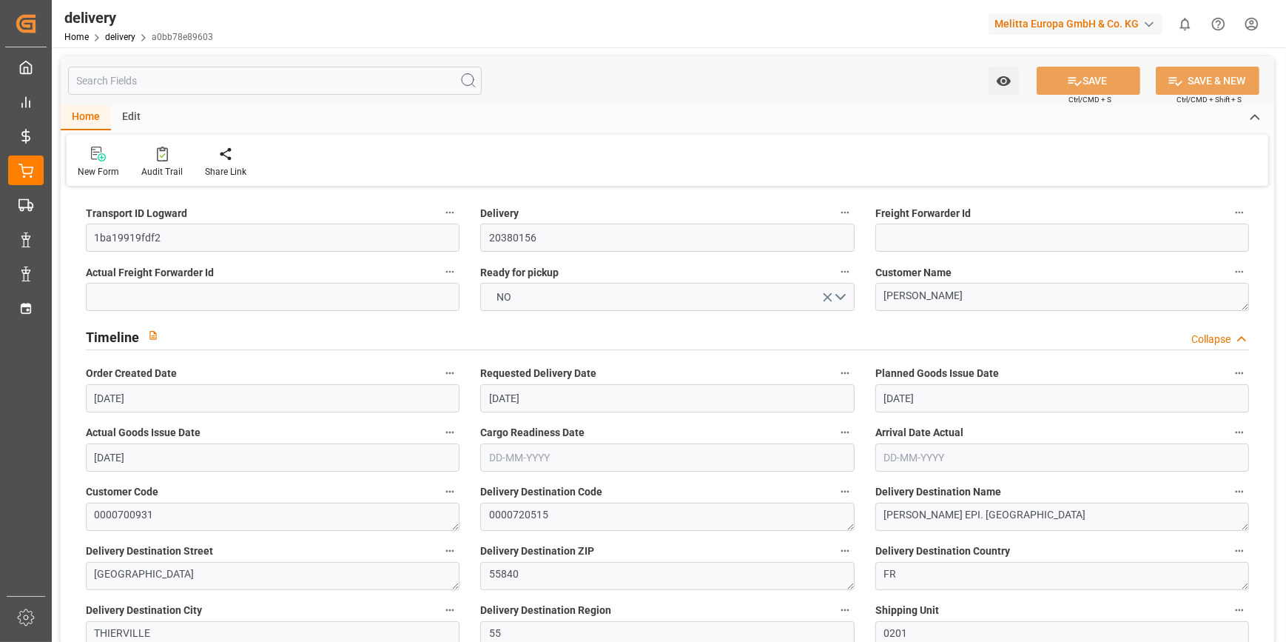
type input "[DATE]"
type input "09-10-2025 11:01"
type input "2"
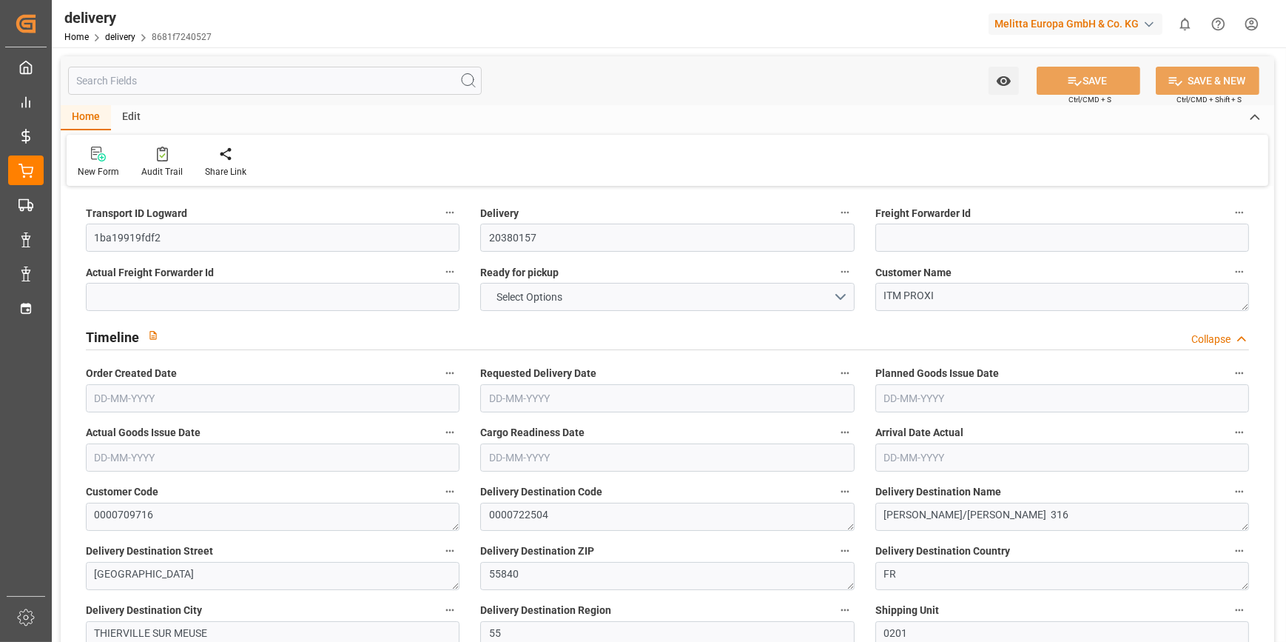
type input "168.304"
type input "299.068"
type input "930.016"
type input "31"
type input "4"
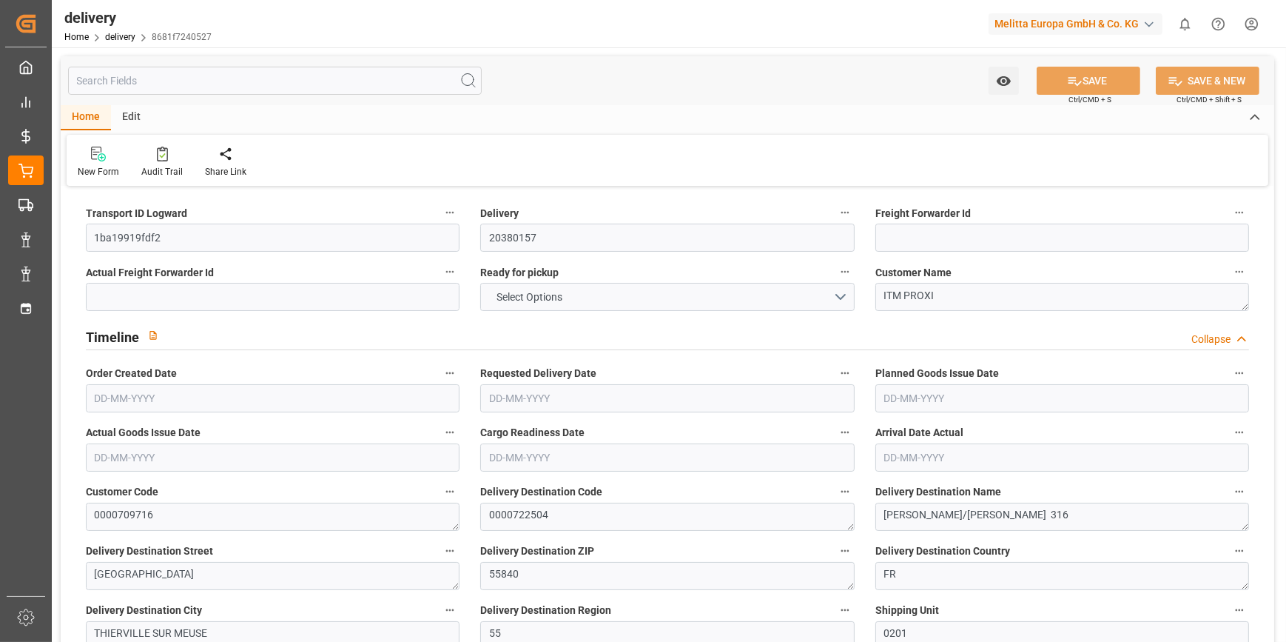
type input "1"
type input "2"
type input "0"
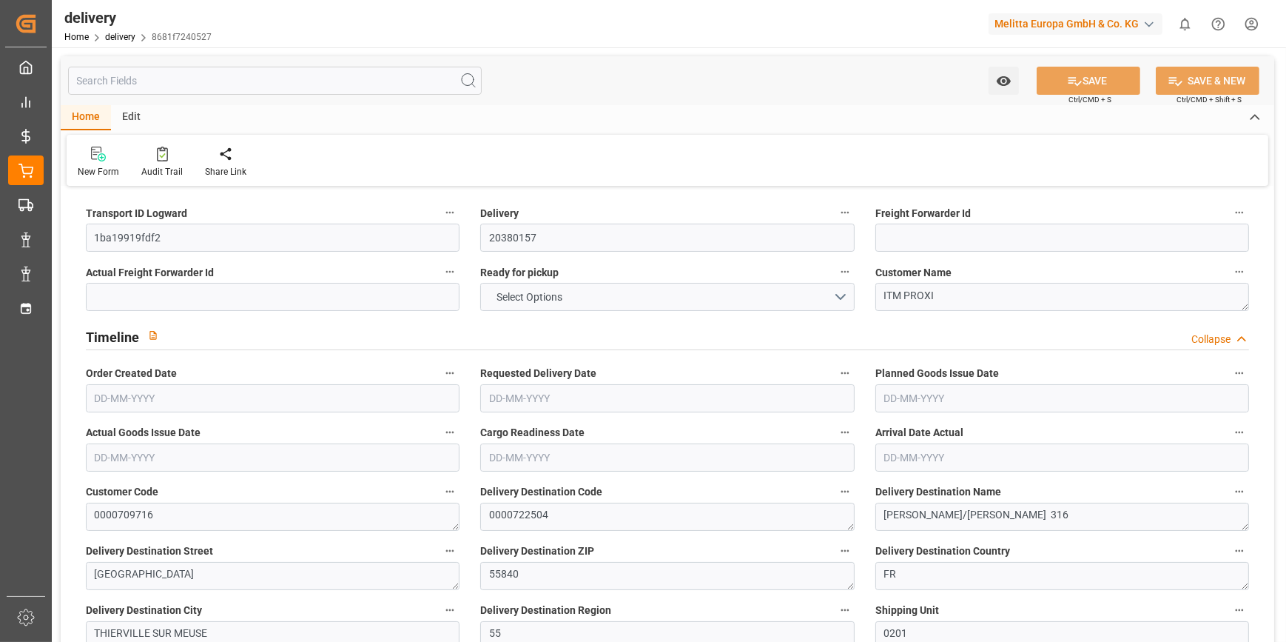
type input "86.4067"
type input "2.45"
type input "11.16"
type input "1.5"
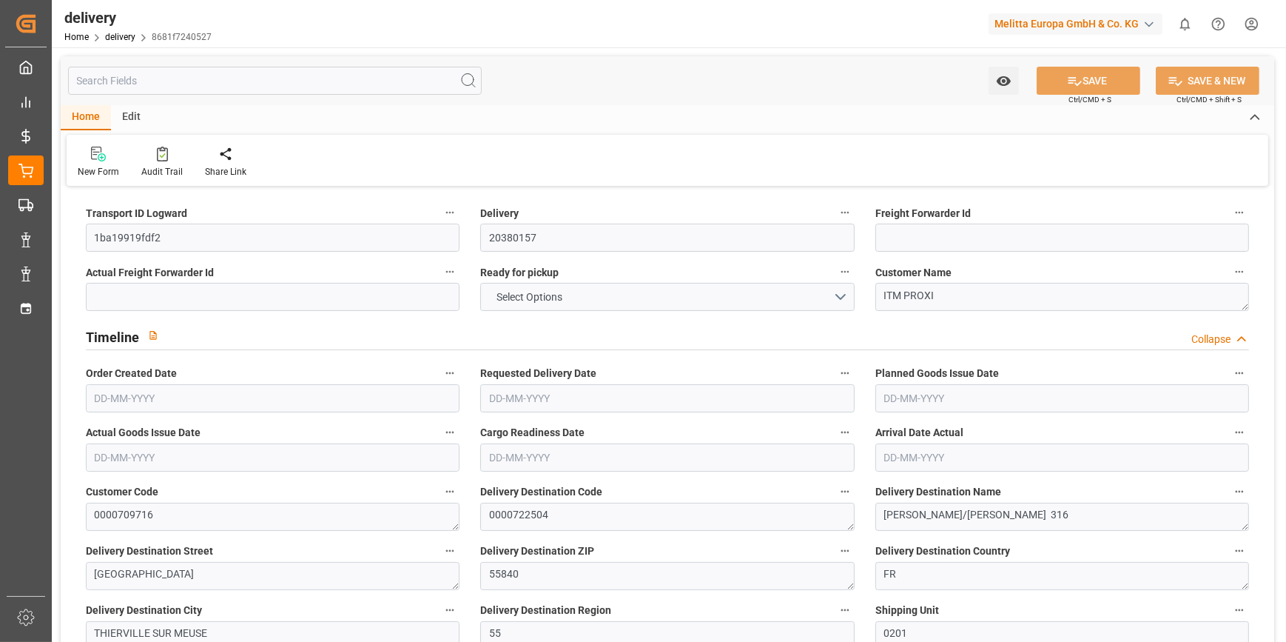
type input "1.3"
type input "0"
type input "6"
type input "201.124"
type input "101"
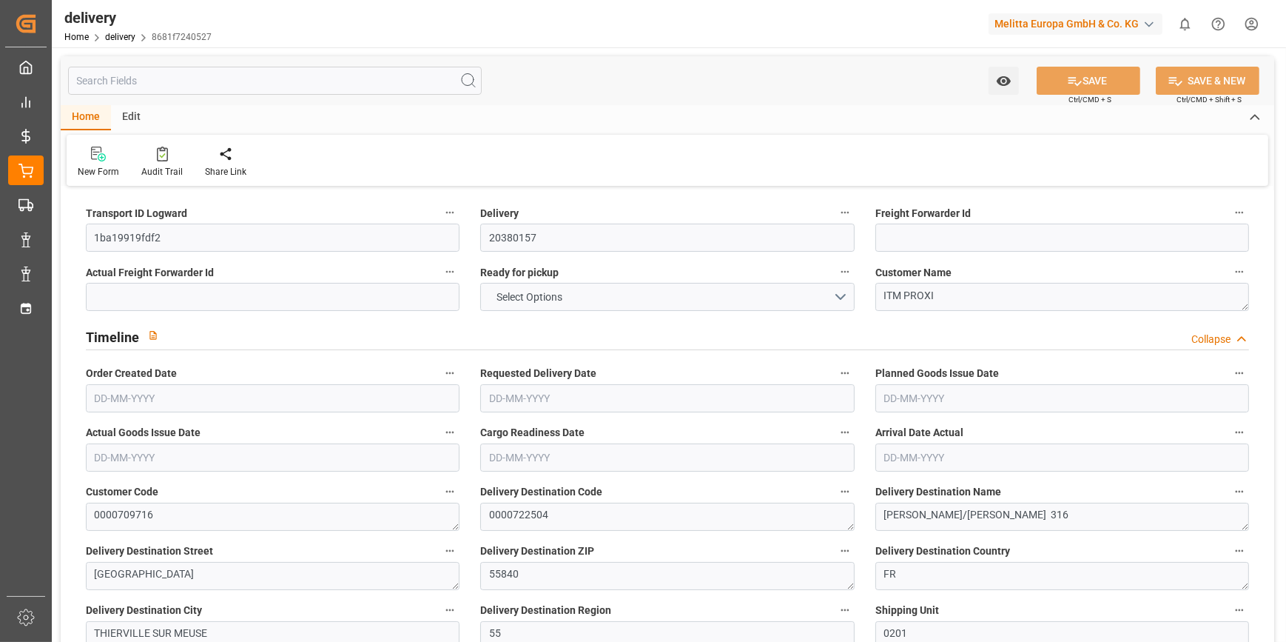
type input "454.1222"
type input "0.0291"
type input "0"
type input "[DATE]"
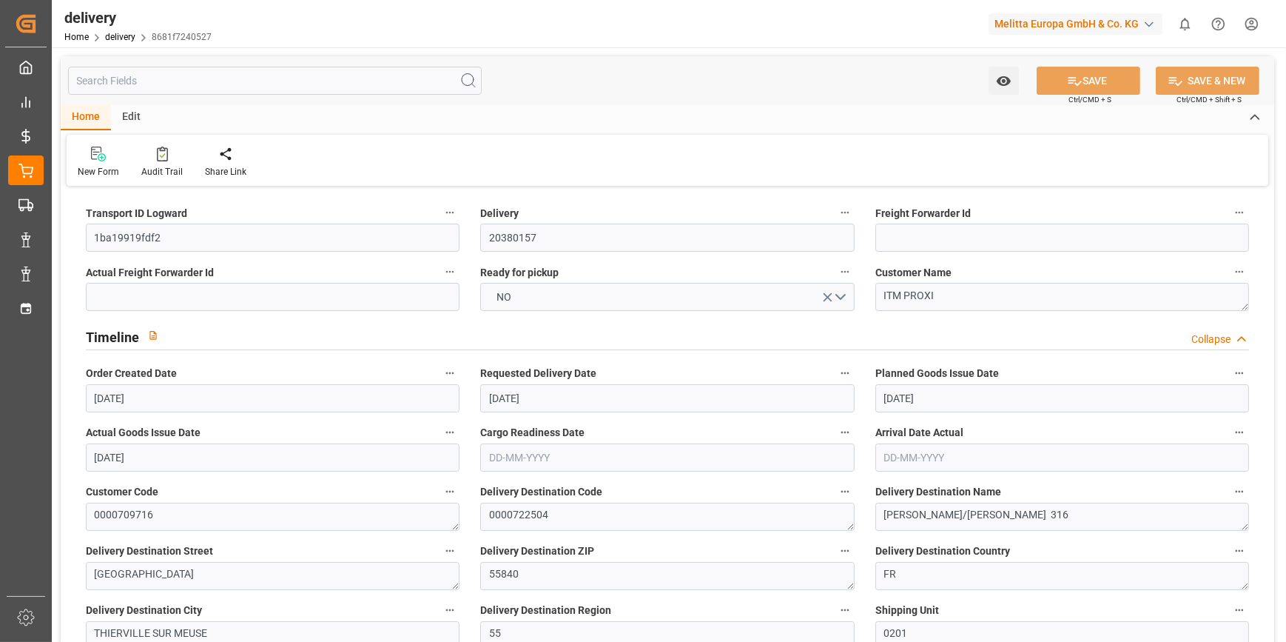
type input "16-10-2025"
type input "[DATE]"
type input "09-10-2025 11:01"
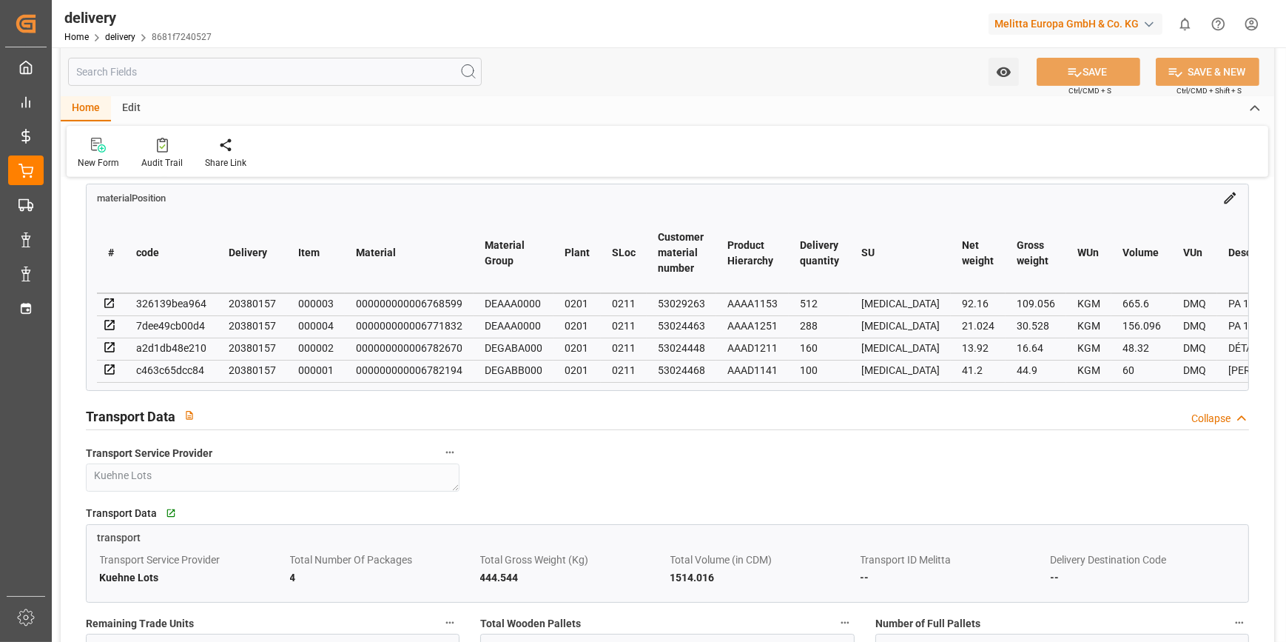
scroll to position [874, 0]
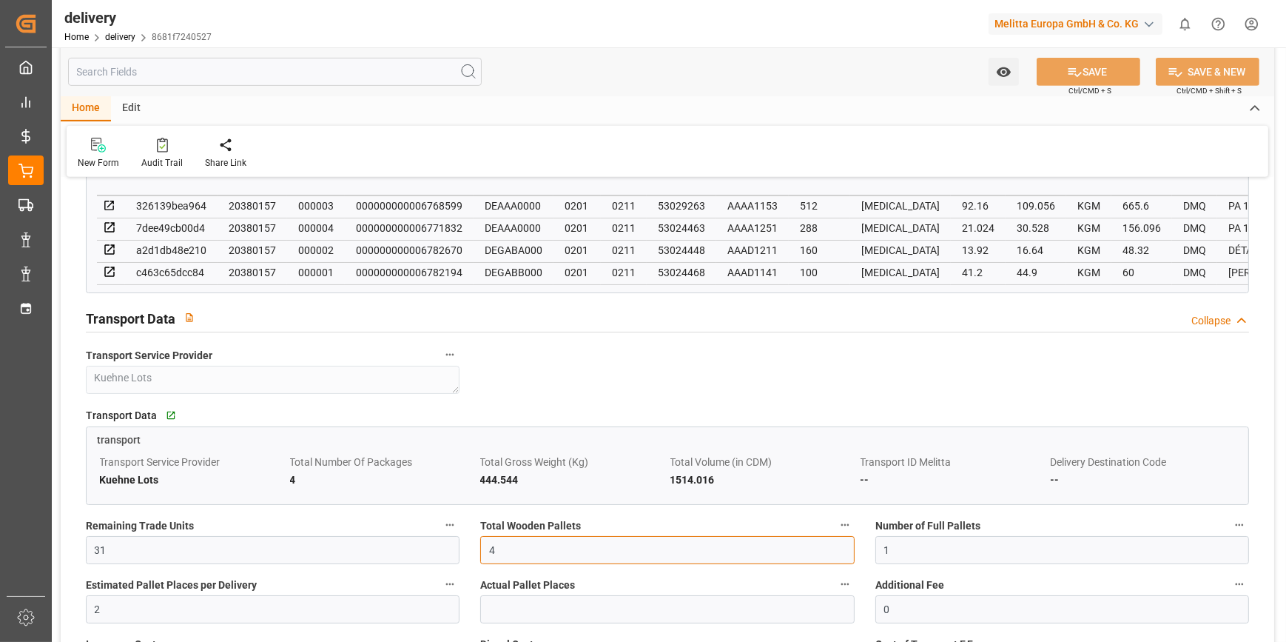
click at [514, 542] on input "4" at bounding box center [667, 550] width 374 height 28
type input "0"
type input "2"
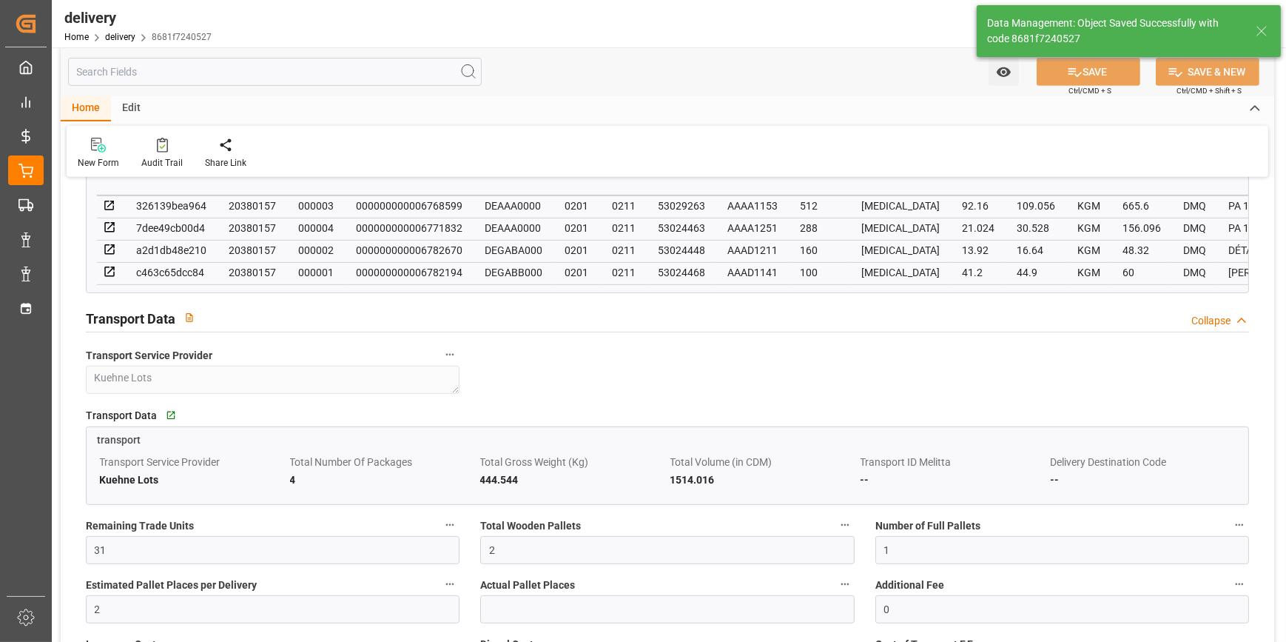
type input "3"
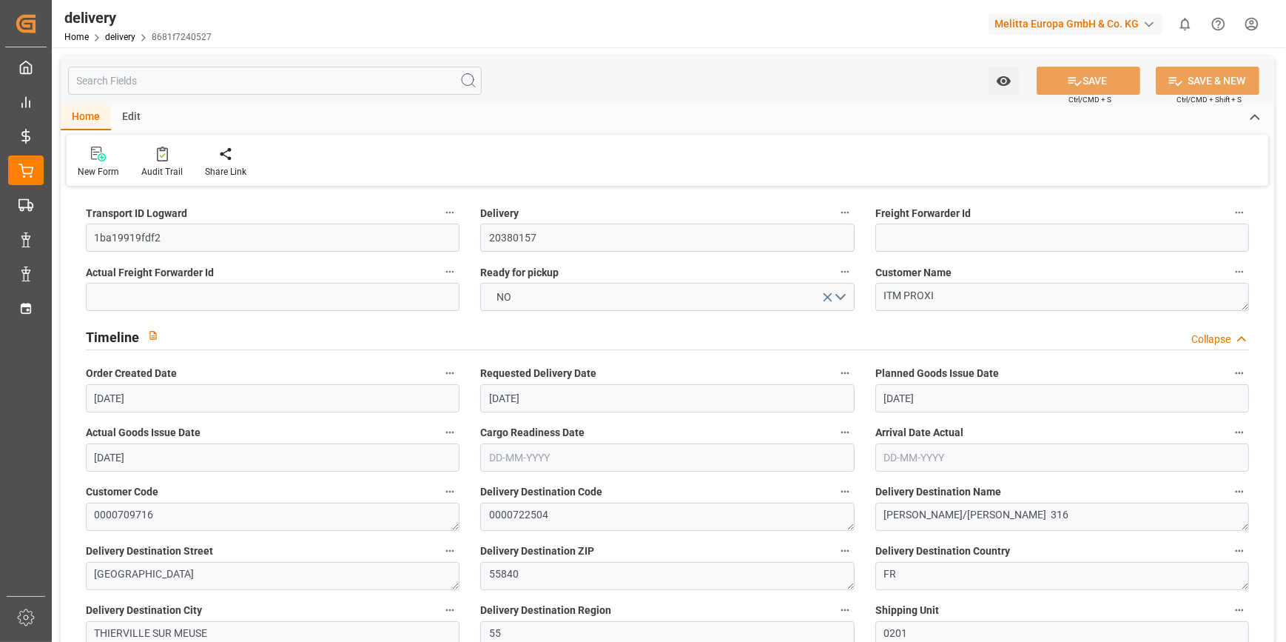
scroll to position [0, 0]
type input "4"
type input "432.742"
type input "599.827"
type input "3538.186"
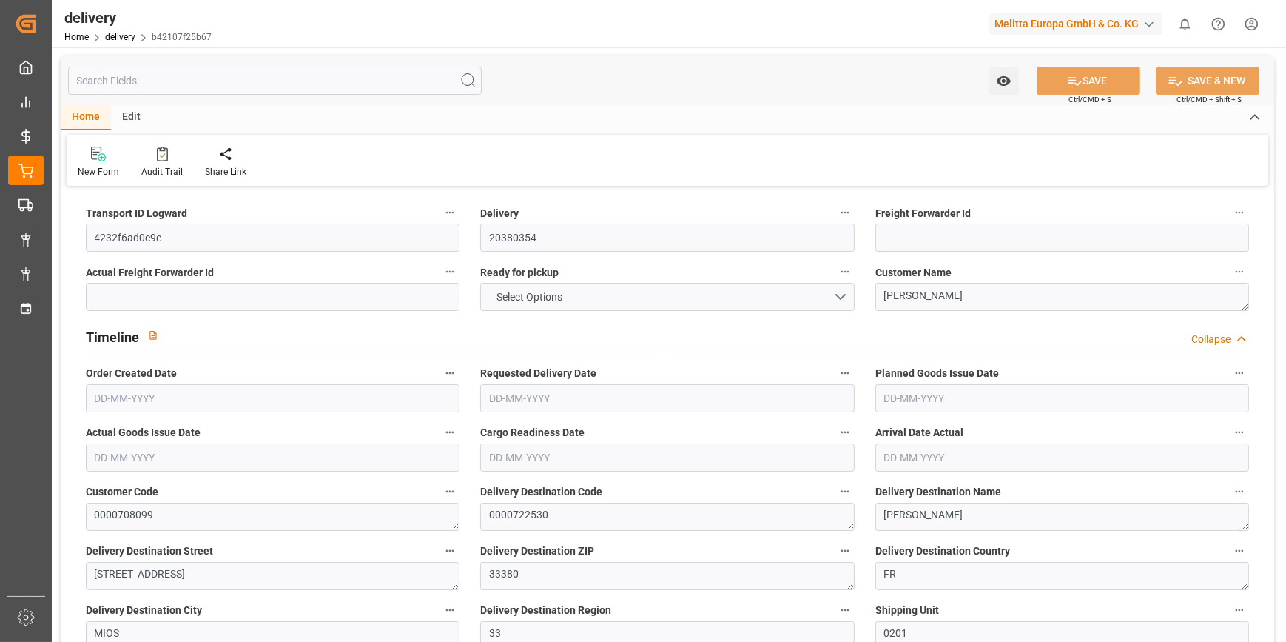
type input "305"
type input "3"
type input "0"
type input "3"
type input "0"
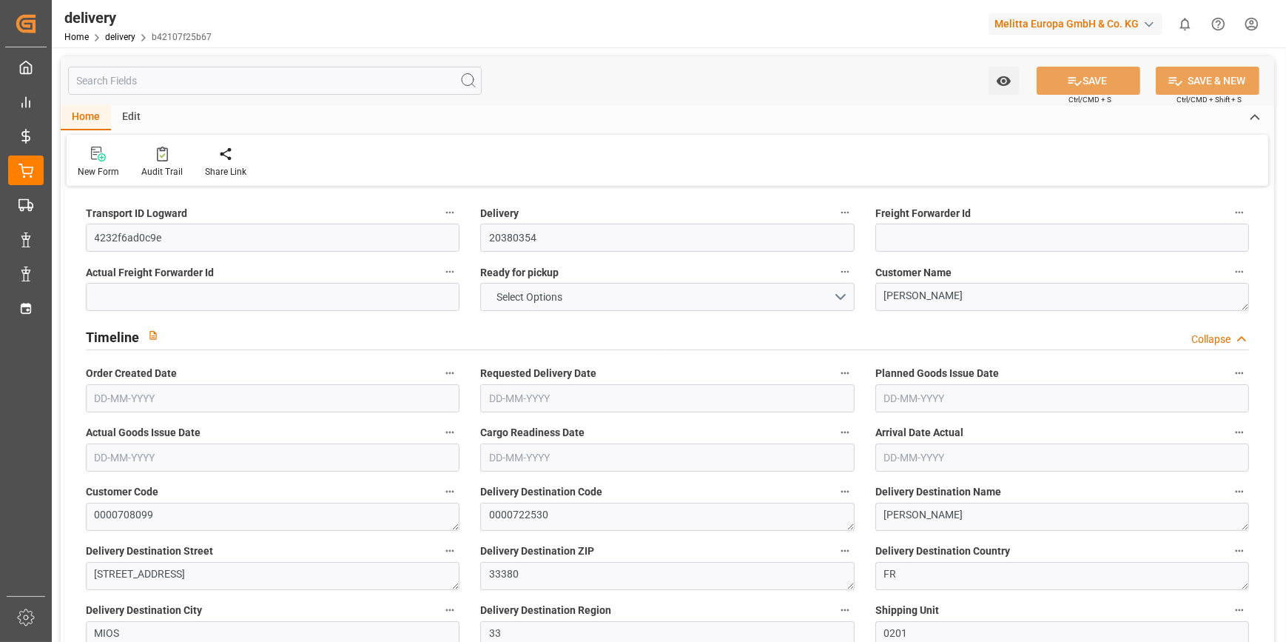
type input "0"
type input "247.36"
type input "0"
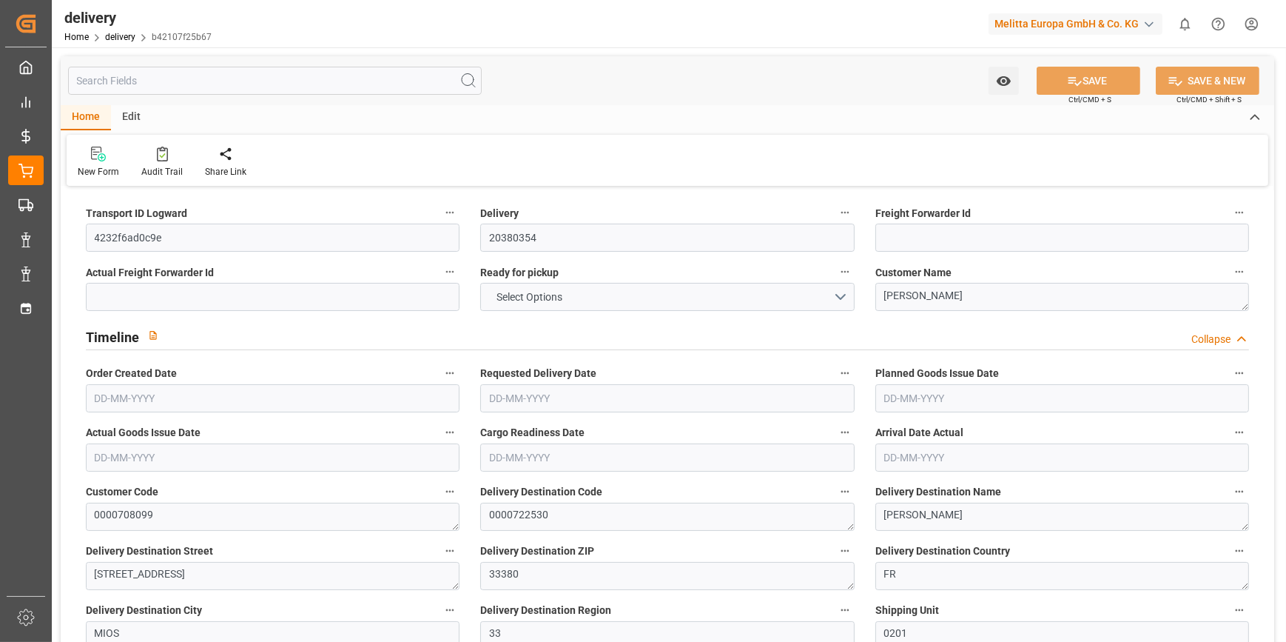
type input "109.8"
type input "1.5"
type input "1.3"
type input "0"
type input "4.5"
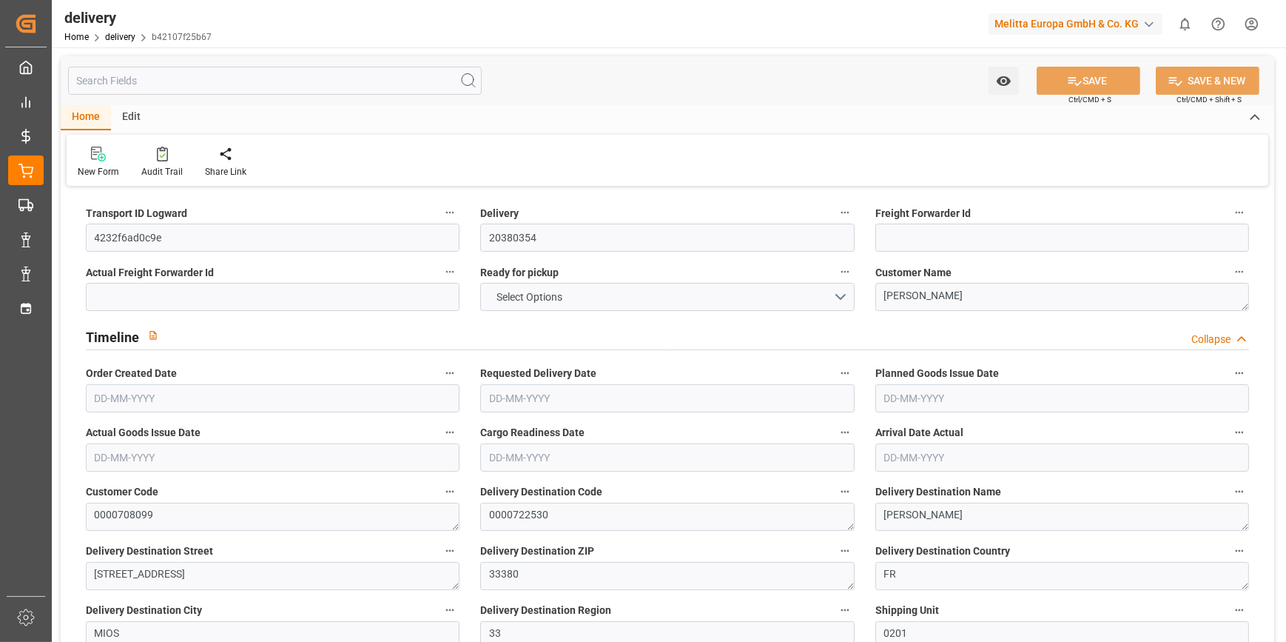
type input "530.827"
type input "101"
type input "3457.3465"
type input "0.2217"
type input "0"
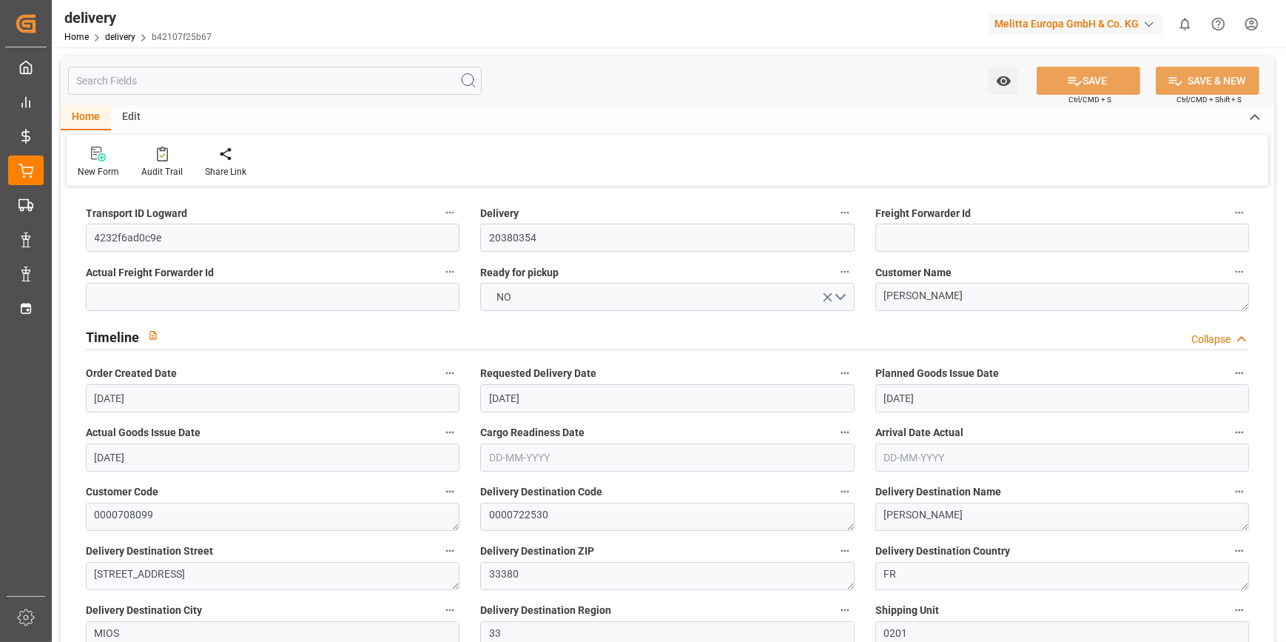
type input "[DATE]"
type input "17-10-2025"
type input "15-10-2025"
type input "[DATE]"
type input "13-10-2025 11:01"
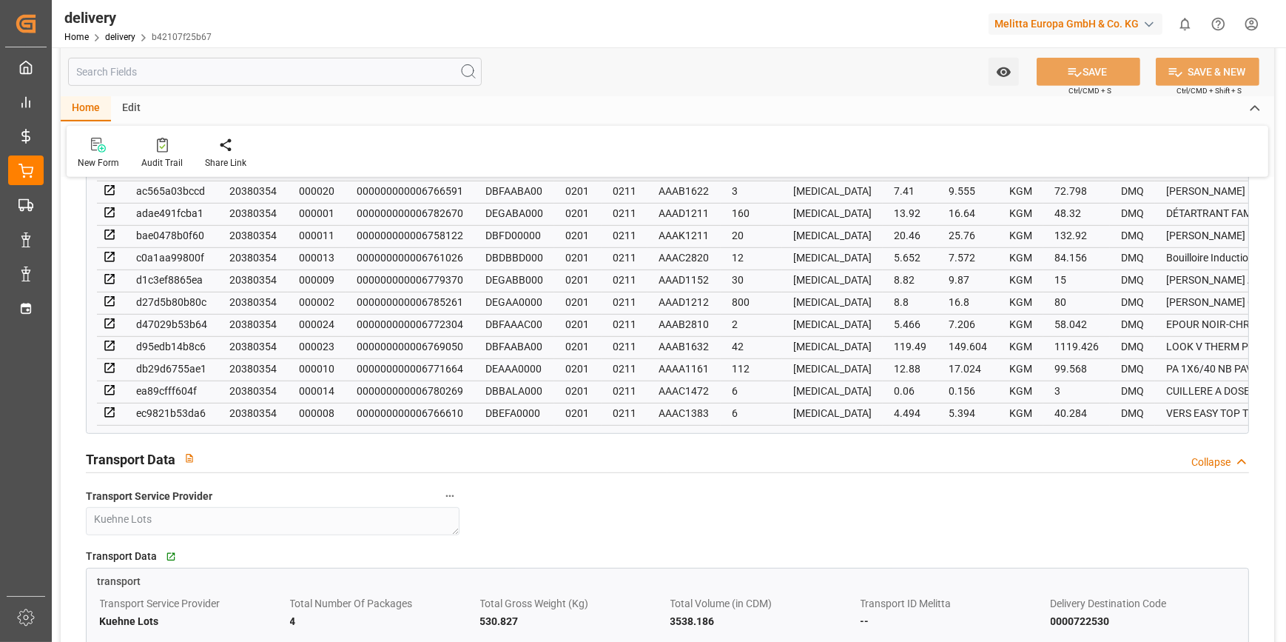
scroll to position [1211, 0]
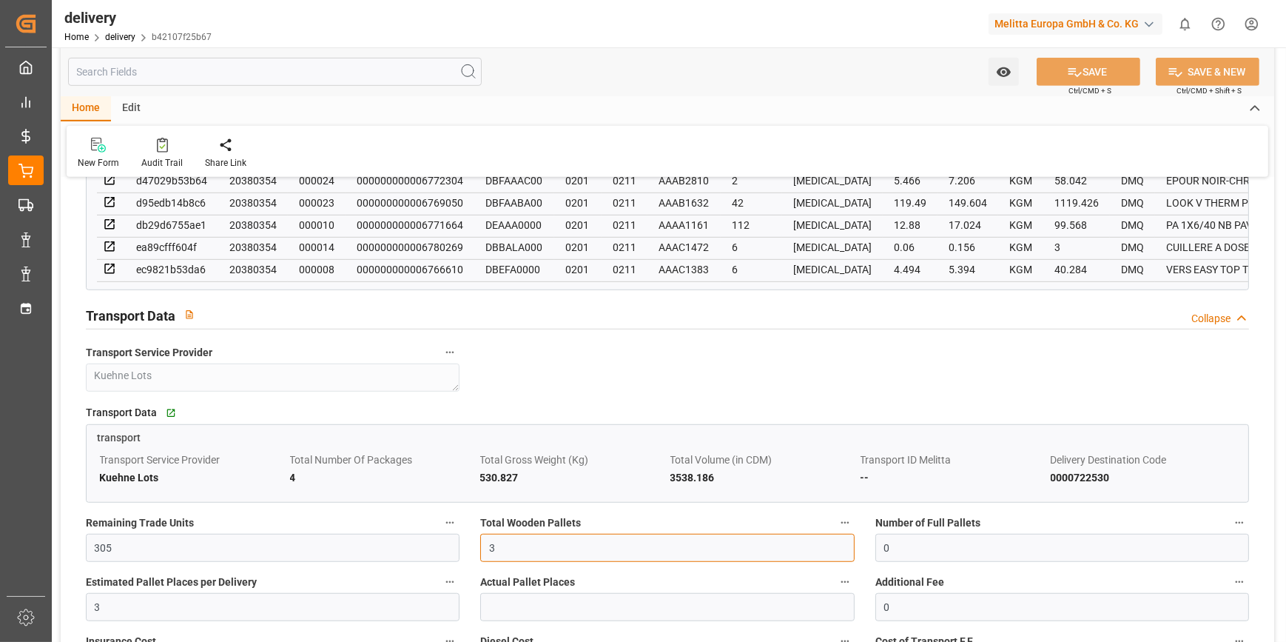
click at [538, 545] on input "3" at bounding box center [667, 548] width 374 height 28
type input "4"
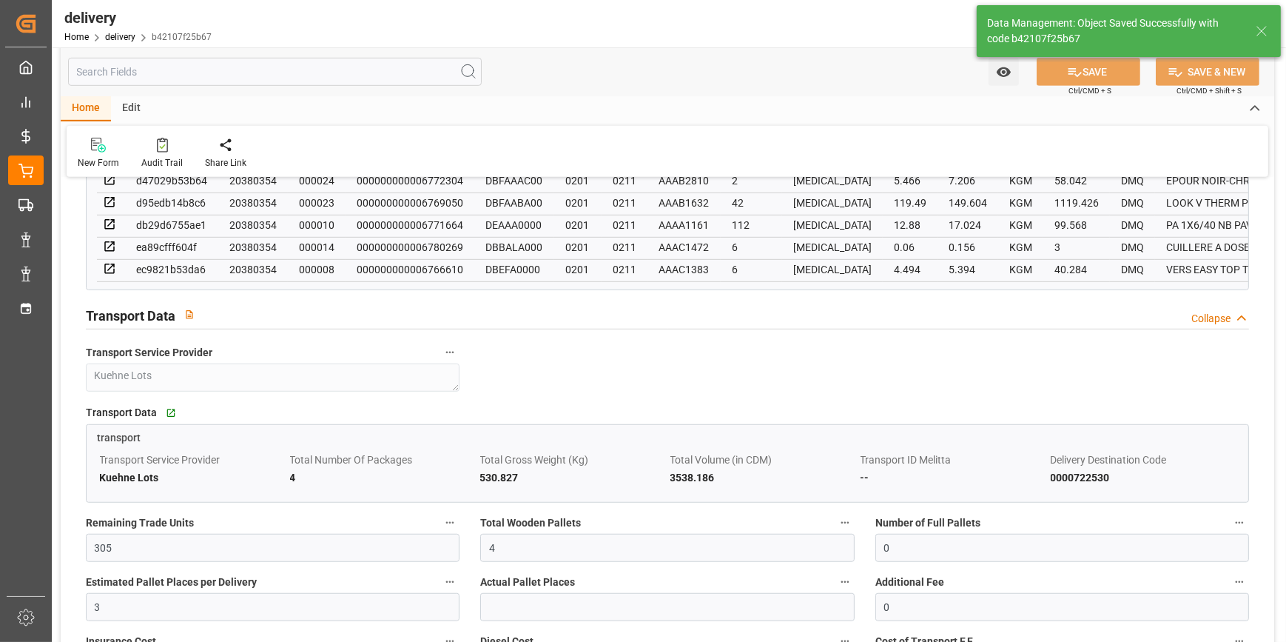
type input "6"
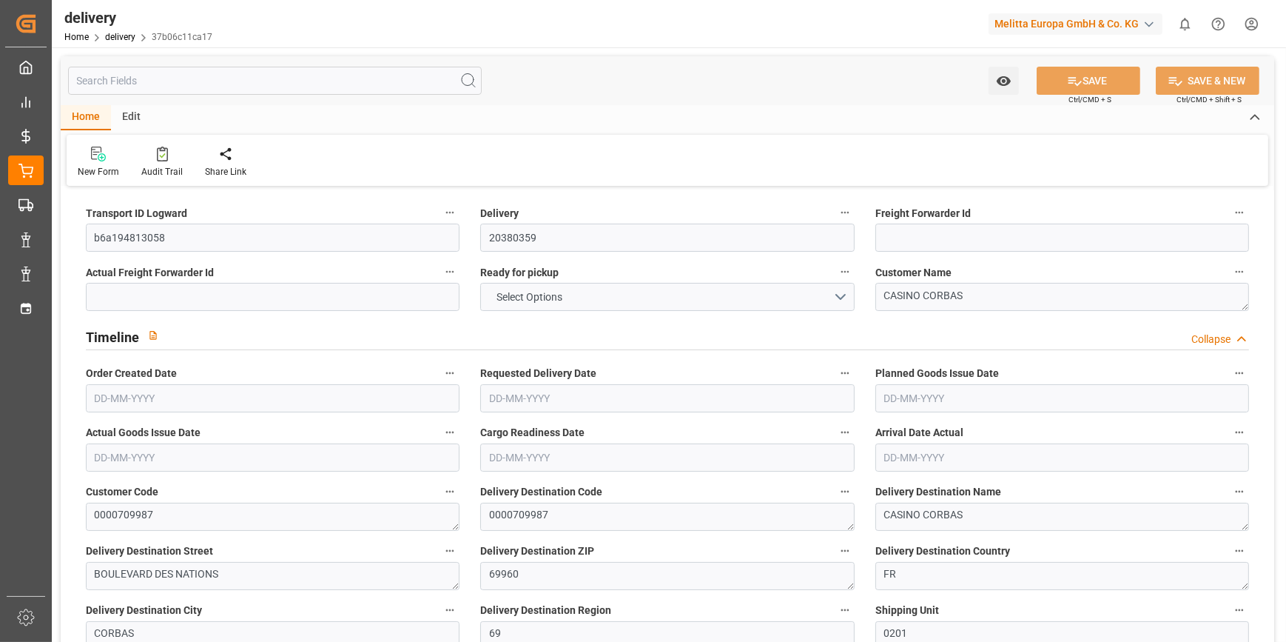
type input "7"
type input "588.672"
type input "1057"
type input "4370.688"
type input "0"
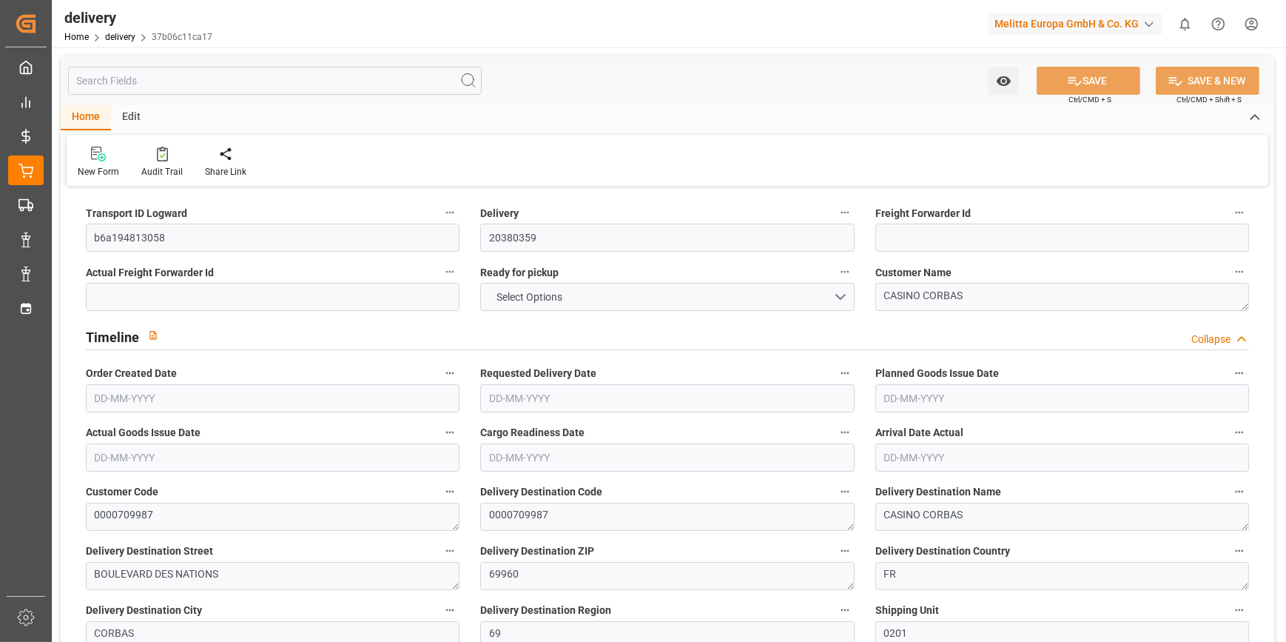
type input "7"
type input "4"
type input "0"
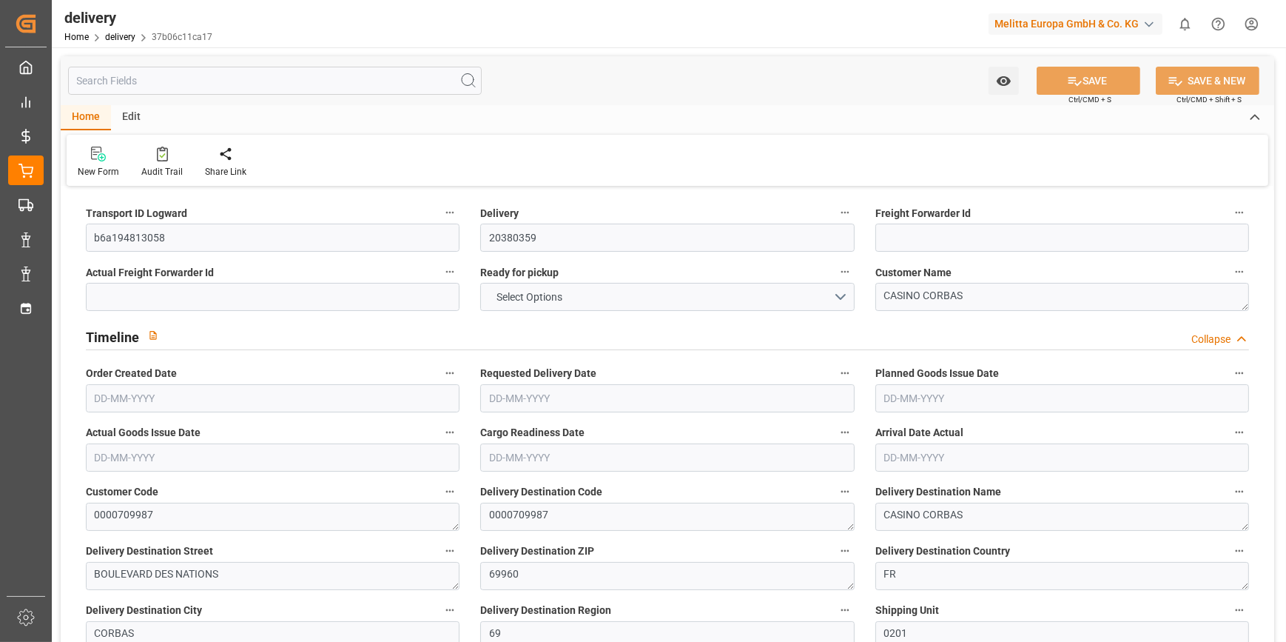
type input "0"
type input "198.632"
type input "17.15"
type input "0"
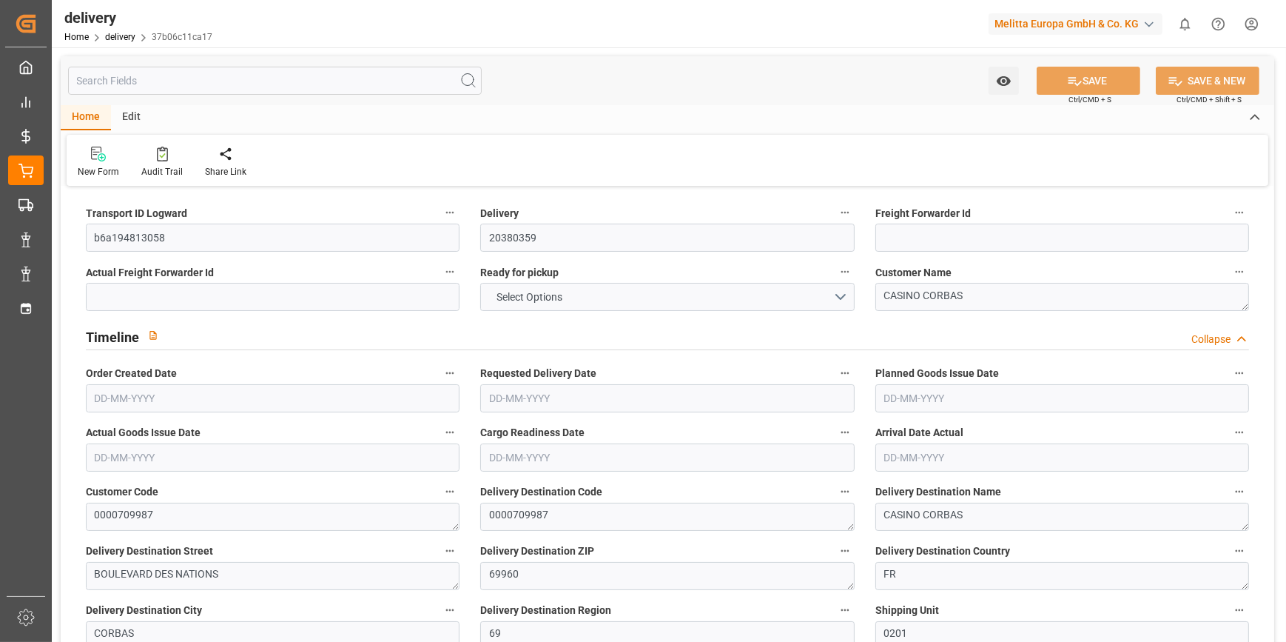
type input "1.5"
type input "1.3"
type input "0"
type input "10.5"
type input "854.784"
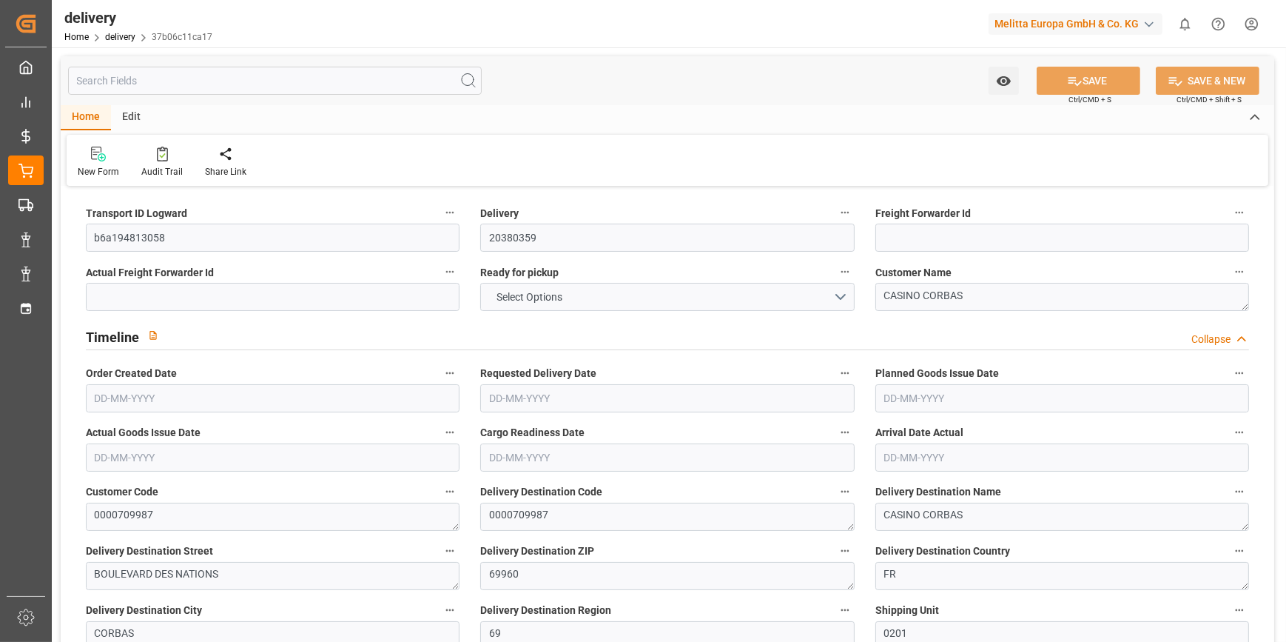
type input "101"
type input "4291.142"
type input "0.2752"
type input "0"
type input "[DATE]"
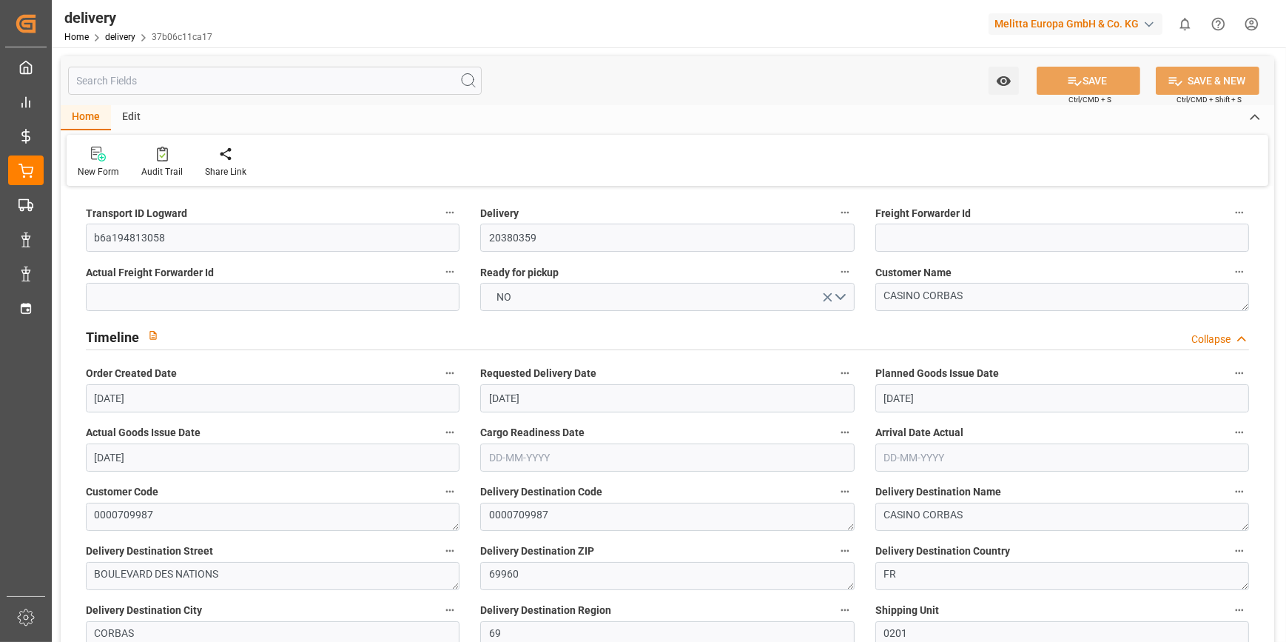
type input "[DATE]"
type input "[DATE] 11:01"
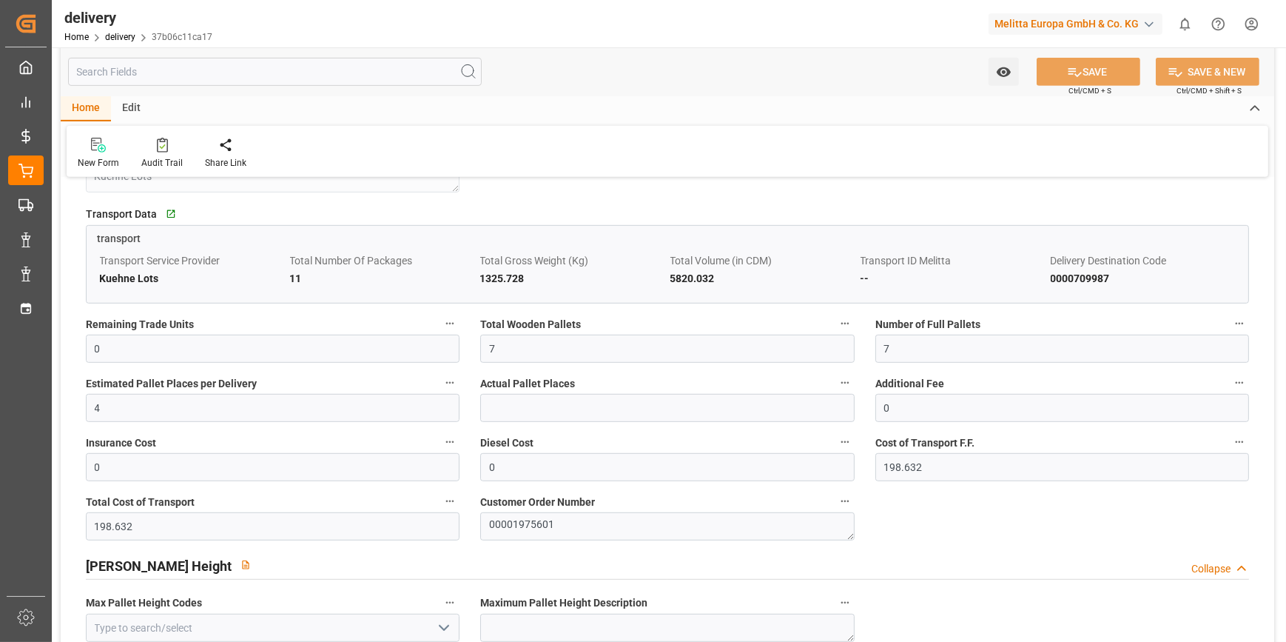
scroll to position [673, 0]
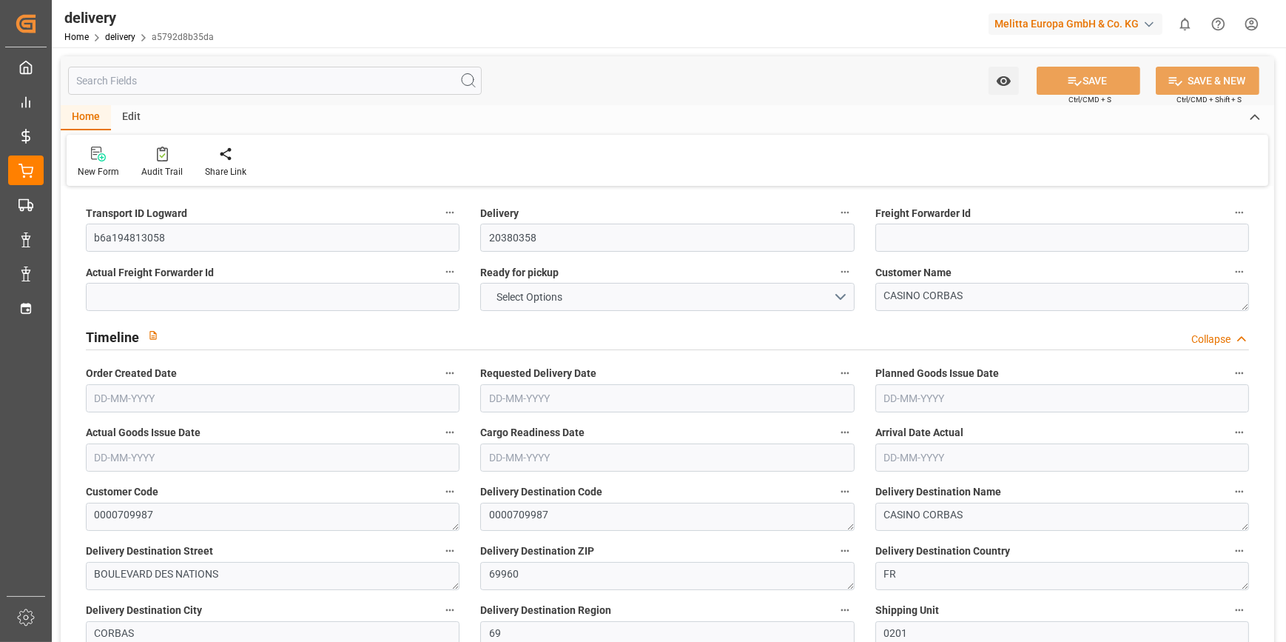
type input "4"
type input "428"
type input "493.944"
type input "1449.344"
type input "136"
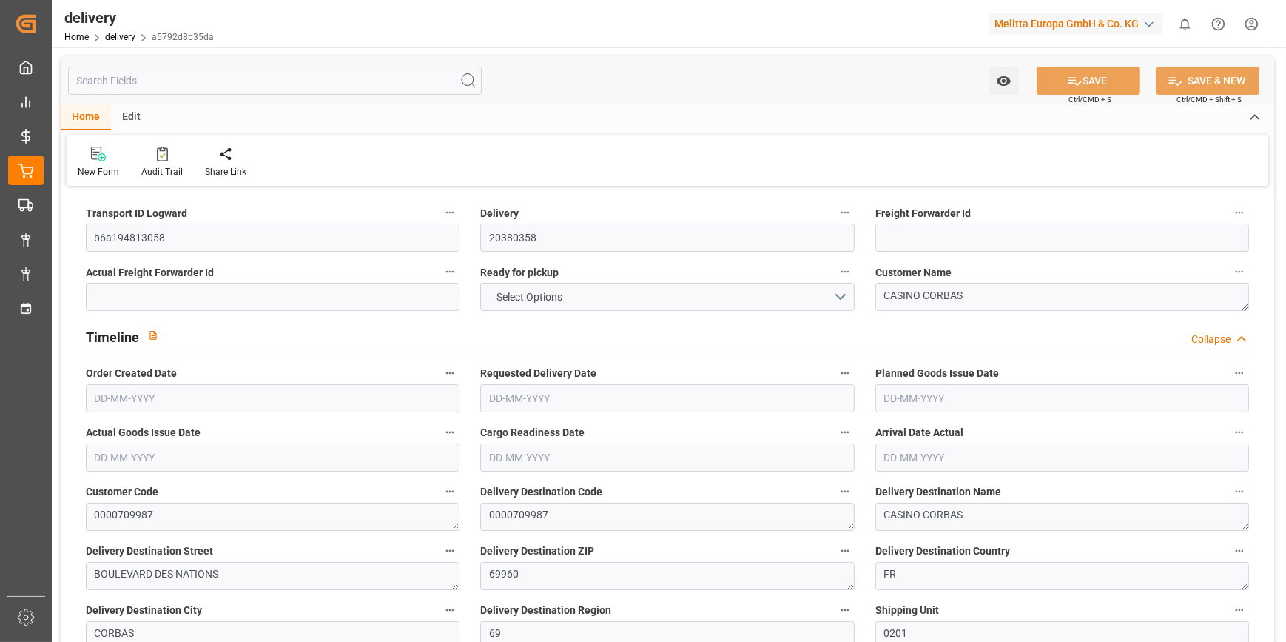
type input "1"
type input "0"
type input "1"
type input "0"
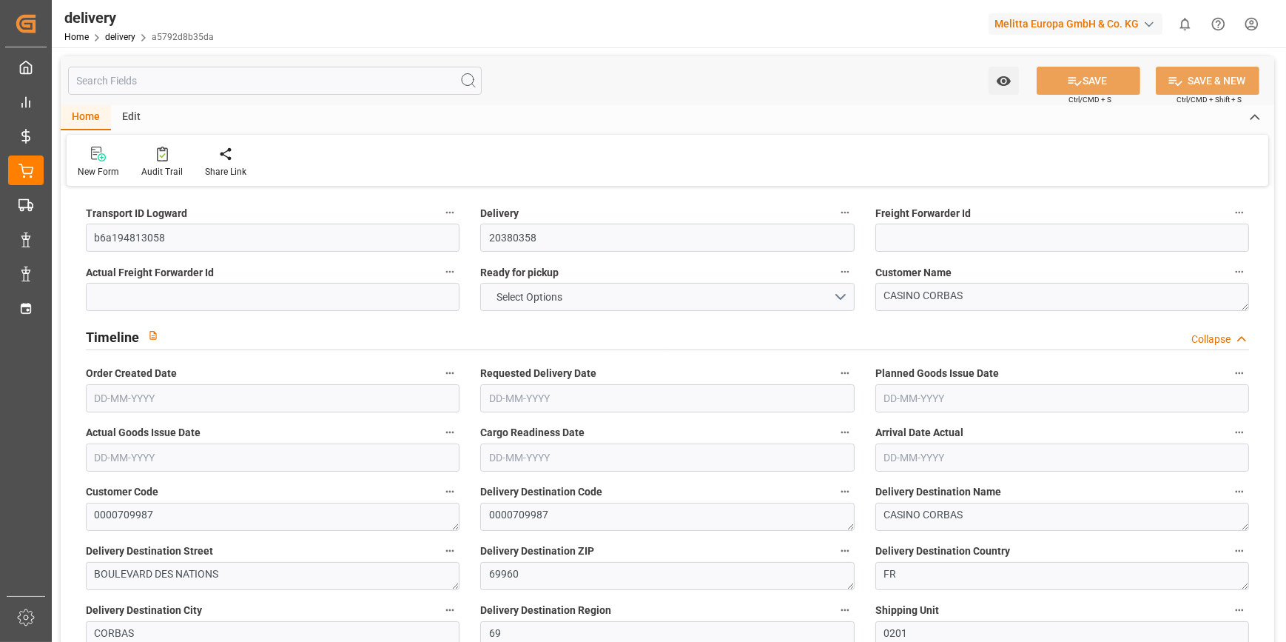
type input "0"
type input "49.658"
type input "0"
type input "48.96"
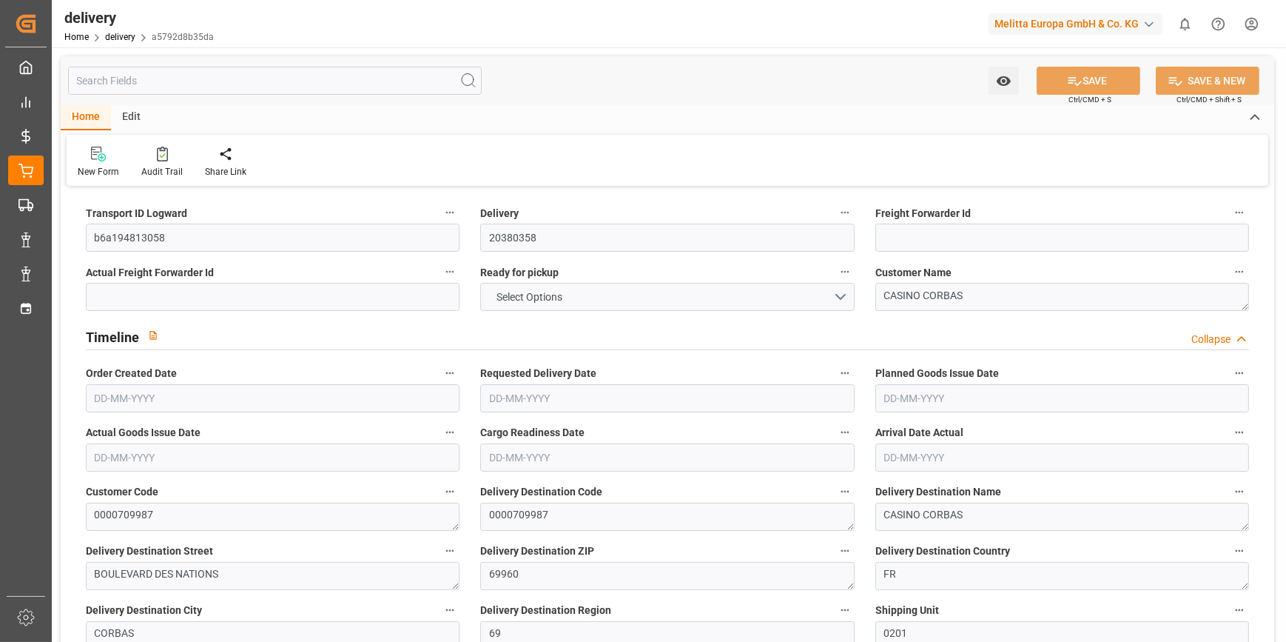
type input "1.5"
type input "1.3"
type input "0"
type input "1.5"
type input "470.944"
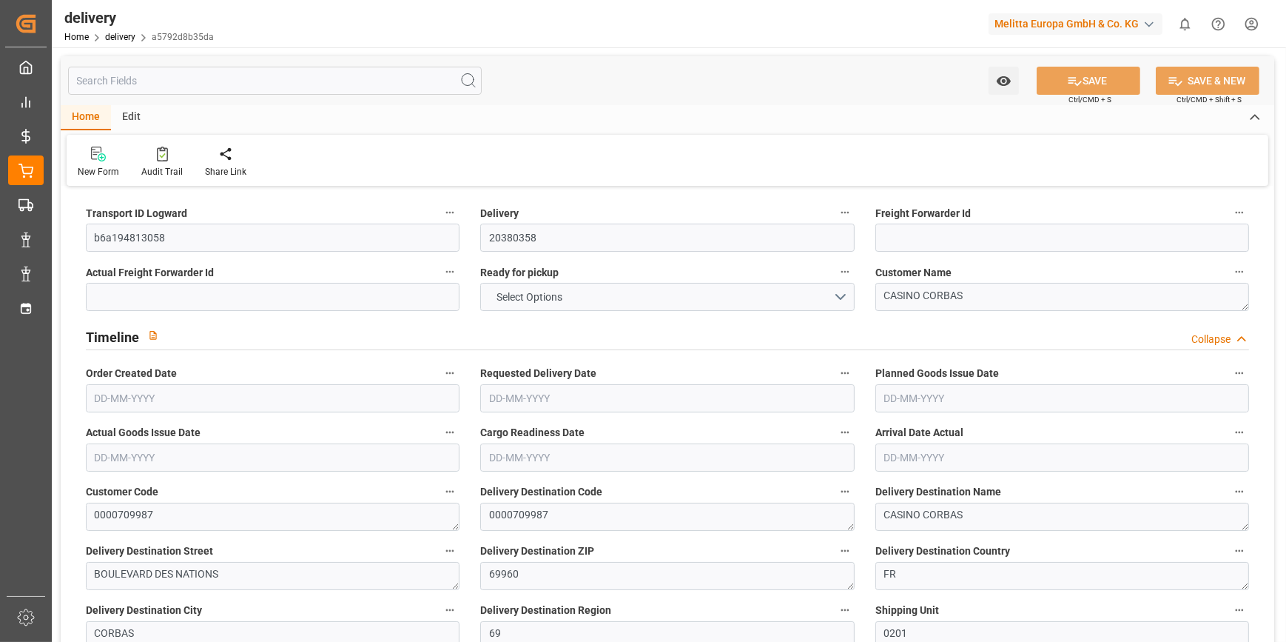
type input "101"
type input "1422.9661"
type input "0.0913"
type input "0"
type input "[DATE]"
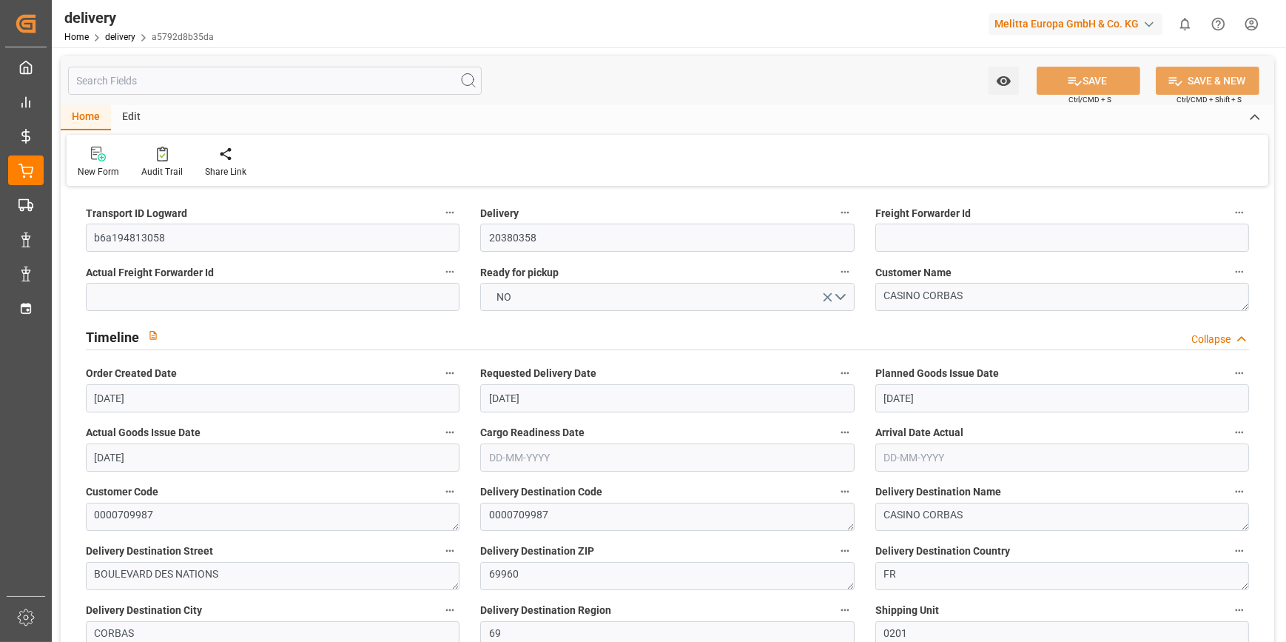
type input "[DATE]"
type input "[DATE] 11:00"
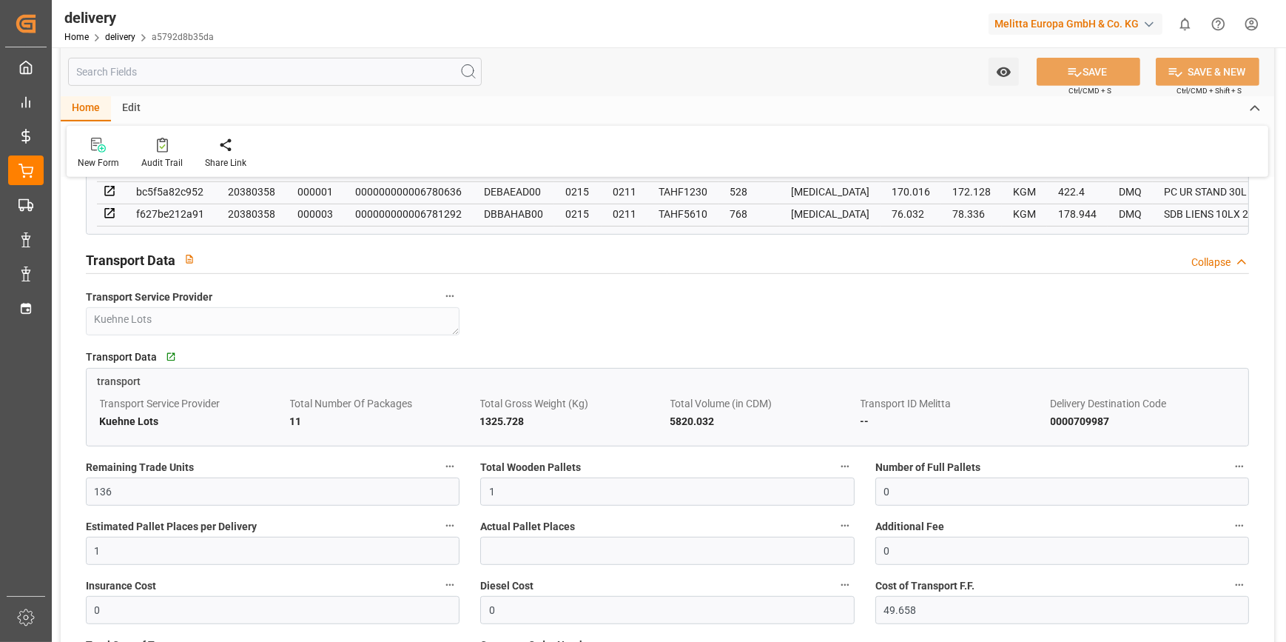
scroll to position [941, 0]
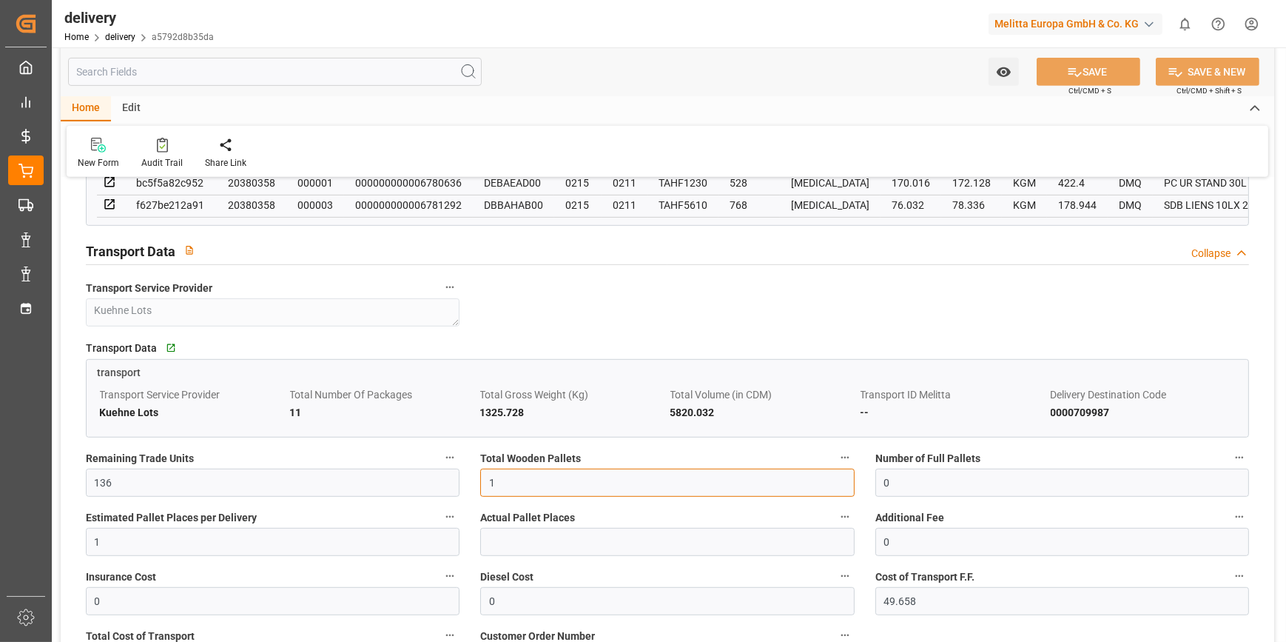
click at [520, 492] on input "1" at bounding box center [667, 482] width 374 height 28
type input "0"
type input "4"
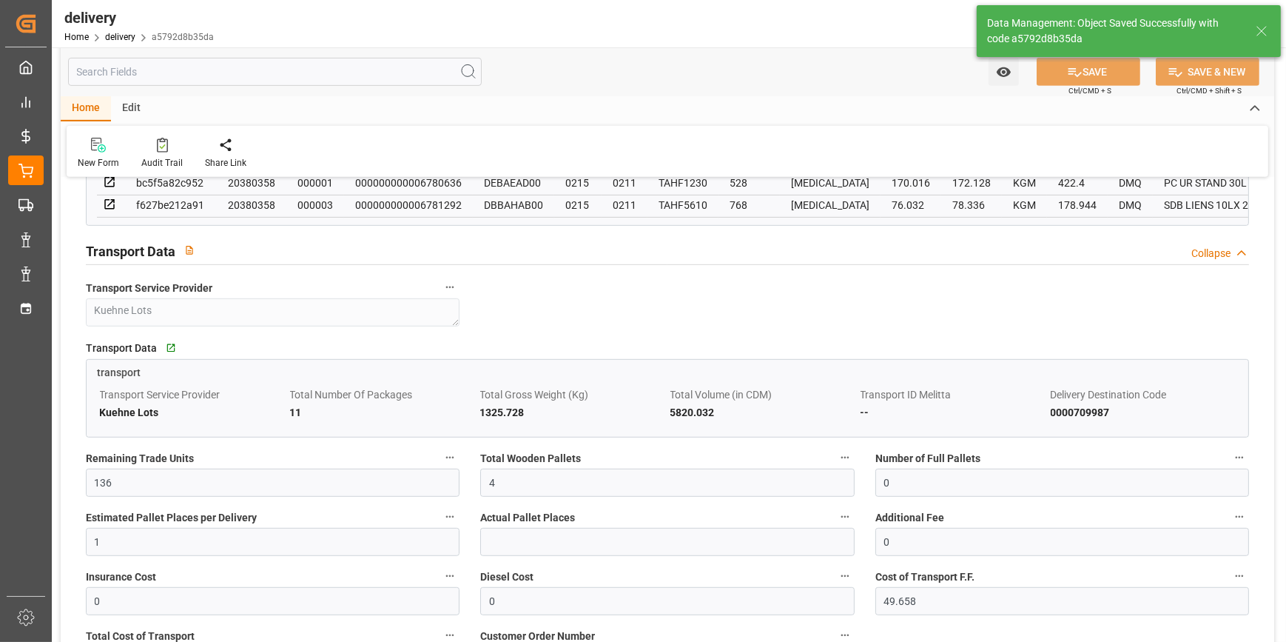
type input "6"
